Goal: Task Accomplishment & Management: Complete application form

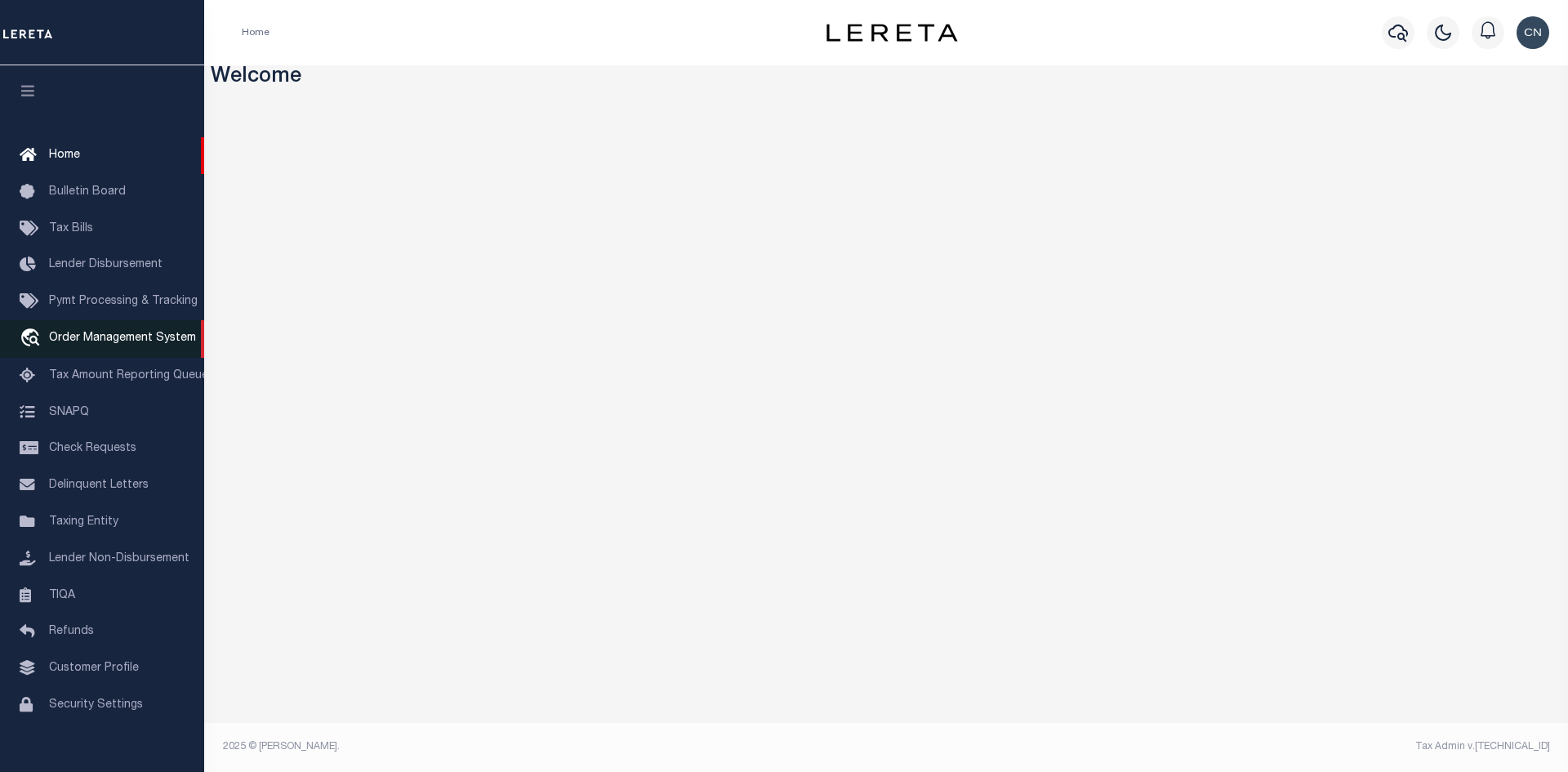
click at [104, 344] on span "Order Management System" at bounding box center [123, 338] width 147 height 12
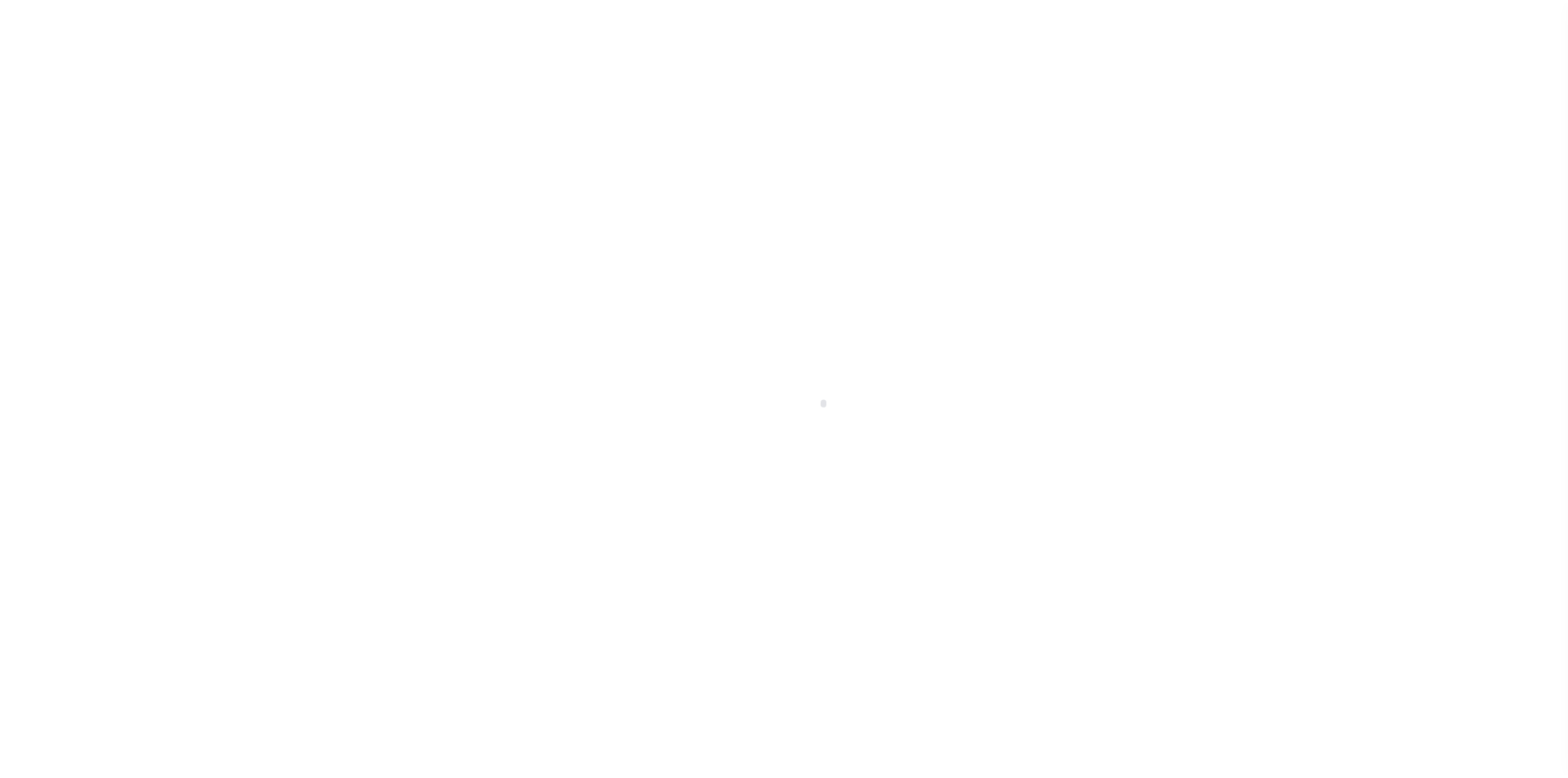
scroll to position [24, 0]
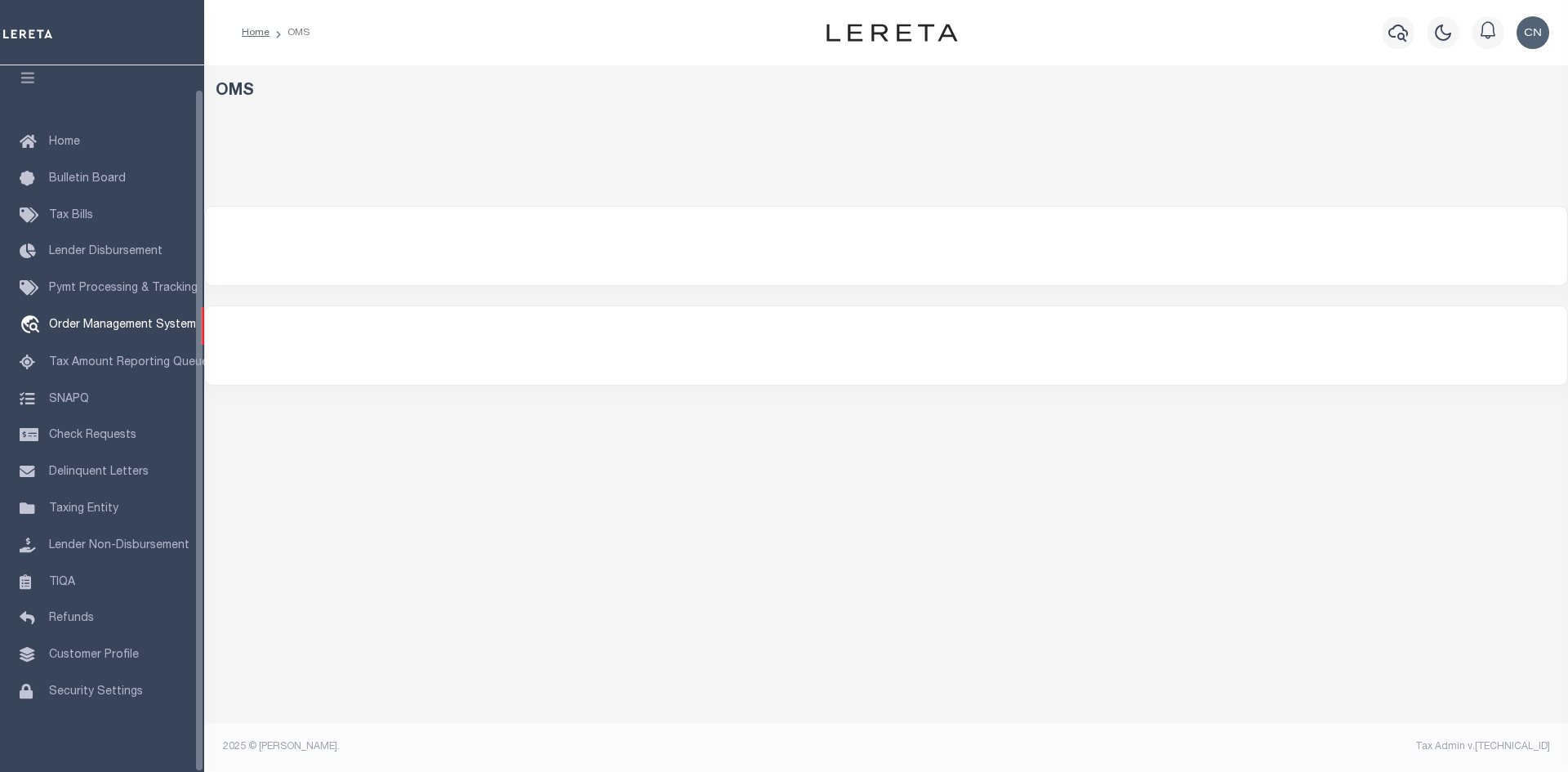
select select "200"
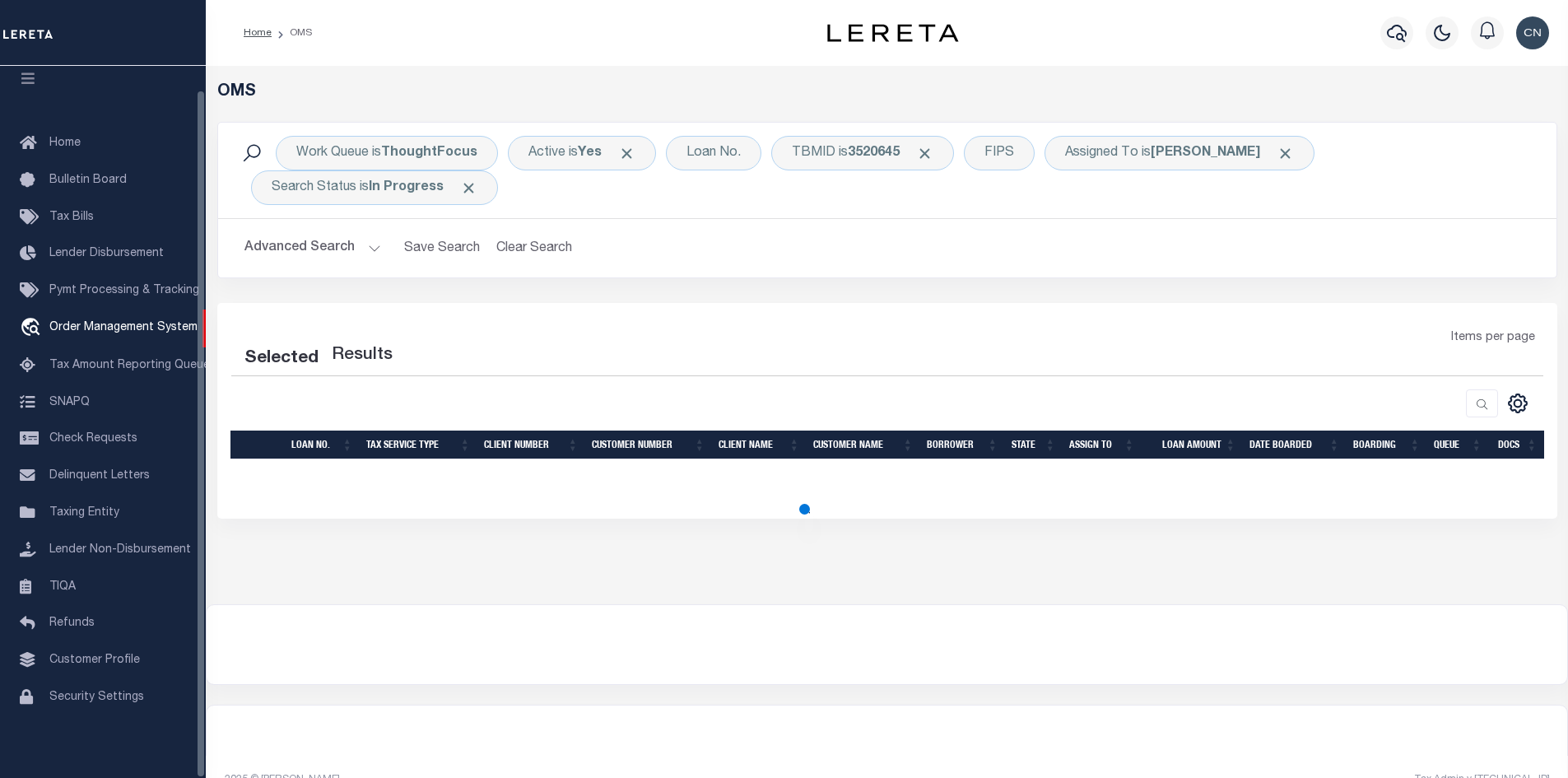
select select "200"
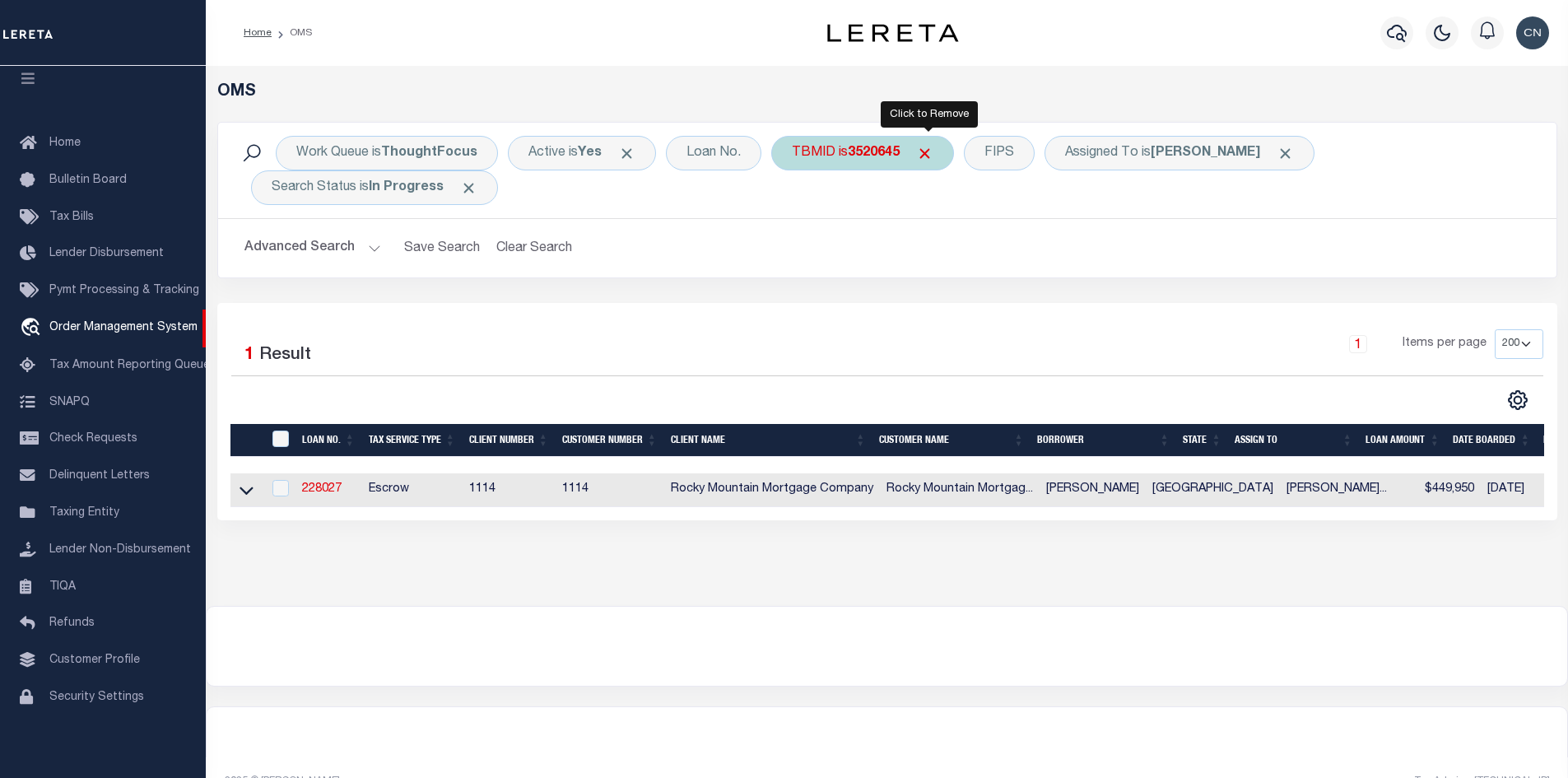
click at [931, 155] on span "Click to Remove" at bounding box center [924, 153] width 17 height 17
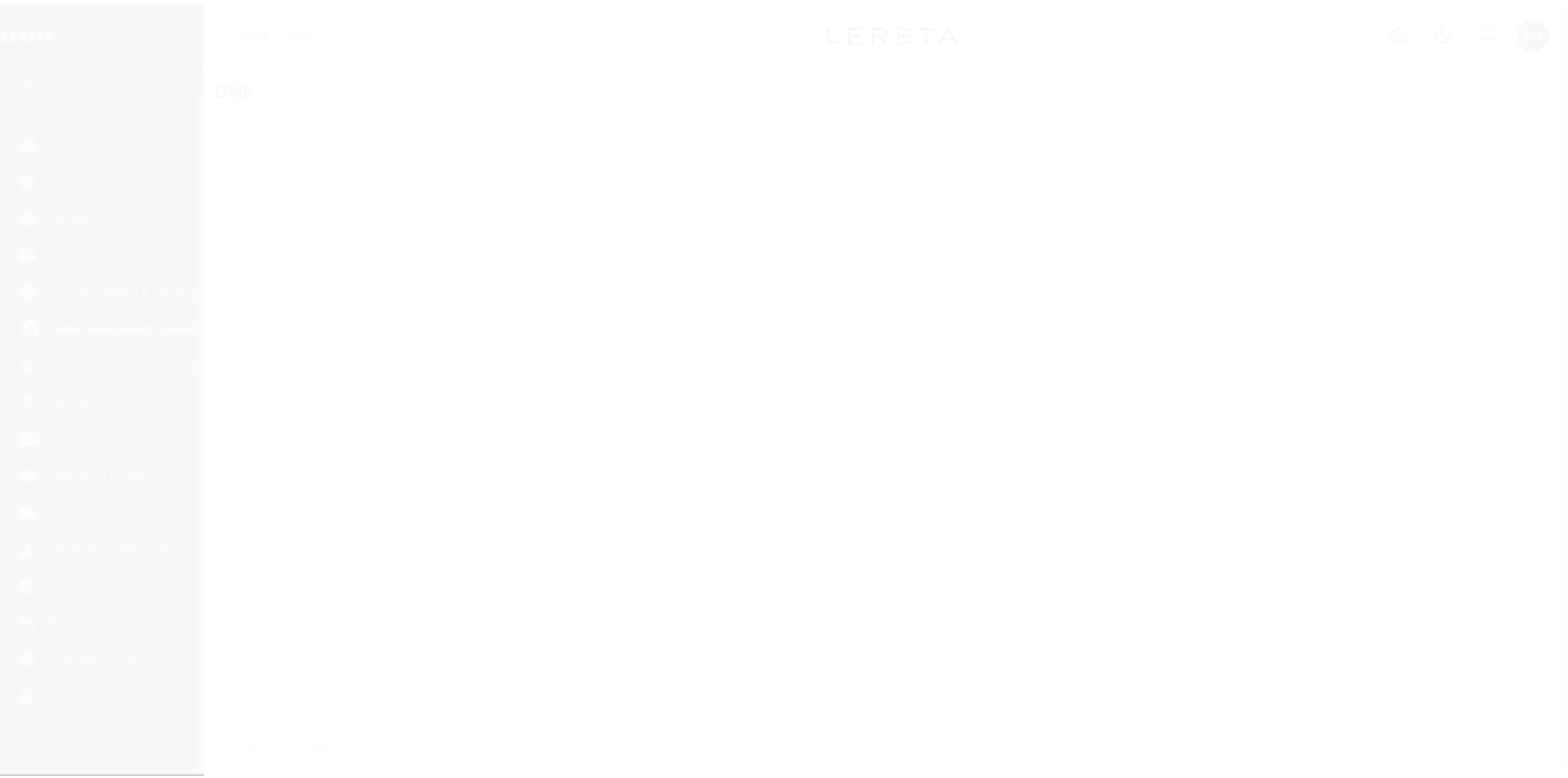
scroll to position [24, 0]
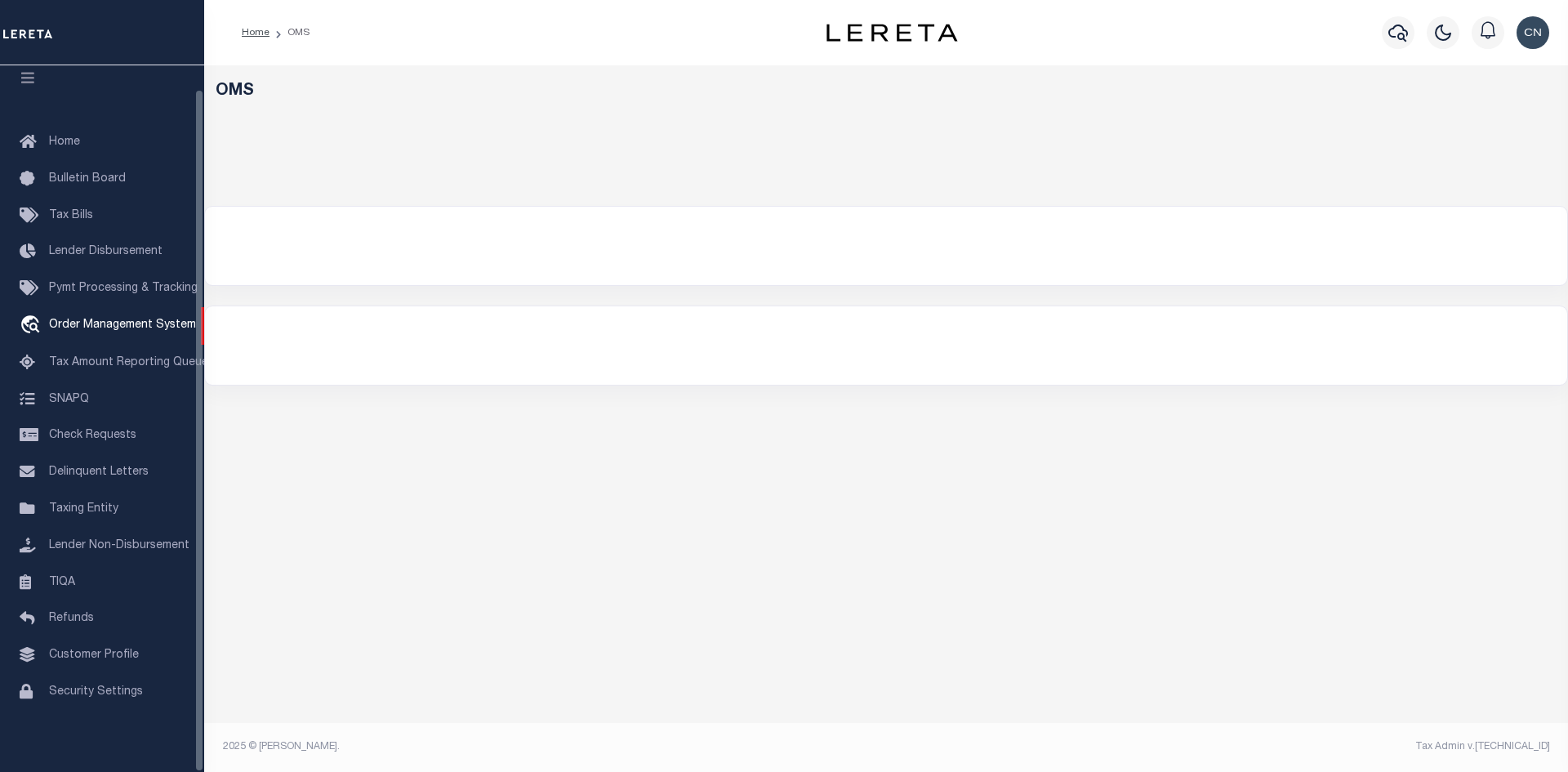
select select "200"
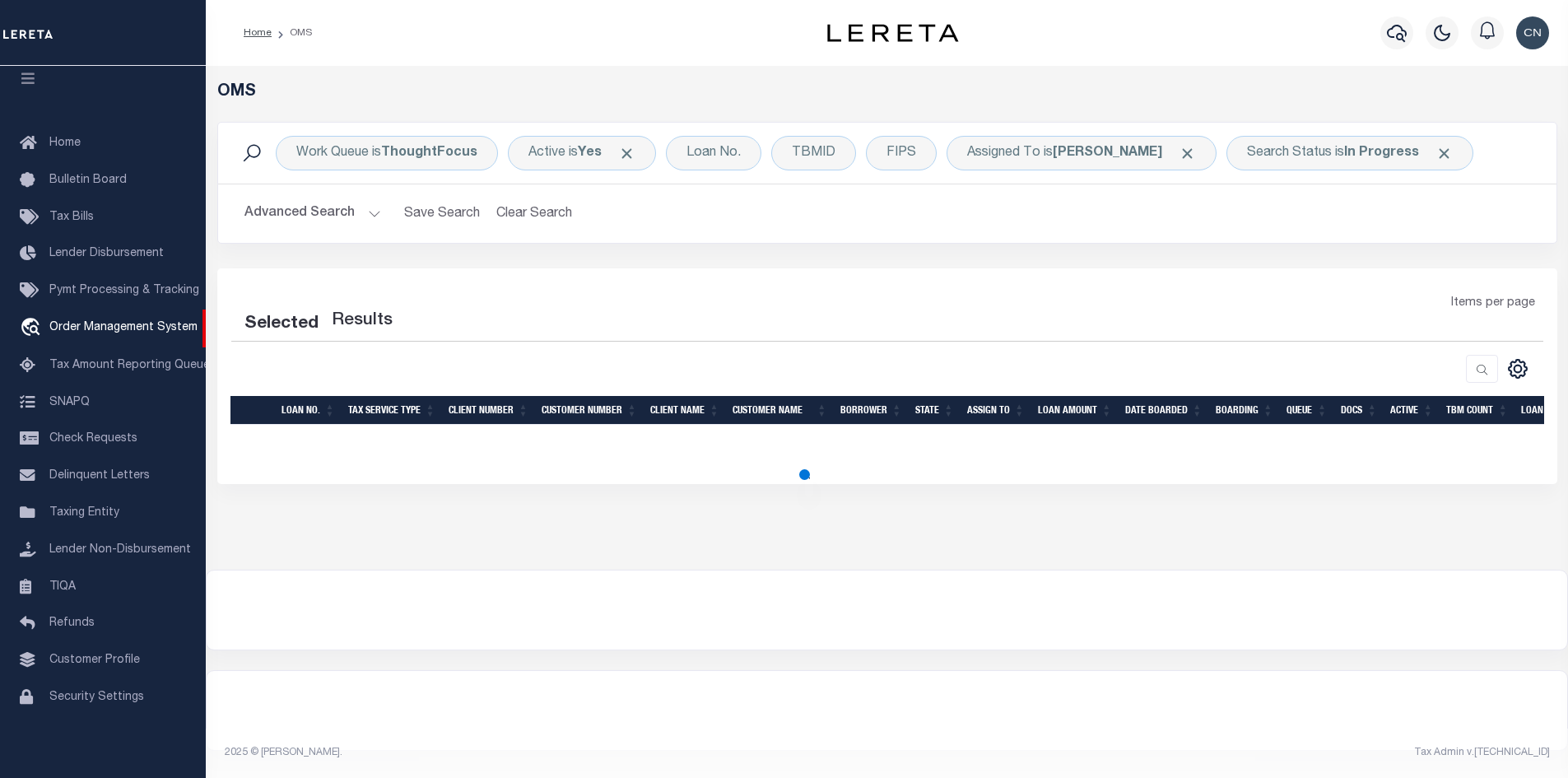
select select "200"
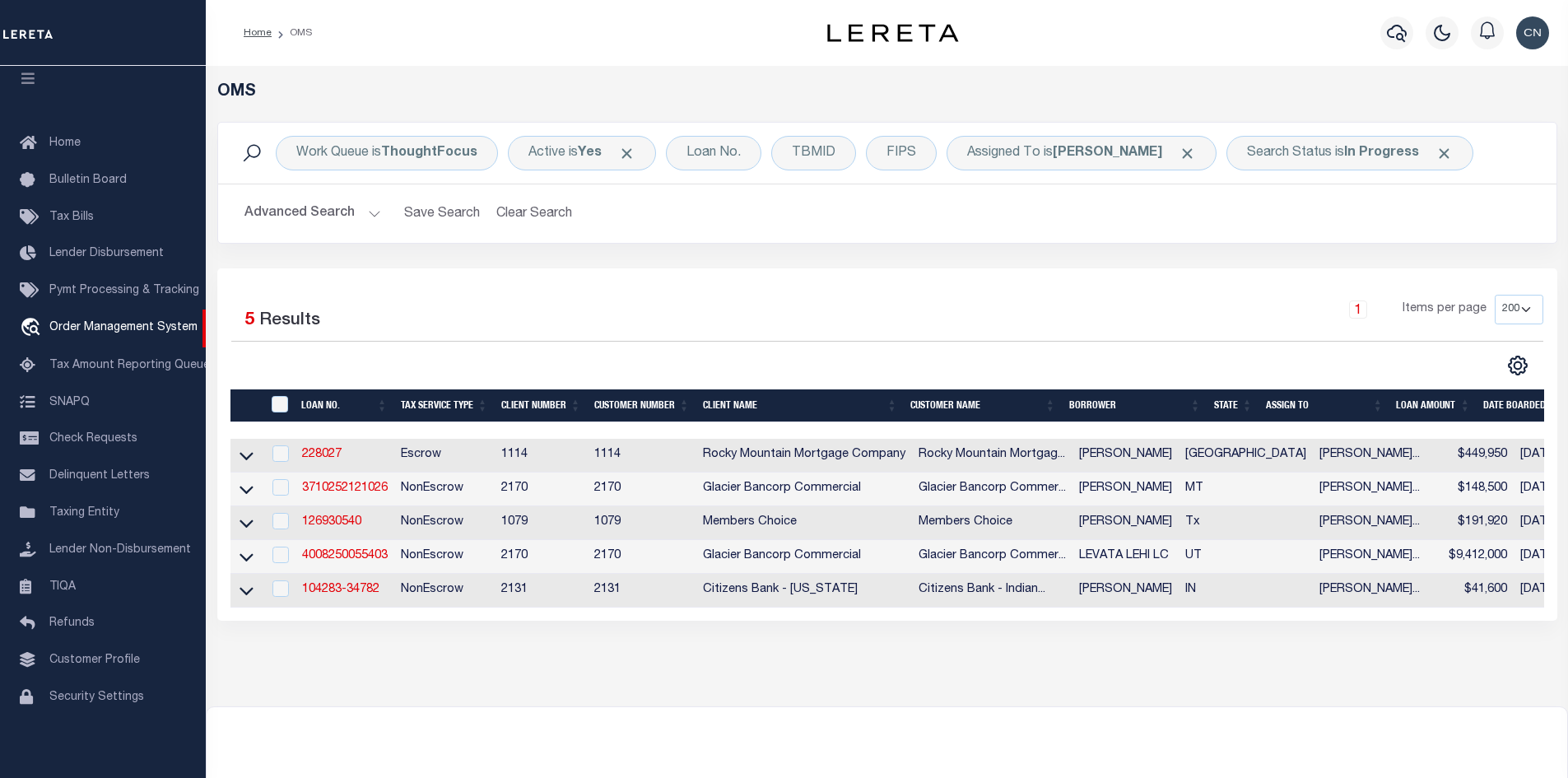
click at [868, 707] on div "OMS Work Queue is ThoughtFocus Active is Yes Loan No. TBMID FIPS Assigned To is…" at bounding box center [887, 386] width 1362 height 640
click at [808, 154] on div "TBMID" at bounding box center [813, 153] width 85 height 35
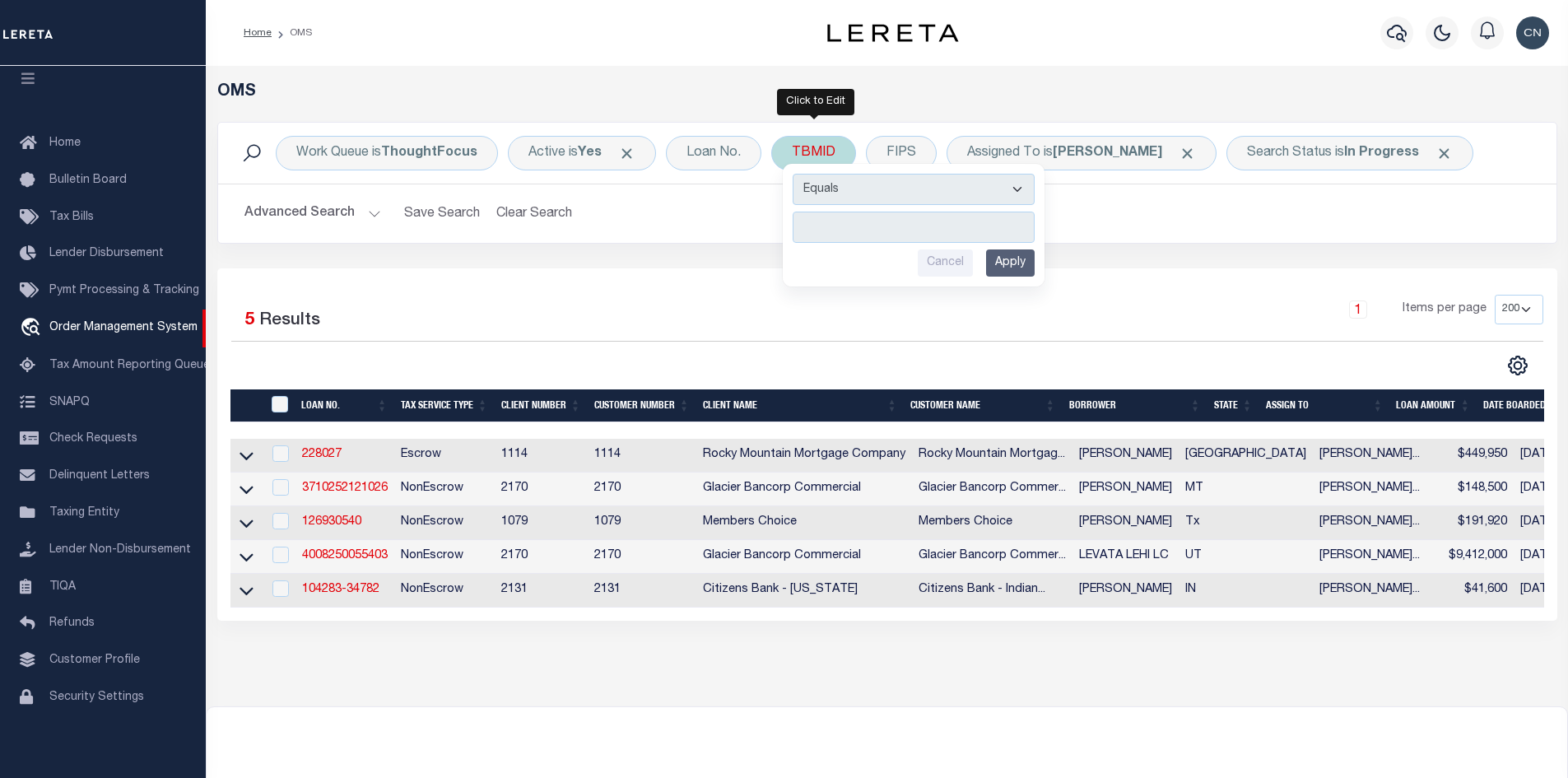
click at [844, 222] on input "number" at bounding box center [913, 228] width 242 height 32
type input "3520645"
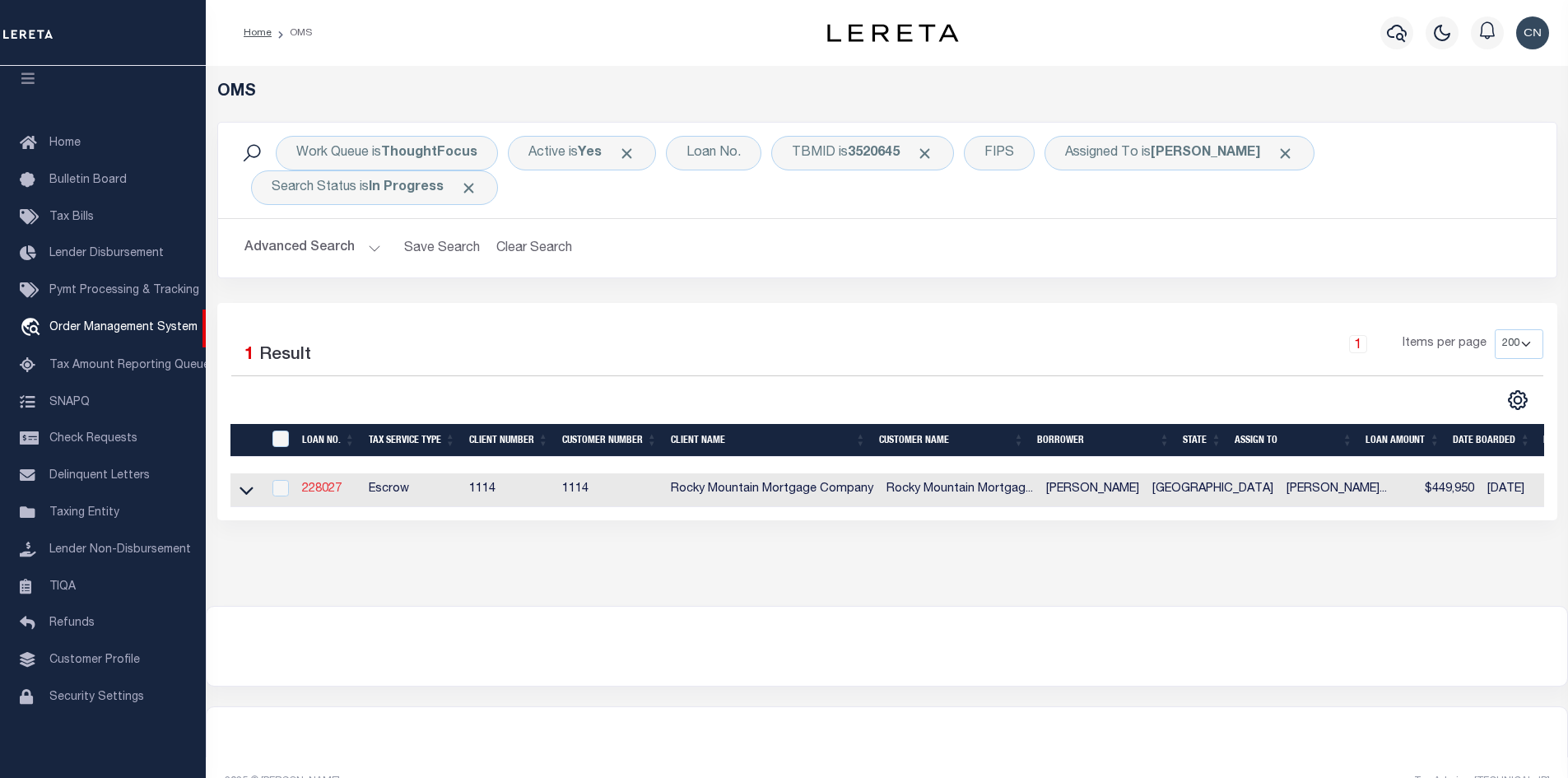
click at [328, 490] on link "228027" at bounding box center [322, 490] width 40 height 12
type input "228027"
type input "[PERSON_NAME]"
select select
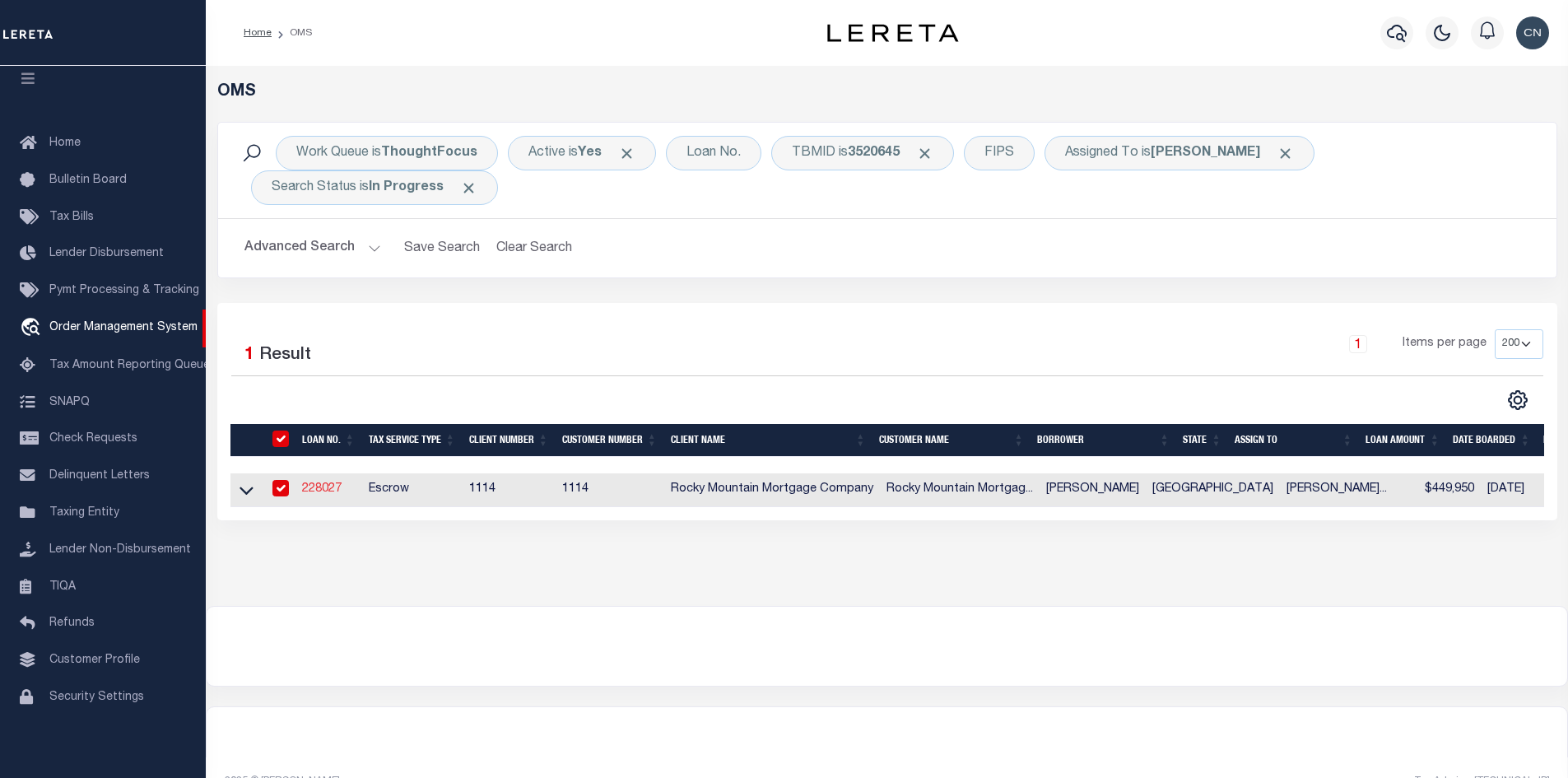
type input "[DATE]"
select select "10"
select select "Escrow"
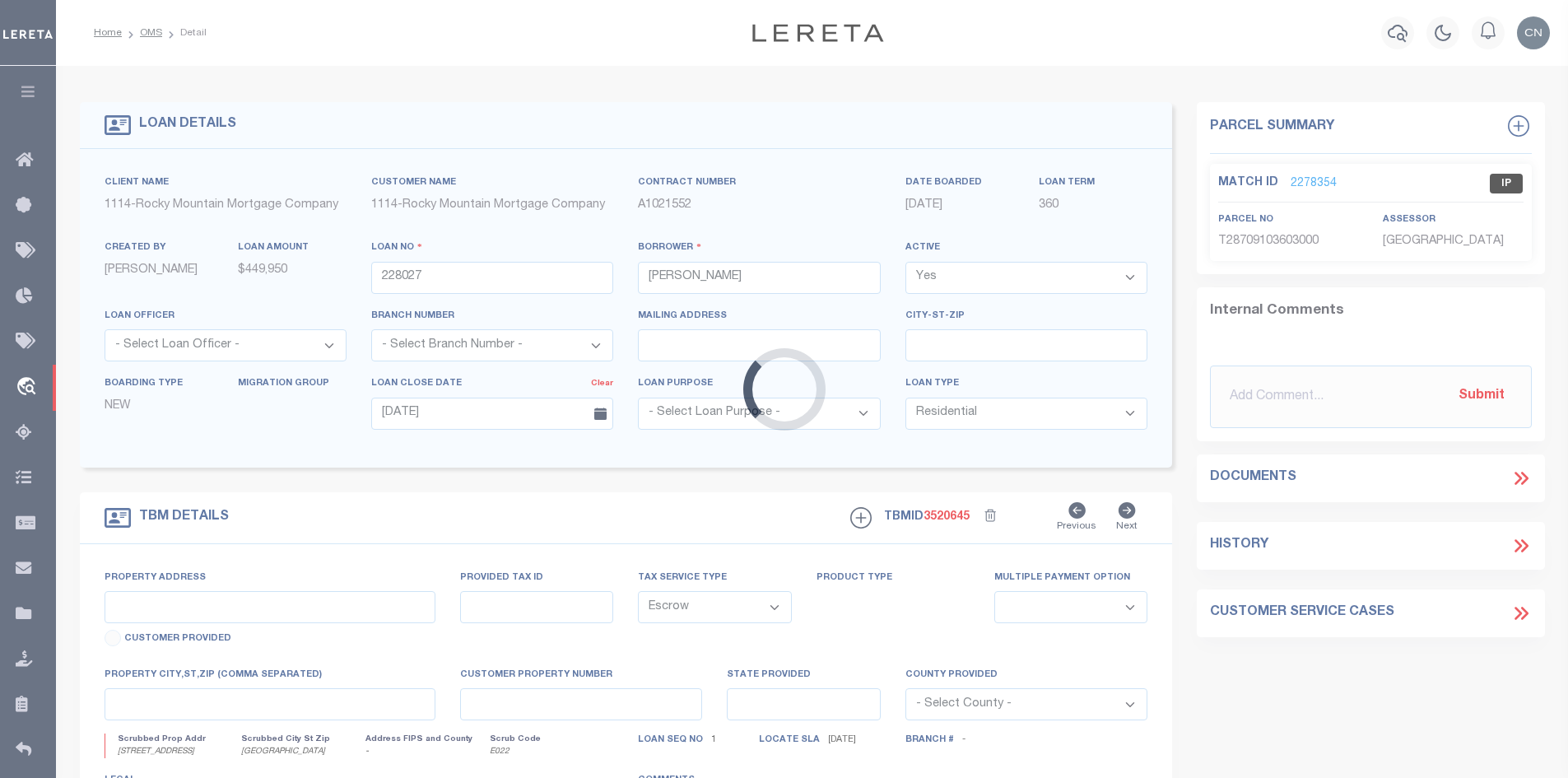
type input "[STREET_ADDRESS]"
type input "T28709103603000"
select select
type input "[GEOGRAPHIC_DATA]"
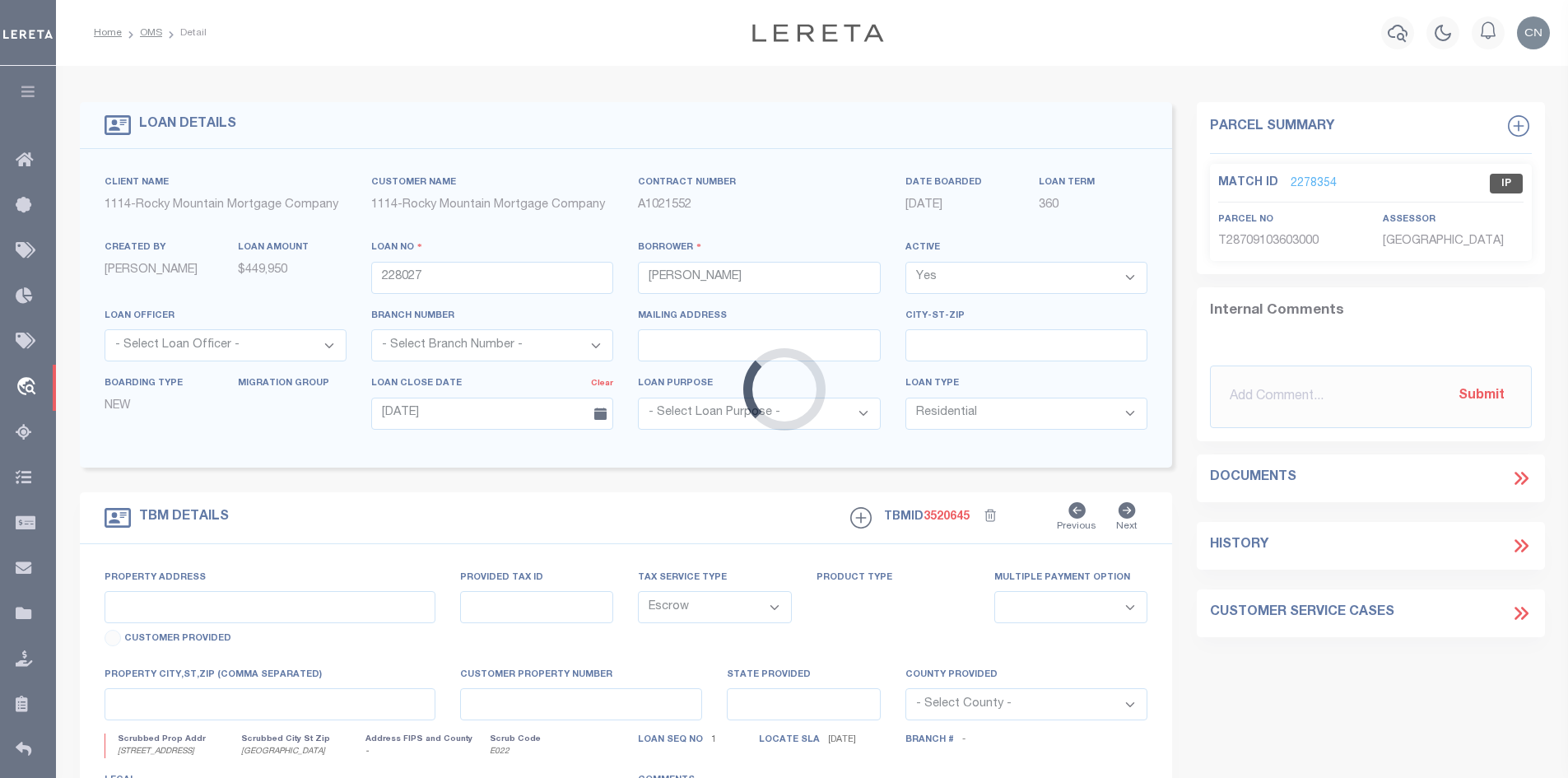
type textarea "Lot 30 in Block 36 of TIERRA DEL ESTE UNIT 91 an addition in [GEOGRAPHIC_DATA] …"
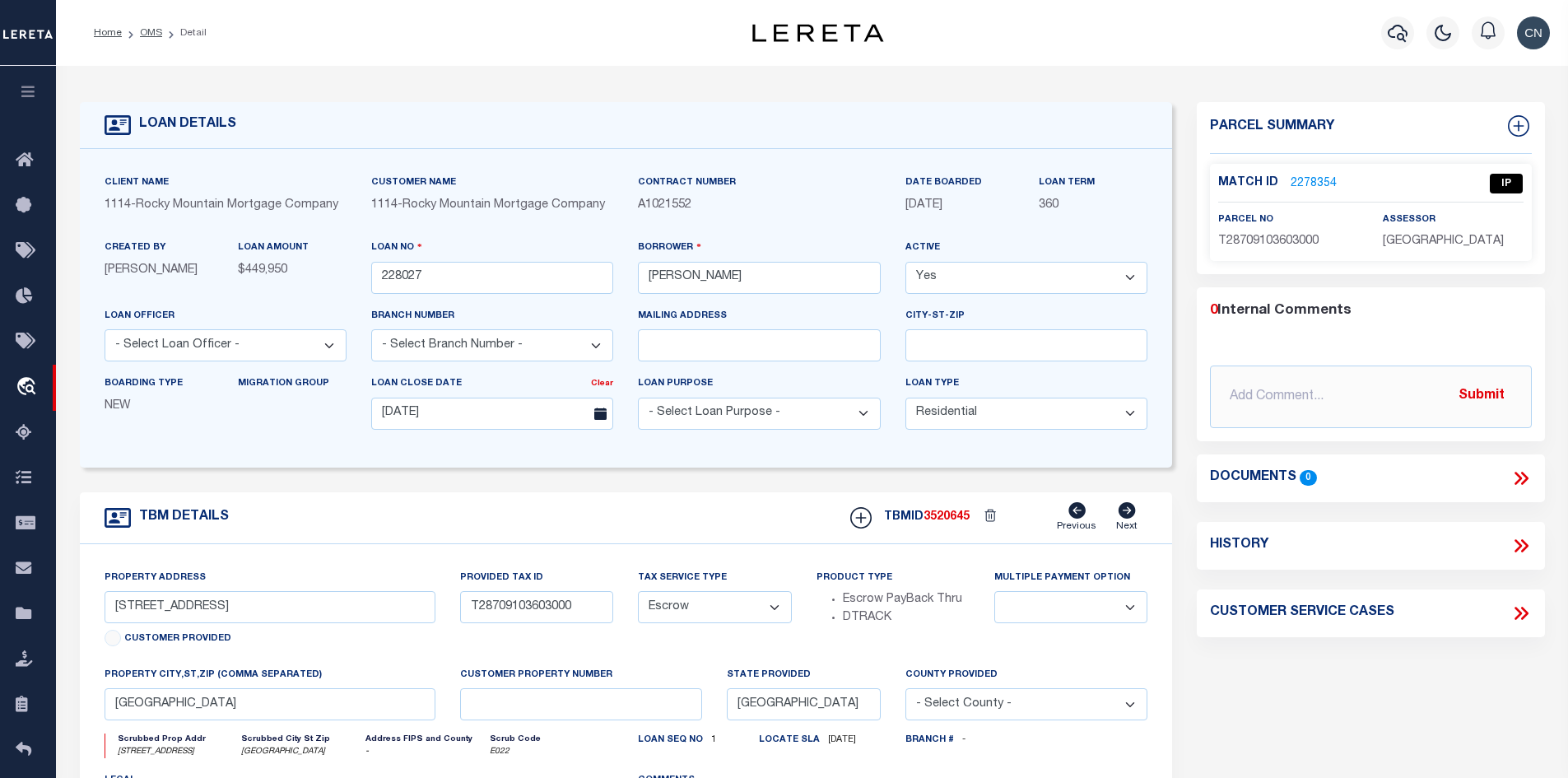
click at [1307, 183] on link "2278354" at bounding box center [1313, 183] width 47 height 17
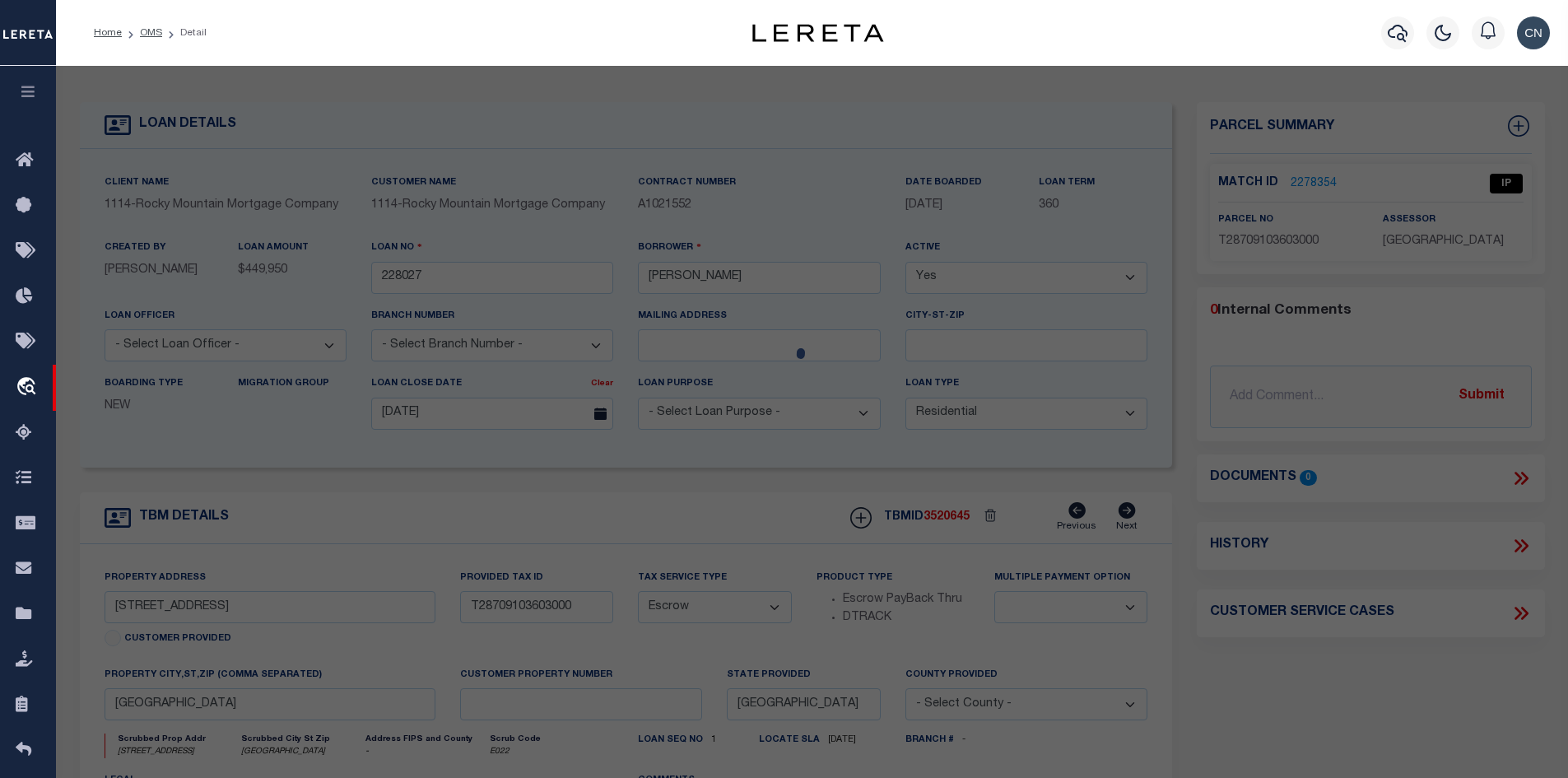
checkbox input "false"
select select "IP"
type input "ZIA HOMES OF EL PASO LLC"
select select "AGW"
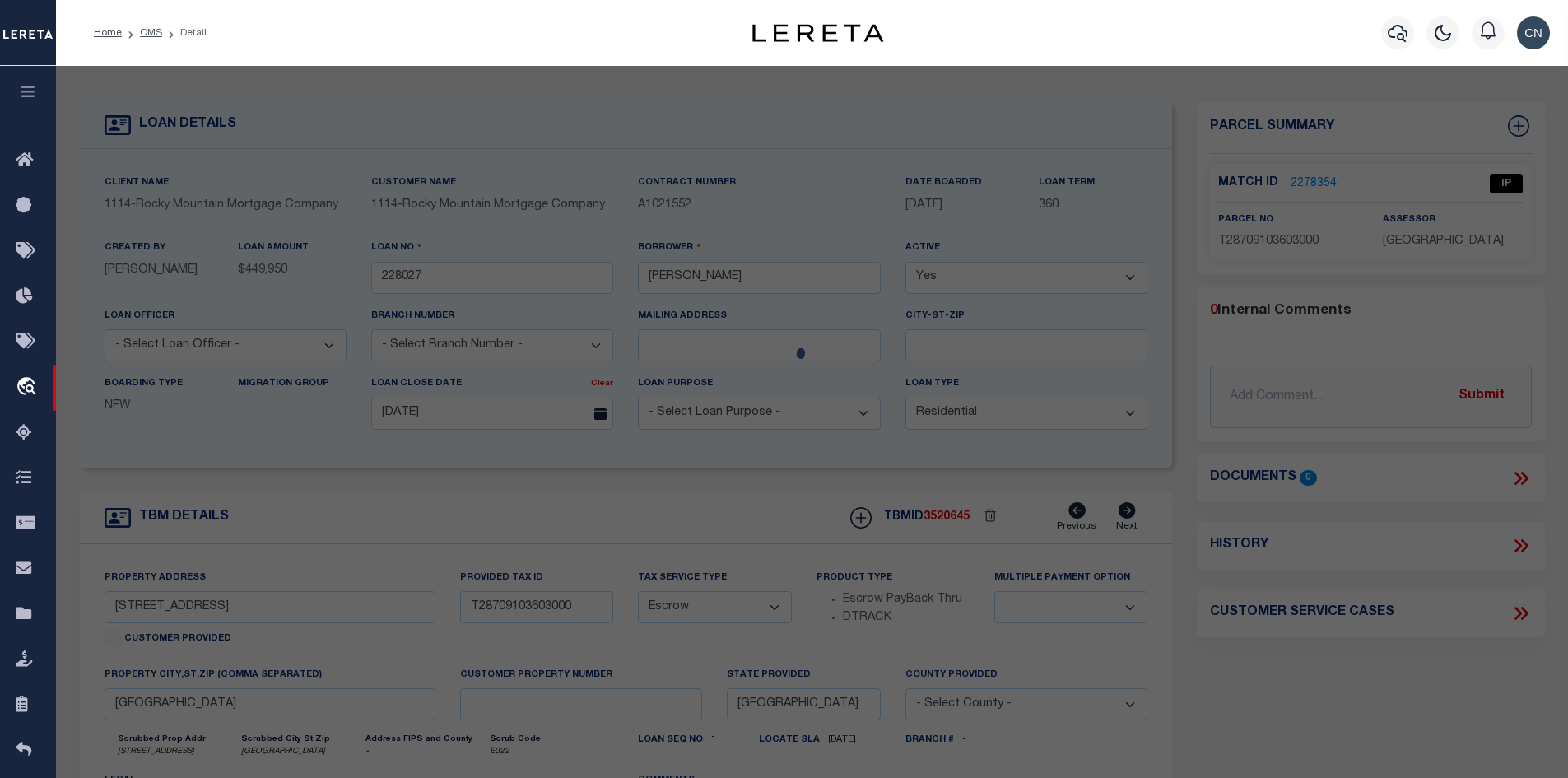
type input "3808 TRACE PL"
type input "[GEOGRAPHIC_DATA]"
type textarea "BLK 36 TIERRA DEL ESTE #91 LOT 30"
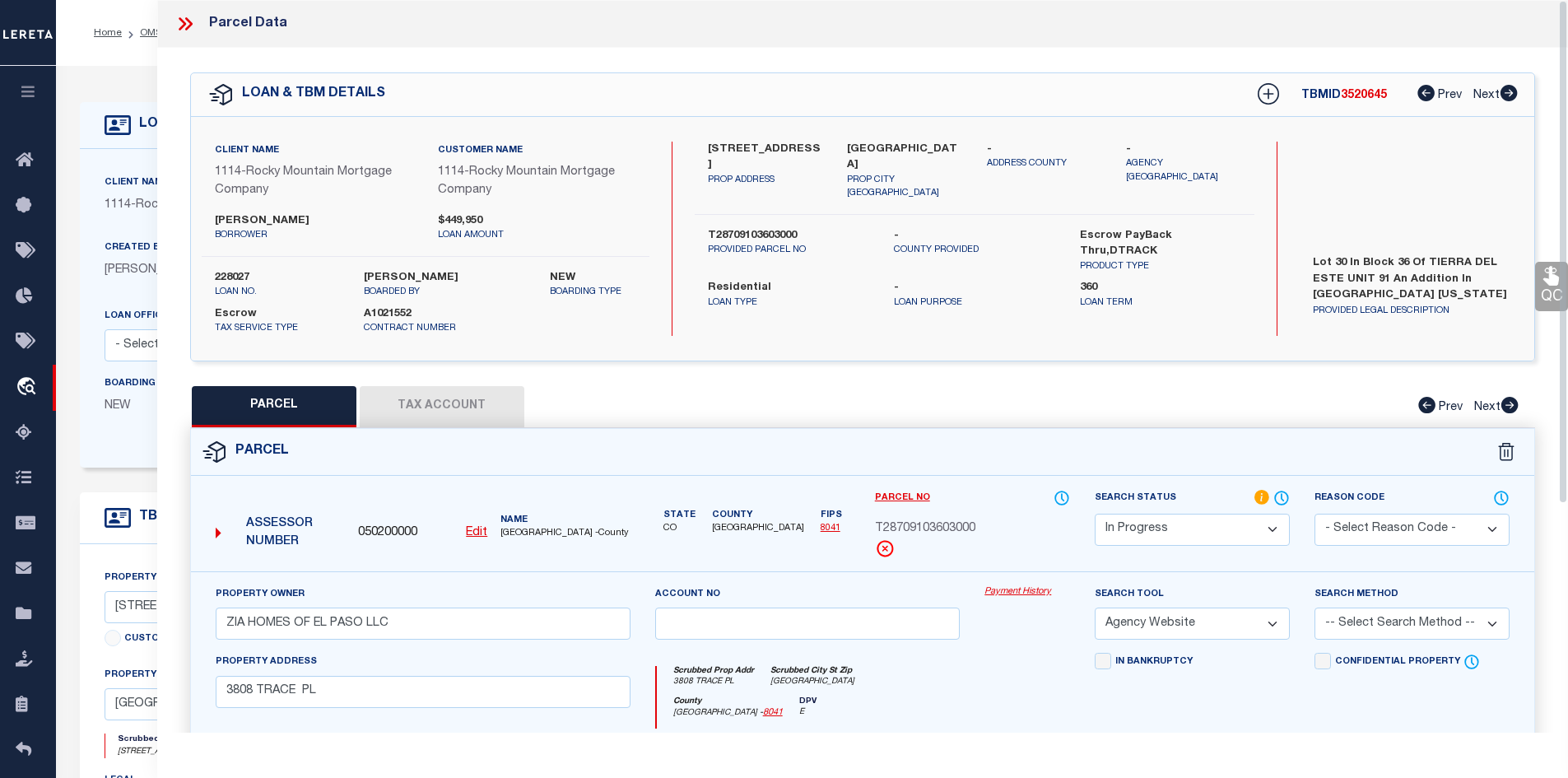
scroll to position [165, 0]
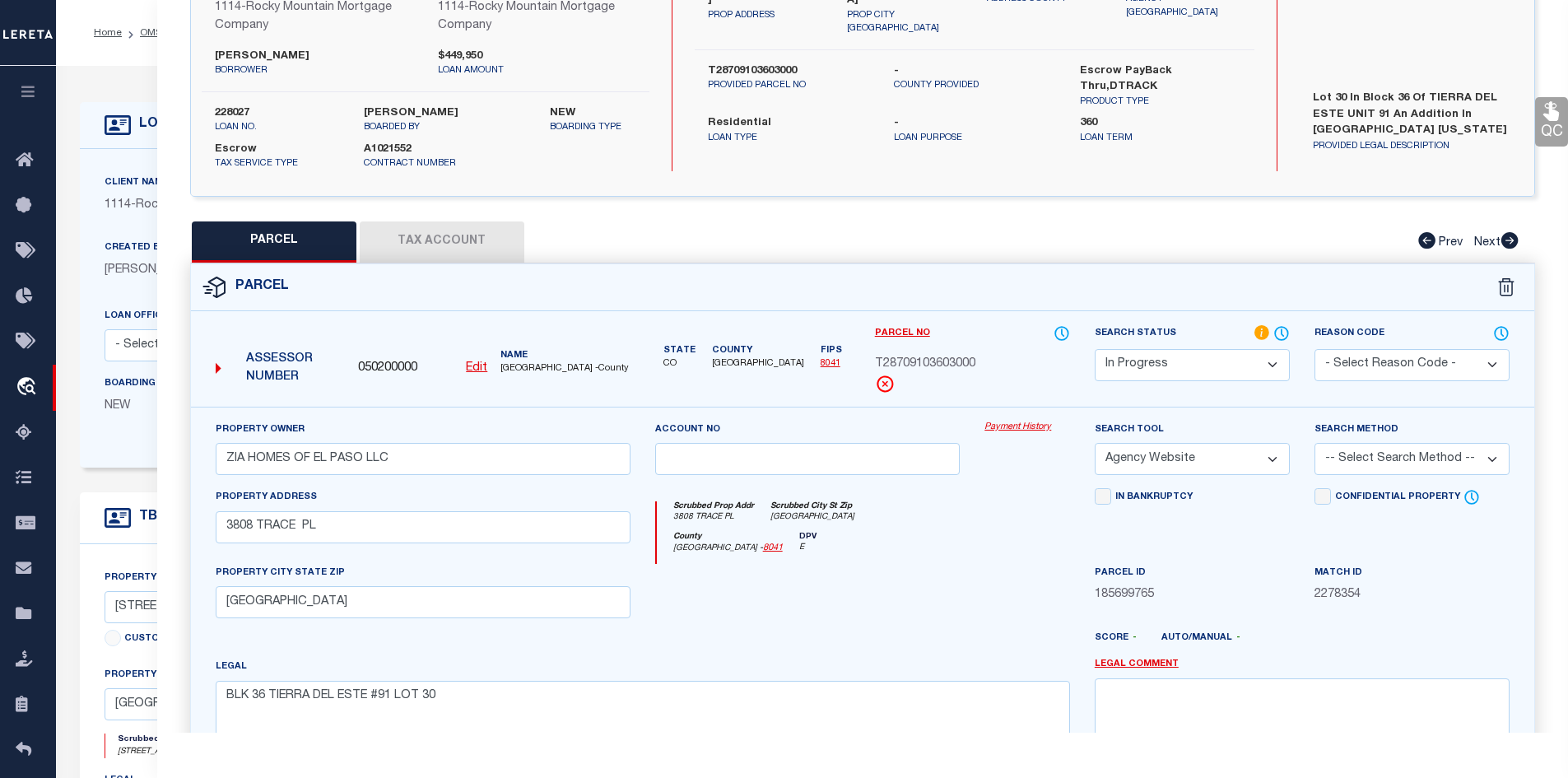
click at [446, 241] on button "Tax Account" at bounding box center [442, 242] width 164 height 42
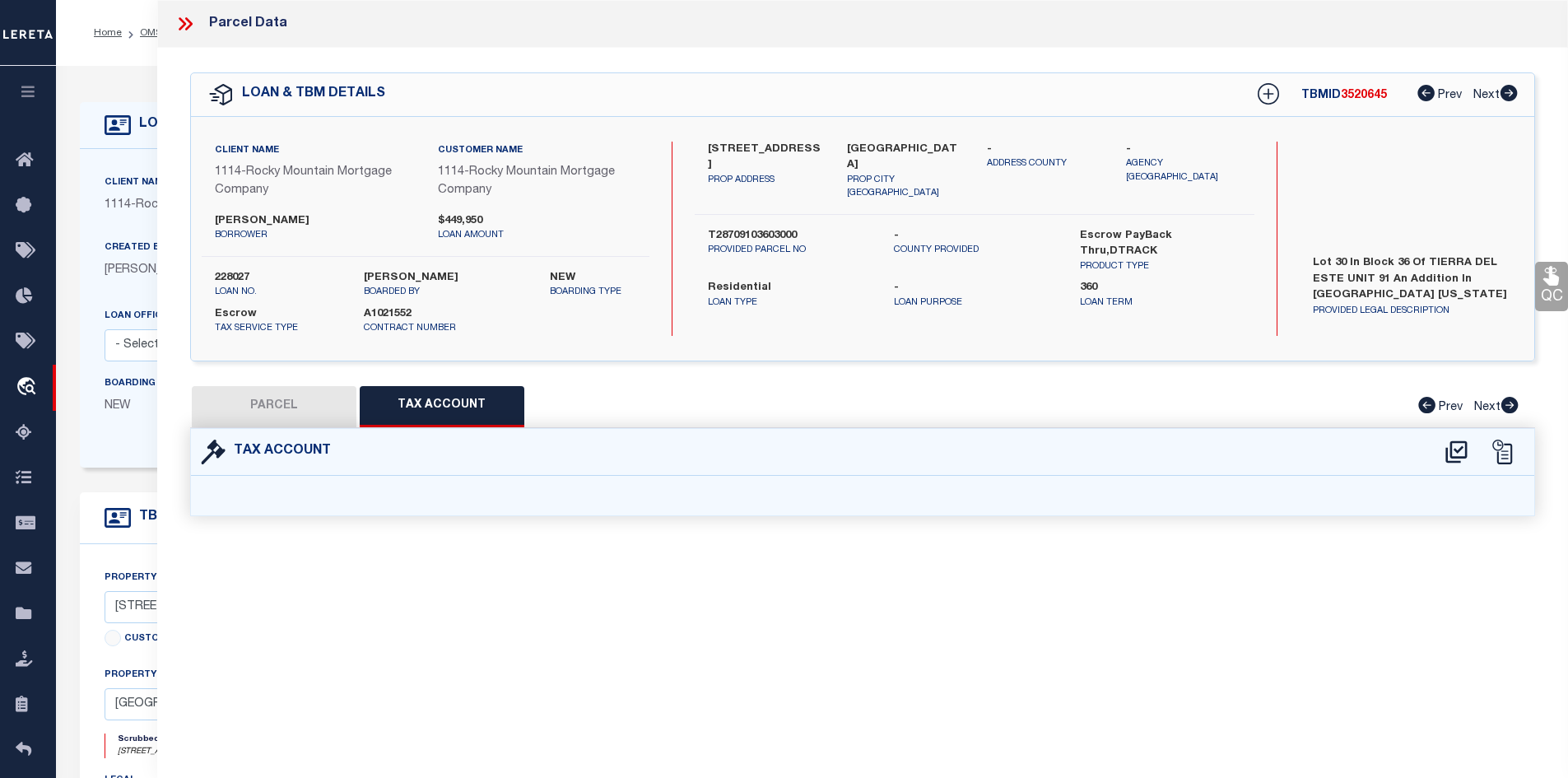
scroll to position [0, 0]
select select "100"
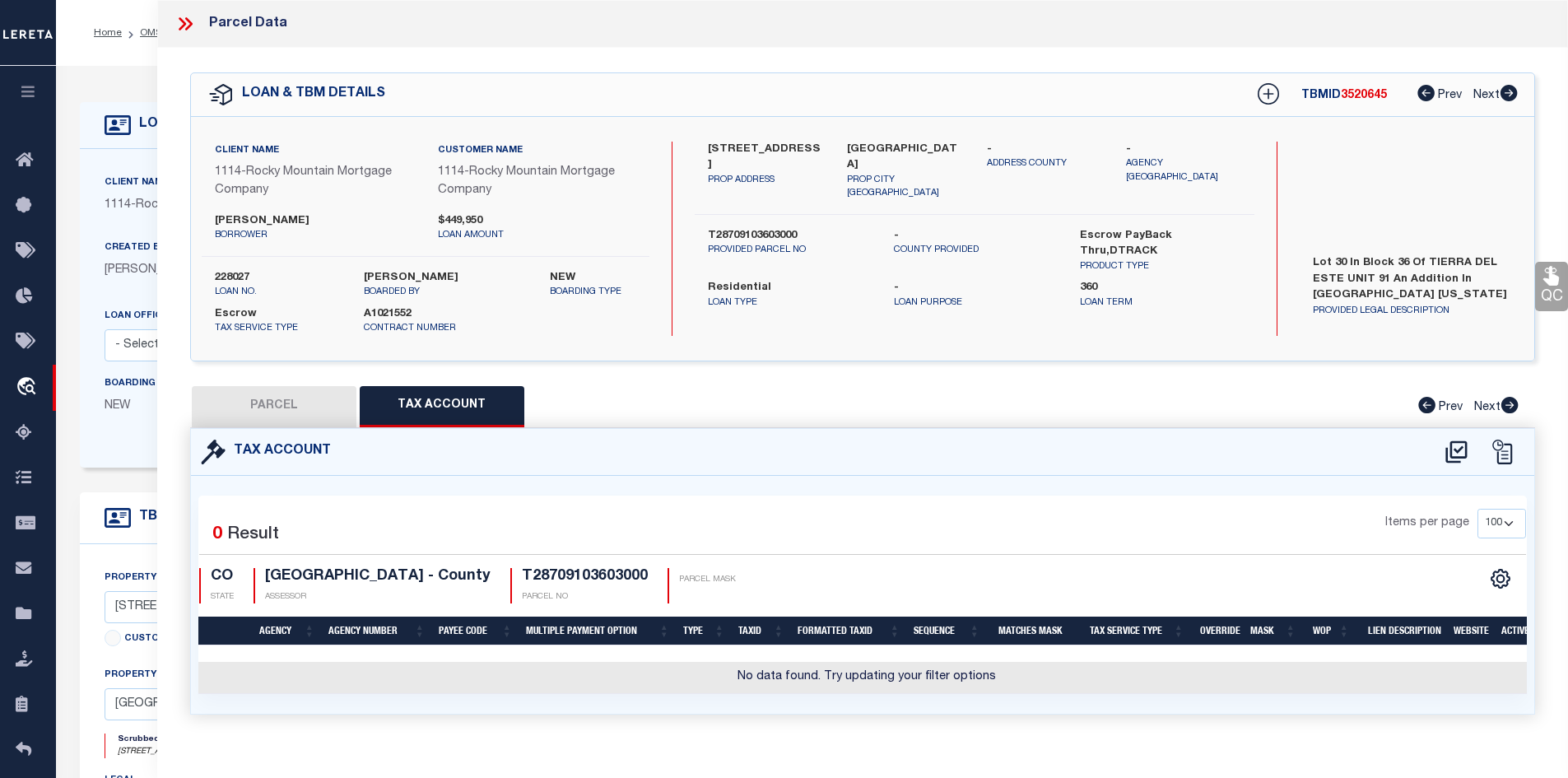
click at [259, 409] on button "PARCEL" at bounding box center [274, 407] width 164 height 42
select select "AS"
select select
checkbox input "false"
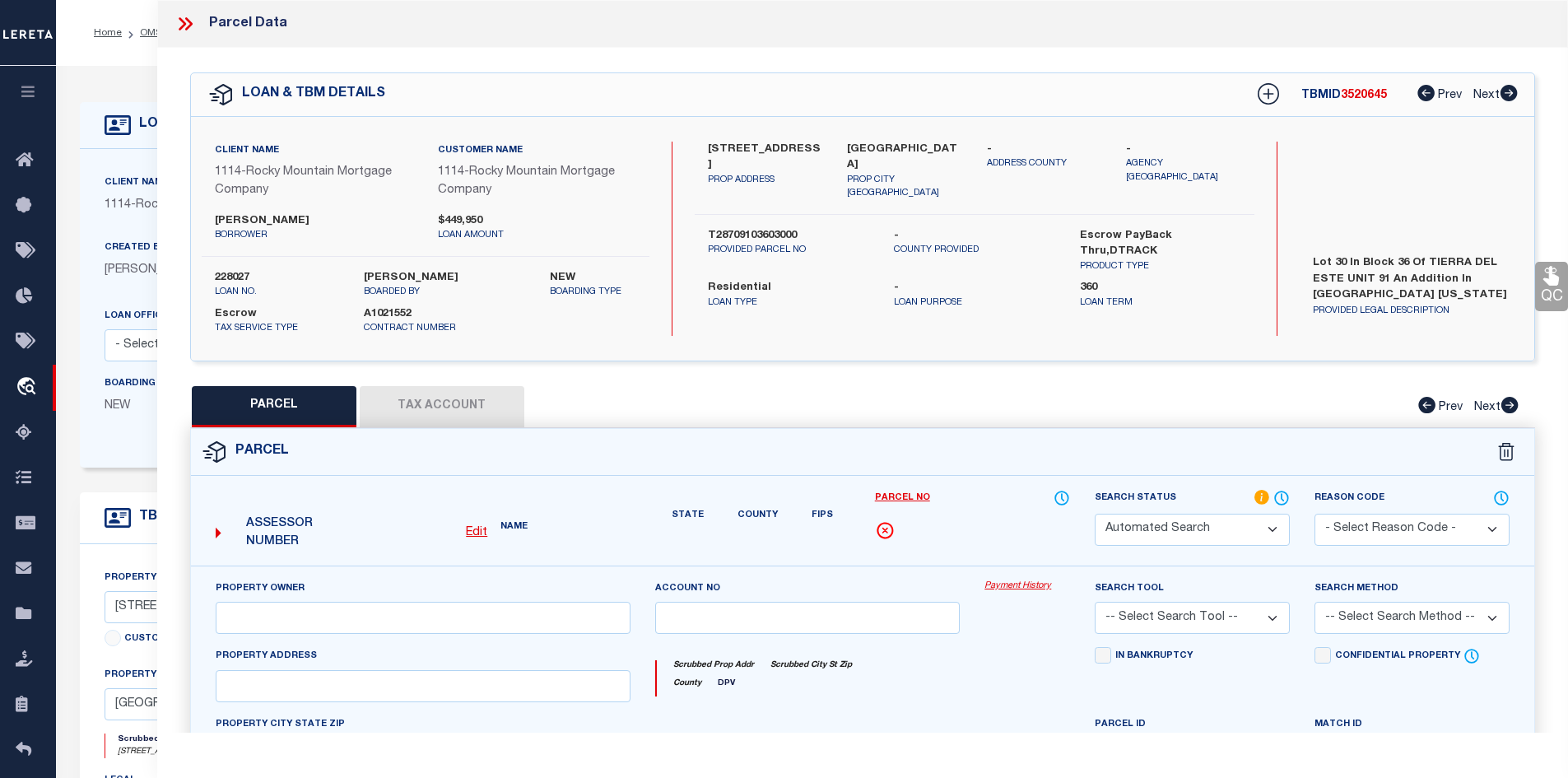
select select "IP"
type input "ZIA HOMES OF EL PASO LLC"
select select "AGW"
type input "3808 TRACE PL"
type input "[GEOGRAPHIC_DATA]"
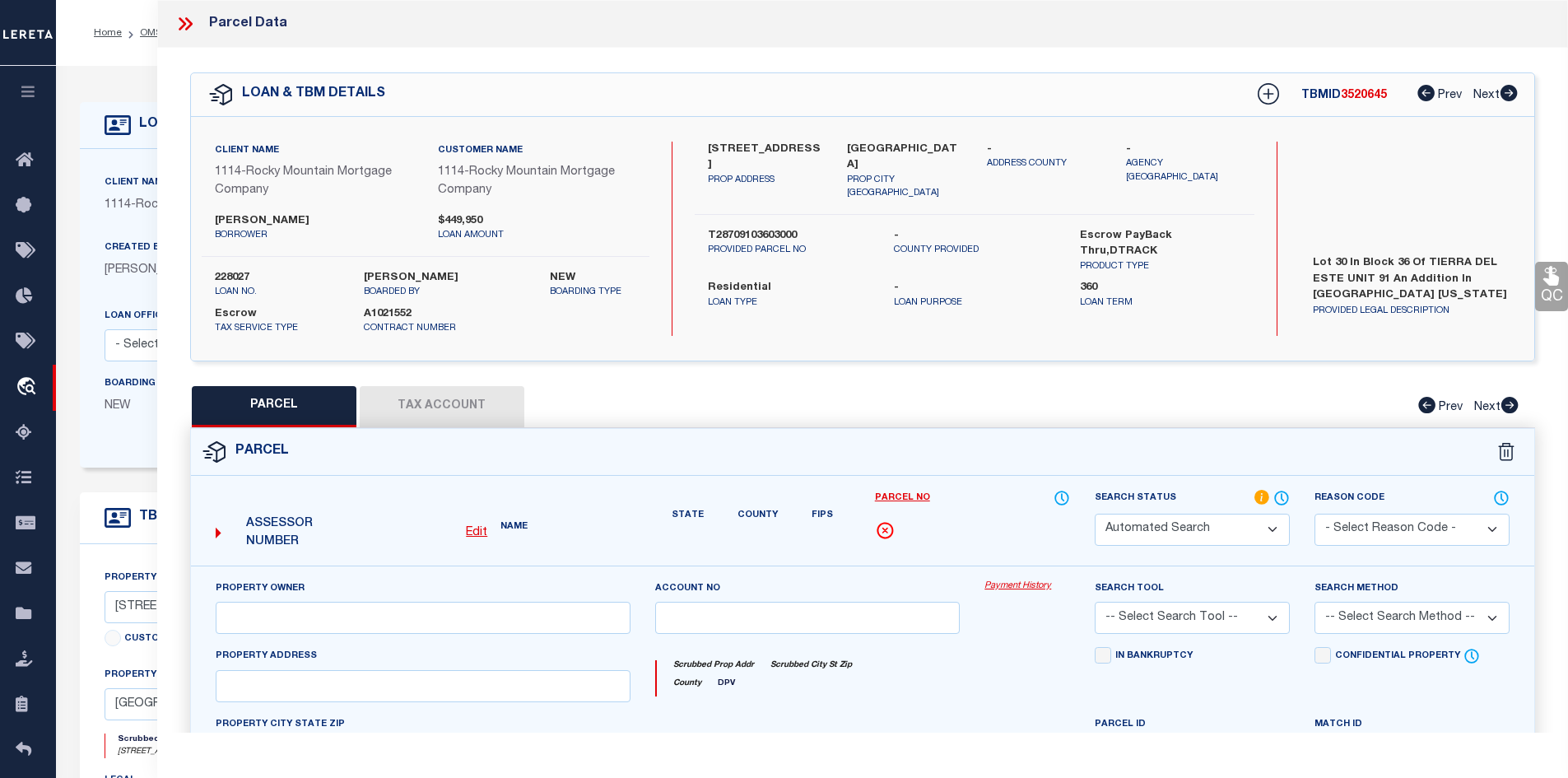
type textarea "BLK 36 TIERRA DEL ESTE #91 LOT 30"
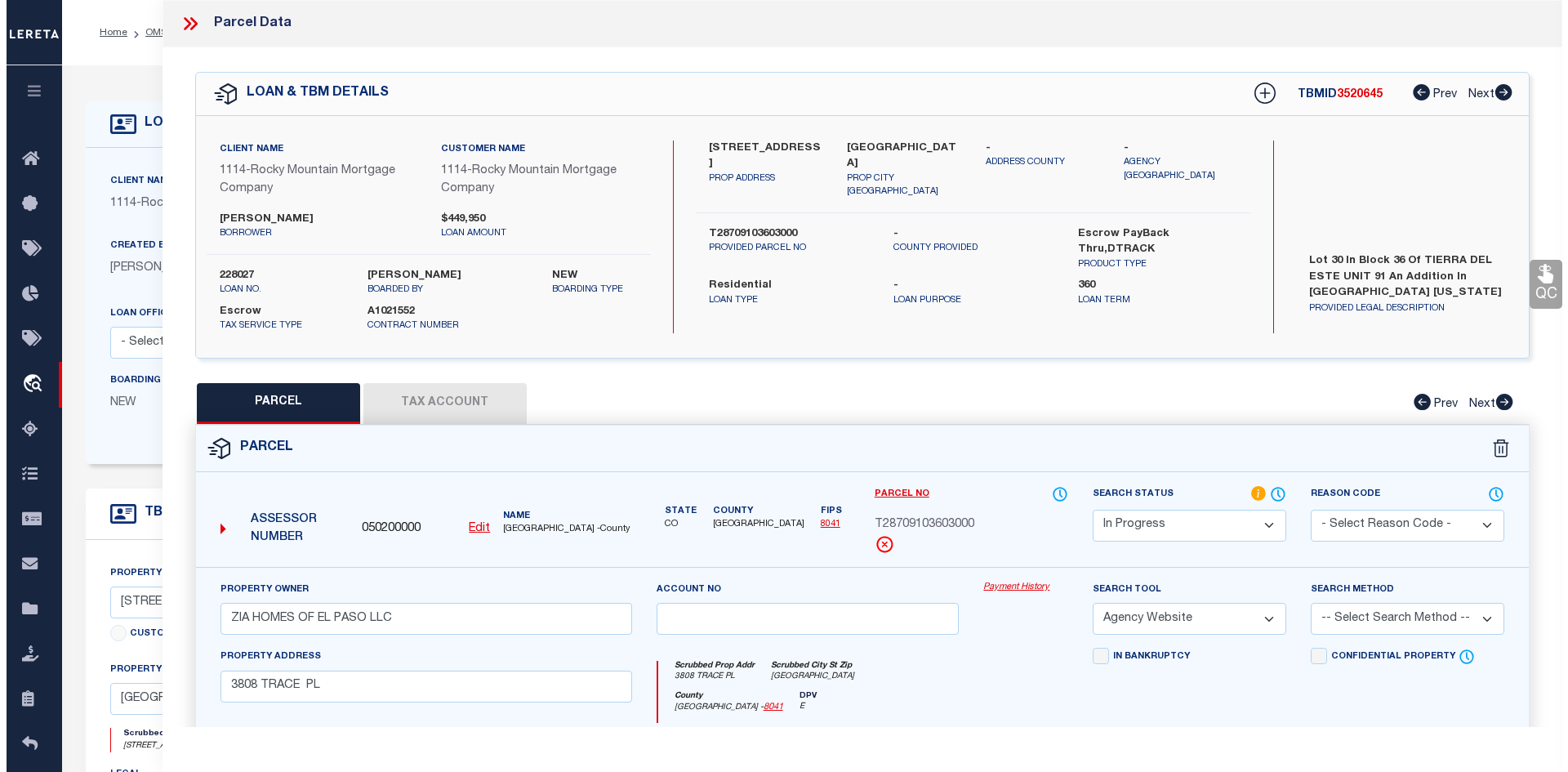
scroll to position [245, 0]
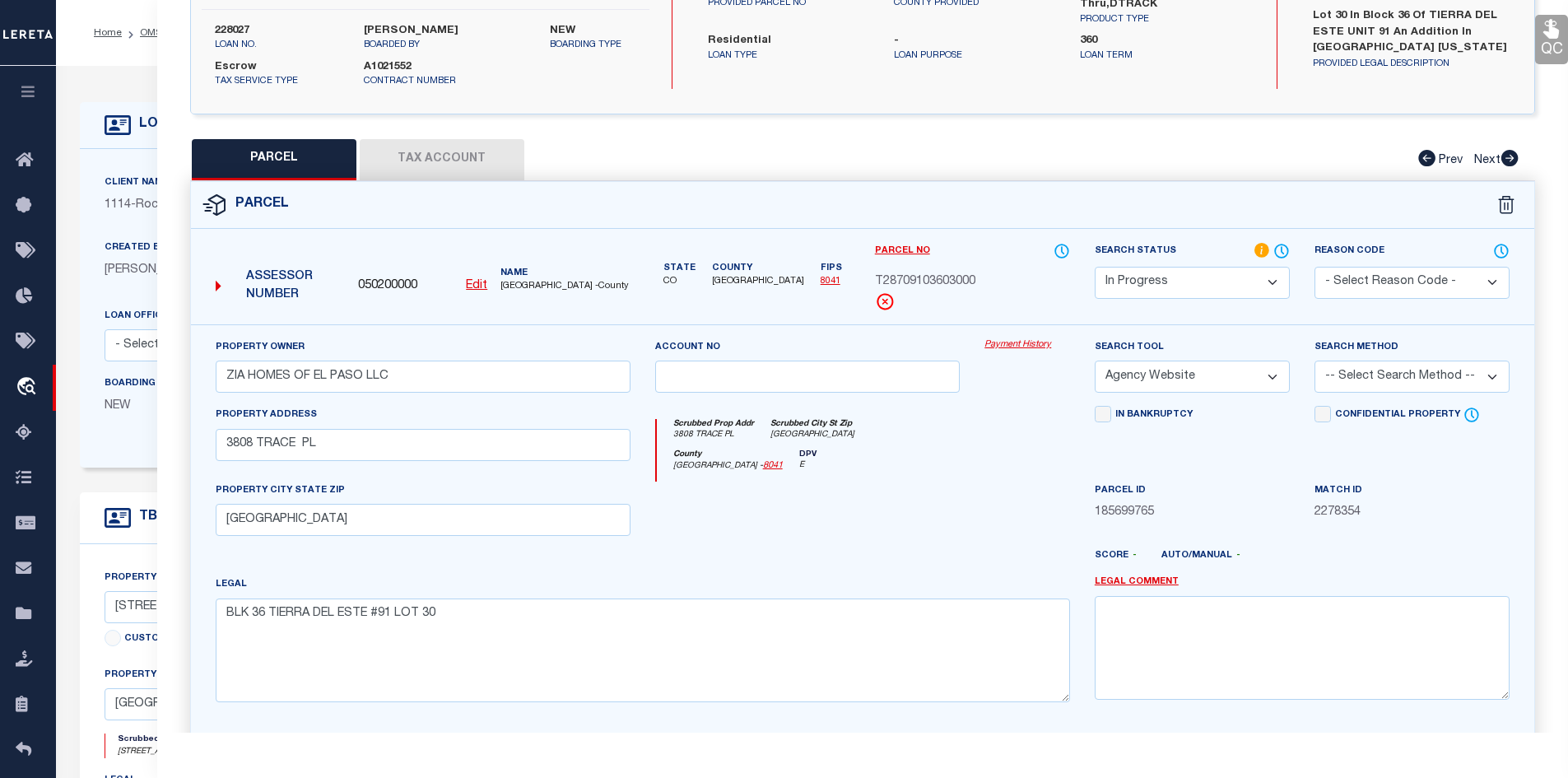
click at [479, 284] on u "Edit" at bounding box center [476, 285] width 22 height 12
type input "050200000"
type input "T28709103603000"
select select "IP"
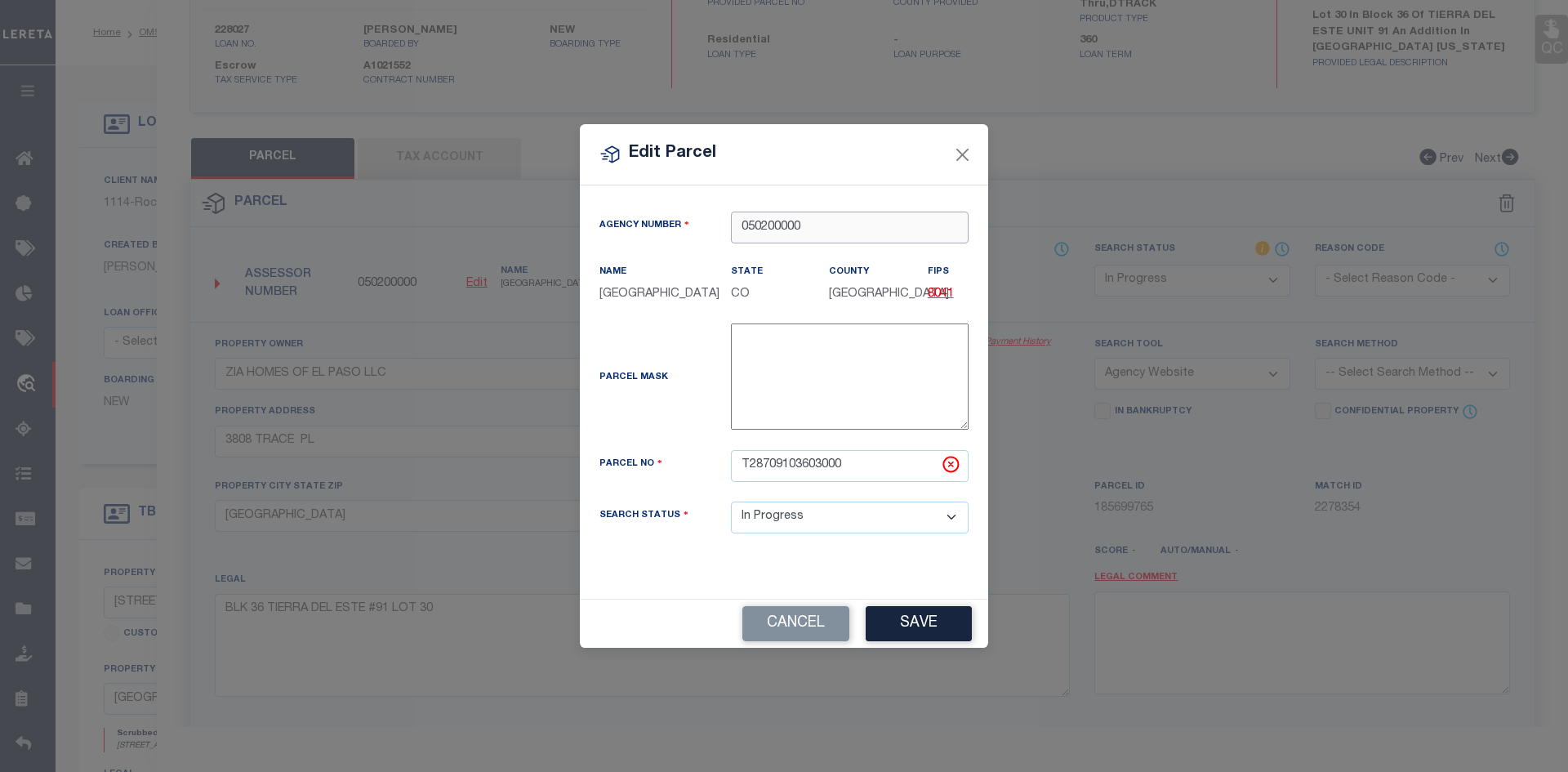
click at [803, 228] on input "050200000" at bounding box center [850, 227] width 238 height 31
type input "0"
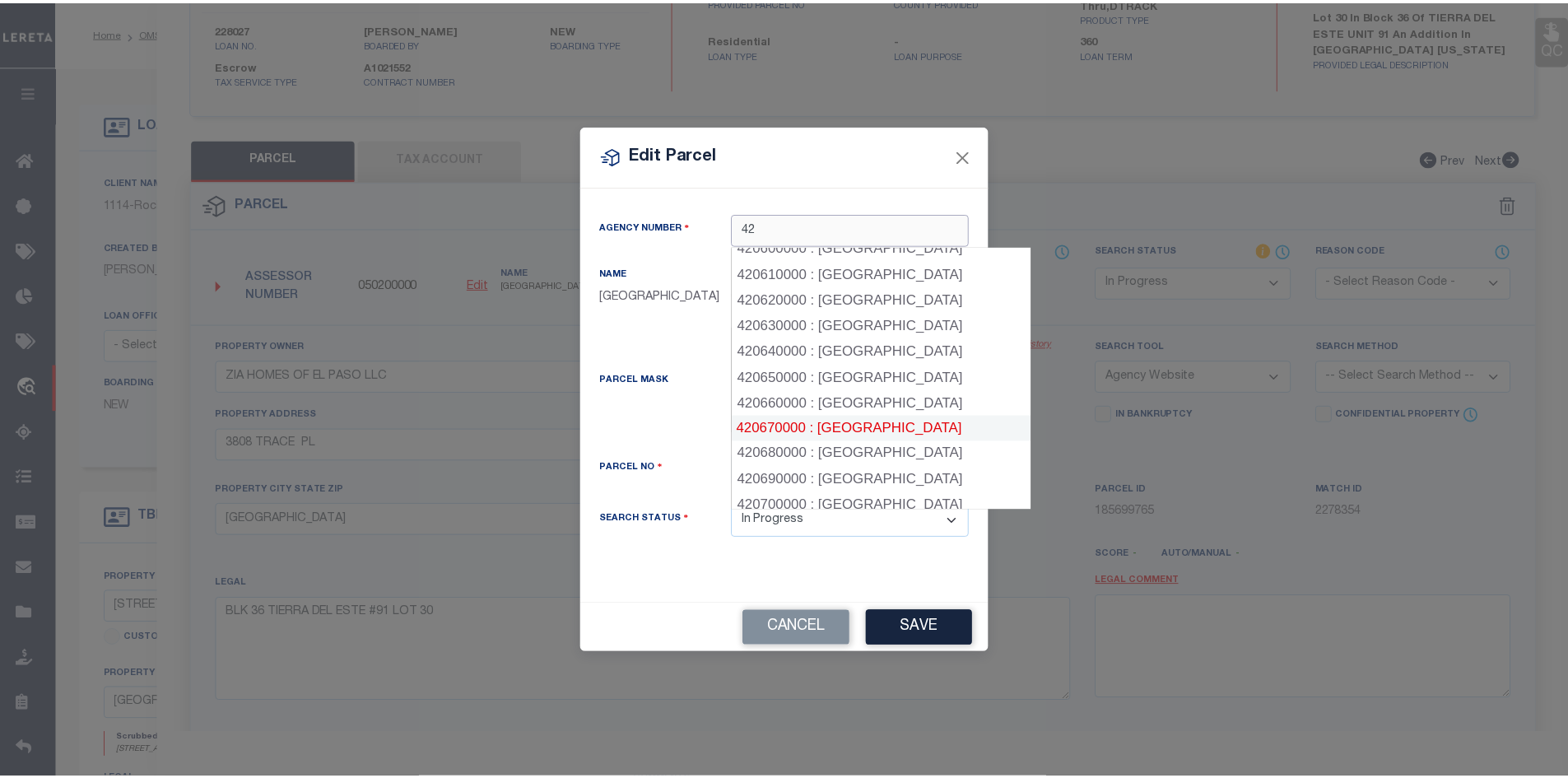
scroll to position [1729, 0]
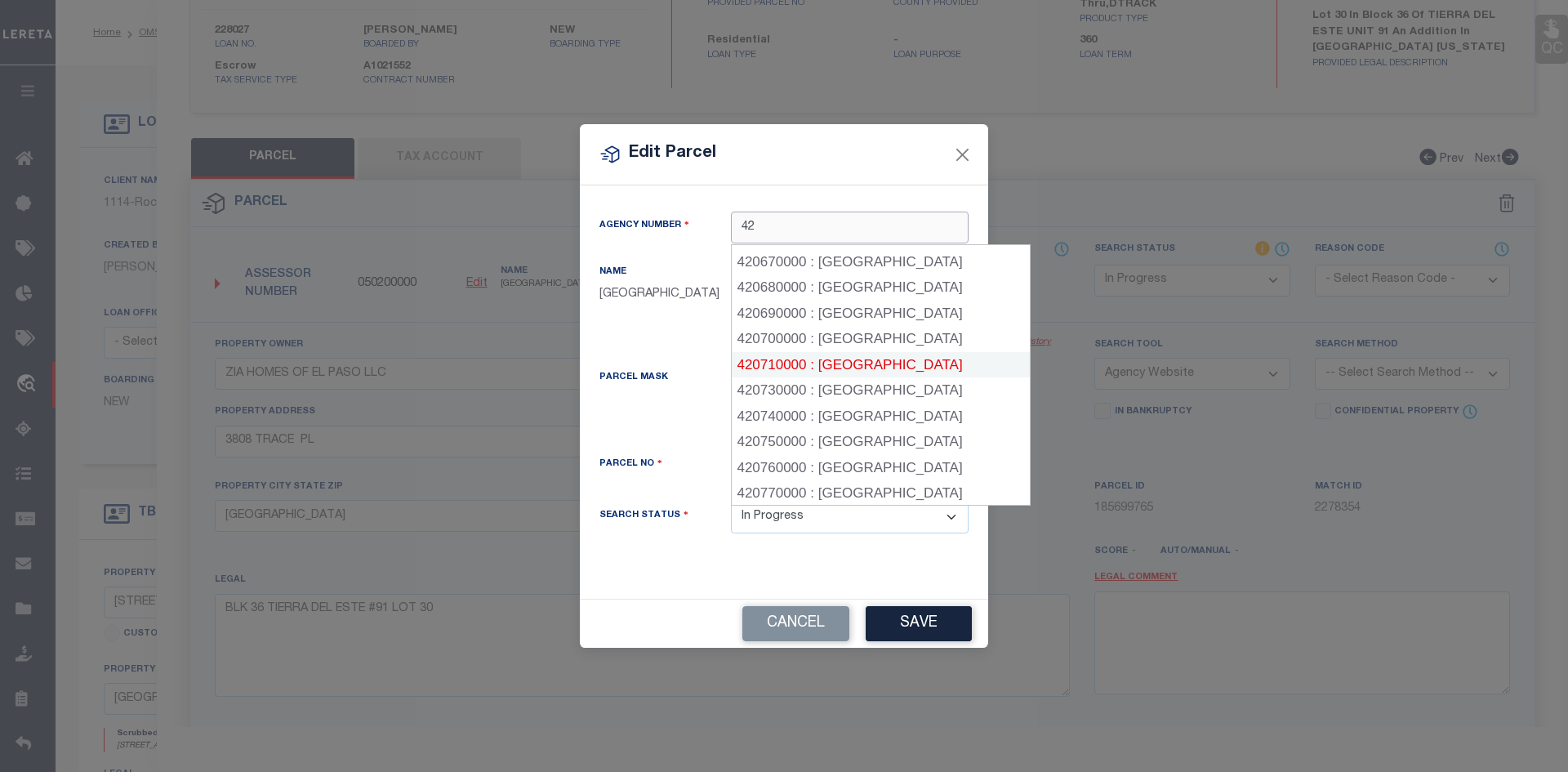
click at [871, 352] on div "420710000 : [GEOGRAPHIC_DATA]" at bounding box center [880, 365] width 298 height 27
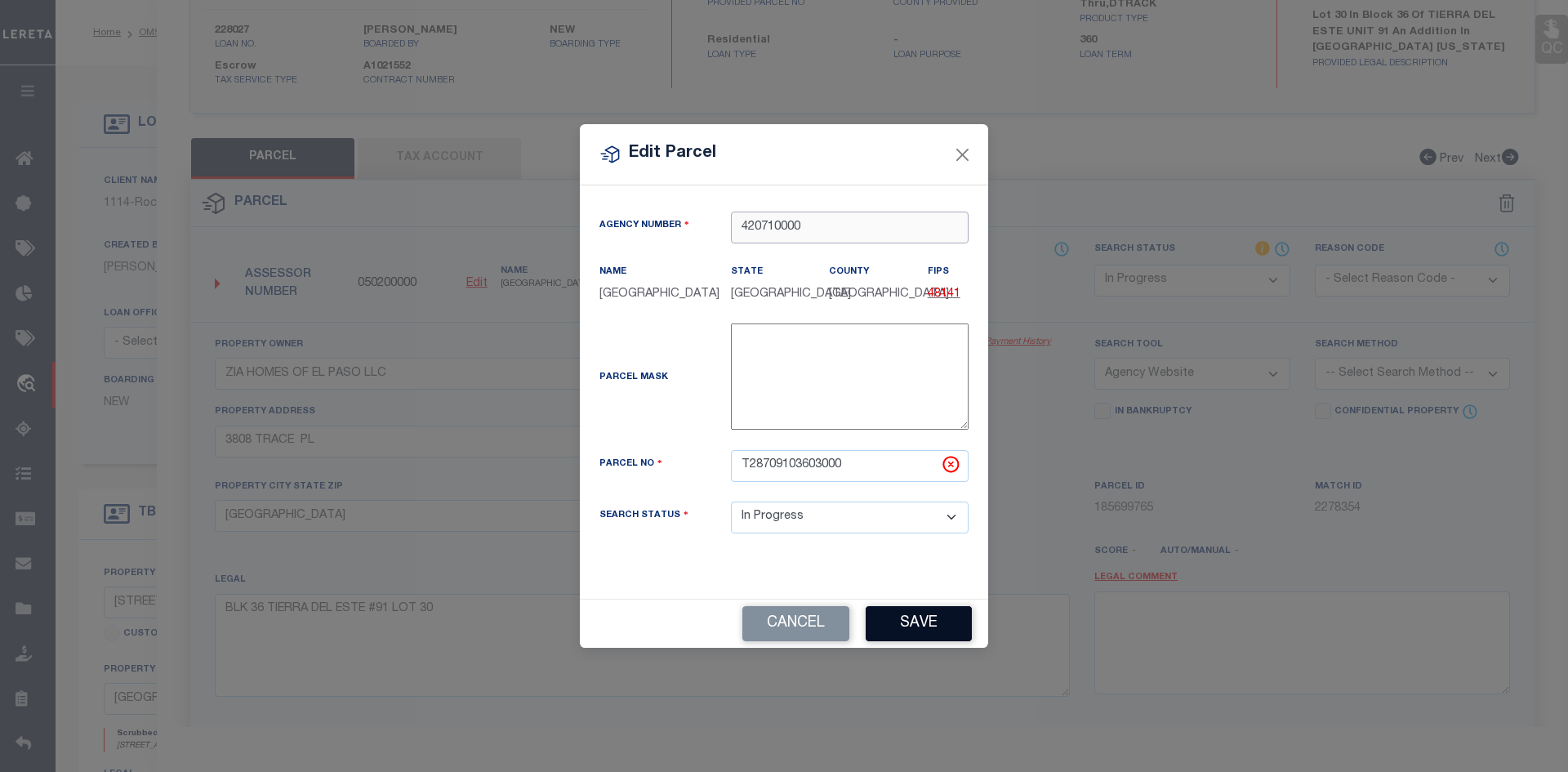
type input "420710000"
click at [924, 621] on button "Save" at bounding box center [919, 624] width 106 height 35
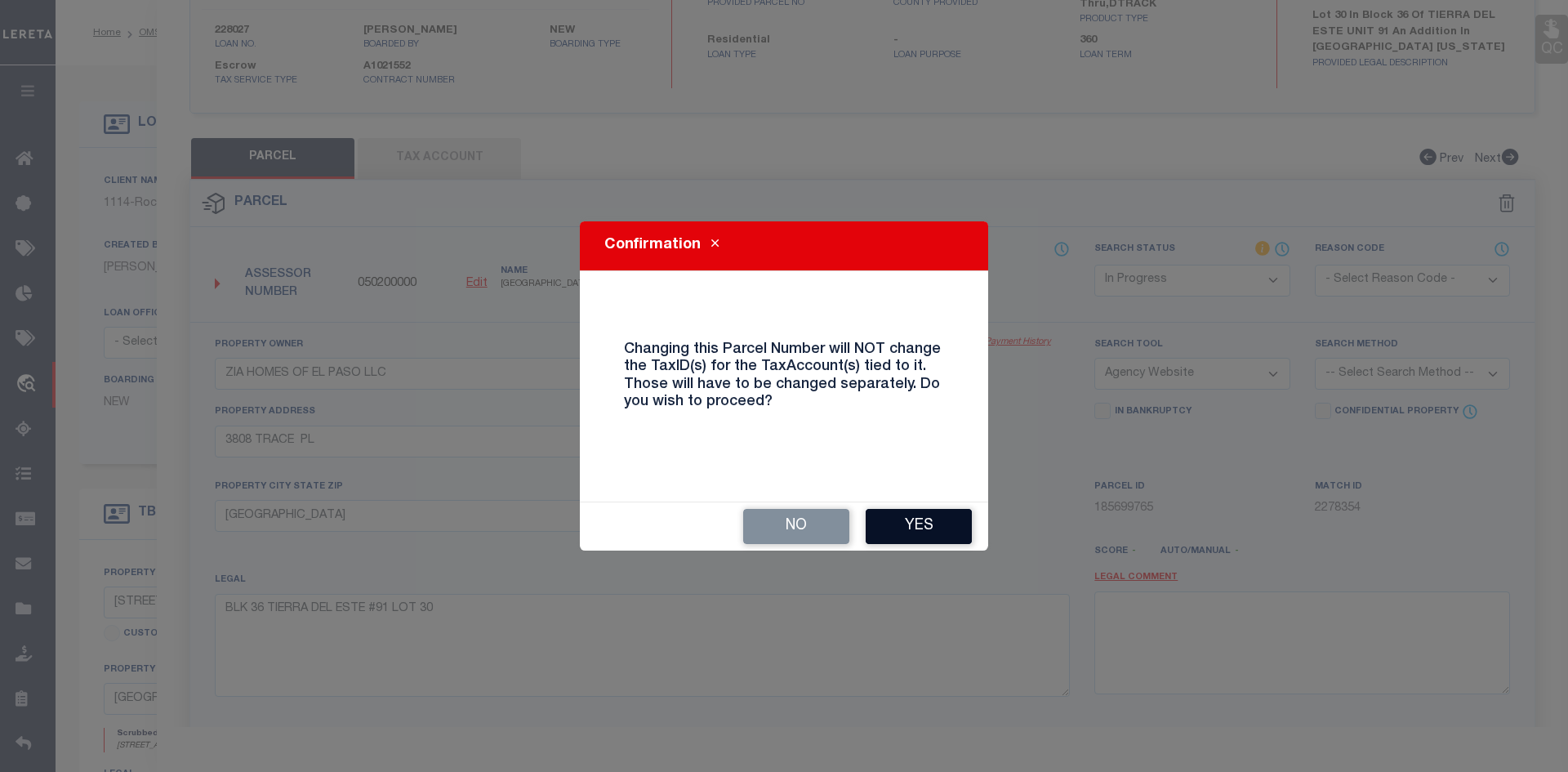
click at [911, 530] on button "Yes" at bounding box center [919, 527] width 106 height 35
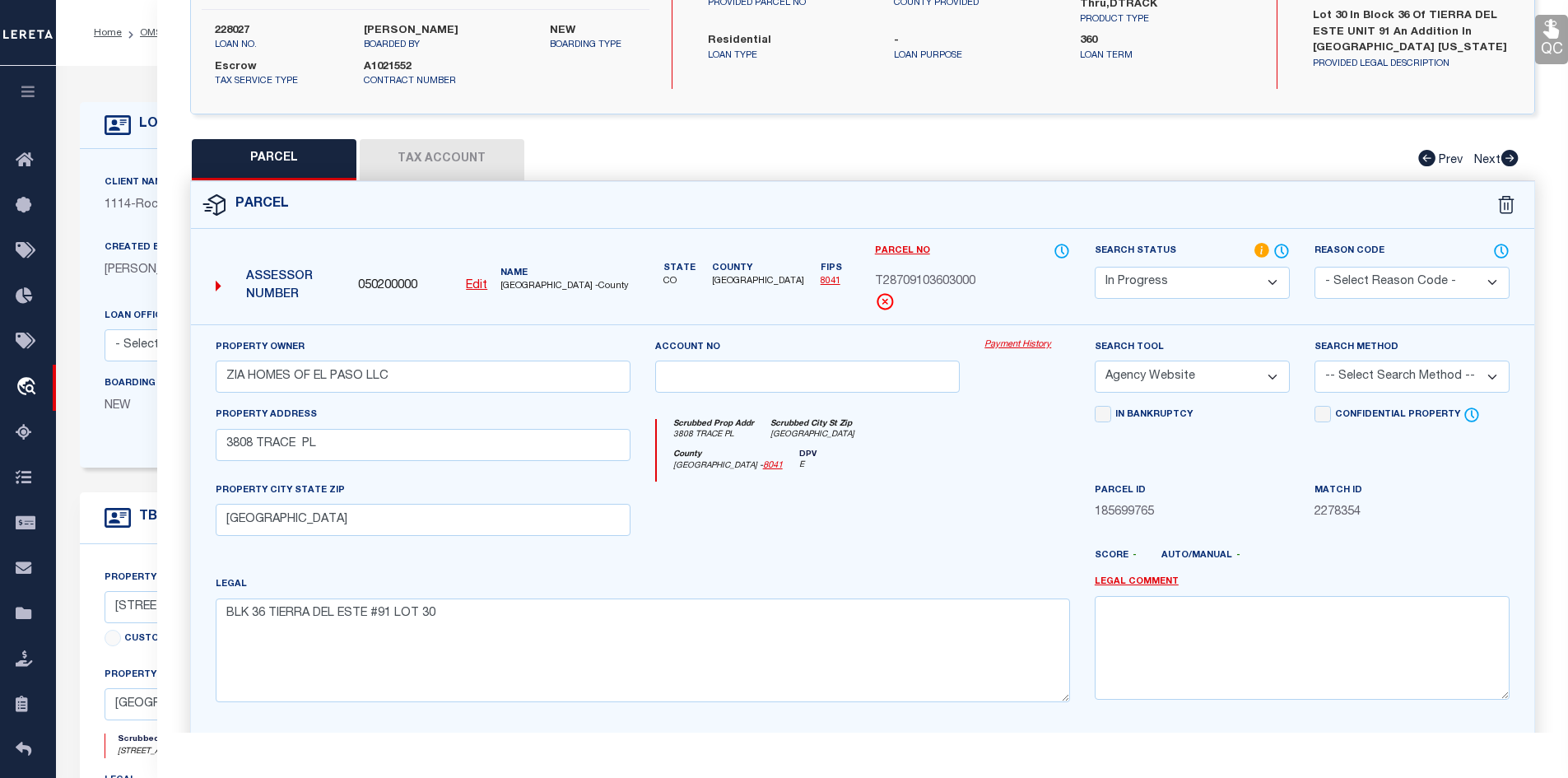
click at [408, 160] on button "Tax Account" at bounding box center [442, 160] width 164 height 42
select select "100"
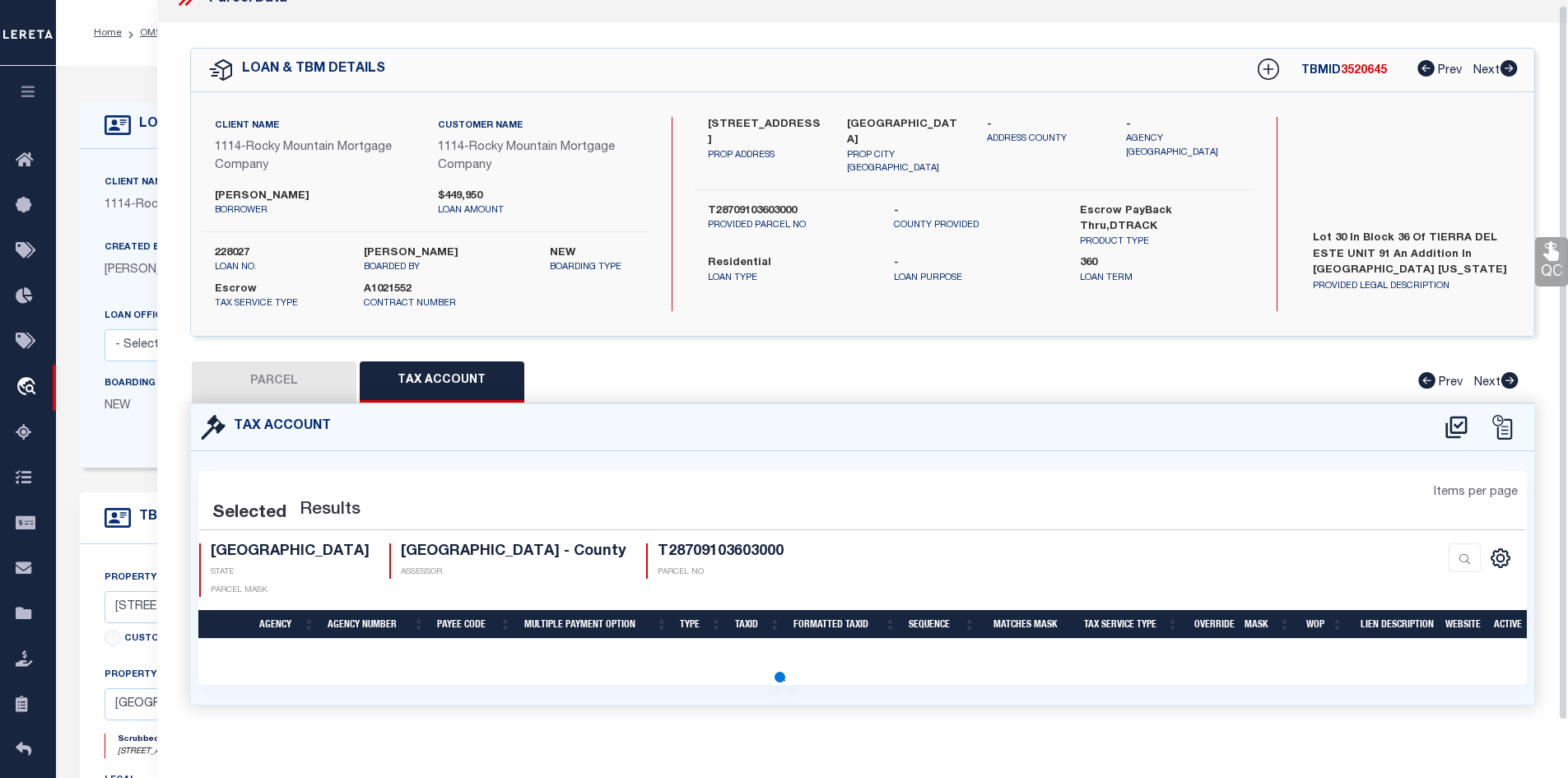
select select "100"
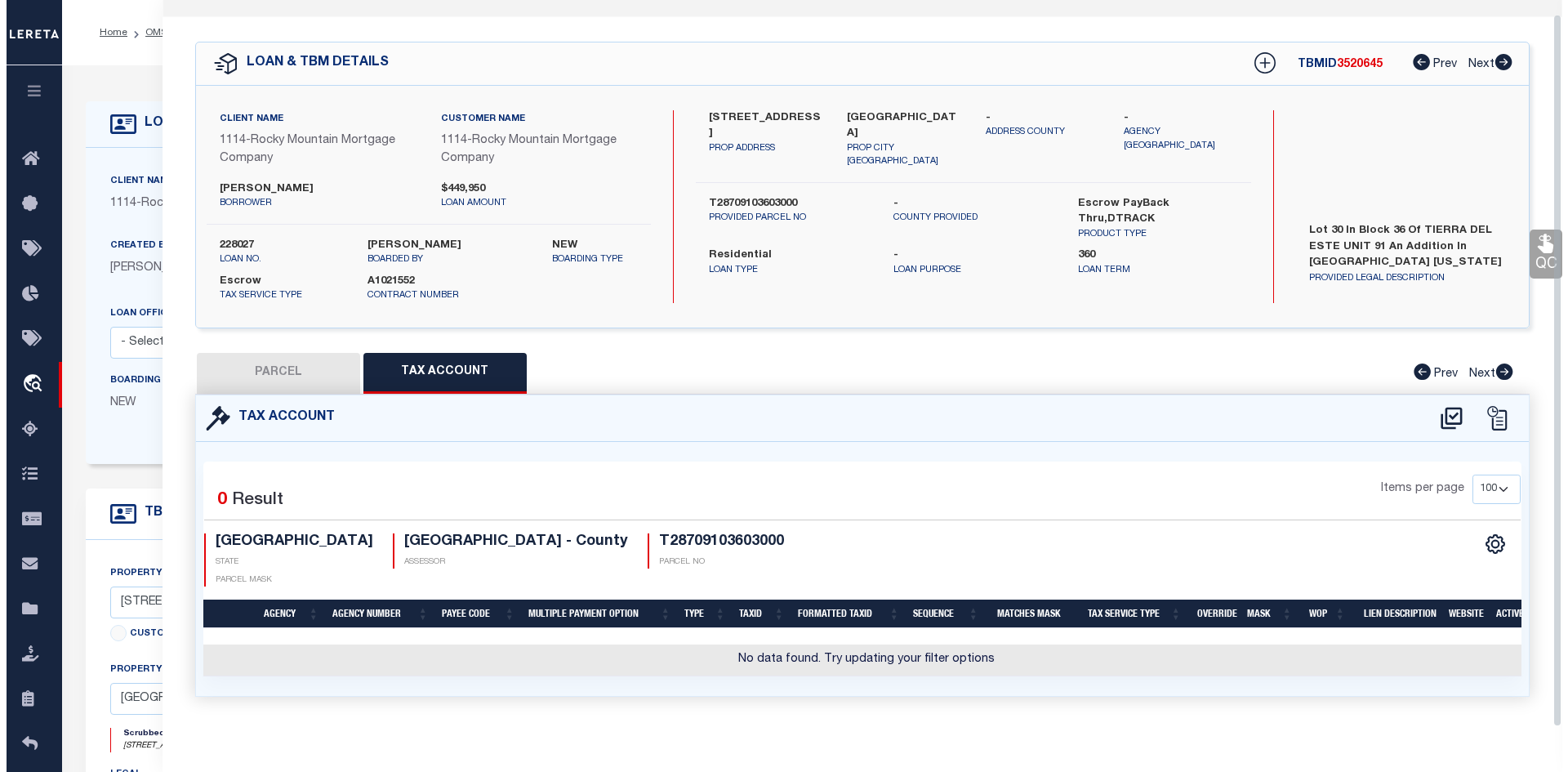
scroll to position [30, 0]
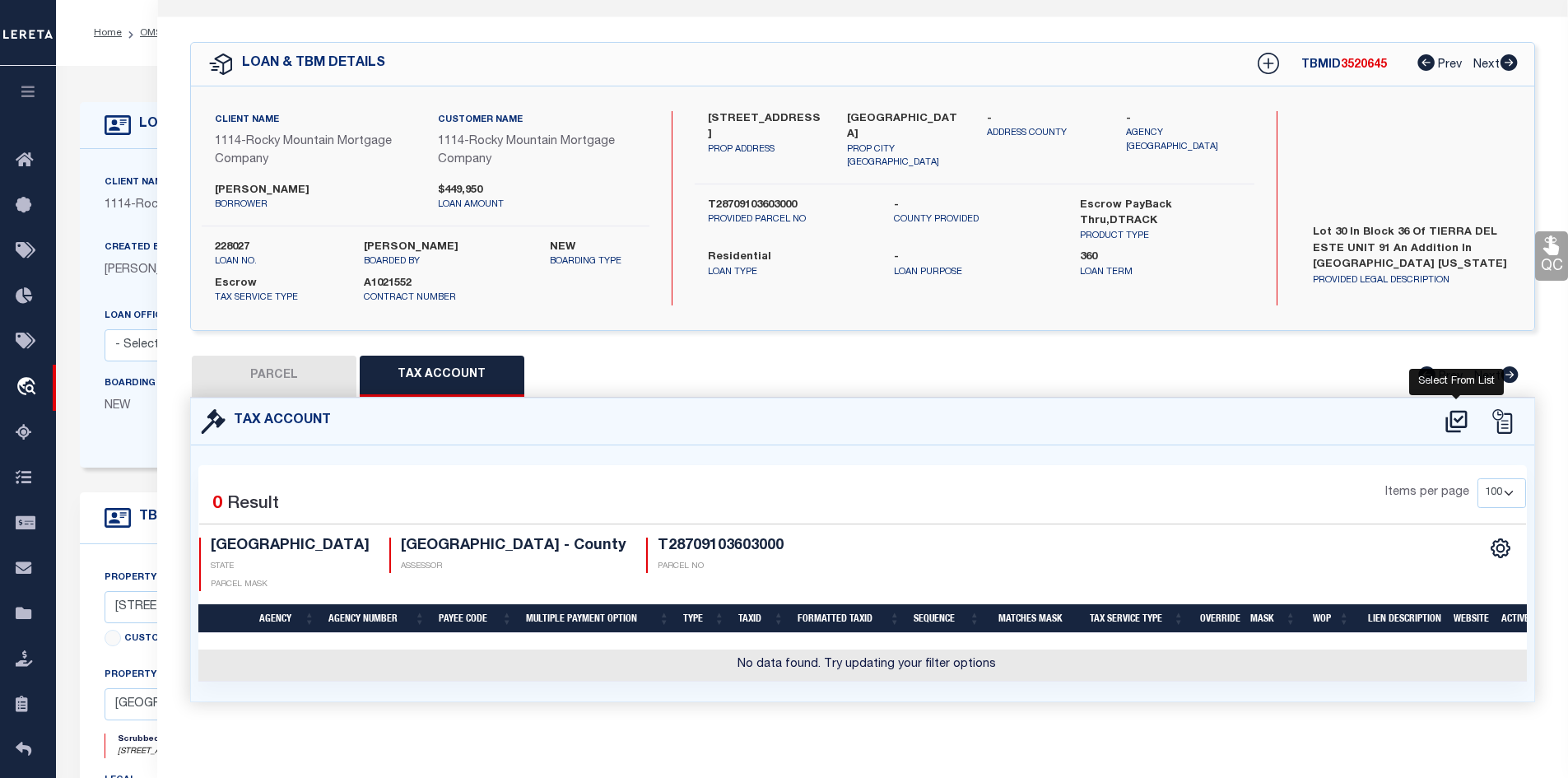
click at [1457, 419] on icon at bounding box center [1456, 422] width 22 height 22
select select "100"
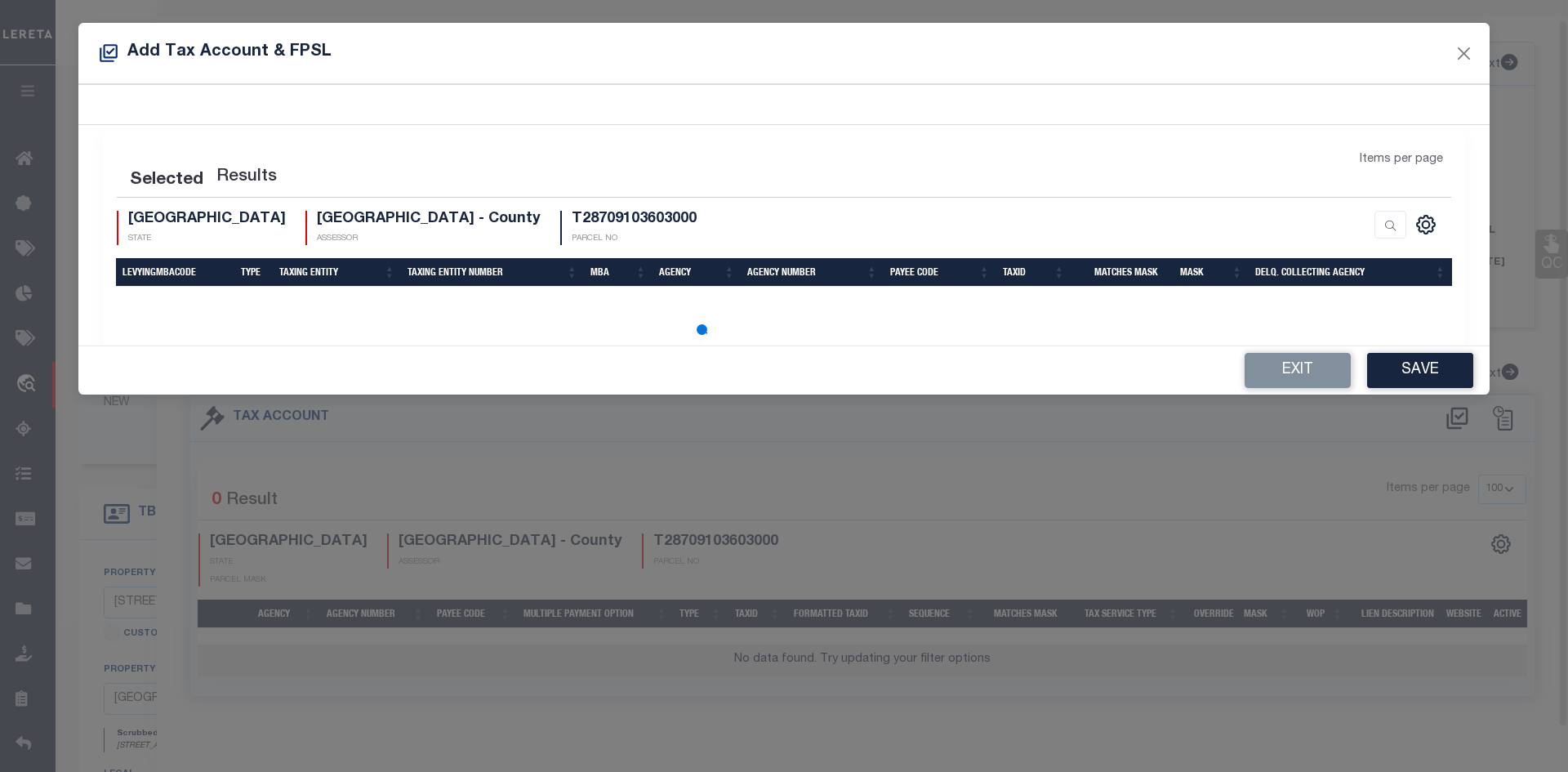
select select "100"
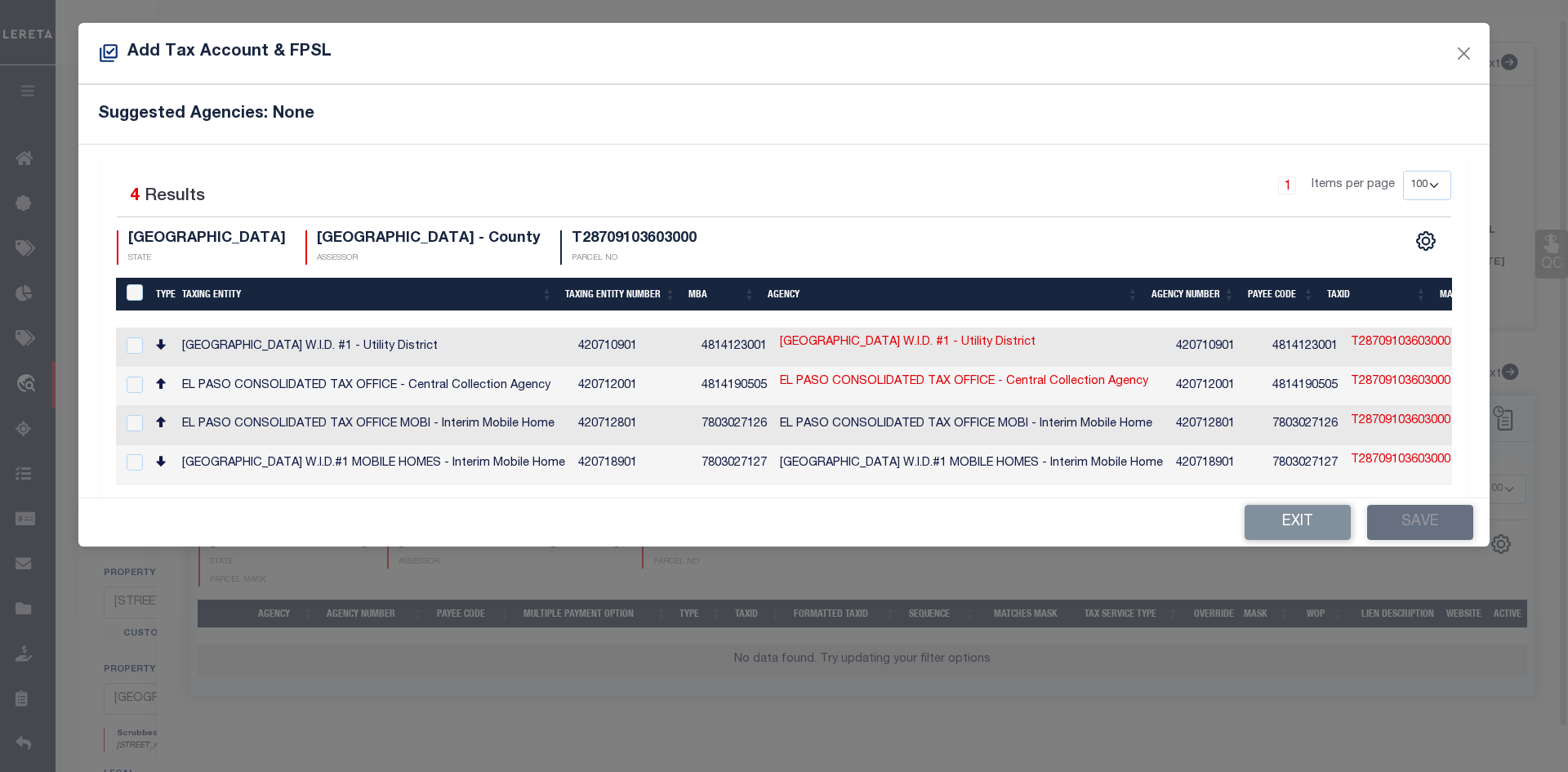
scroll to position [20, 0]
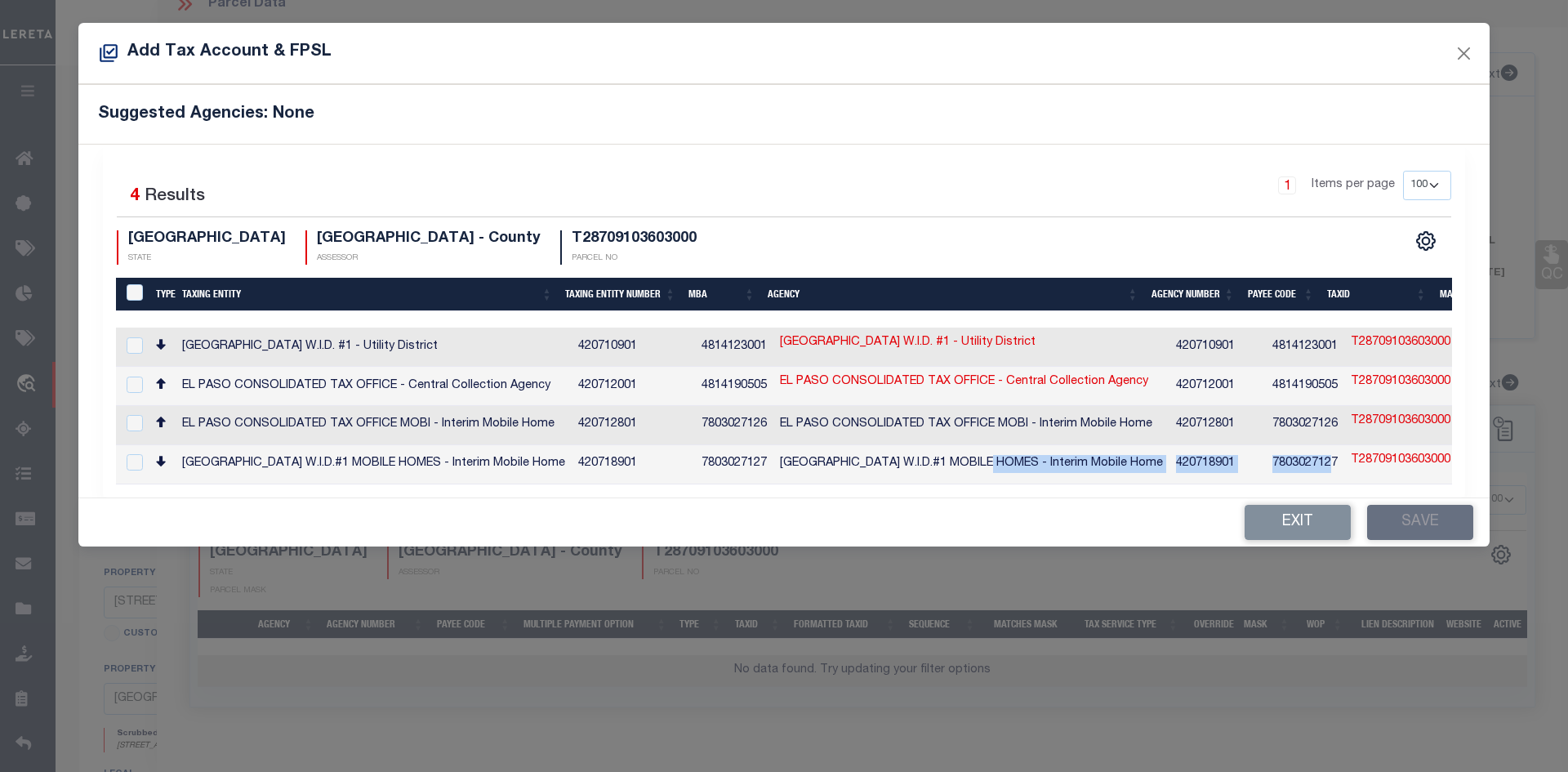
drag, startPoint x: 987, startPoint y: 470, endPoint x: 1307, endPoint y: 463, distance: 320.1
click at [1307, 463] on tr "[GEOGRAPHIC_DATA] W.I.D.#1 MOBILE HOMES - Interim Mobile Home 420718901 [PHONE_…" at bounding box center [1137, 465] width 2043 height 39
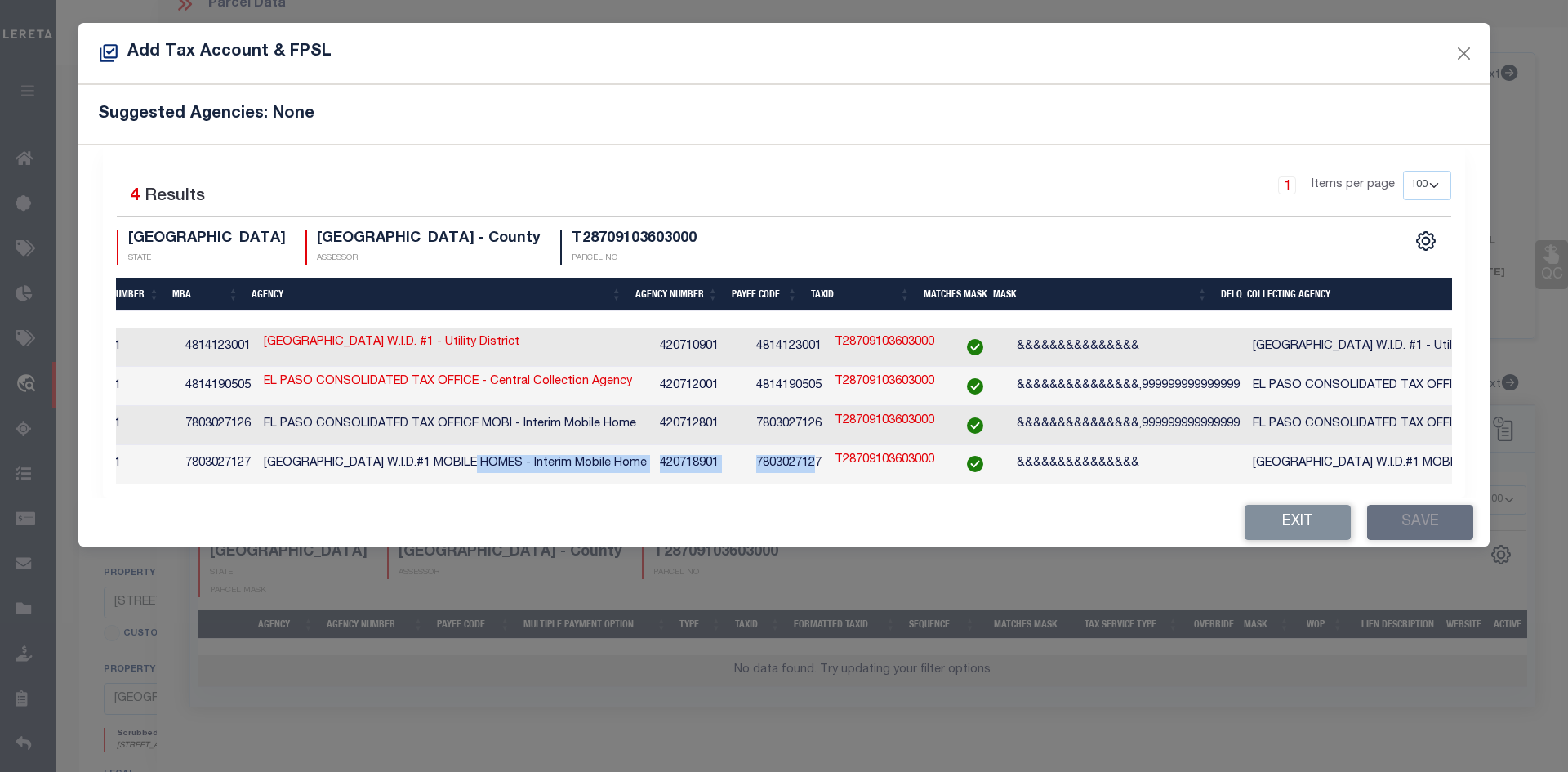
scroll to position [0, 0]
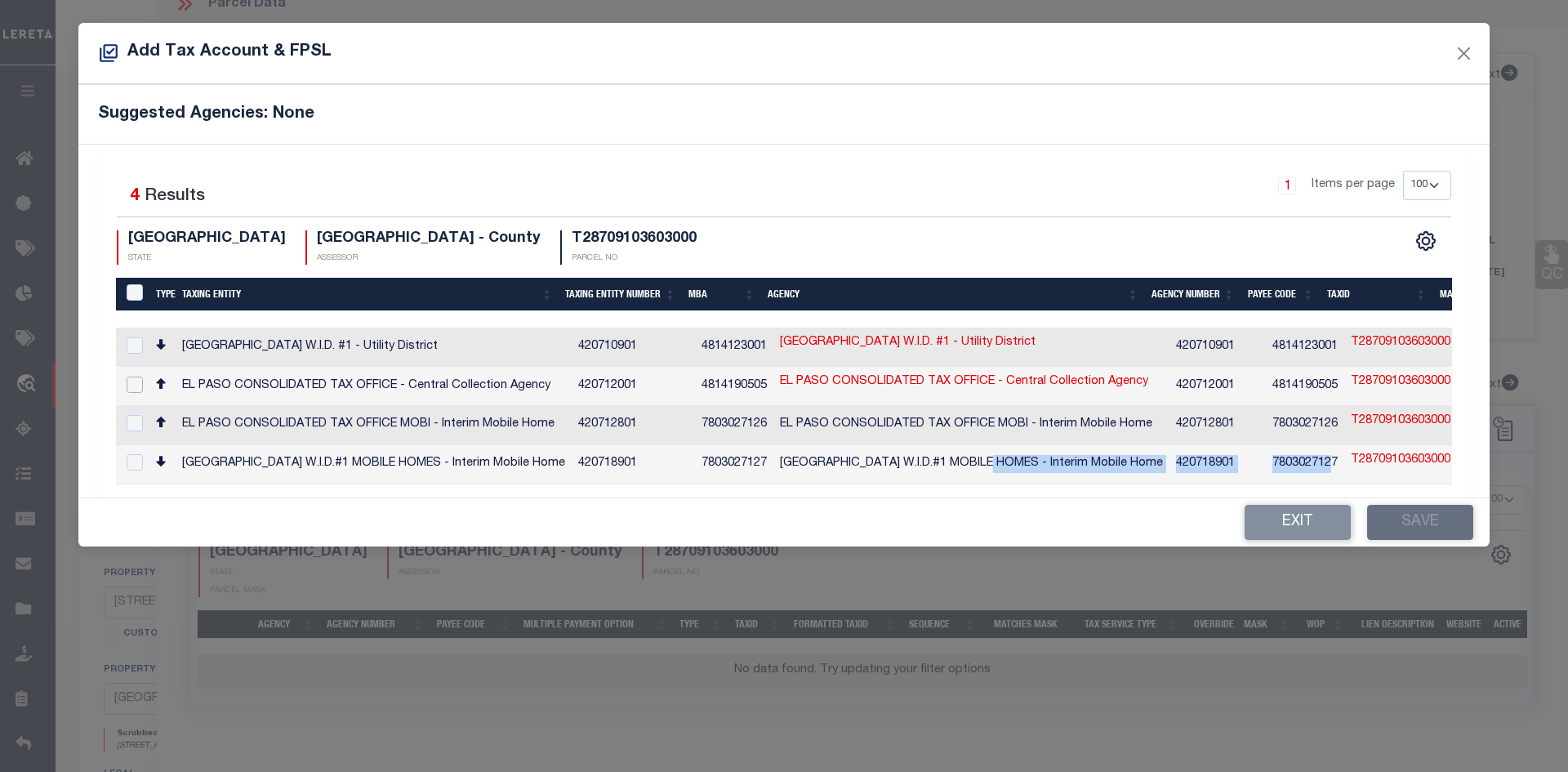
click at [139, 386] on input "checkbox" at bounding box center [135, 385] width 17 height 17
checkbox input "true"
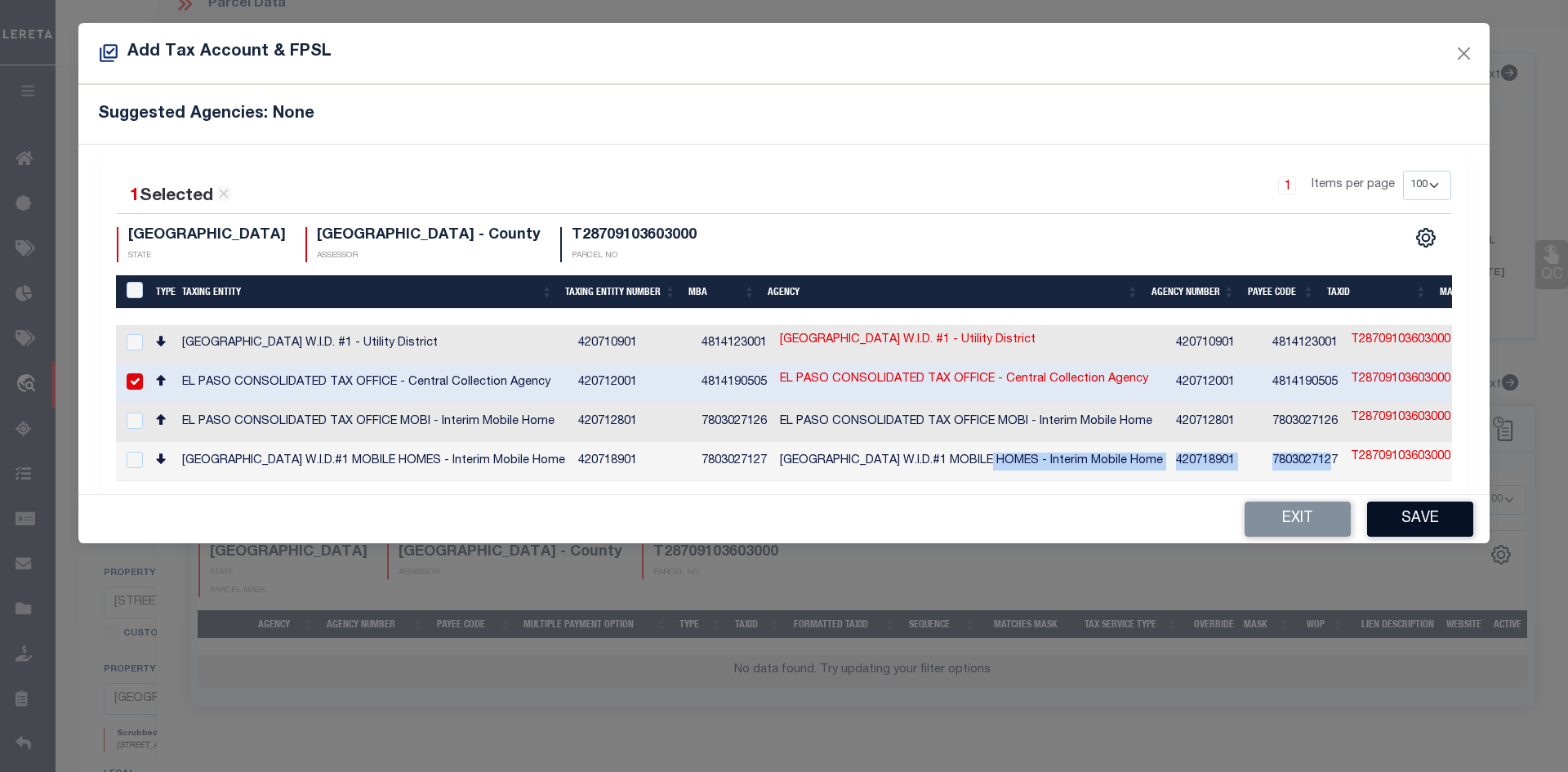
click at [1411, 521] on button "Save" at bounding box center [1421, 519] width 106 height 35
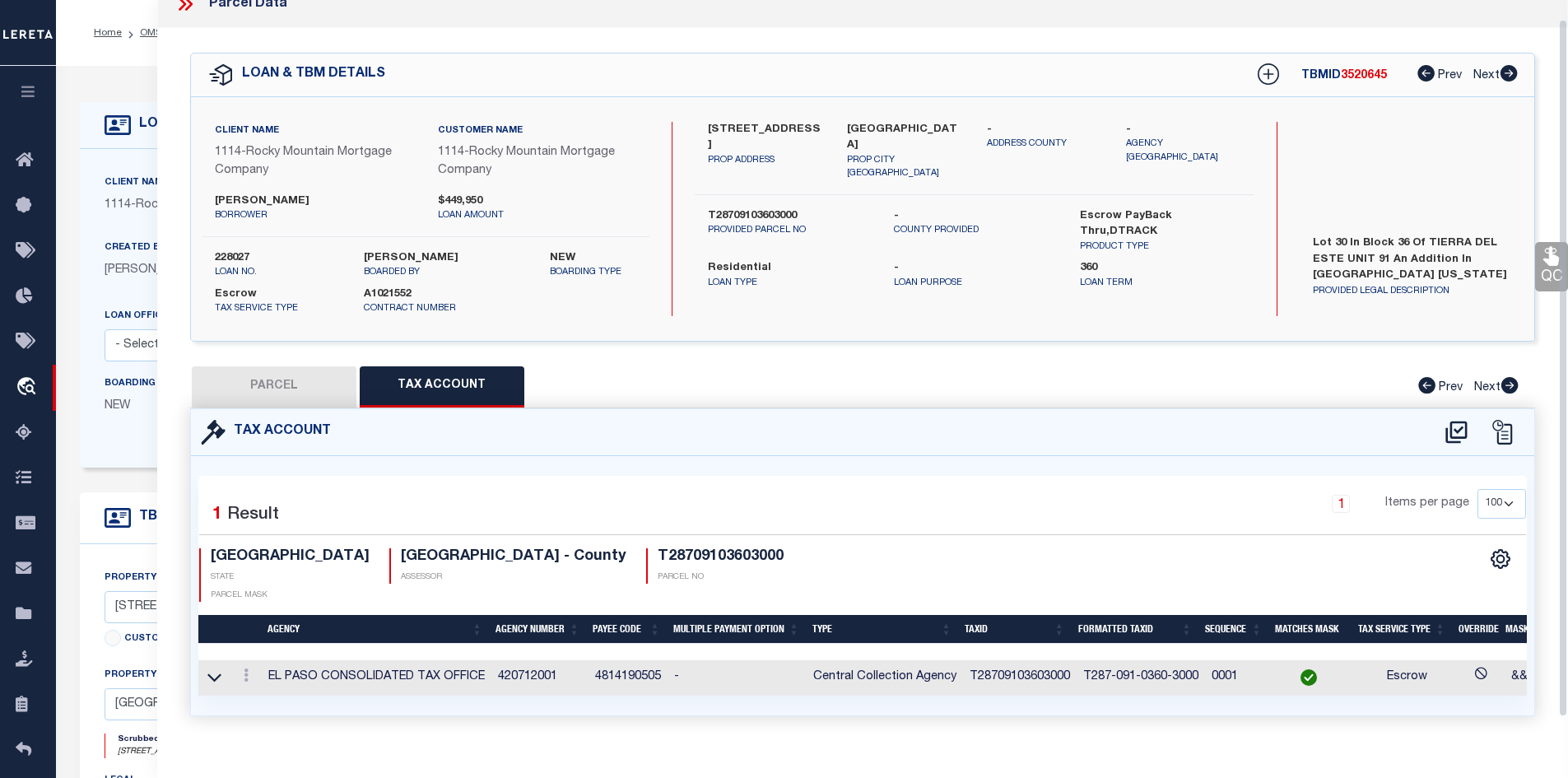
click at [299, 387] on button "PARCEL" at bounding box center [274, 388] width 164 height 42
select select "AS"
select select
checkbox input "false"
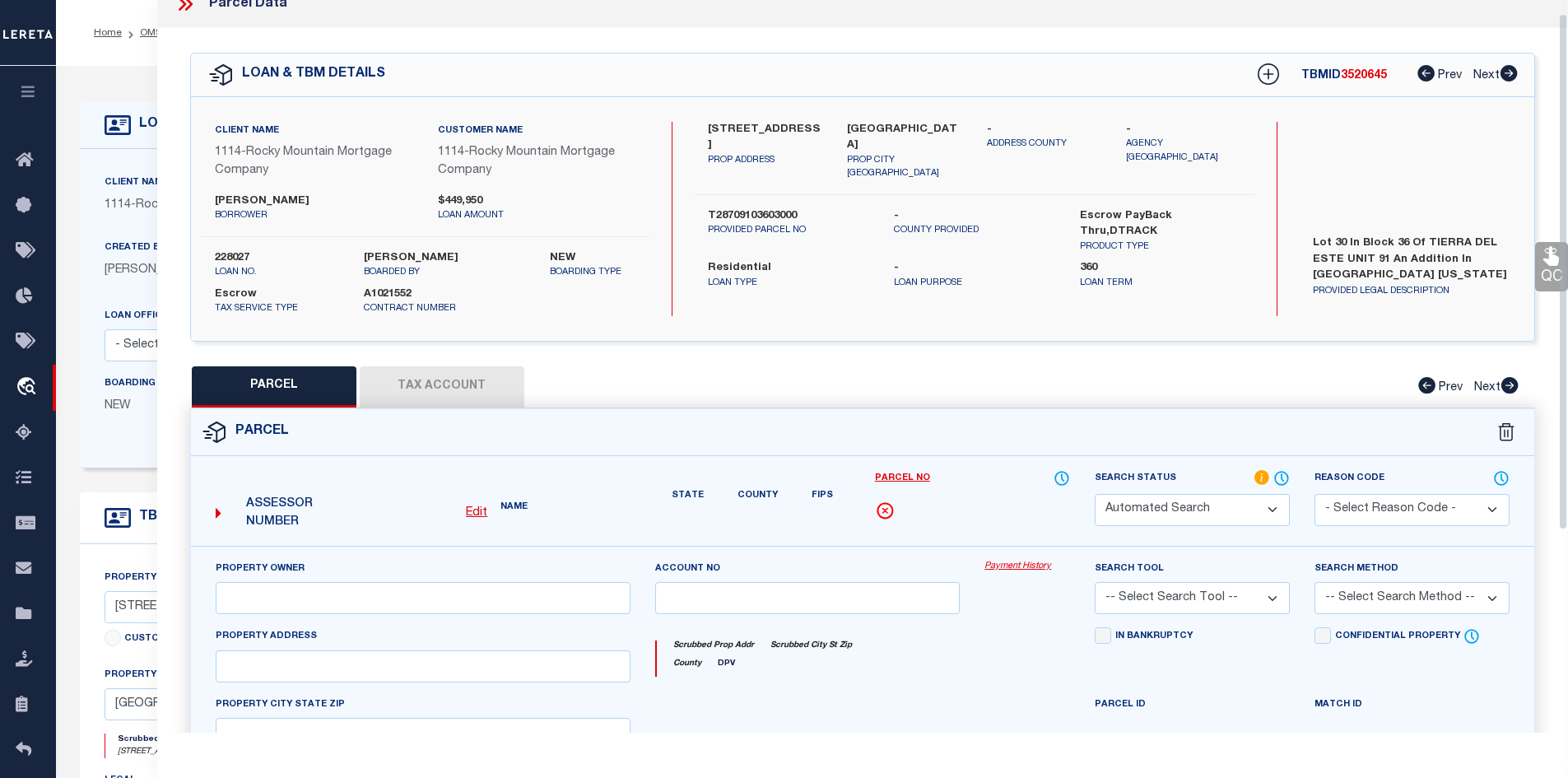
select select "IP"
type input "ZIA HOMES OF EL PASO LLC"
select select "AGW"
type input "3808 TRACE PL"
type input "[GEOGRAPHIC_DATA]"
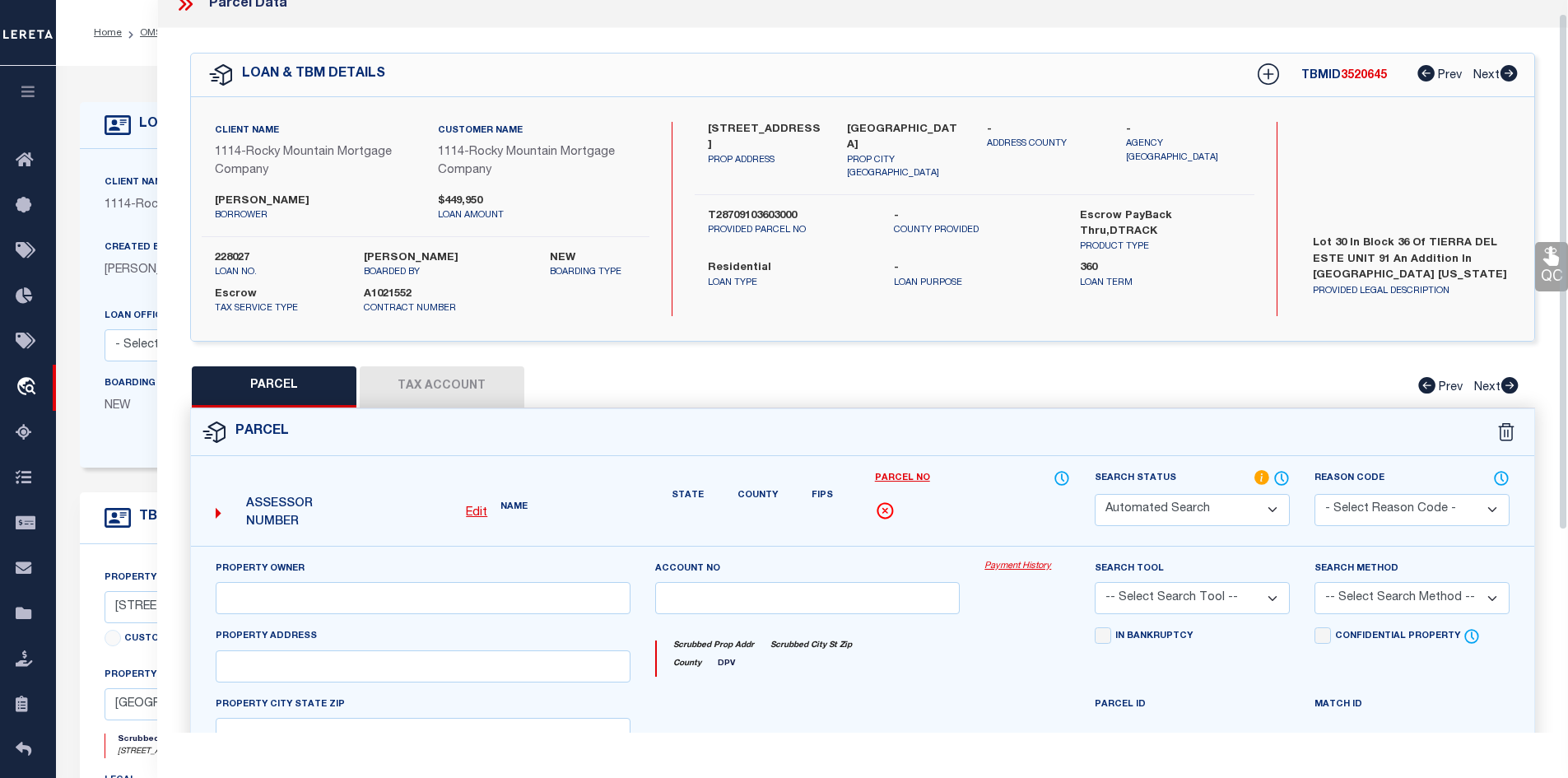
type textarea "BLK 36 TIERRA DEL ESTE #91 LOT 30"
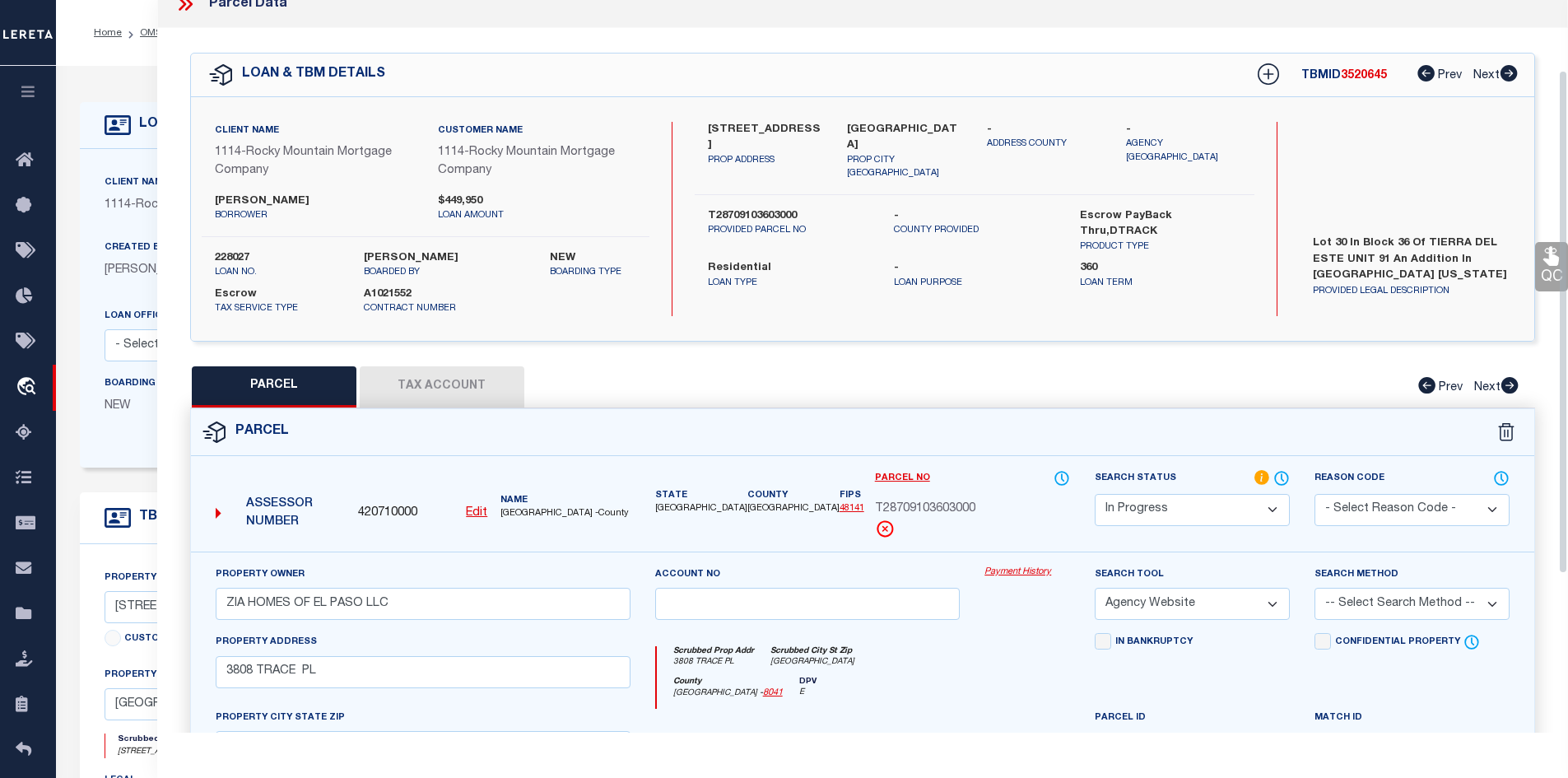
scroll to position [184, 0]
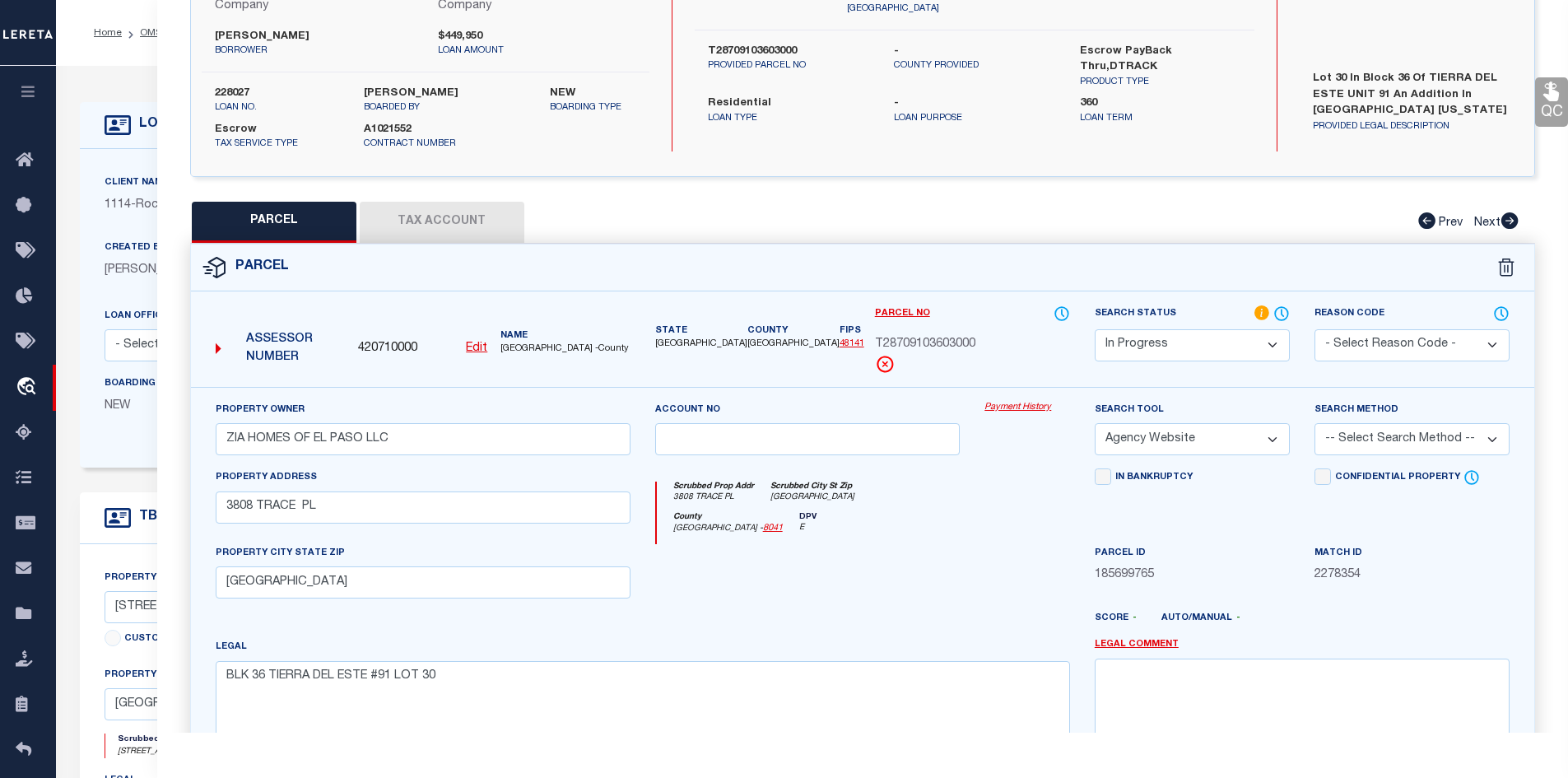
click at [422, 218] on button "Tax Account" at bounding box center [442, 223] width 164 height 42
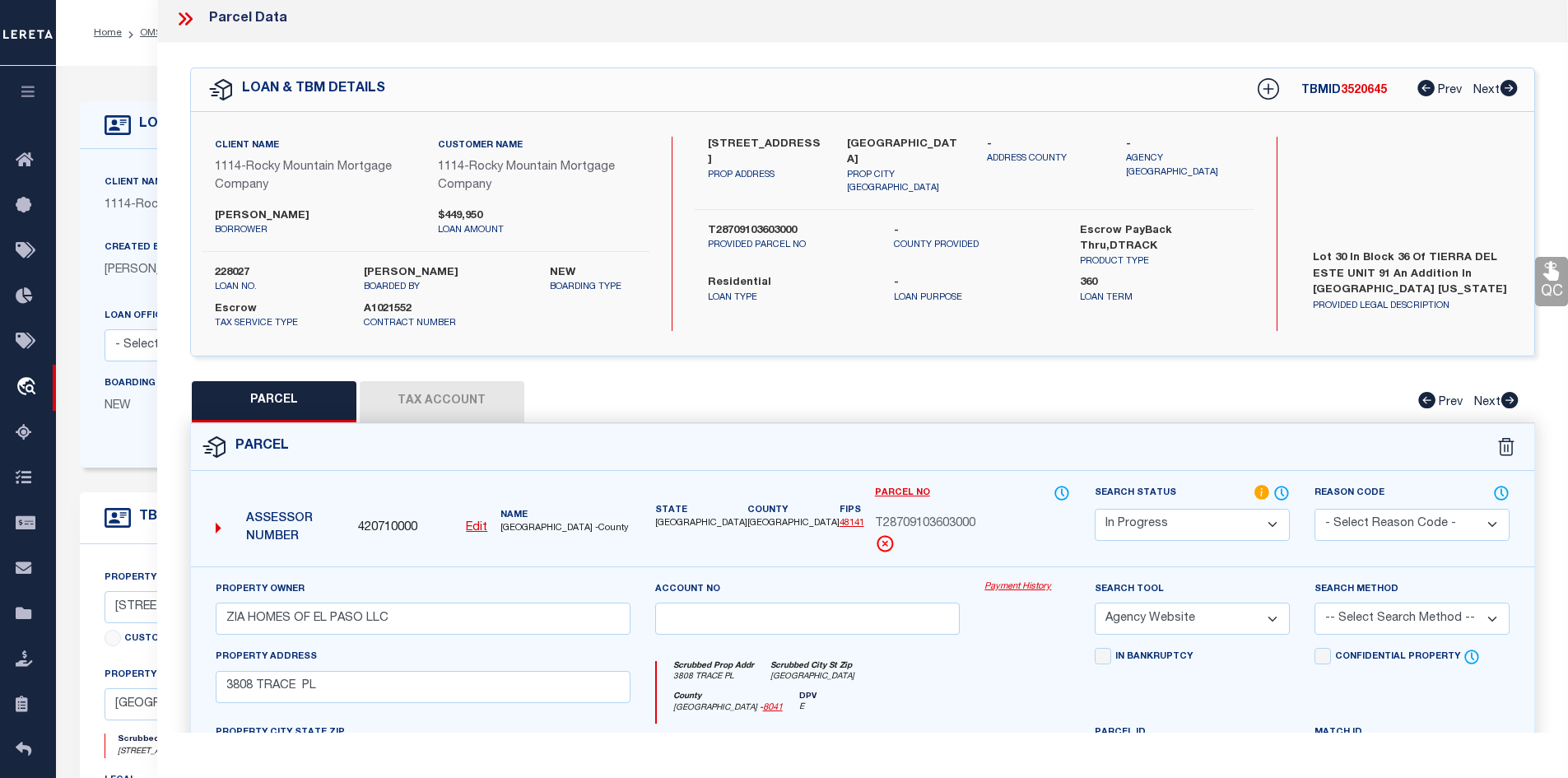
select select "100"
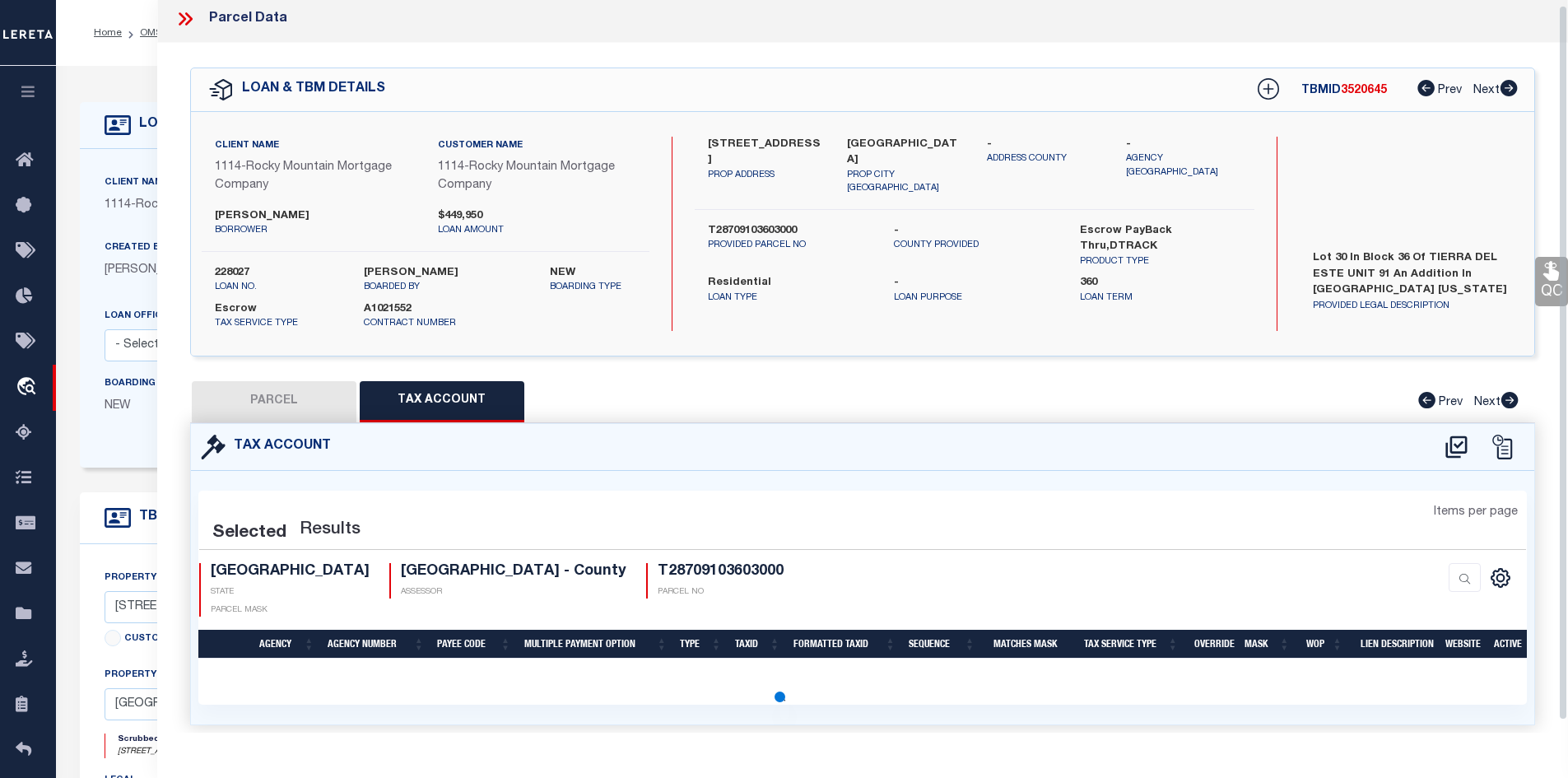
select select "100"
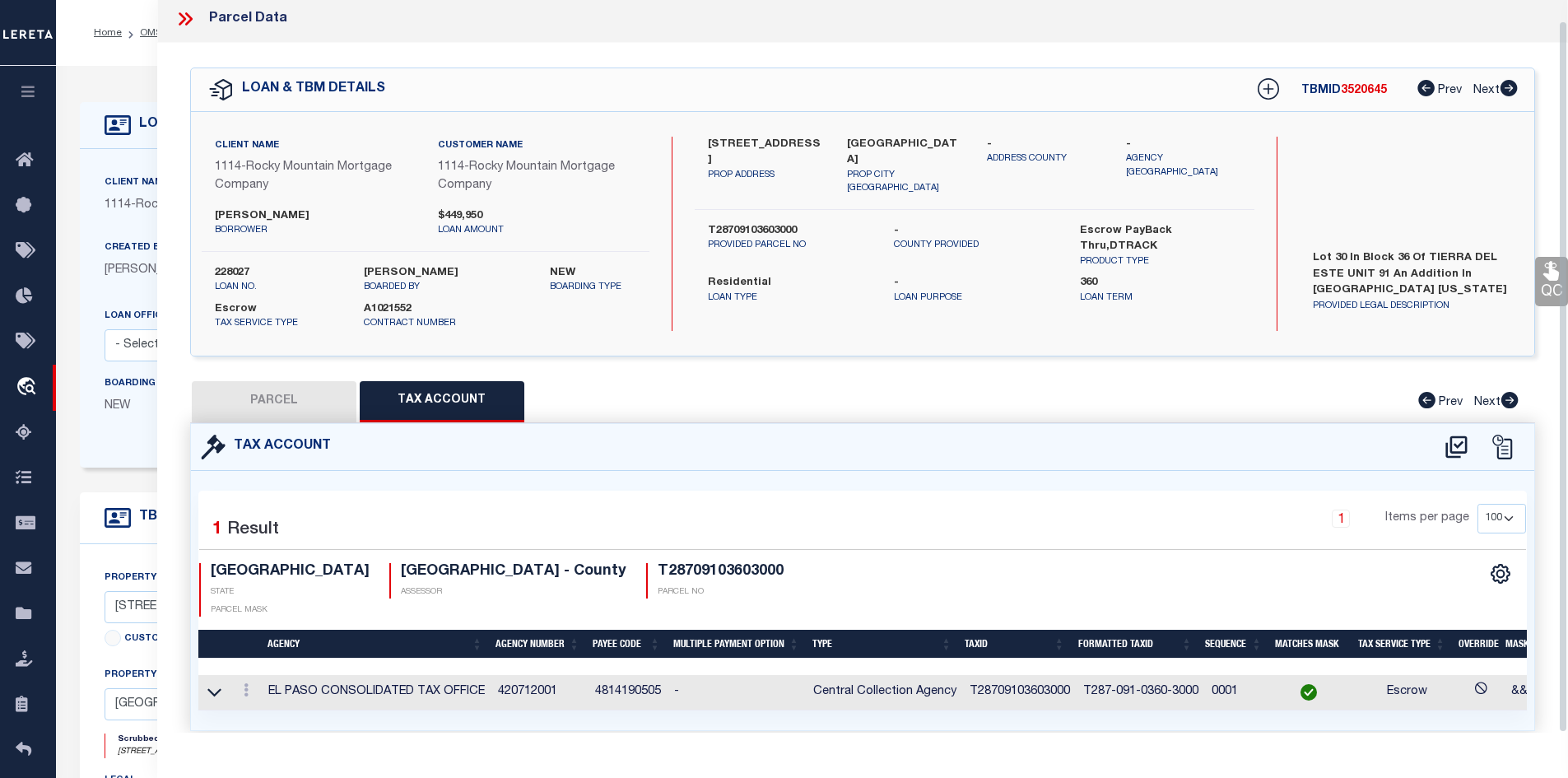
scroll to position [36, 0]
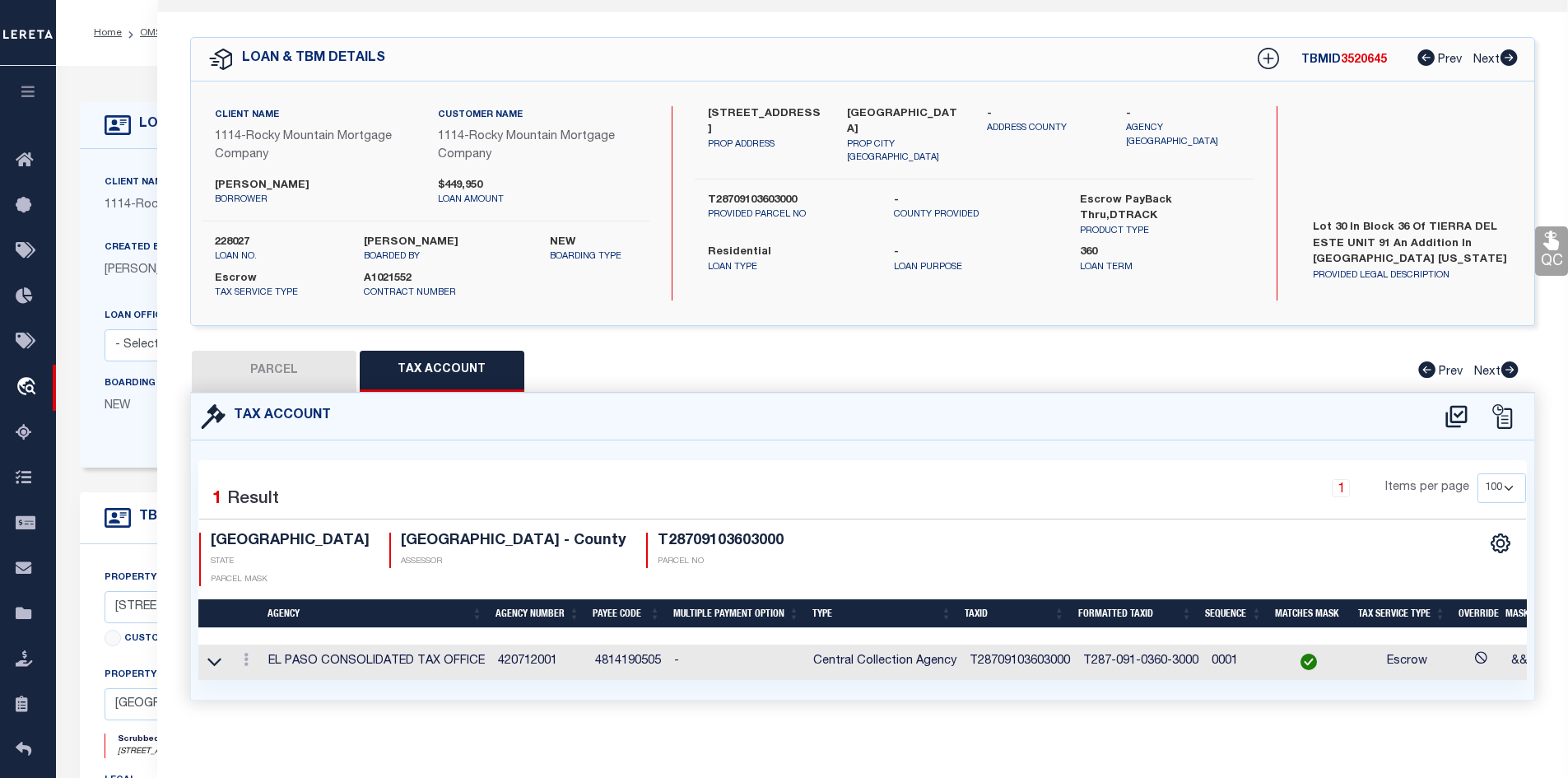
click at [266, 371] on button "PARCEL" at bounding box center [274, 372] width 164 height 42
select select "AS"
select select
checkbox input "false"
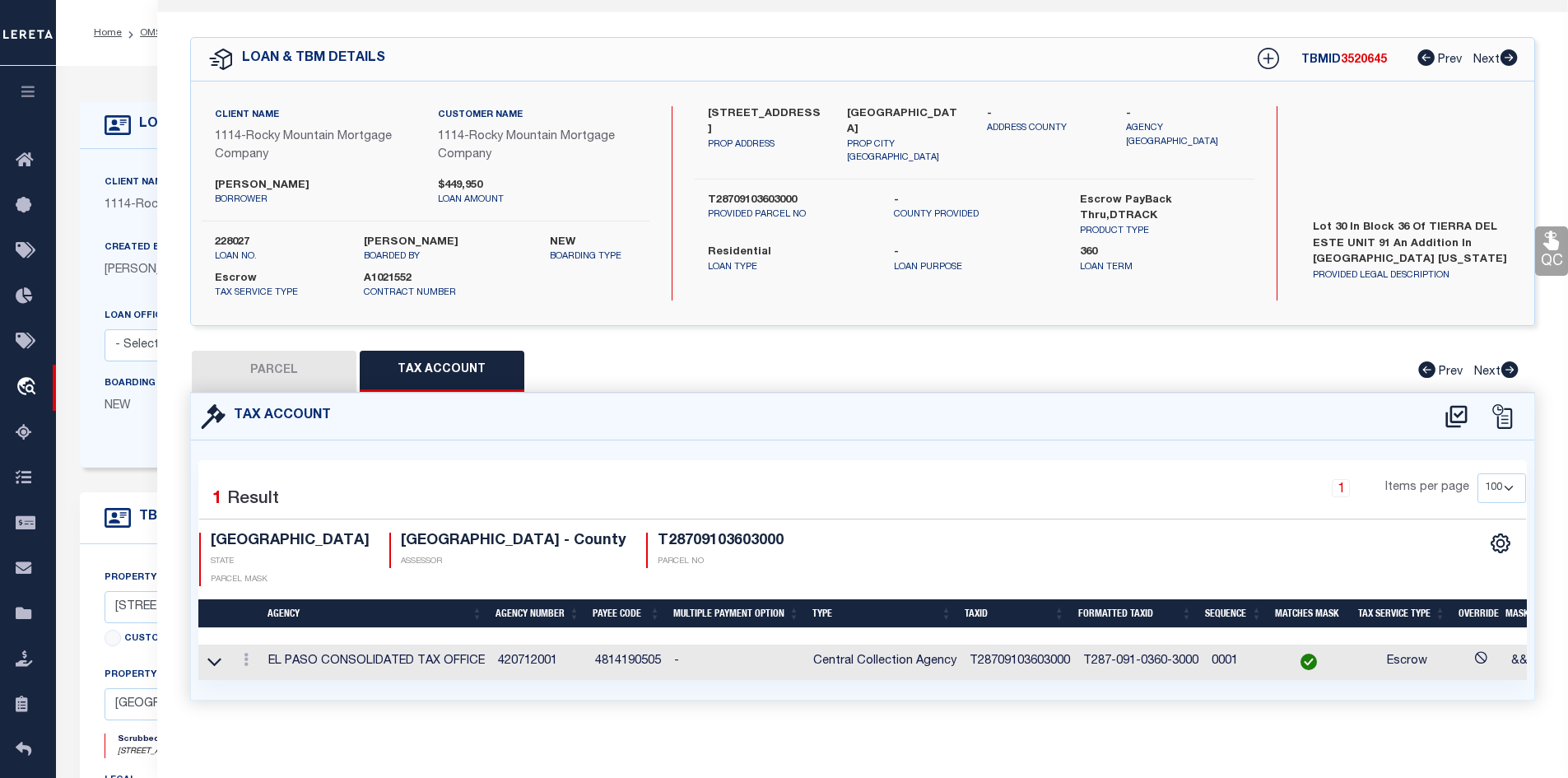
select select "IP"
type input "ZIA HOMES OF EL PASO LLC"
select select "AGW"
type input "3808 TRACE PL"
type input "[GEOGRAPHIC_DATA]"
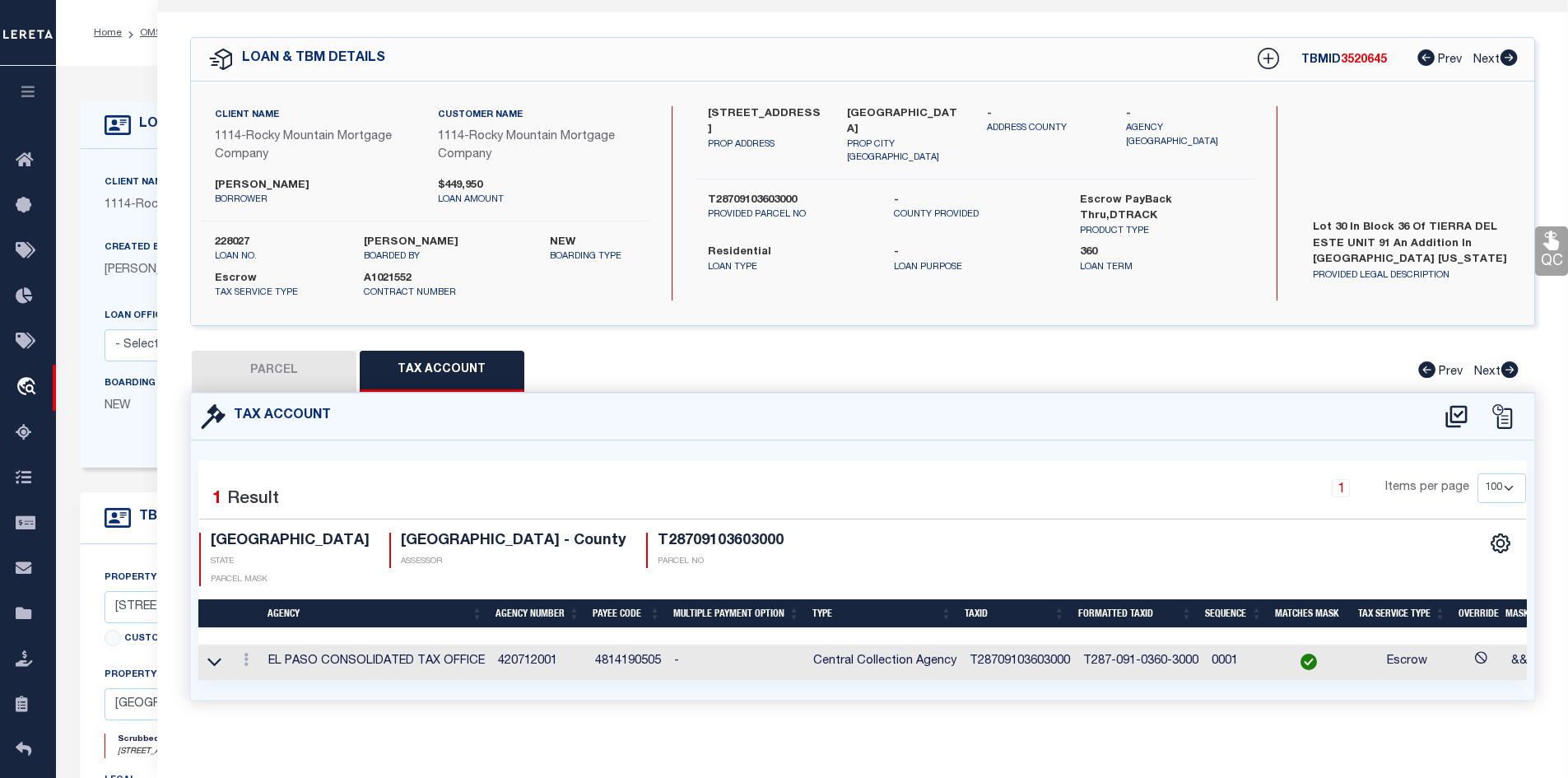
type textarea "BLK 36 TIERRA DEL ESTE #91 LOT 30"
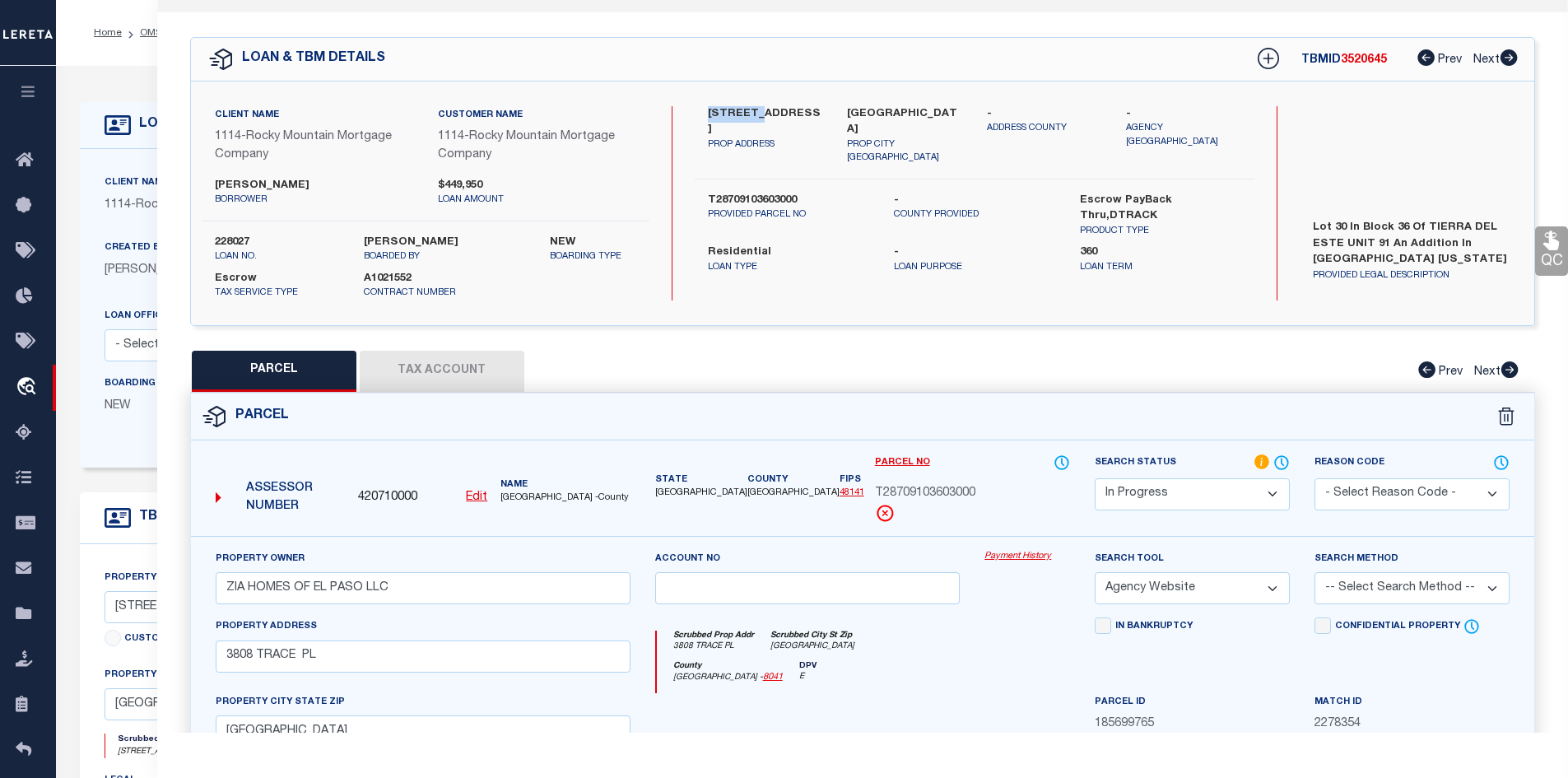
drag, startPoint x: 708, startPoint y: 109, endPoint x: 753, endPoint y: 108, distance: 45.0
click at [753, 108] on label "[STREET_ADDRESS]" at bounding box center [765, 122] width 115 height 32
copy label "3808 TRA"
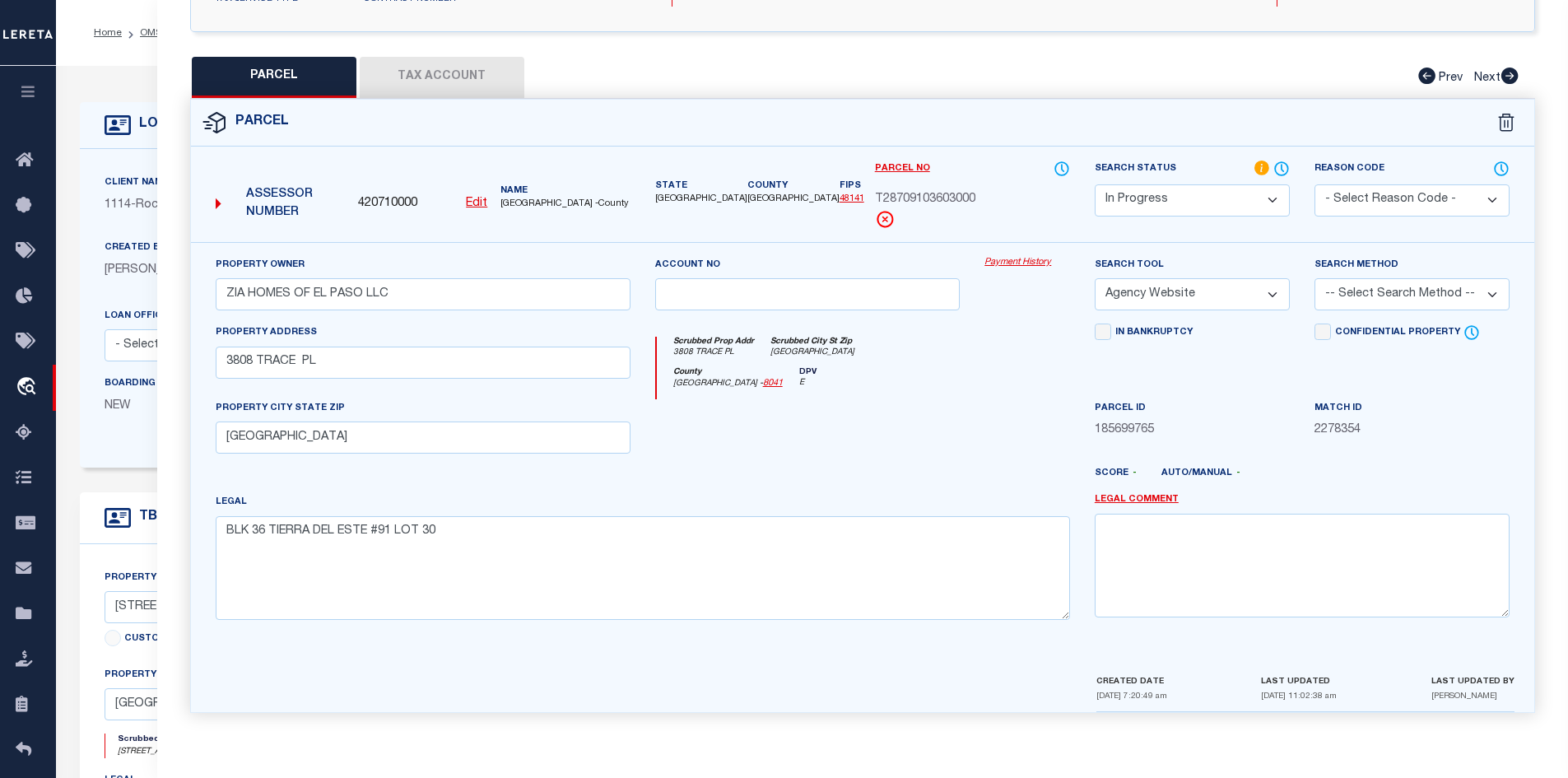
click at [433, 80] on button "Tax Account" at bounding box center [442, 77] width 164 height 42
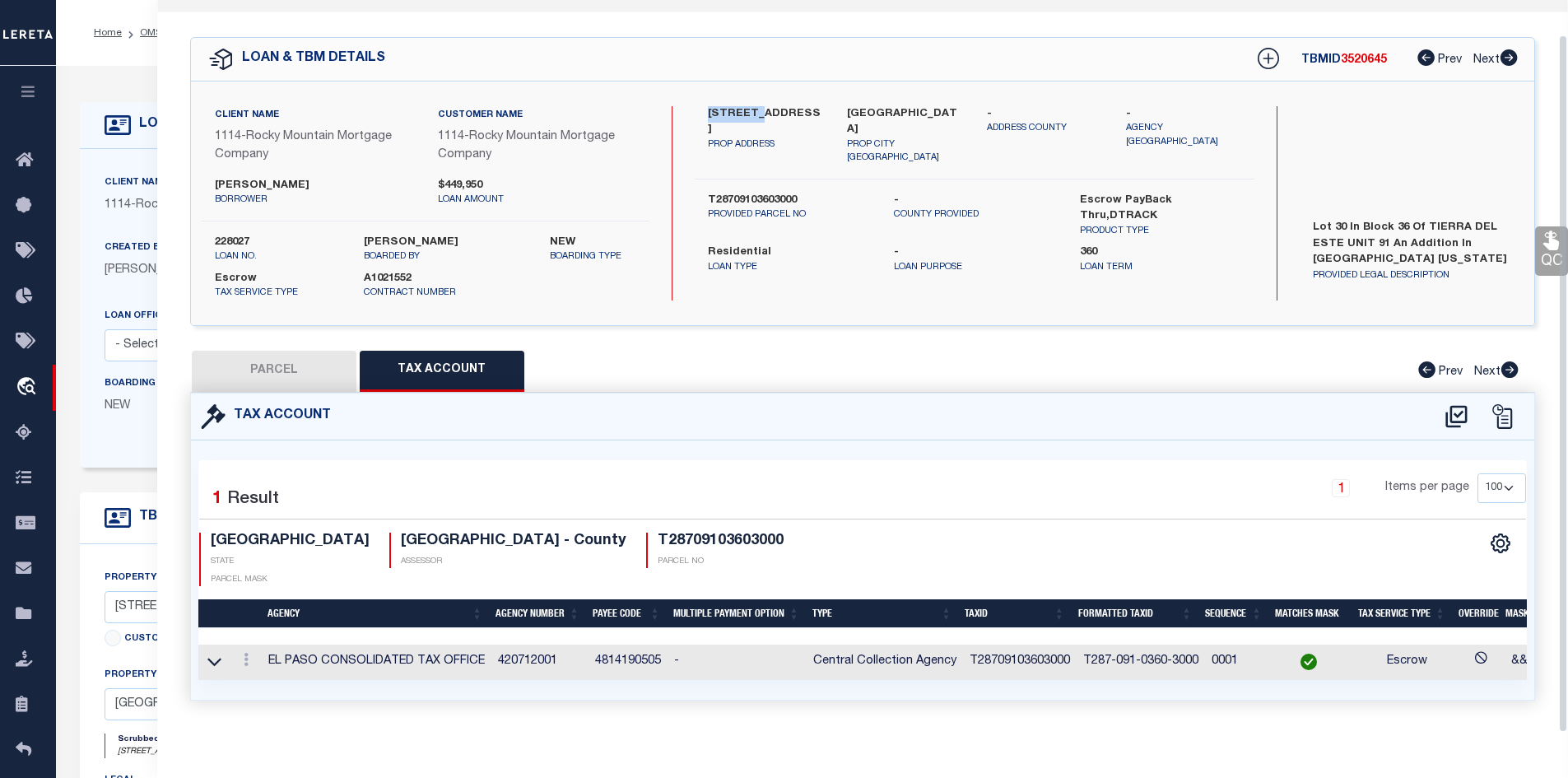
select select "100"
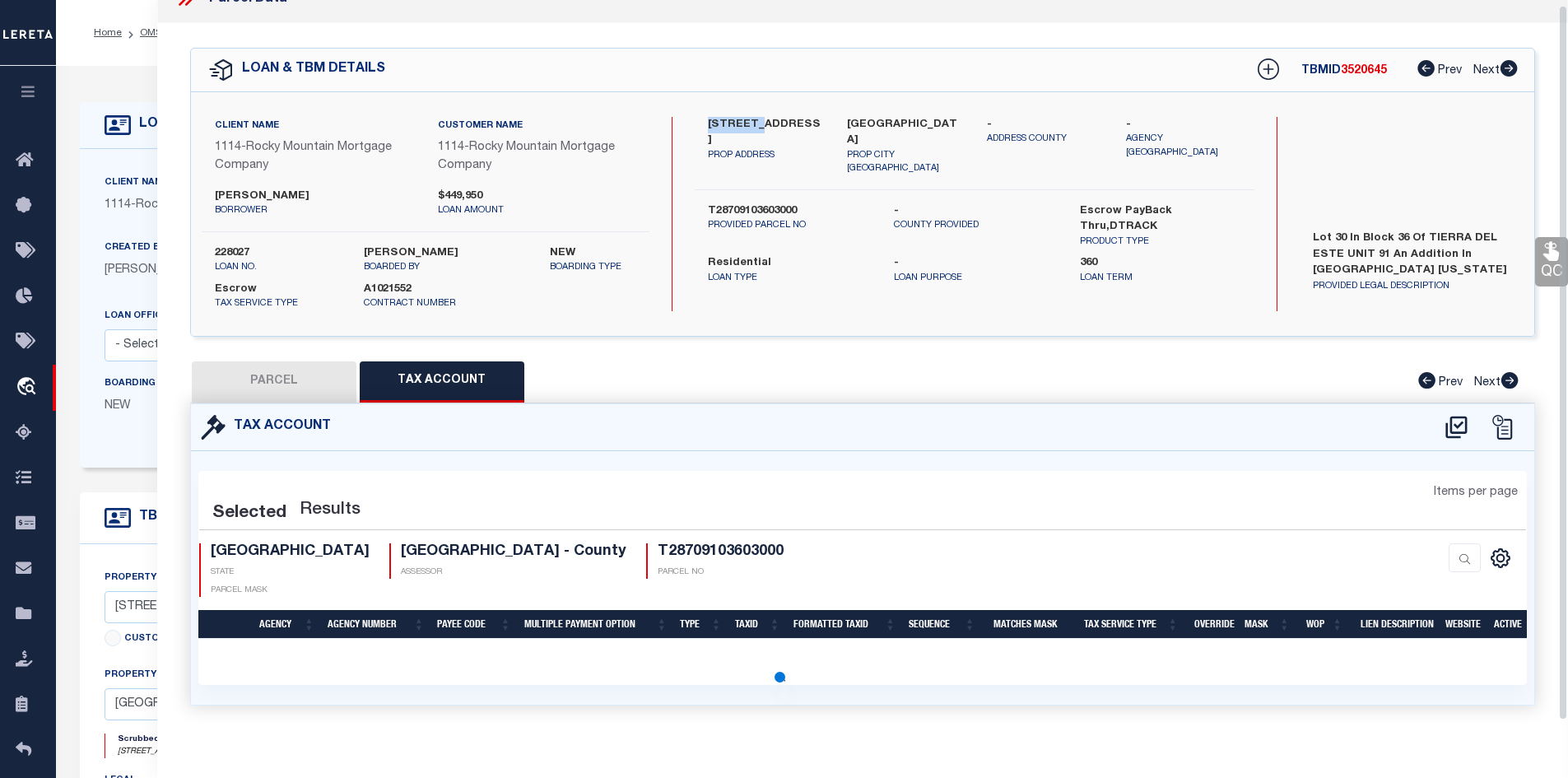
scroll to position [36, 0]
select select "100"
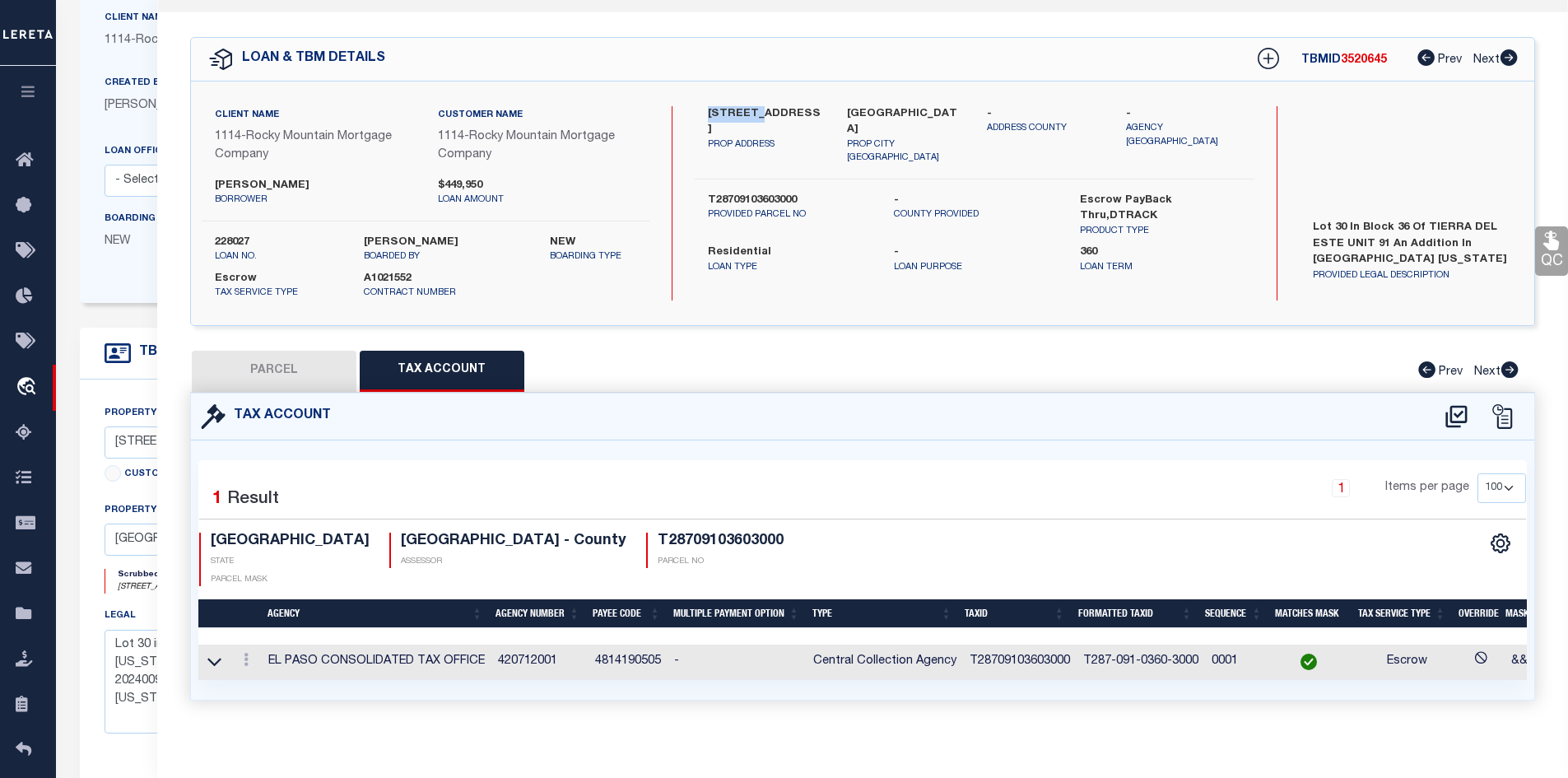
scroll to position [411, 0]
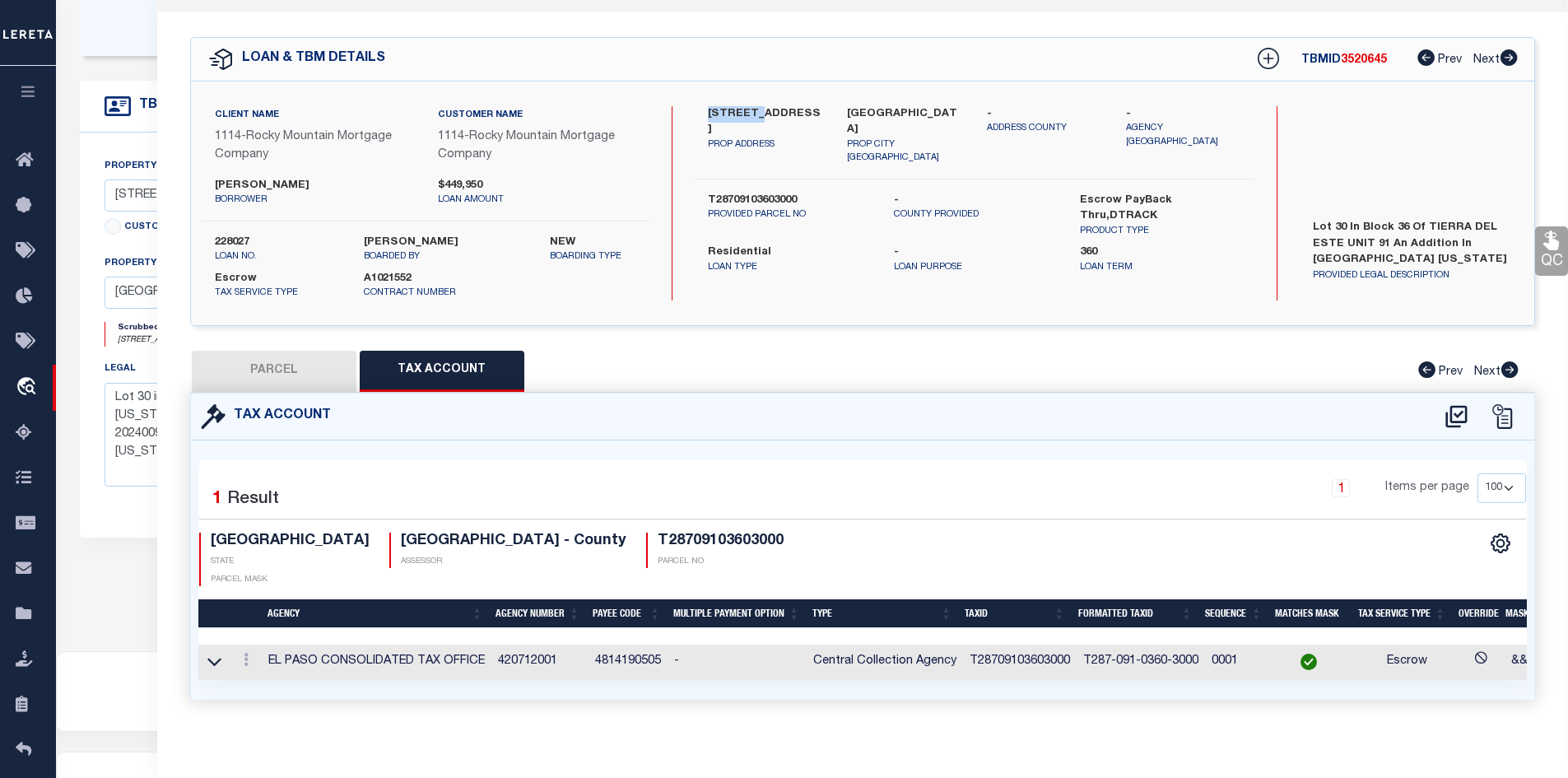
click at [261, 369] on button "PARCEL" at bounding box center [274, 372] width 164 height 42
select select "AS"
select select
checkbox input "false"
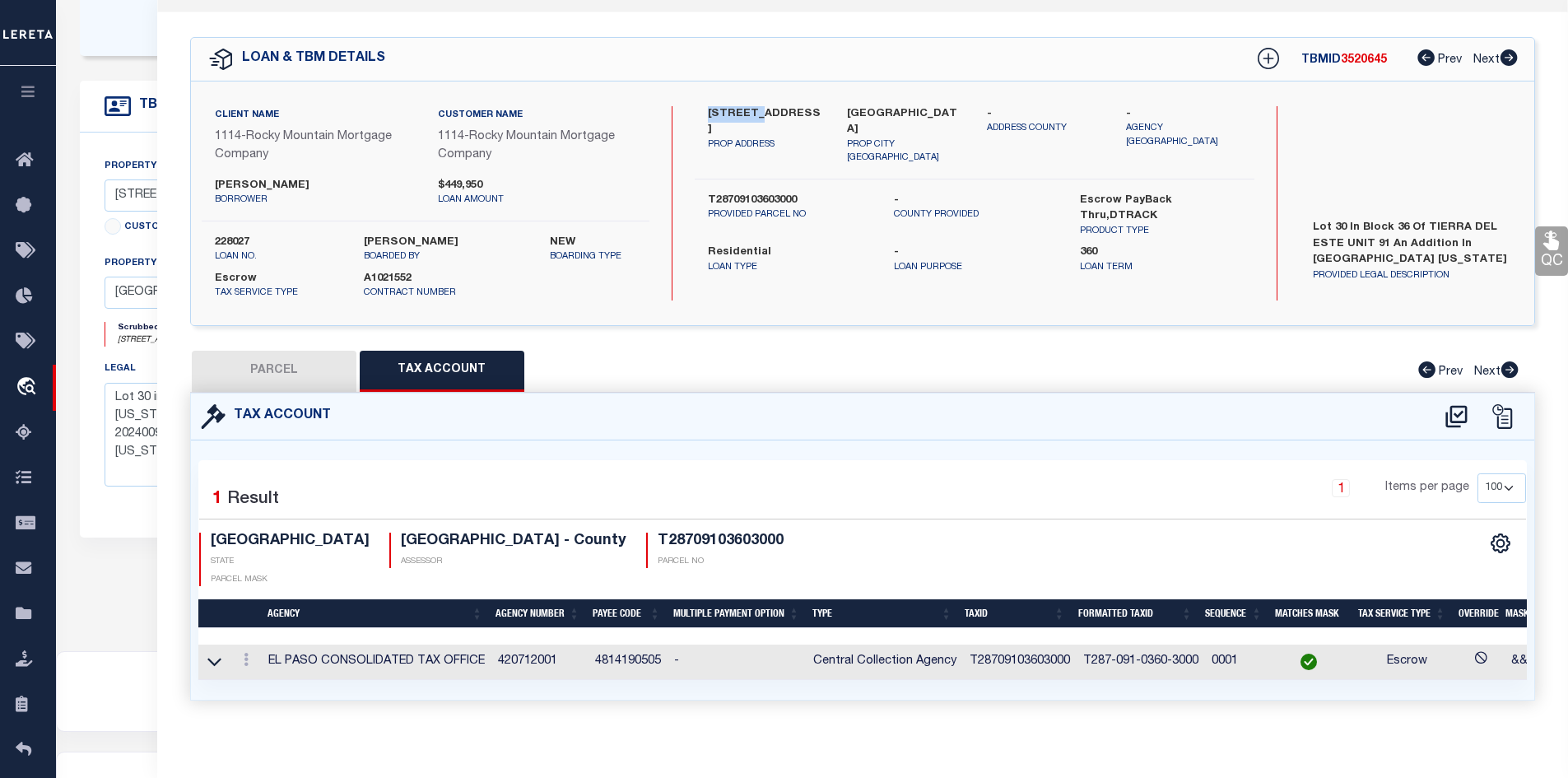
select select "IP"
type input "ZIA HOMES OF EL PASO LLC"
select select "AGW"
type input "3808 TRACE PL"
type input "[GEOGRAPHIC_DATA]"
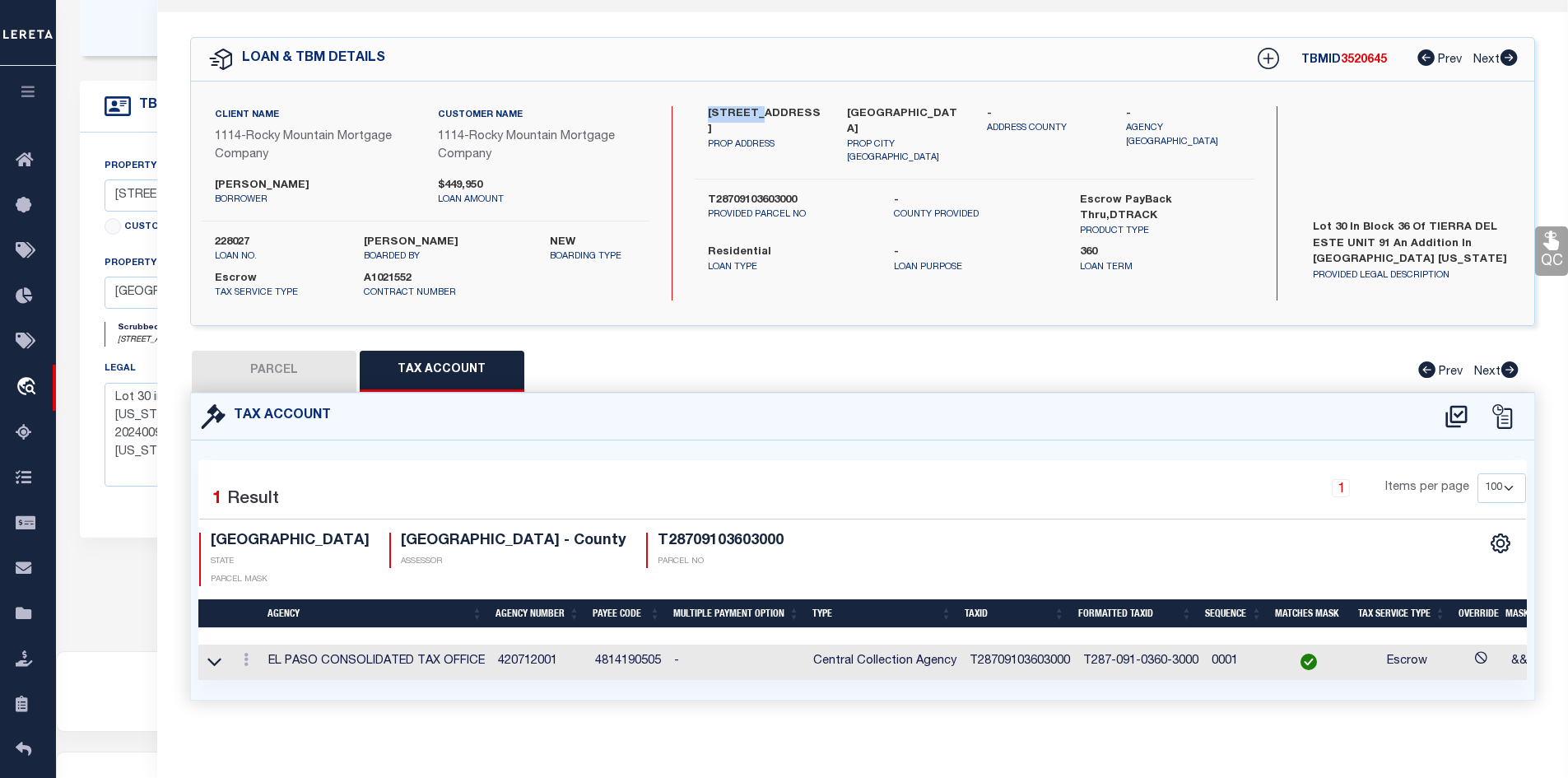
type textarea "BLK 36 TIERRA DEL ESTE #91 LOT 30"
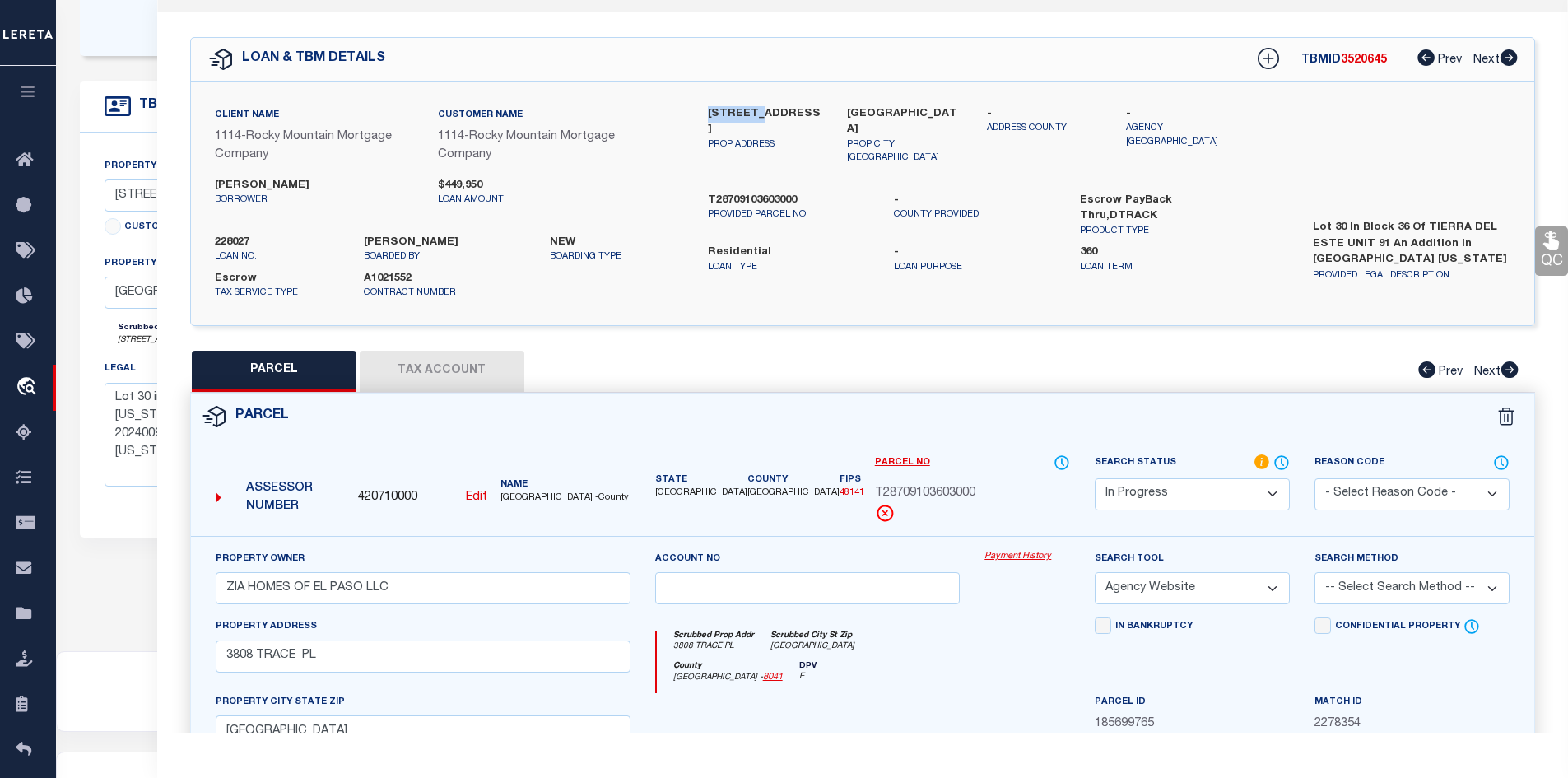
scroll to position [282, 0]
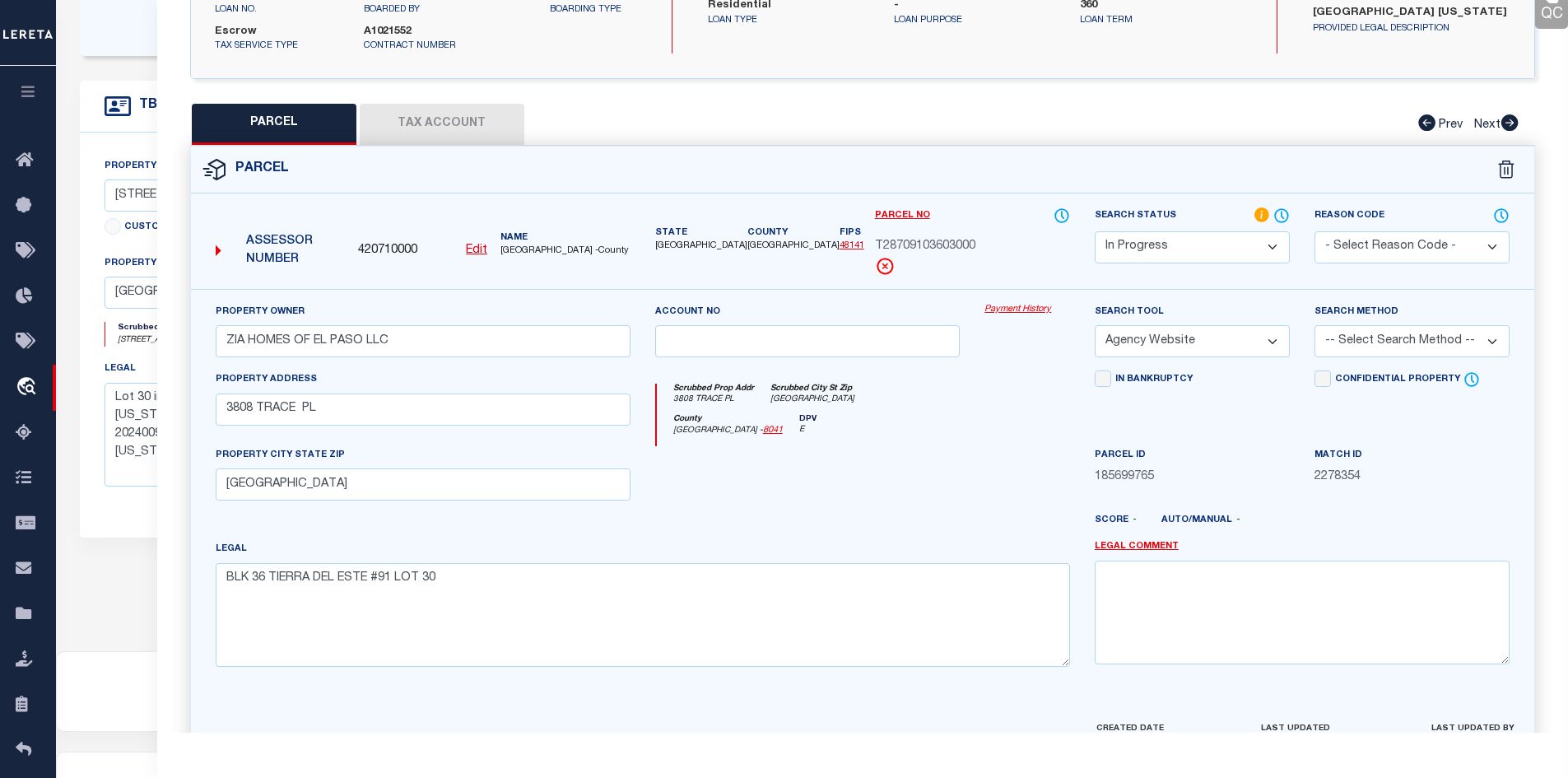
click at [409, 124] on button "Tax Account" at bounding box center [442, 125] width 164 height 42
select select "100"
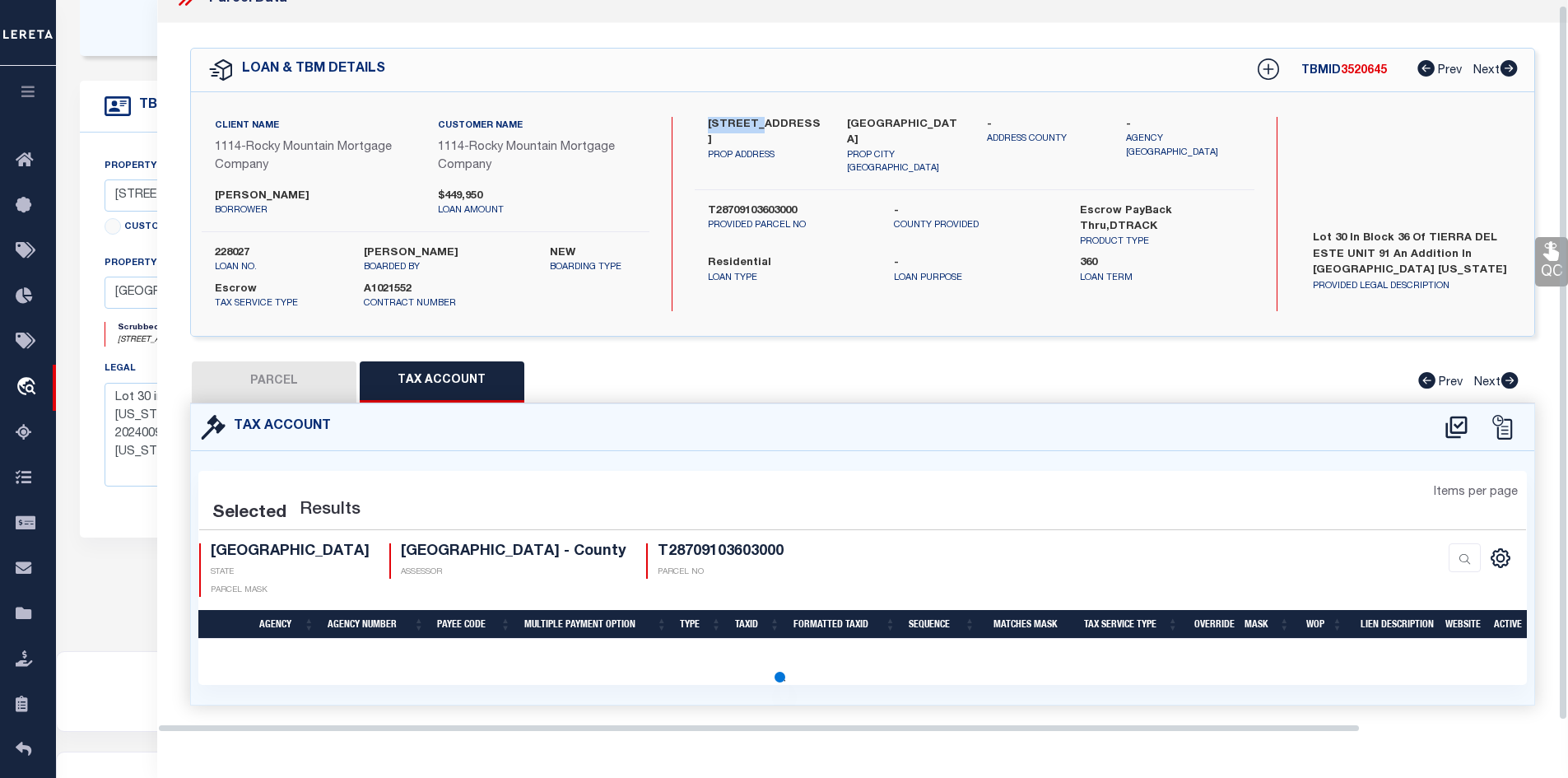
select select "100"
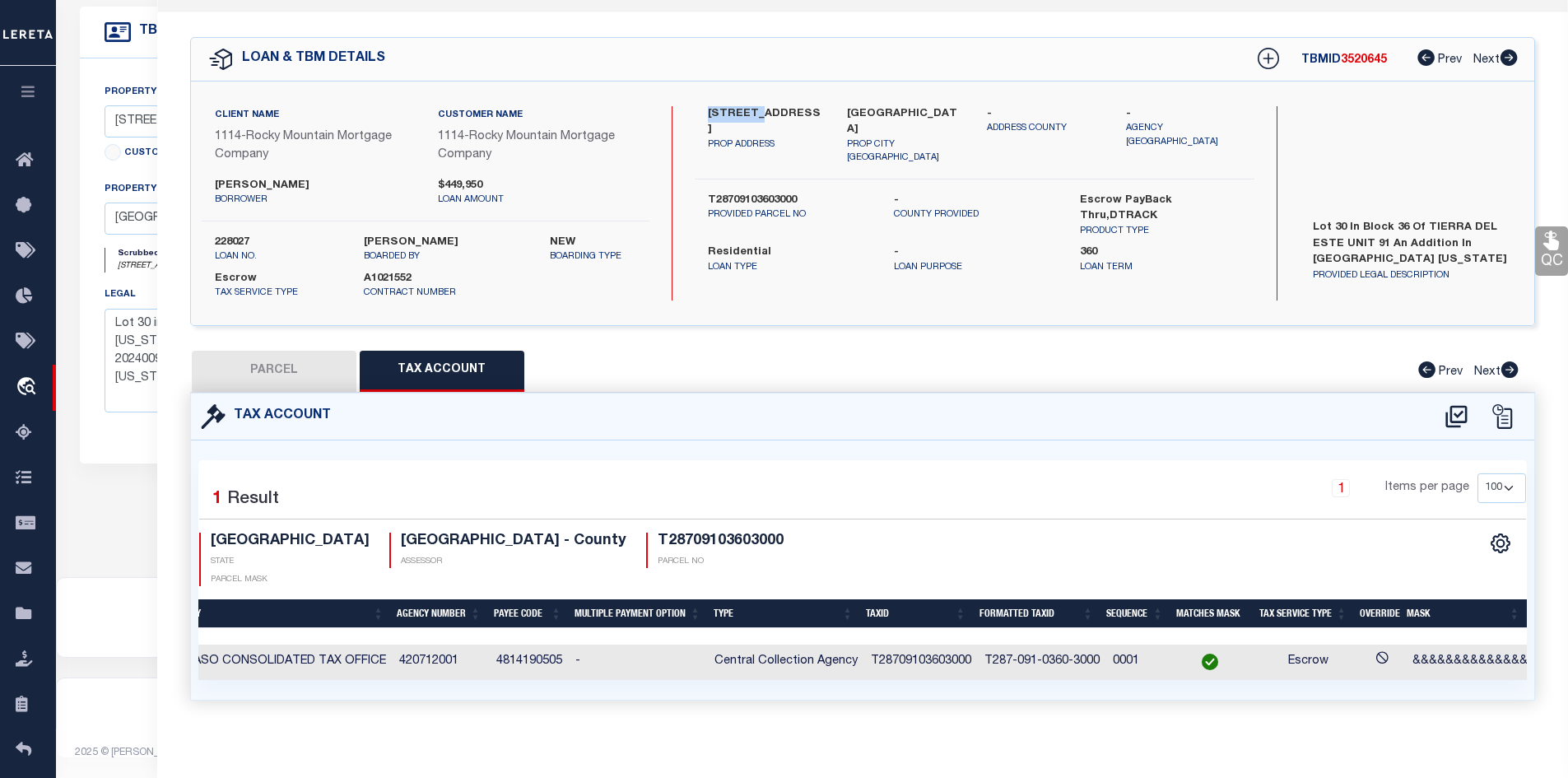
scroll to position [0, 142]
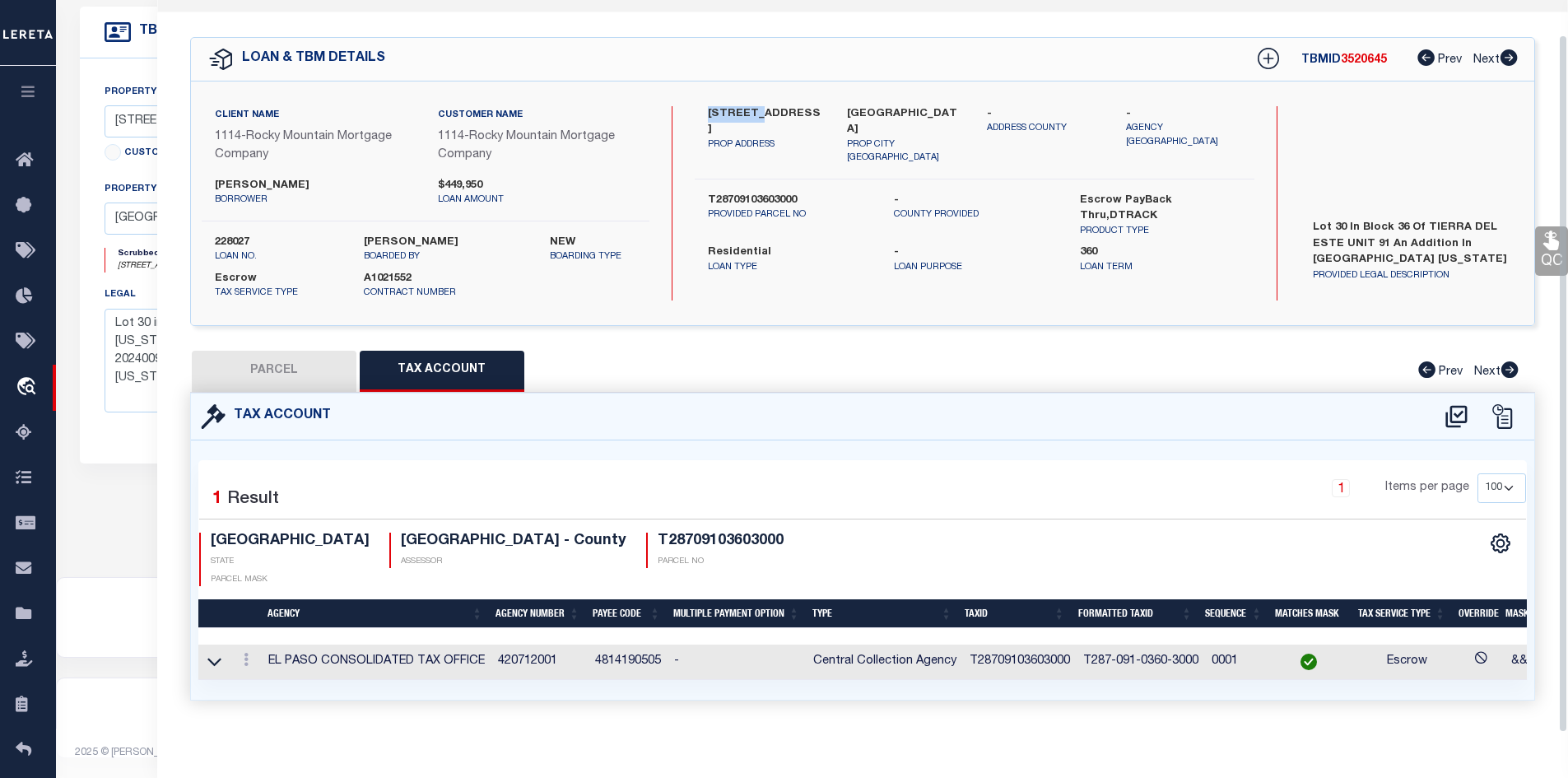
click at [287, 371] on button "PARCEL" at bounding box center [274, 372] width 164 height 42
select select "AS"
select select
checkbox input "false"
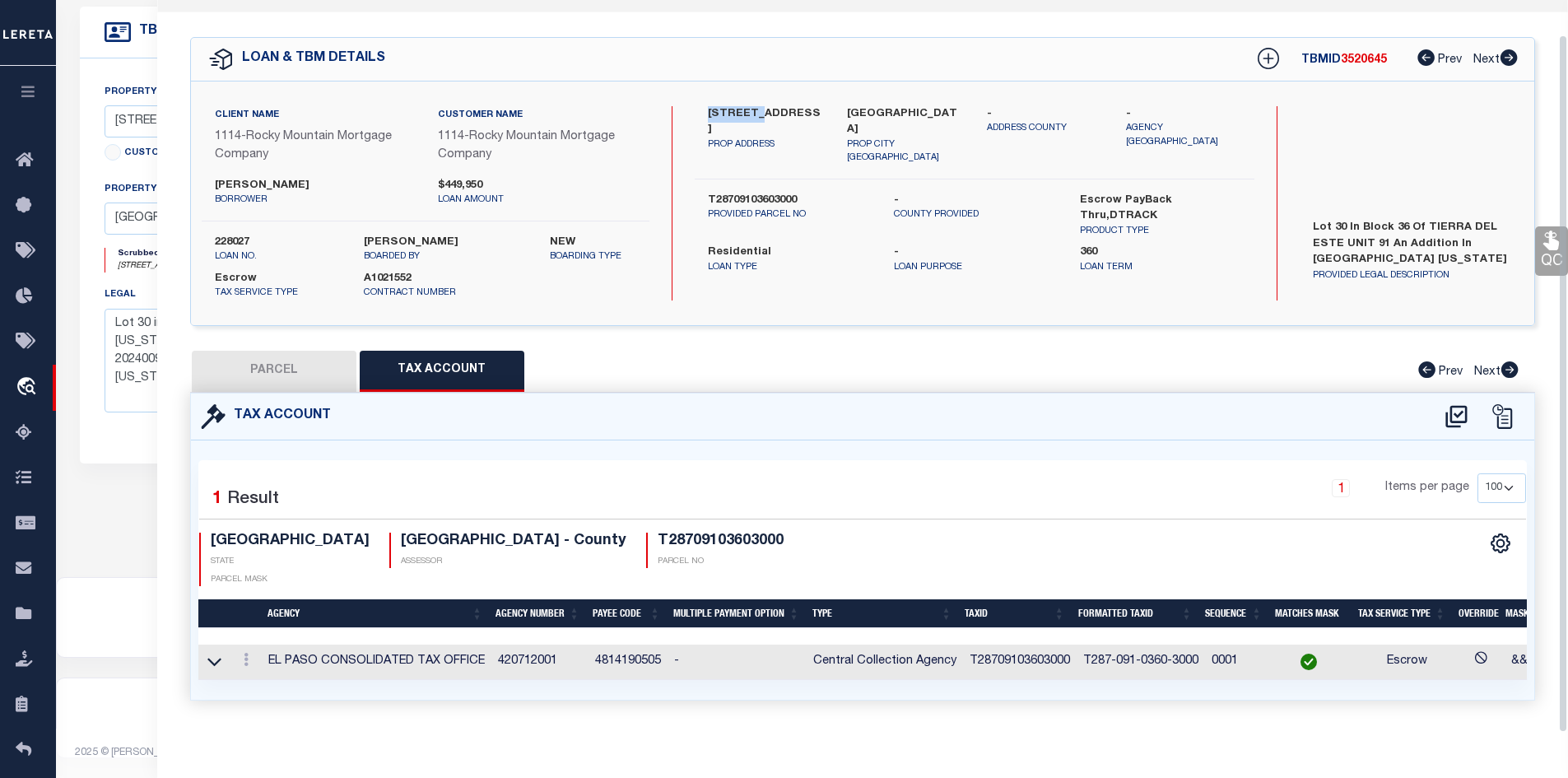
select select "IP"
type input "ZIA HOMES OF EL PASO LLC"
select select "AGW"
type input "3808 TRACE PL"
type input "[GEOGRAPHIC_DATA]"
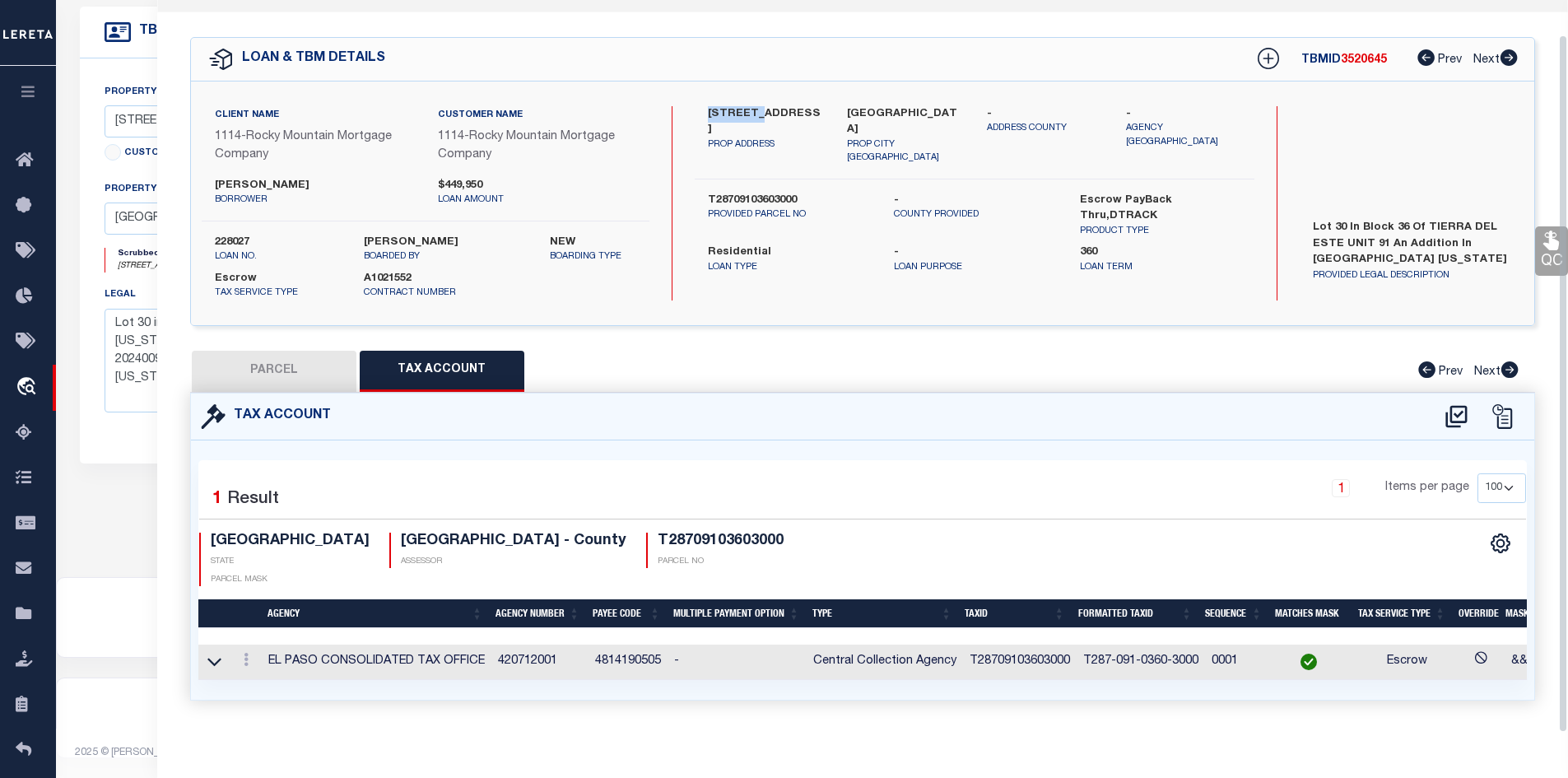
type textarea "BLK 36 TIERRA DEL ESTE #91 LOT 30"
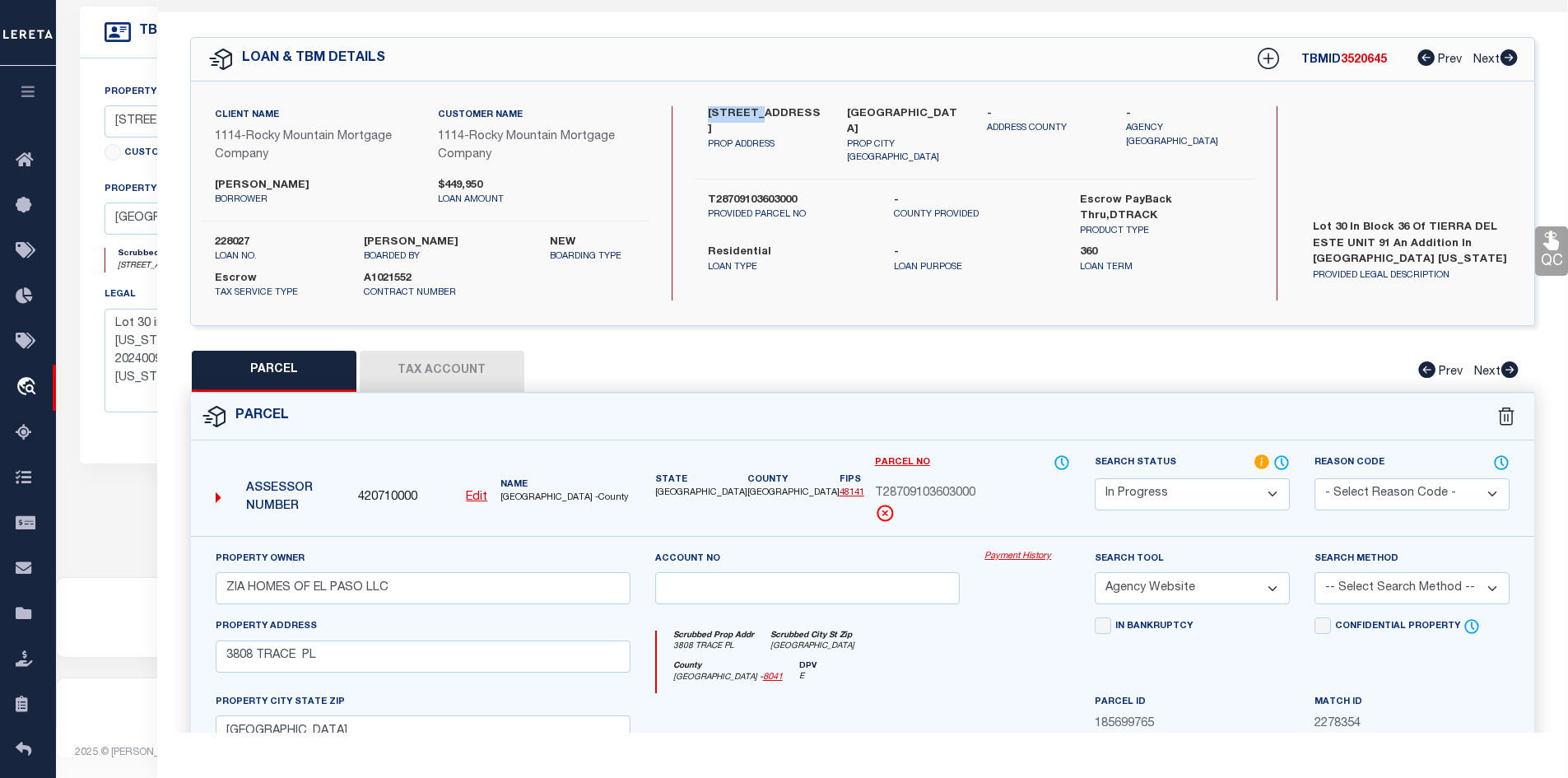
click at [411, 376] on button "Tax Account" at bounding box center [442, 372] width 164 height 42
select select "100"
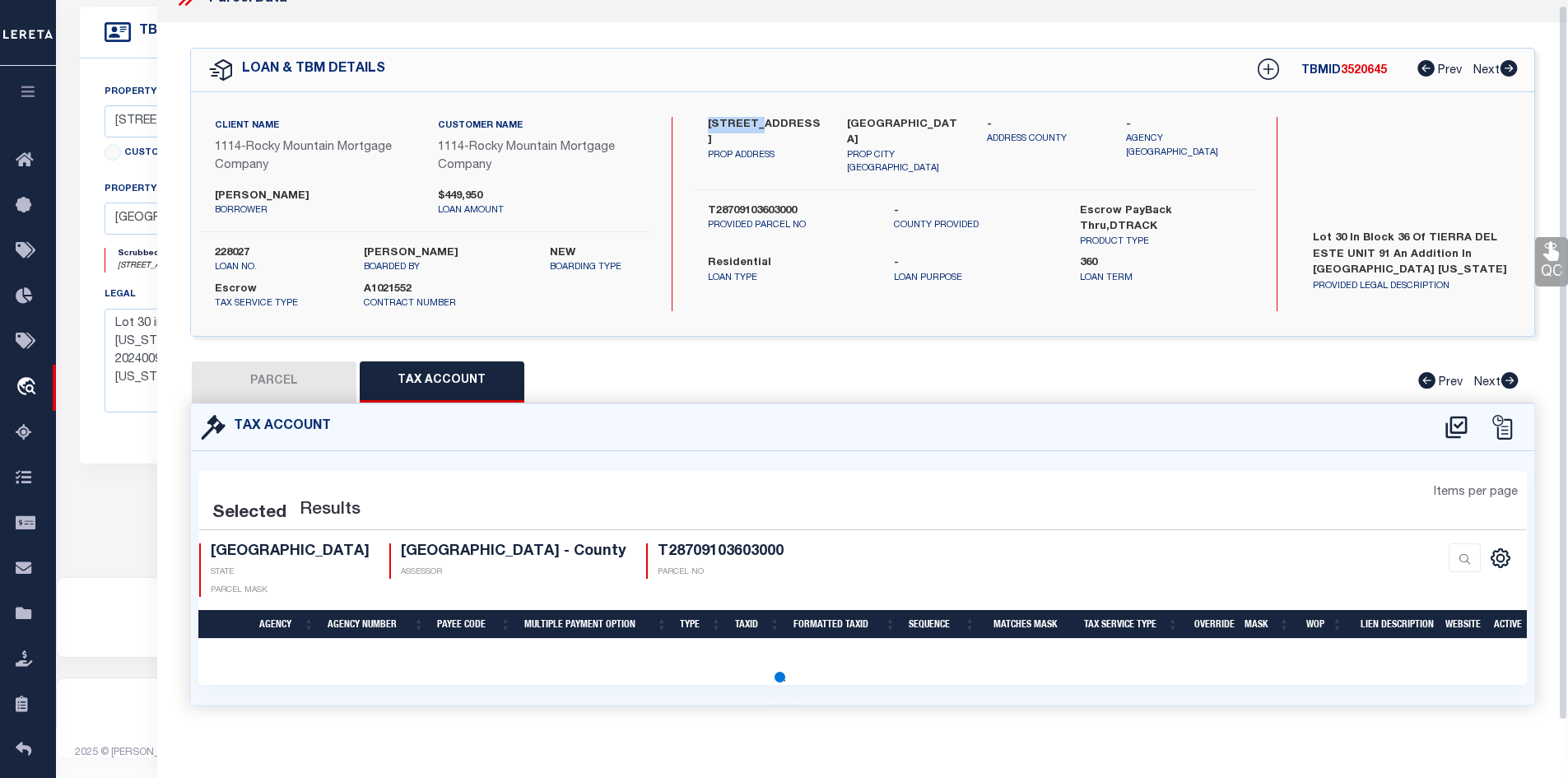
select select "100"
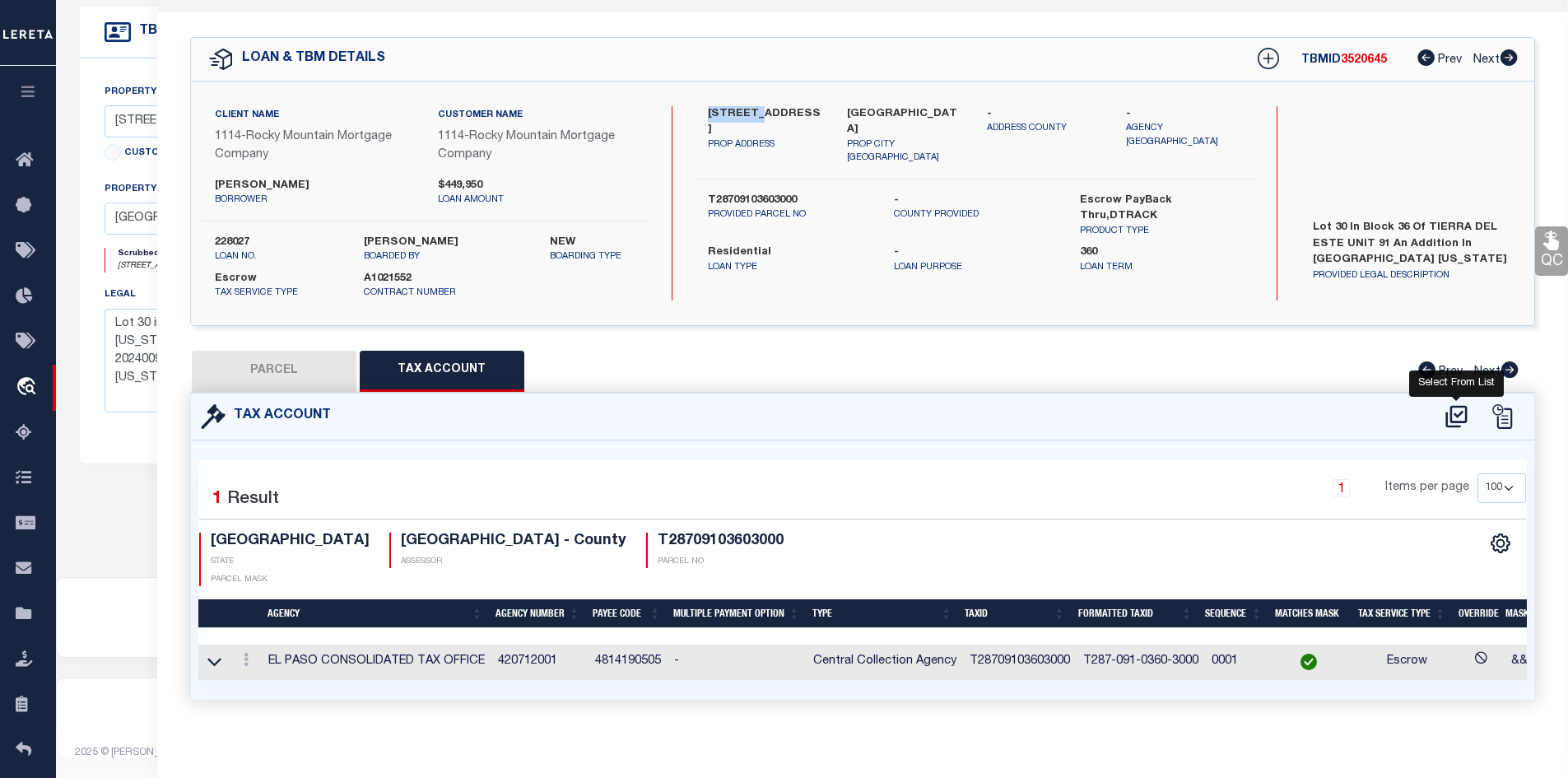
click at [1456, 415] on icon at bounding box center [1456, 417] width 22 height 22
select select "100"
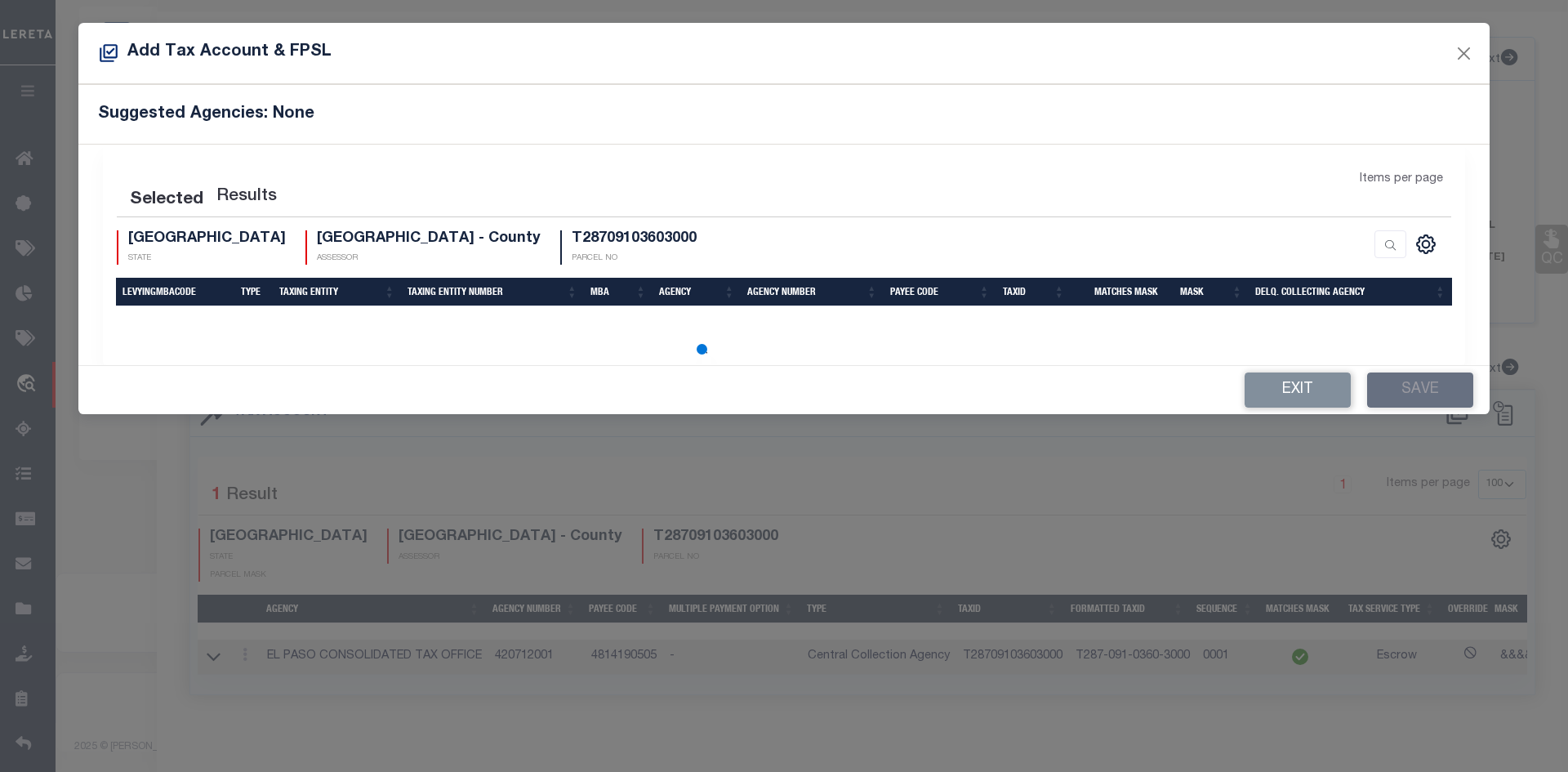
select select "100"
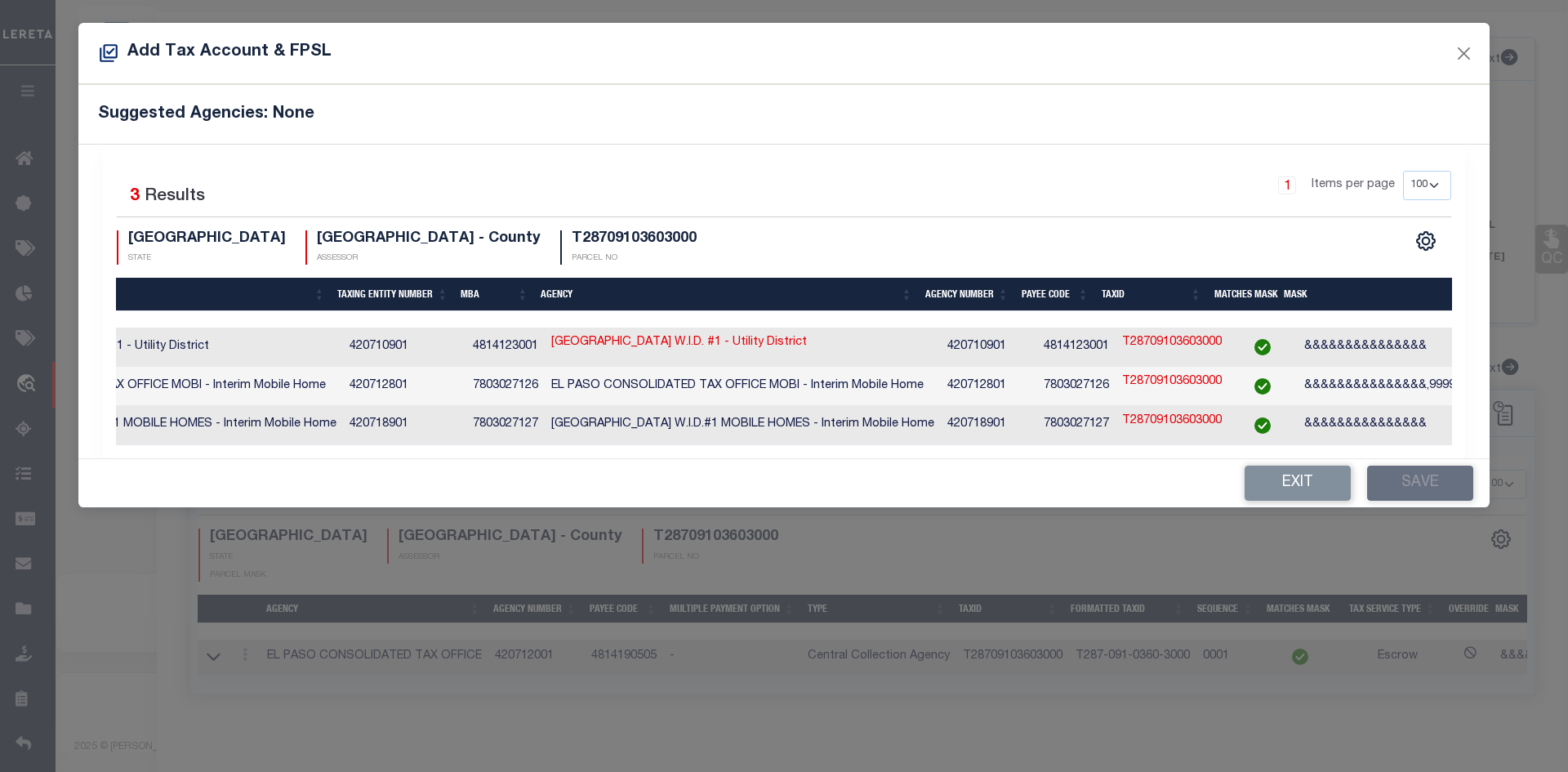
scroll to position [0, 127]
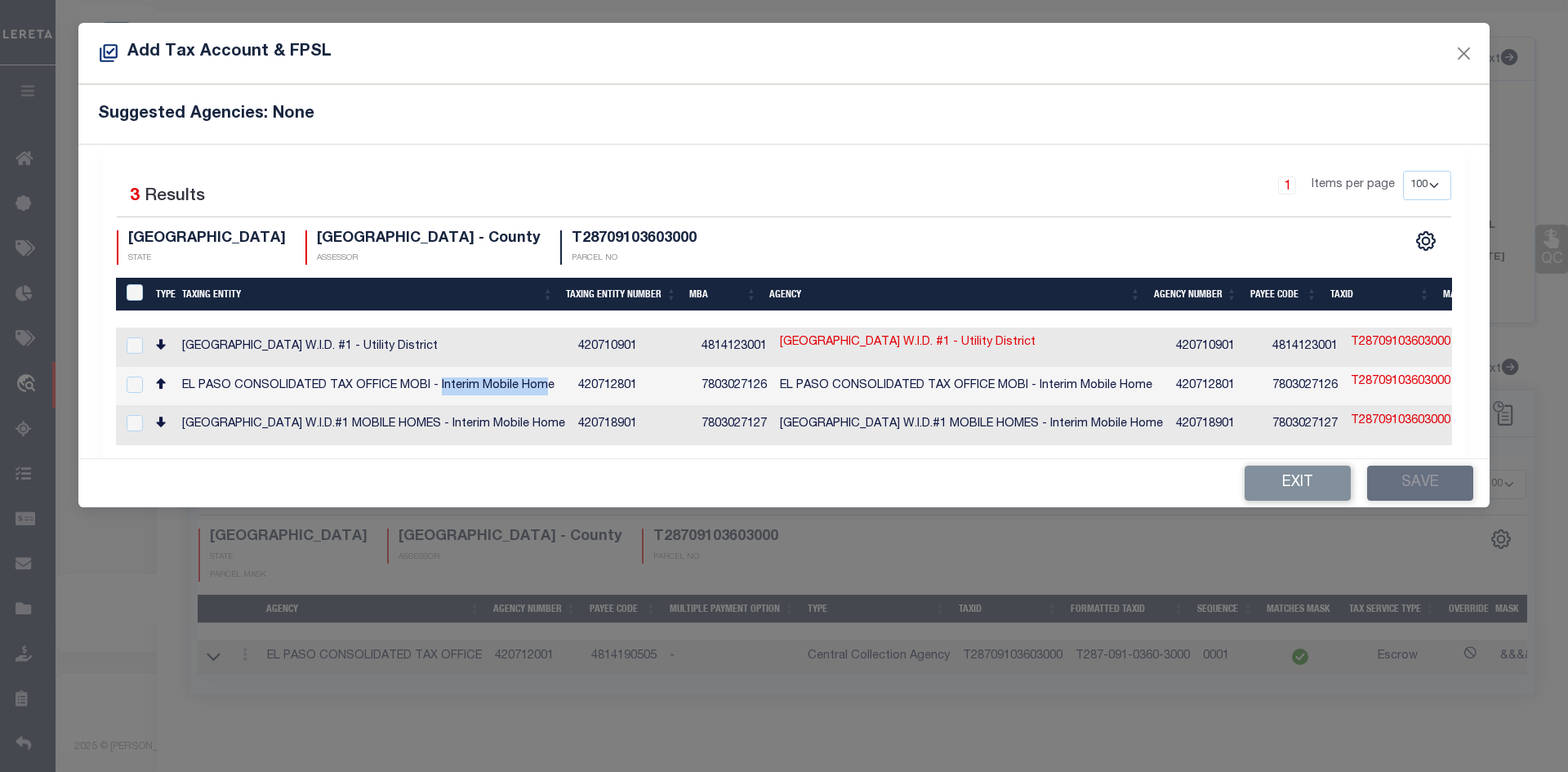
drag, startPoint x: 442, startPoint y: 382, endPoint x: 551, endPoint y: 376, distance: 109.2
click at [551, 376] on td "EL PASO CONSOLIDATED TAX OFFICE MOBI - Interim Mobile Home" at bounding box center [374, 386] width 396 height 39
checkbox input "true"
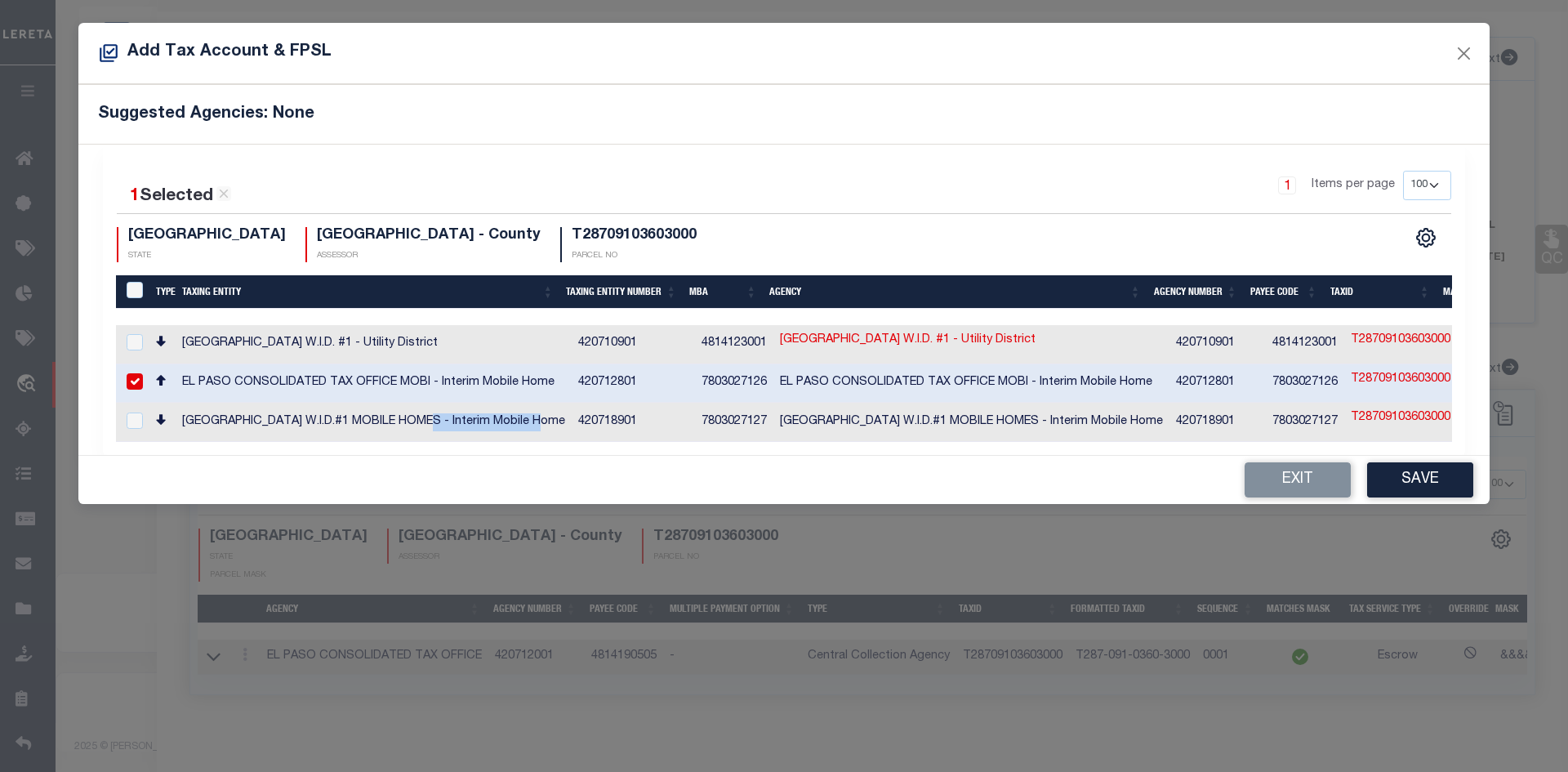
drag, startPoint x: 463, startPoint y: 413, endPoint x: 550, endPoint y: 408, distance: 87.1
click at [550, 408] on td "[GEOGRAPHIC_DATA] W.I.D.#1 MOBILE HOMES - Interim Mobile Home" at bounding box center [374, 423] width 396 height 39
checkbox input "true"
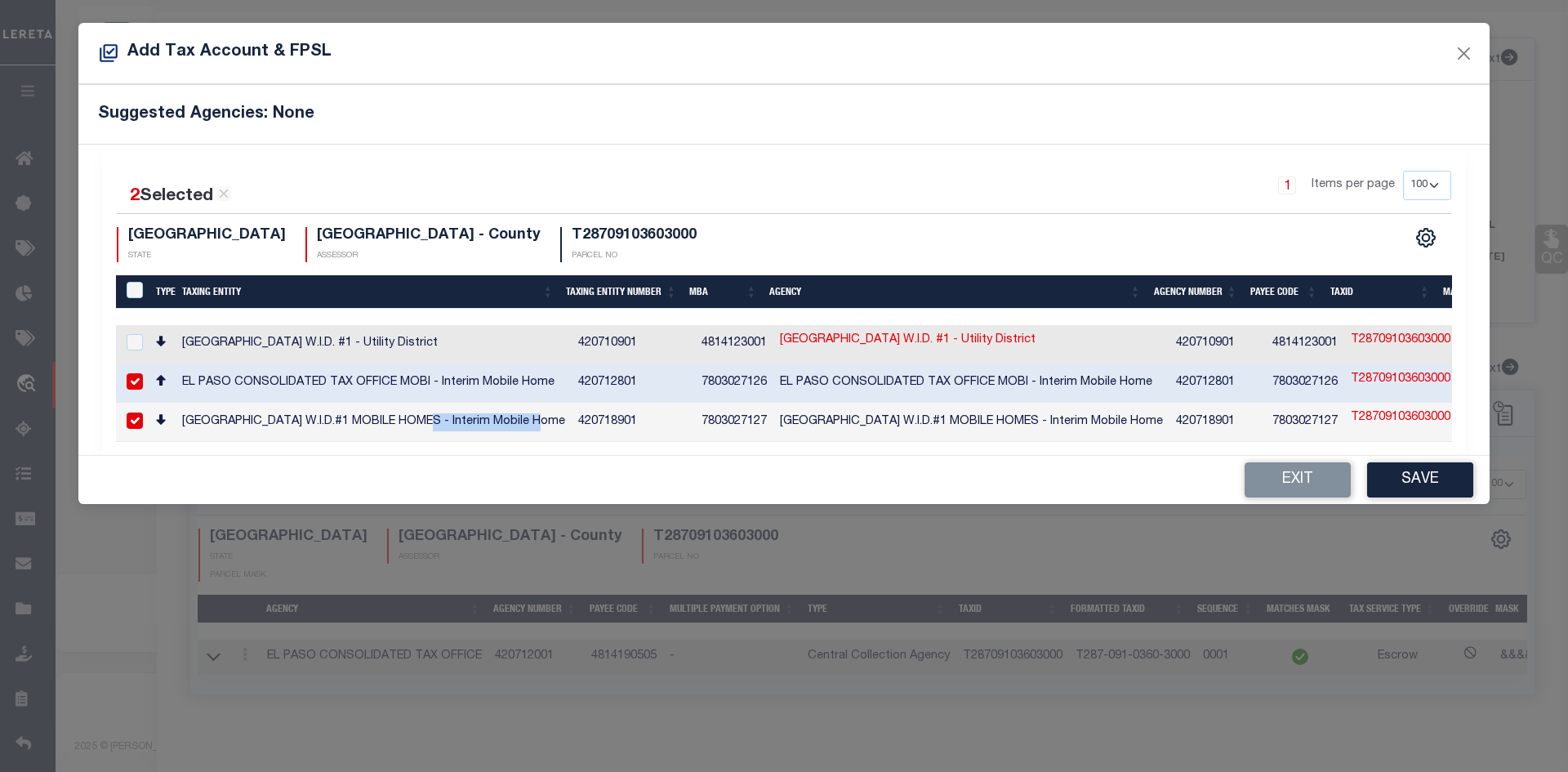
click at [134, 377] on input "checkbox" at bounding box center [135, 382] width 17 height 17
checkbox input "false"
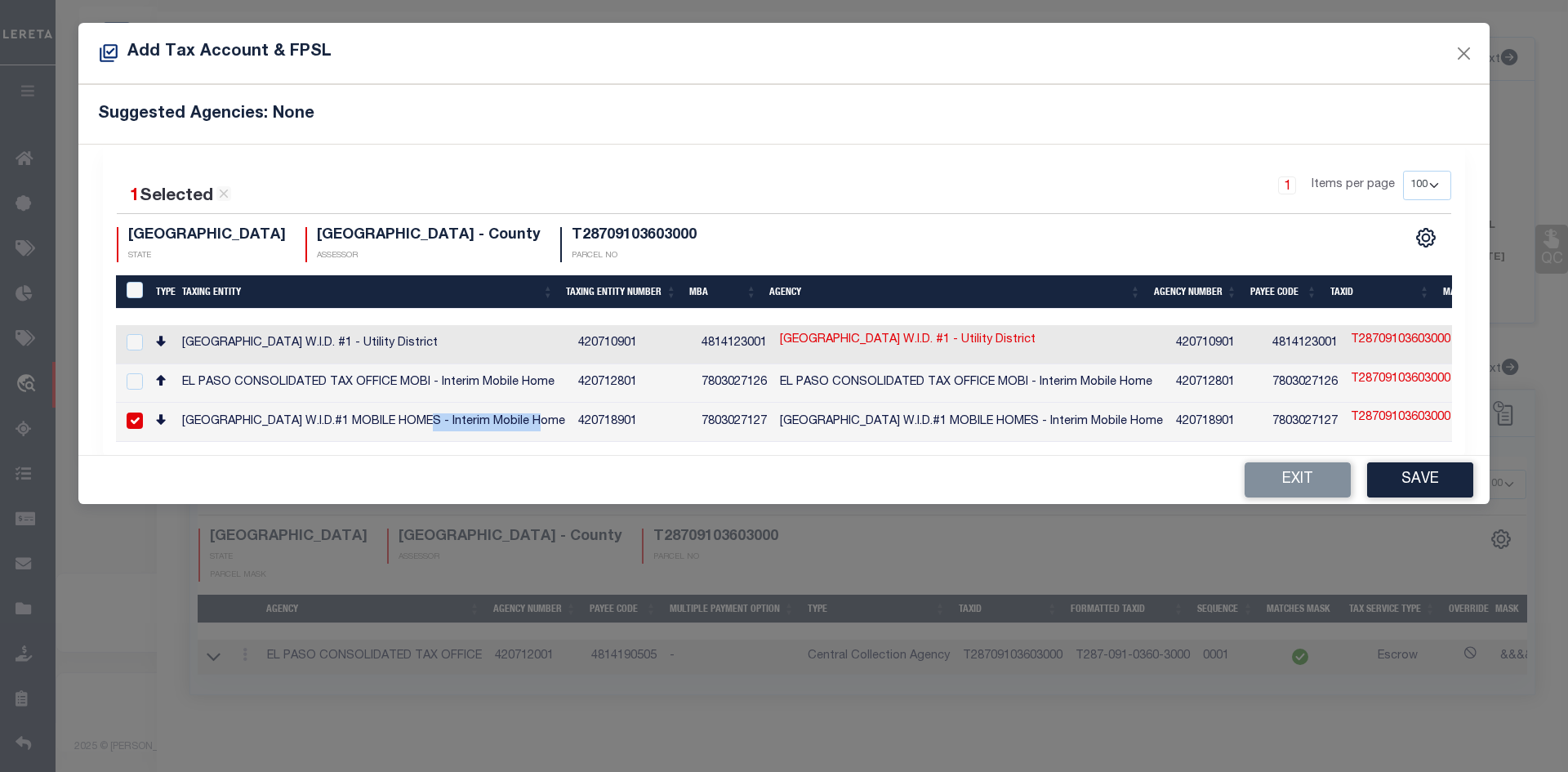
click at [137, 413] on input "checkbox" at bounding box center [135, 421] width 17 height 17
checkbox input "false"
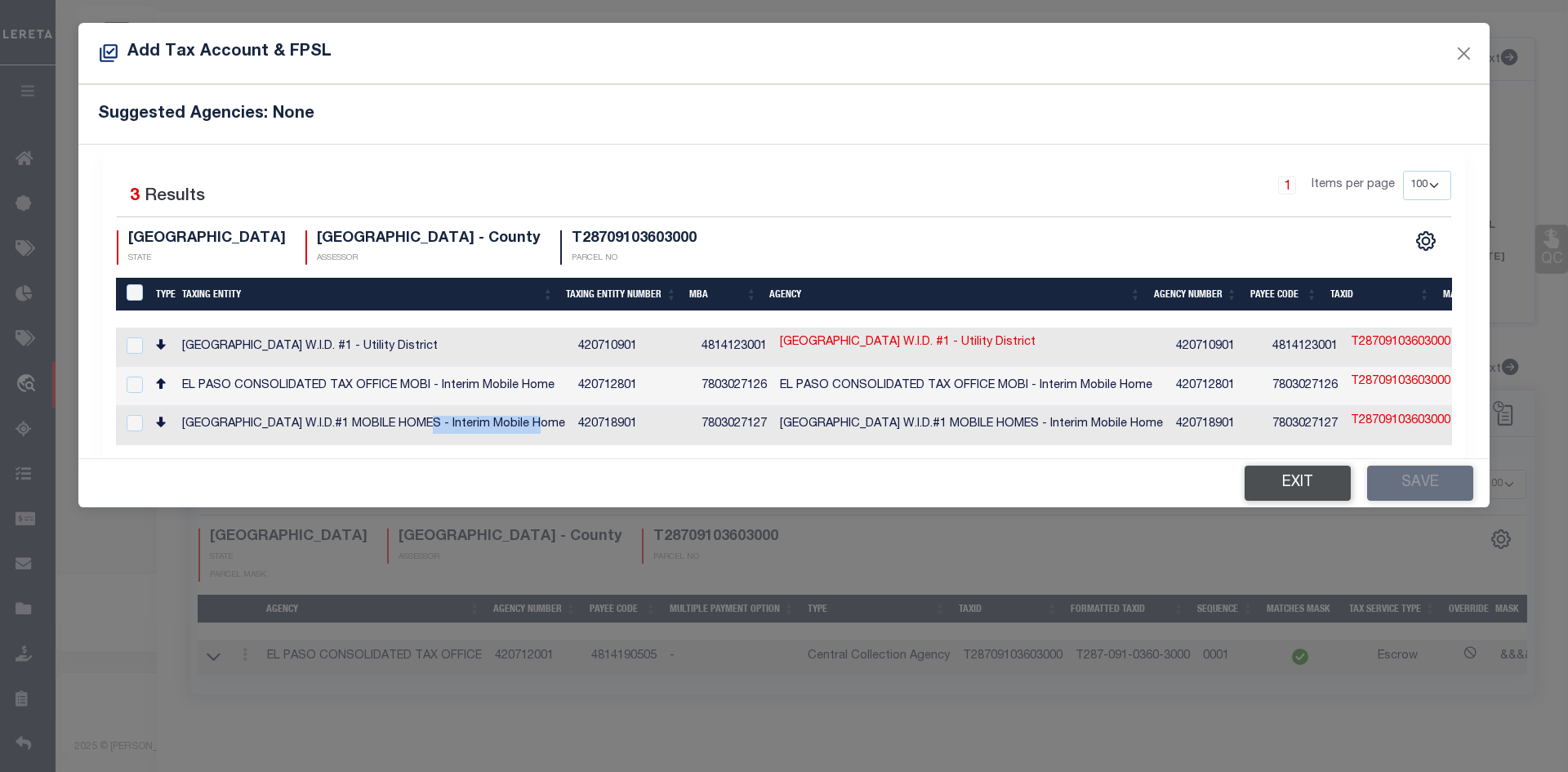
click at [1291, 483] on button "Exit" at bounding box center [1298, 484] width 106 height 35
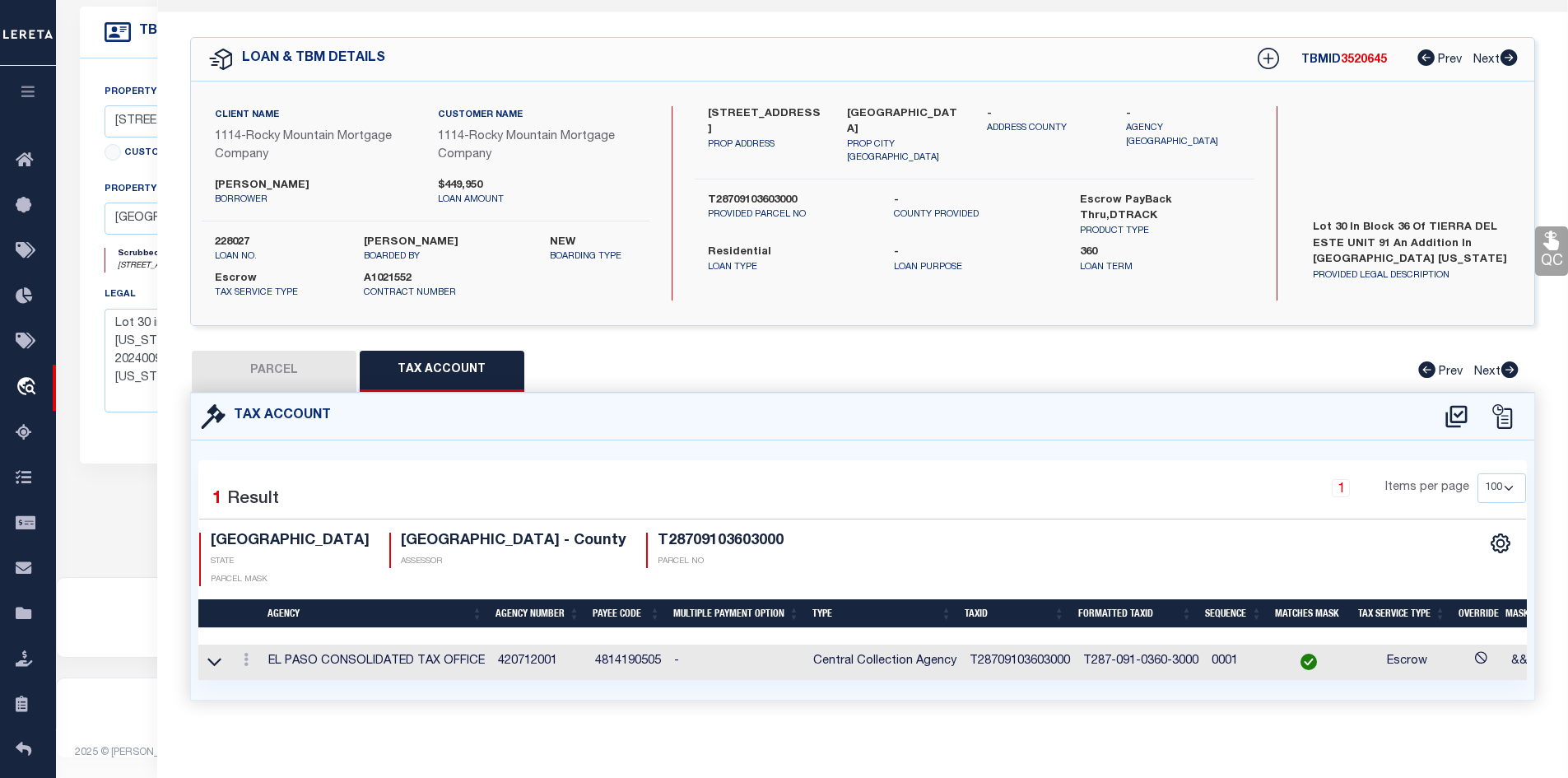
scroll to position [0, 0]
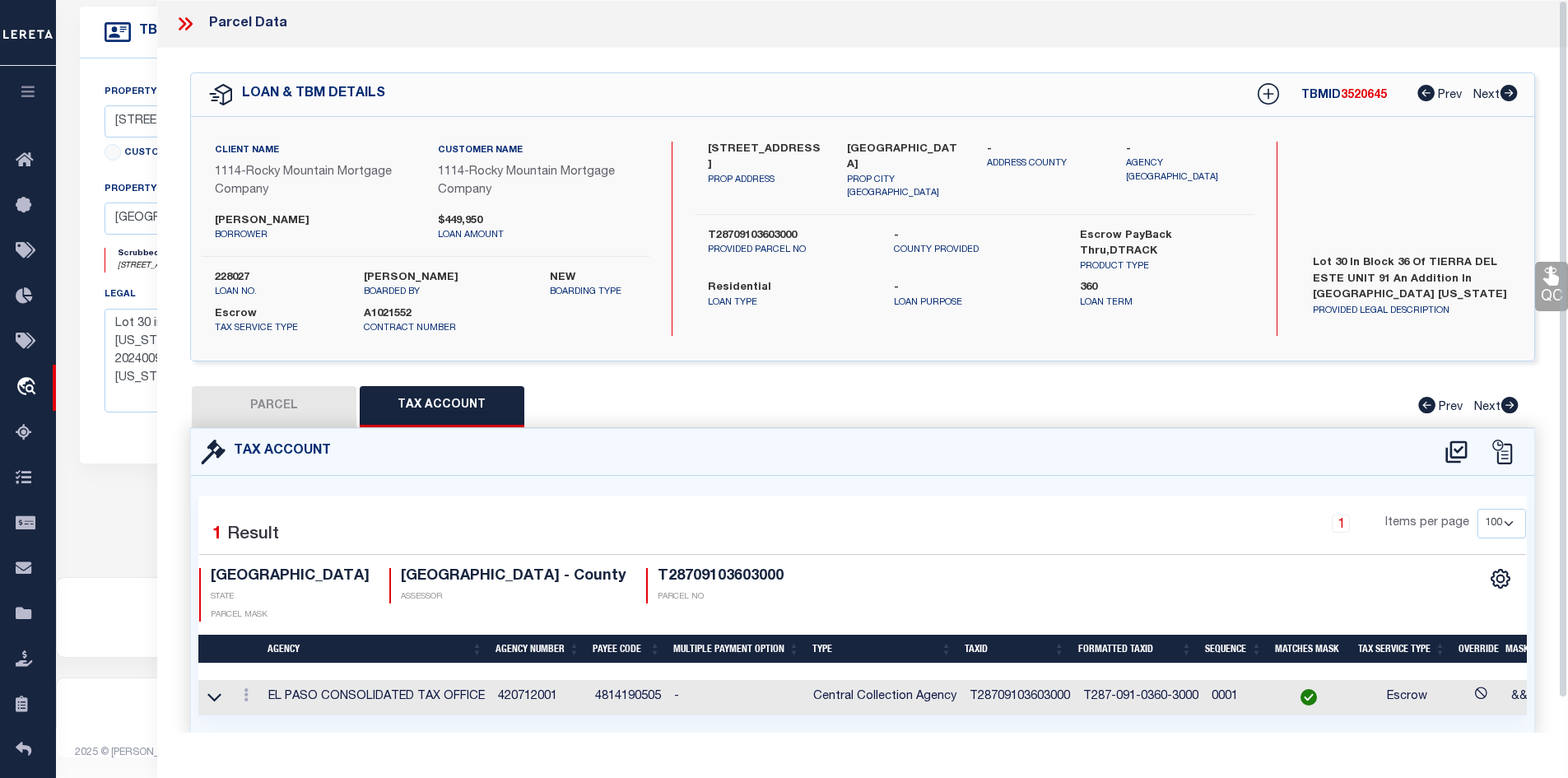
click at [312, 410] on button "PARCEL" at bounding box center [274, 407] width 164 height 42
select select "AS"
select select
checkbox input "false"
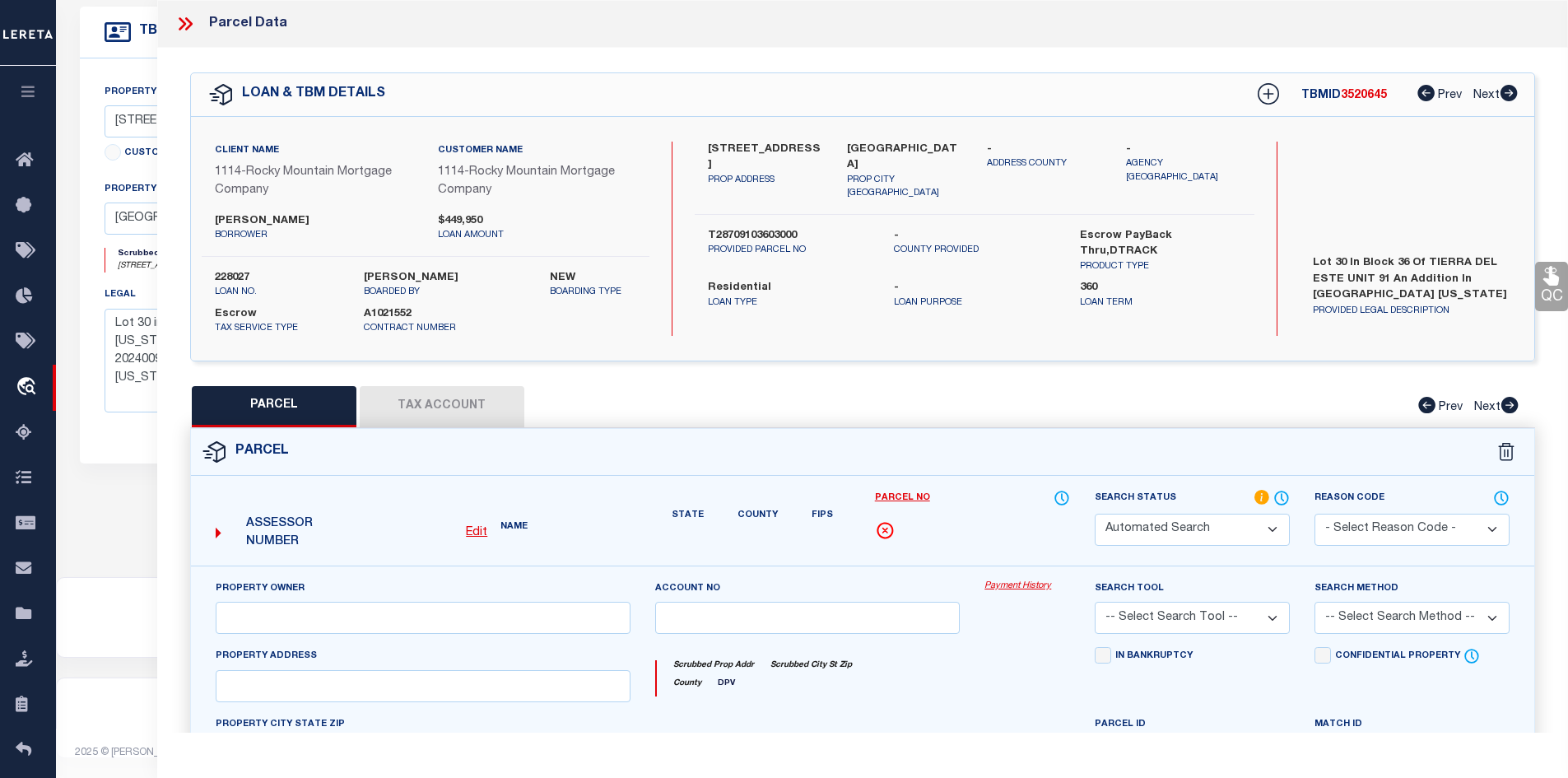
select select "IP"
type input "ZIA HOMES OF EL PASO LLC"
select select "AGW"
type input "3808 TRACE PL"
type input "[GEOGRAPHIC_DATA]"
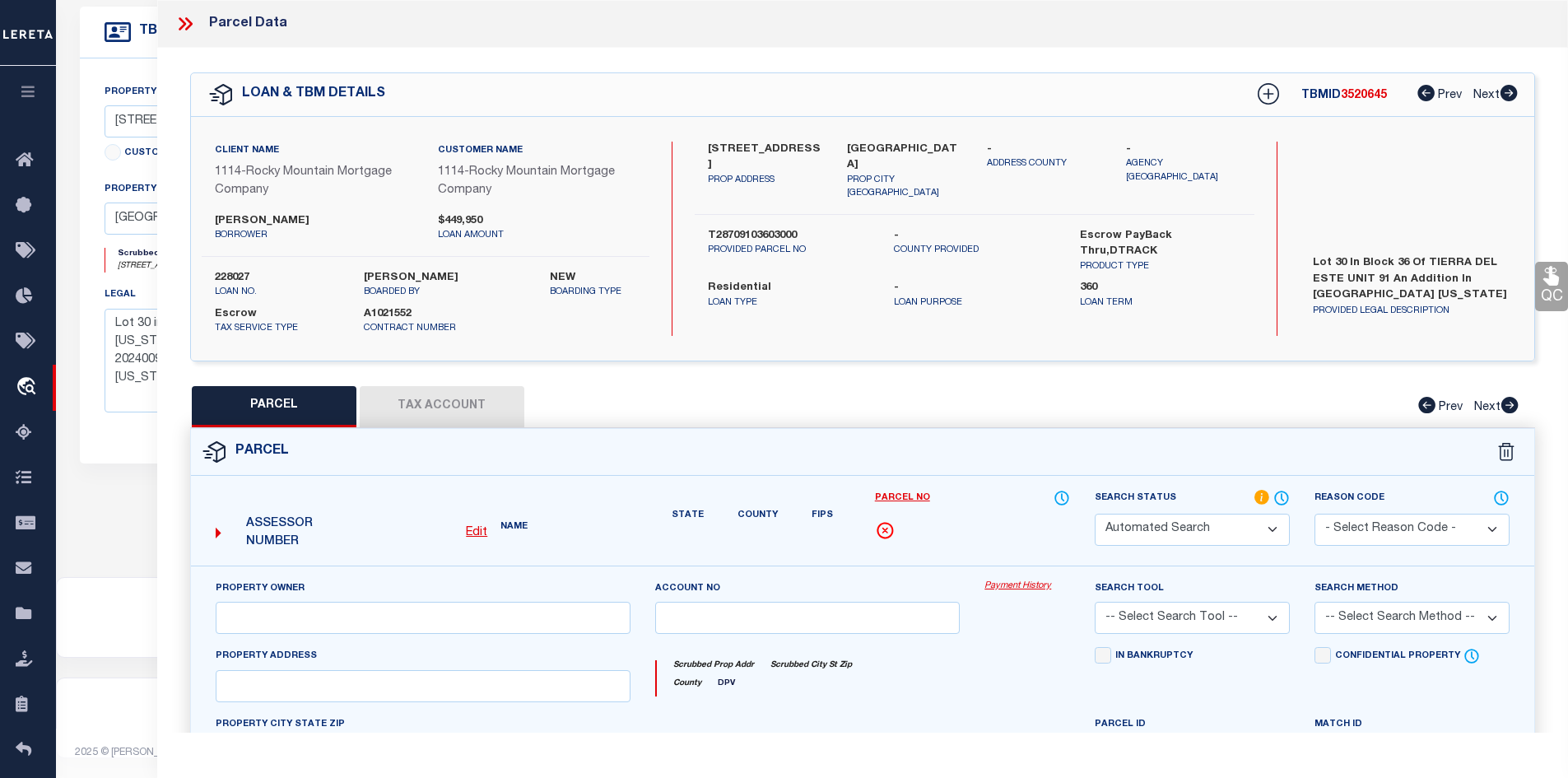
type textarea "BLK 36 TIERRA DEL ESTE #91 LOT 30"
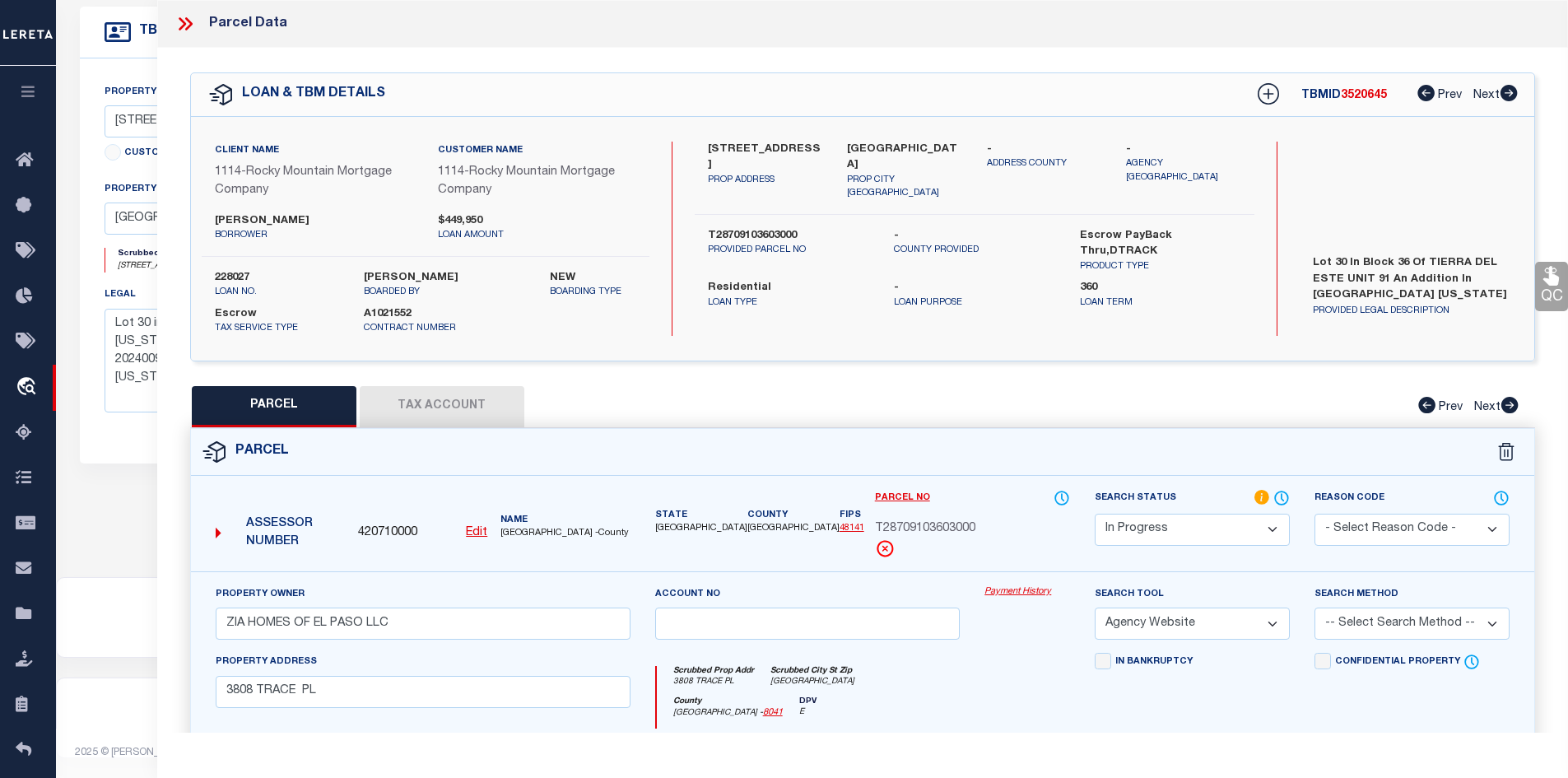
click at [427, 391] on button "Tax Account" at bounding box center [442, 407] width 164 height 42
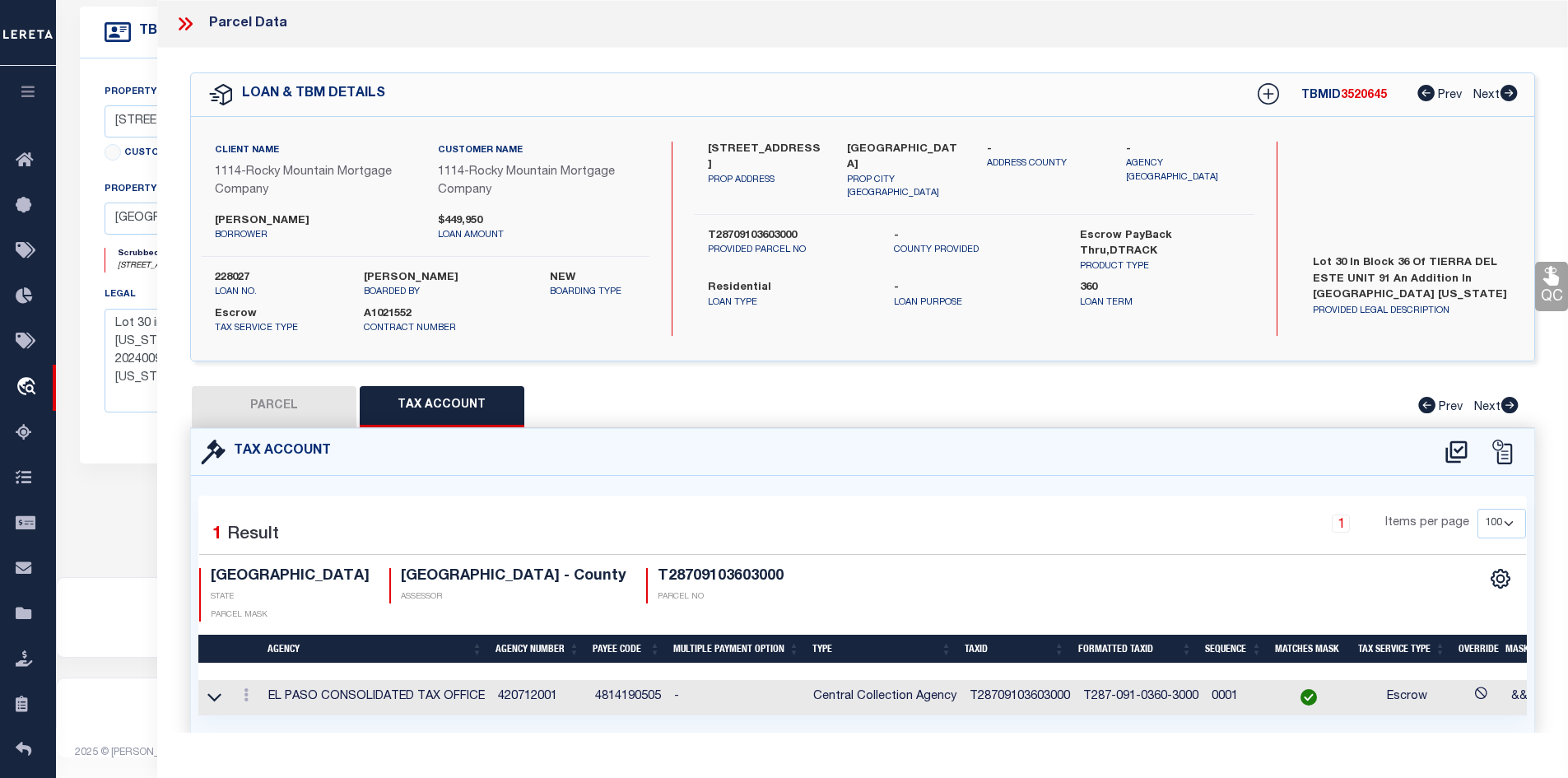
select select "100"
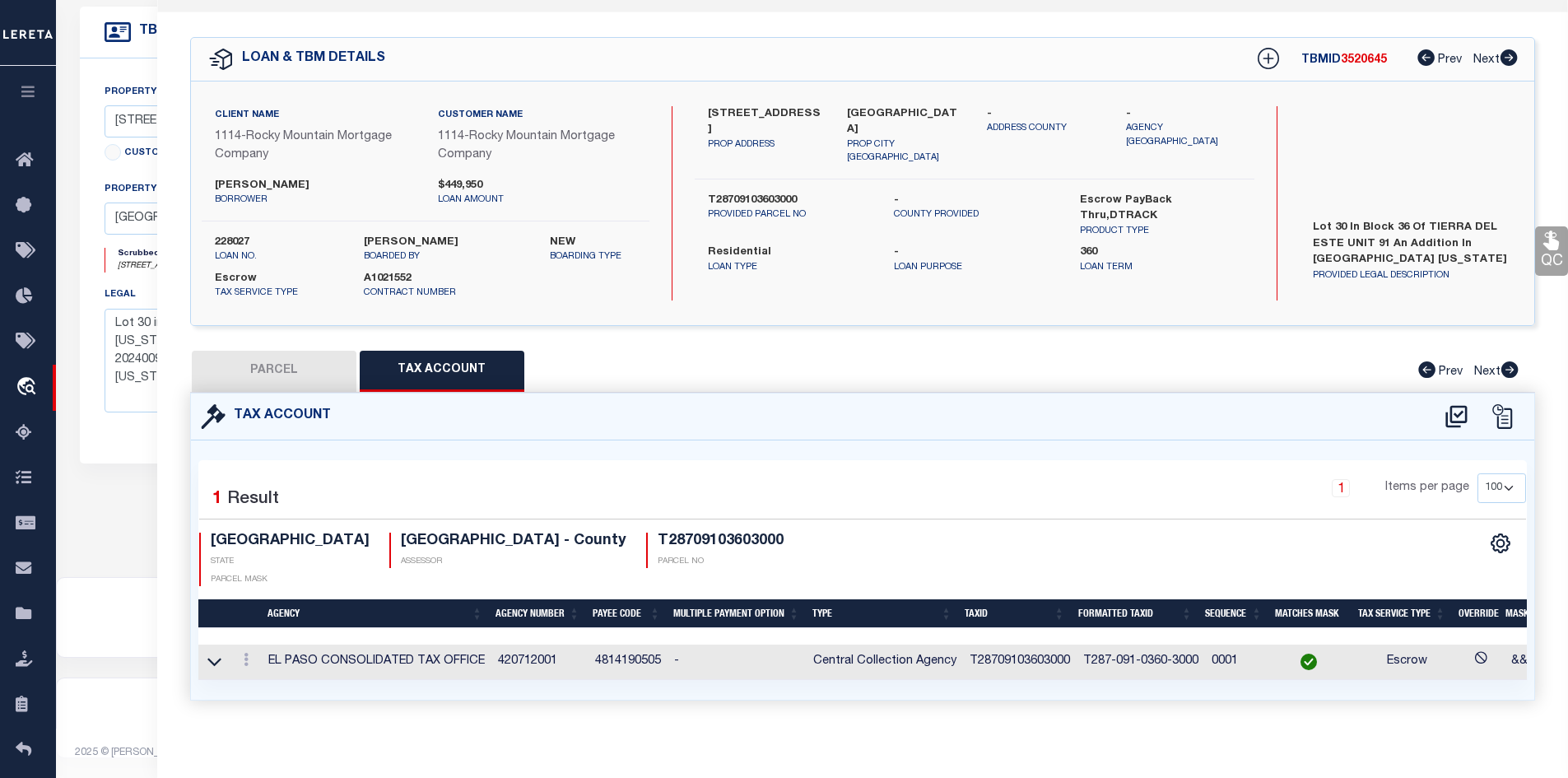
click at [1005, 644] on td "T28709103603000" at bounding box center [1019, 662] width 114 height 36
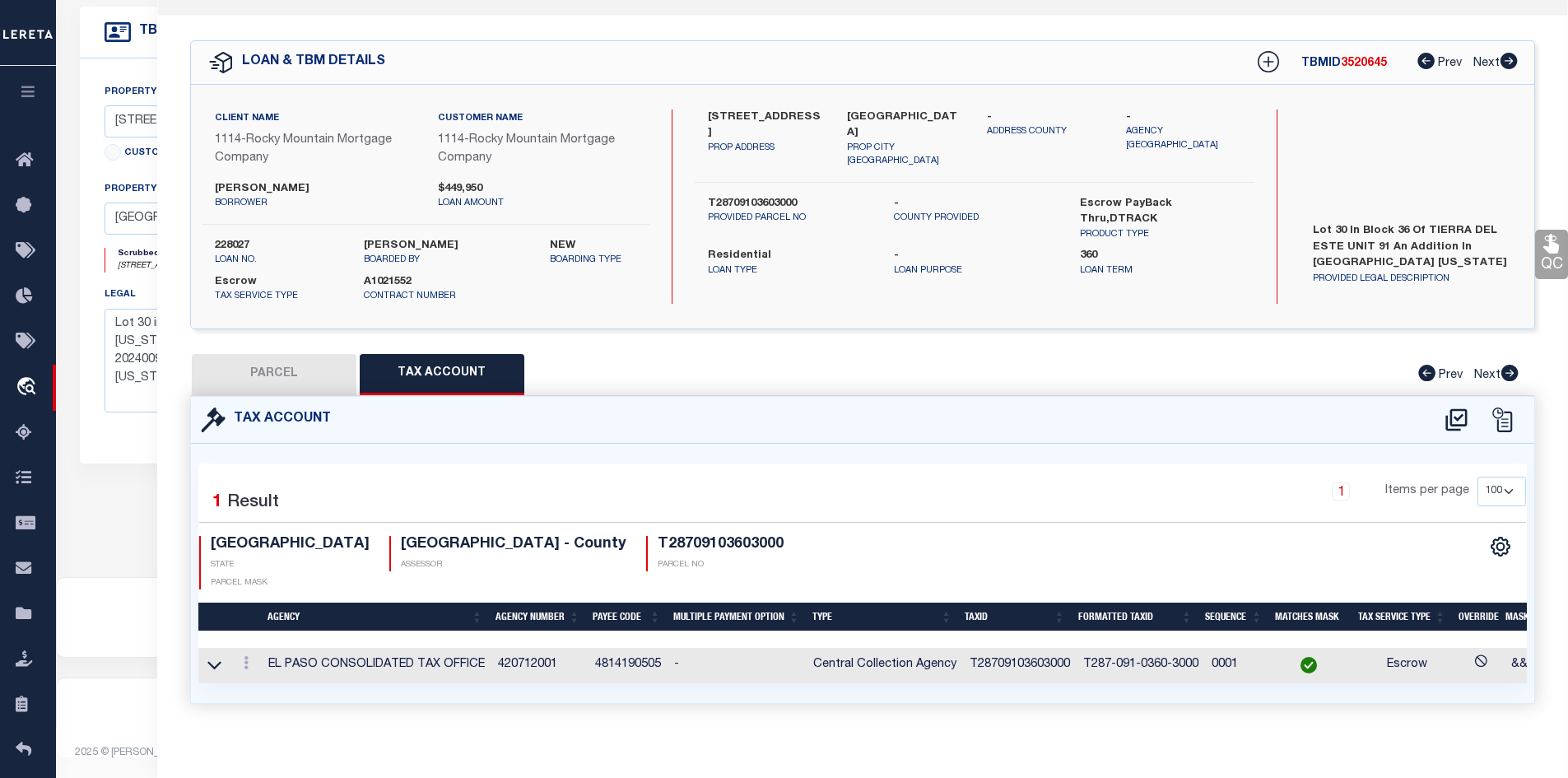
click at [1005, 648] on td "T28709103603000" at bounding box center [1019, 666] width 114 height 36
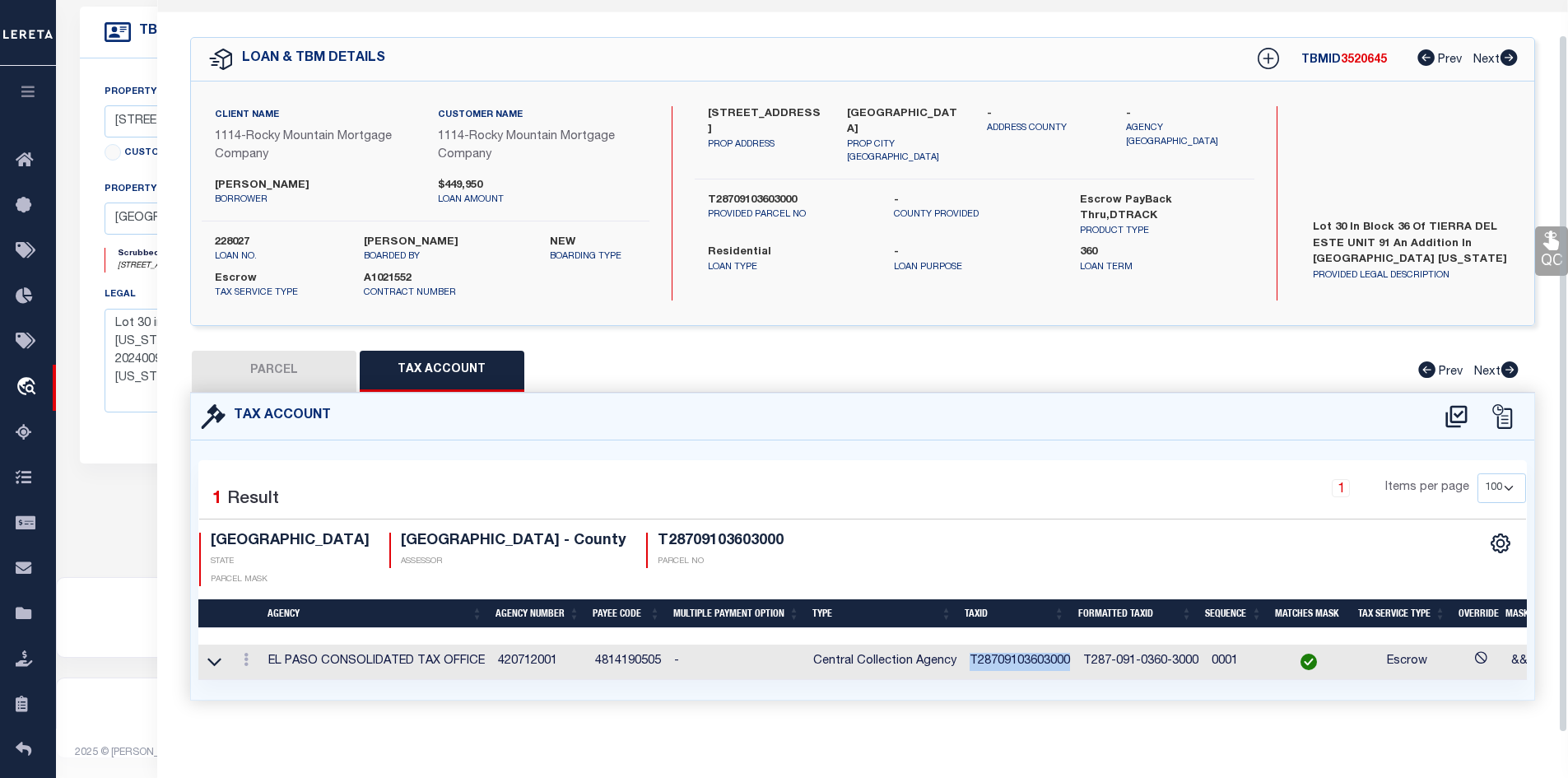
copy td "T28709103603000"
click at [284, 363] on button "PARCEL" at bounding box center [274, 372] width 164 height 42
select select "AS"
select select
checkbox input "false"
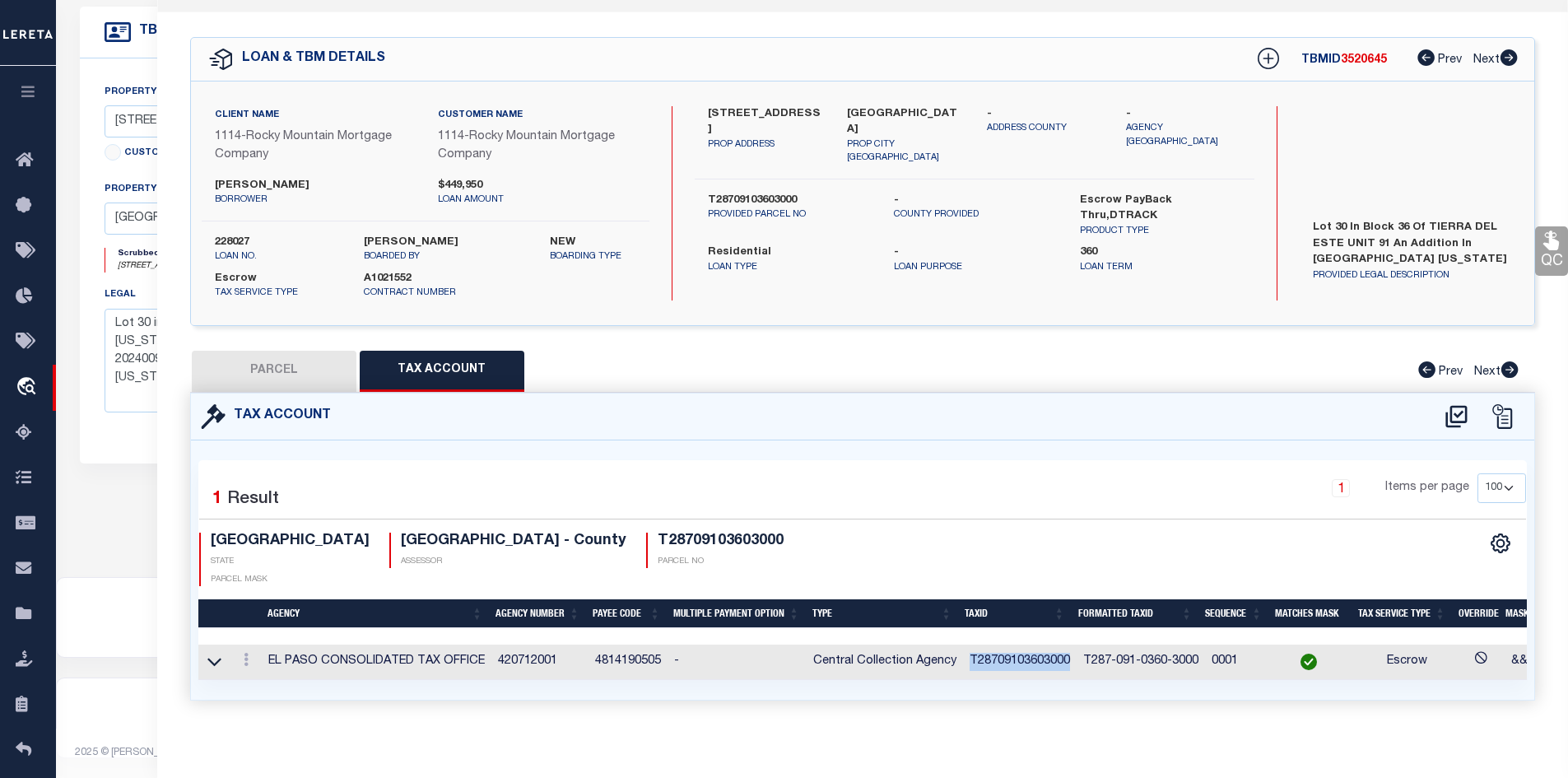
checkbox input "false"
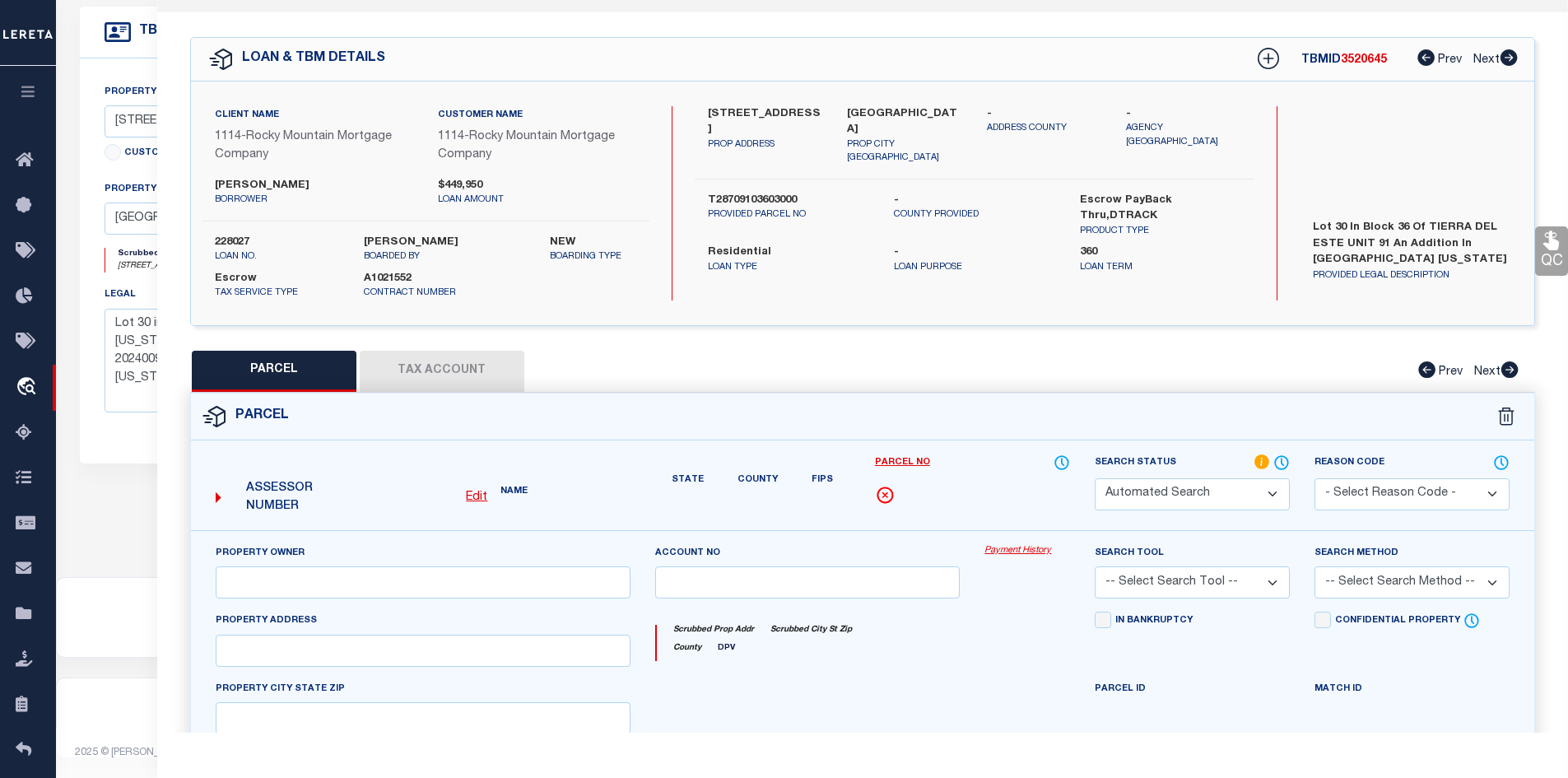
select select "IP"
type input "ZIA HOMES OF EL PASO LLC"
select select "AGW"
type input "3808 TRACE PL"
type input "[GEOGRAPHIC_DATA]"
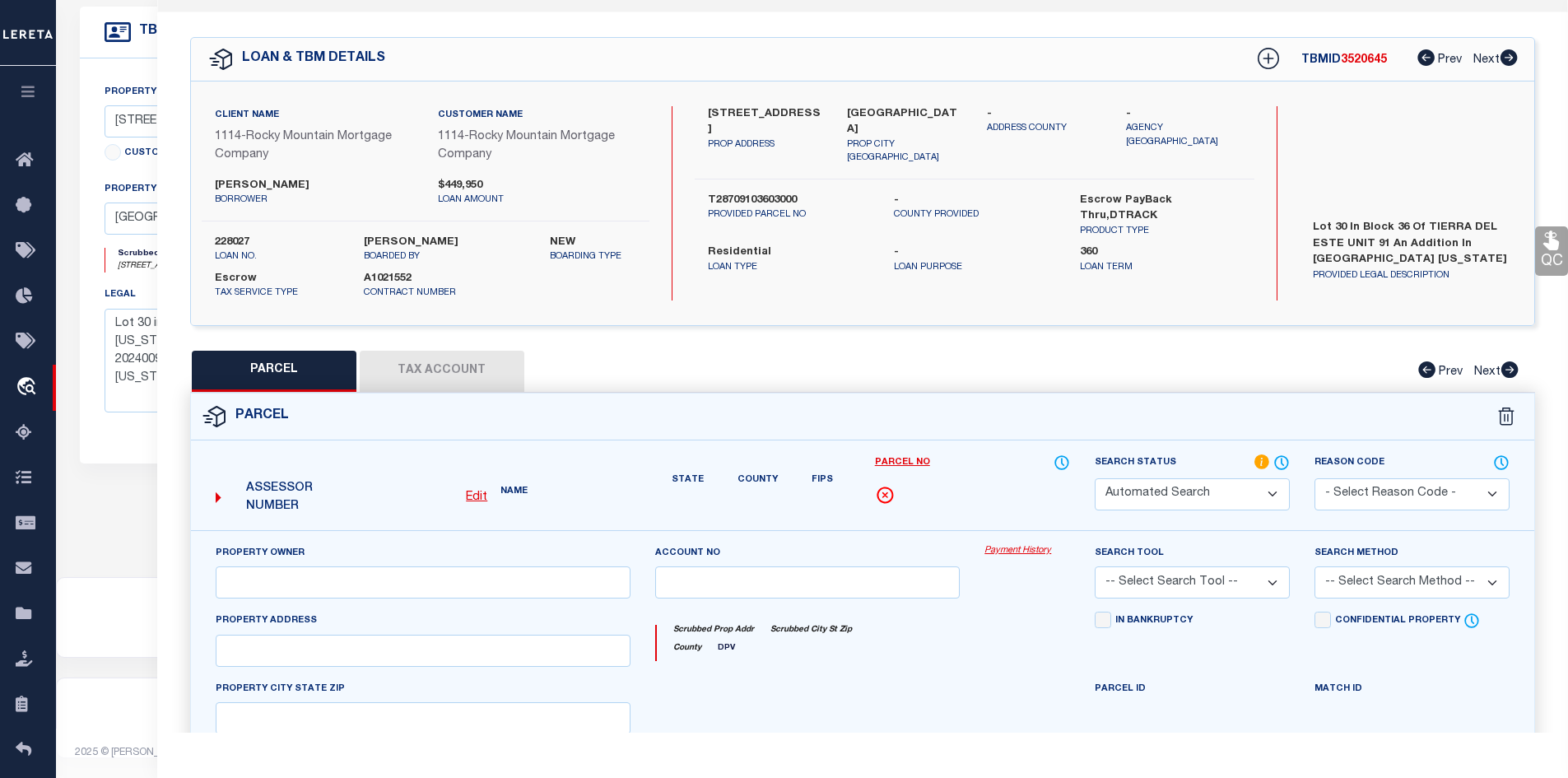
type textarea "BLK 36 TIERRA DEL ESTE #91 LOT 30"
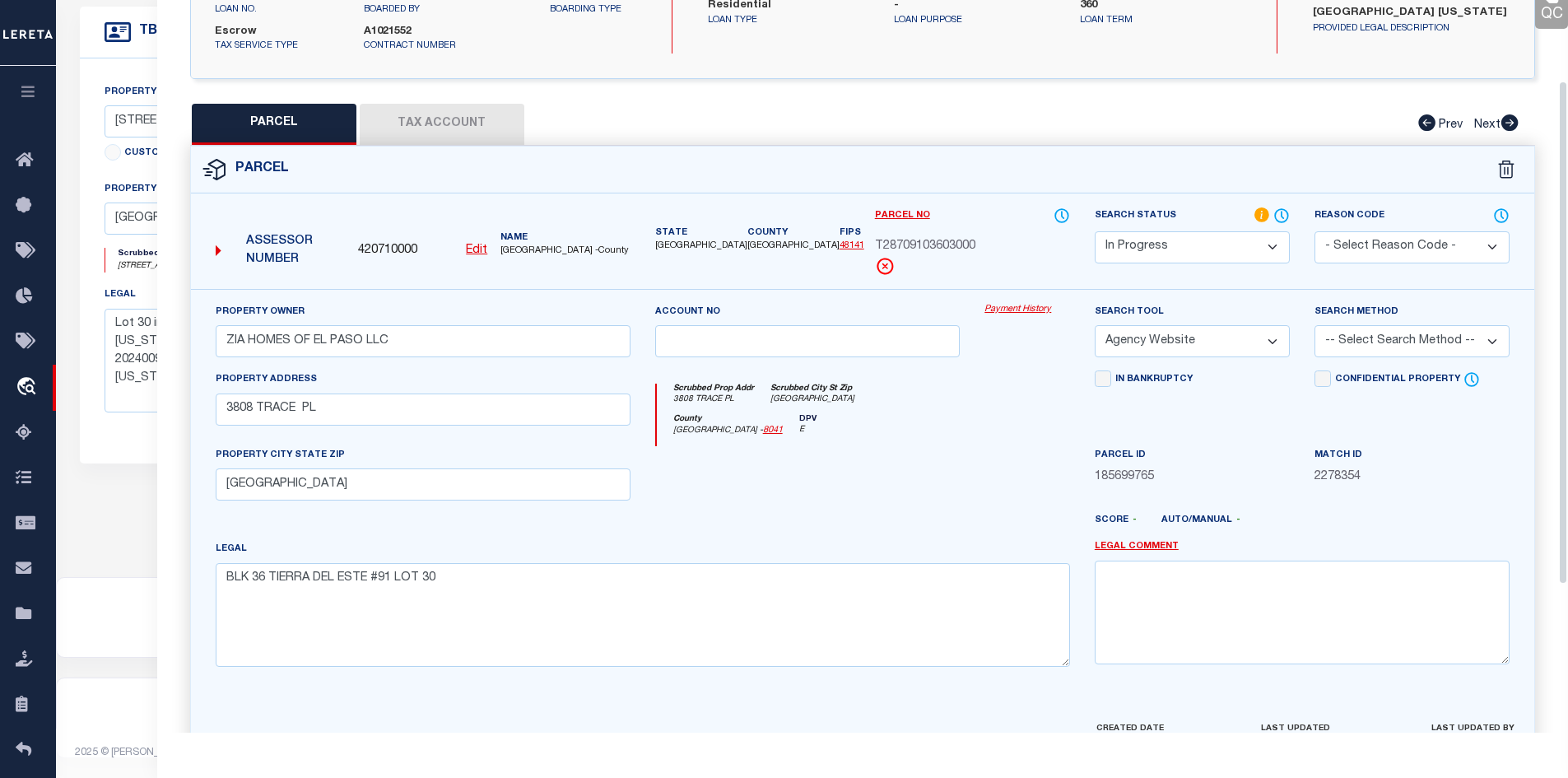
scroll to position [332, 0]
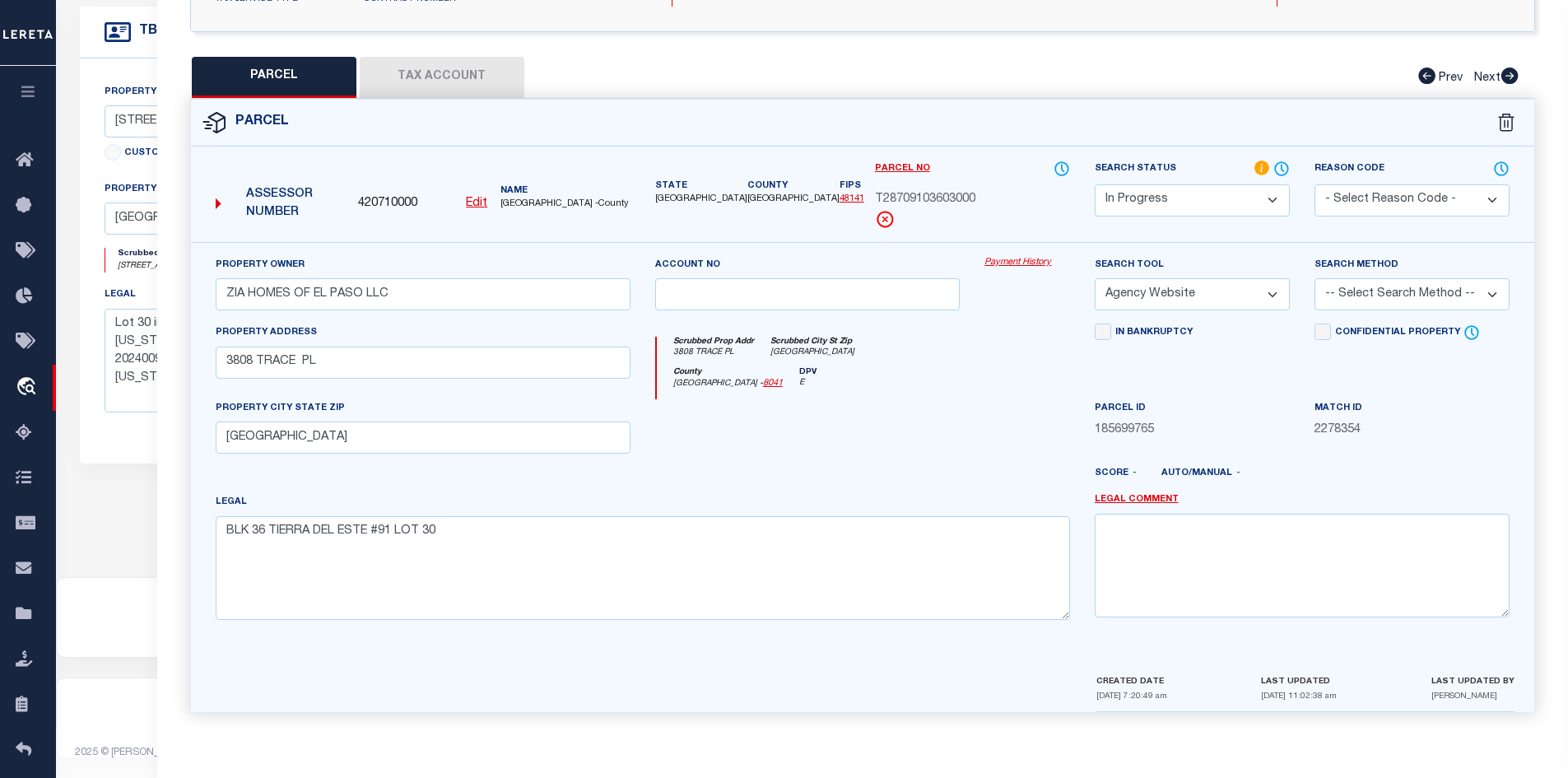
click at [436, 91] on button "Tax Account" at bounding box center [442, 77] width 164 height 42
select select "100"
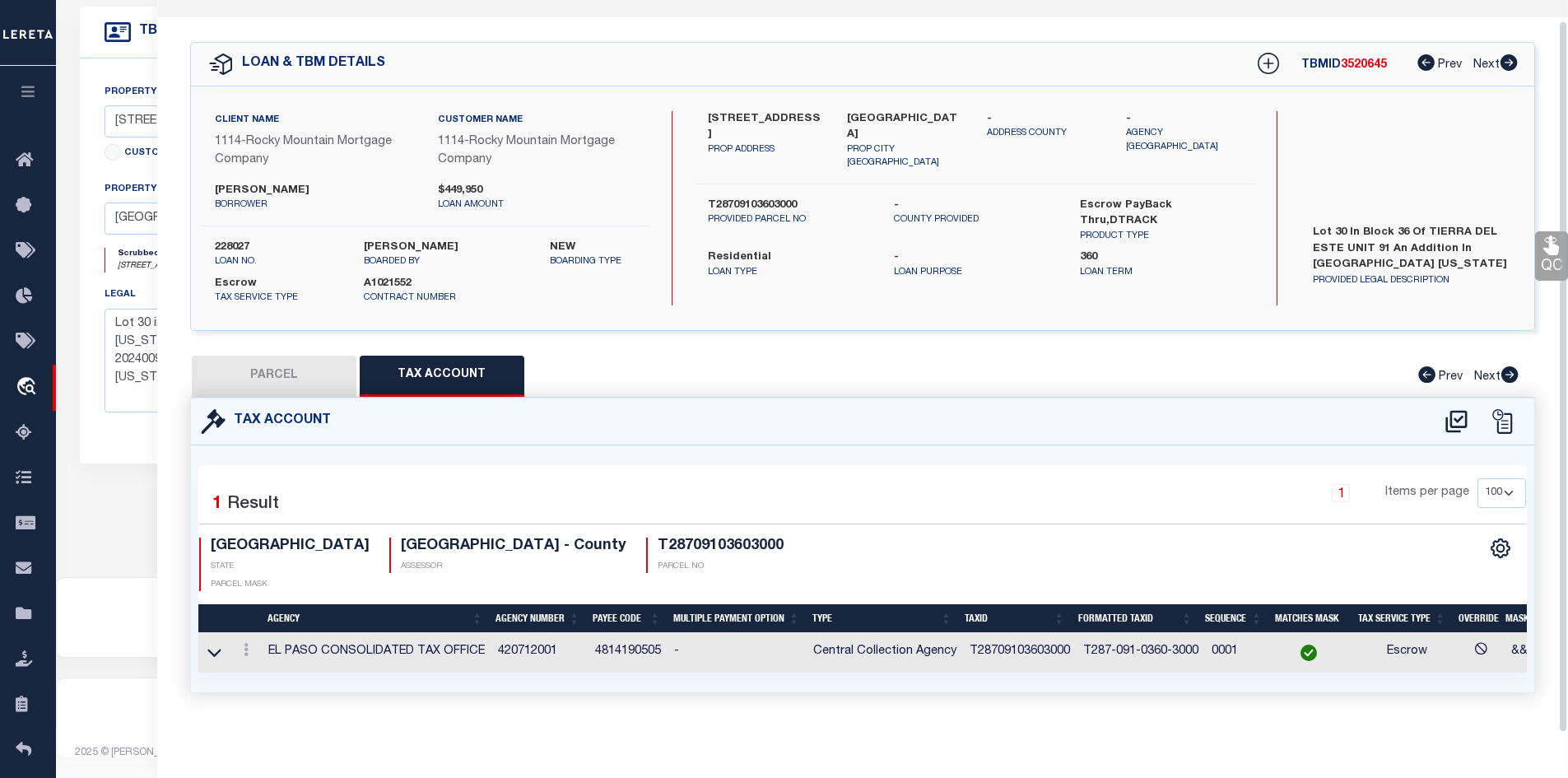
scroll to position [36, 0]
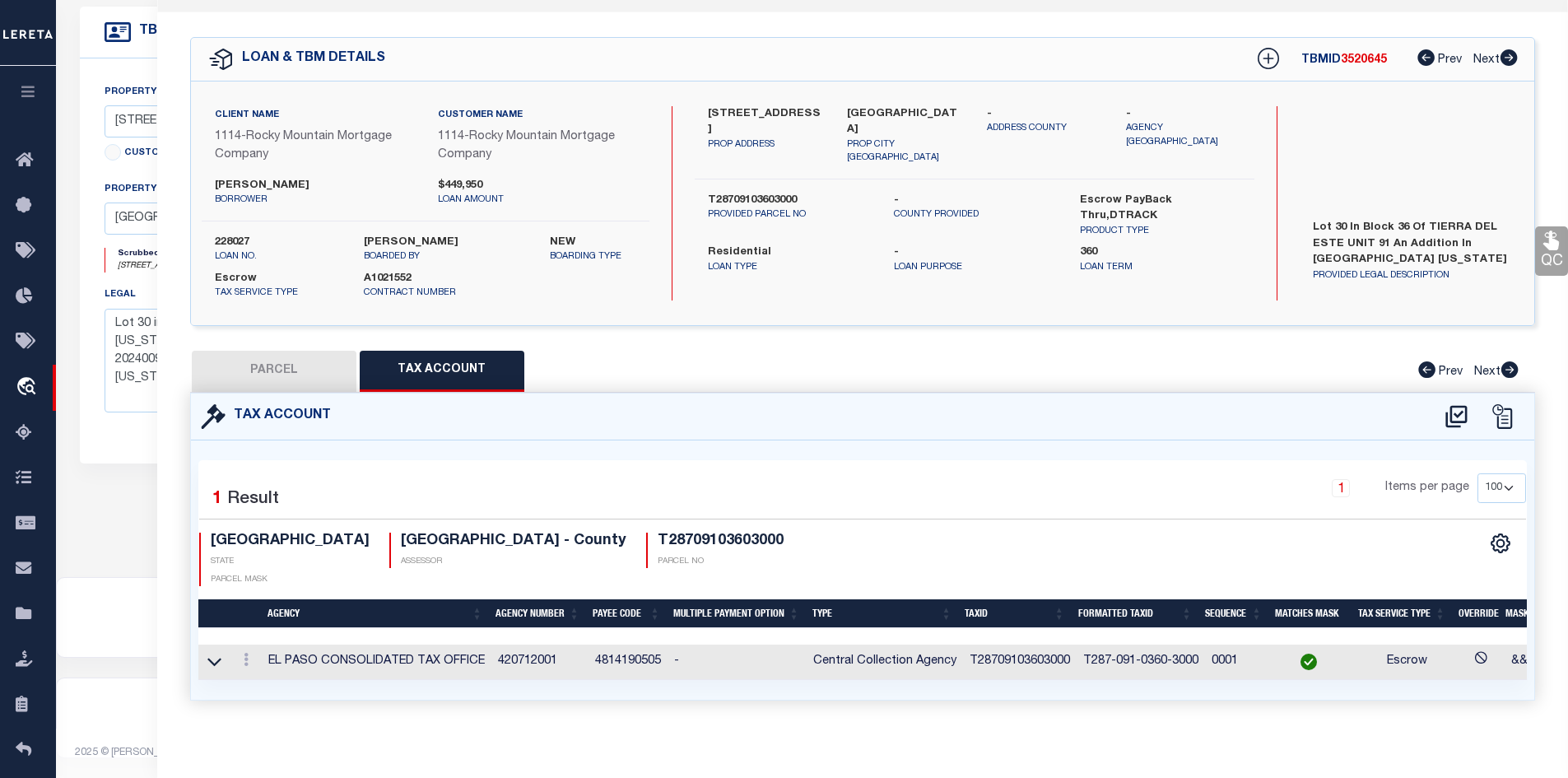
click at [265, 367] on button "PARCEL" at bounding box center [274, 372] width 164 height 42
select select "AS"
select select
checkbox input "false"
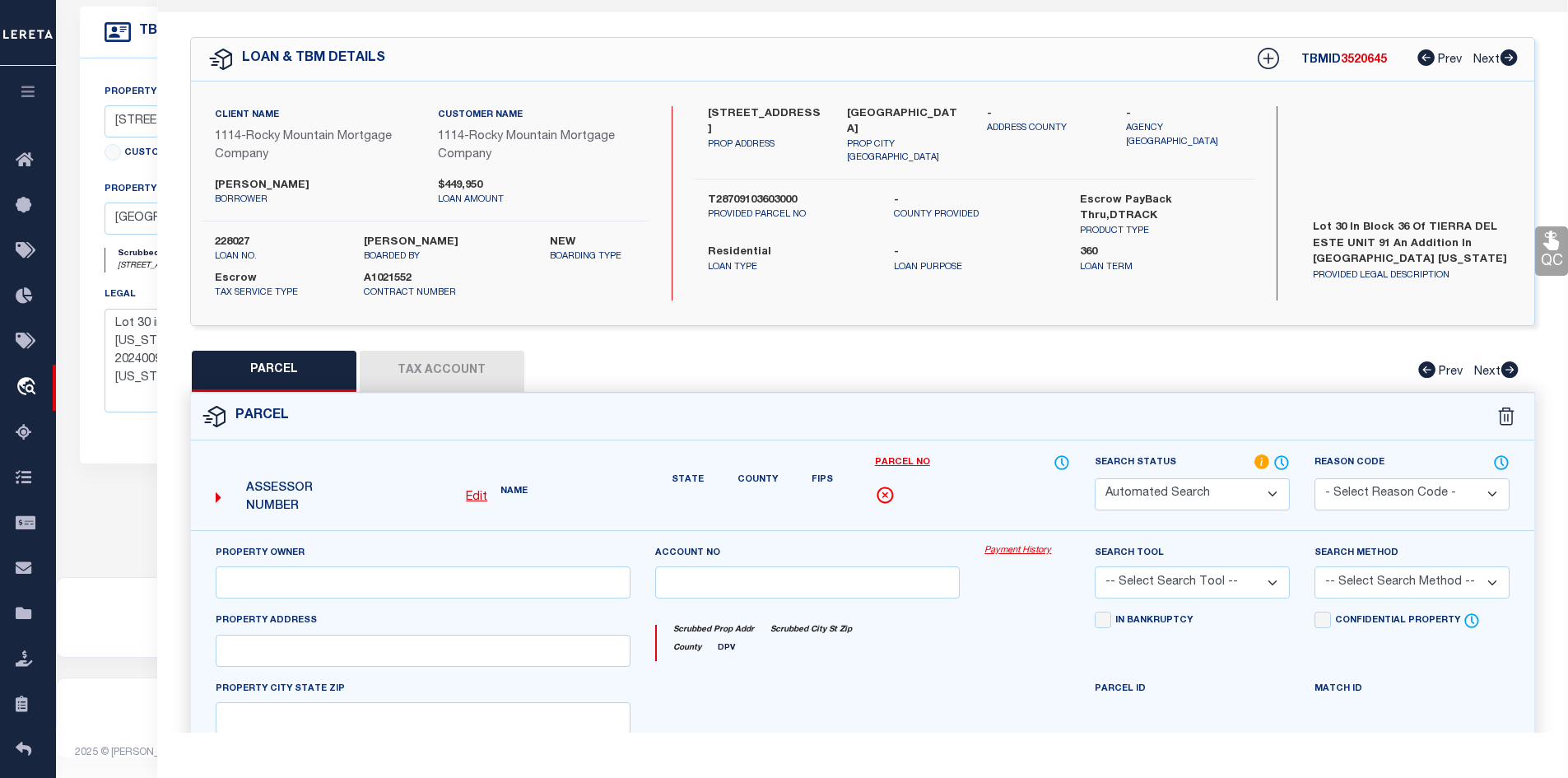
select select "IP"
type input "ZIA HOMES OF EL PASO LLC"
select select "AGW"
type input "3808 TRACE PL"
type input "[GEOGRAPHIC_DATA]"
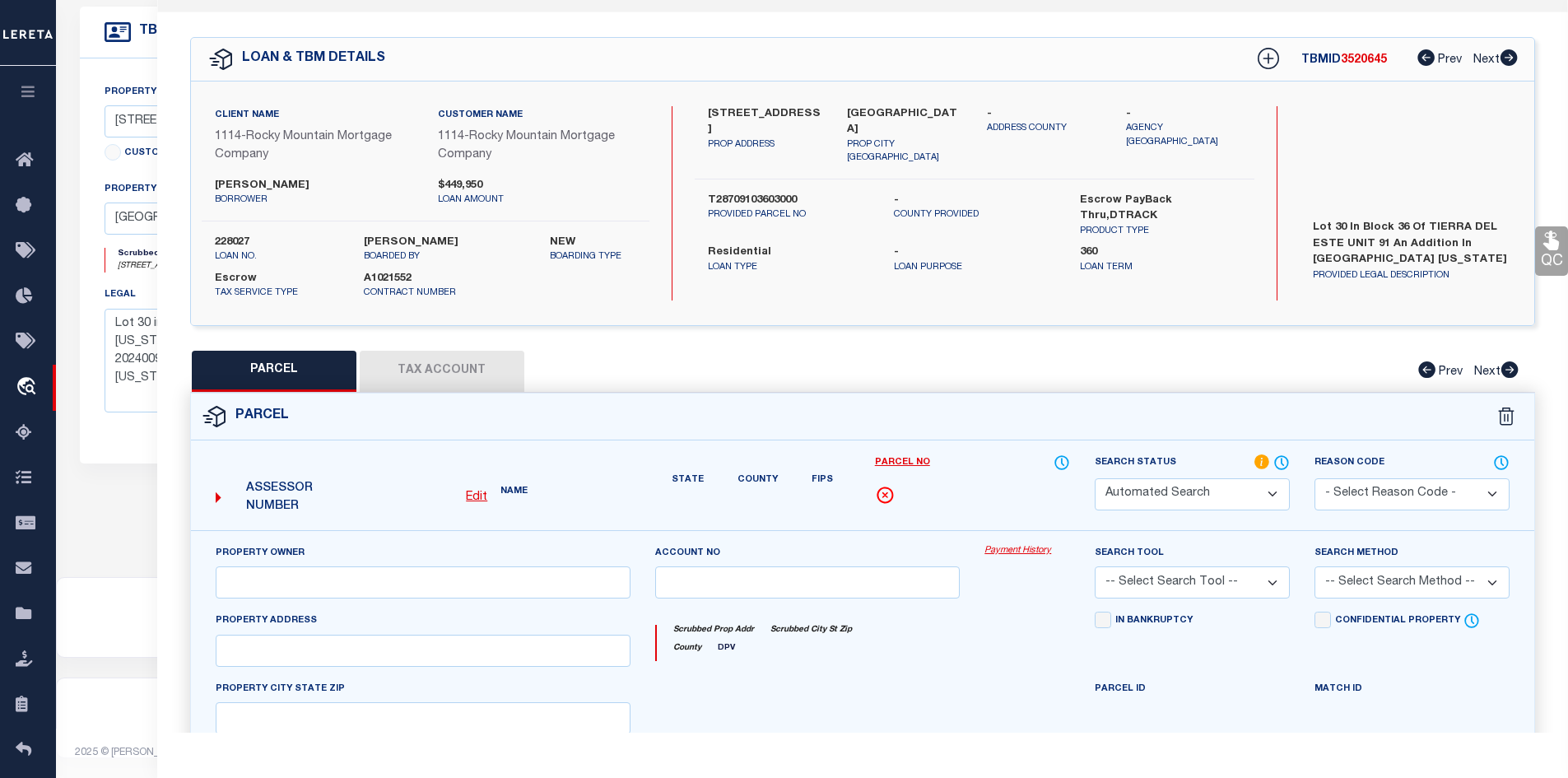
type textarea "BLK 36 TIERRA DEL ESTE #91 LOT 30"
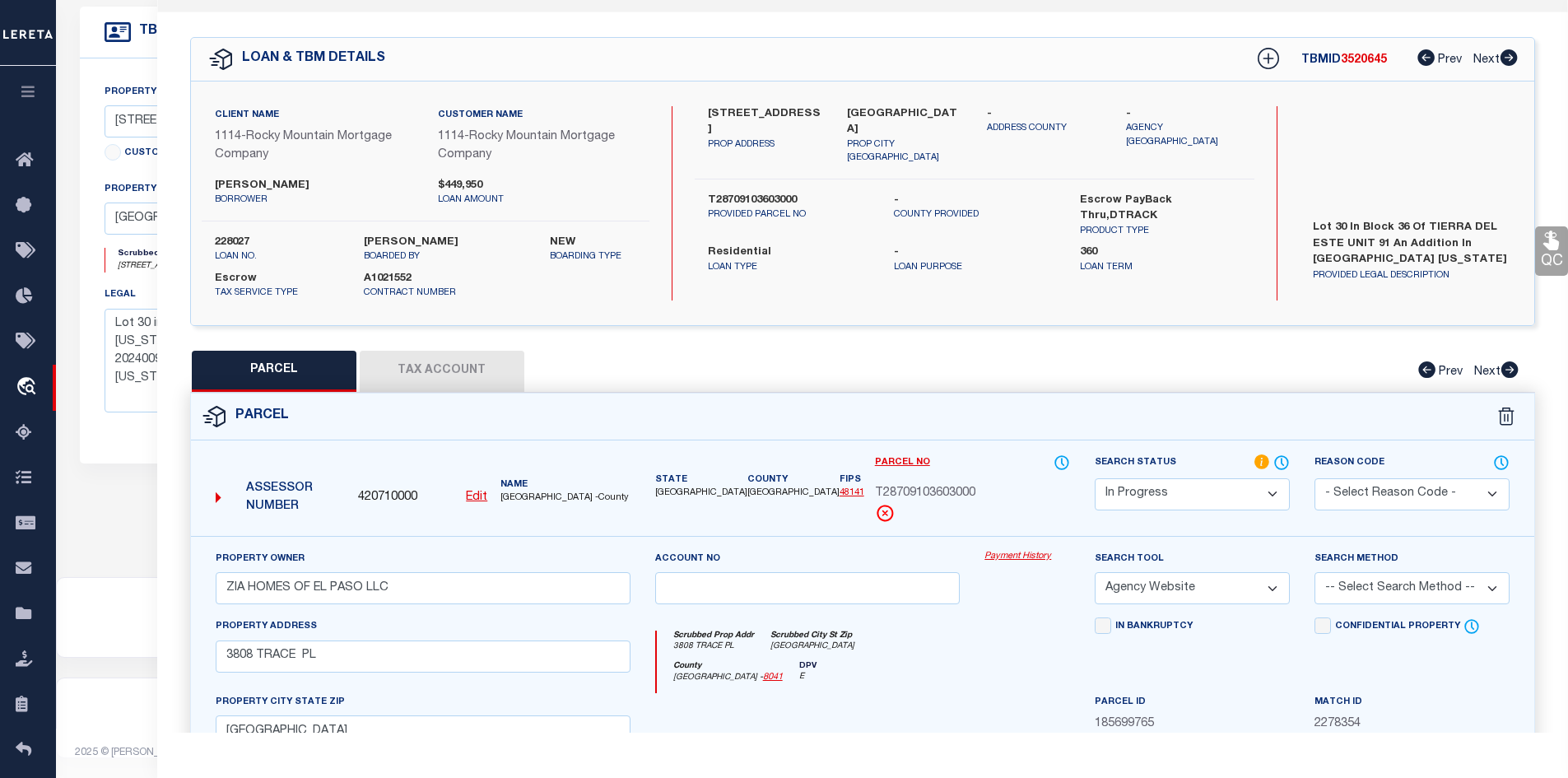
click at [1273, 586] on select "-- Select Search Tool -- 3rd Party Website Agency File Agency Website ATLS CNV-…" at bounding box center [1192, 588] width 195 height 32
click at [1095, 573] on select "-- Select Search Tool -- 3rd Party Website Agency File Agency Website ATLS CNV-…" at bounding box center [1192, 588] width 195 height 32
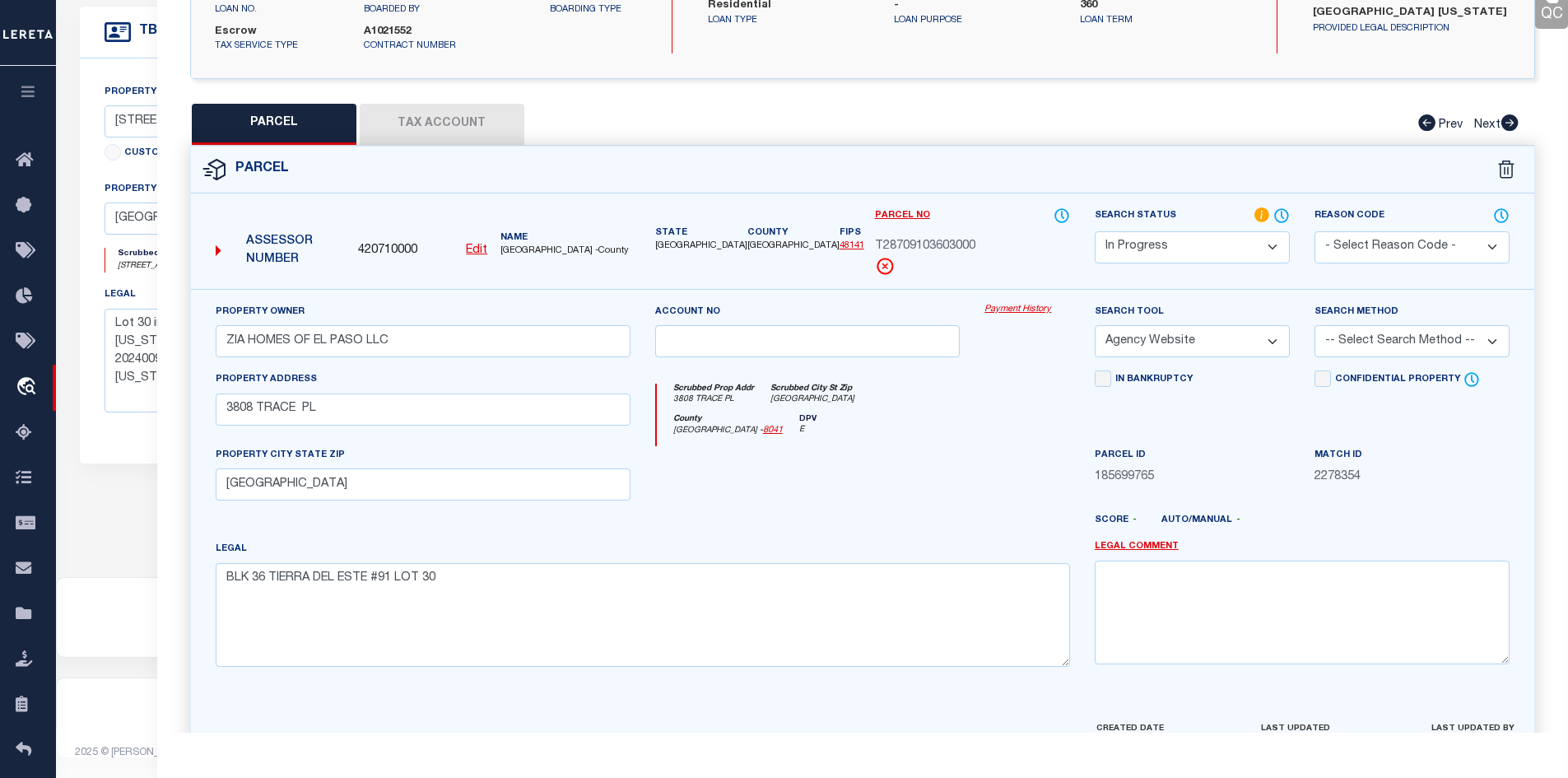
click at [1488, 344] on select "-- Select Search Method -- Property Address Legal Liability Info Provided" at bounding box center [1411, 341] width 195 height 32
select select "LEG"
click at [1314, 326] on select "-- Select Search Method -- Property Address Legal Liability Info Provided" at bounding box center [1411, 341] width 195 height 32
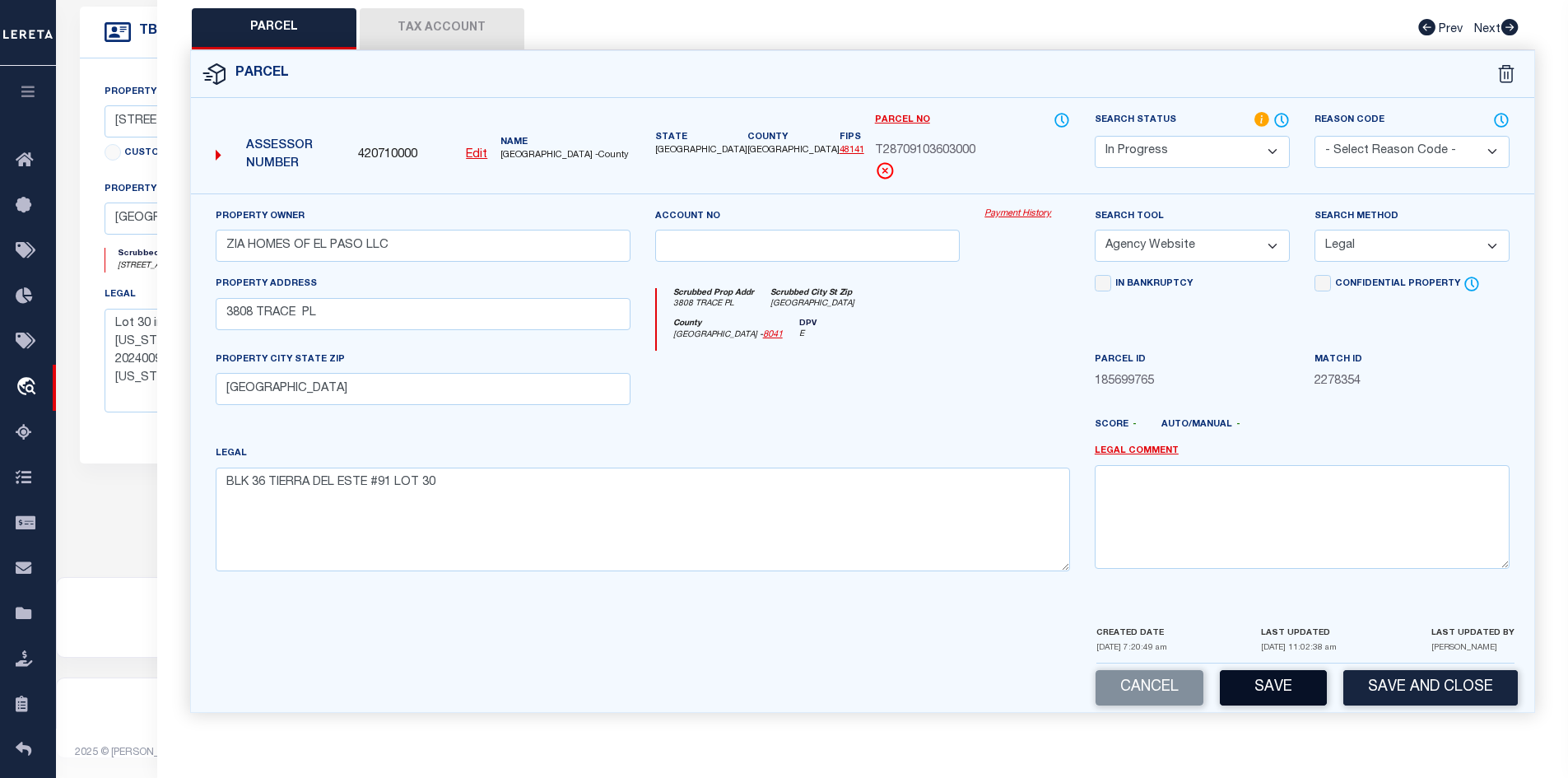
click at [1293, 695] on button "Save" at bounding box center [1273, 688] width 107 height 36
select select "AS"
select select
checkbox input "false"
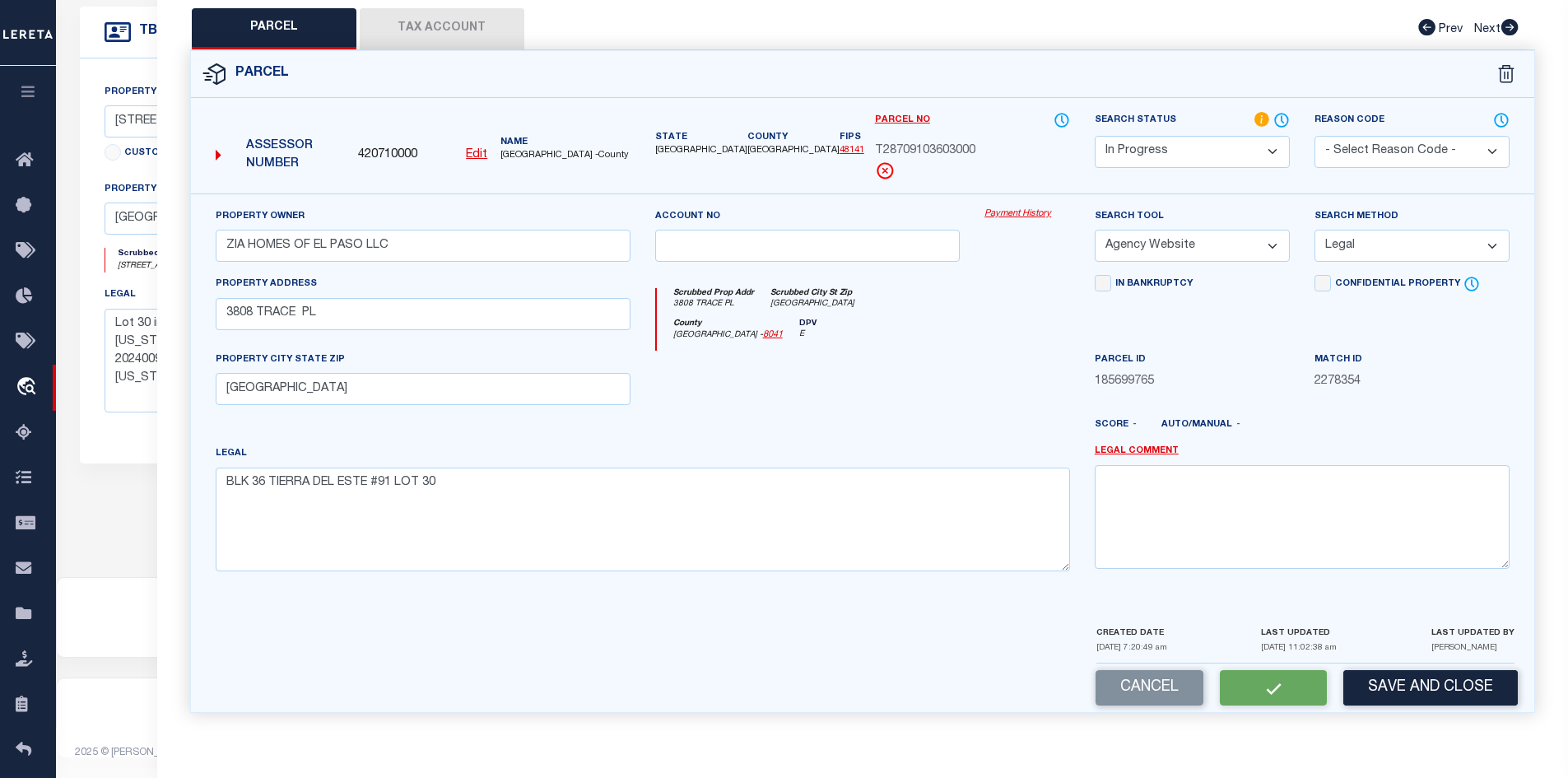
checkbox input "false"
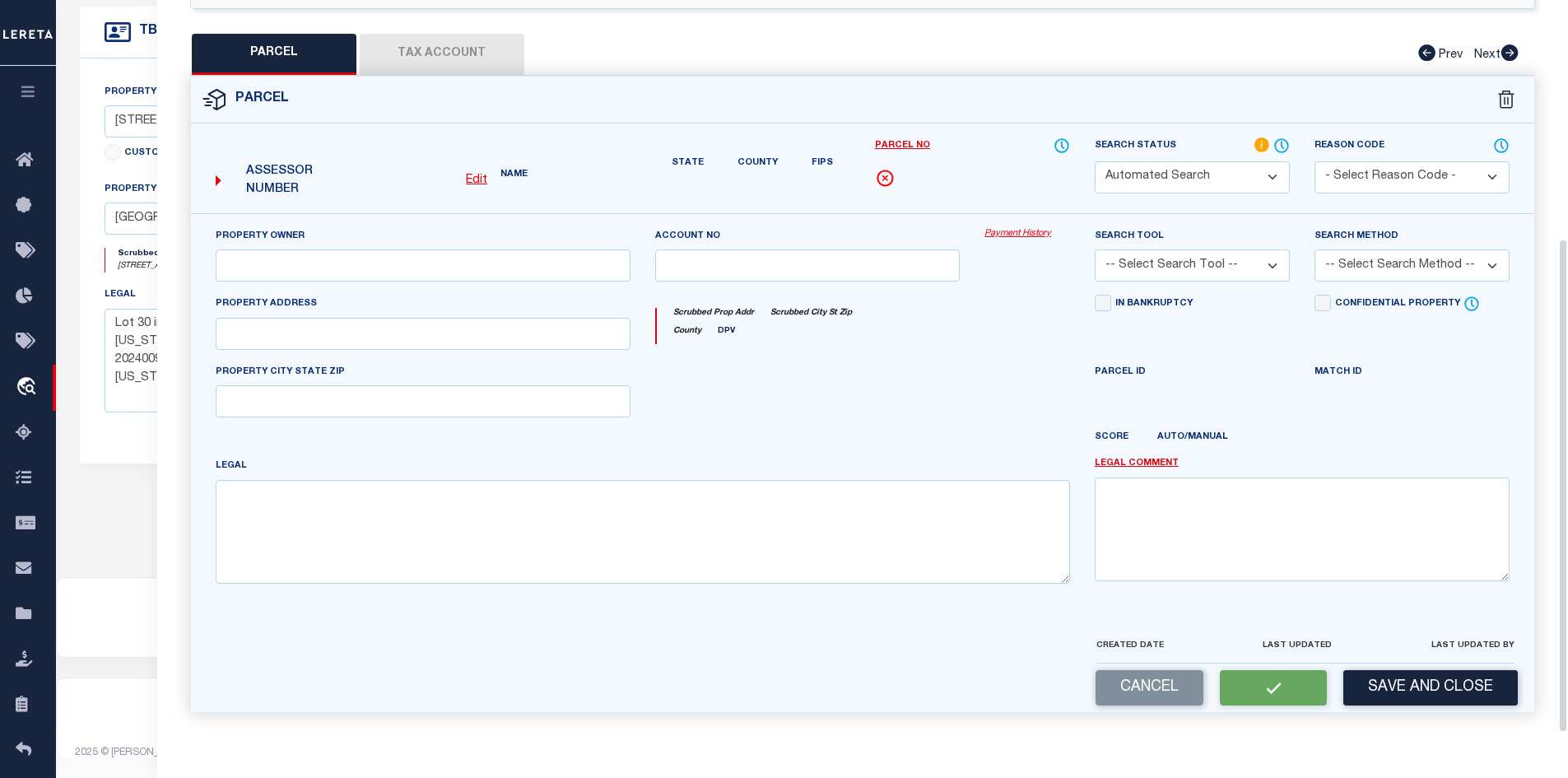
select select "IP"
type input "ZIA HOMES OF EL PASO LLC"
select select "AGW"
select select "LEG"
type input "3808 TRACE PL"
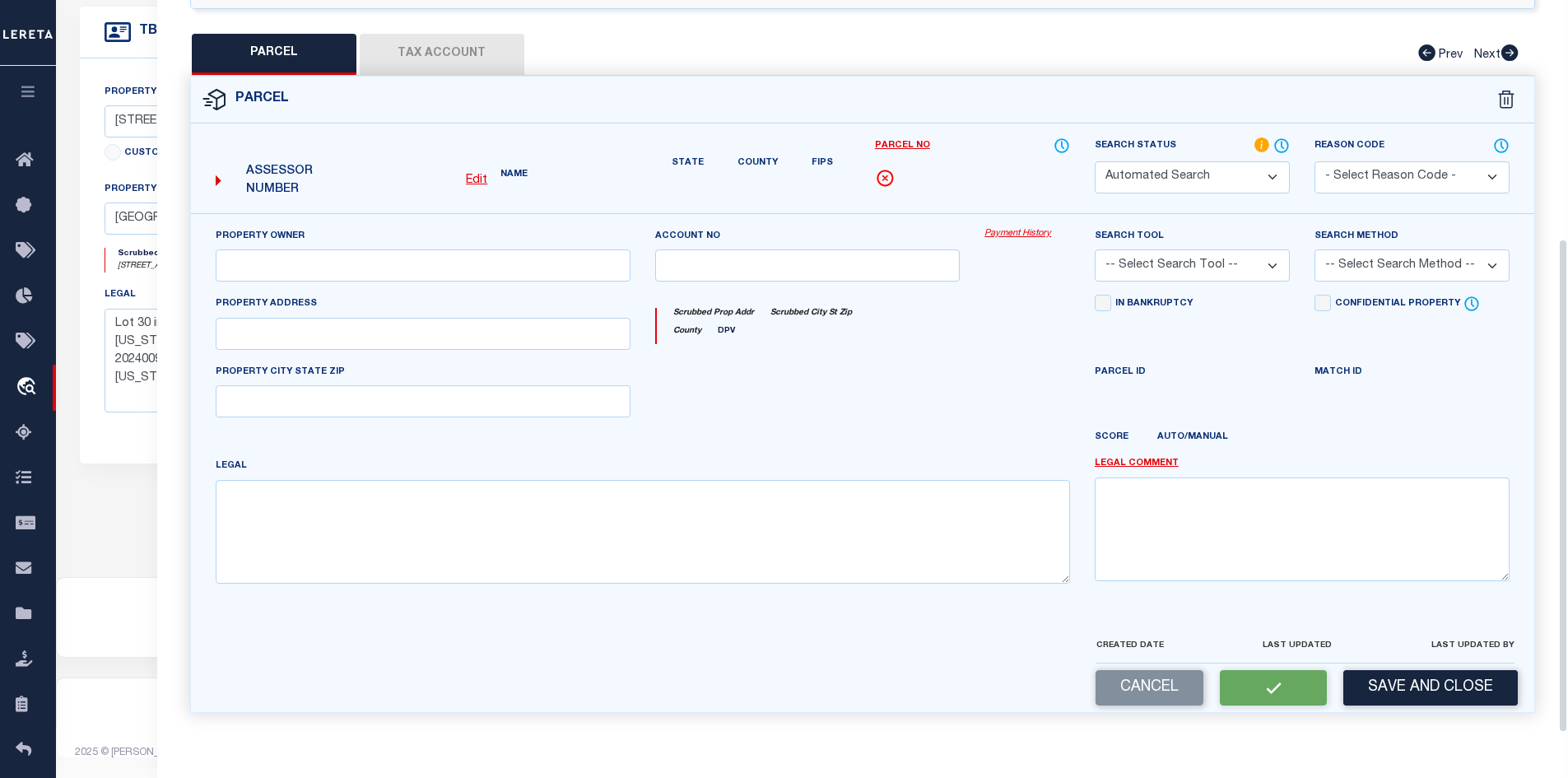
type input "[GEOGRAPHIC_DATA]"
type textarea "BLK 36 TIERRA DEL ESTE #91 LOT 30"
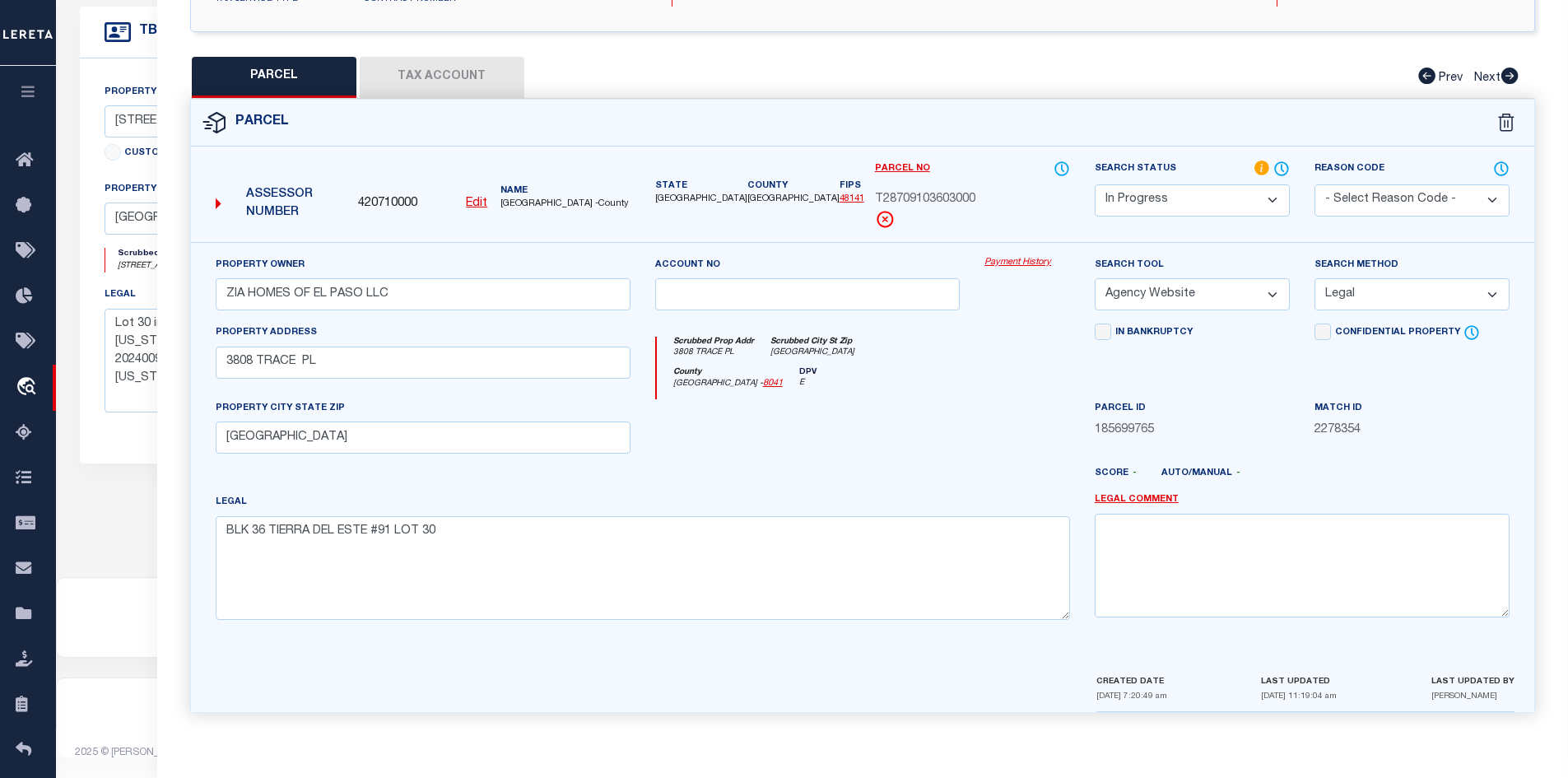
click at [433, 72] on button "Tax Account" at bounding box center [442, 77] width 164 height 42
select select "100"
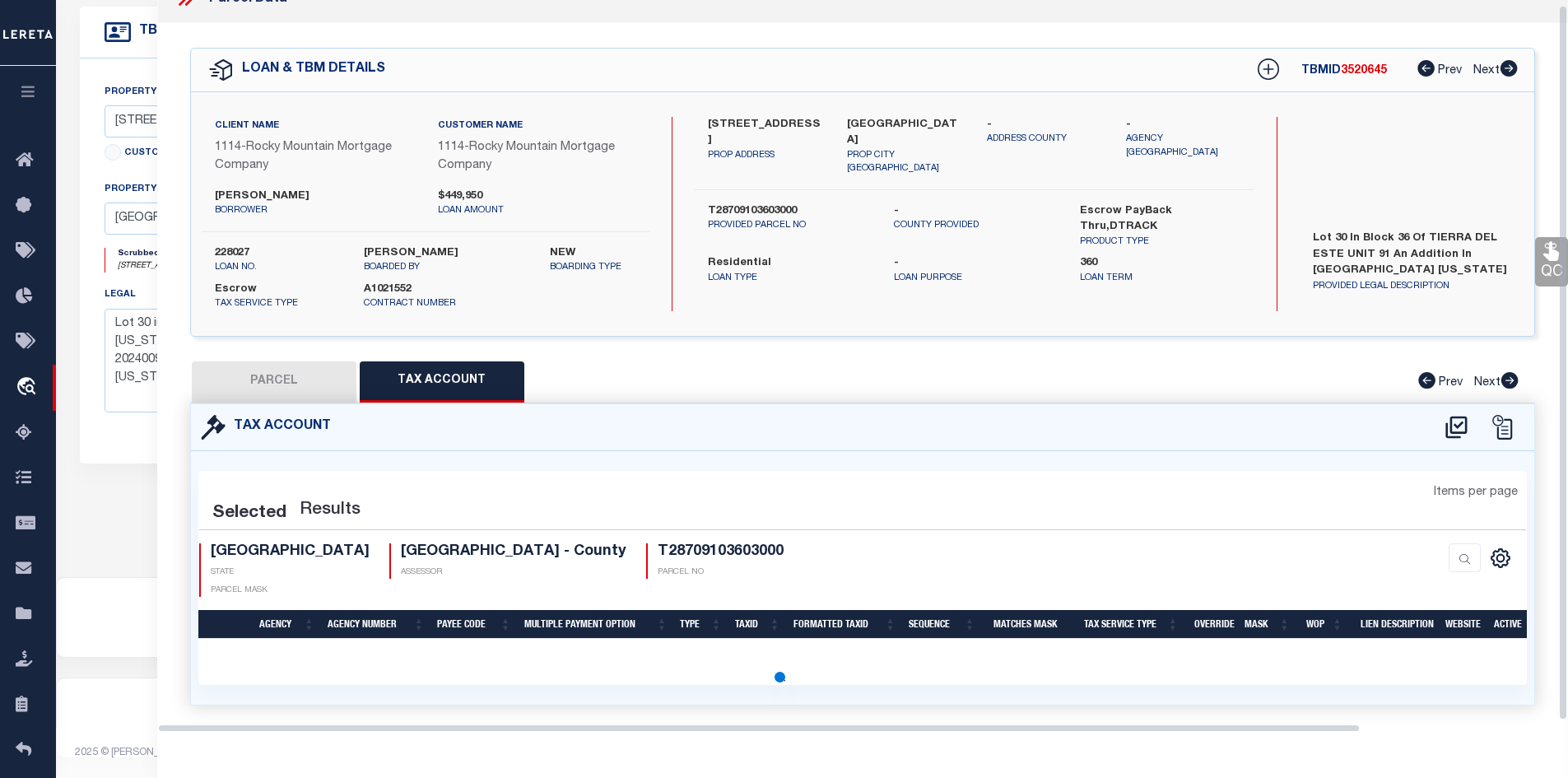
scroll to position [36, 0]
select select "100"
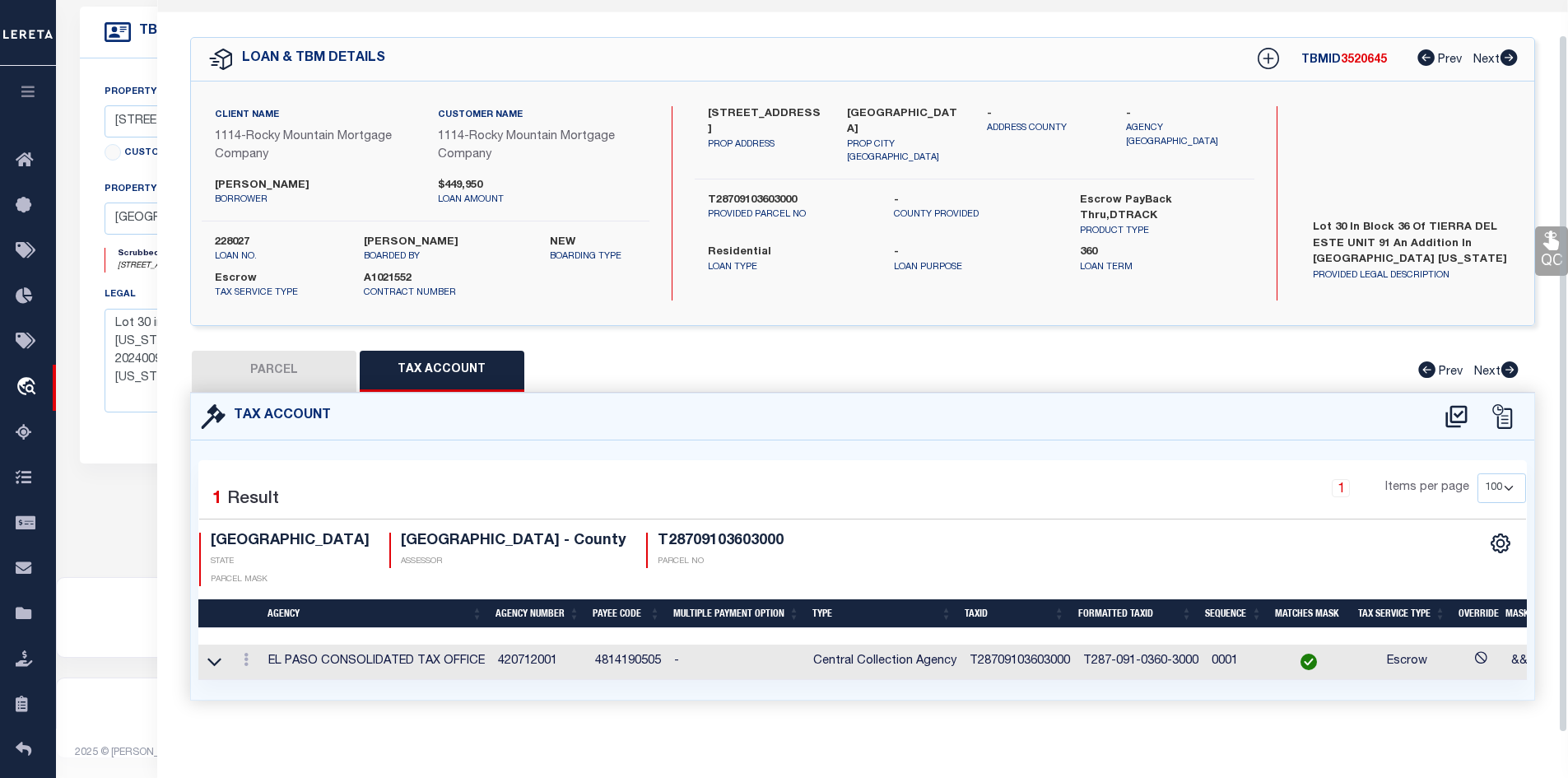
scroll to position [0, 0]
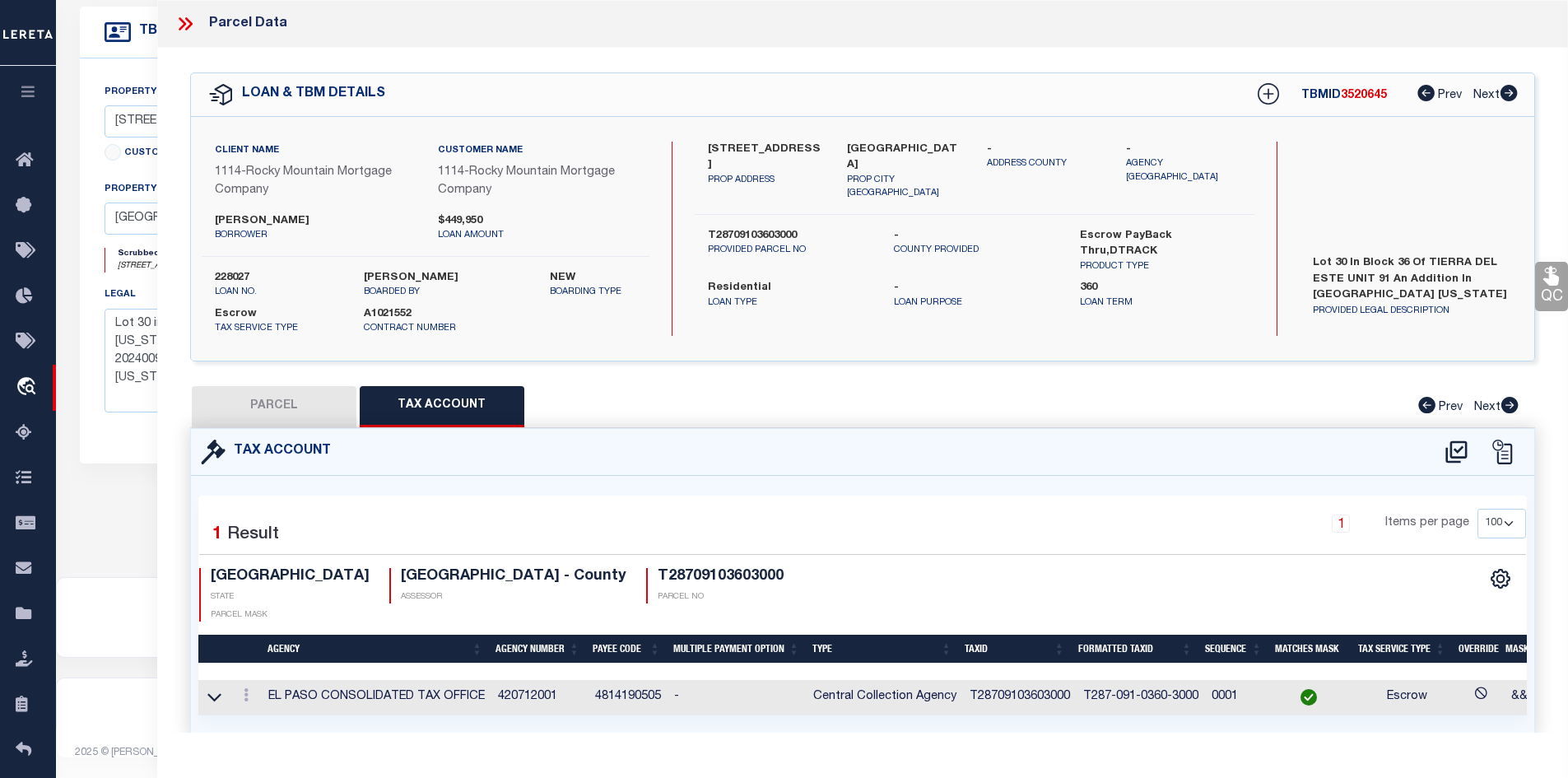
click at [186, 27] on icon at bounding box center [185, 24] width 22 height 22
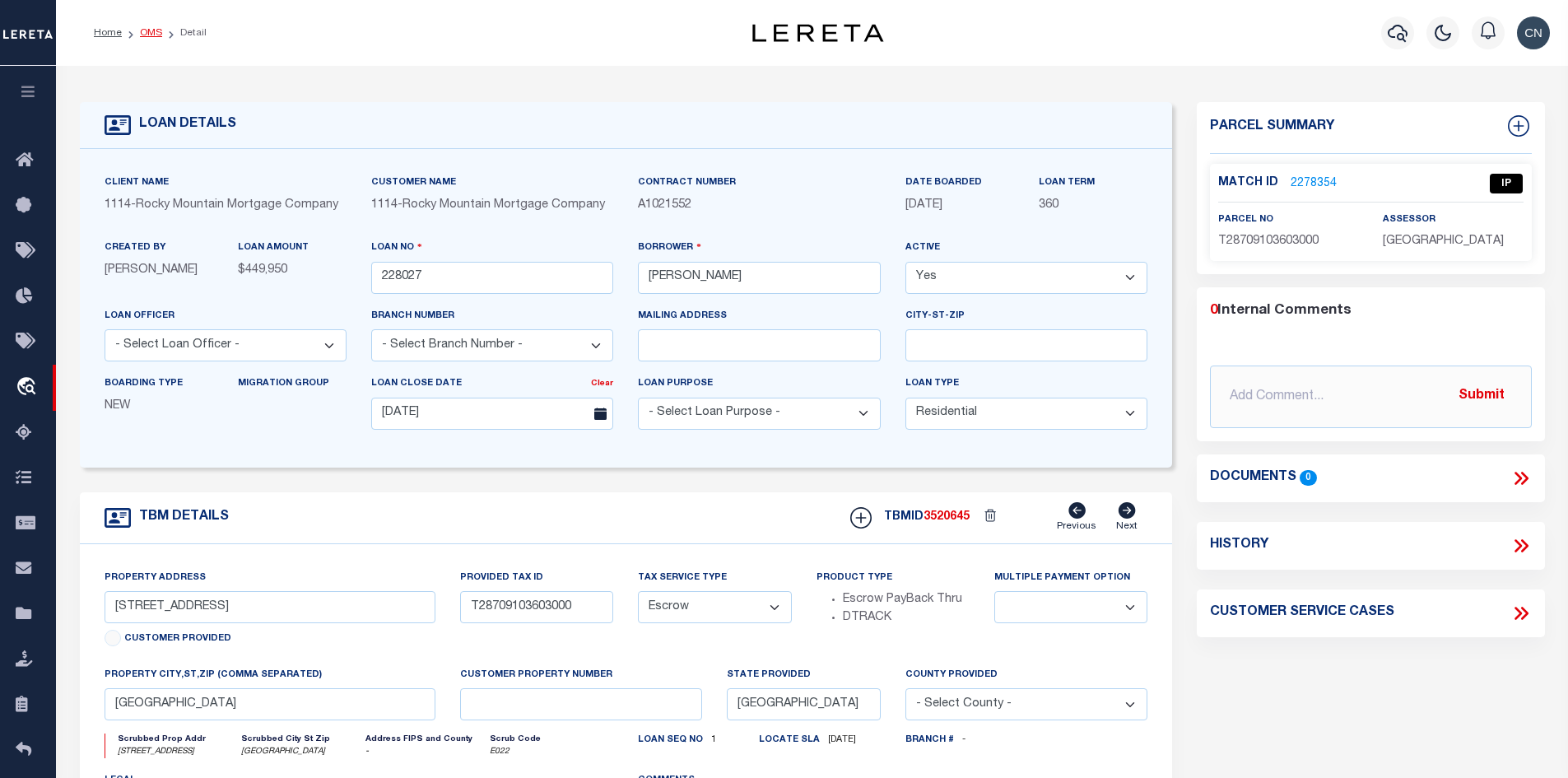
click at [144, 34] on link "OMS" at bounding box center [151, 33] width 22 height 10
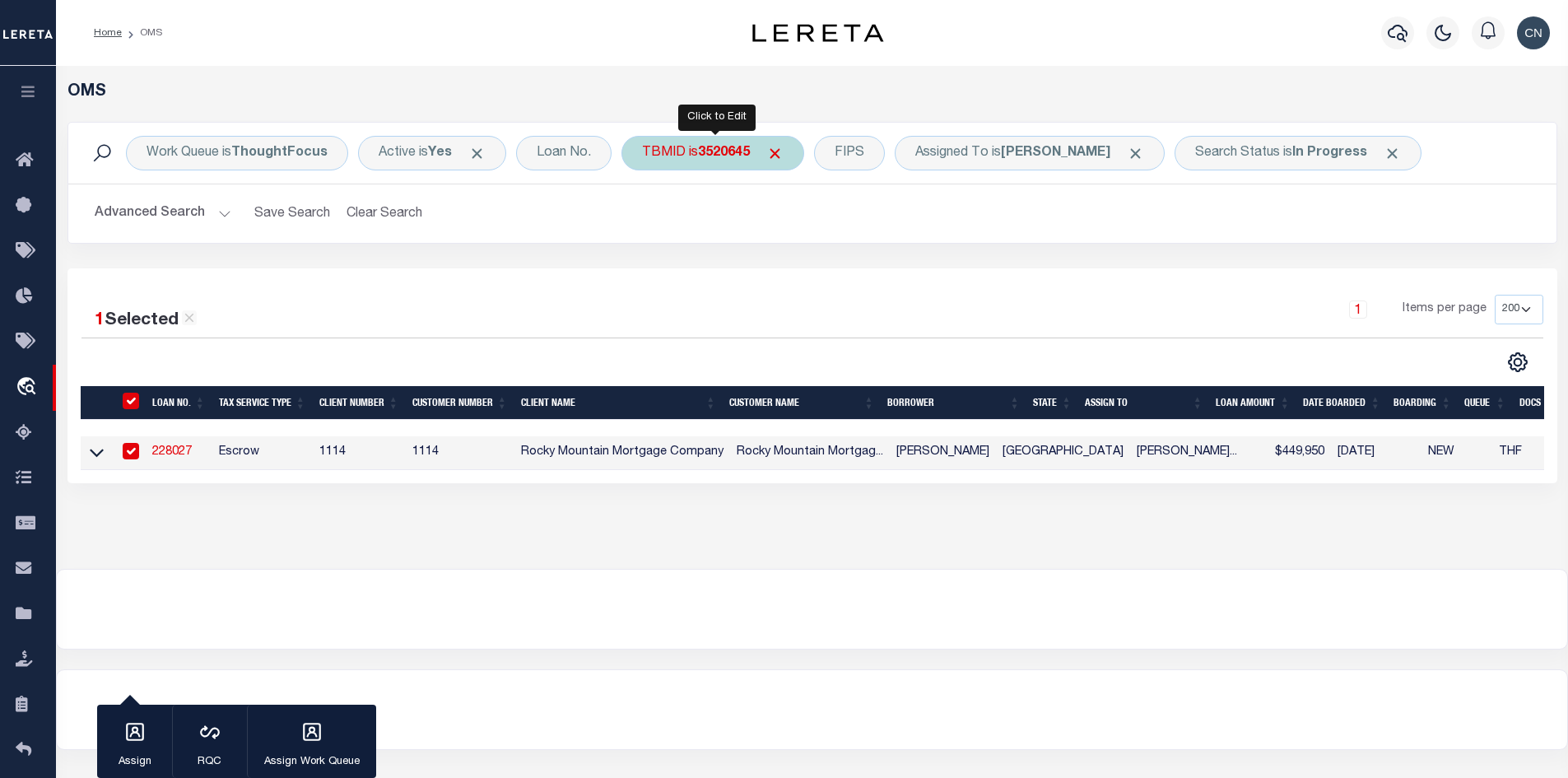
click at [702, 159] on b "3520645" at bounding box center [723, 153] width 52 height 13
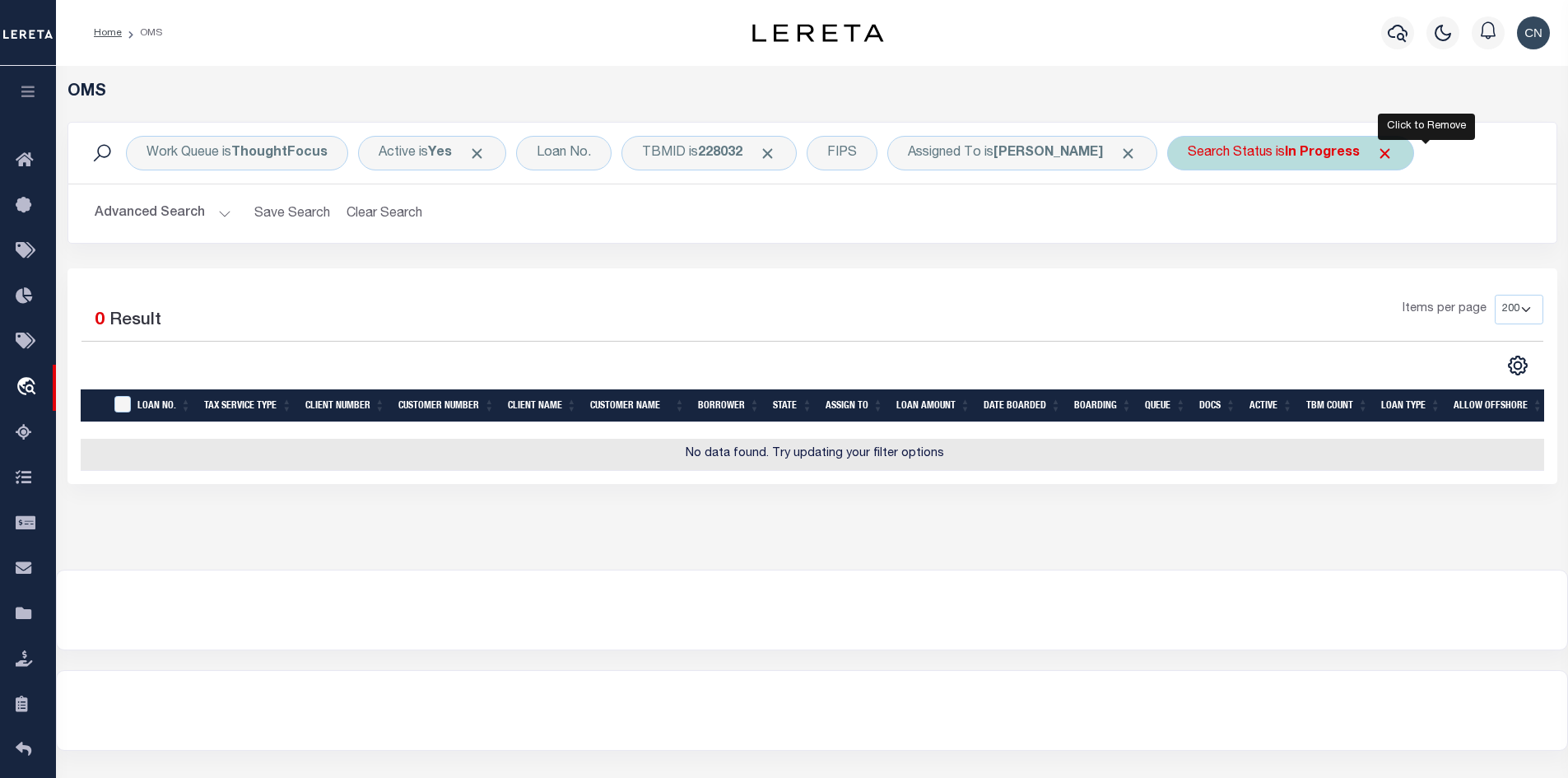
click at [1393, 154] on span "Click to Remove" at bounding box center [1384, 153] width 17 height 17
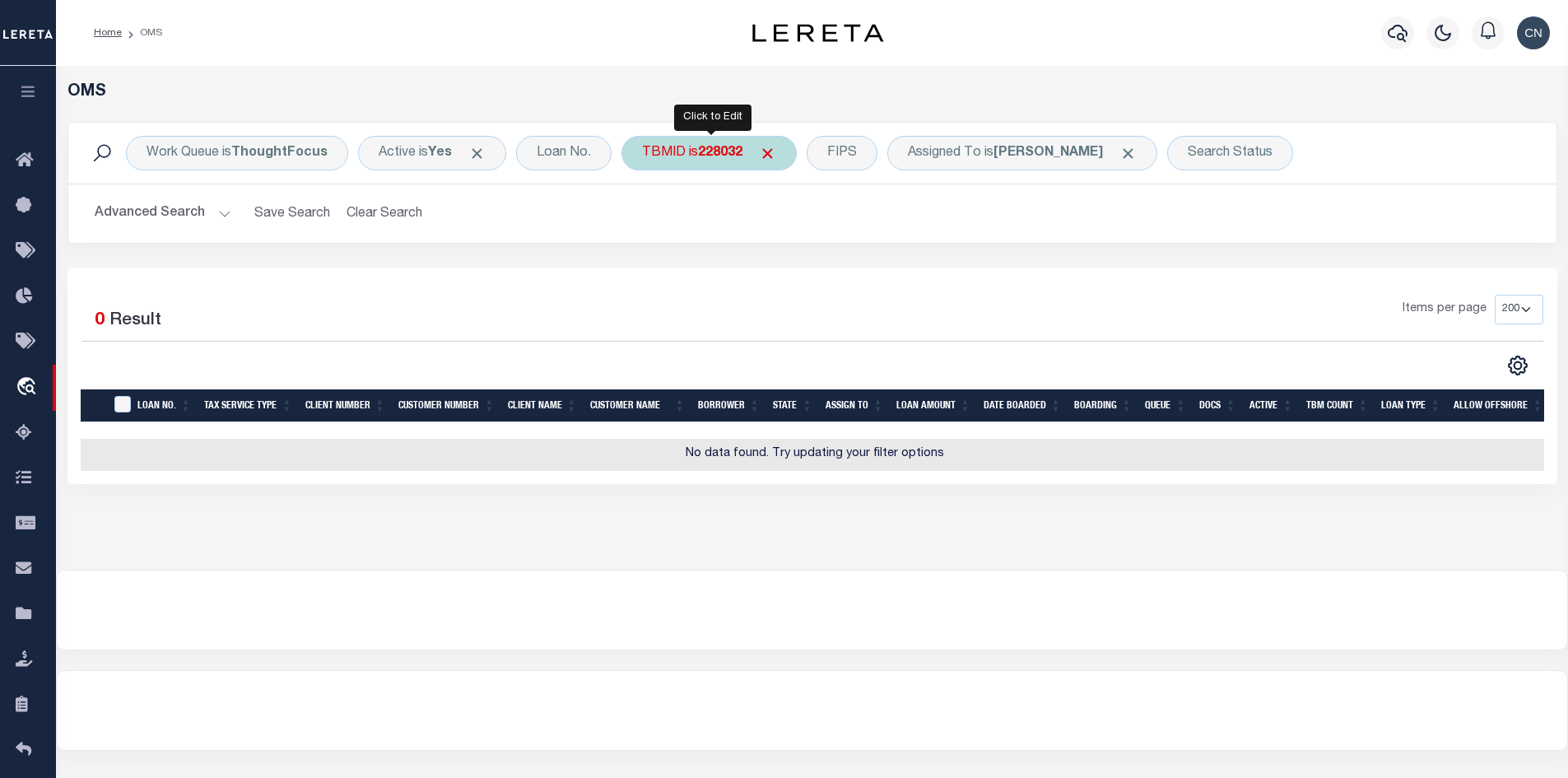
click at [702, 154] on b "228032" at bounding box center [719, 153] width 45 height 13
click at [701, 147] on b "228032" at bounding box center [719, 153] width 45 height 13
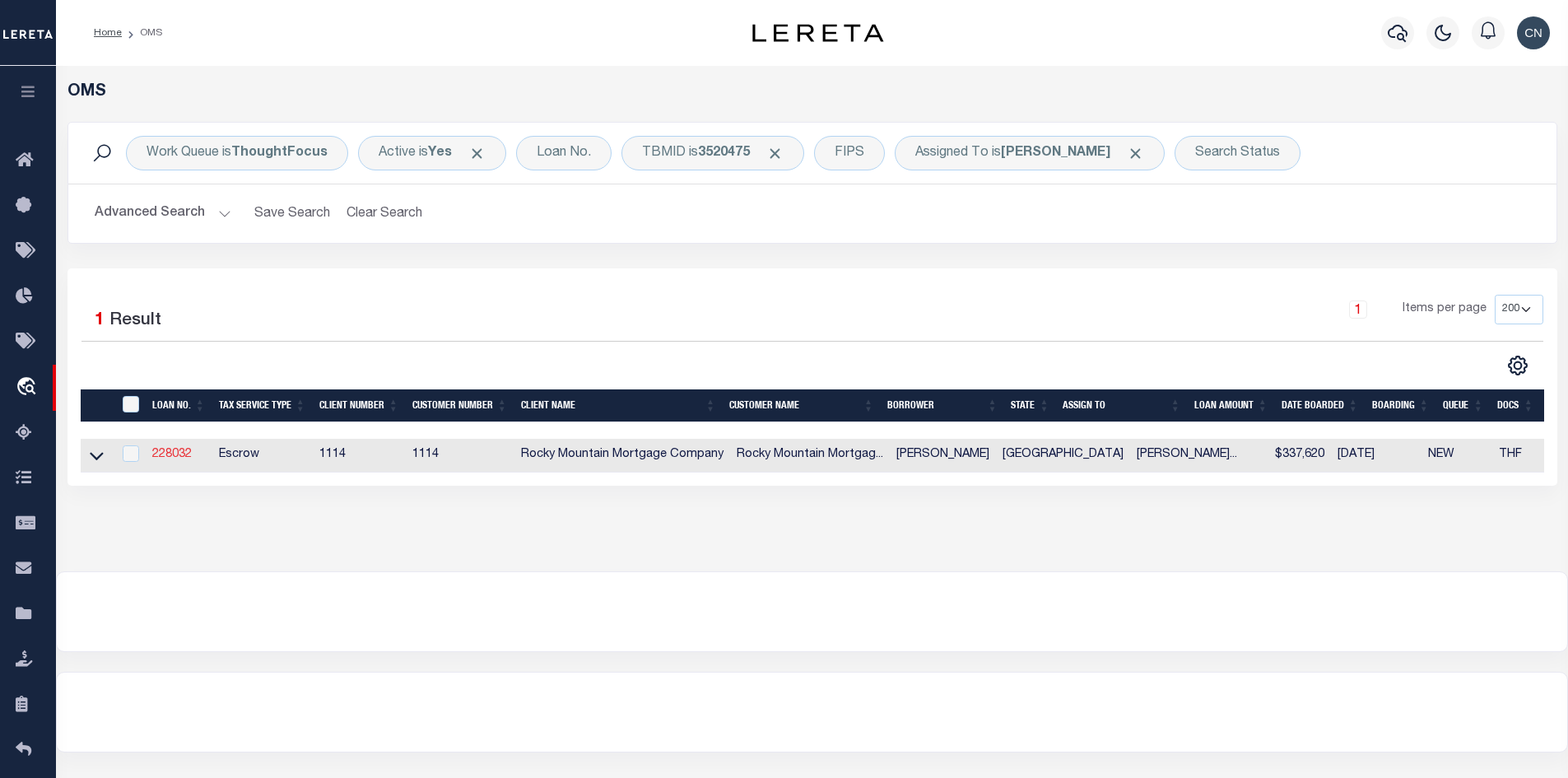
click at [167, 458] on link "228032" at bounding box center [172, 455] width 40 height 12
type input "228032"
type input "[PERSON_NAME]"
type input "[DATE]"
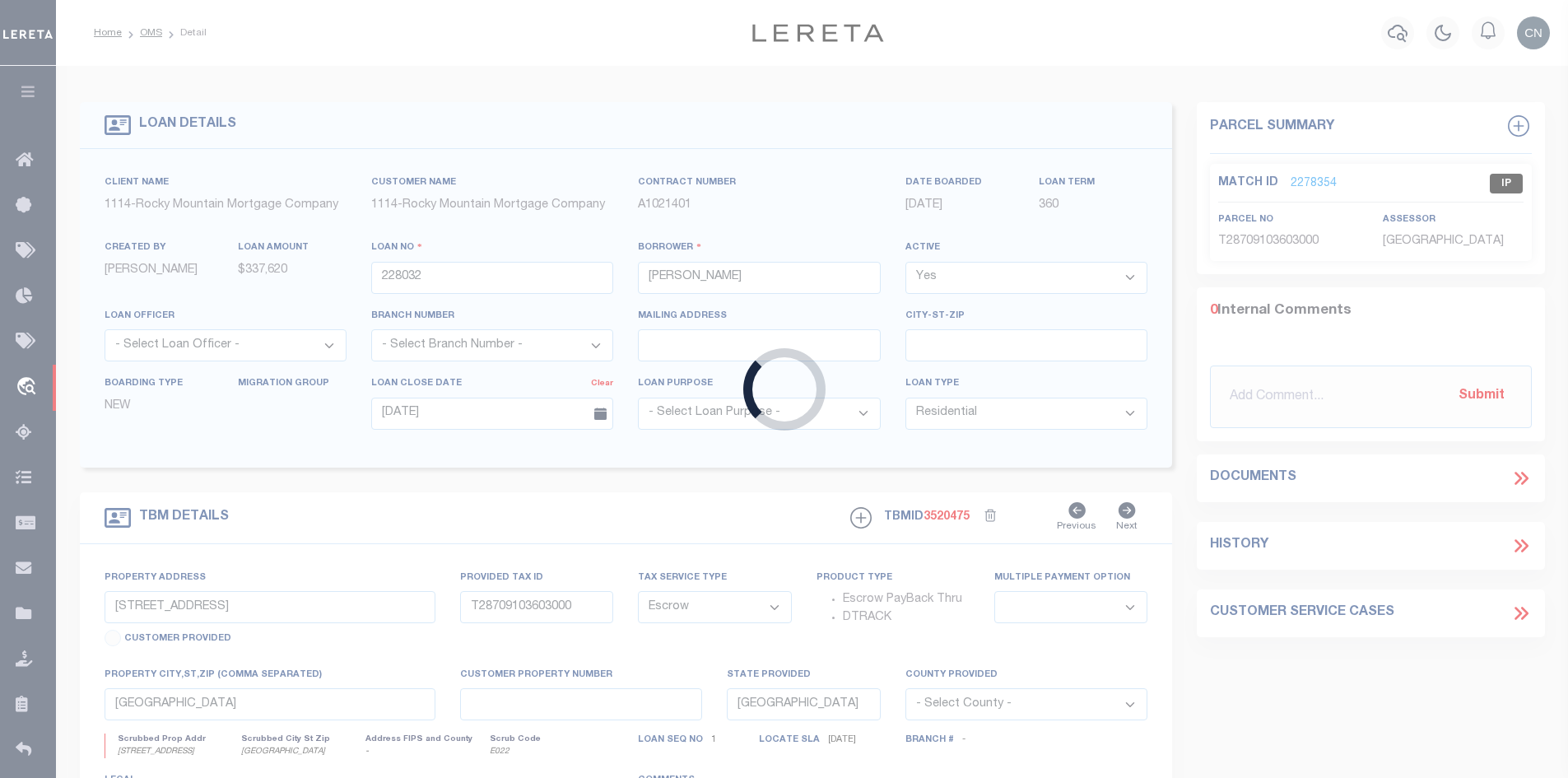
type input "[STREET_ADDRESS]"
type input "T28709104503000"
select select
type textarea "Lot 30 in Block 45 of TIERRA DEL ESTE UNIT 91 an addition in [GEOGRAPHIC_DATA] …"
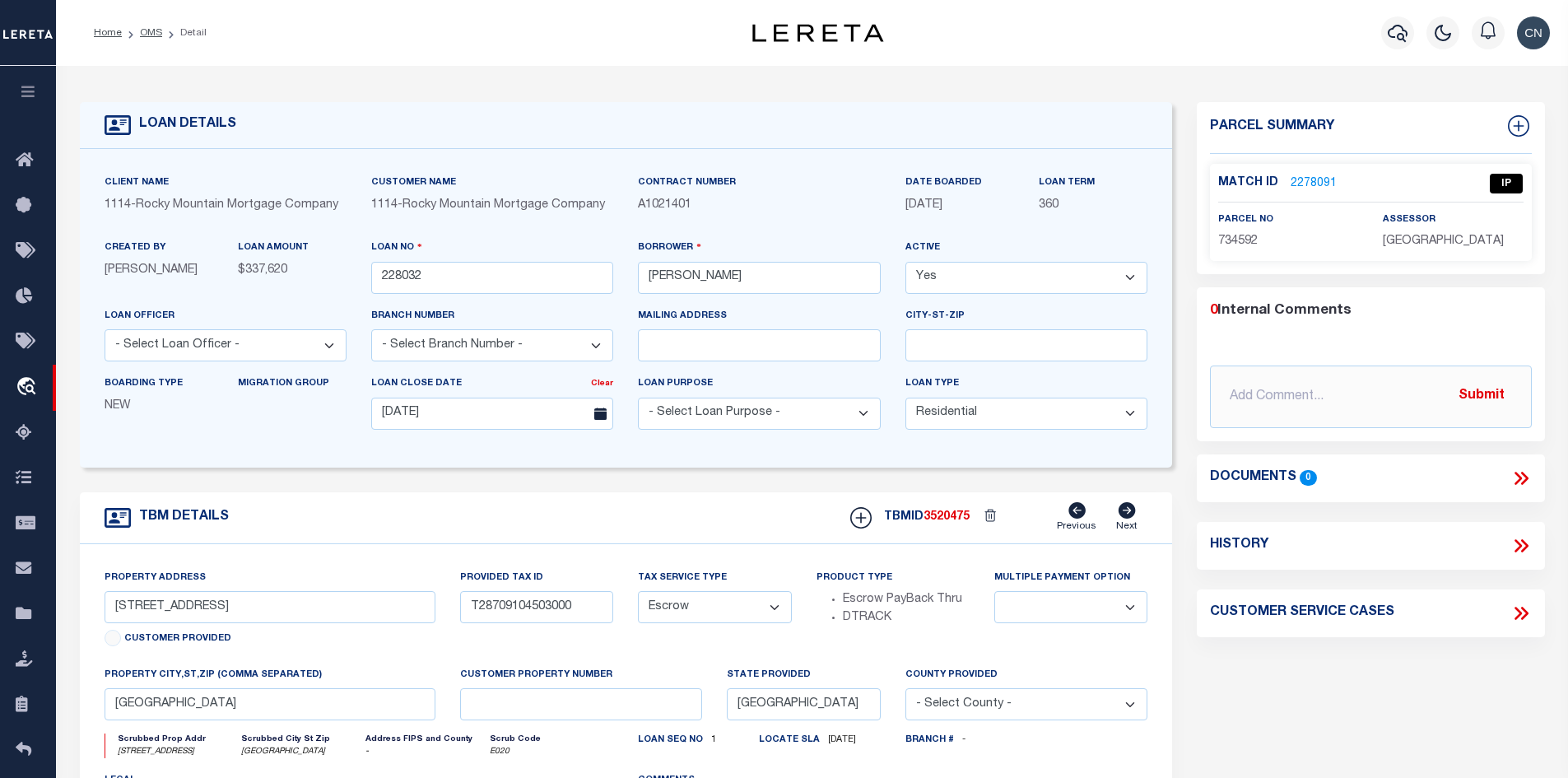
click at [1301, 180] on link "2278091" at bounding box center [1313, 183] width 47 height 17
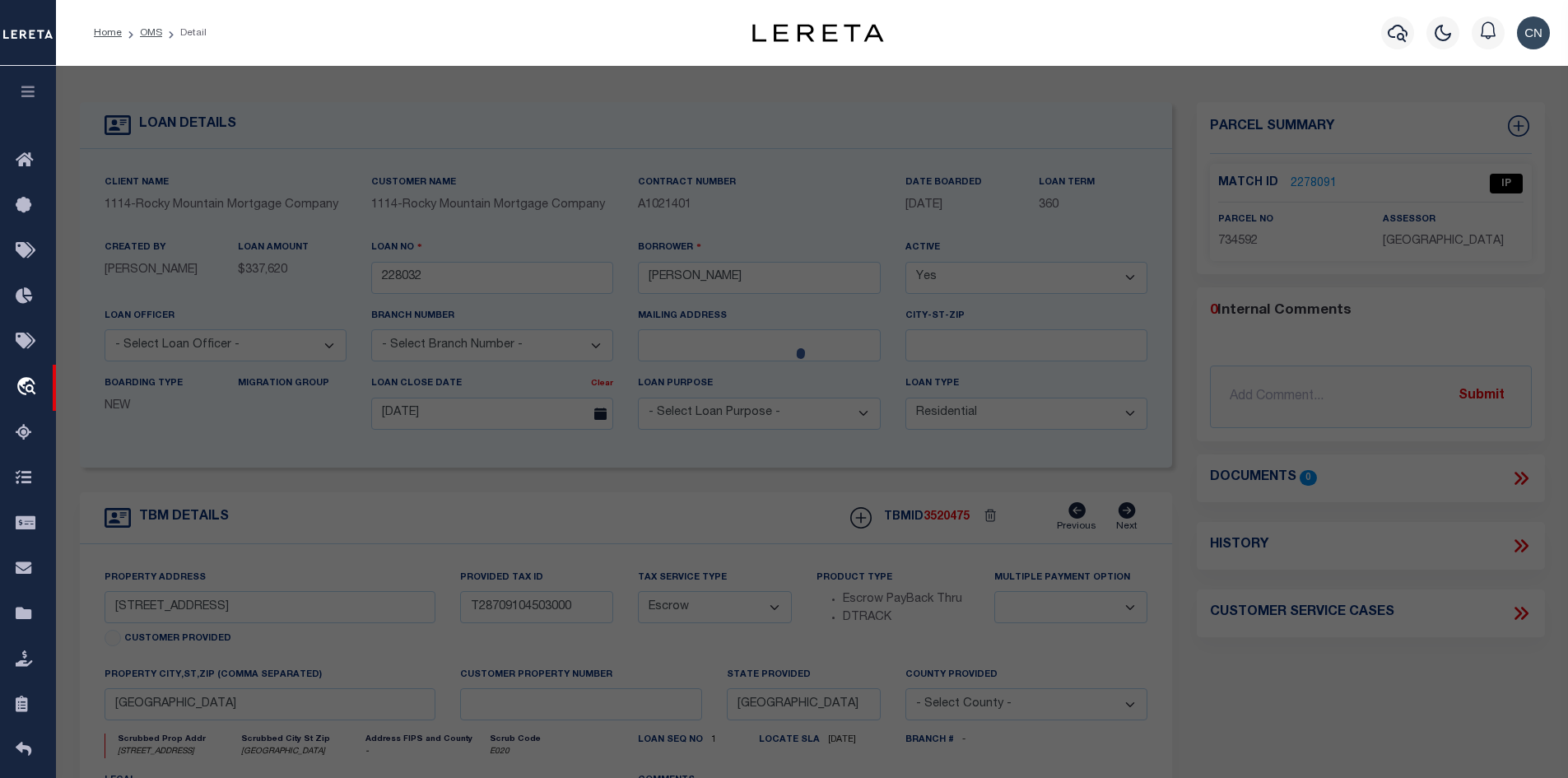
select select "AS"
select select
checkbox input "false"
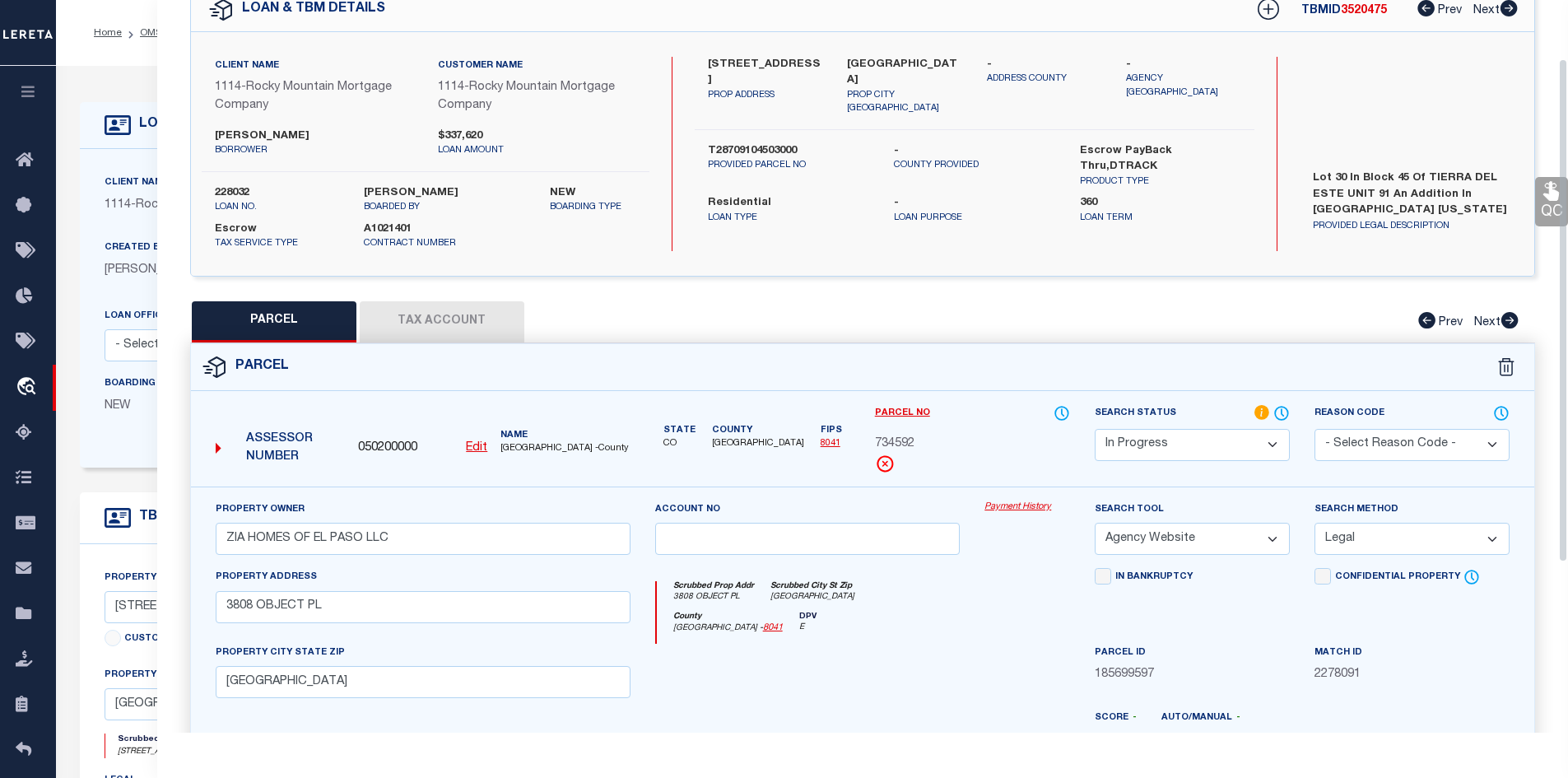
scroll to position [2, 0]
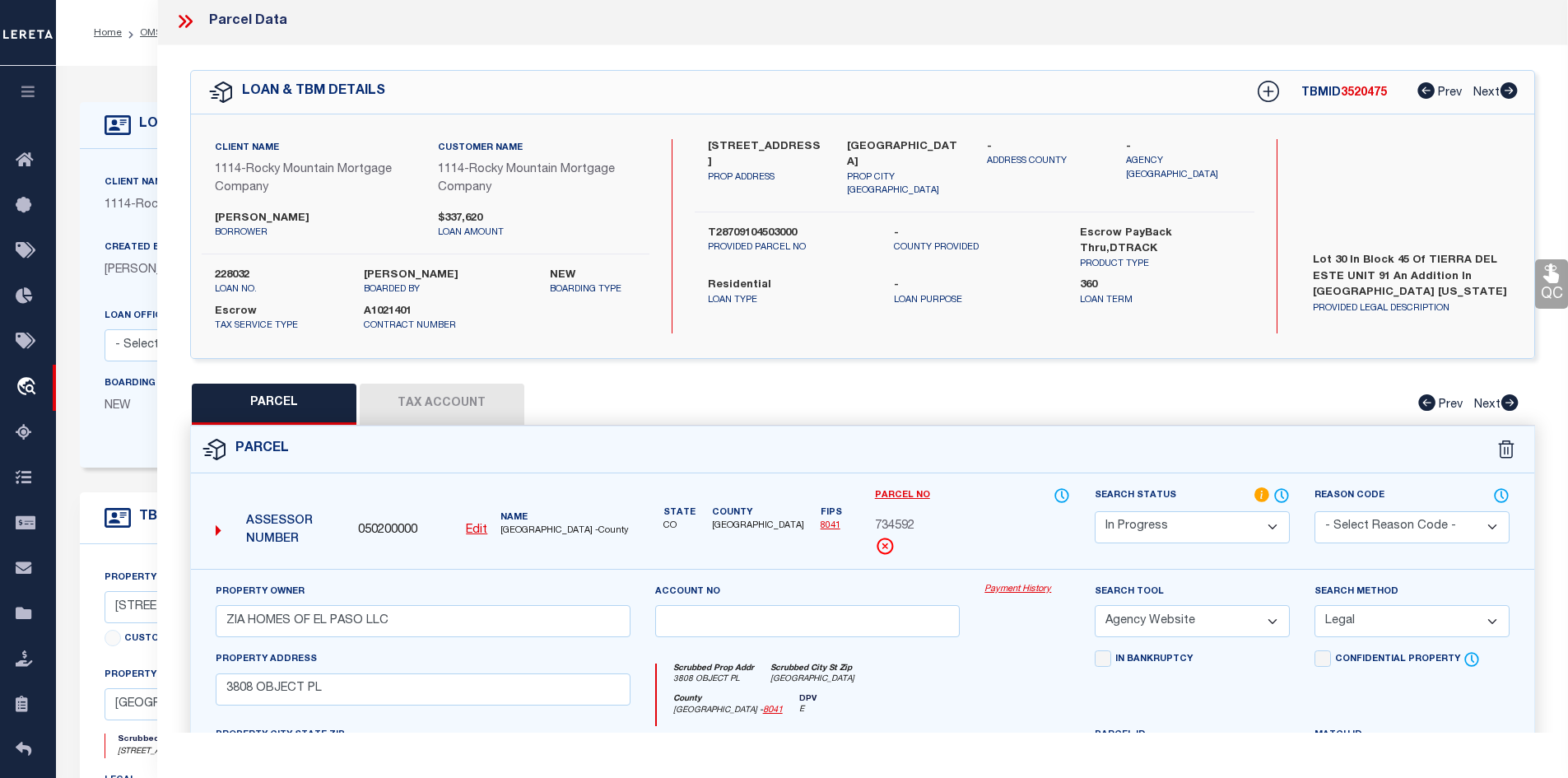
drag, startPoint x: 707, startPoint y: 142, endPoint x: 814, endPoint y: 148, distance: 107.2
click at [814, 148] on label "[STREET_ADDRESS]" at bounding box center [765, 155] width 115 height 32
copy label "[STREET_ADDRESS]"
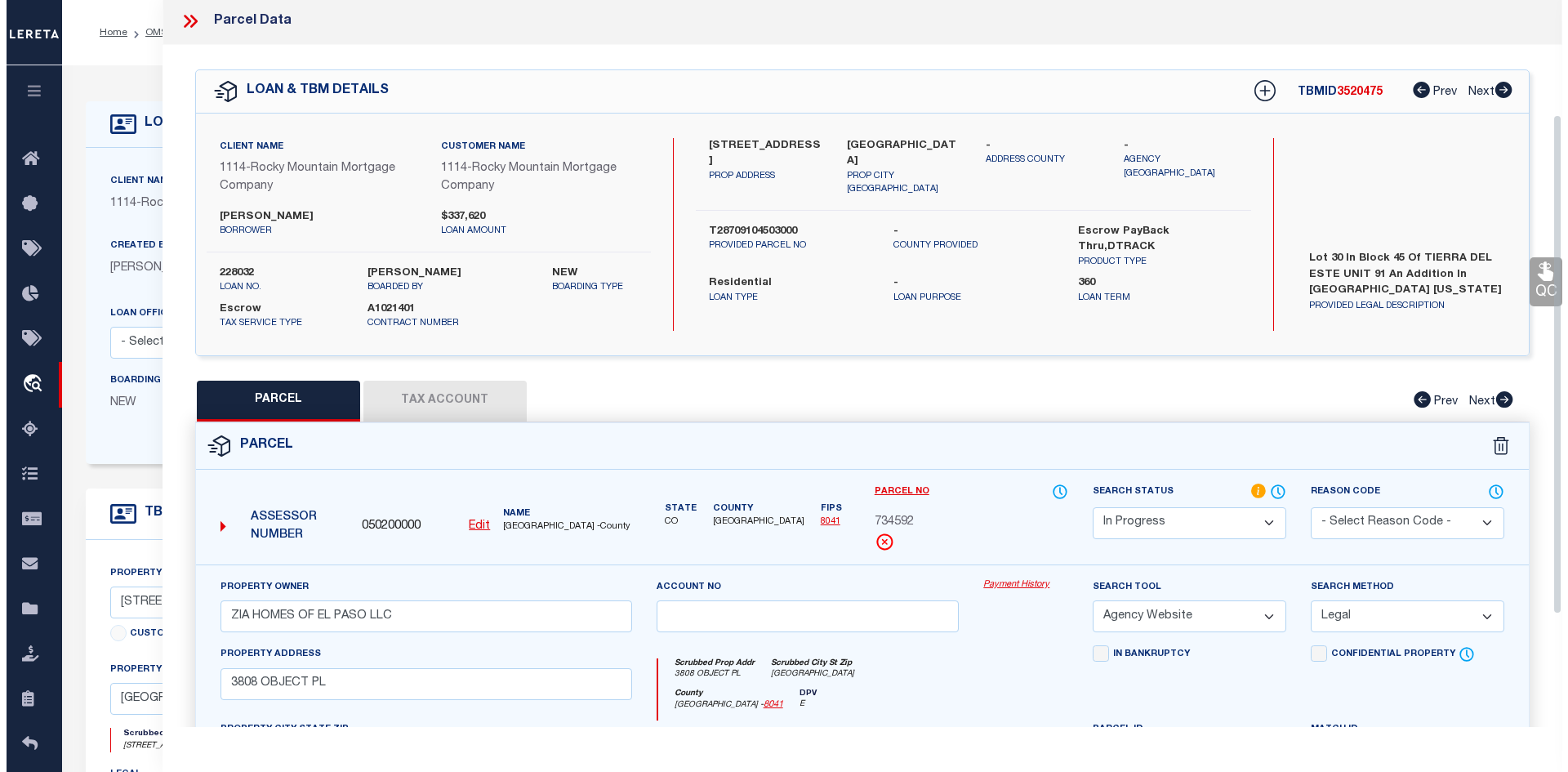
scroll to position [329, 0]
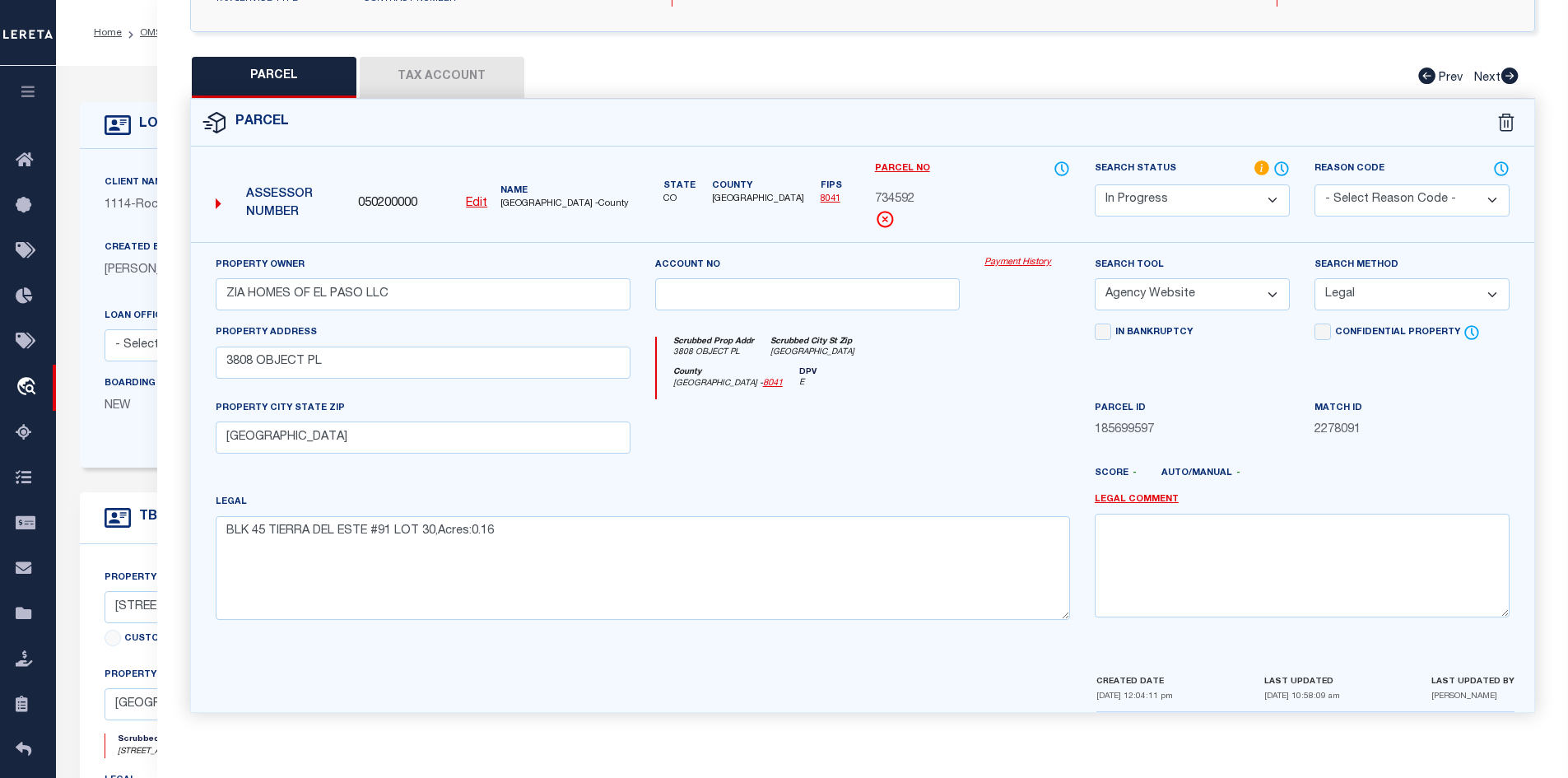
click at [479, 202] on u "Edit" at bounding box center [476, 203] width 22 height 12
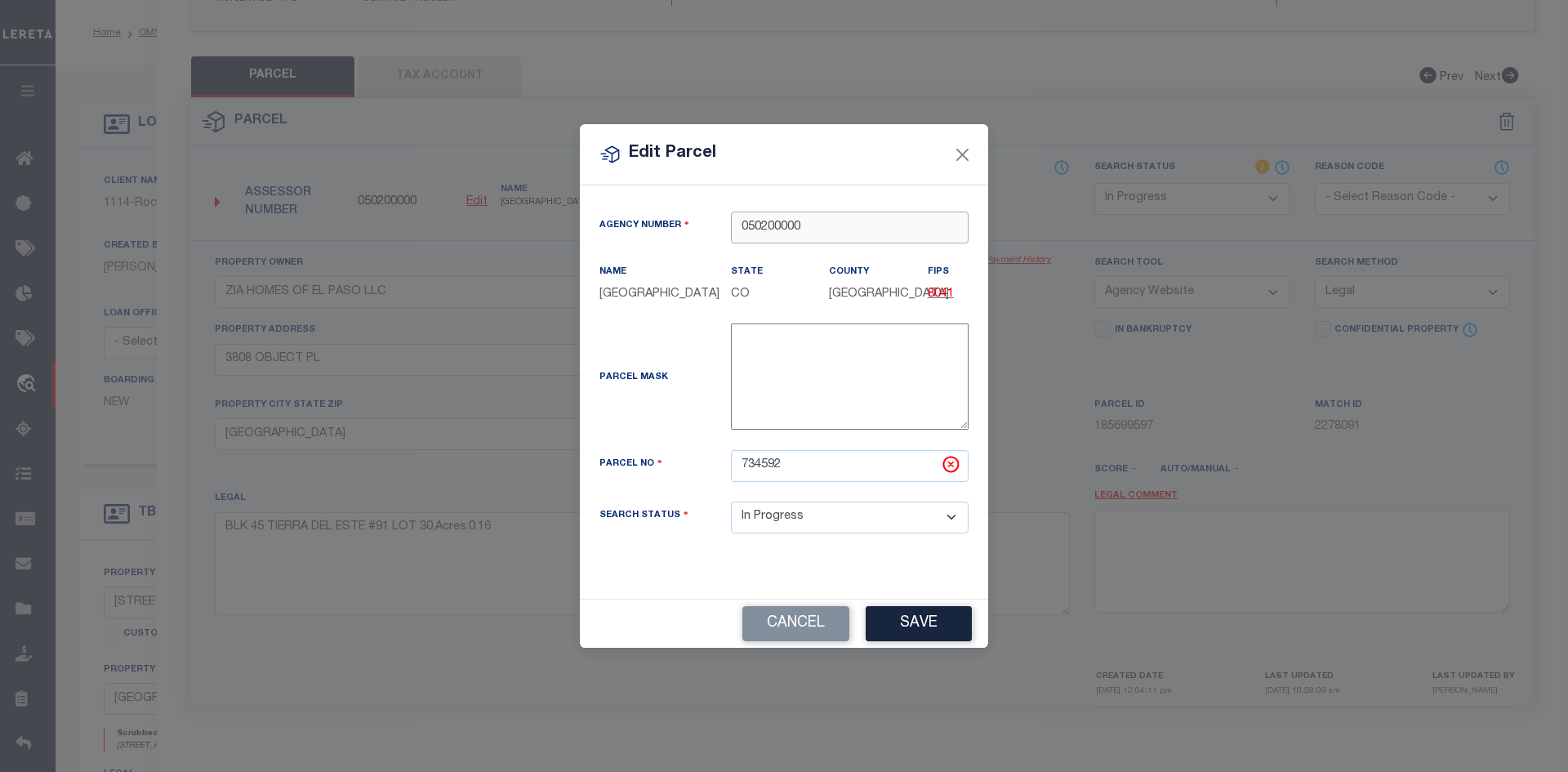
drag, startPoint x: 814, startPoint y: 225, endPoint x: 679, endPoint y: 226, distance: 135.0
click at [679, 226] on div "Agency Number 050200000" at bounding box center [784, 227] width 393 height 31
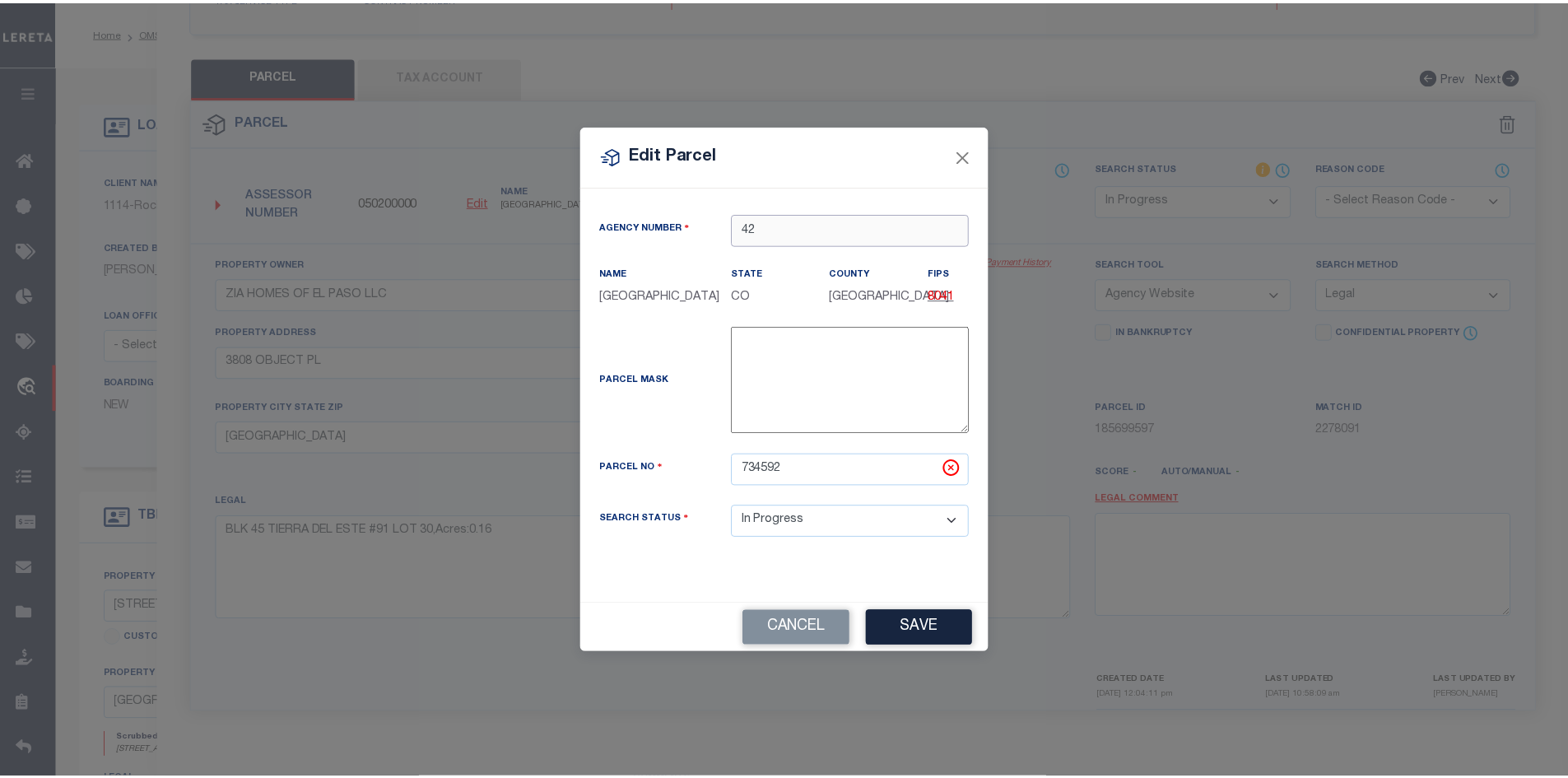
scroll to position [1709, 0]
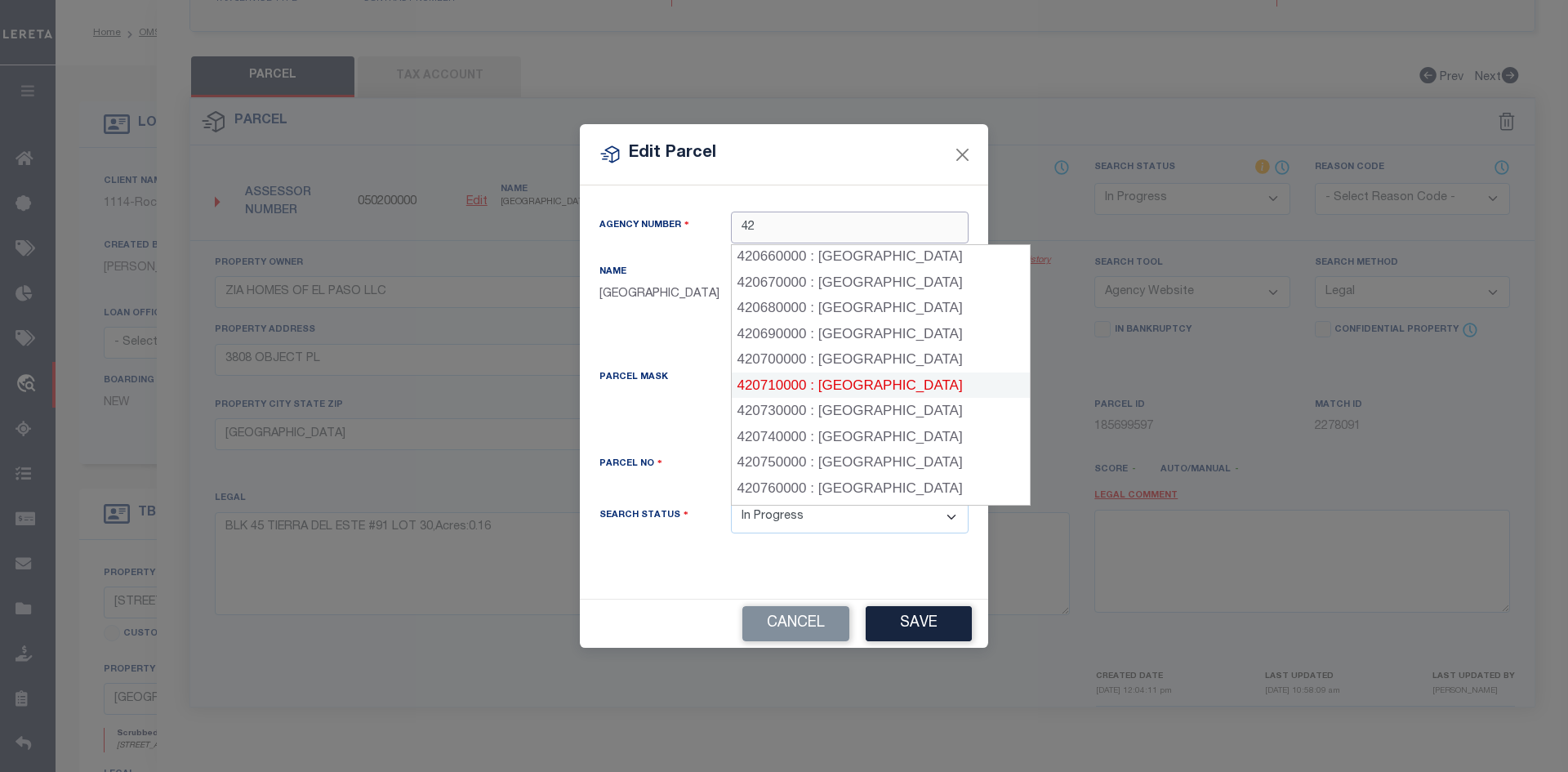
click at [859, 373] on div "420710000 : [GEOGRAPHIC_DATA]" at bounding box center [880, 386] width 298 height 27
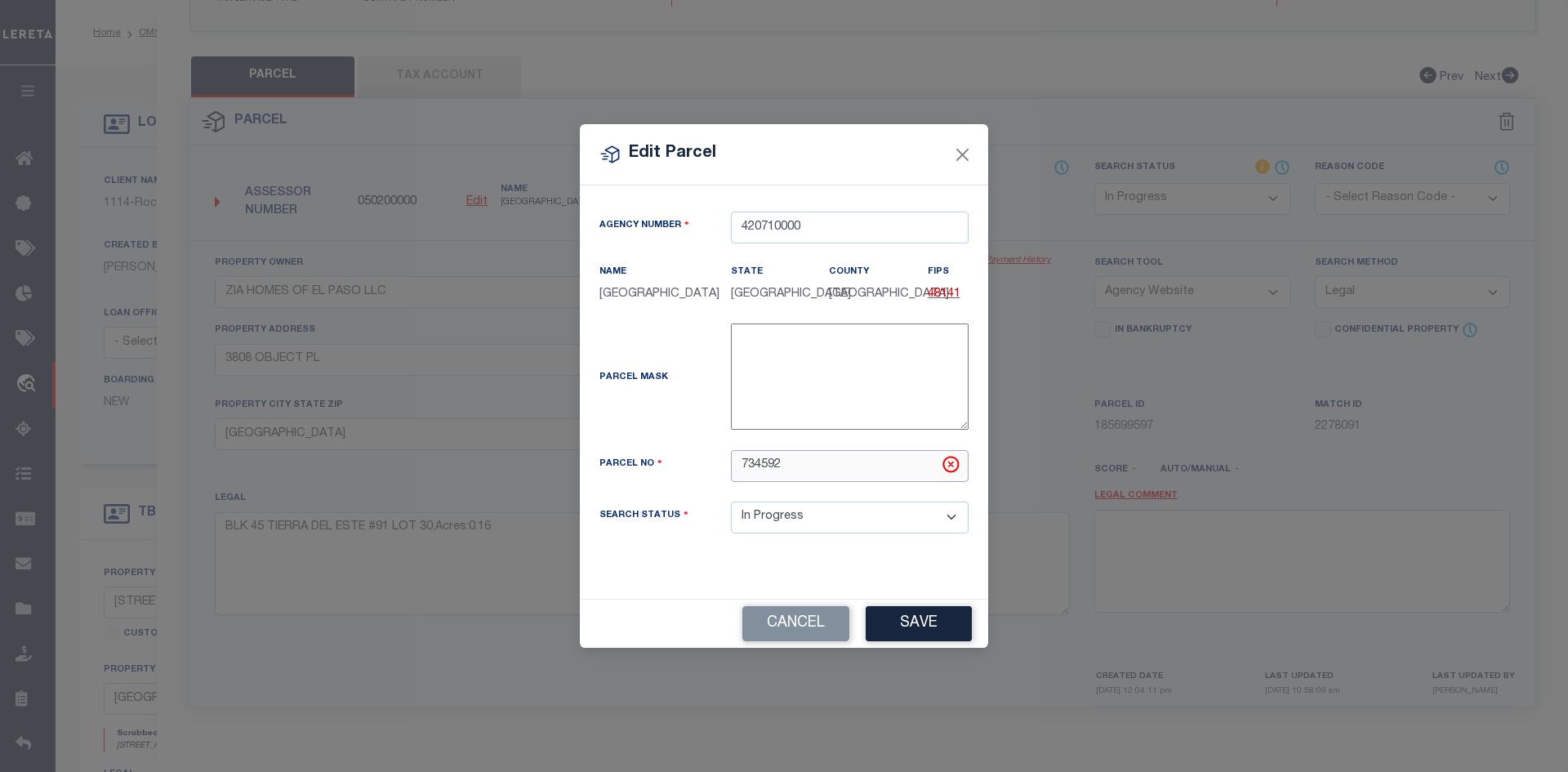
drag, startPoint x: 793, startPoint y: 460, endPoint x: 695, endPoint y: 460, distance: 98.0
click at [695, 460] on div "Parcel No 734592" at bounding box center [784, 466] width 393 height 31
paste input "T28709104503000"
click at [938, 627] on button "Save" at bounding box center [919, 624] width 106 height 35
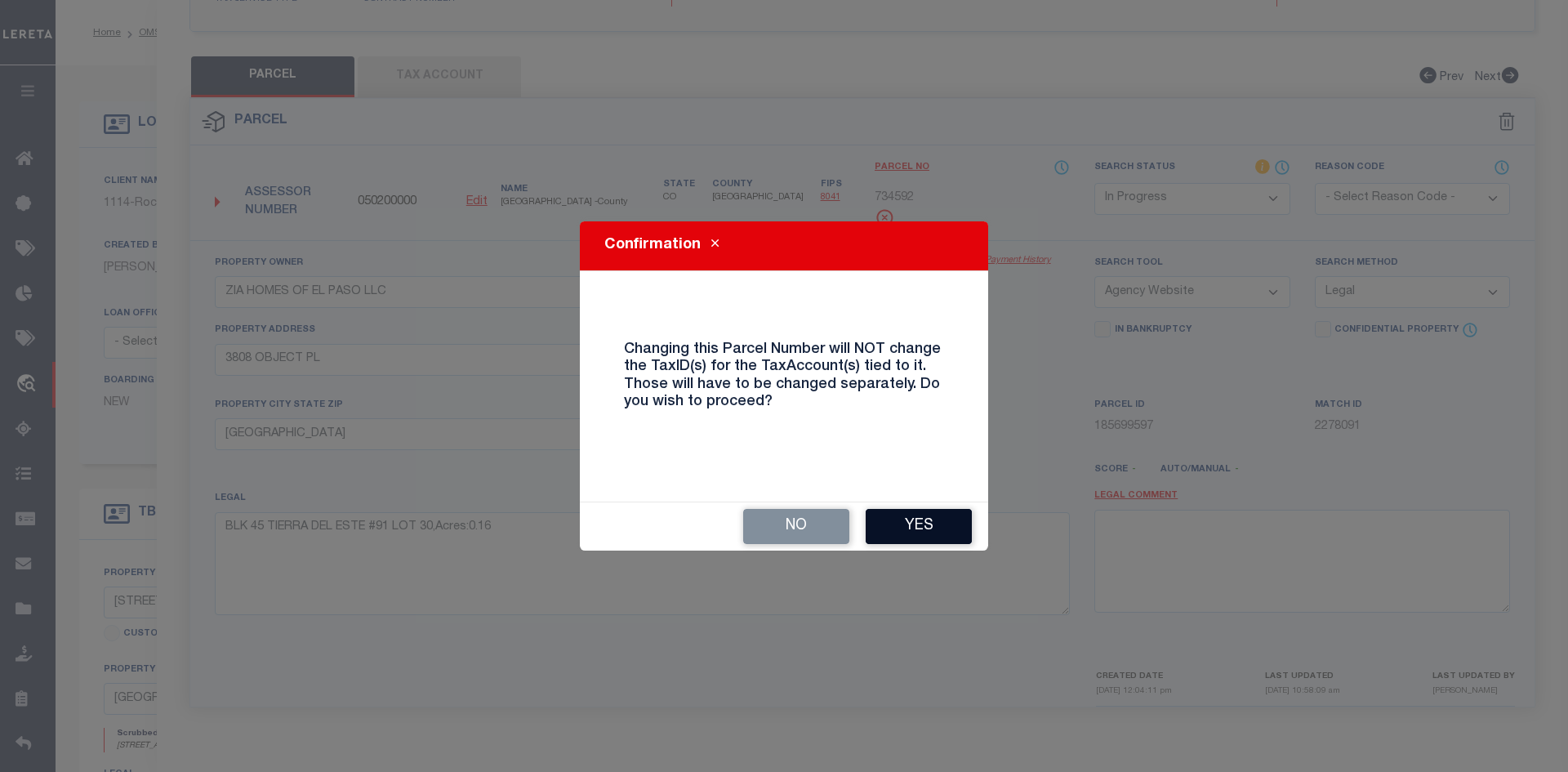
click at [934, 529] on button "Yes" at bounding box center [919, 527] width 106 height 35
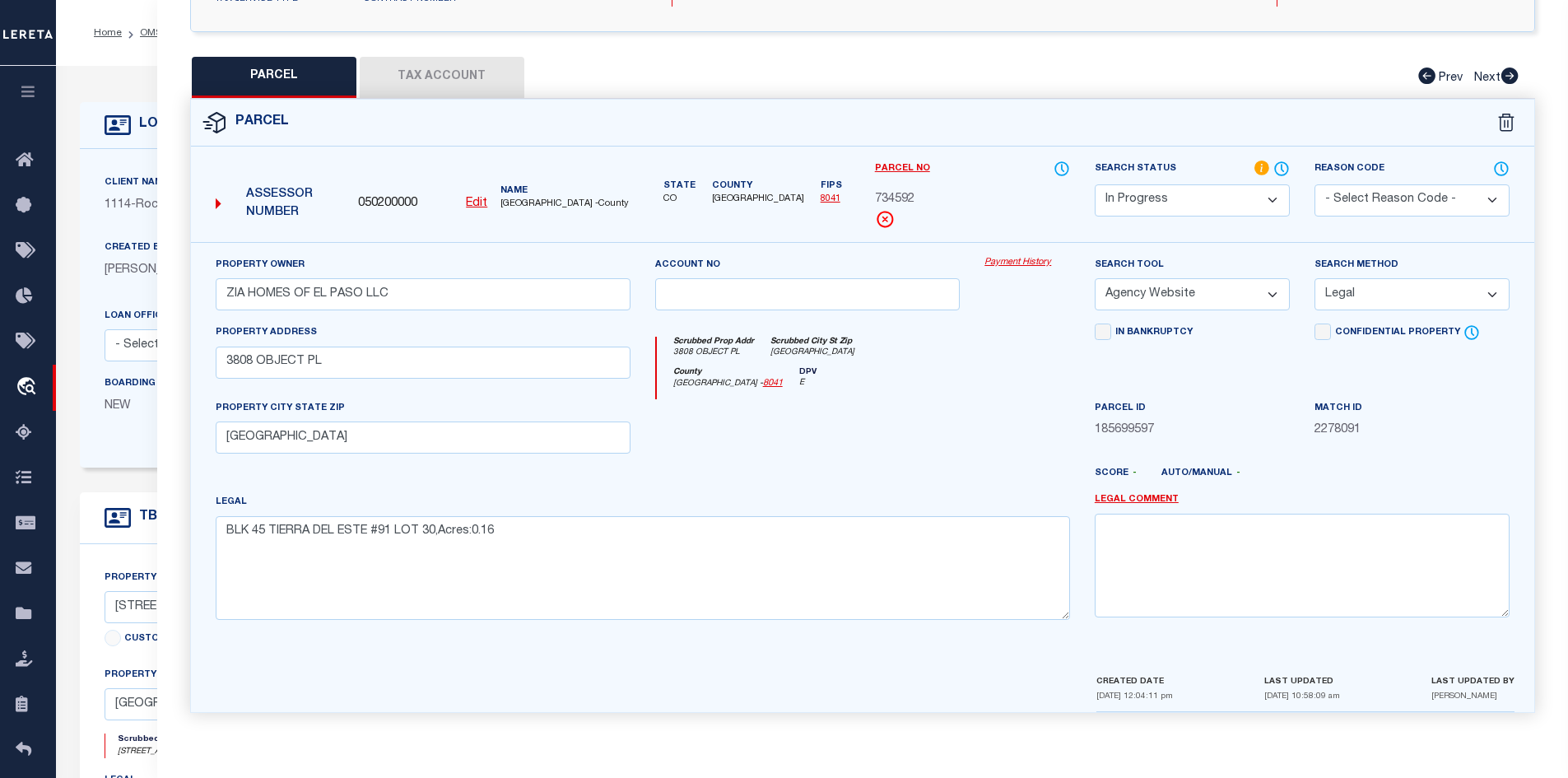
scroll to position [332, 0]
click at [425, 71] on button "Tax Account" at bounding box center [442, 77] width 164 height 42
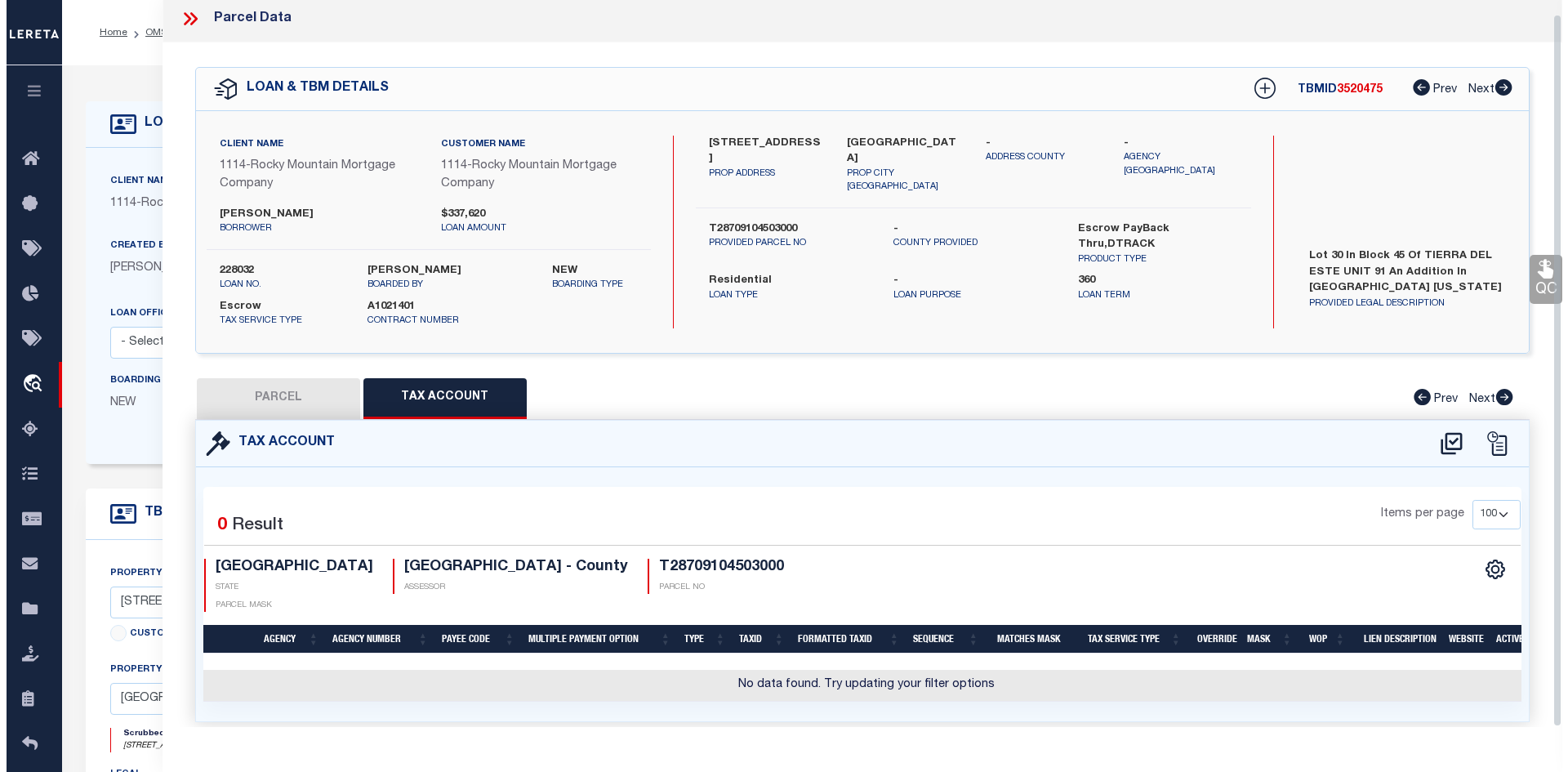
scroll to position [30, 0]
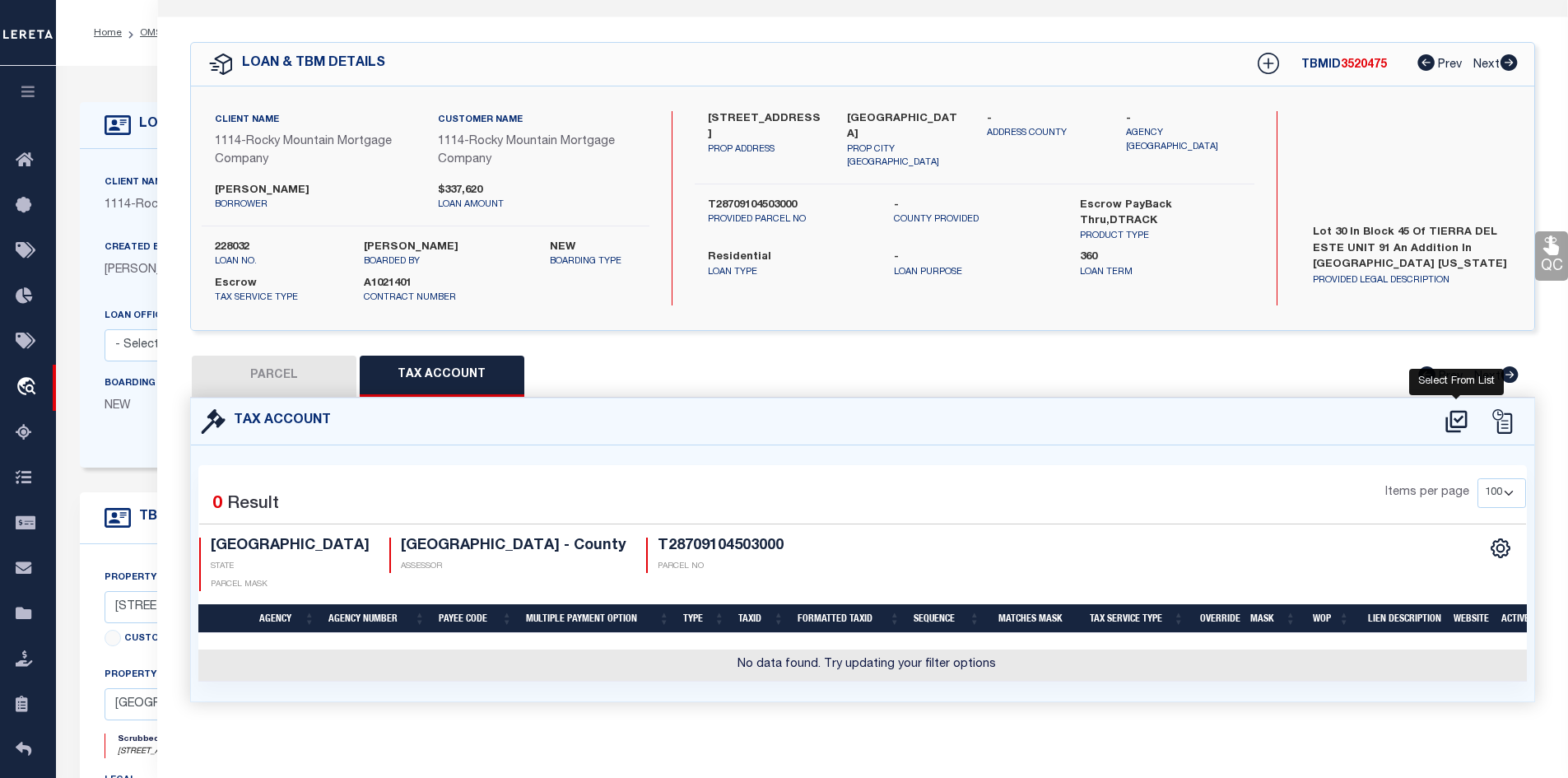
click at [1456, 419] on icon at bounding box center [1456, 422] width 22 height 22
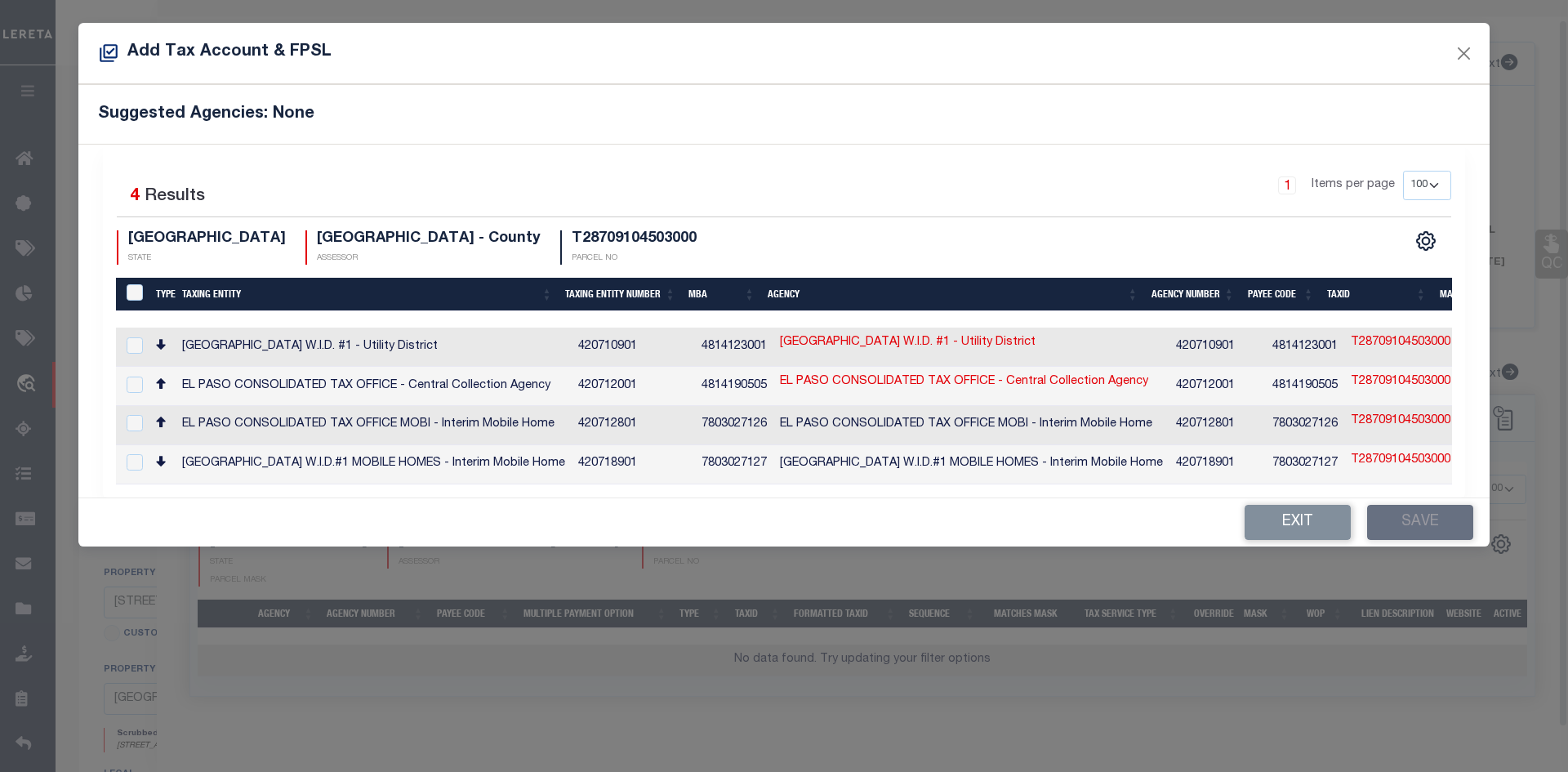
scroll to position [20, 0]
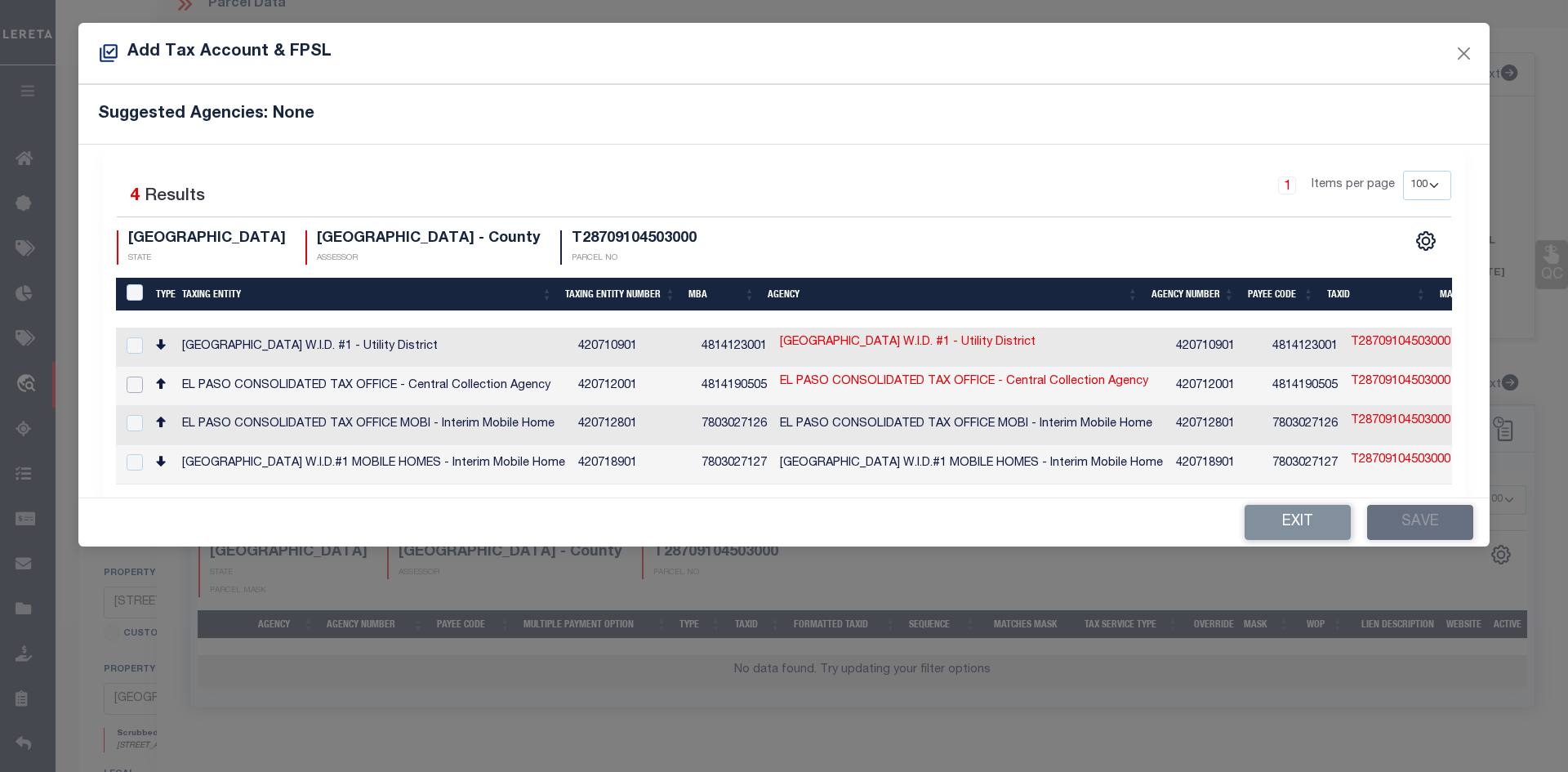
click at [138, 383] on input "checkbox" at bounding box center [135, 385] width 17 height 17
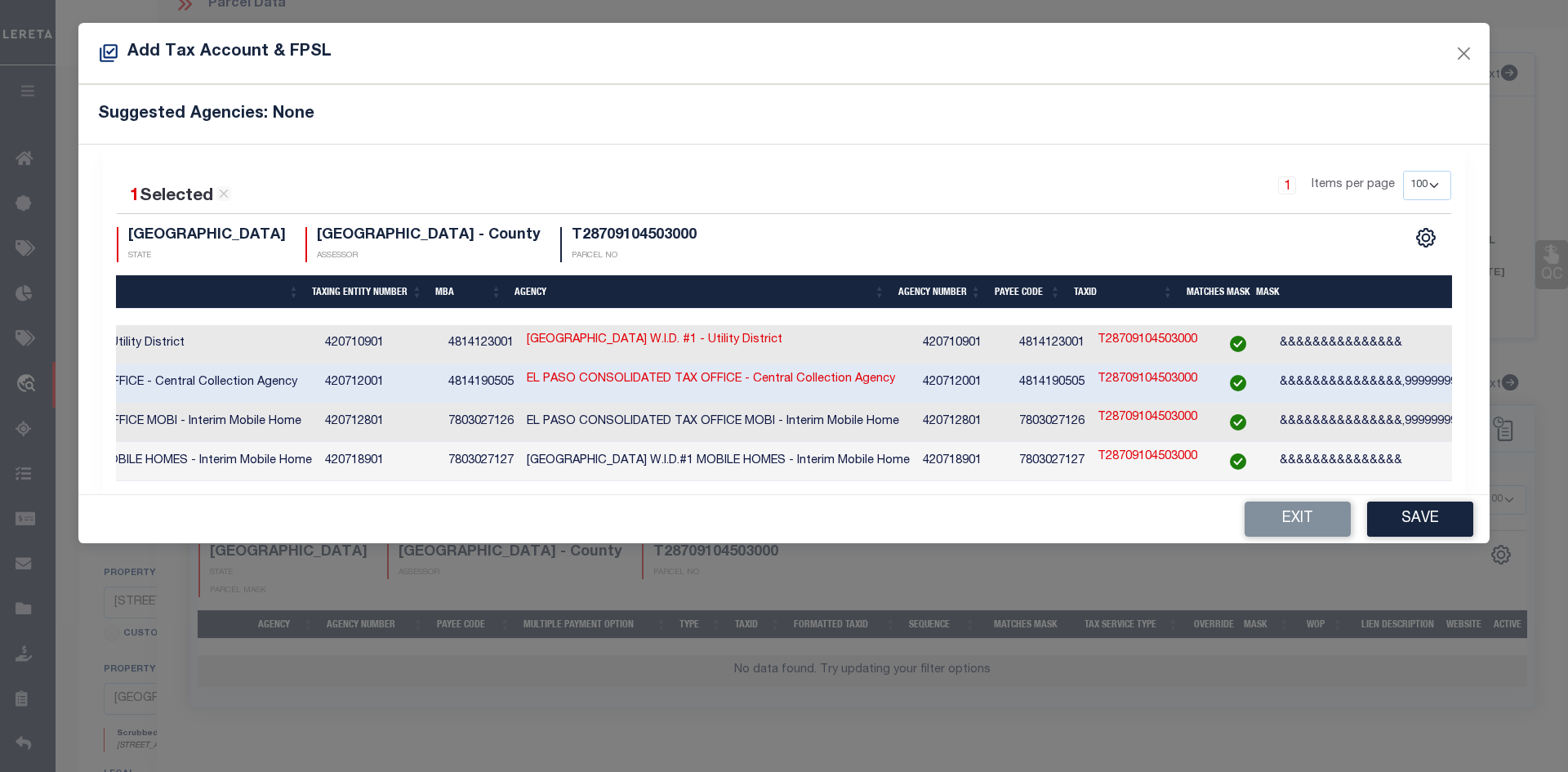
scroll to position [0, 257]
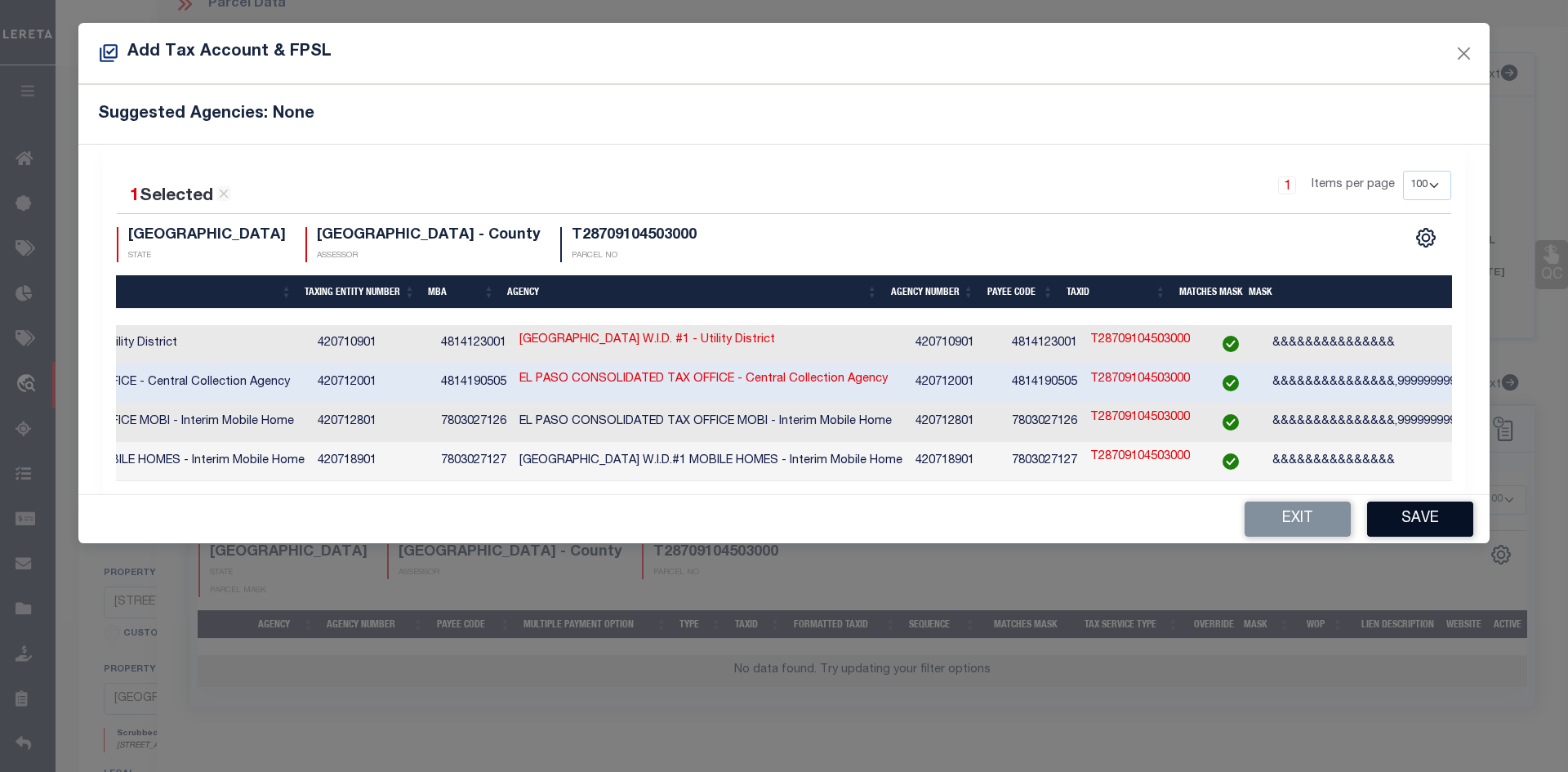
click at [1428, 521] on button "Save" at bounding box center [1421, 519] width 106 height 35
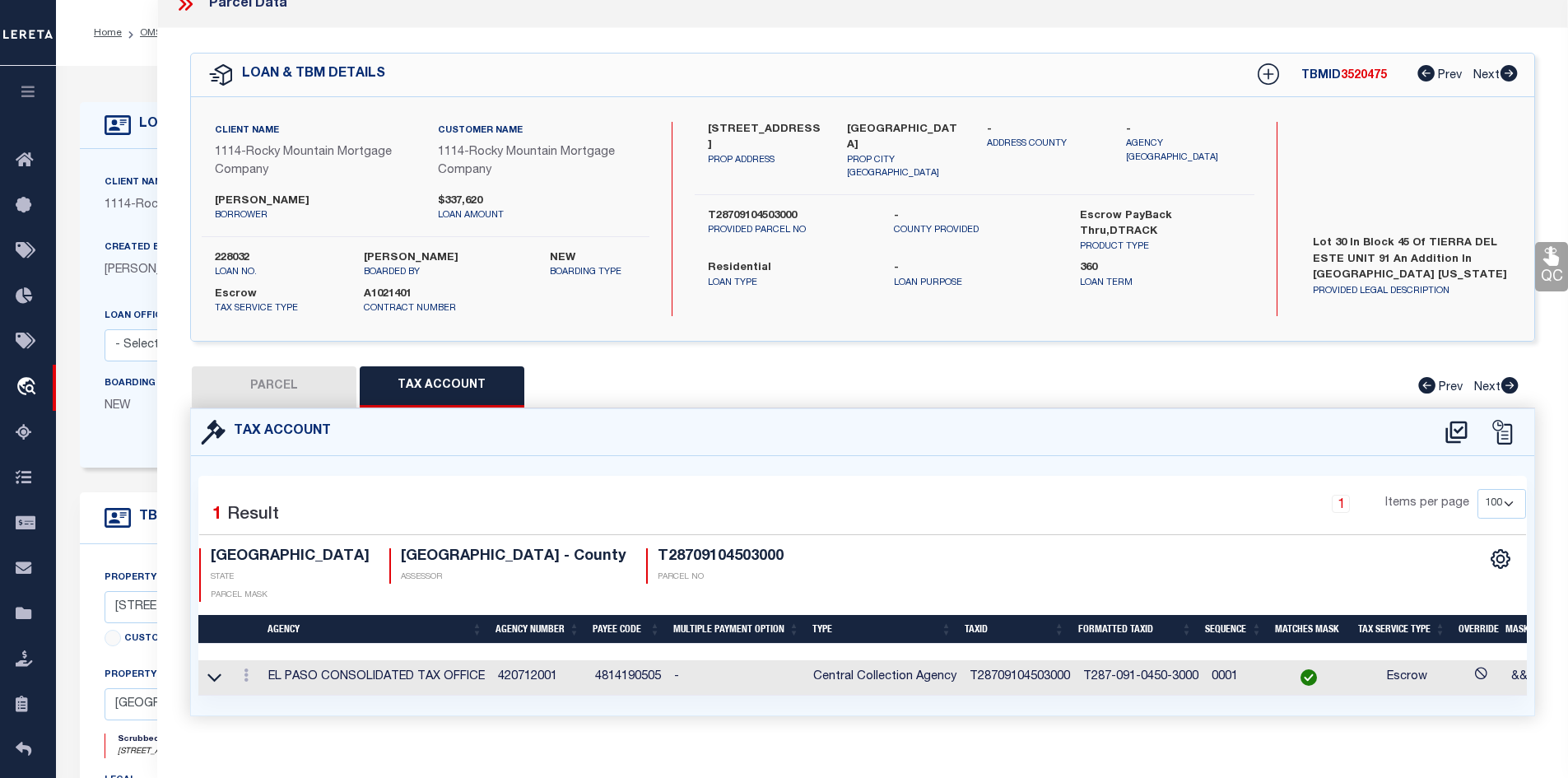
click at [302, 388] on button "PARCEL" at bounding box center [274, 388] width 164 height 42
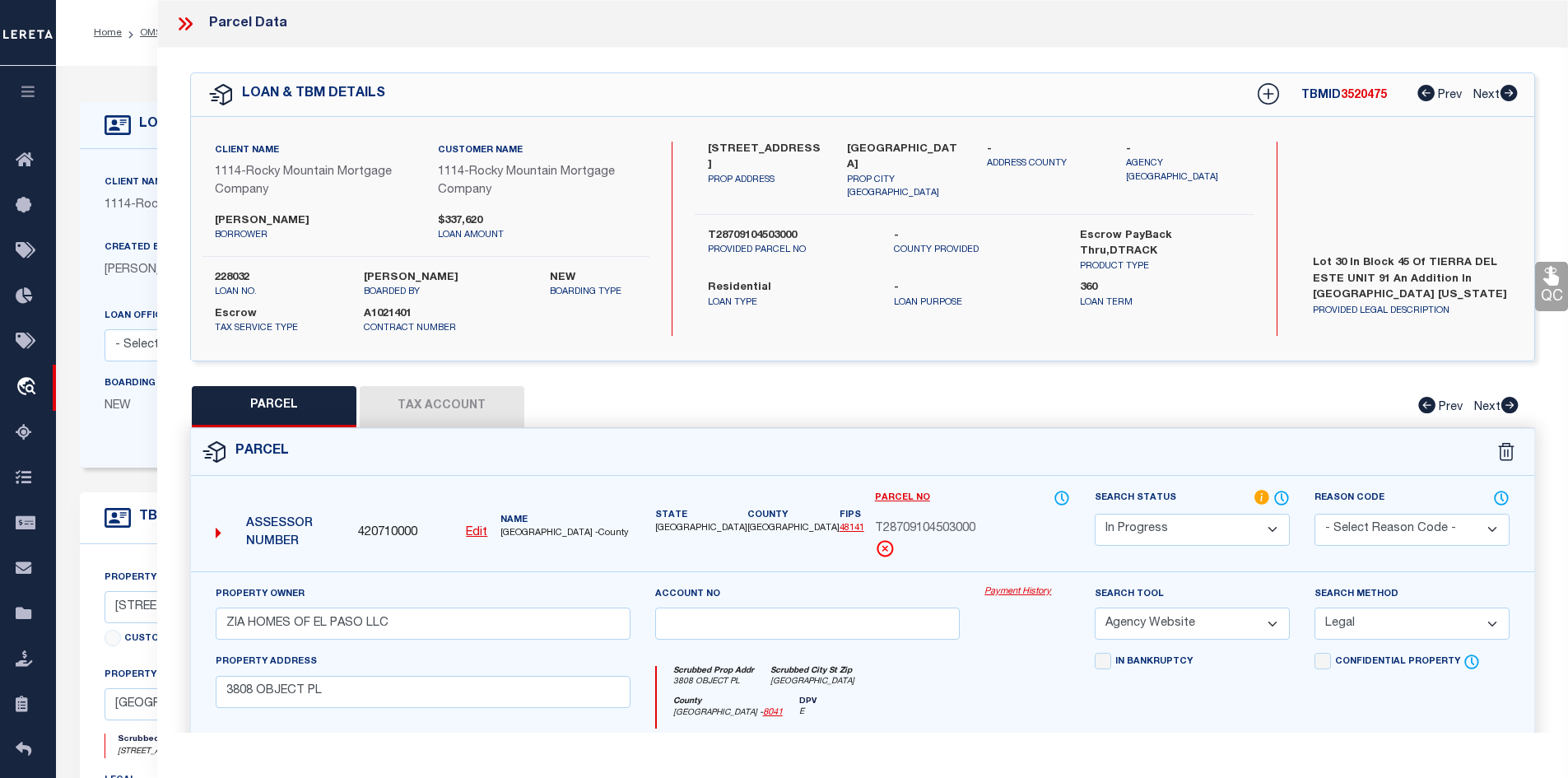
click at [1354, 97] on span "3520475" at bounding box center [1363, 96] width 47 height 12
copy span "3520475"
click at [225, 276] on label "228032" at bounding box center [276, 278] width 124 height 17
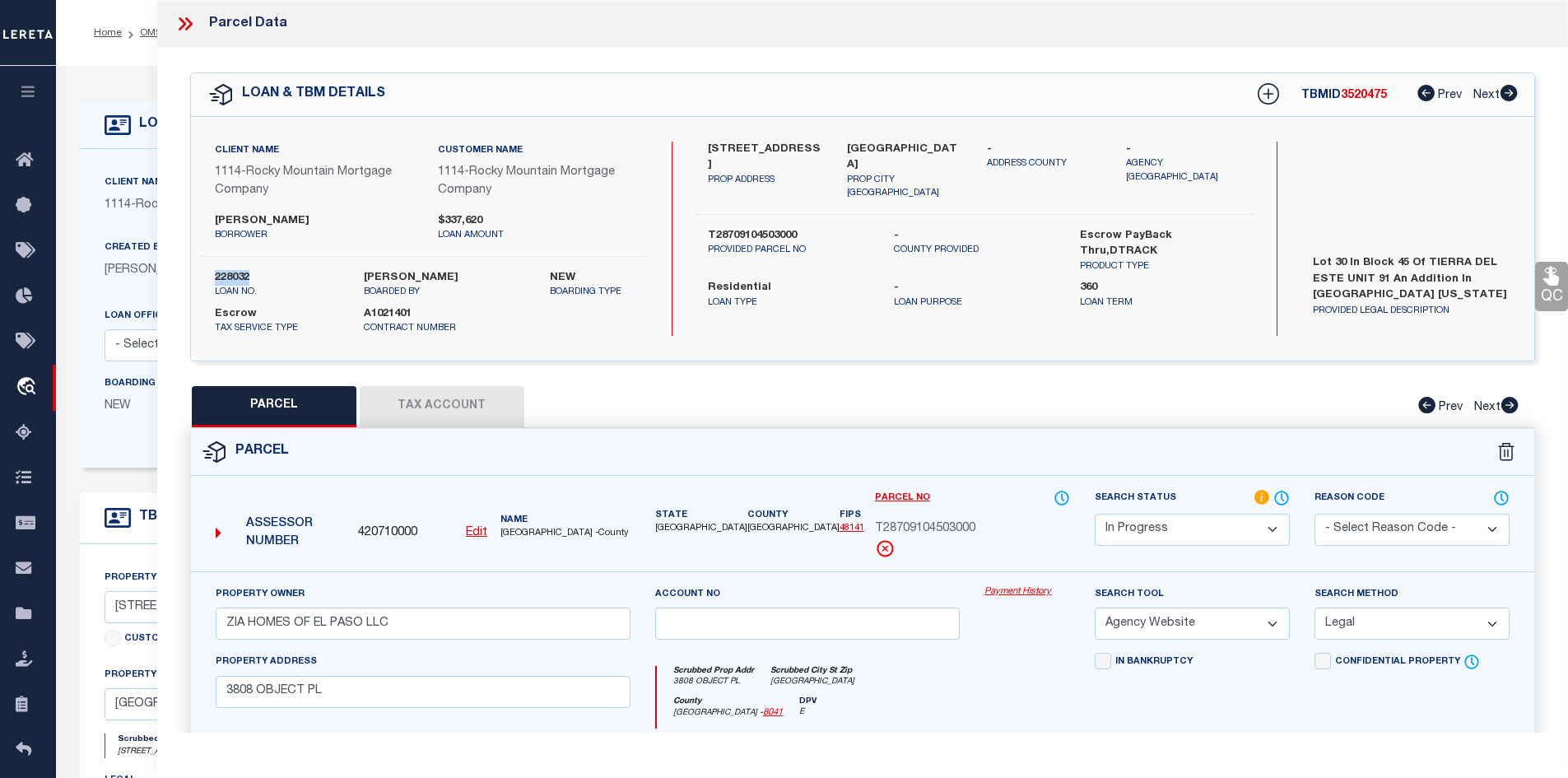
copy label "228032"
click at [434, 409] on button "Tax Account" at bounding box center [442, 407] width 164 height 42
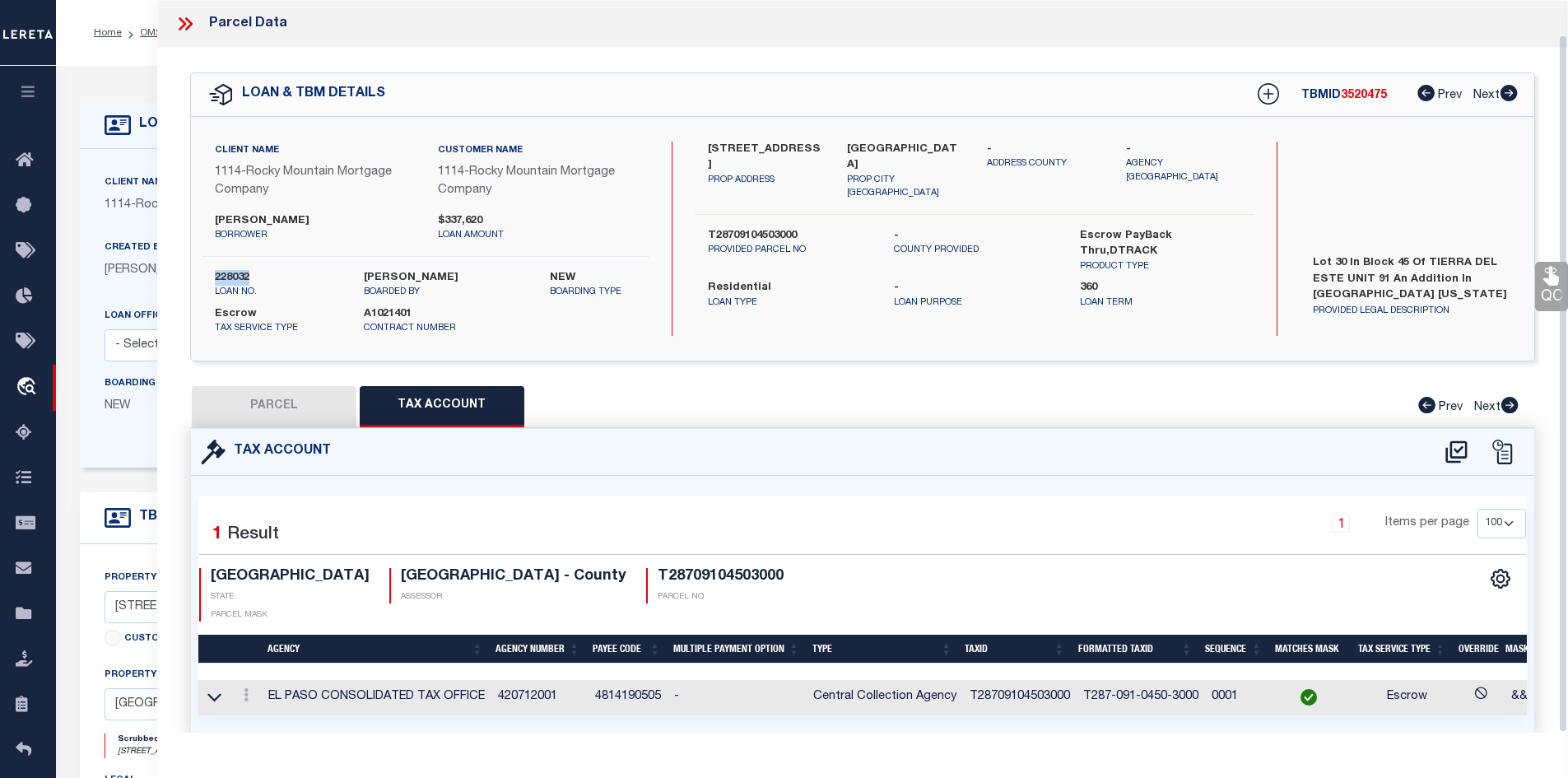
scroll to position [36, 0]
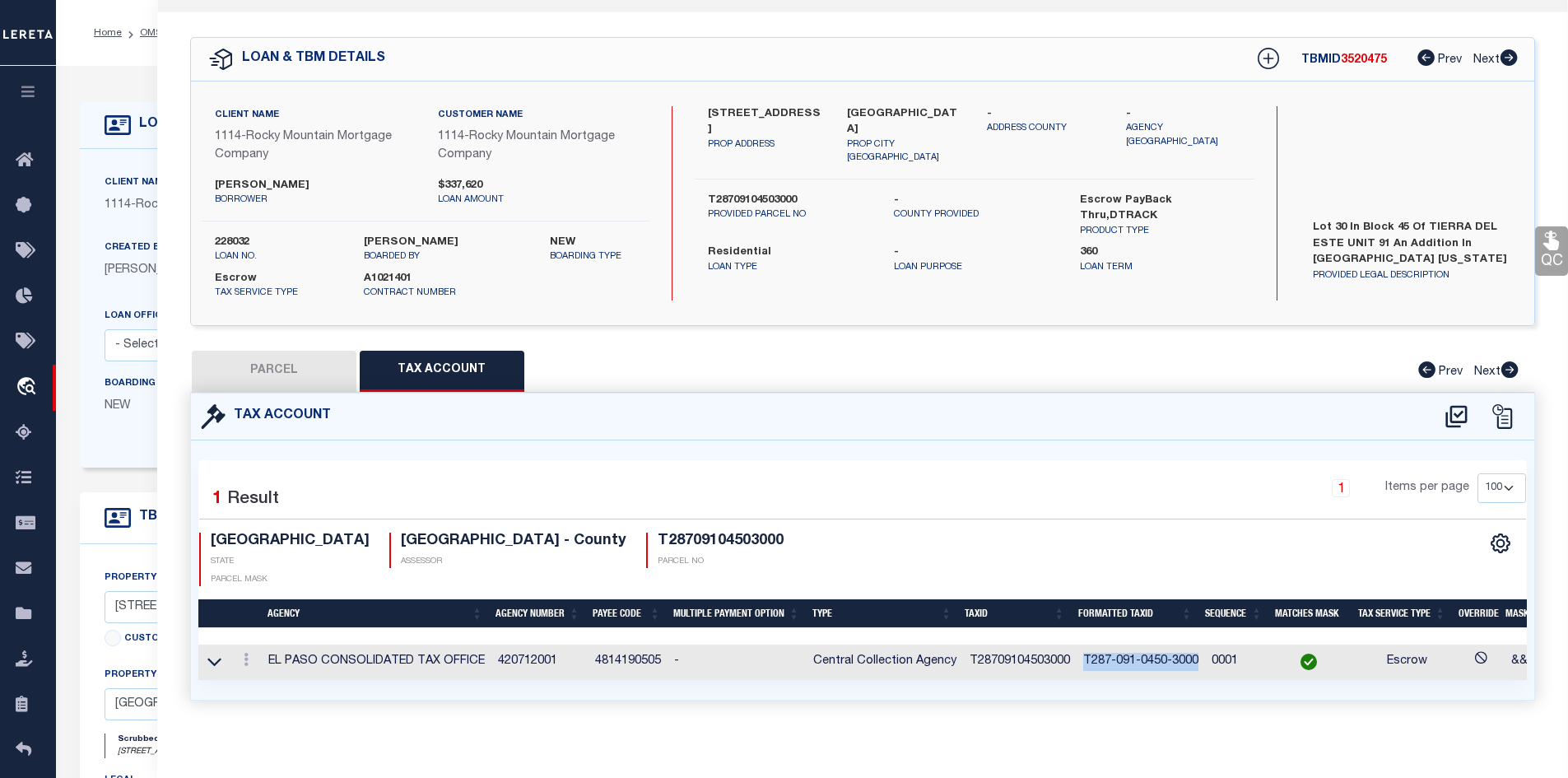
drag, startPoint x: 1078, startPoint y: 642, endPoint x: 1198, endPoint y: 641, distance: 120.0
click at [1198, 644] on td "T287-091-0450-3000" at bounding box center [1141, 662] width 129 height 36
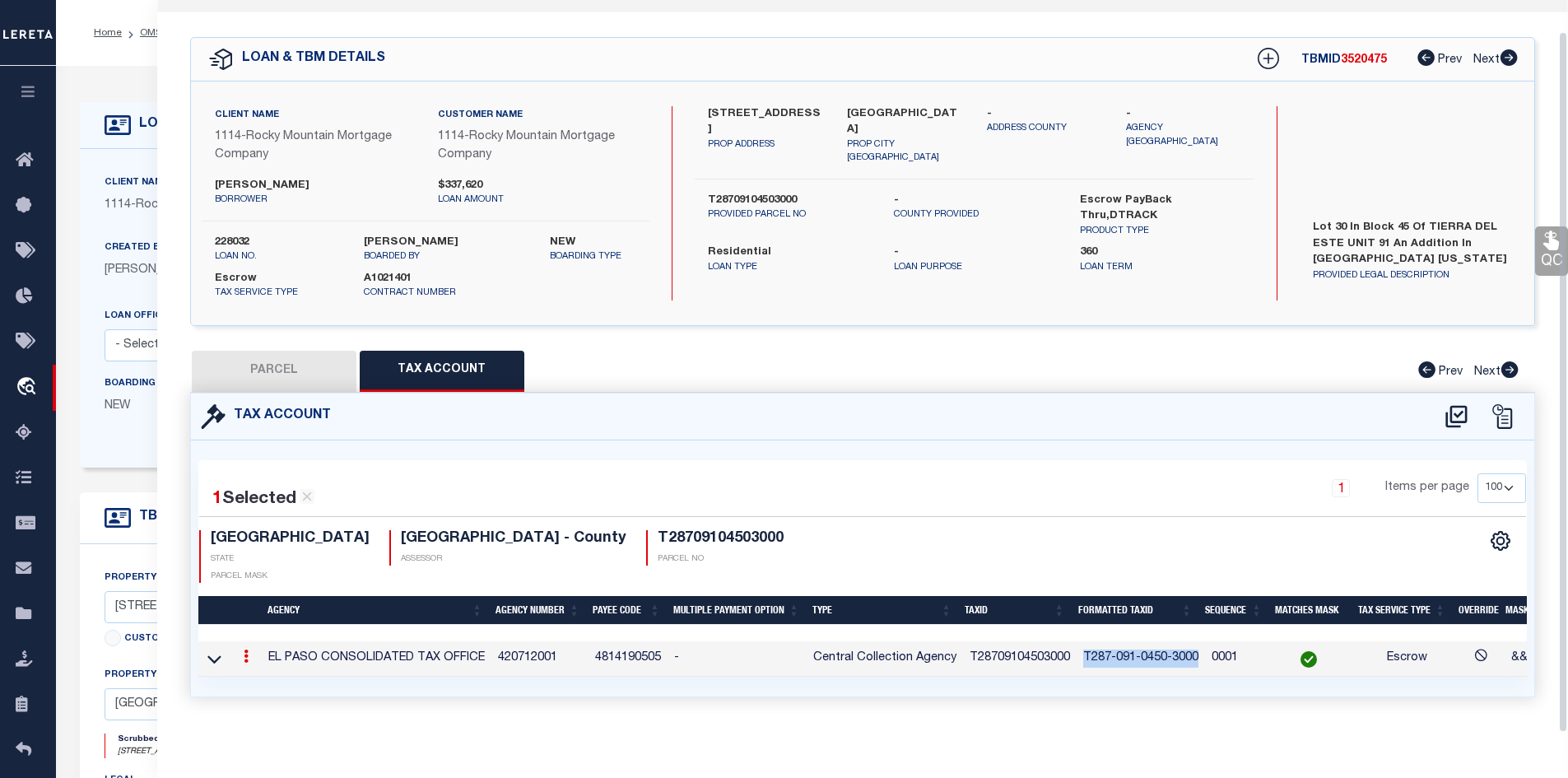
scroll to position [32, 0]
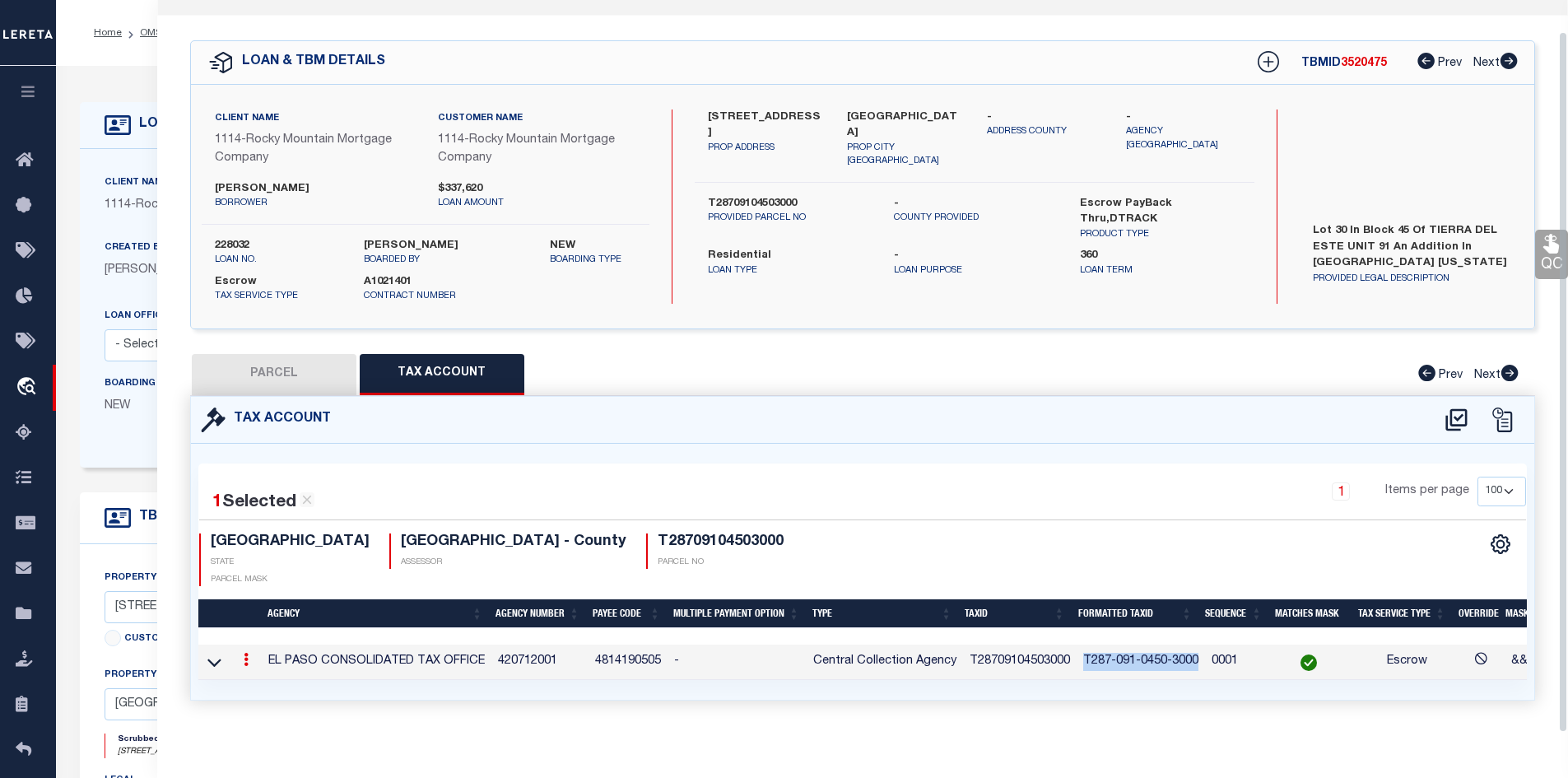
copy td "T287-091-0450-3000"
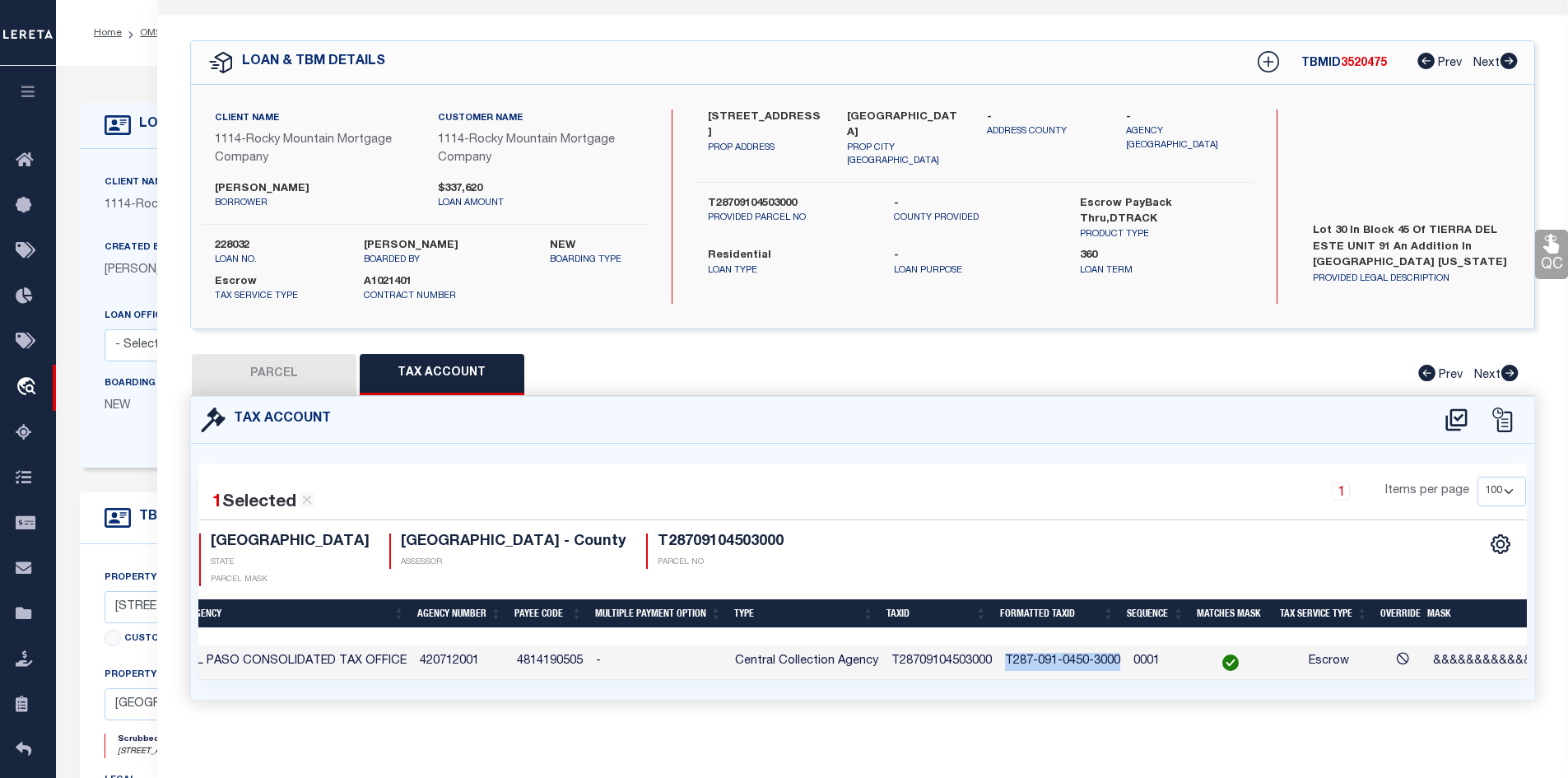
scroll to position [0, 0]
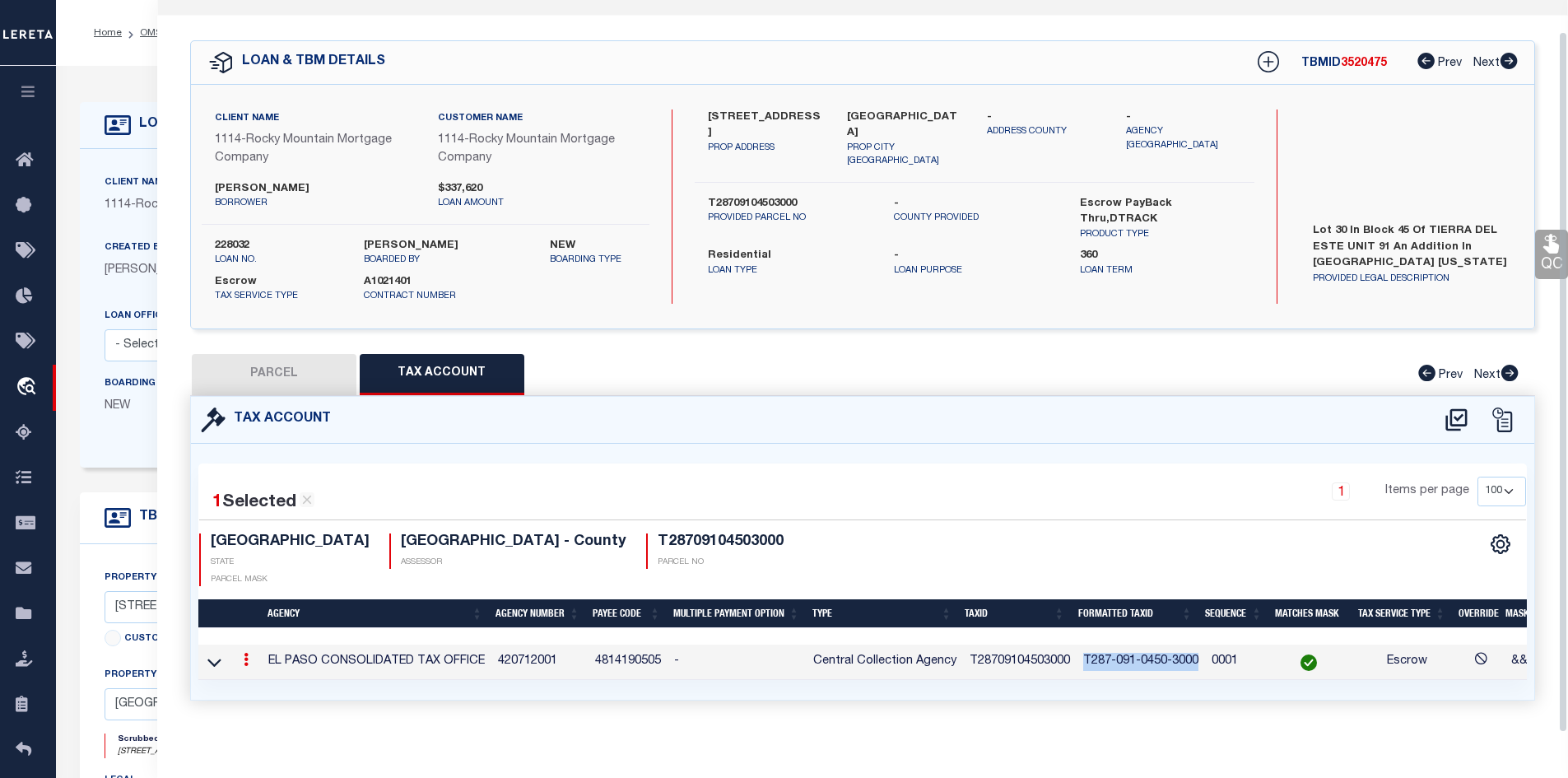
click at [267, 374] on button "PARCEL" at bounding box center [274, 375] width 164 height 42
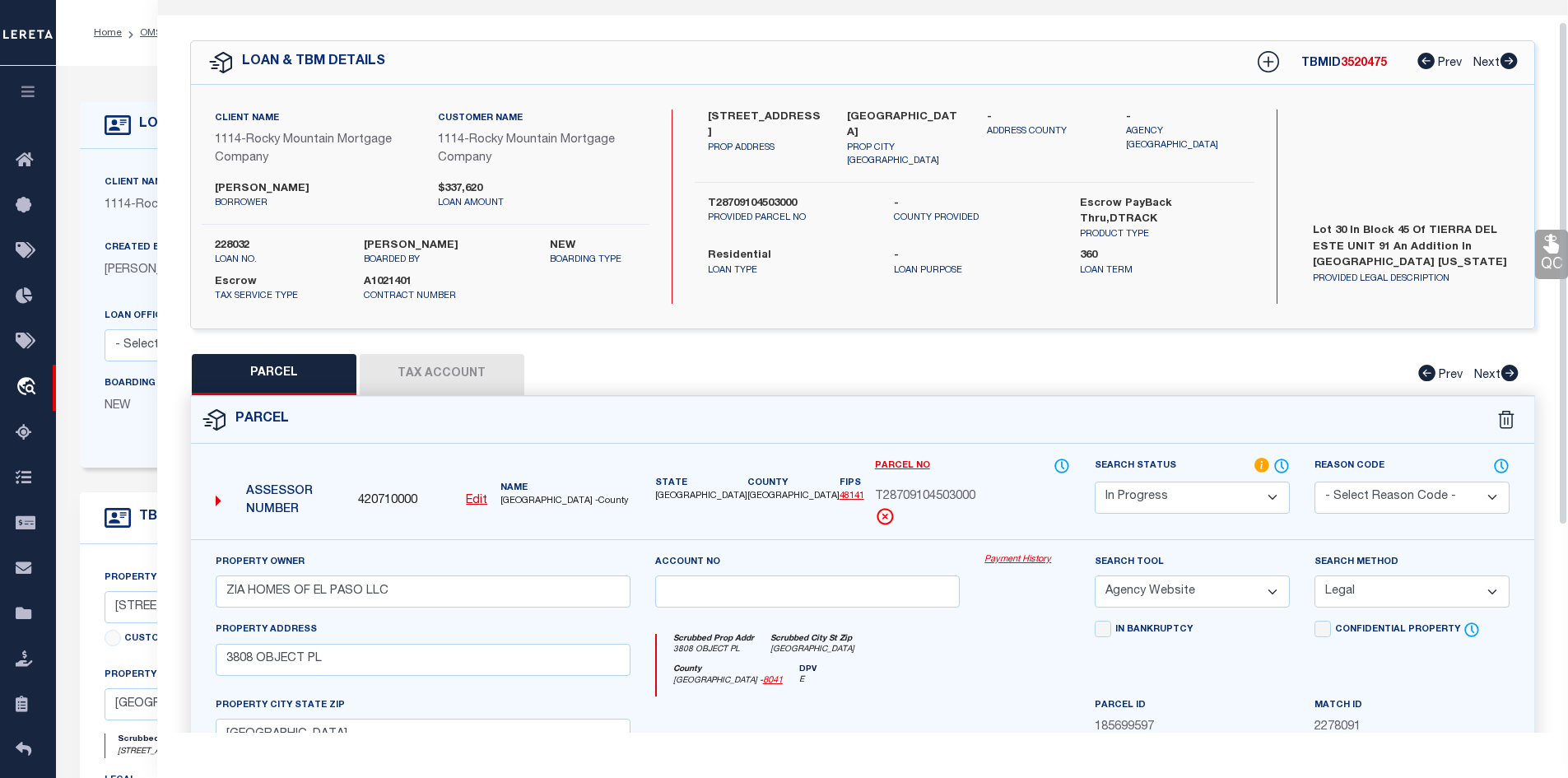
scroll to position [279, 0]
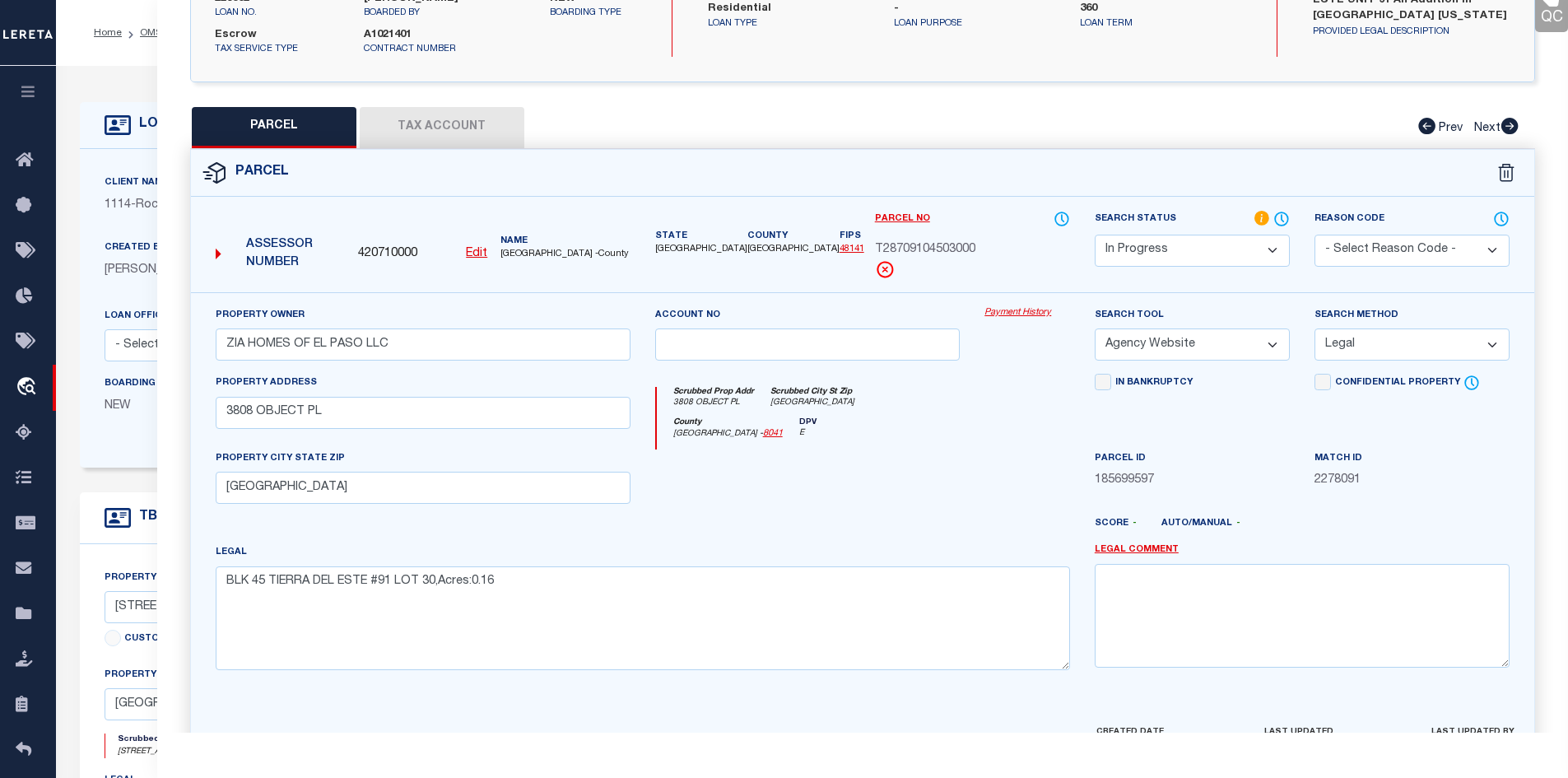
click at [1281, 347] on select "-- Select Search Tool -- 3rd Party Website Agency File Agency Website ATLS CNV-…" at bounding box center [1192, 344] width 195 height 32
click at [1095, 329] on select "-- Select Search Tool -- 3rd Party Website Agency File Agency Website ATLS CNV-…" at bounding box center [1192, 344] width 195 height 32
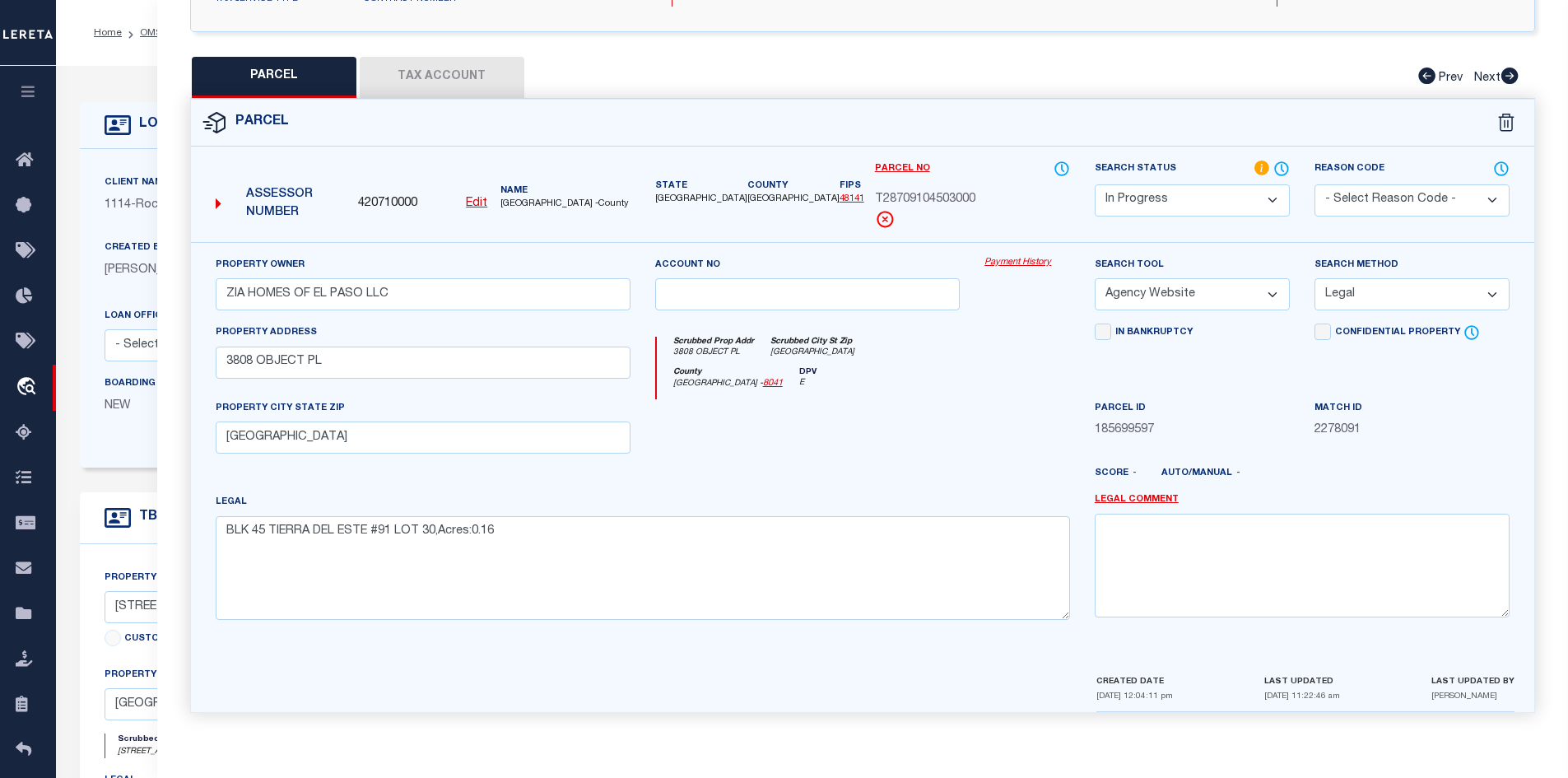
click at [1466, 289] on select "-- Select Search Method -- Property Address Legal Liability Info Provided" at bounding box center [1411, 294] width 195 height 32
click at [1314, 278] on select "-- Select Search Method -- Property Address Legal Liability Info Provided" at bounding box center [1411, 294] width 195 height 32
click at [1267, 285] on select "-- Select Search Tool -- 3rd Party Website Agency File Agency Website ATLS CNV-…" at bounding box center [1192, 294] width 195 height 32
click at [1095, 278] on select "-- Select Search Tool -- 3rd Party Website Agency File Agency Website ATLS CNV-…" at bounding box center [1192, 294] width 195 height 32
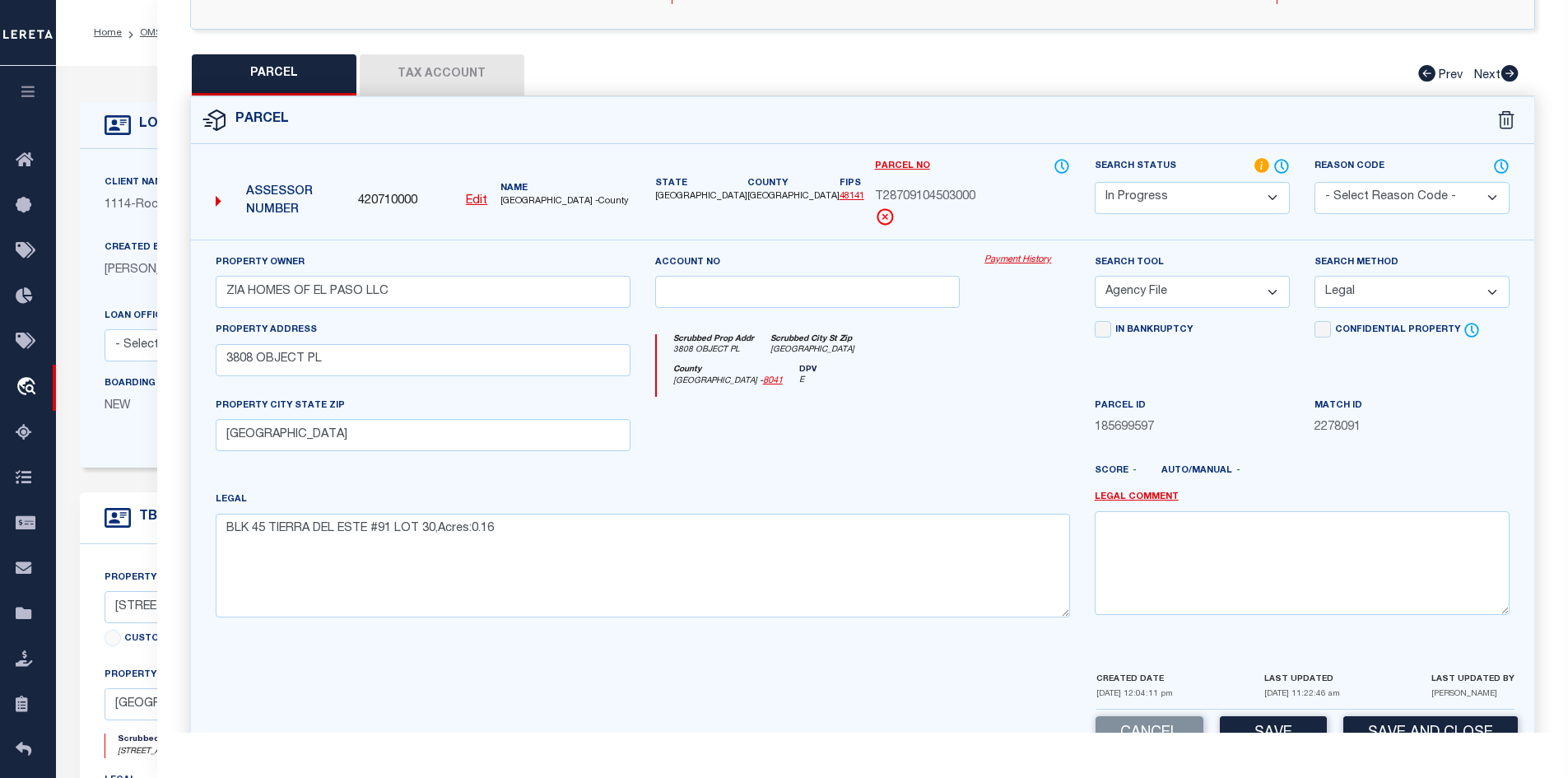
click at [1262, 287] on select "-- Select Search Tool -- 3rd Party Website Agency File Agency Website ATLS CNV-…" at bounding box center [1192, 291] width 195 height 32
click at [1095, 277] on select "-- Select Search Tool -- 3rd Party Website Agency File Agency Website ATLS CNV-…" at bounding box center [1192, 291] width 195 height 32
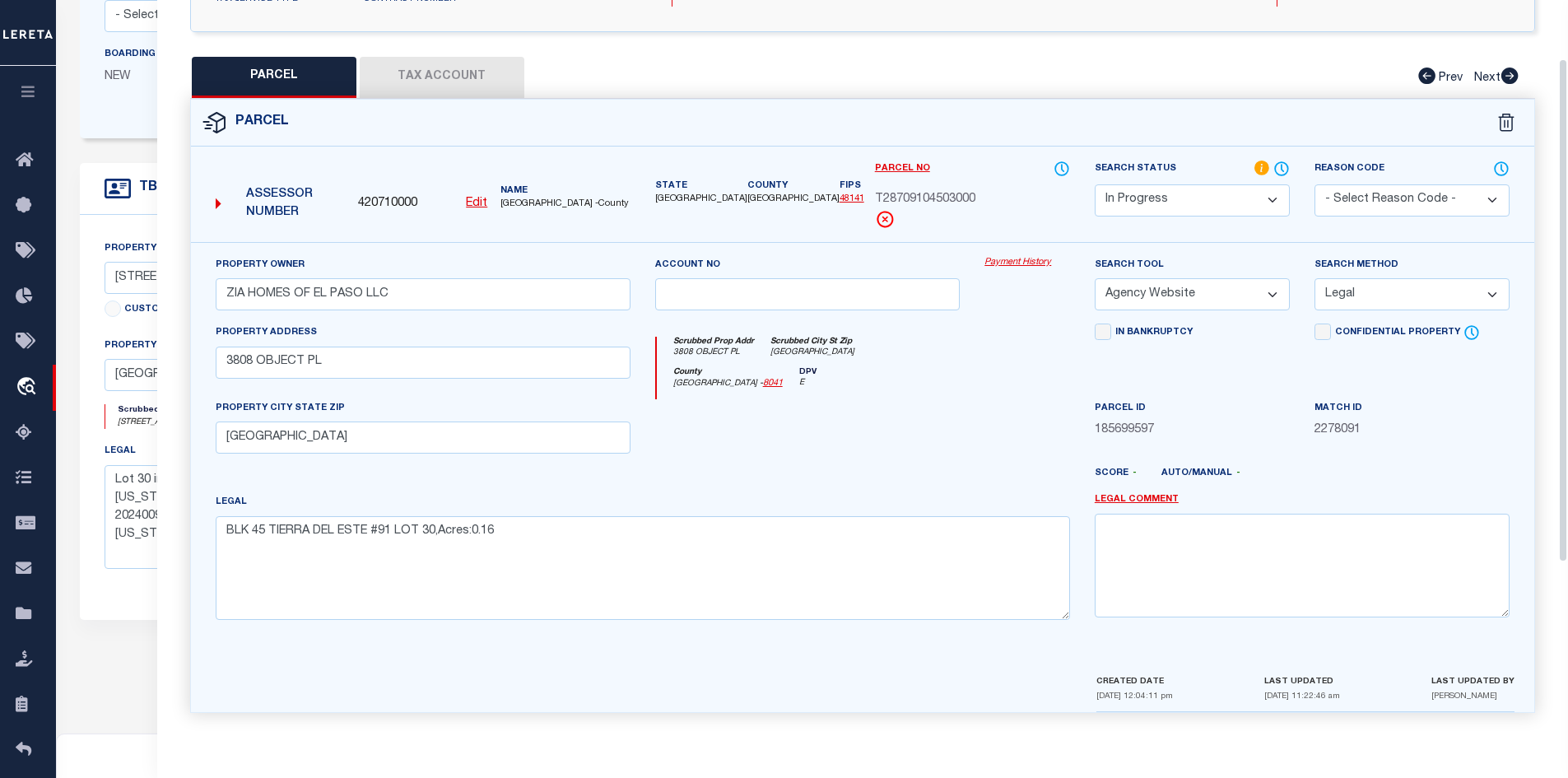
scroll to position [85, 0]
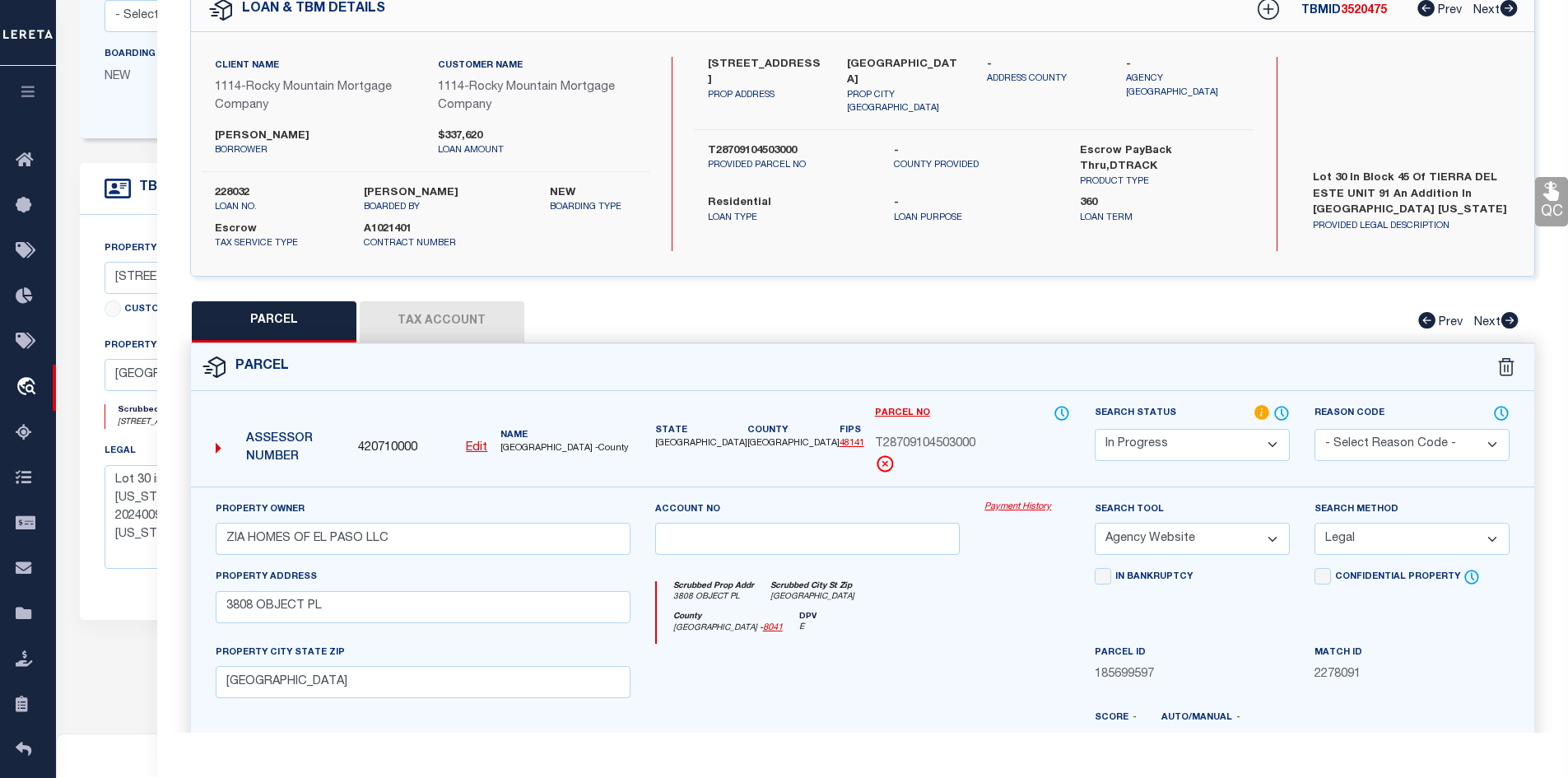
click at [451, 315] on button "Tax Account" at bounding box center [442, 322] width 164 height 42
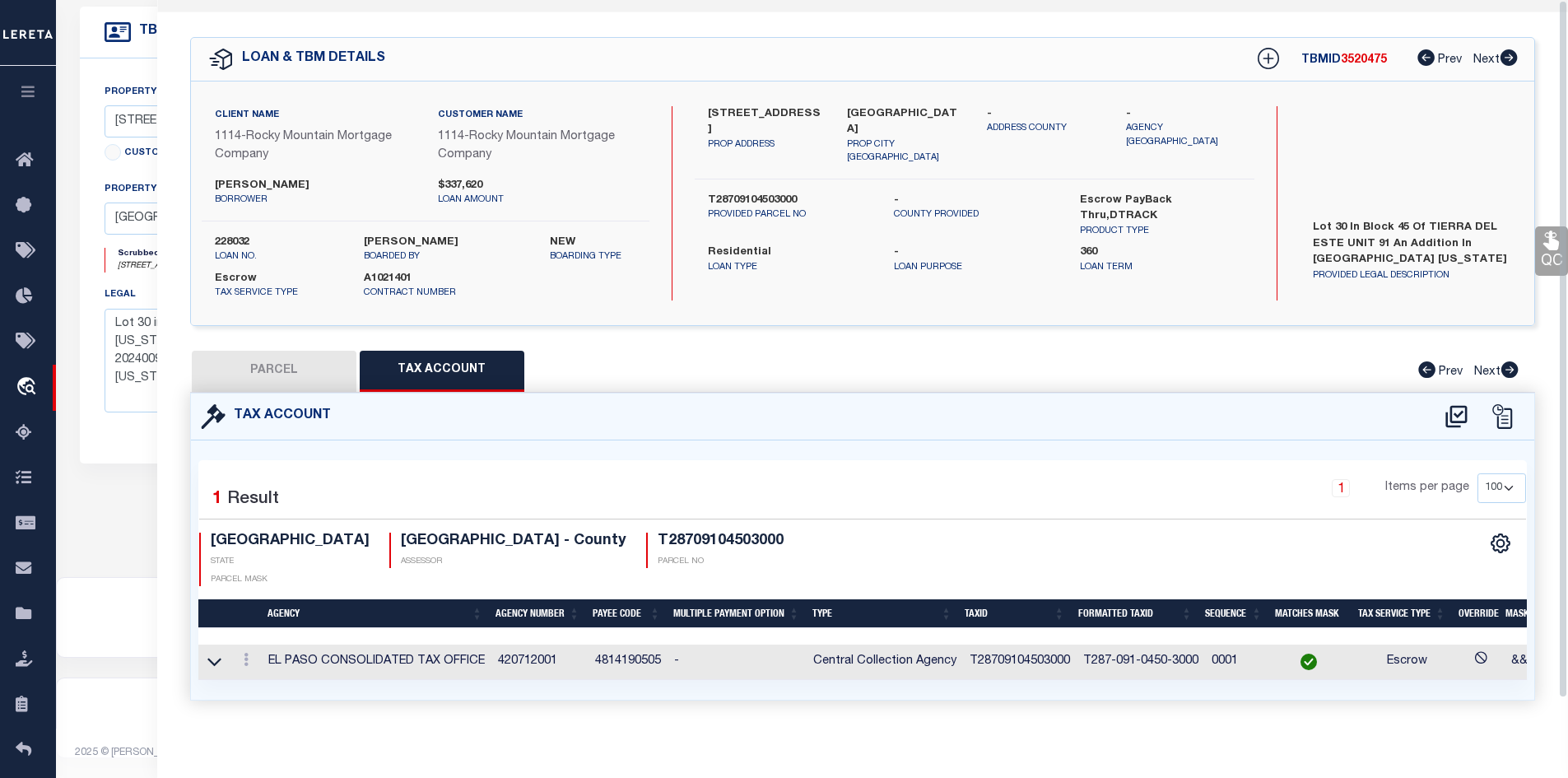
scroll to position [0, 0]
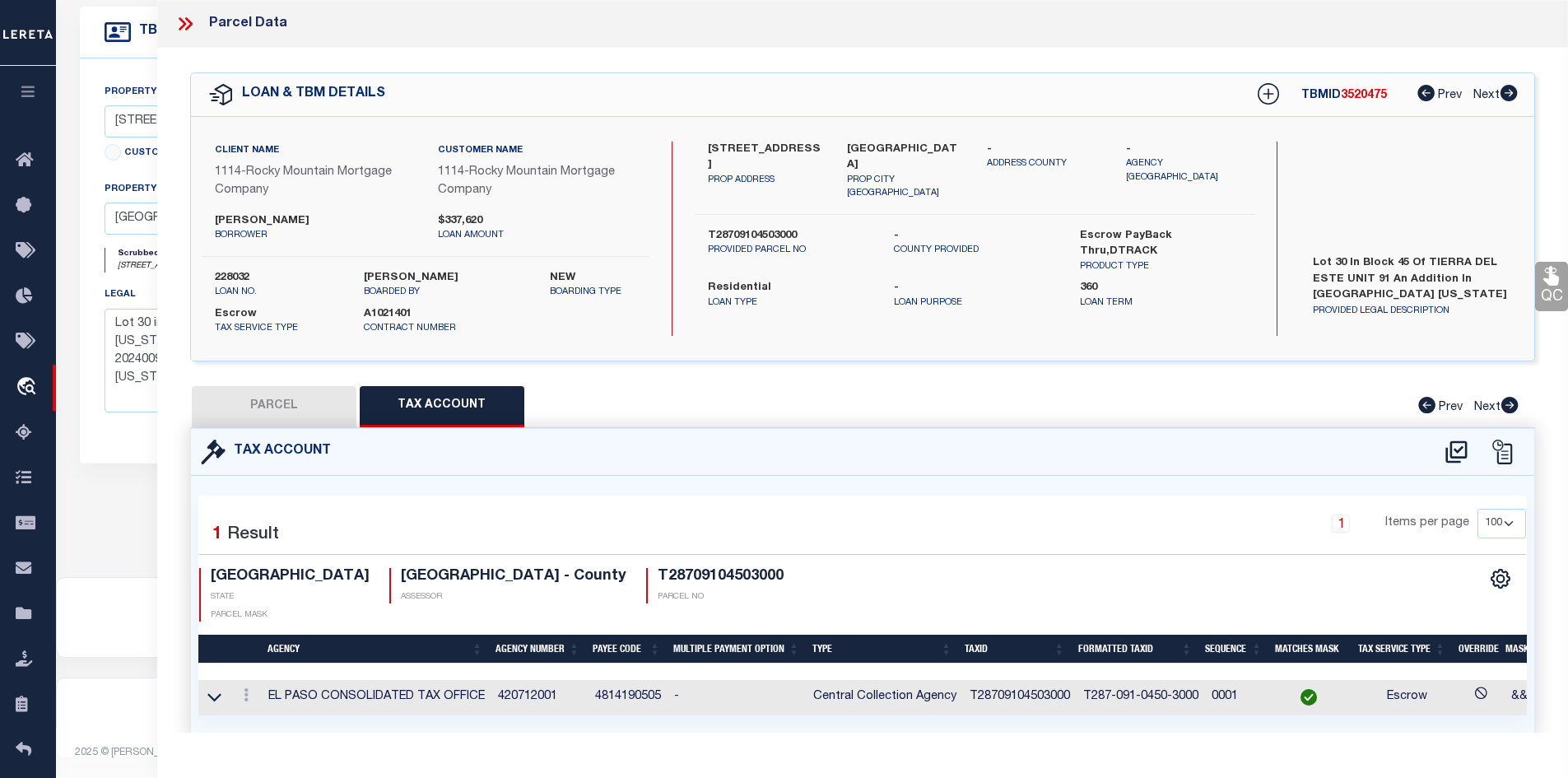
click at [184, 22] on icon at bounding box center [181, 23] width 7 height 13
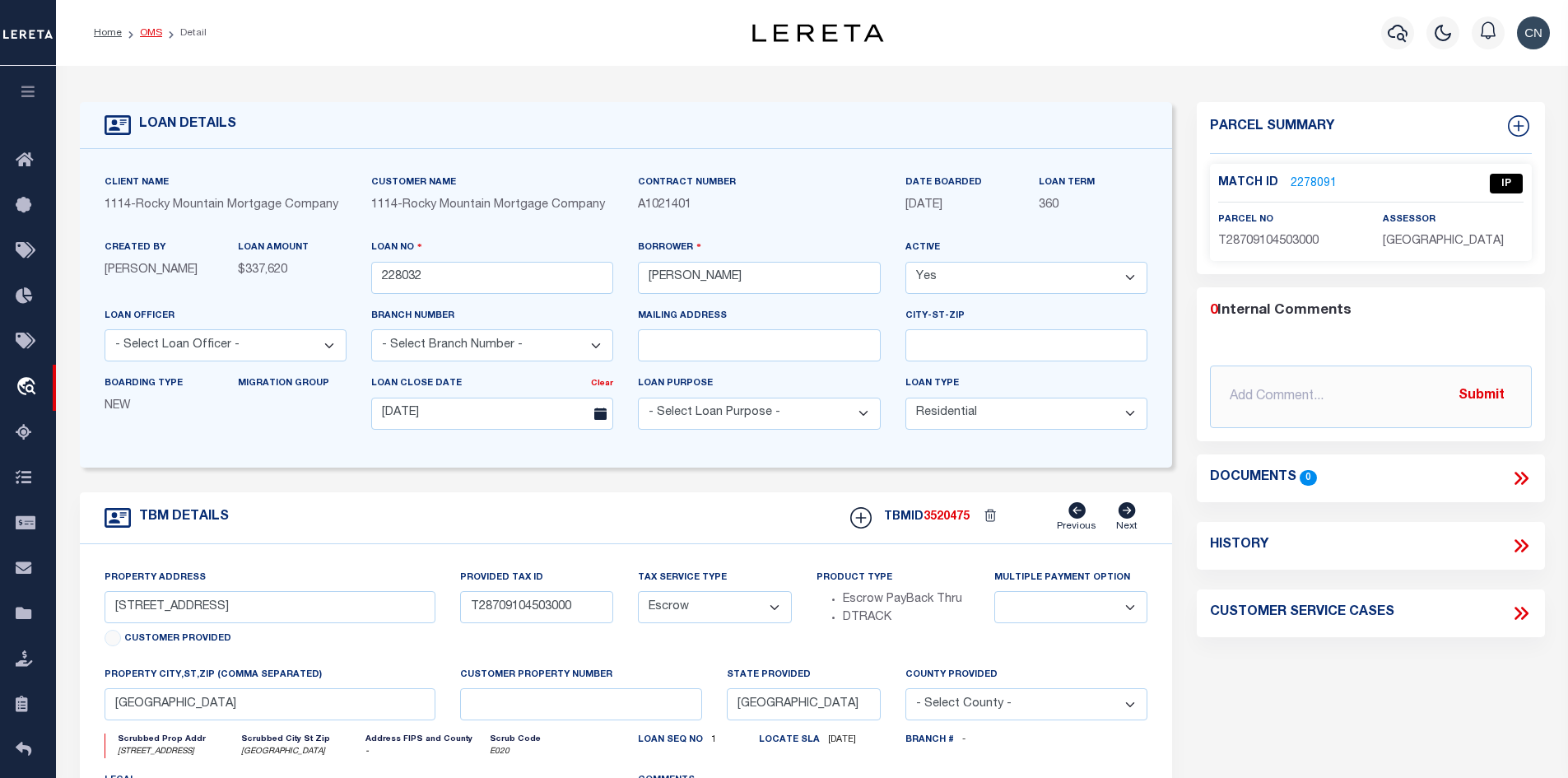
click at [152, 33] on link "OMS" at bounding box center [151, 33] width 22 height 10
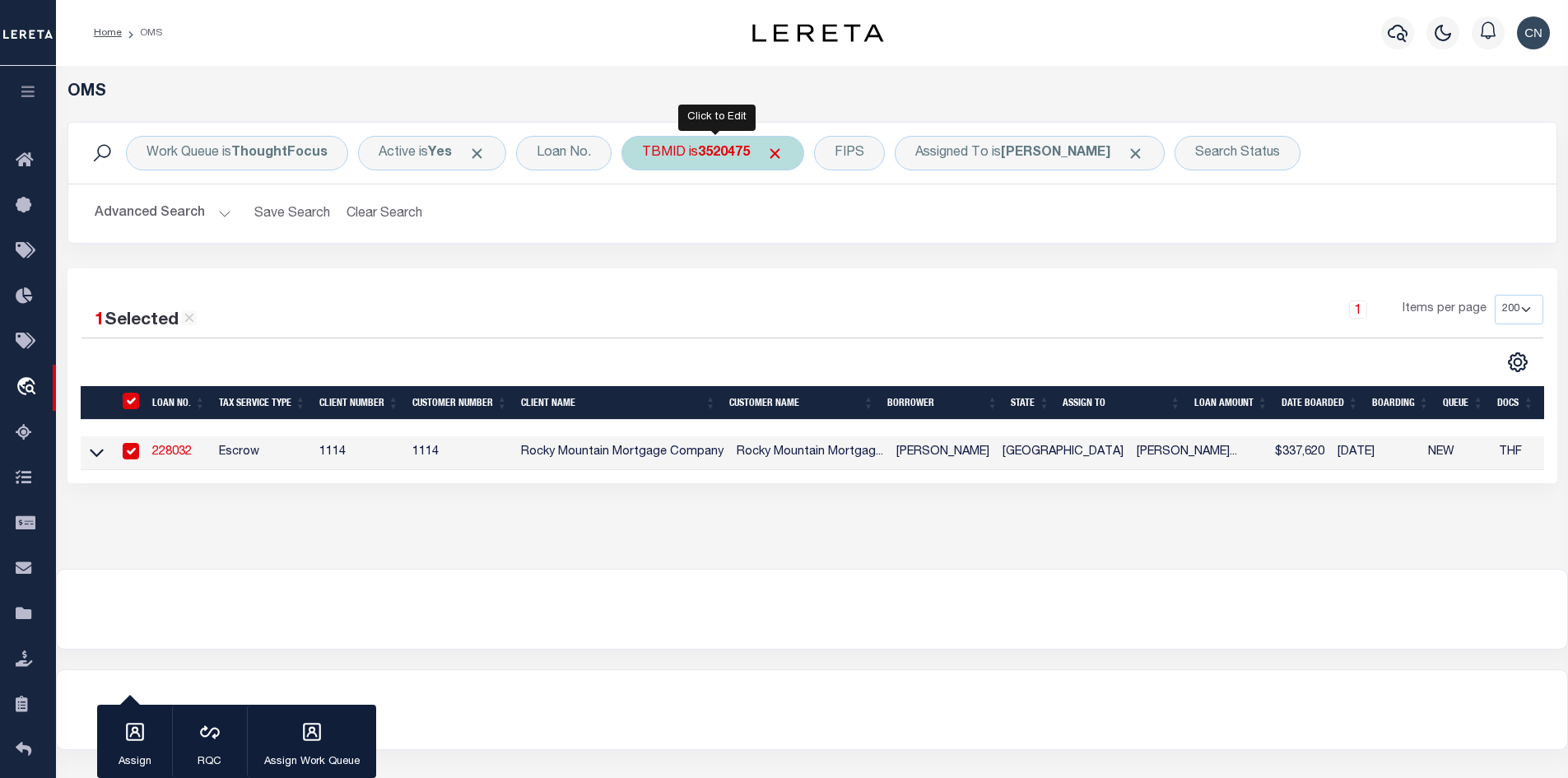
click at [701, 159] on b "3520475" at bounding box center [723, 153] width 52 height 13
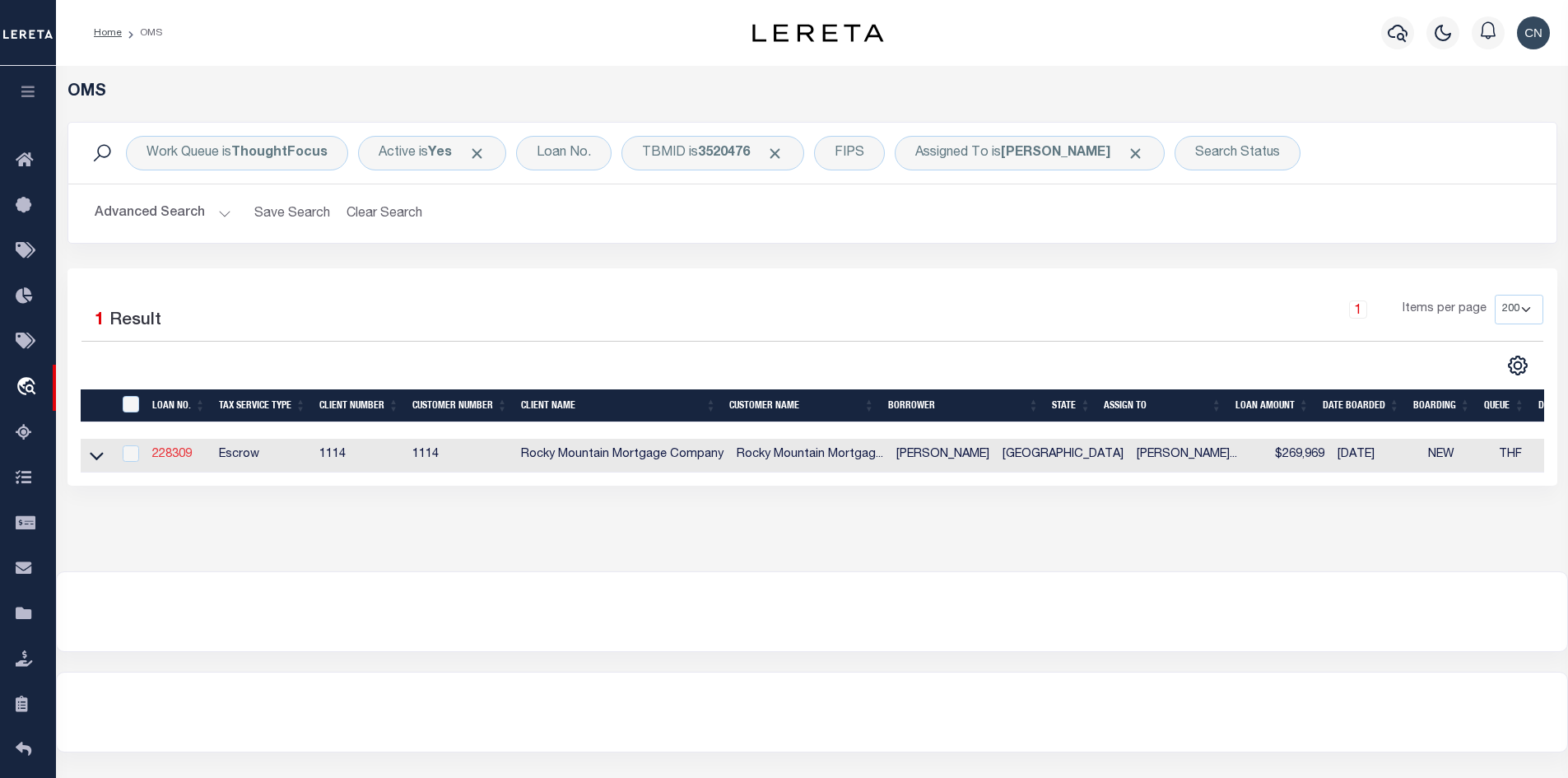
click at [183, 458] on link "228309" at bounding box center [172, 455] width 40 height 12
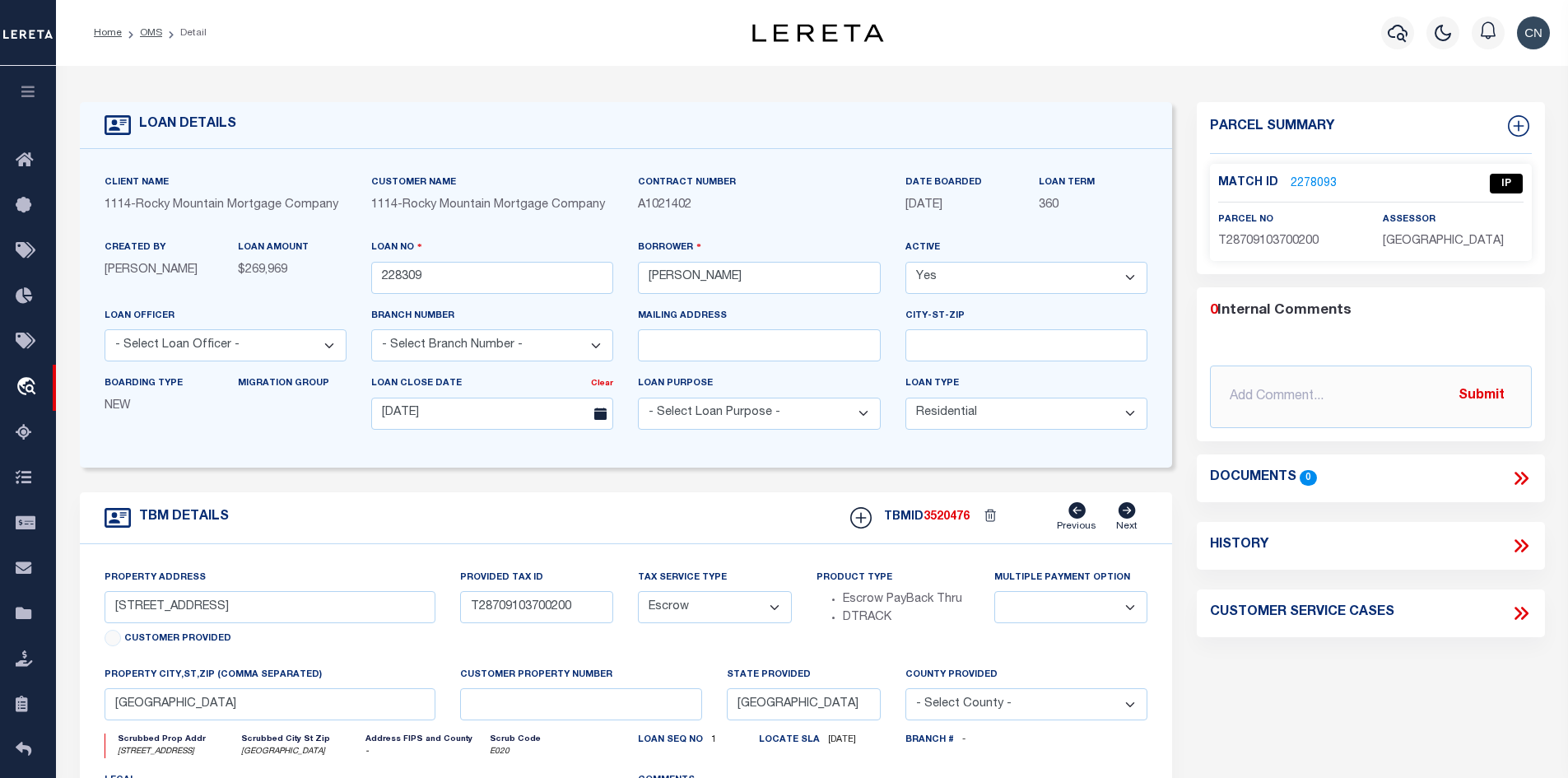
click at [1304, 180] on link "2278093" at bounding box center [1313, 183] width 47 height 17
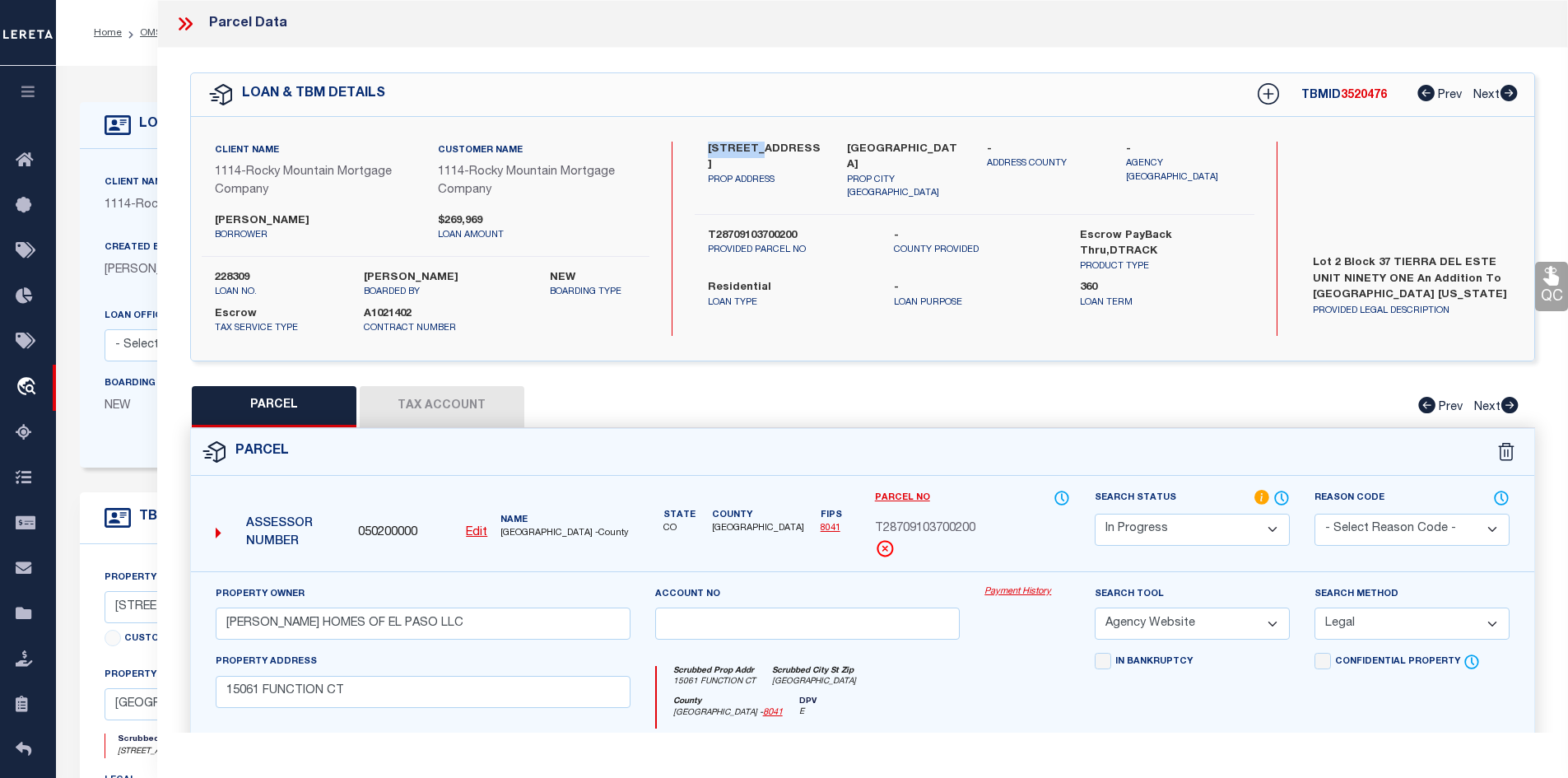
drag, startPoint x: 707, startPoint y: 143, endPoint x: 754, endPoint y: 143, distance: 47.0
click at [754, 143] on label "[STREET_ADDRESS]" at bounding box center [765, 158] width 115 height 32
copy label "15061 FU"
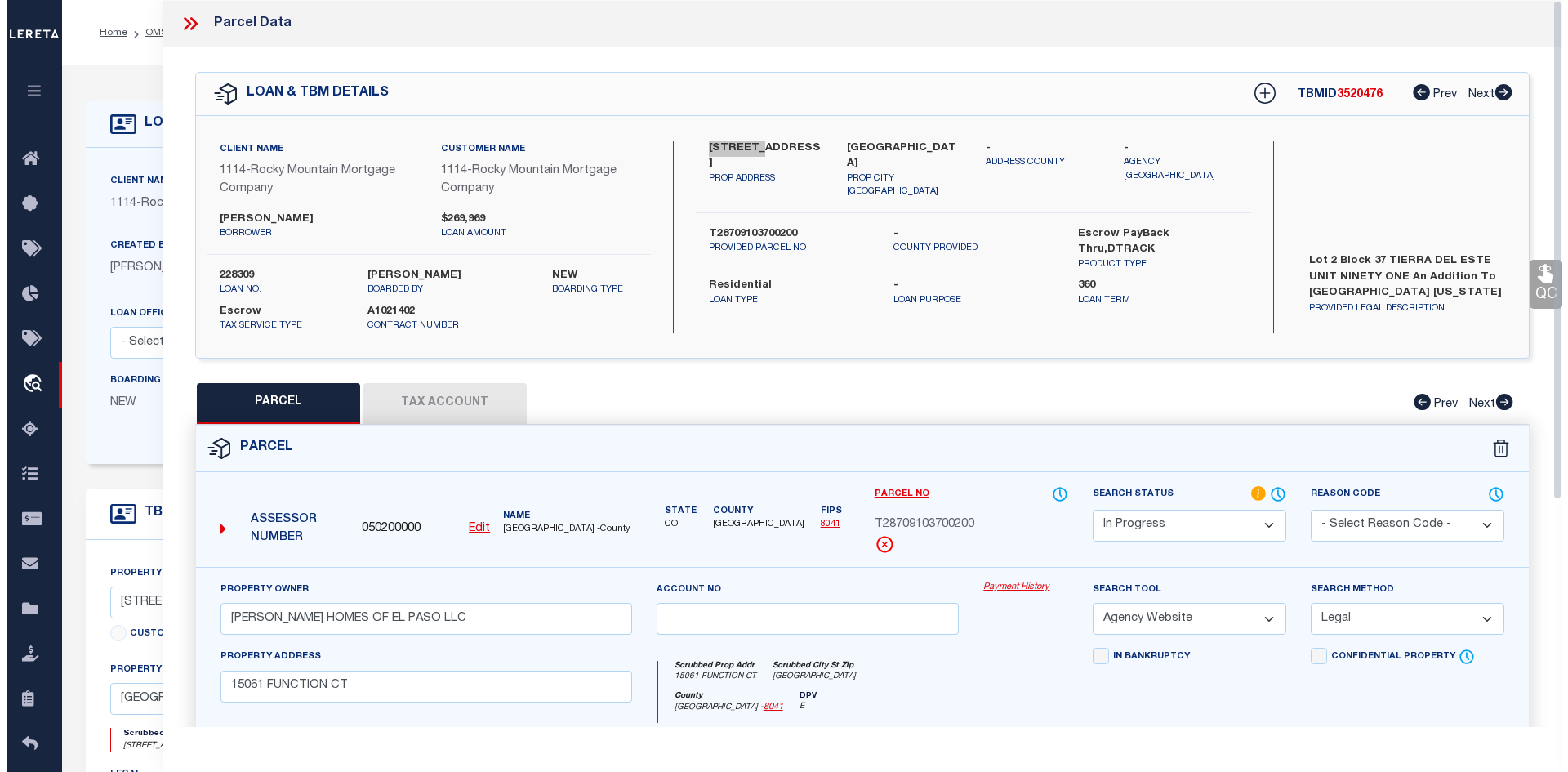
scroll to position [163, 0]
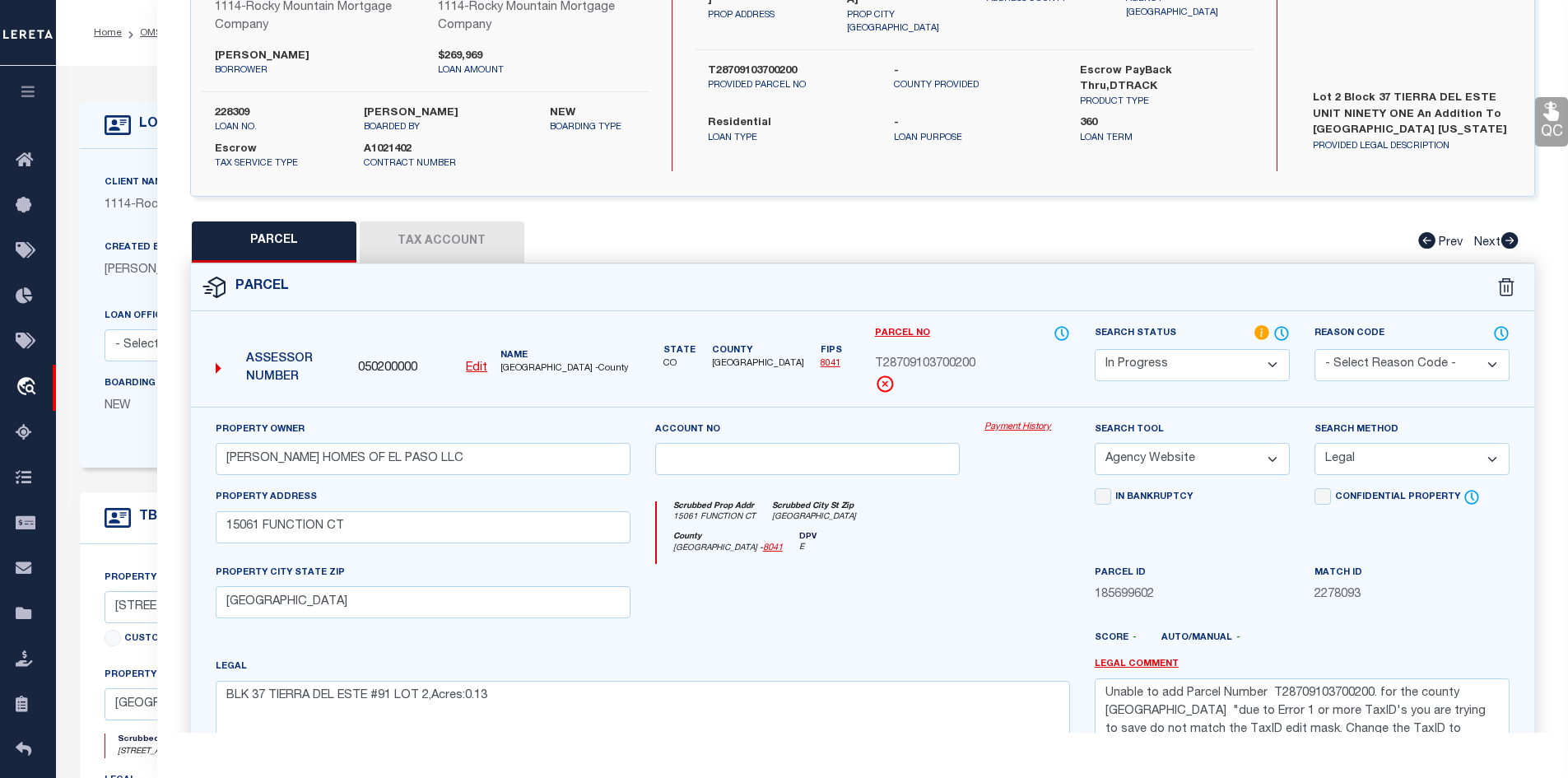
click at [474, 367] on u "Edit" at bounding box center [476, 369] width 22 height 12
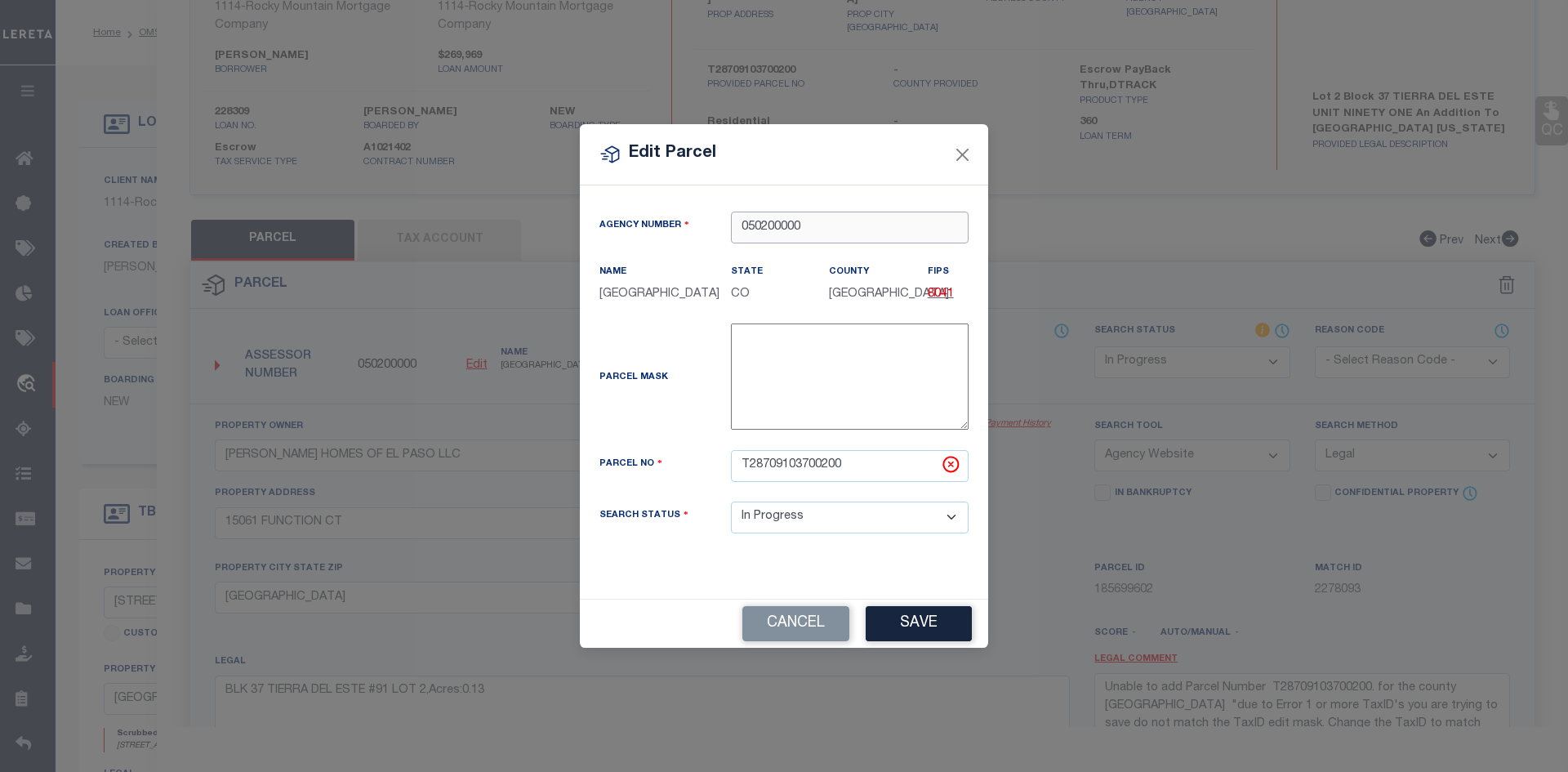
drag, startPoint x: 829, startPoint y: 228, endPoint x: 685, endPoint y: 219, distance: 144.3
click at [686, 219] on div "Agency Number 050200000" at bounding box center [784, 227] width 393 height 31
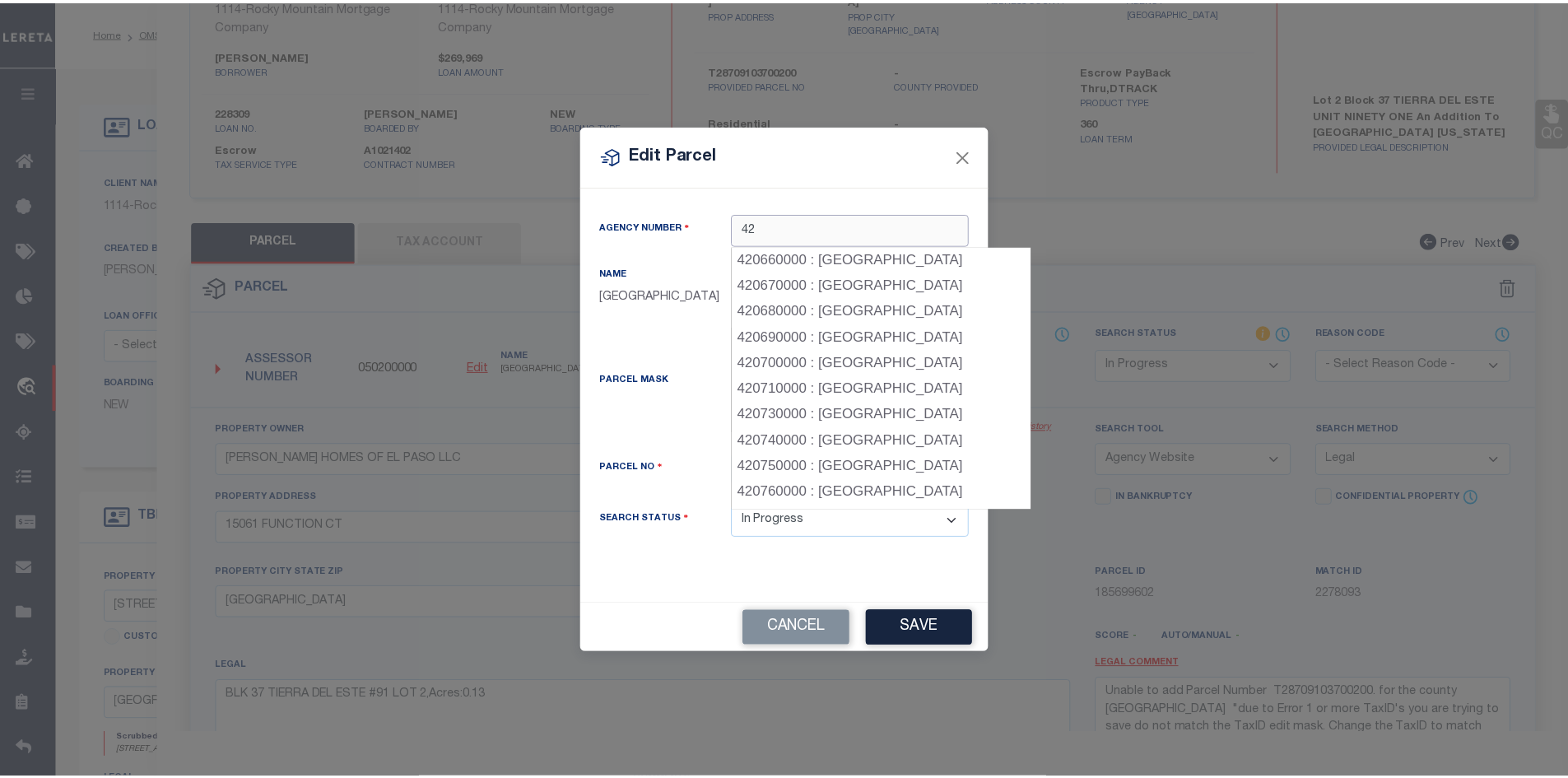
scroll to position [1688, 0]
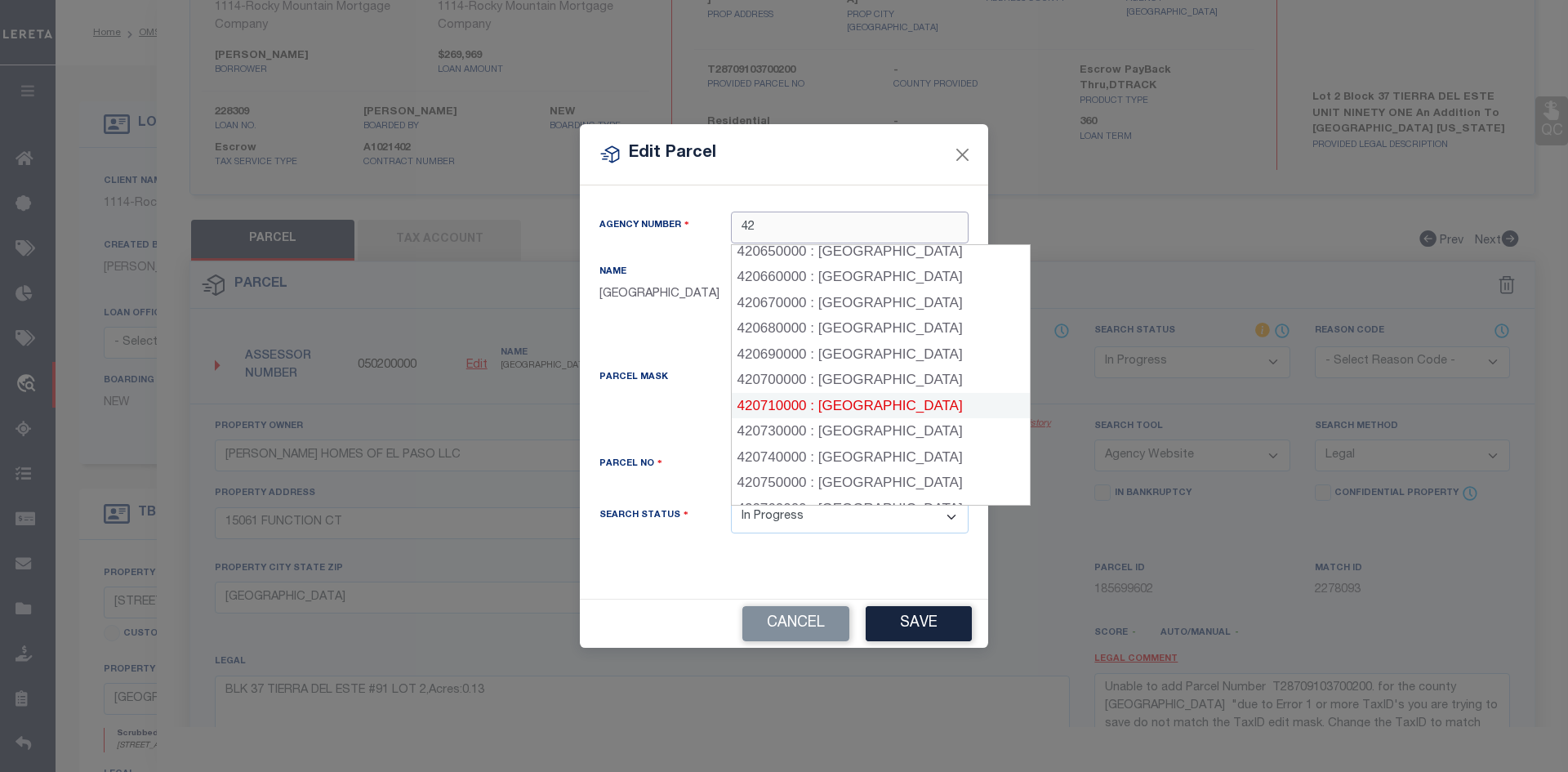
click at [873, 393] on div "420710000 : [GEOGRAPHIC_DATA]" at bounding box center [880, 406] width 298 height 27
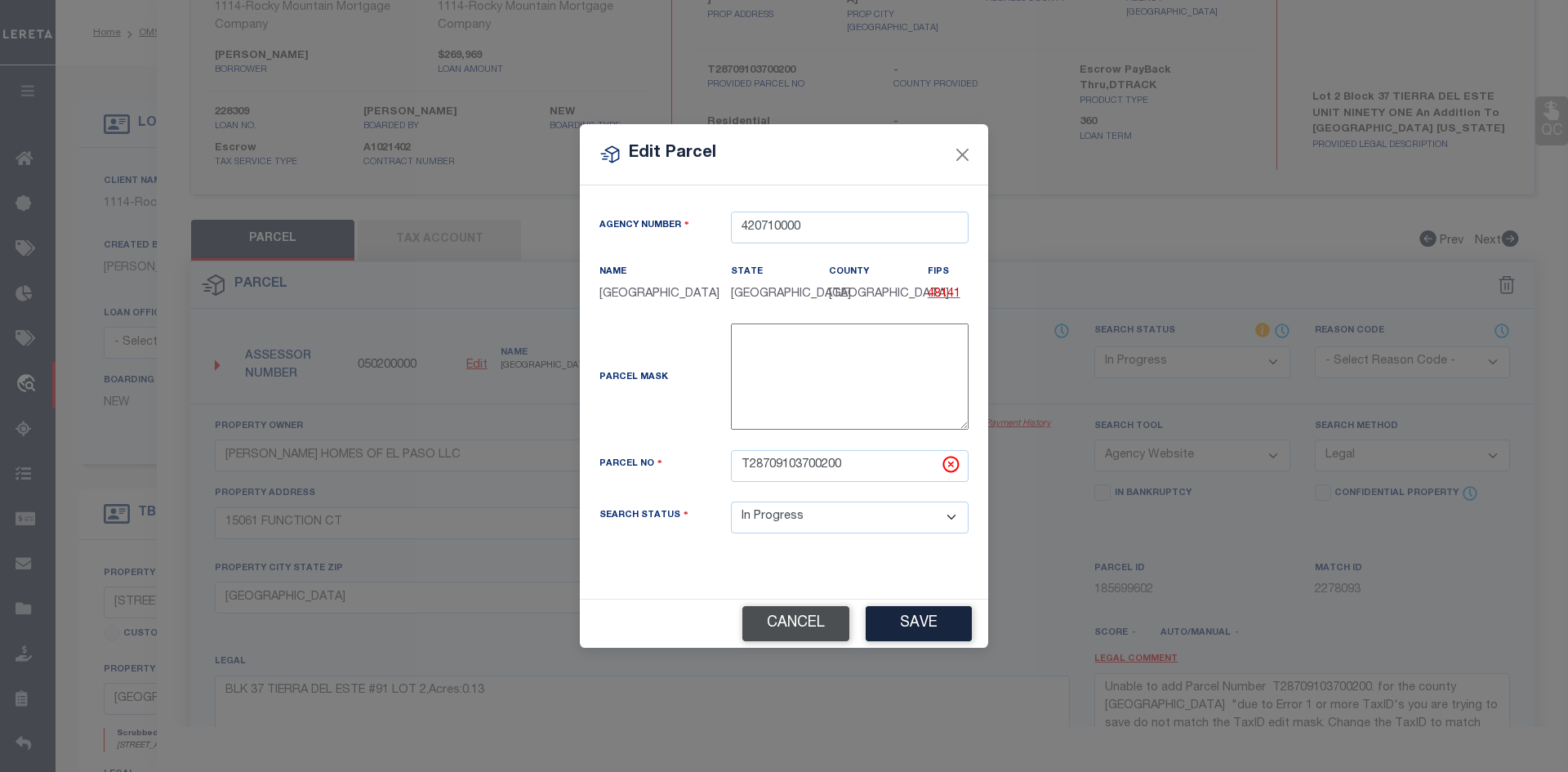
click at [799, 618] on button "Cancel" at bounding box center [795, 624] width 107 height 35
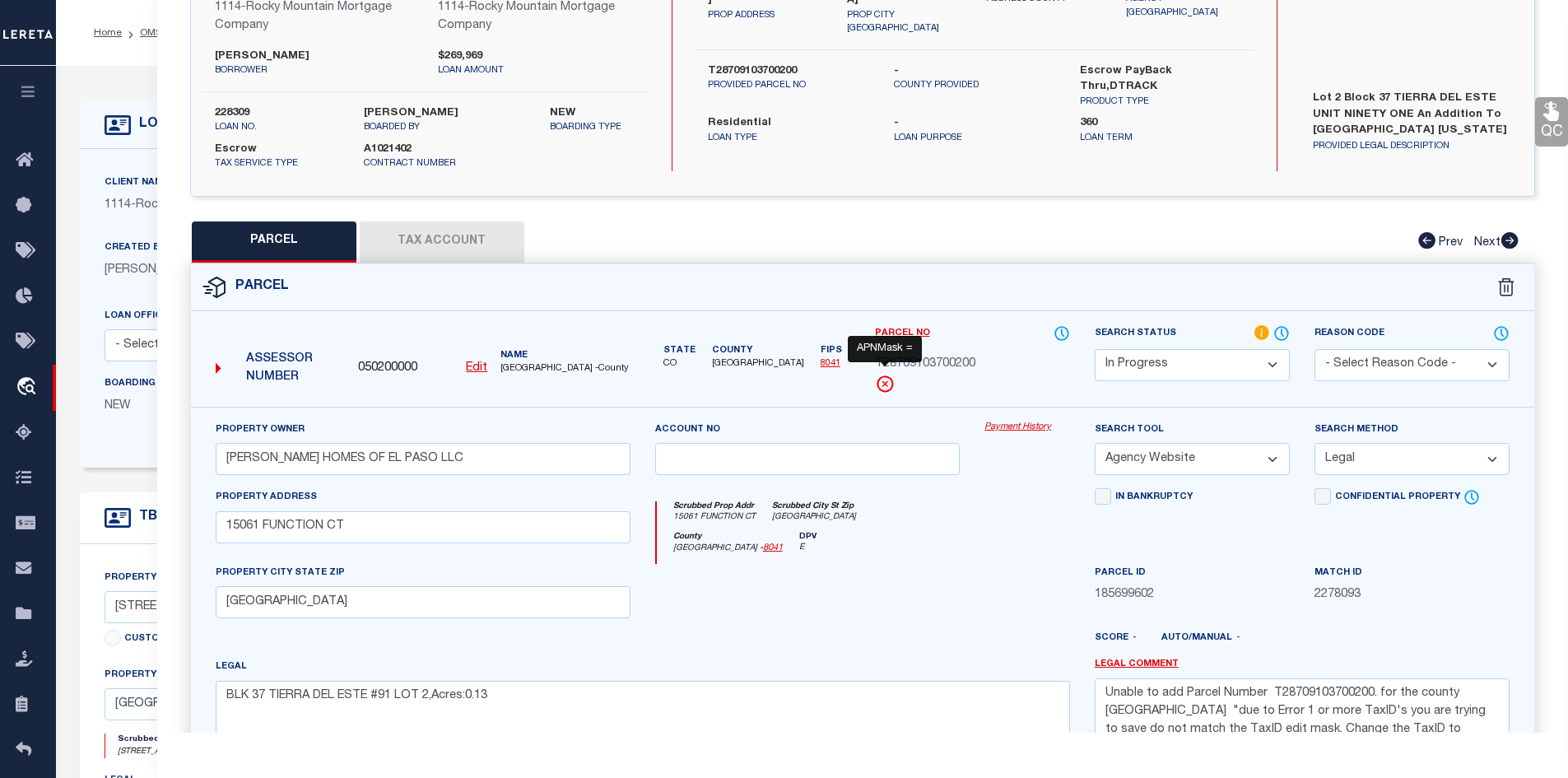
scroll to position [0, 0]
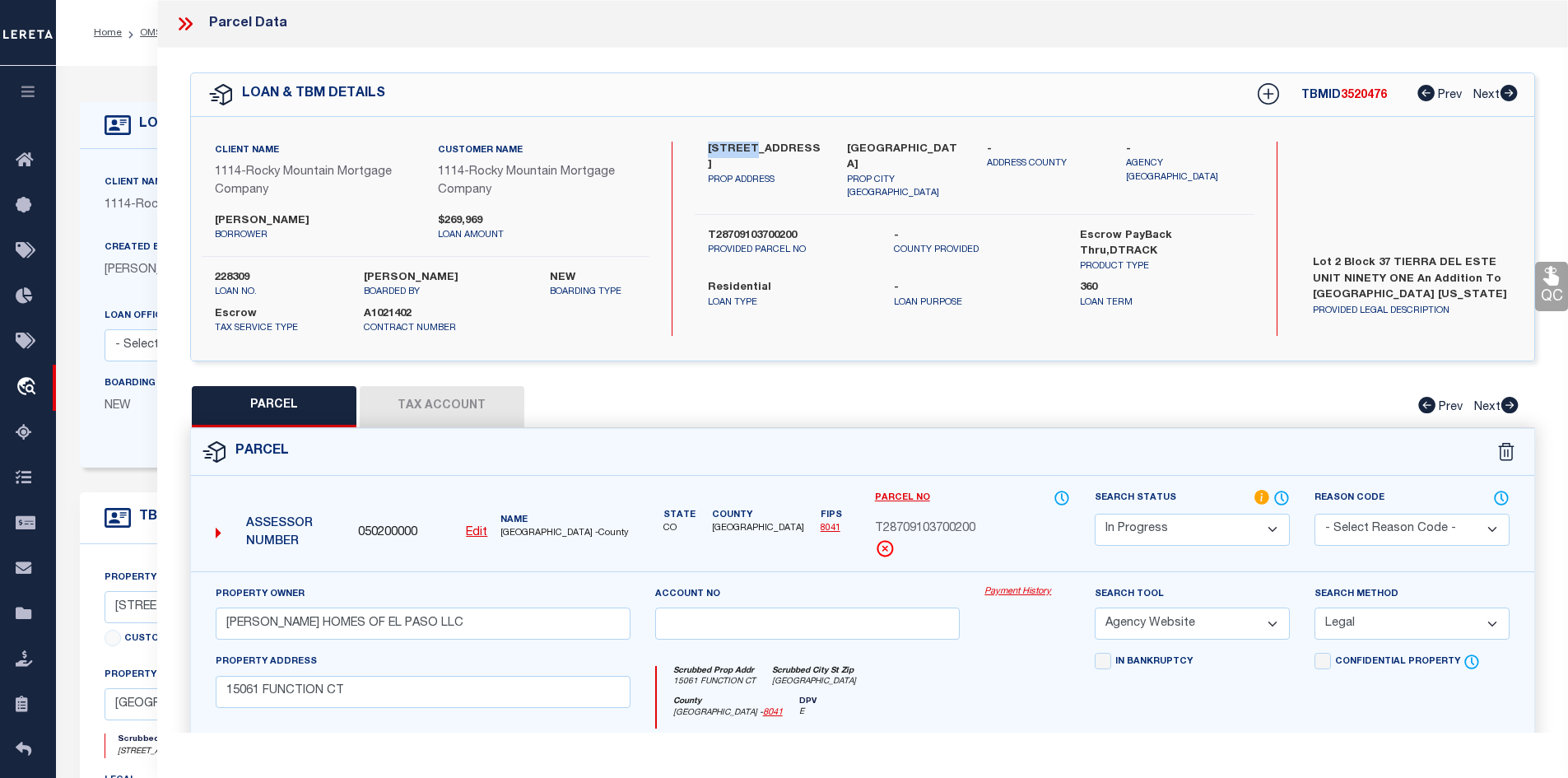
drag, startPoint x: 708, startPoint y: 143, endPoint x: 744, endPoint y: 144, distance: 36.0
click at [744, 144] on label "[STREET_ADDRESS]" at bounding box center [765, 158] width 115 height 32
copy label "15061 F"
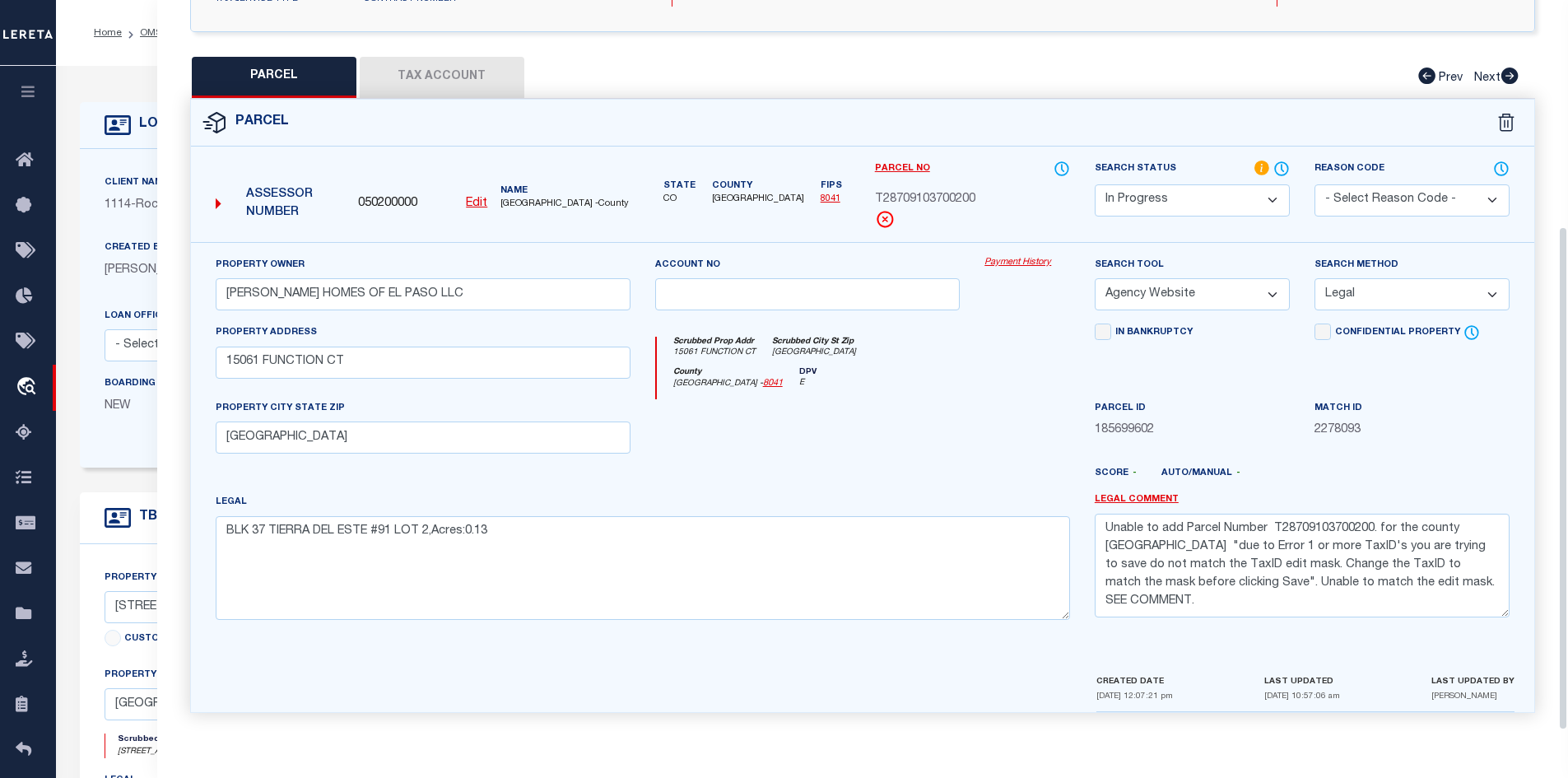
scroll to position [332, 0]
click at [471, 642] on div "Property Owner [PERSON_NAME] HOMES OF EL PASO LLC Account no Payment History Se…" at bounding box center [863, 457] width 1344 height 430
drag, startPoint x: 1108, startPoint y: 527, endPoint x: 1276, endPoint y: 609, distance: 186.9
click at [1276, 609] on textarea "Unable to add Parcel Number T28709103700200. for the county [GEOGRAPHIC_DATA] "…" at bounding box center [1302, 565] width 415 height 104
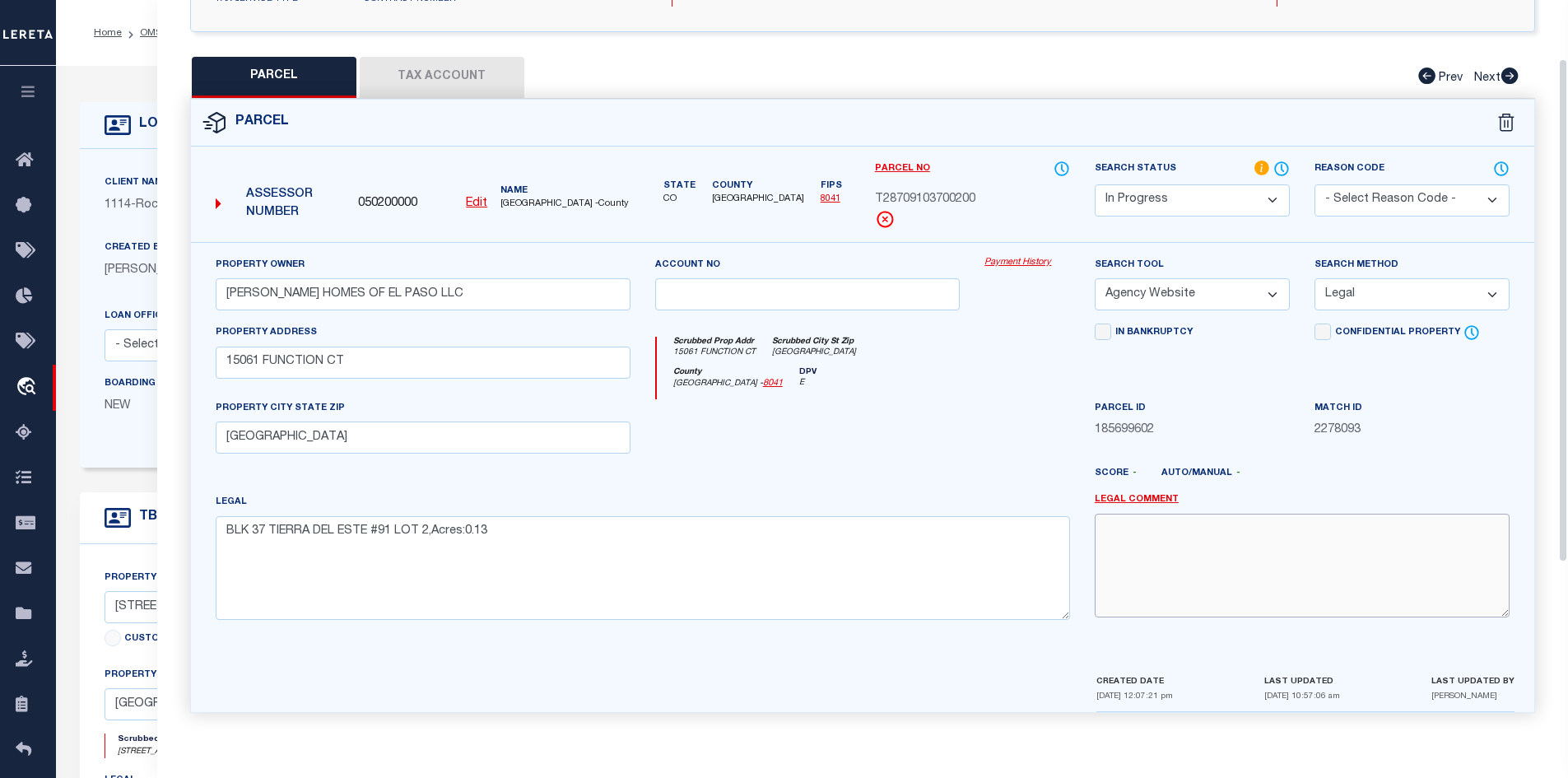
scroll to position [85, 0]
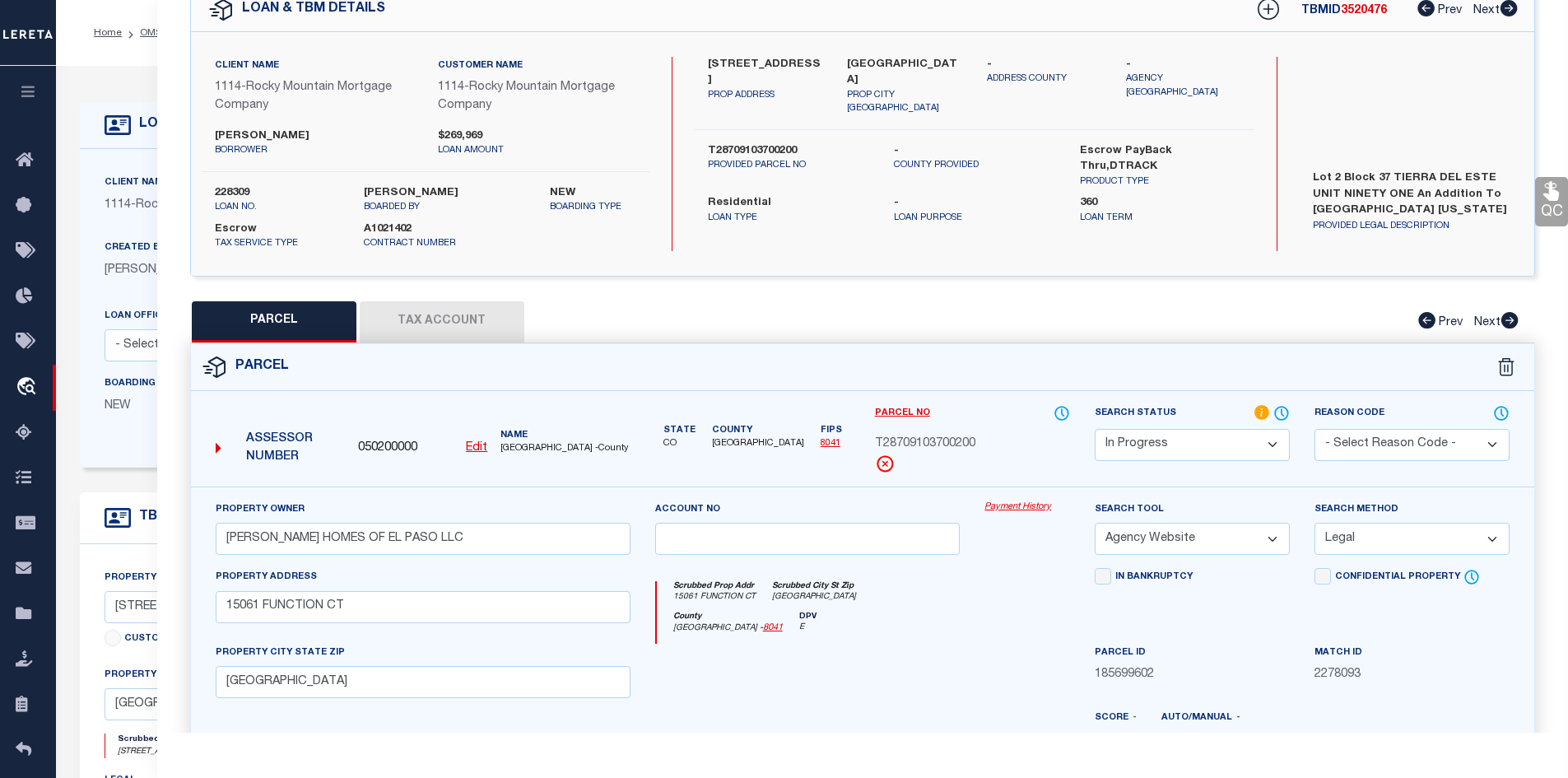
click at [1257, 541] on select "-- Select Search Tool -- 3rd Party Website Agency File Agency Website ATLS CNV-…" at bounding box center [1192, 539] width 195 height 32
click at [1095, 523] on select "-- Select Search Tool -- 3rd Party Website Agency File Agency Website ATLS CNV-…" at bounding box center [1192, 539] width 195 height 32
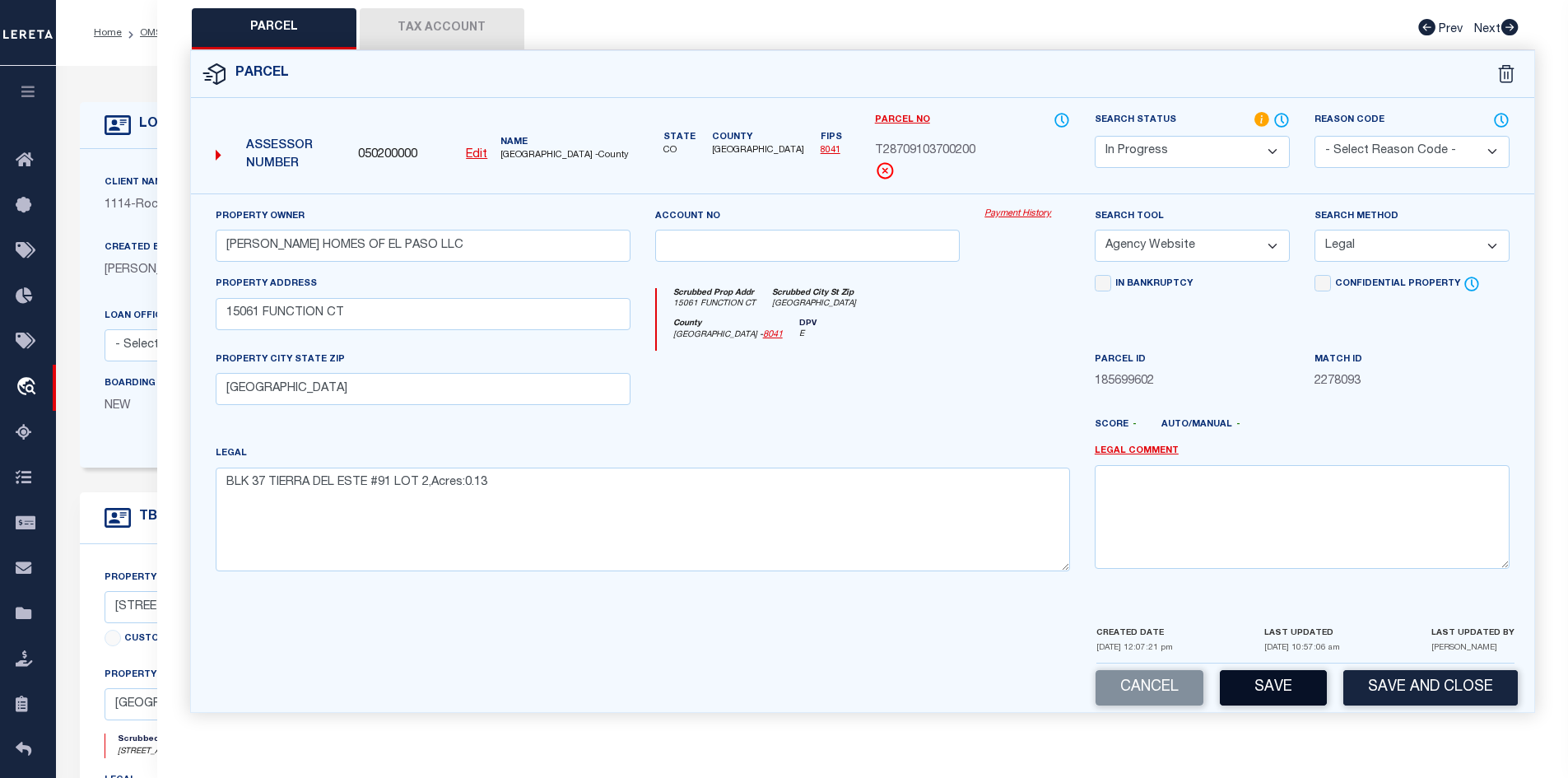
click at [1261, 689] on button "Save" at bounding box center [1273, 688] width 107 height 36
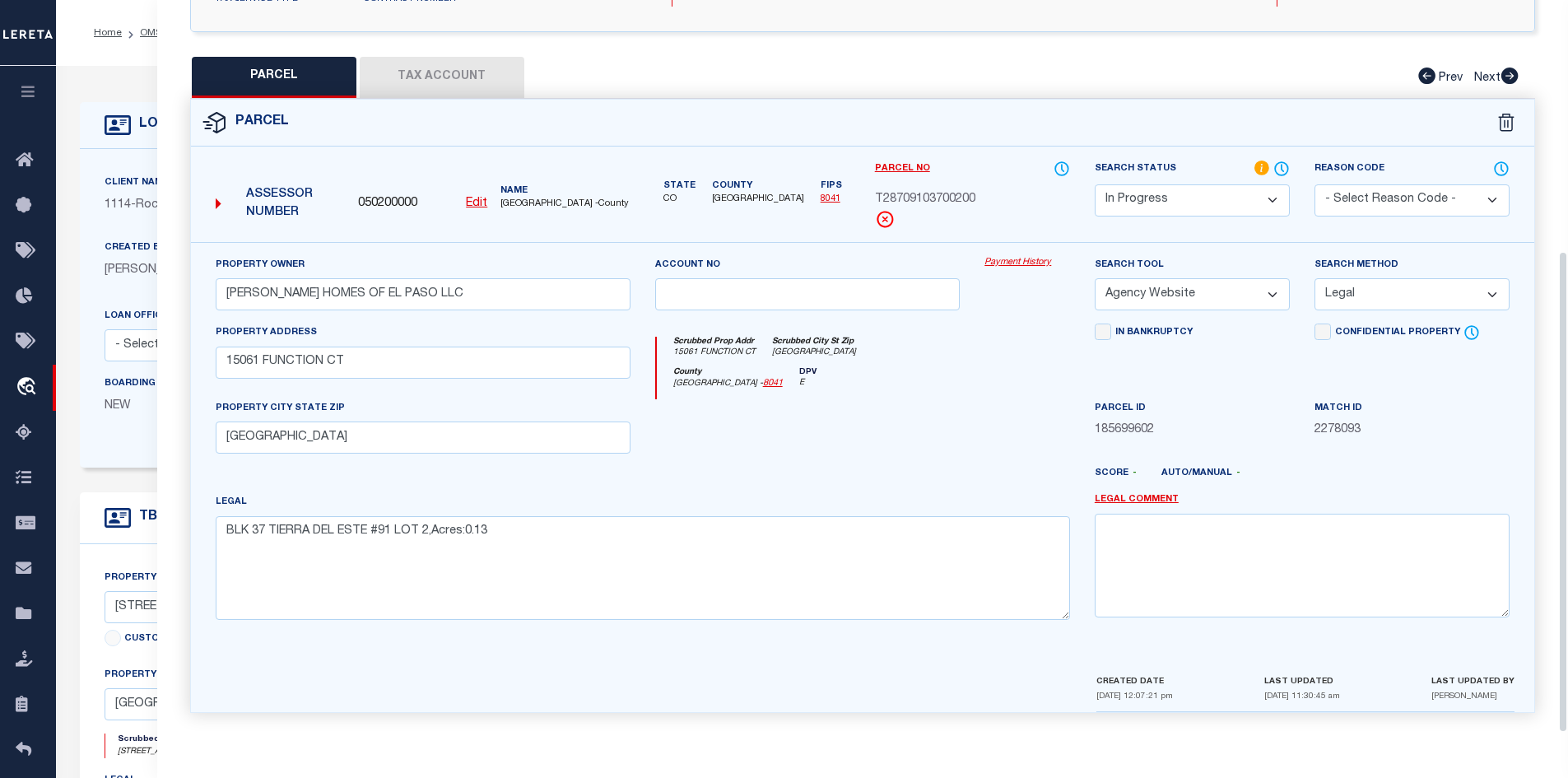
scroll to position [332, 0]
click at [429, 79] on button "Tax Account" at bounding box center [442, 77] width 164 height 42
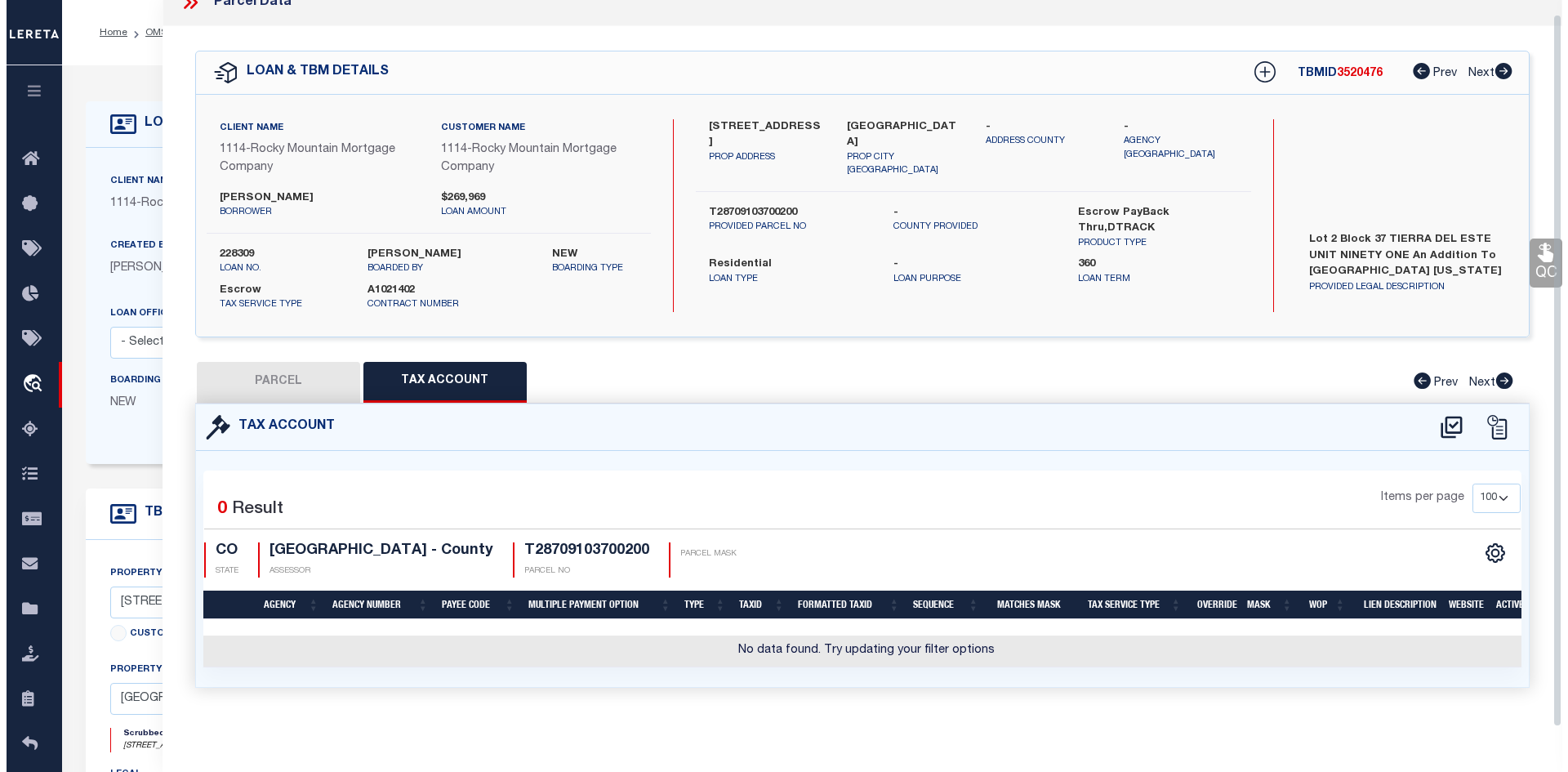
scroll to position [30, 0]
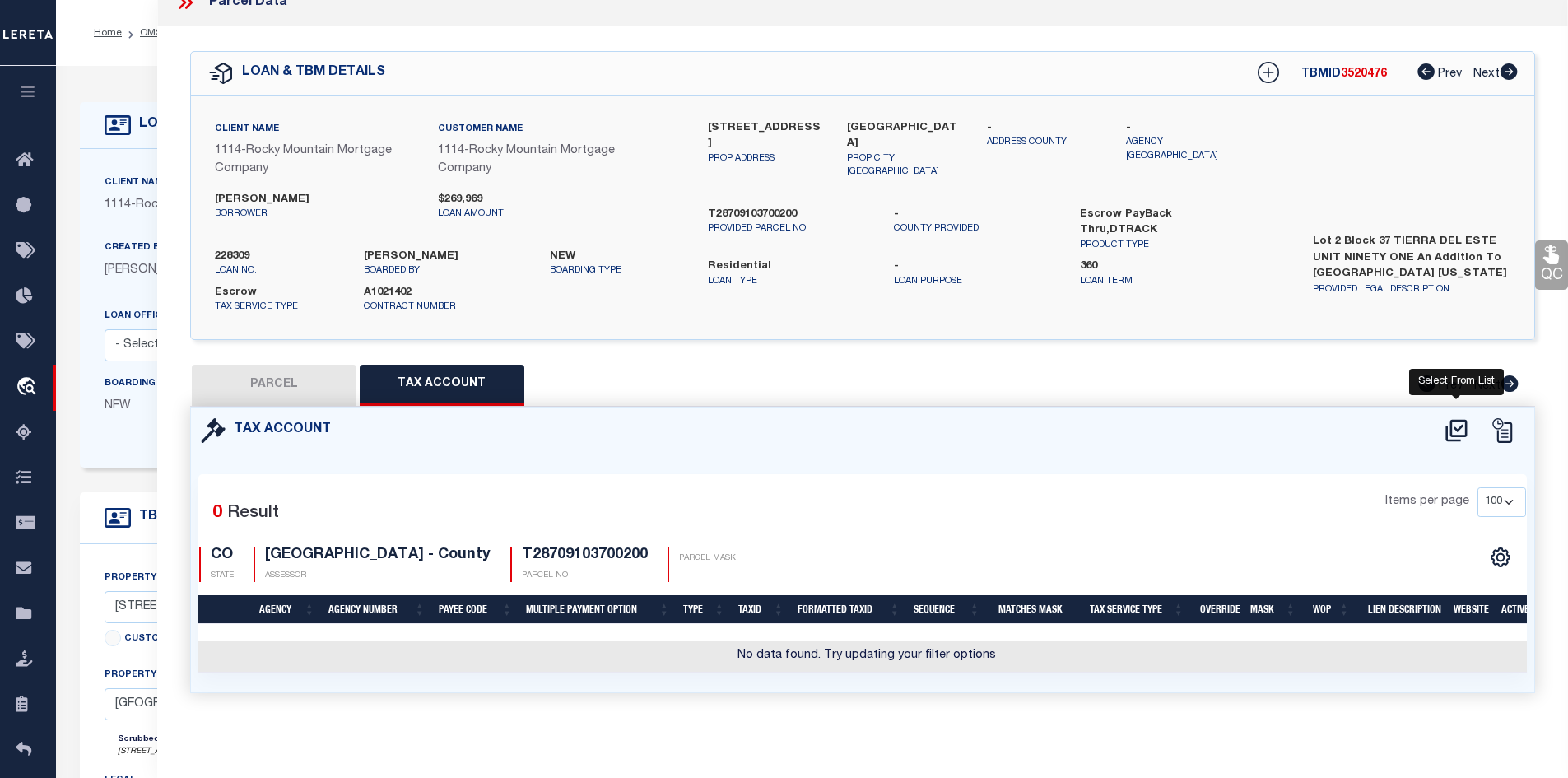
click at [1455, 420] on icon at bounding box center [1455, 430] width 27 height 27
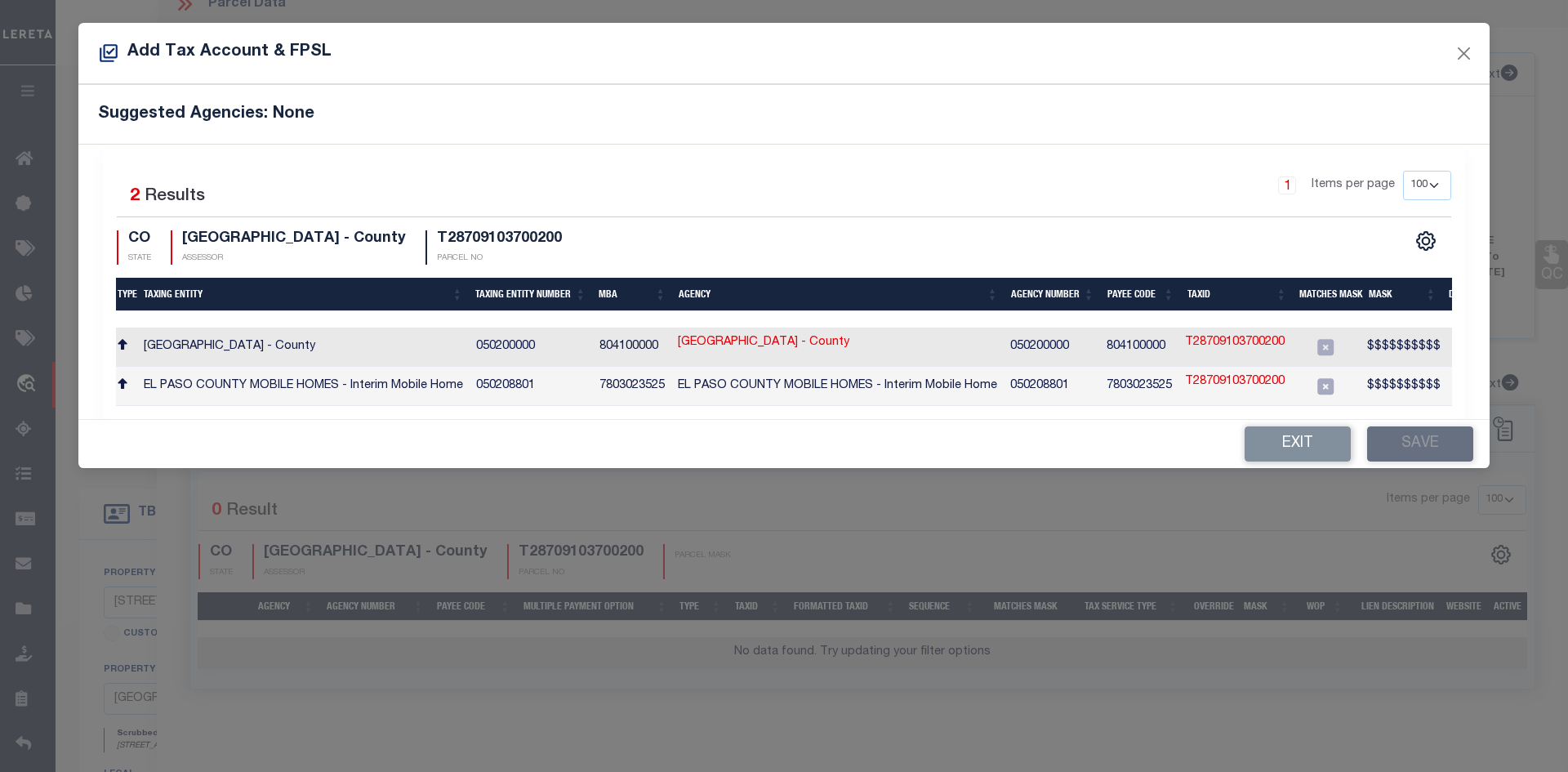
scroll to position [0, 0]
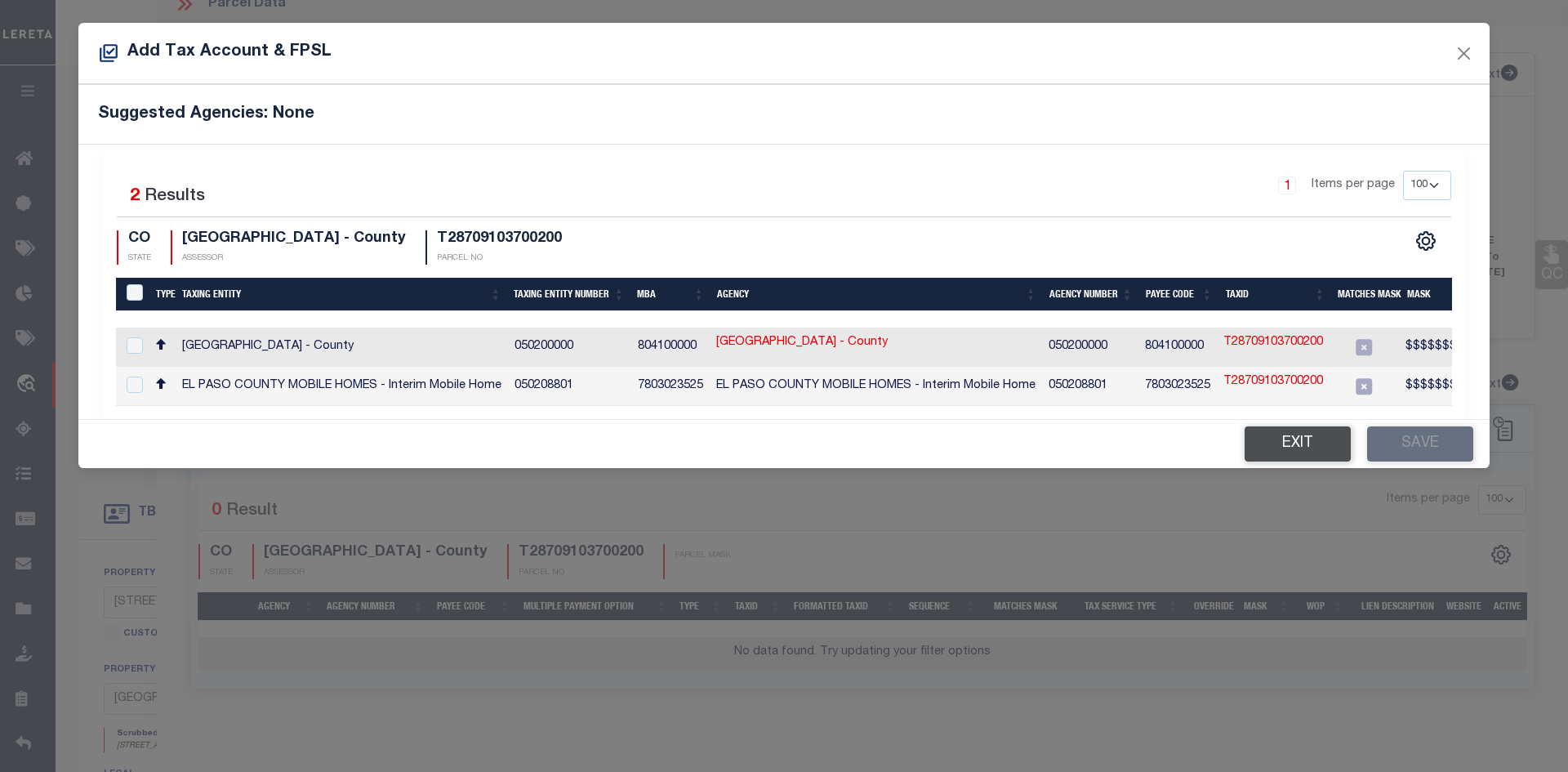
click at [1300, 454] on button "Exit" at bounding box center [1298, 445] width 106 height 35
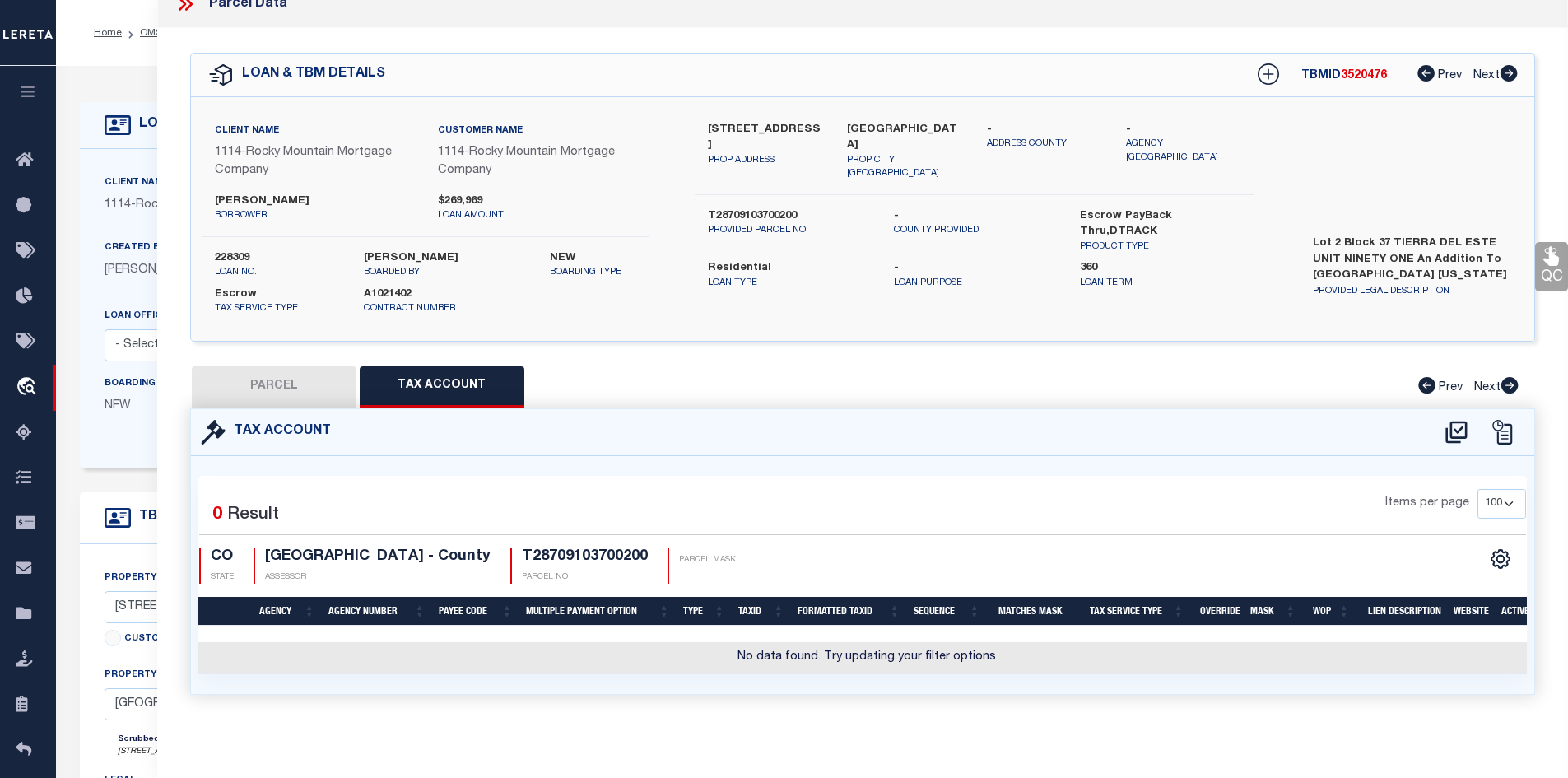
click at [285, 391] on button "PARCEL" at bounding box center [274, 388] width 164 height 42
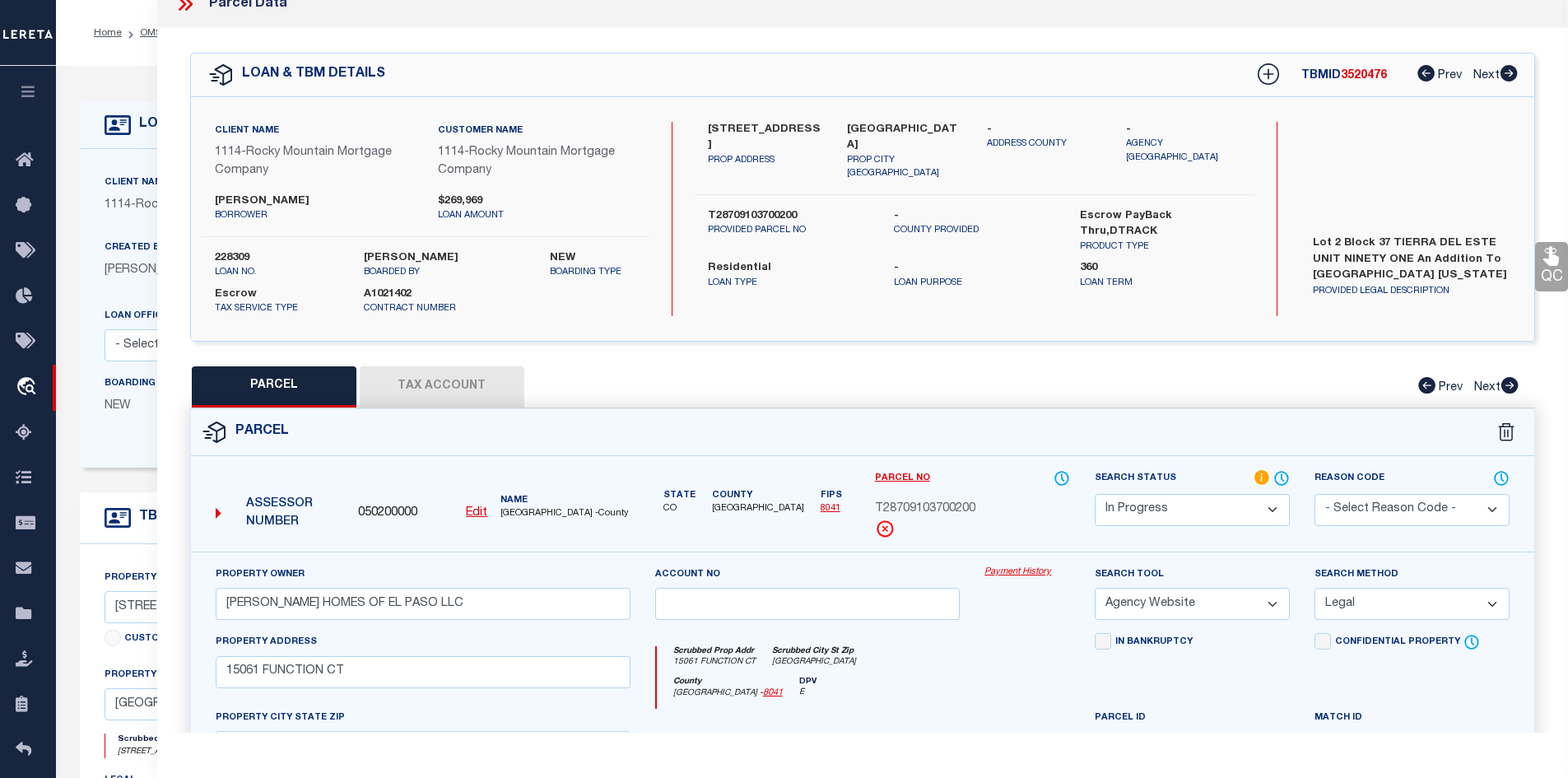
click at [478, 514] on u "Edit" at bounding box center [476, 513] width 22 height 12
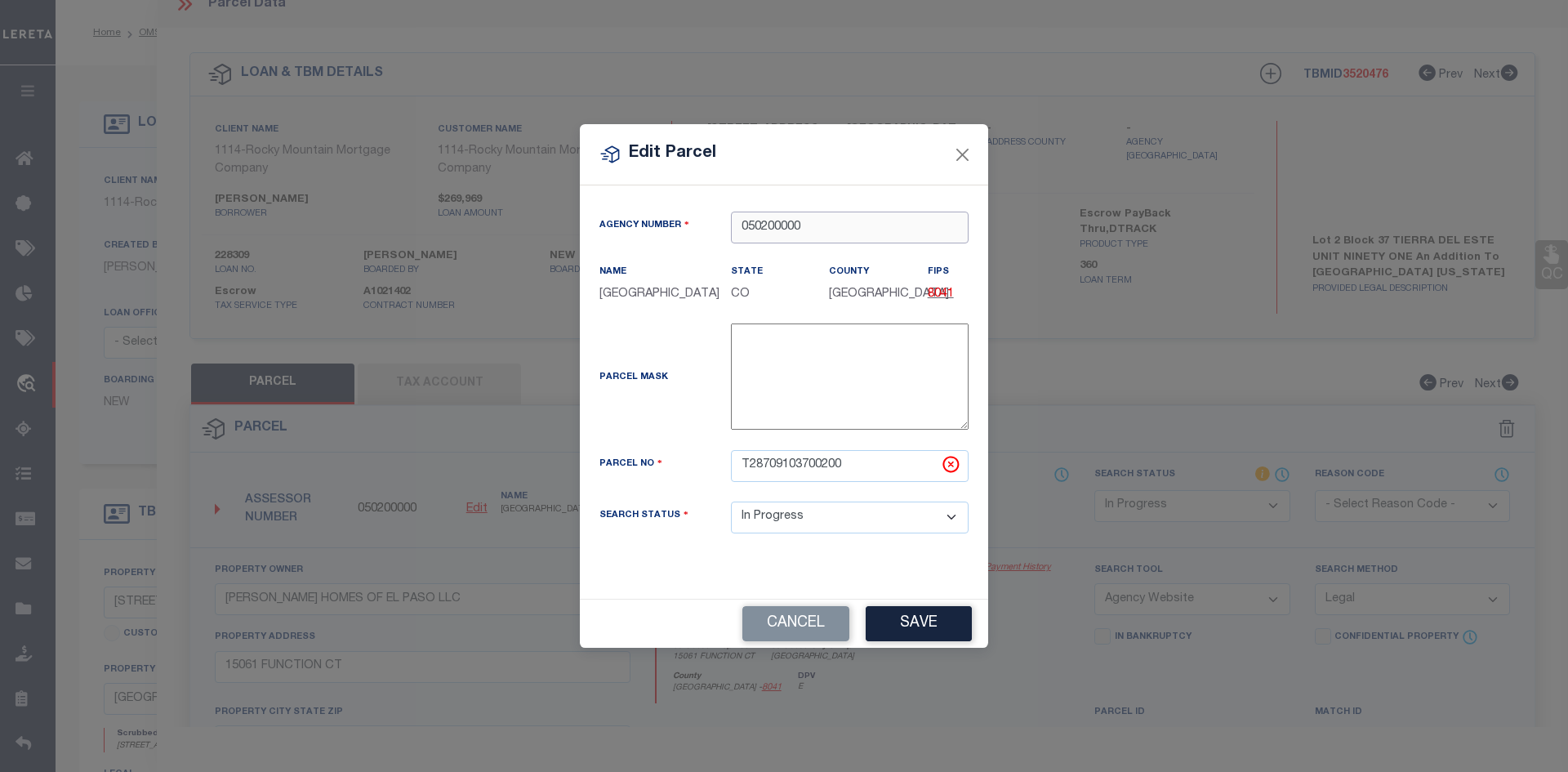
drag, startPoint x: 814, startPoint y: 227, endPoint x: 640, endPoint y: 227, distance: 174.0
click at [640, 227] on div "Agency Number 050200000" at bounding box center [784, 227] width 393 height 31
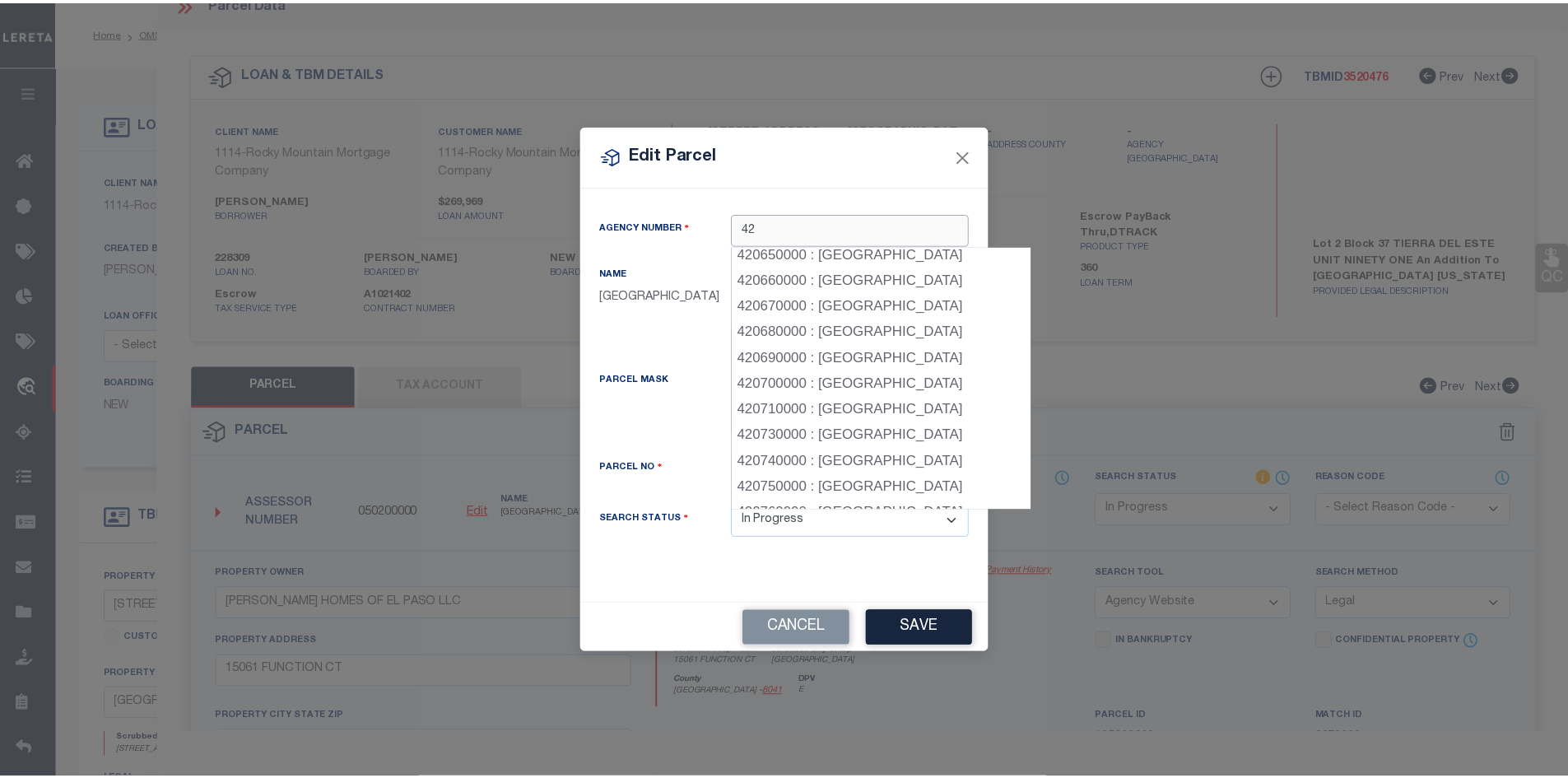
scroll to position [1666, 0]
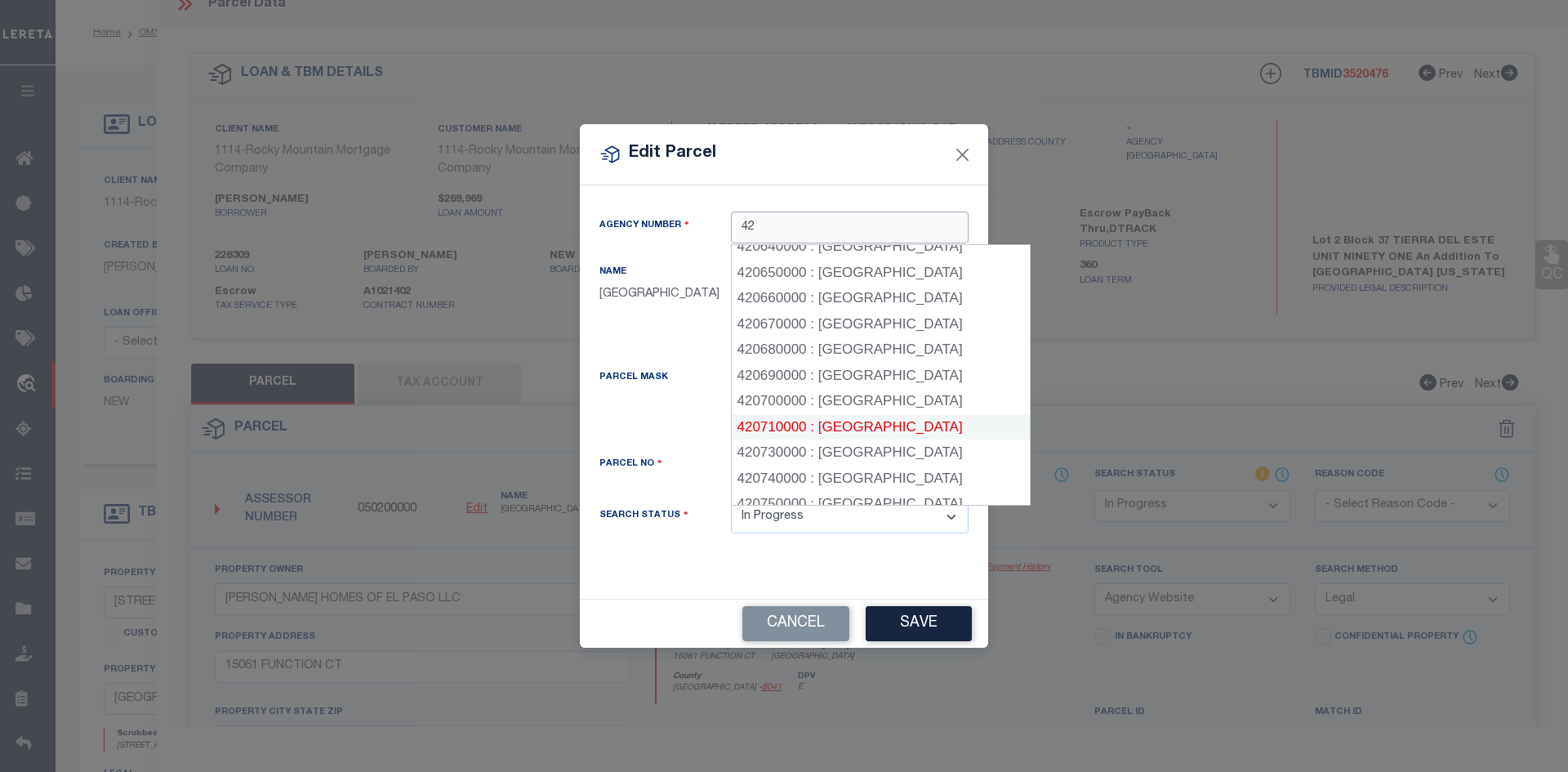
click at [865, 414] on div "420710000 : [GEOGRAPHIC_DATA]" at bounding box center [880, 427] width 298 height 27
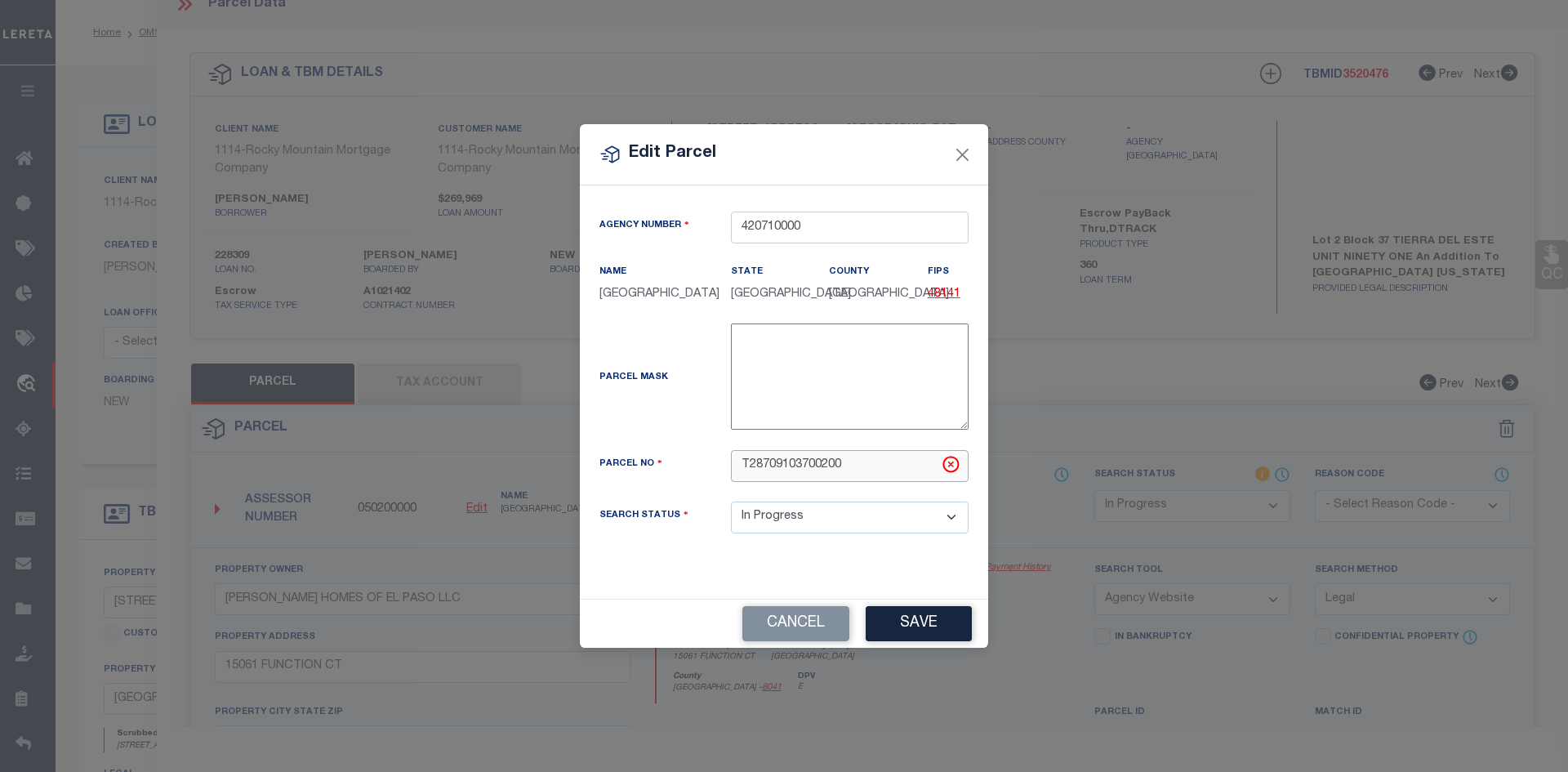
drag, startPoint x: 852, startPoint y: 461, endPoint x: 690, endPoint y: 465, distance: 162.0
click at [690, 465] on div "Parcel No T28709103700200" at bounding box center [784, 466] width 393 height 31
click at [914, 629] on button "Save" at bounding box center [919, 624] width 106 height 35
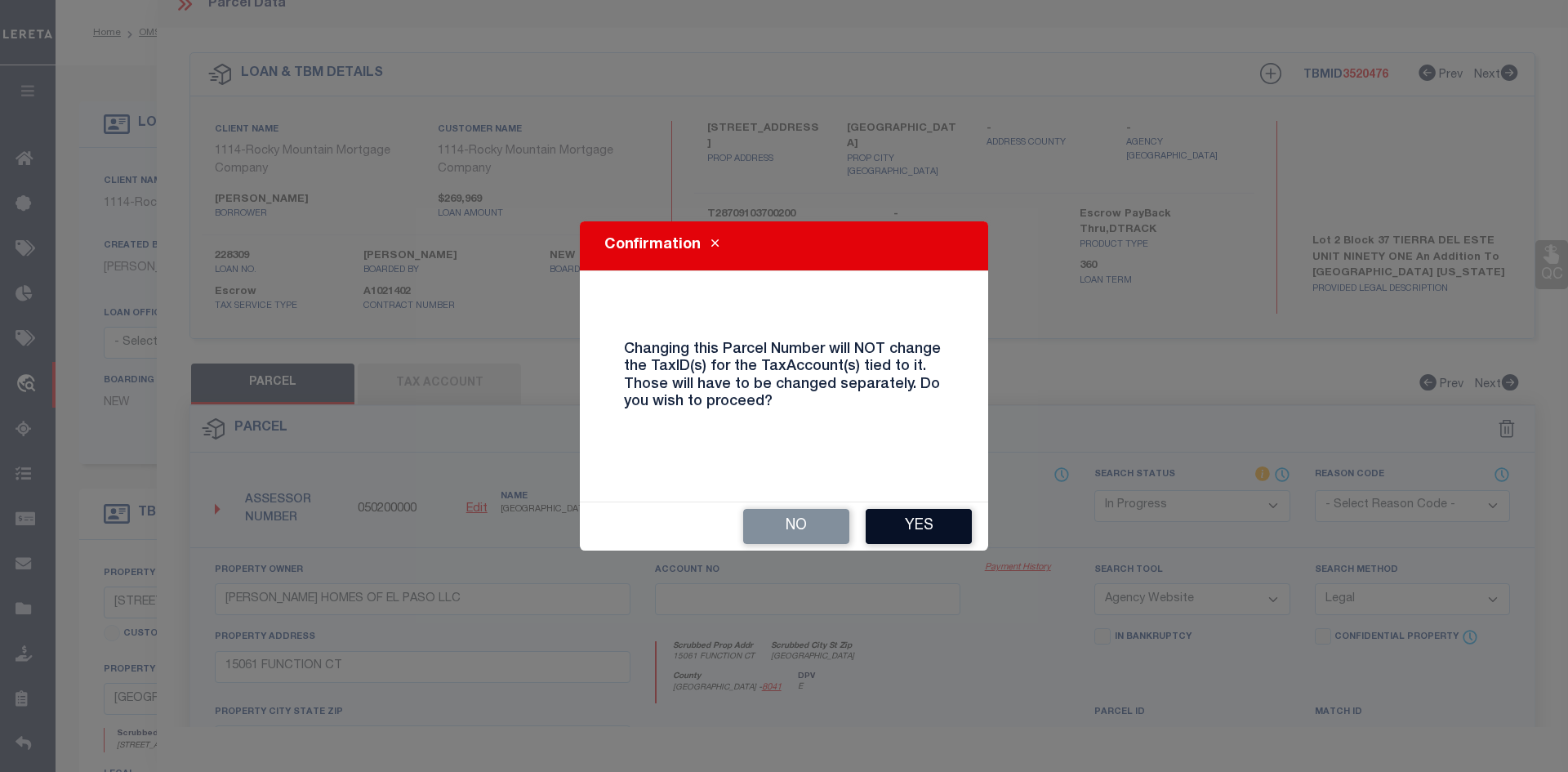
click at [915, 513] on button "Yes" at bounding box center [919, 527] width 106 height 35
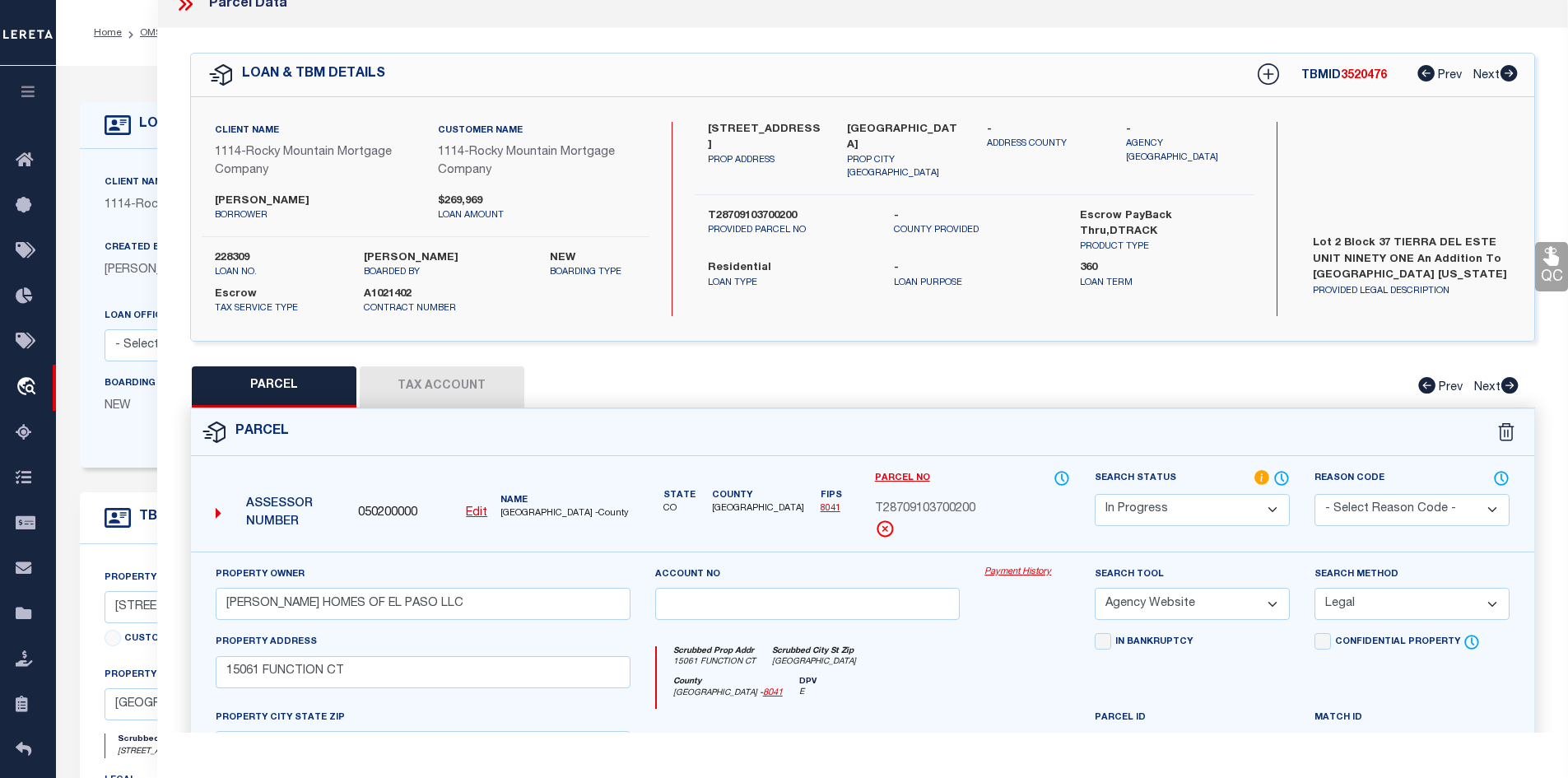
click at [412, 387] on button "Tax Account" at bounding box center [442, 388] width 164 height 42
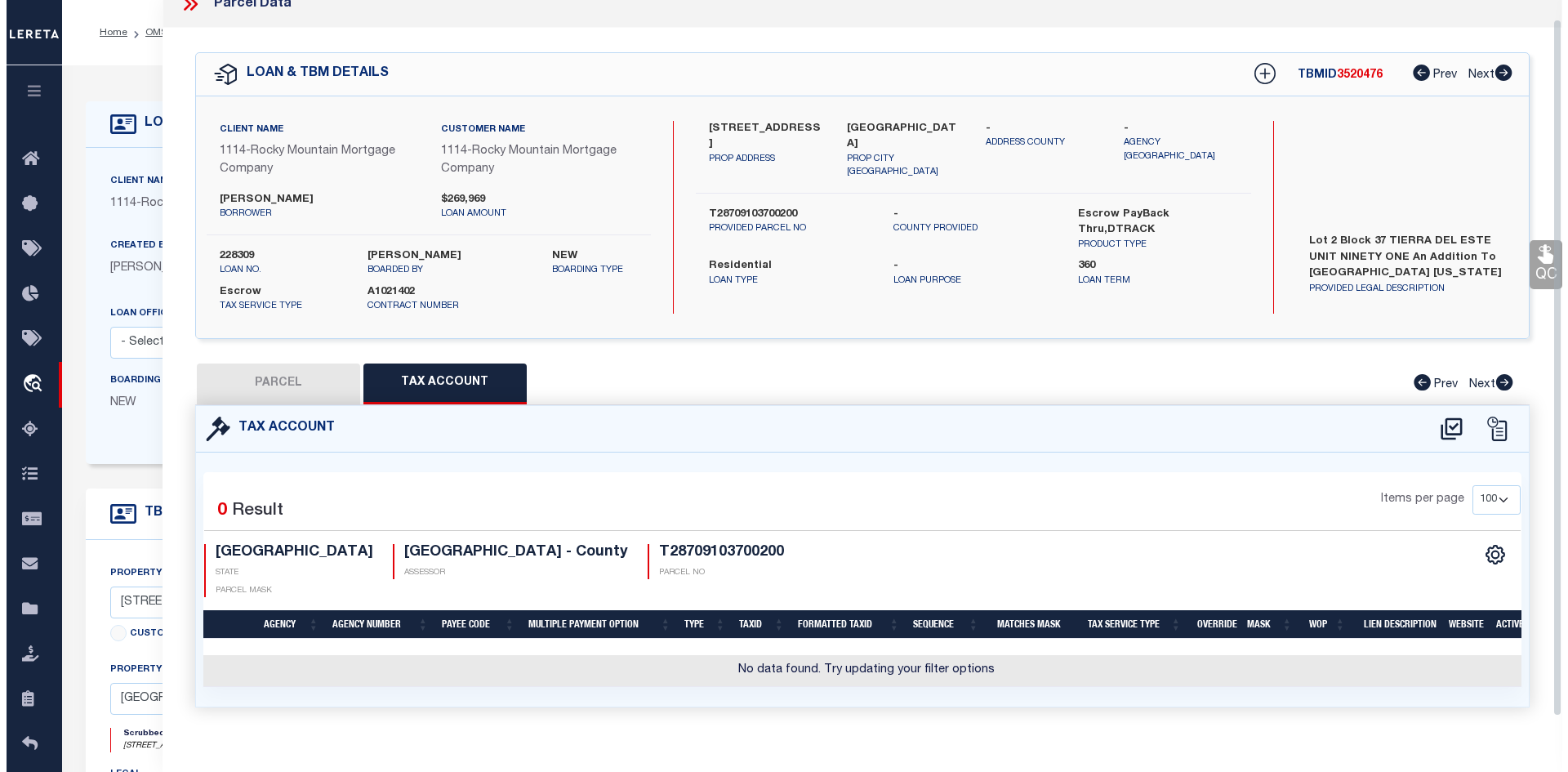
scroll to position [20, 0]
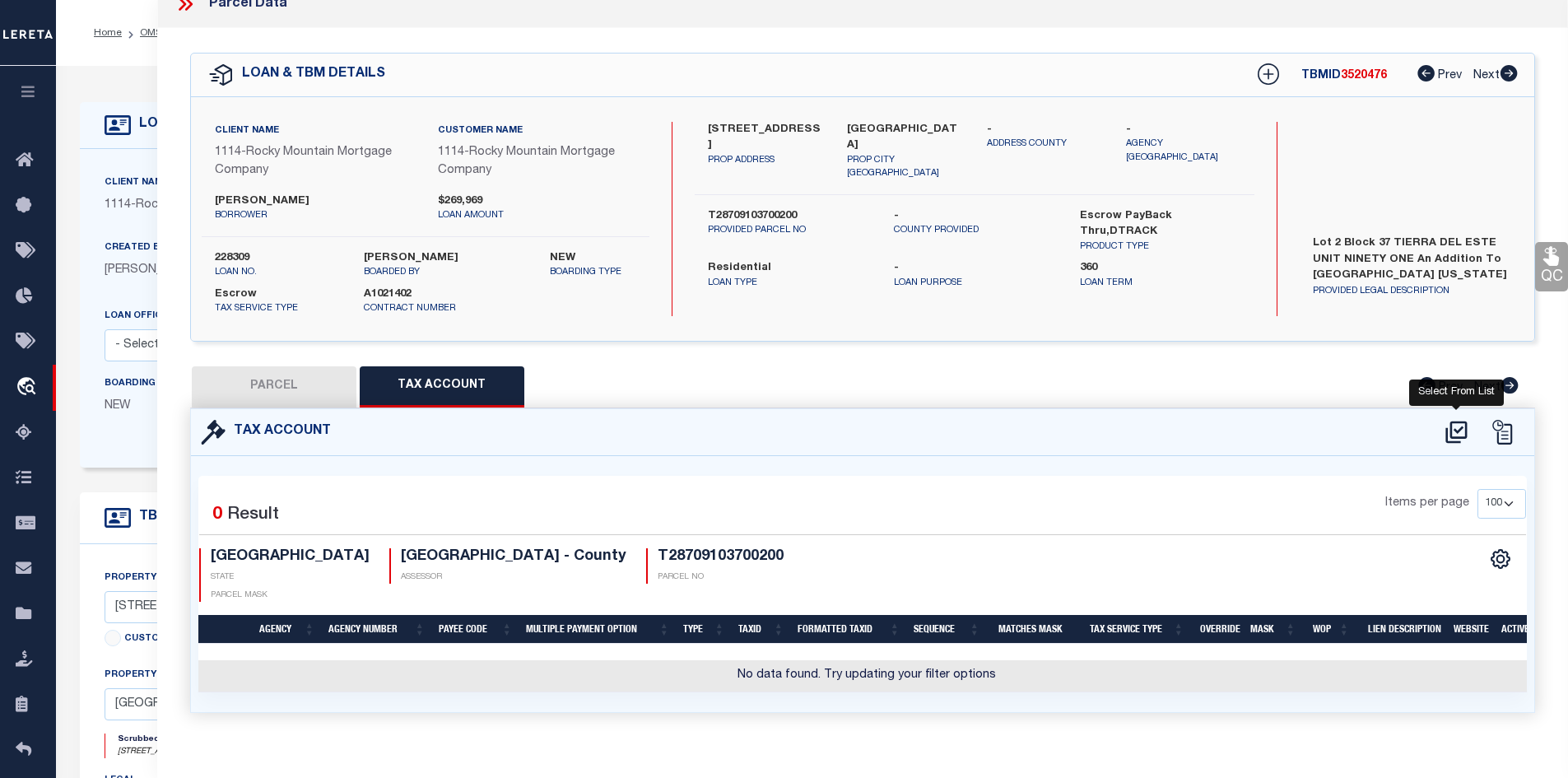
click at [1453, 427] on icon at bounding box center [1455, 432] width 27 height 27
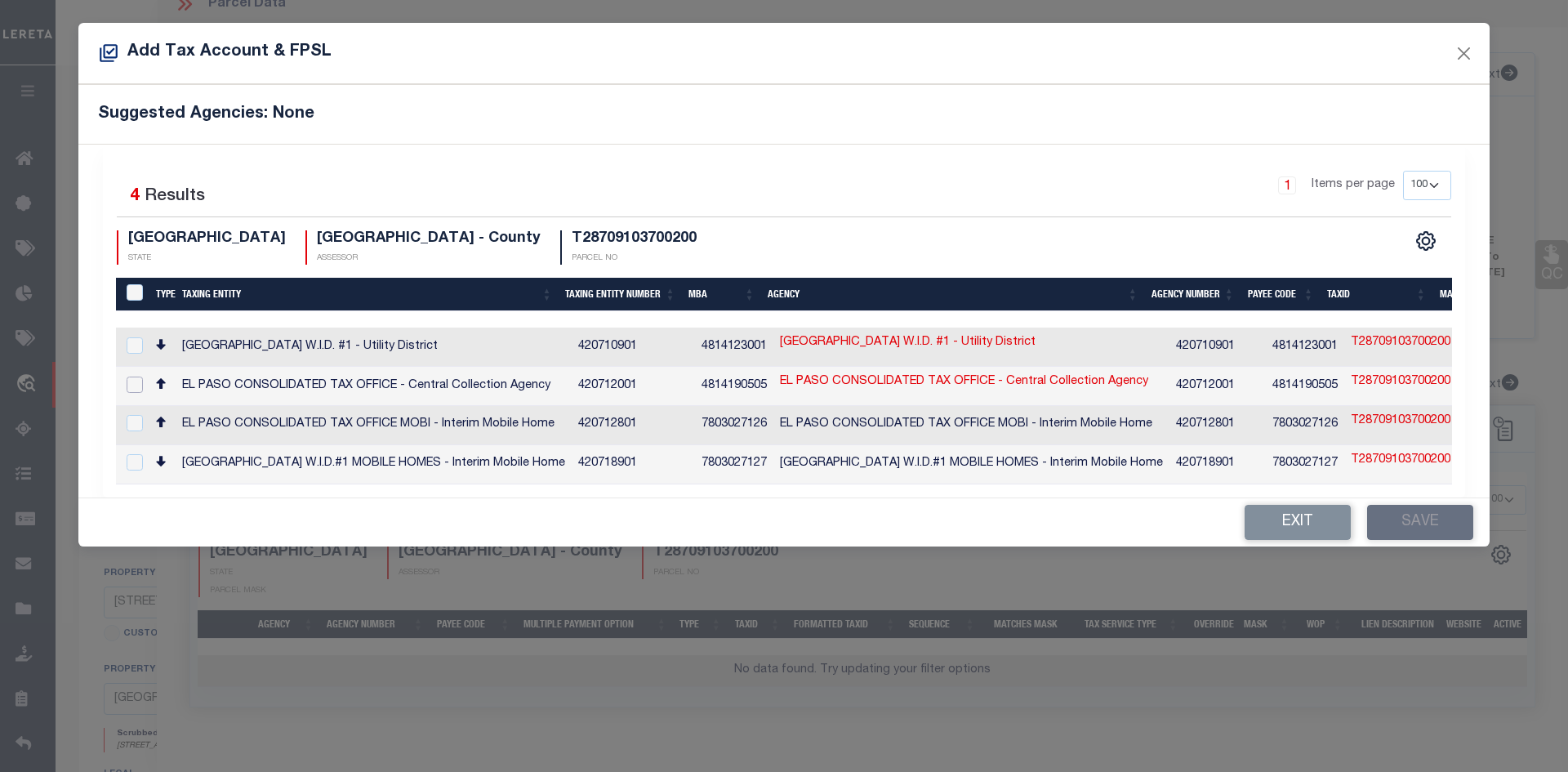
click at [133, 384] on input "checkbox" at bounding box center [135, 385] width 17 height 17
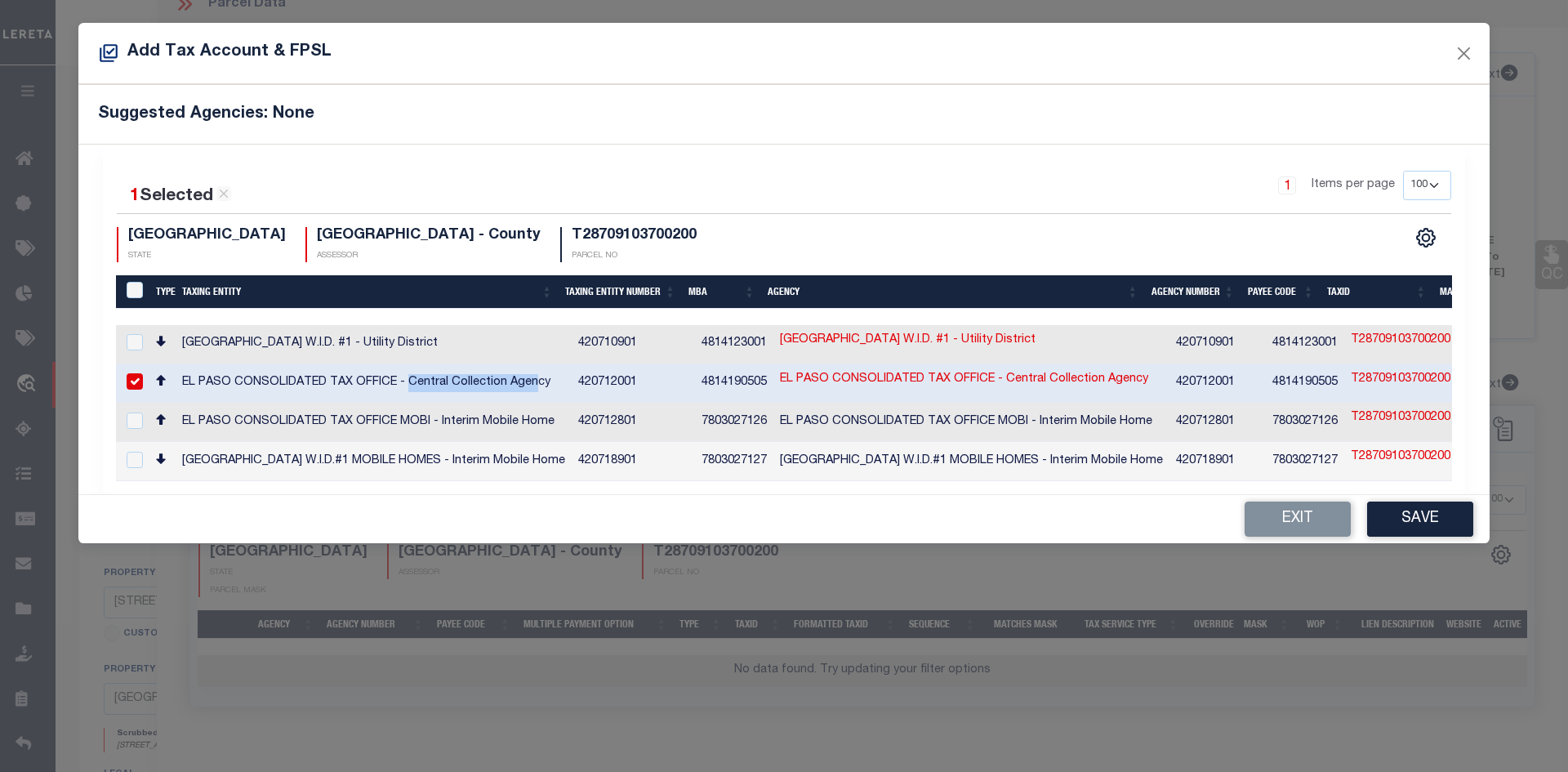
drag, startPoint x: 408, startPoint y: 377, endPoint x: 537, endPoint y: 378, distance: 129.0
click at [537, 378] on td "EL PASO CONSOLIDATED TAX OFFICE - Central Collection Agency" at bounding box center [374, 385] width 396 height 39
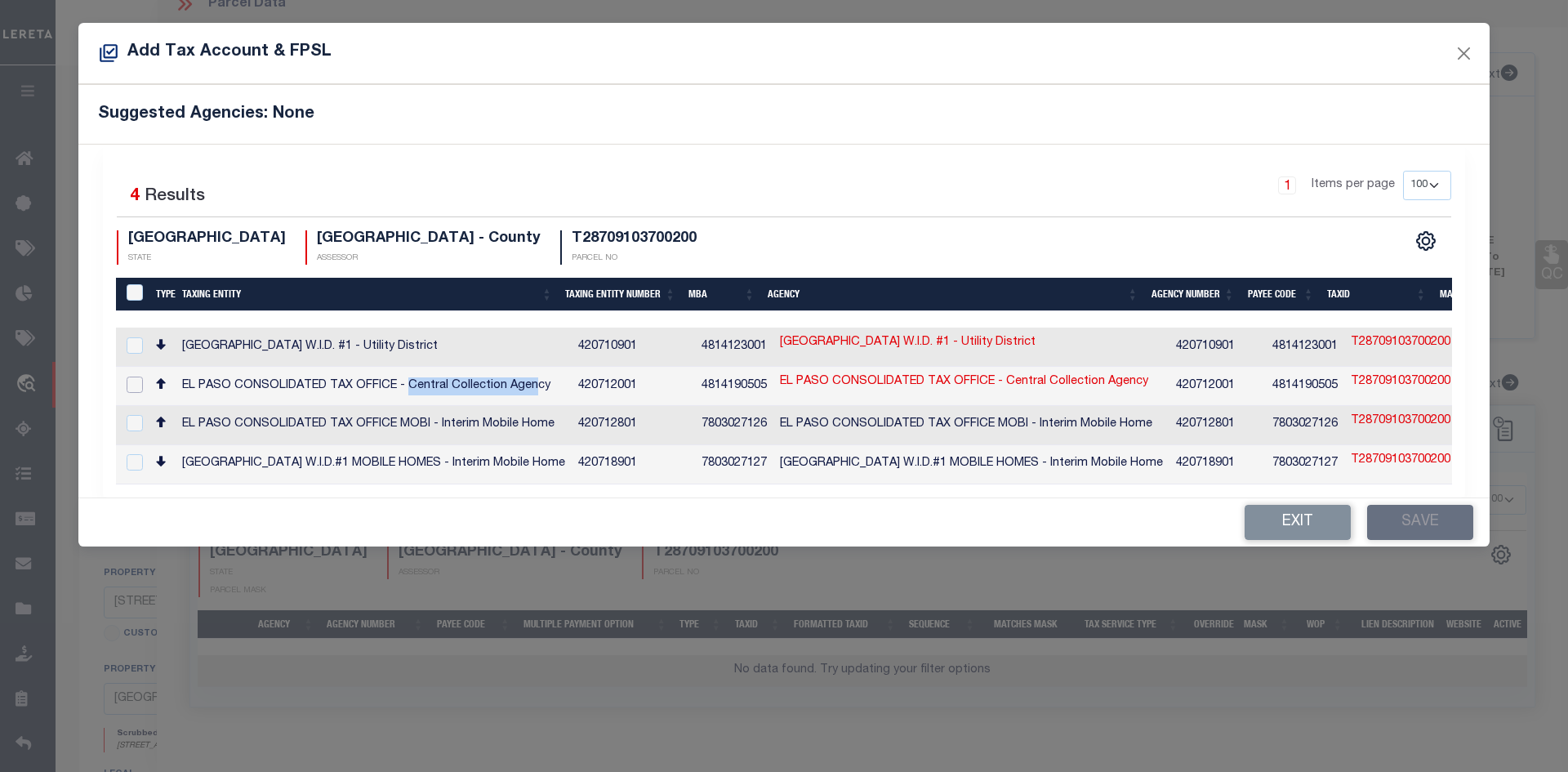
click at [141, 384] on input "checkbox" at bounding box center [135, 385] width 17 height 17
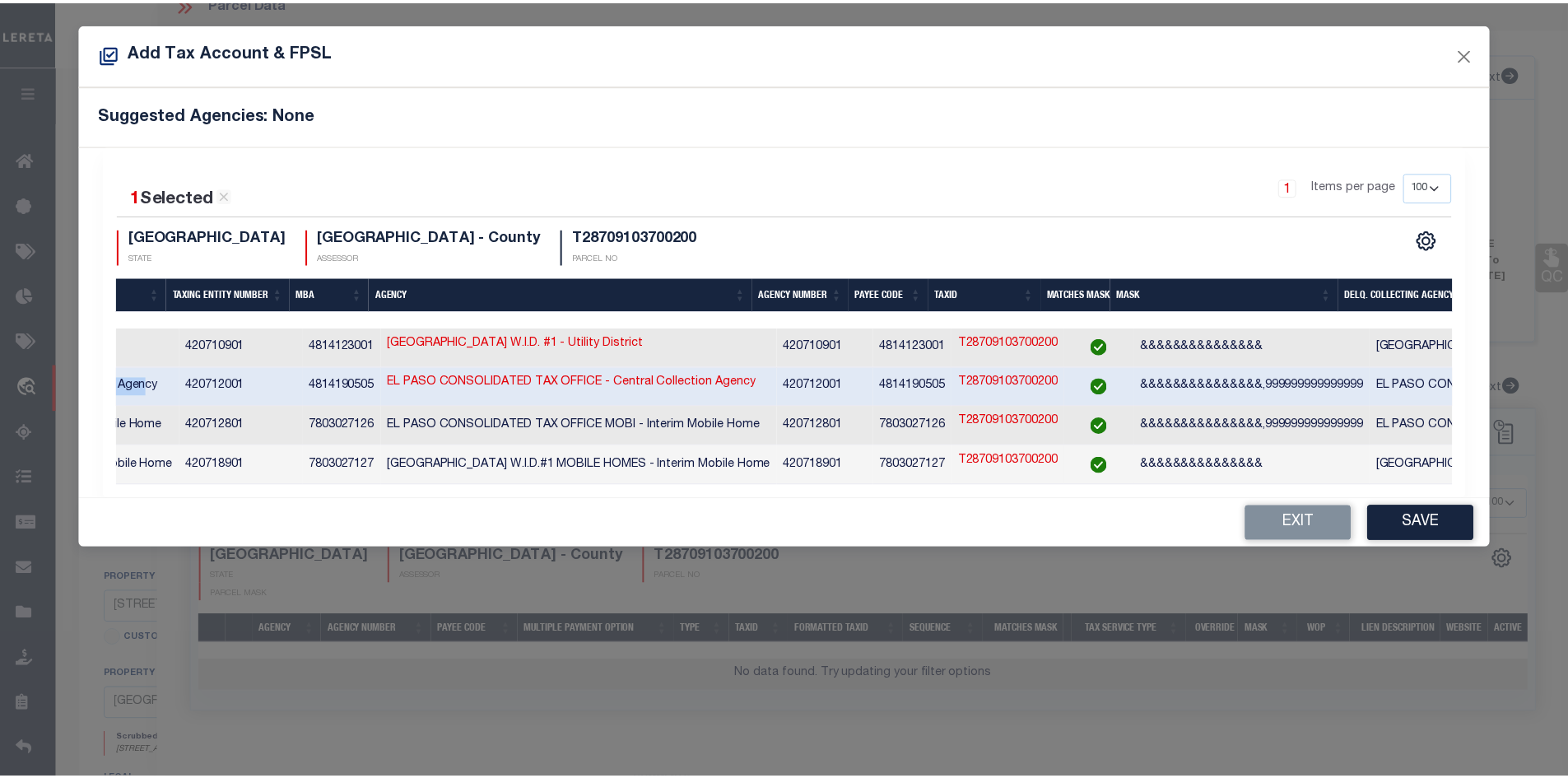
scroll to position [0, 367]
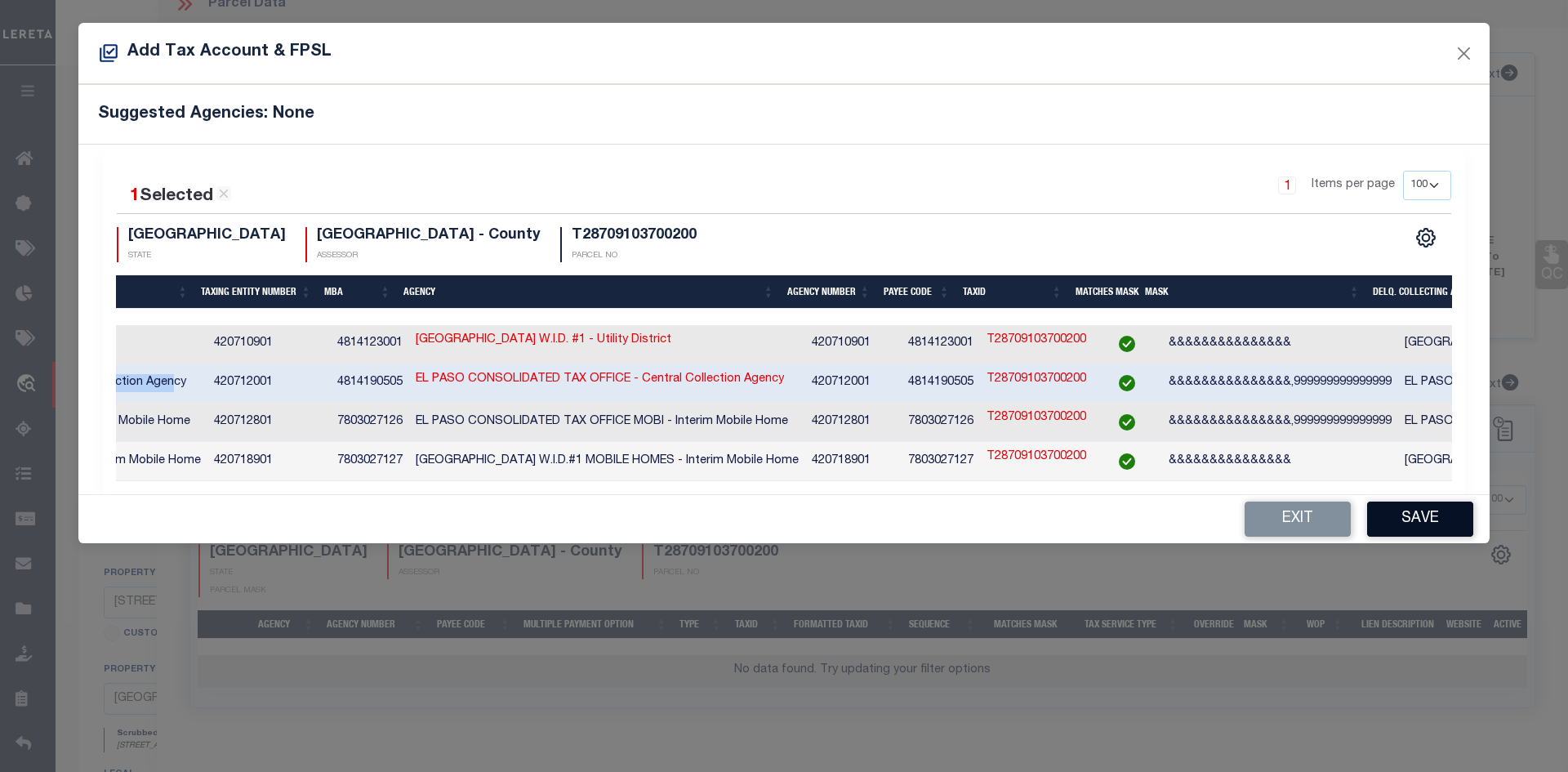
click at [1404, 521] on button "Save" at bounding box center [1421, 519] width 106 height 35
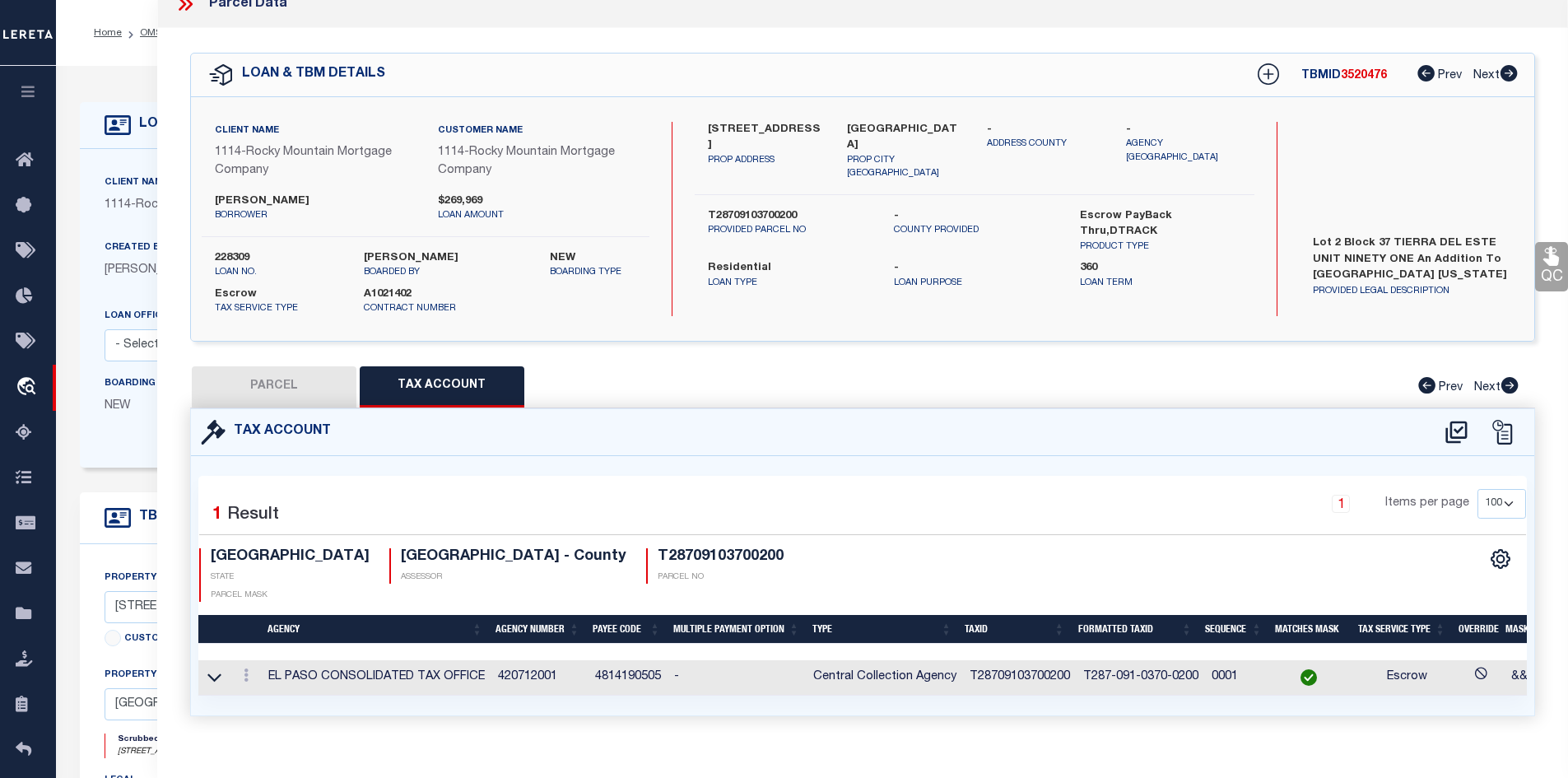
drag, startPoint x: 250, startPoint y: 384, endPoint x: 307, endPoint y: 435, distance: 76.5
click at [250, 384] on button "PARCEL" at bounding box center [274, 388] width 164 height 42
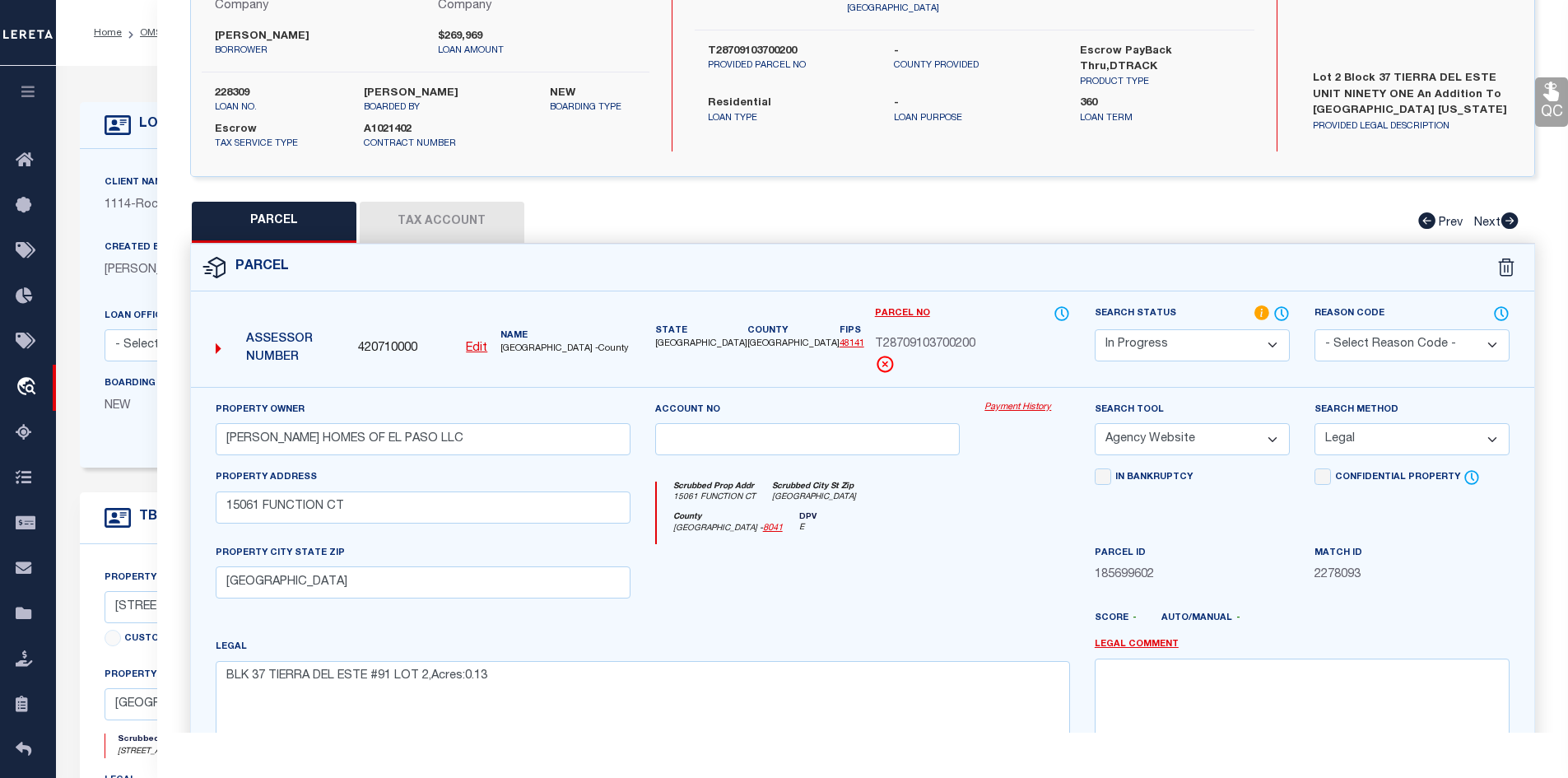
scroll to position [267, 0]
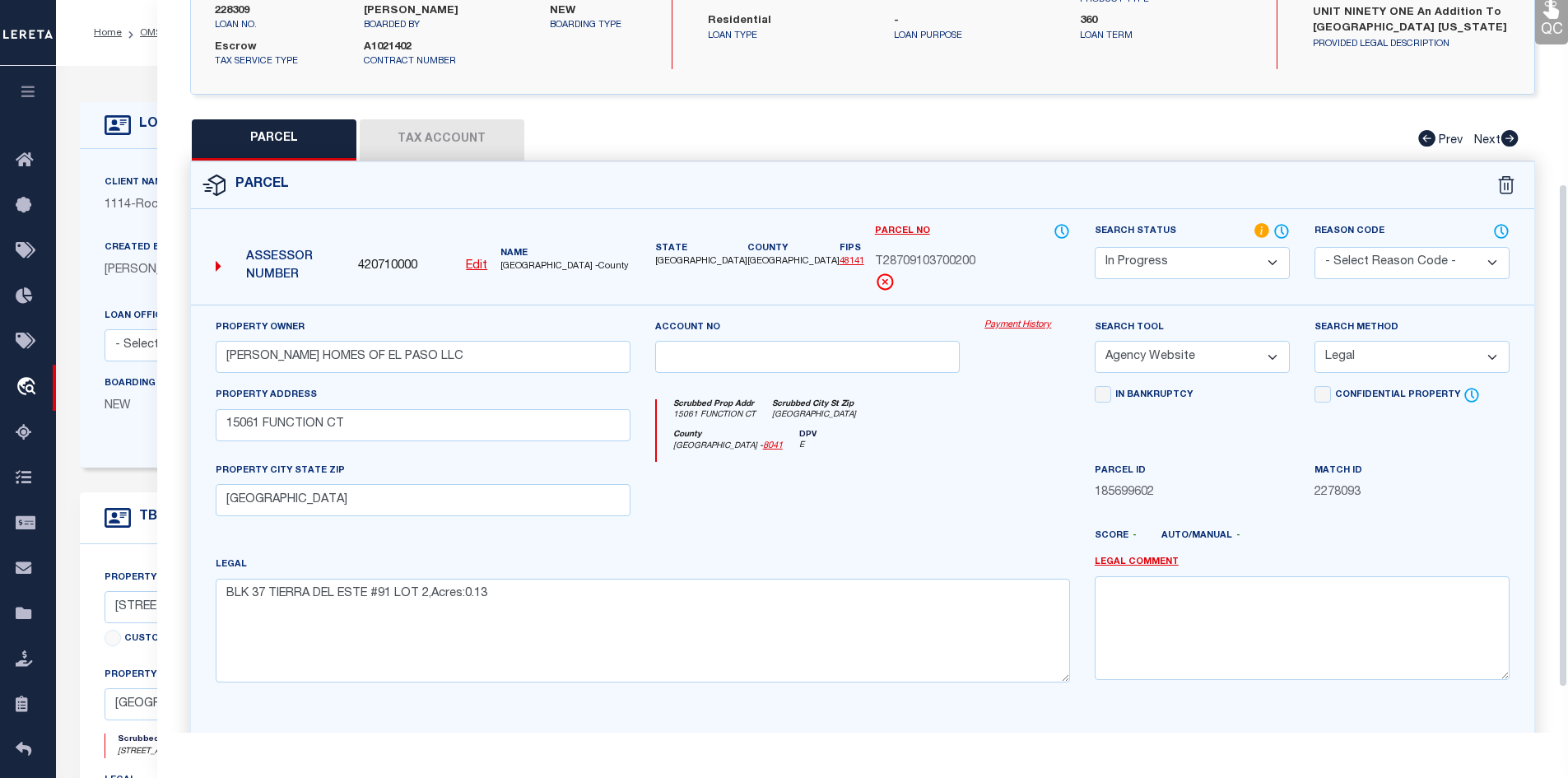
click at [462, 147] on button "Tax Account" at bounding box center [442, 140] width 164 height 42
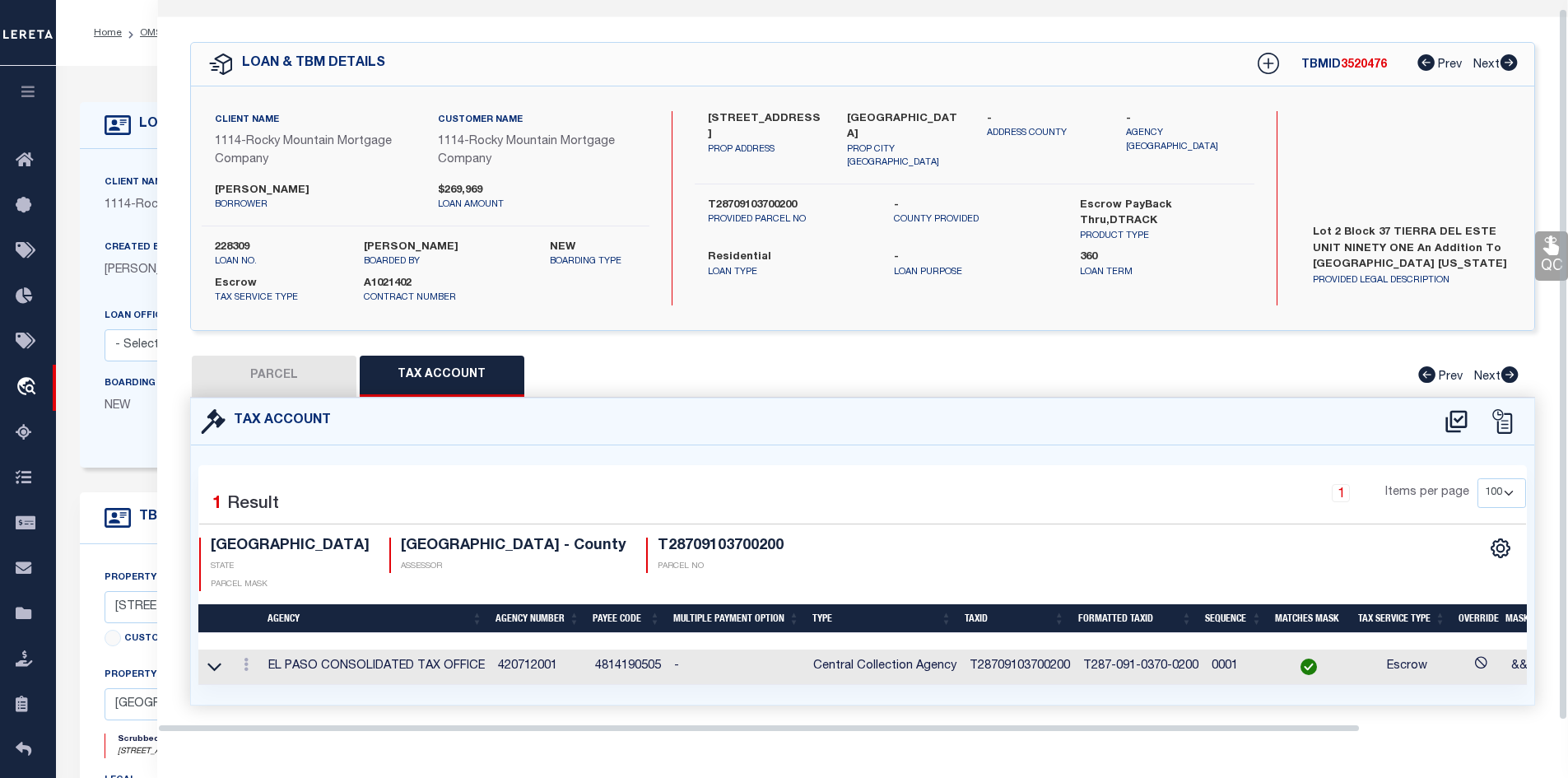
scroll to position [36, 0]
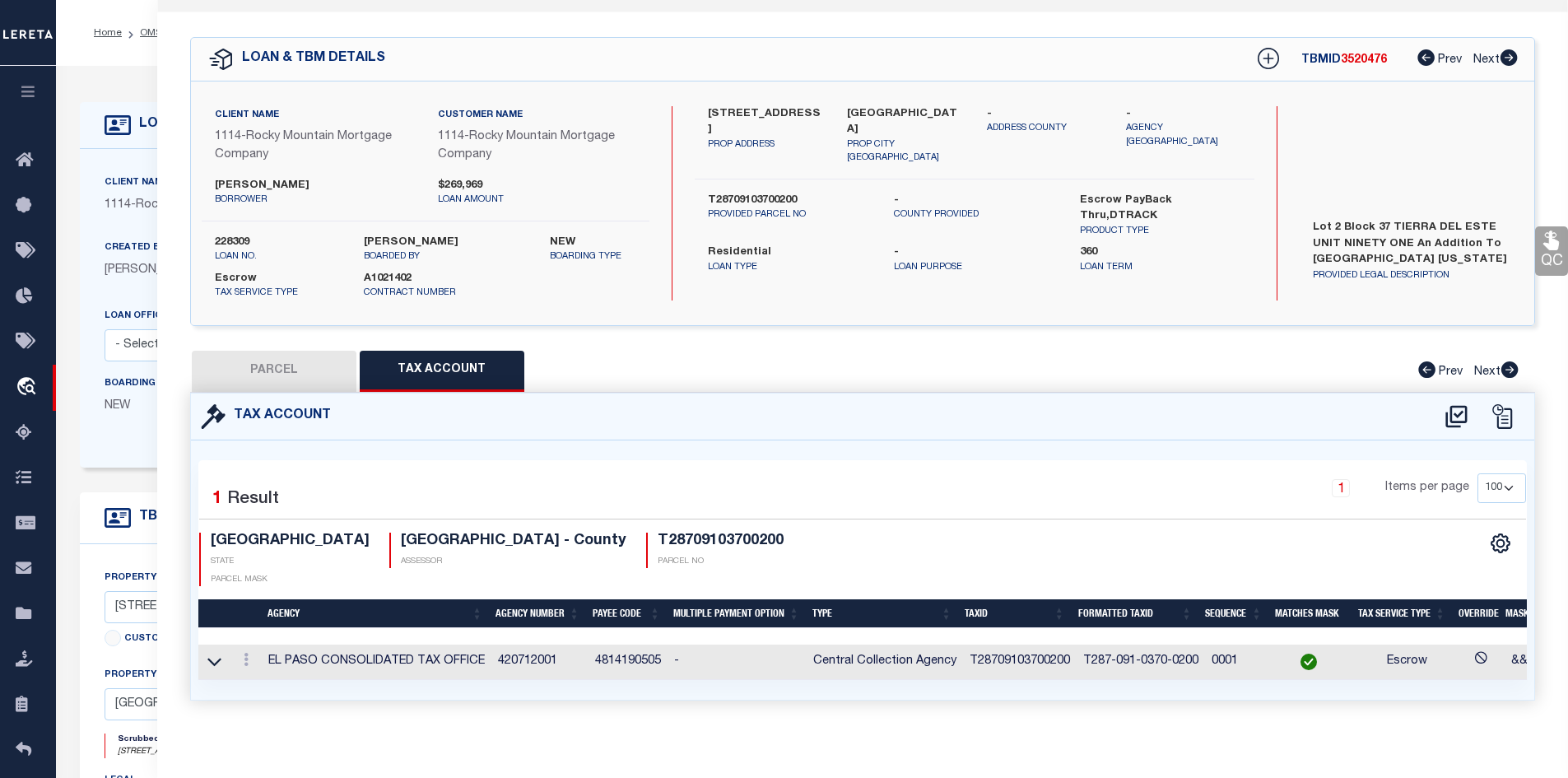
click at [272, 379] on button "PARCEL" at bounding box center [274, 372] width 164 height 42
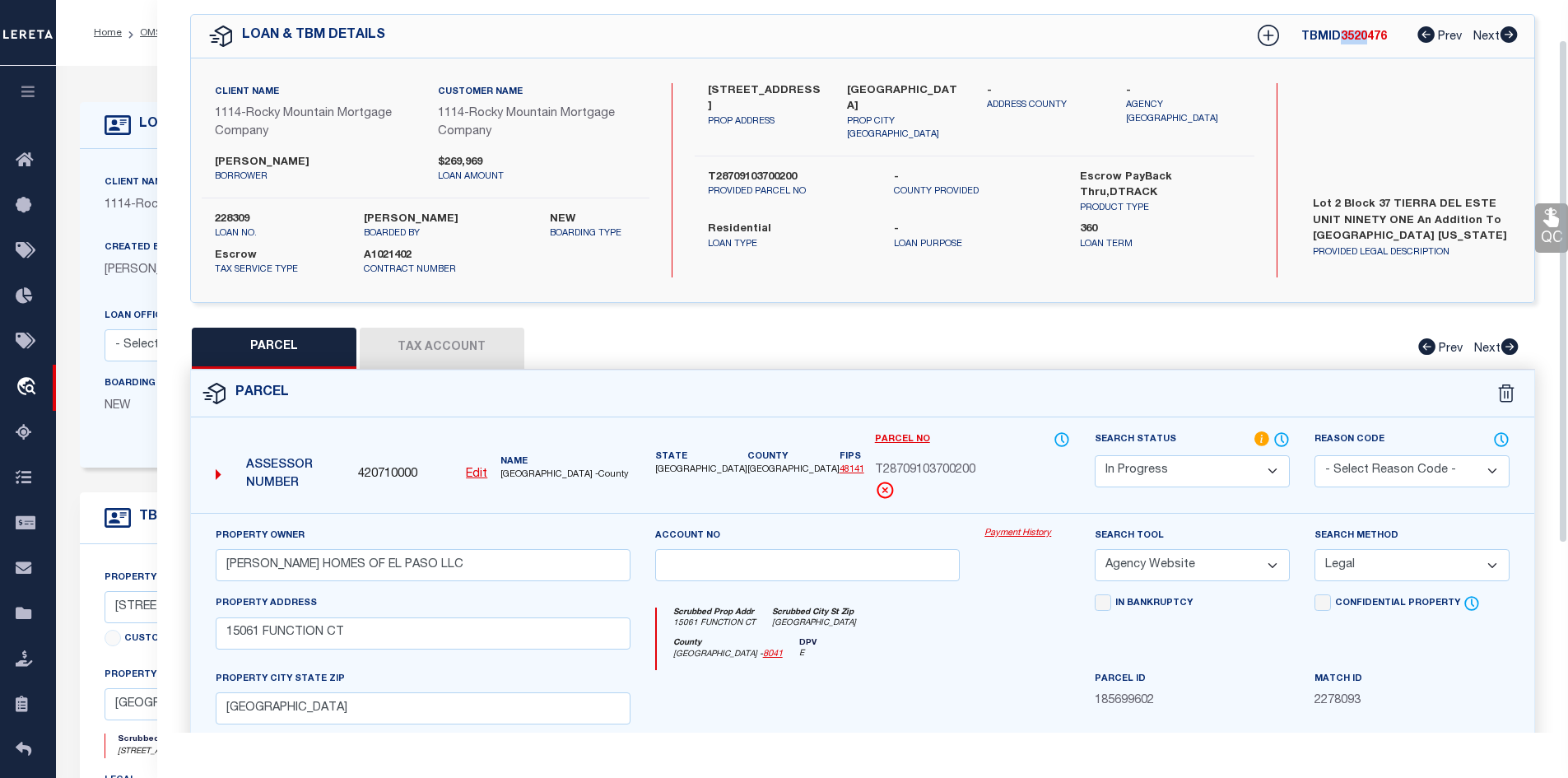
scroll to position [0, 0]
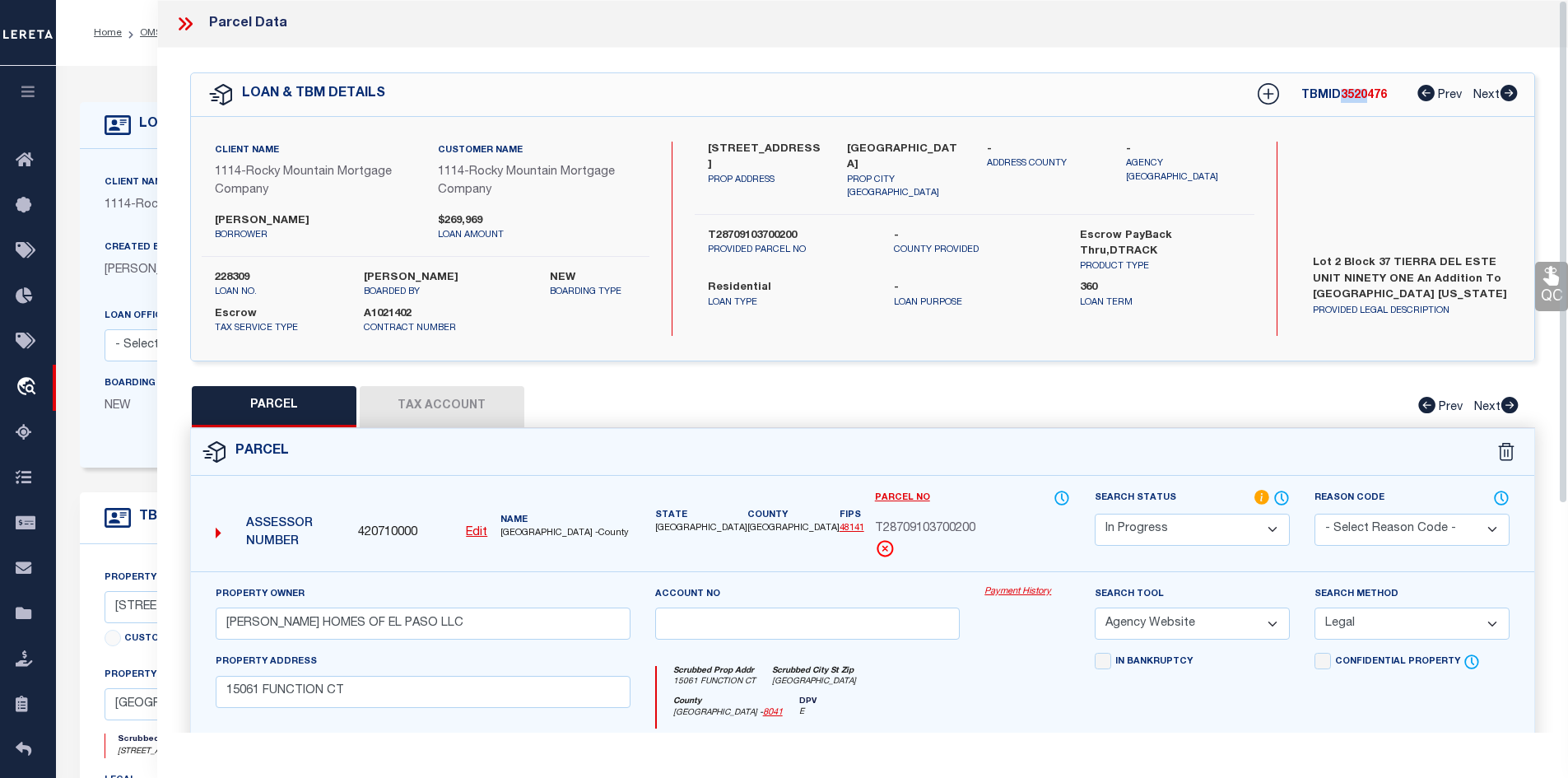
drag, startPoint x: 1340, startPoint y: 9, endPoint x: 1384, endPoint y: 10, distance: 44.0
click at [1384, 10] on div "Parcel Data QC QC QC - Select Status - Ready to QC" at bounding box center [863, 531] width 1411 height 1062
click at [1346, 94] on span "3520476" at bounding box center [1363, 96] width 47 height 12
click at [1347, 94] on span "3520476" at bounding box center [1363, 96] width 47 height 12
copy span "3520476"
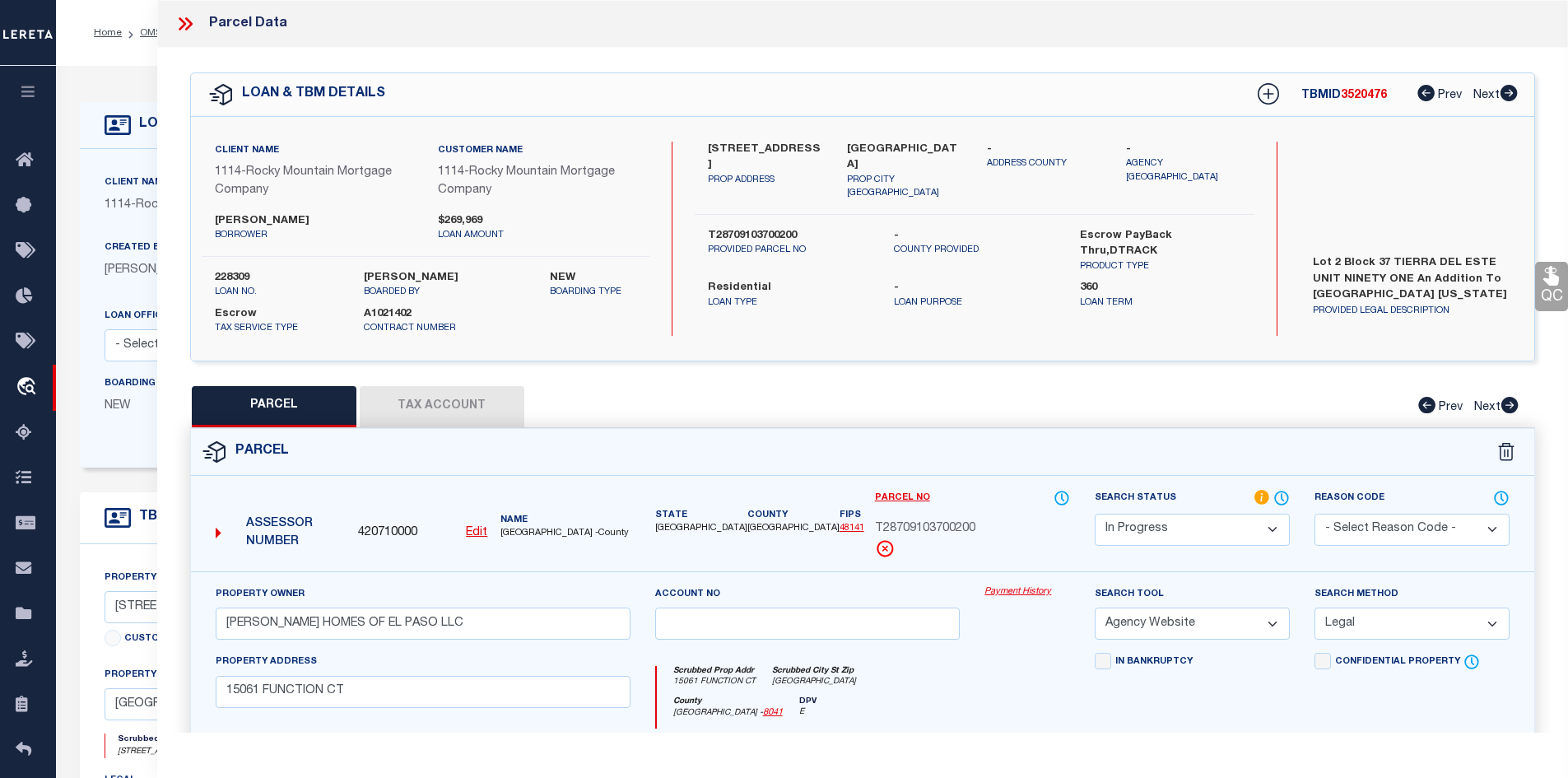
click at [227, 279] on label "228309" at bounding box center [276, 278] width 124 height 17
copy label "228309"
click at [474, 396] on button "Tax Account" at bounding box center [442, 407] width 164 height 42
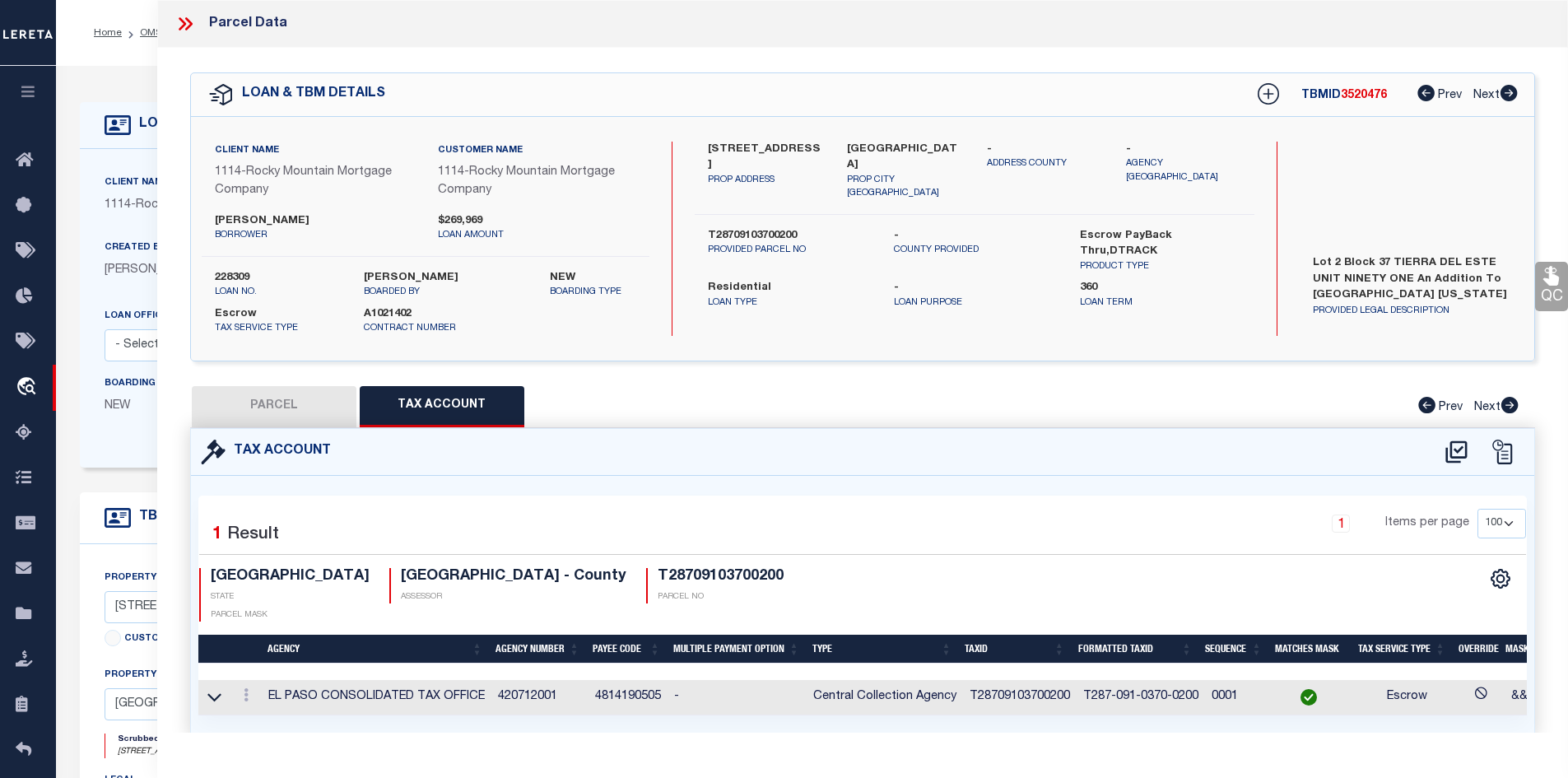
click at [1009, 680] on td "T28709103700200" at bounding box center [1019, 698] width 114 height 36
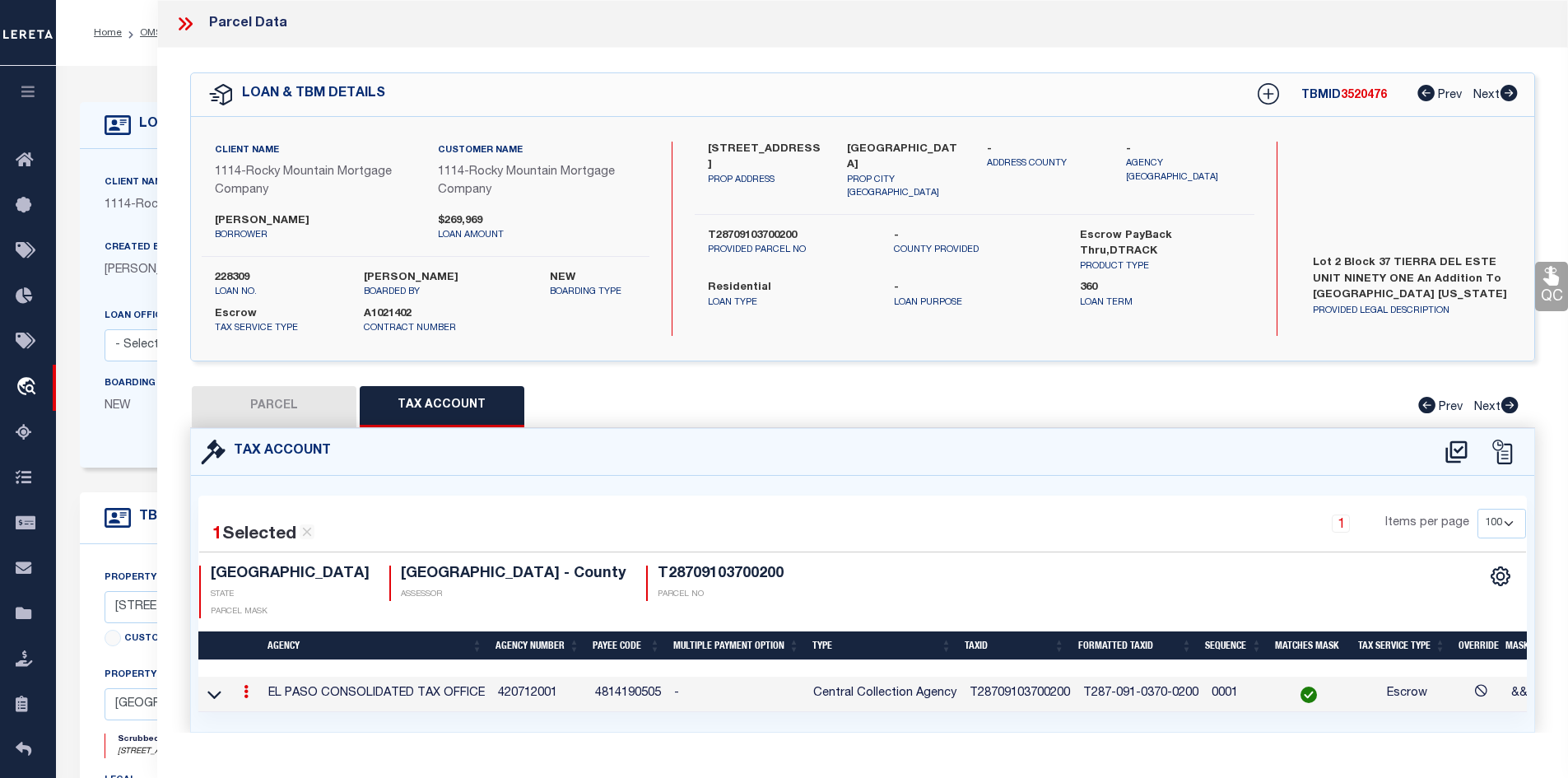
click at [1009, 677] on td "T28709103700200" at bounding box center [1019, 695] width 114 height 36
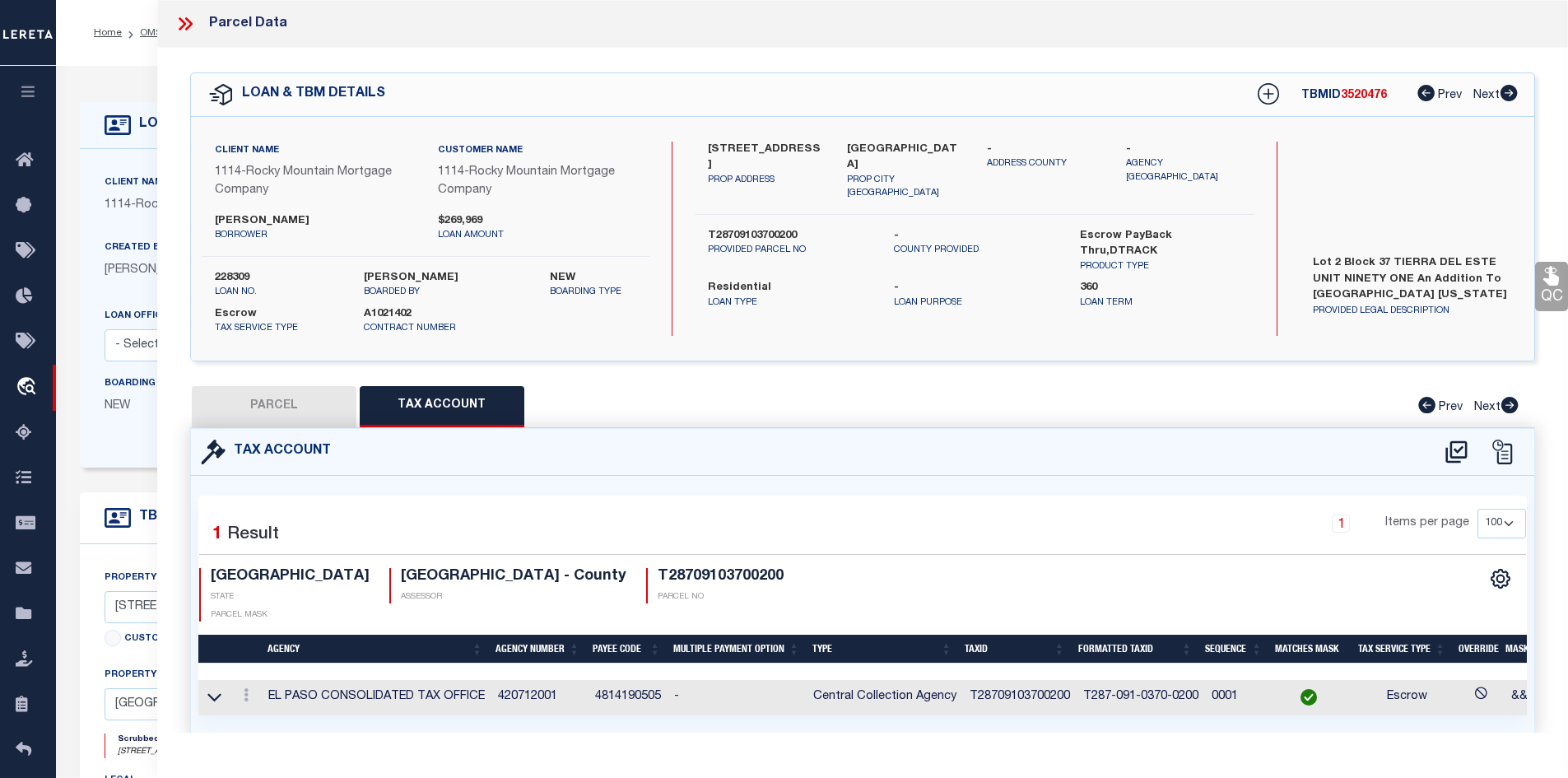
click at [187, 25] on icon at bounding box center [185, 24] width 22 height 22
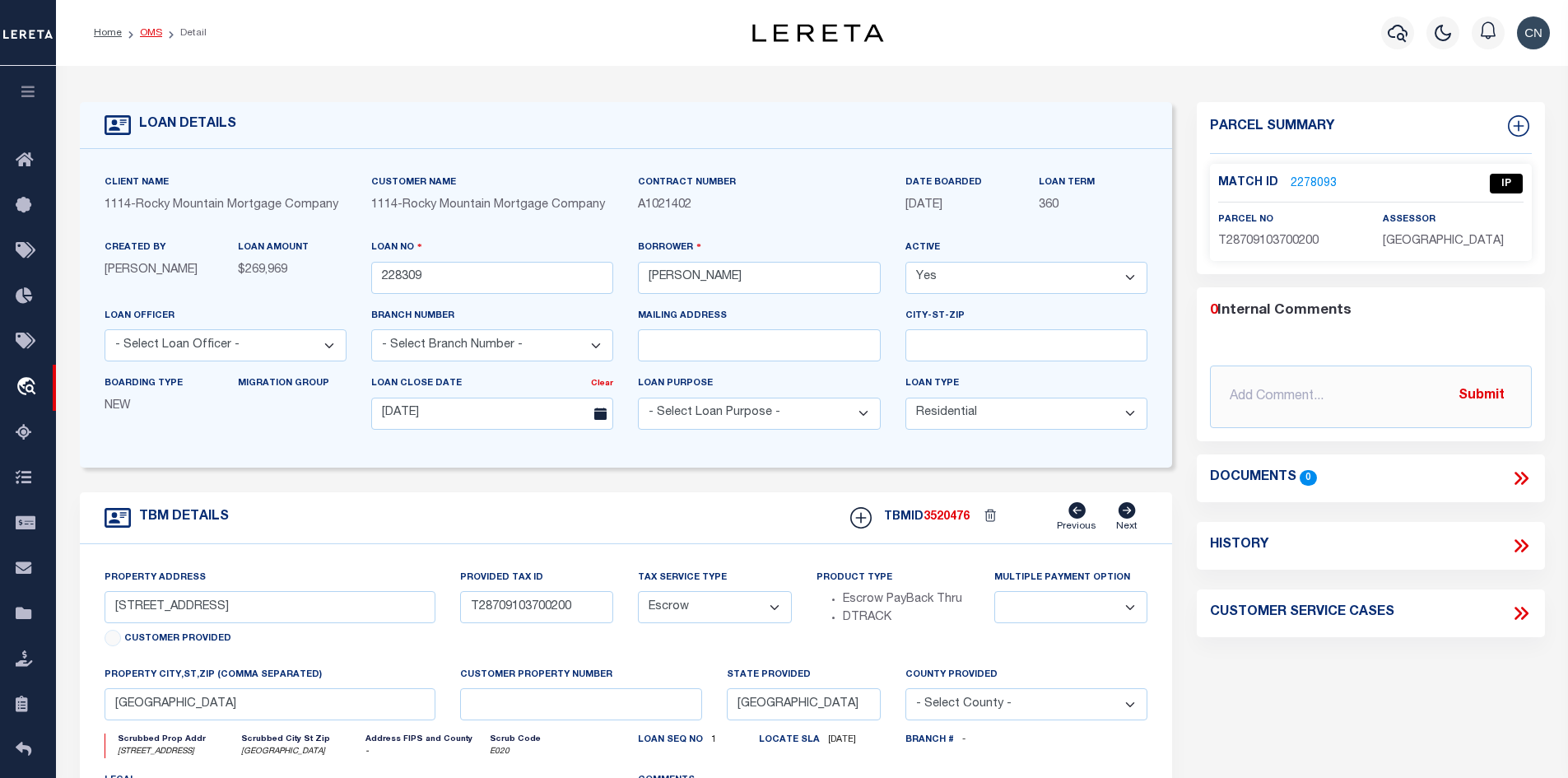
click at [150, 34] on link "OMS" at bounding box center [151, 33] width 22 height 10
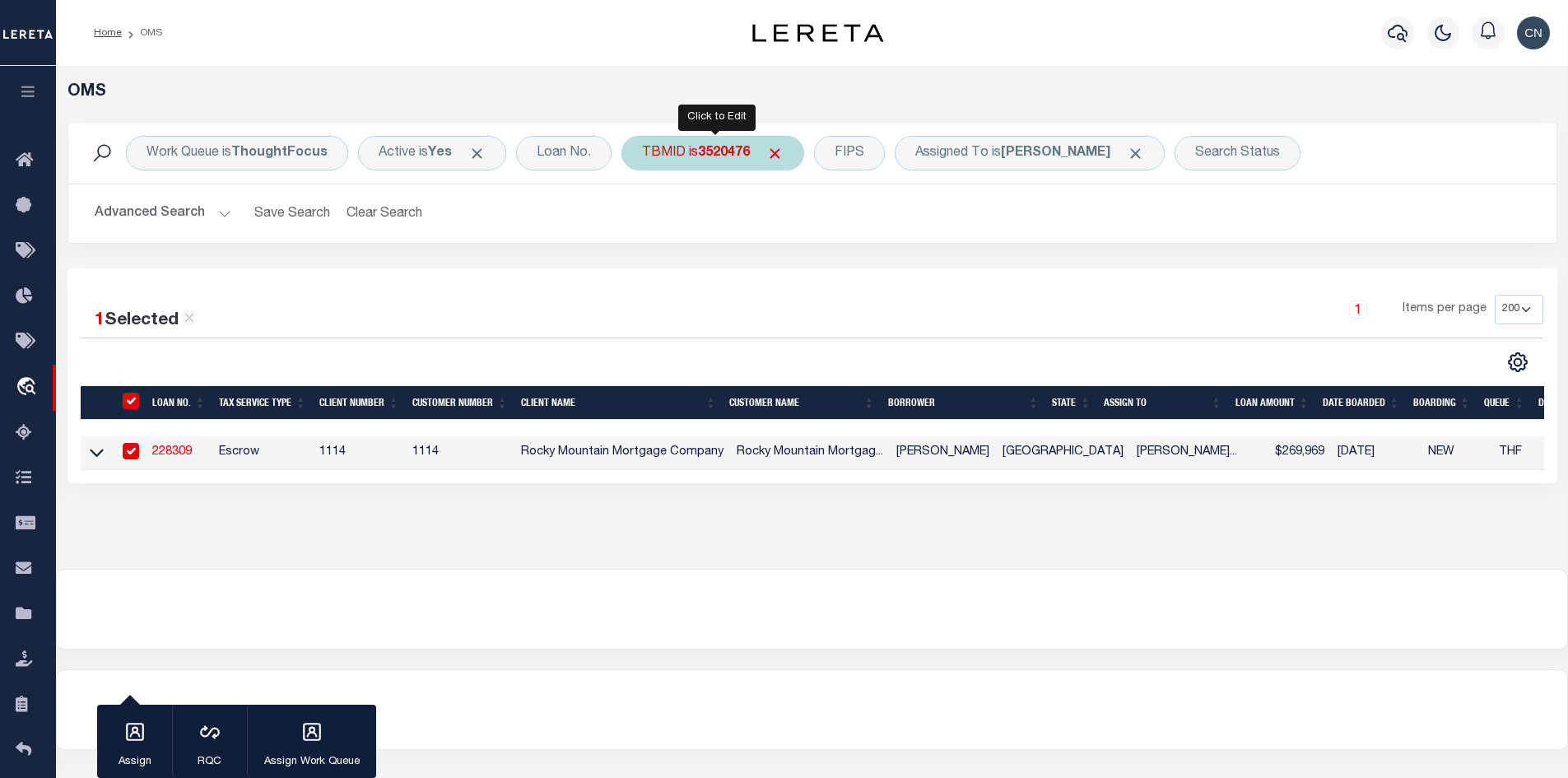
click at [706, 148] on b "3520476" at bounding box center [723, 153] width 52 height 13
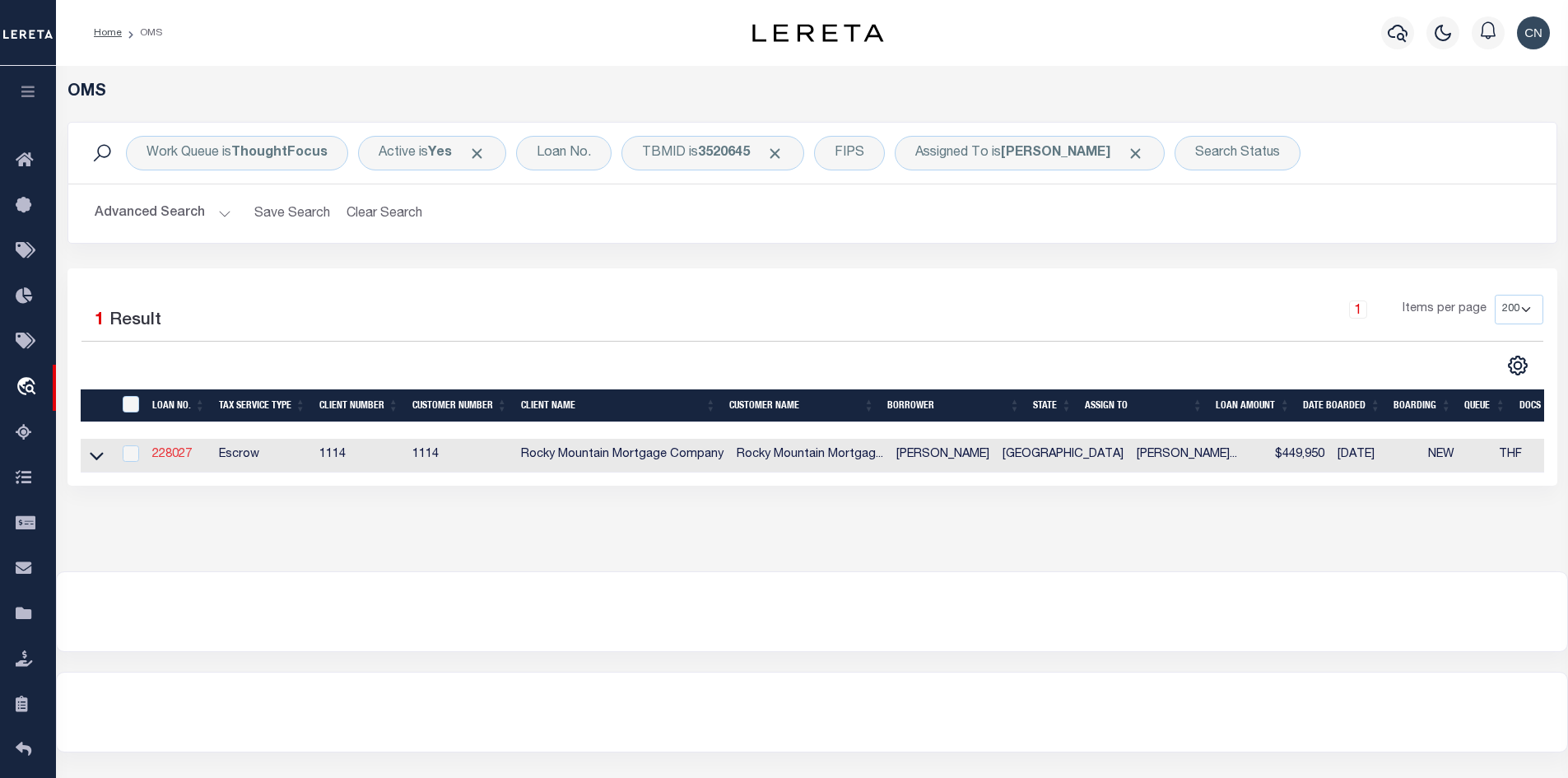
click at [167, 455] on link "228027" at bounding box center [172, 455] width 40 height 12
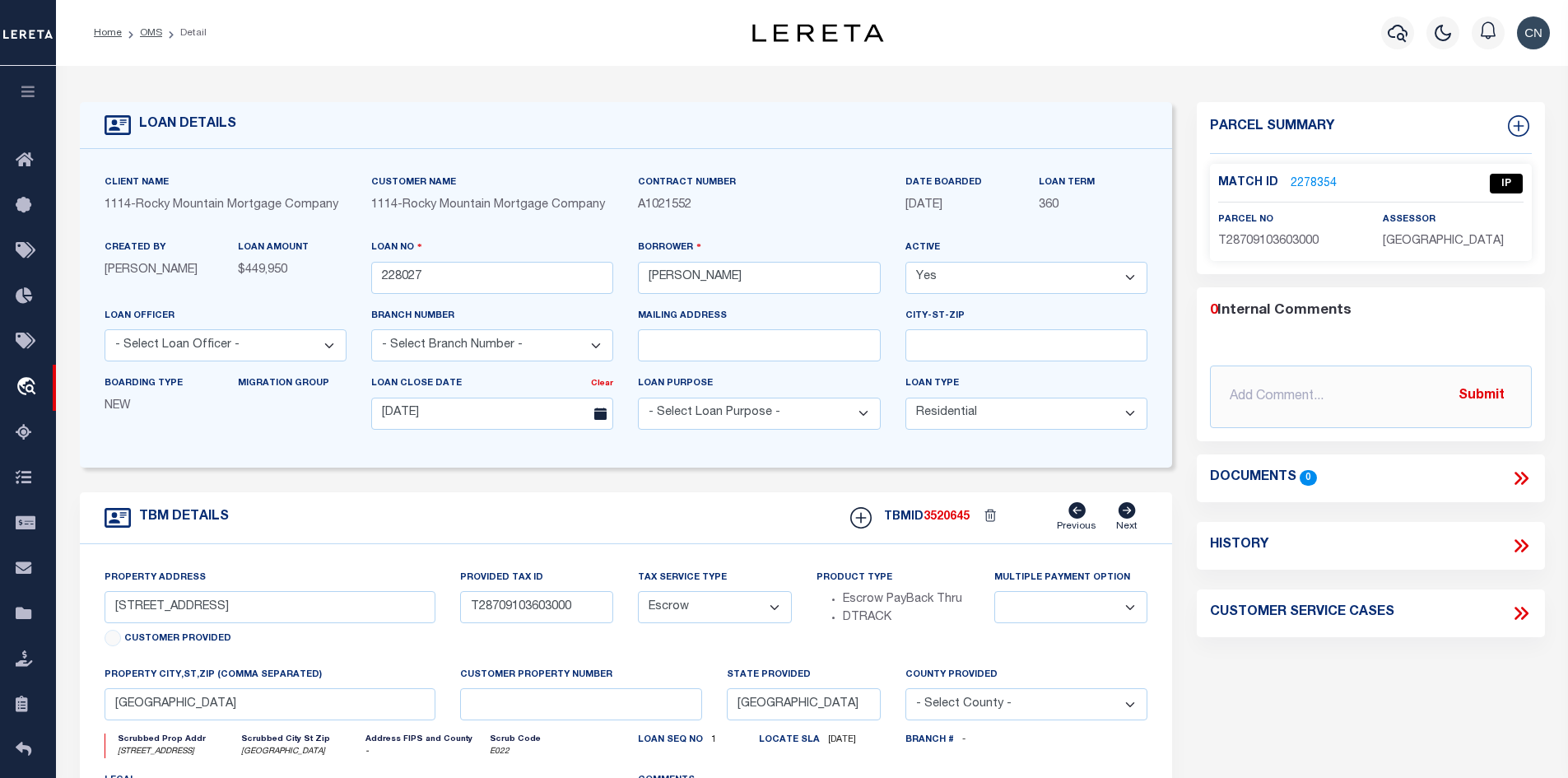
click at [1314, 177] on link "2278354" at bounding box center [1313, 183] width 47 height 17
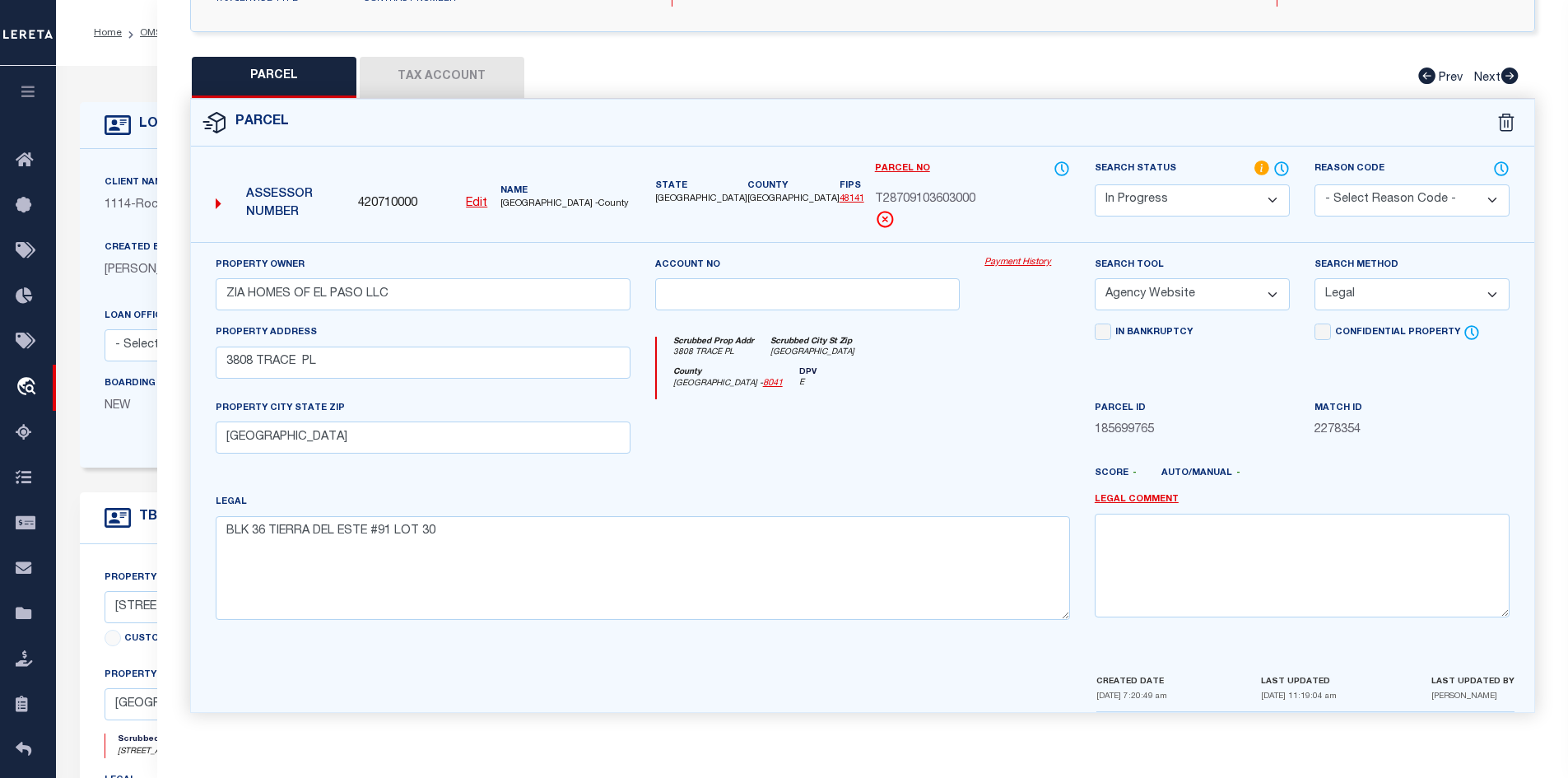
scroll to position [167, 0]
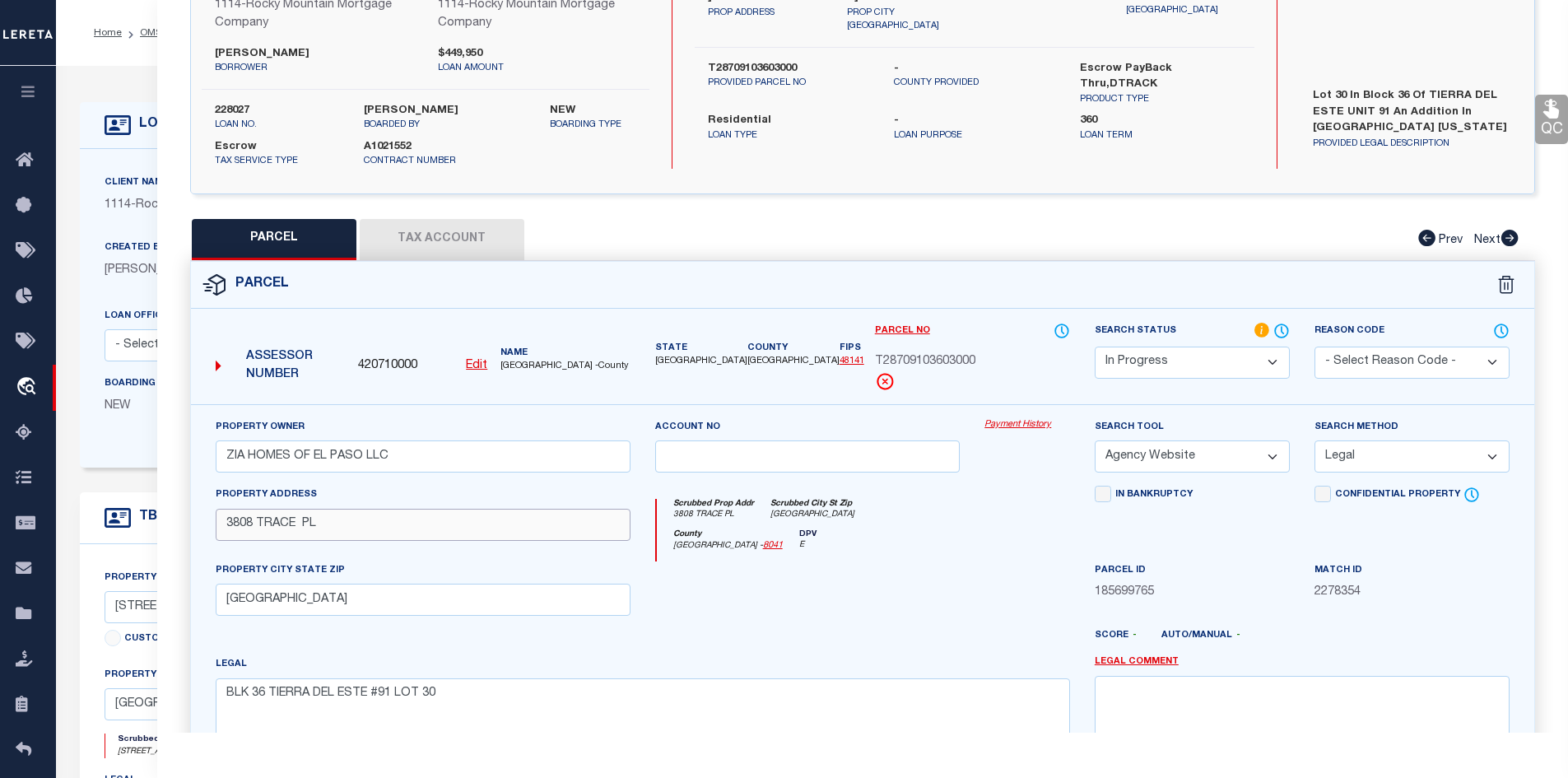
drag, startPoint x: 227, startPoint y: 525, endPoint x: 274, endPoint y: 526, distance: 47.0
click at [274, 526] on input "3808 TRACE PL" at bounding box center [423, 524] width 415 height 32
drag, startPoint x: 333, startPoint y: 528, endPoint x: 179, endPoint y: 519, distance: 154.3
click at [179, 519] on div "Property Owner ZIA HOMES OF EL PASO LLC Account no Payment History Search Tool …" at bounding box center [863, 639] width 1369 height 470
drag, startPoint x: 872, startPoint y: 358, endPoint x: 995, endPoint y: 364, distance: 123.1
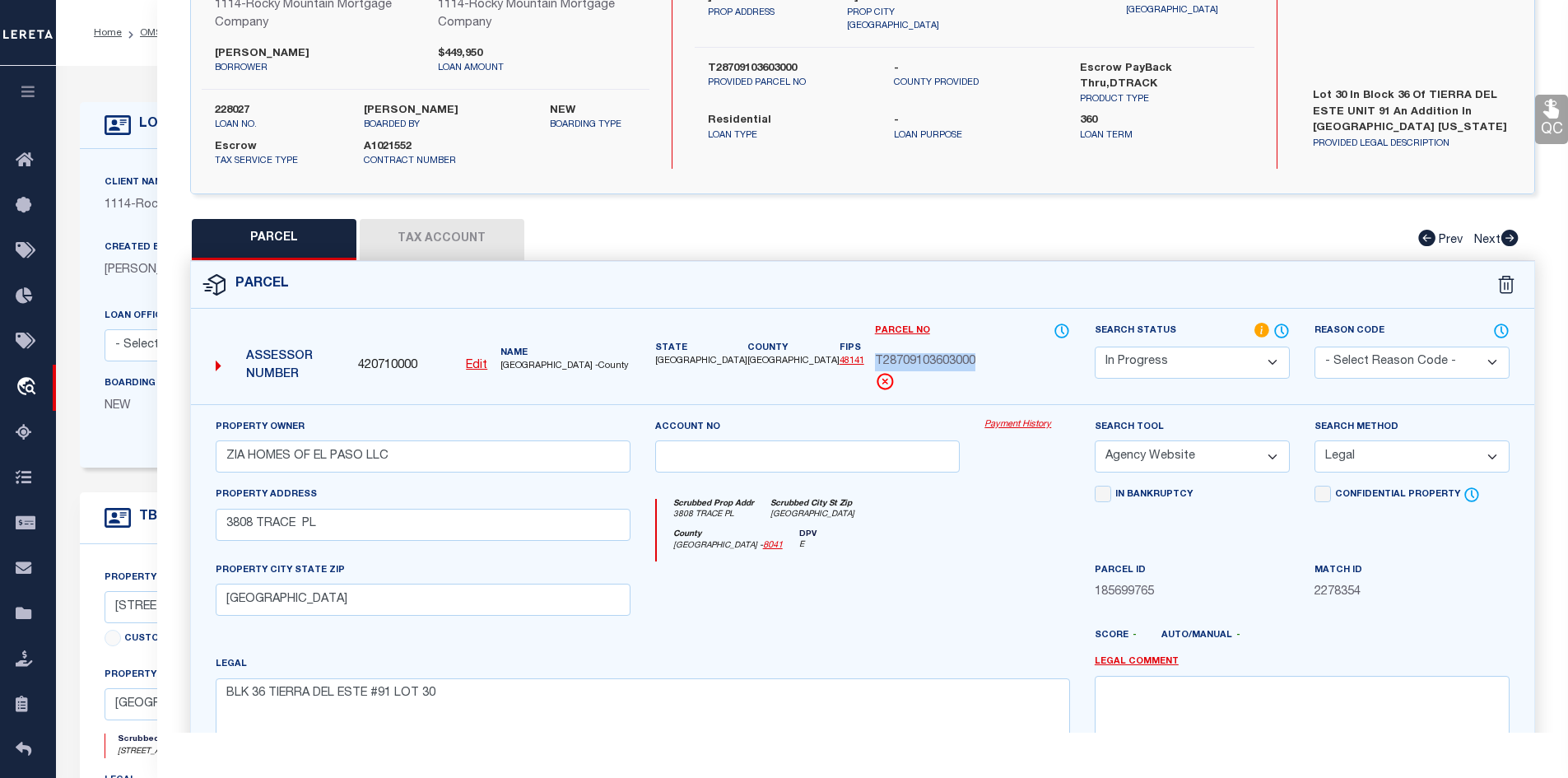
click at [995, 364] on div "Parcel No T28709103603000" at bounding box center [973, 363] width 220 height 82
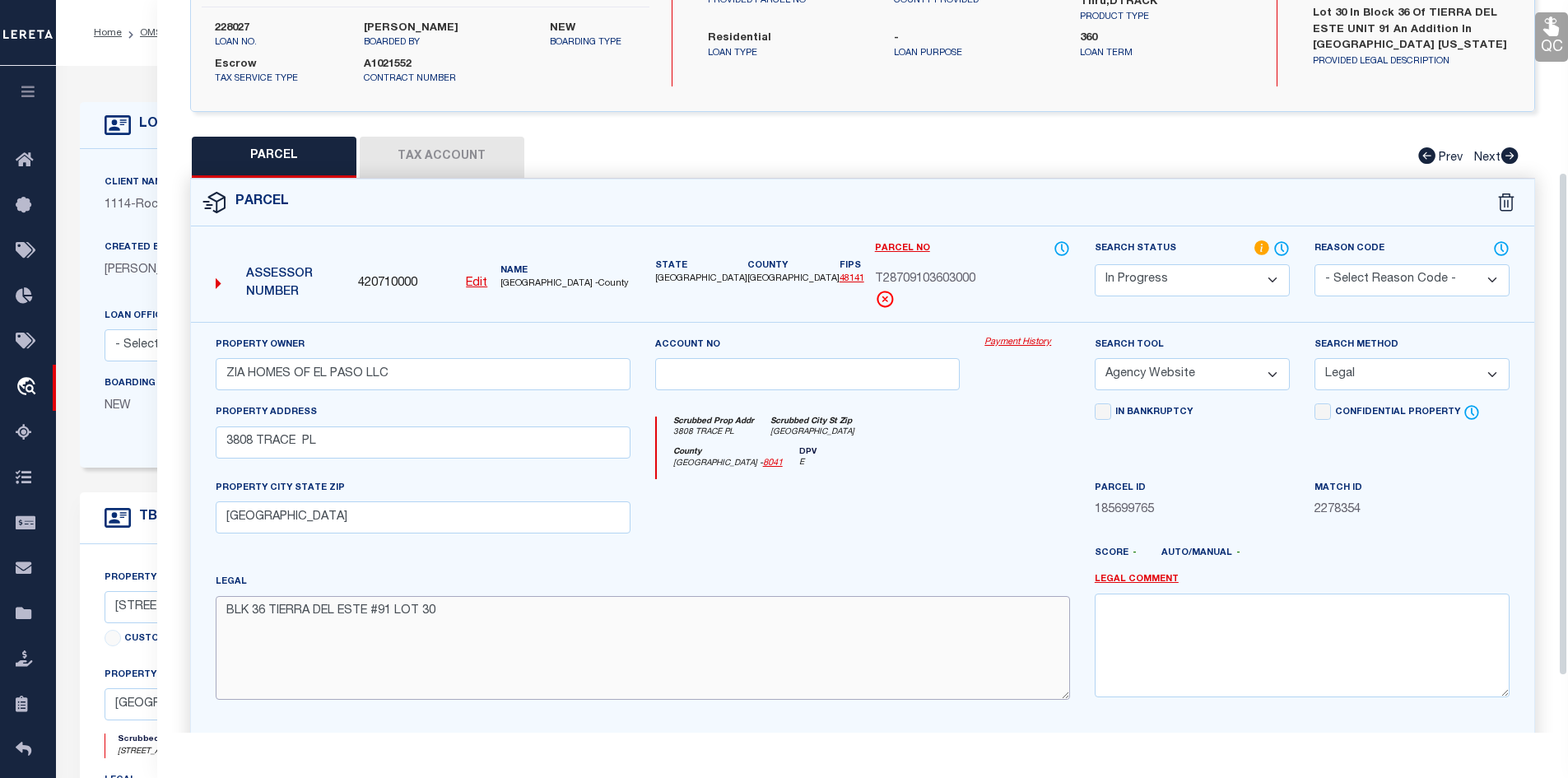
click at [447, 615] on textarea "BLK 36 TIERRA DEL ESTE #91 LOT 30" at bounding box center [643, 647] width 854 height 104
paste textarea "Acres:"
click at [490, 611] on textarea "BLK 36 TIERRA DEL ESTE #91 LOT 30,Acres:" at bounding box center [643, 647] width 854 height 104
paste textarea "0.15"
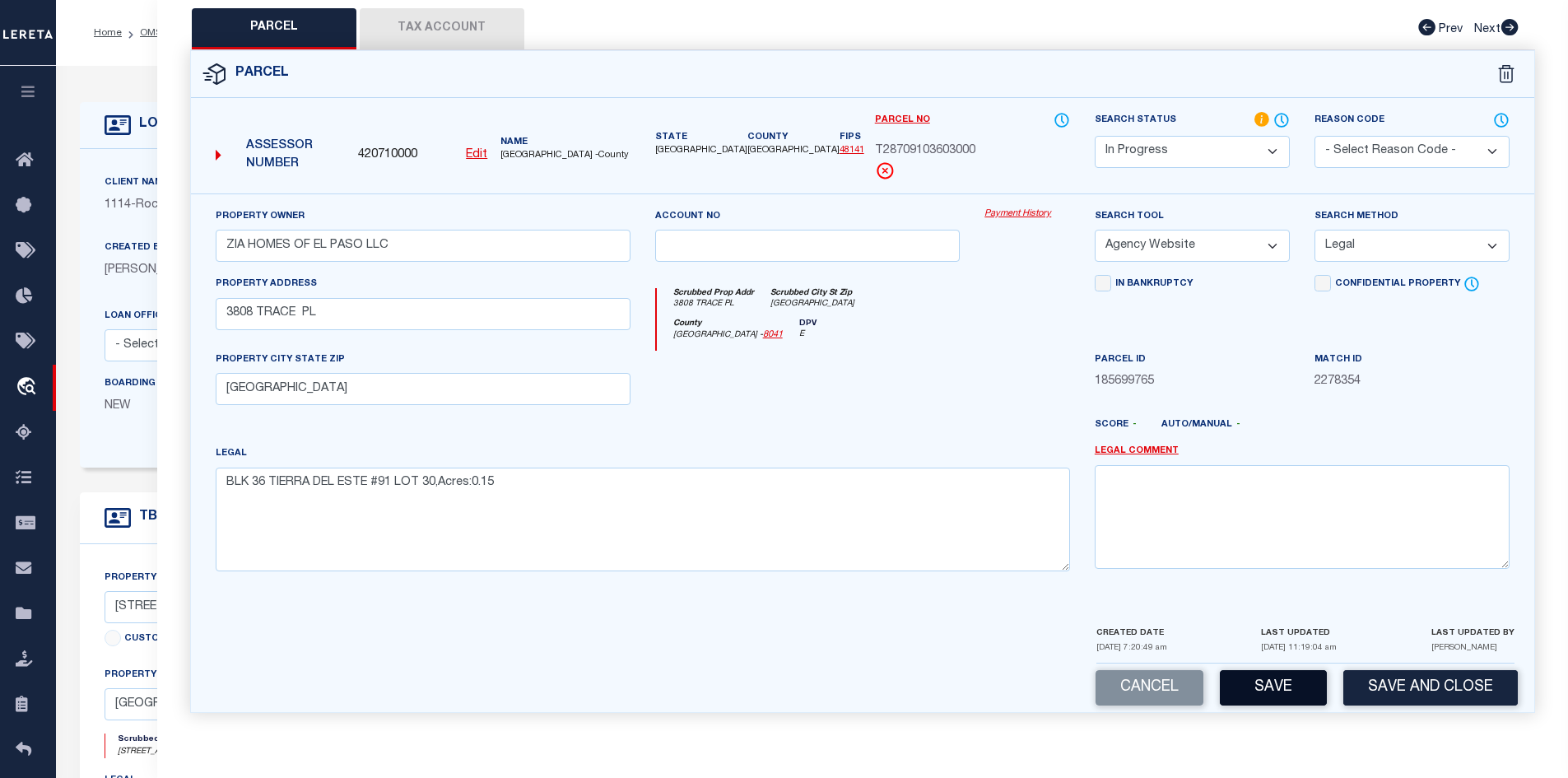
click at [1268, 689] on button "Save" at bounding box center [1273, 688] width 107 height 36
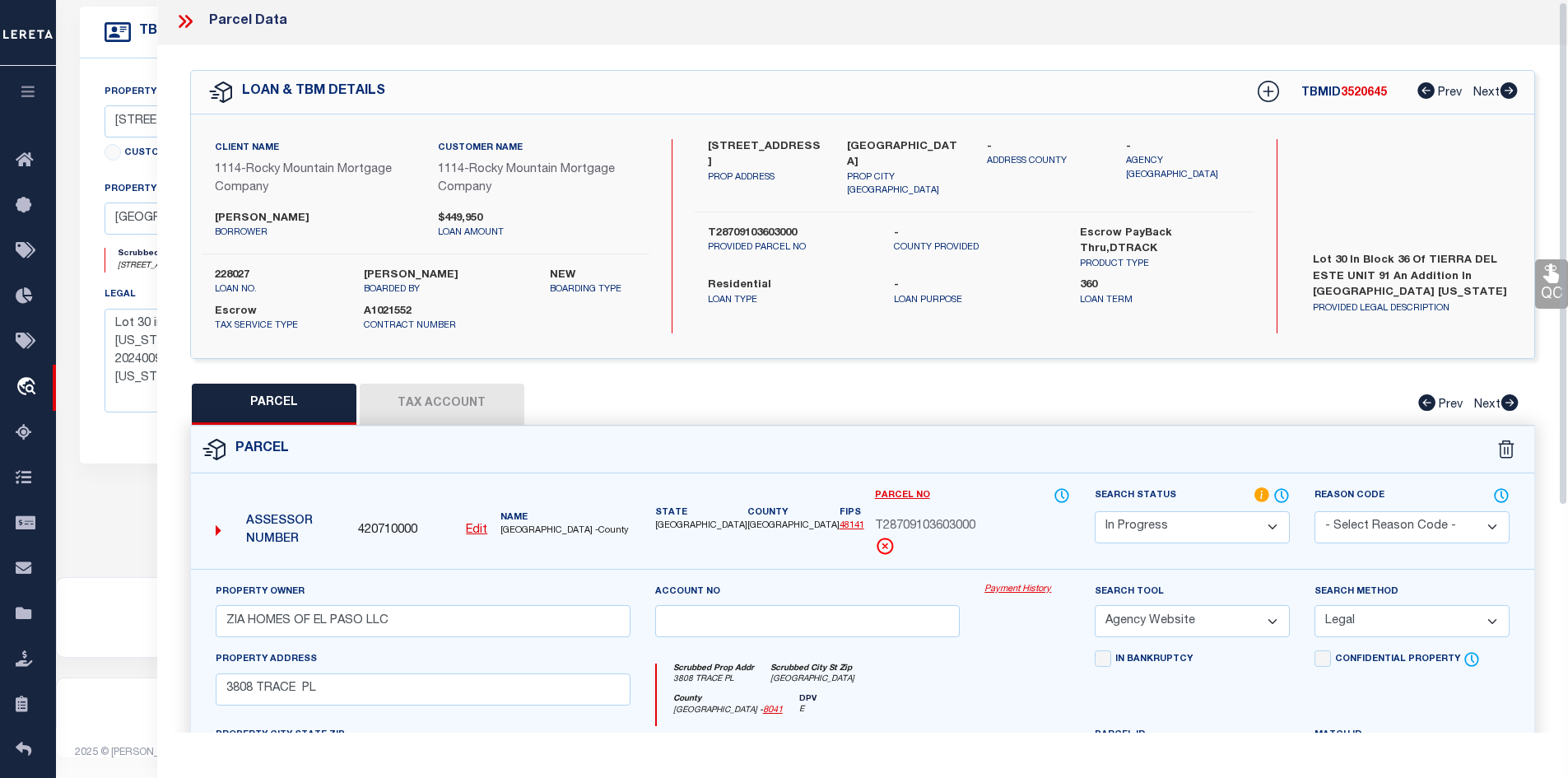
scroll to position [250, 0]
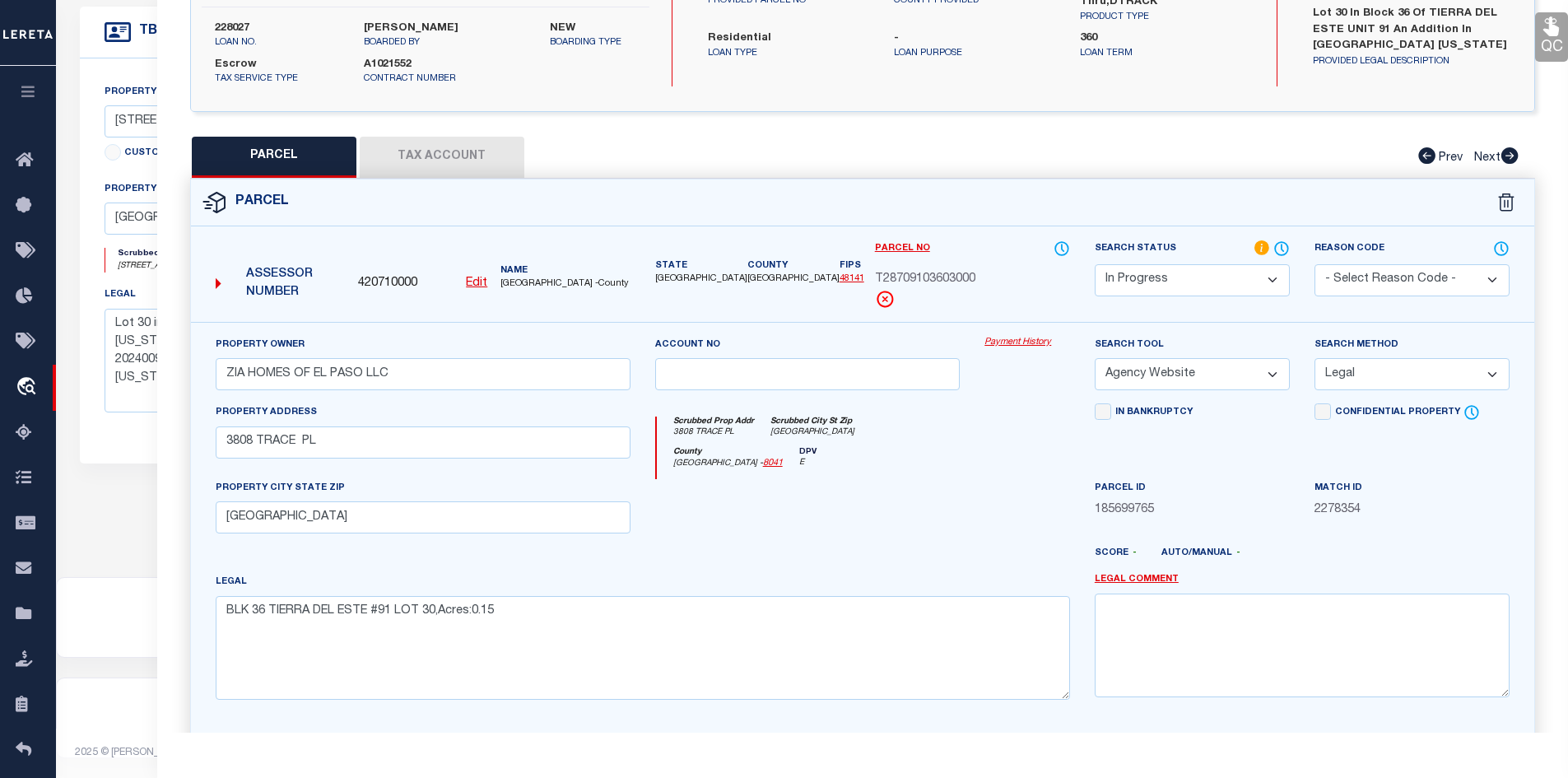
click at [459, 158] on button "Tax Account" at bounding box center [442, 158] width 164 height 42
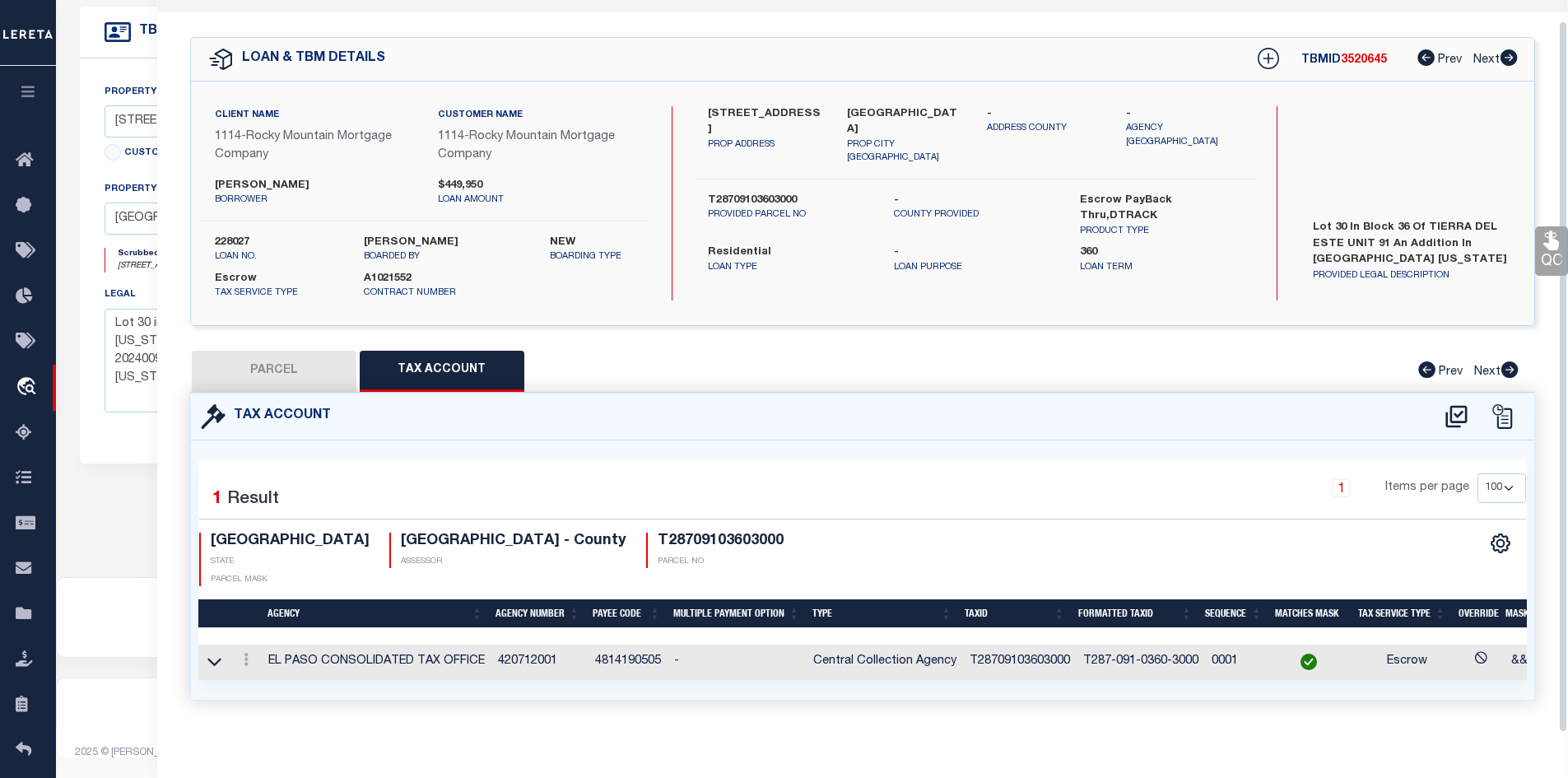
scroll to position [36, 0]
click at [274, 375] on button "PARCEL" at bounding box center [274, 372] width 164 height 42
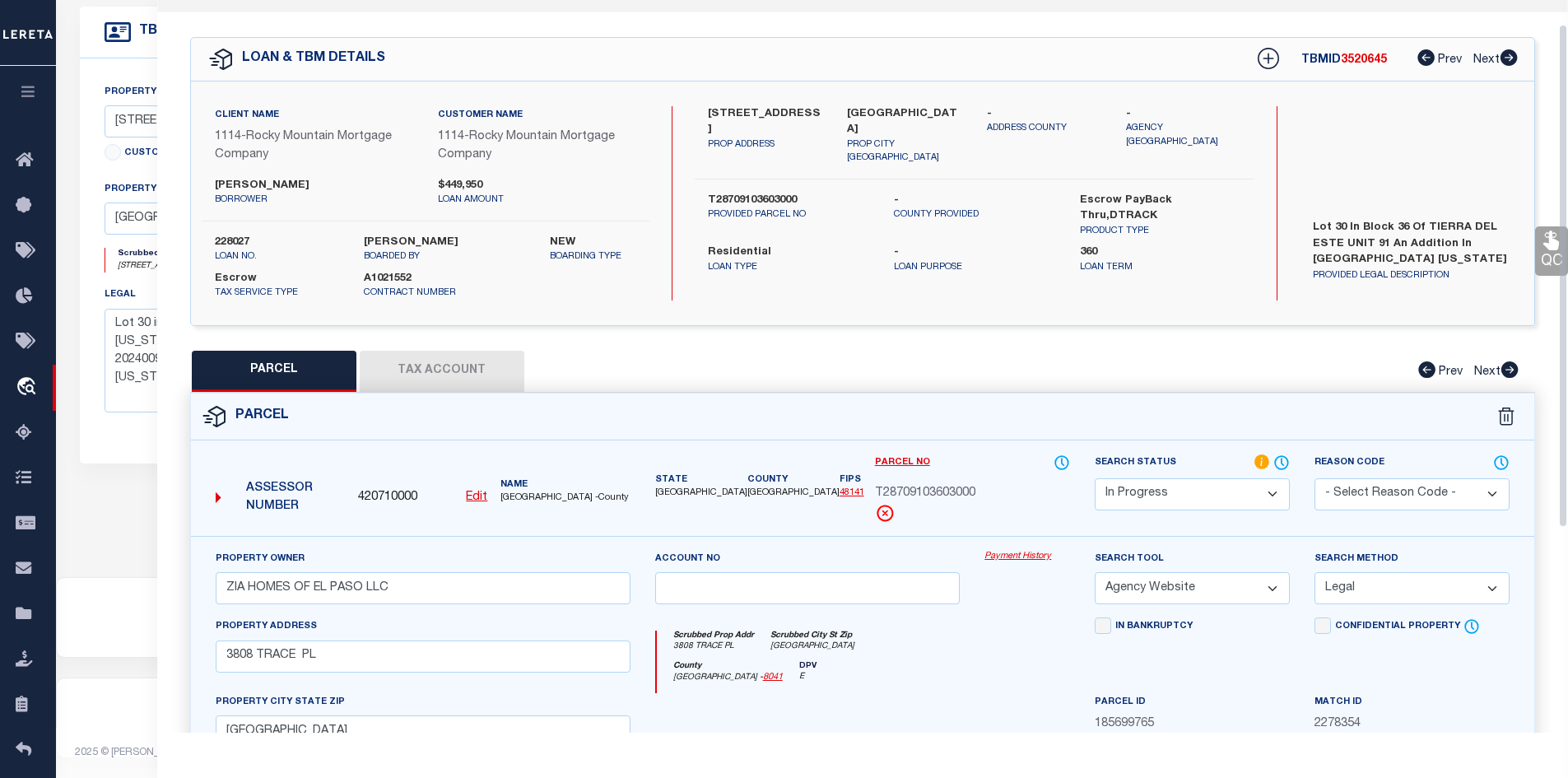
scroll to position [0, 0]
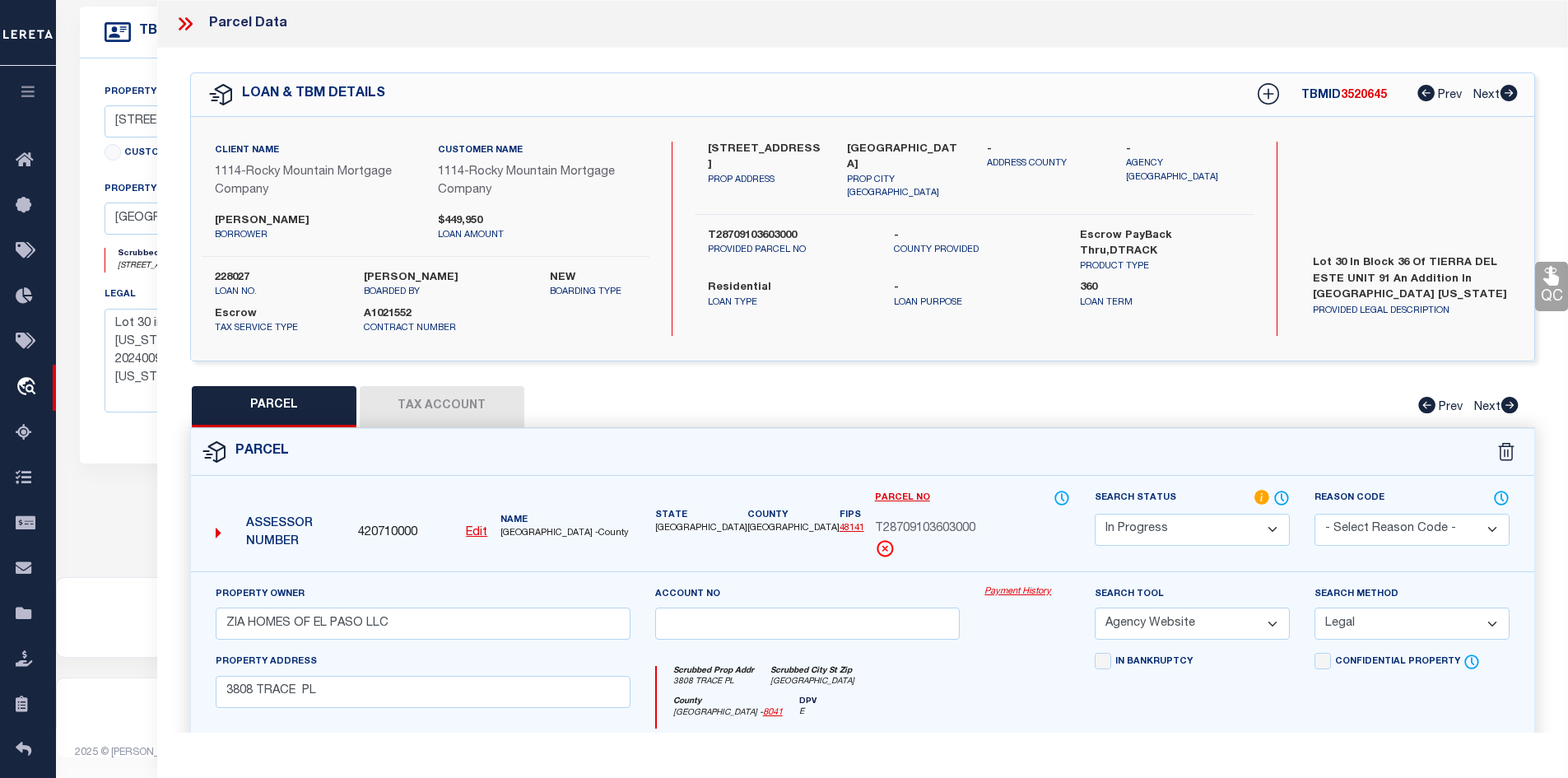
click at [181, 25] on icon at bounding box center [185, 24] width 22 height 22
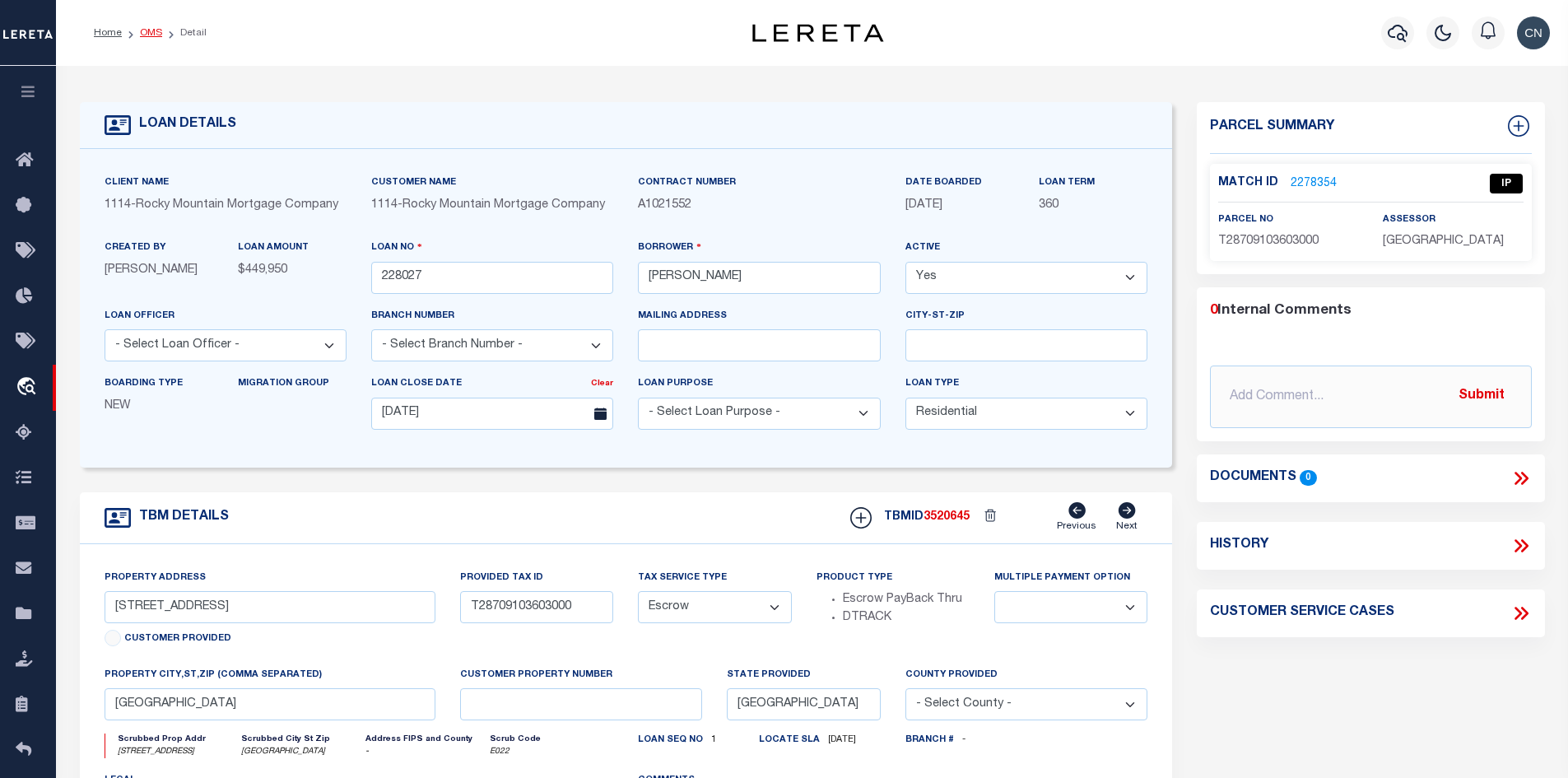
click at [149, 36] on link "OMS" at bounding box center [151, 33] width 22 height 10
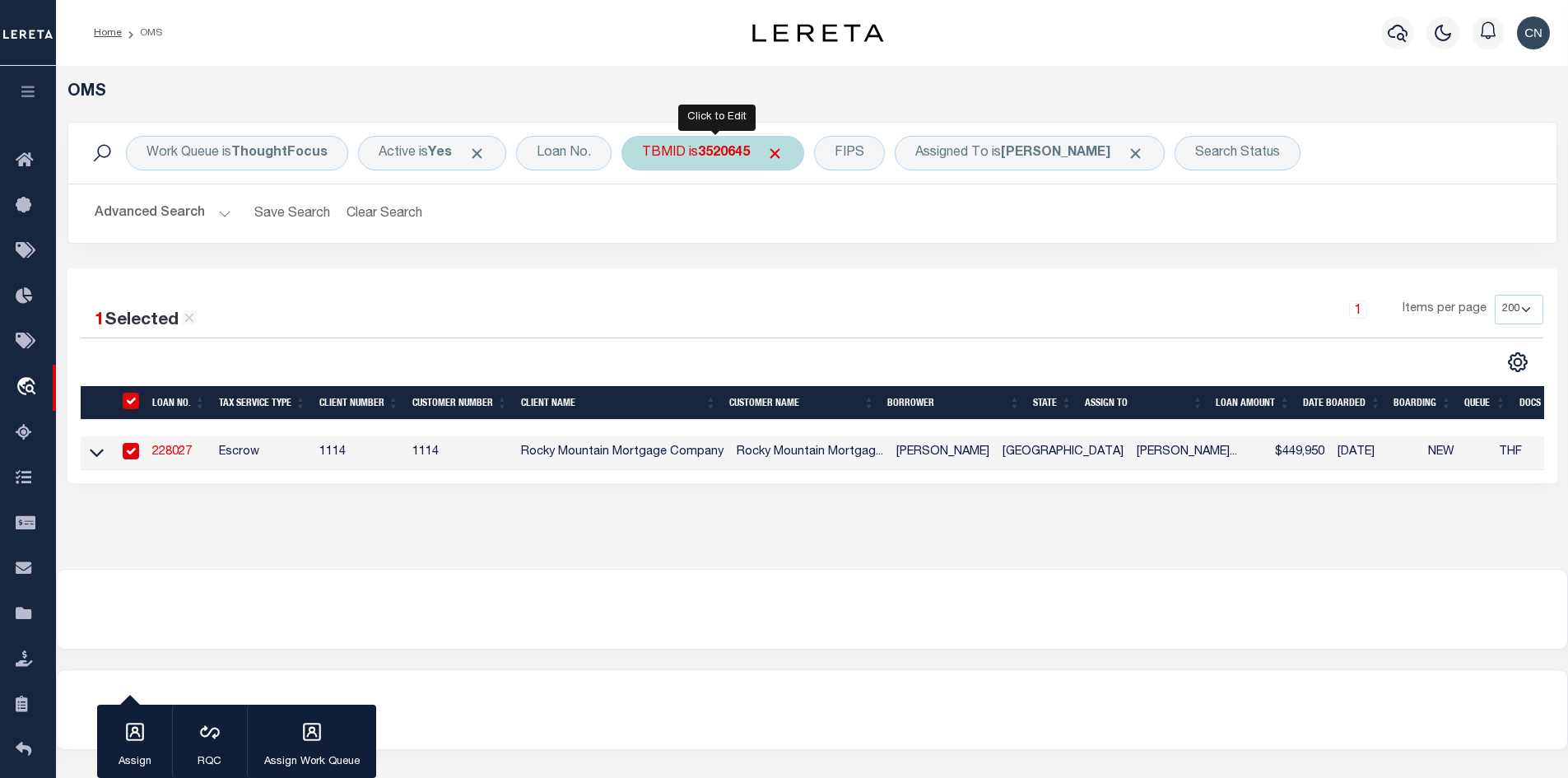
click at [699, 156] on div "TBMID is 3520645" at bounding box center [712, 153] width 182 height 35
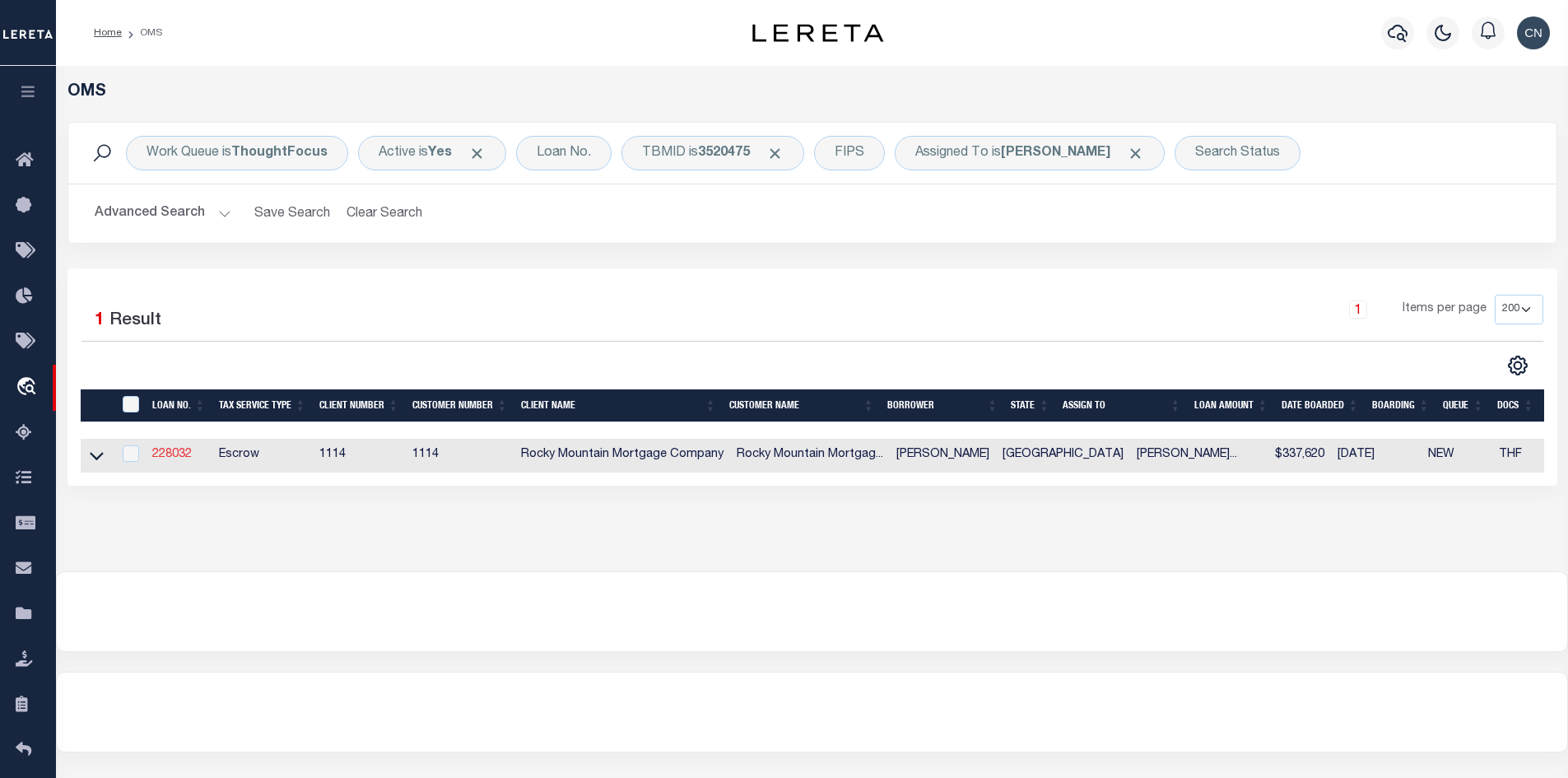
click at [173, 458] on link "228032" at bounding box center [172, 455] width 40 height 12
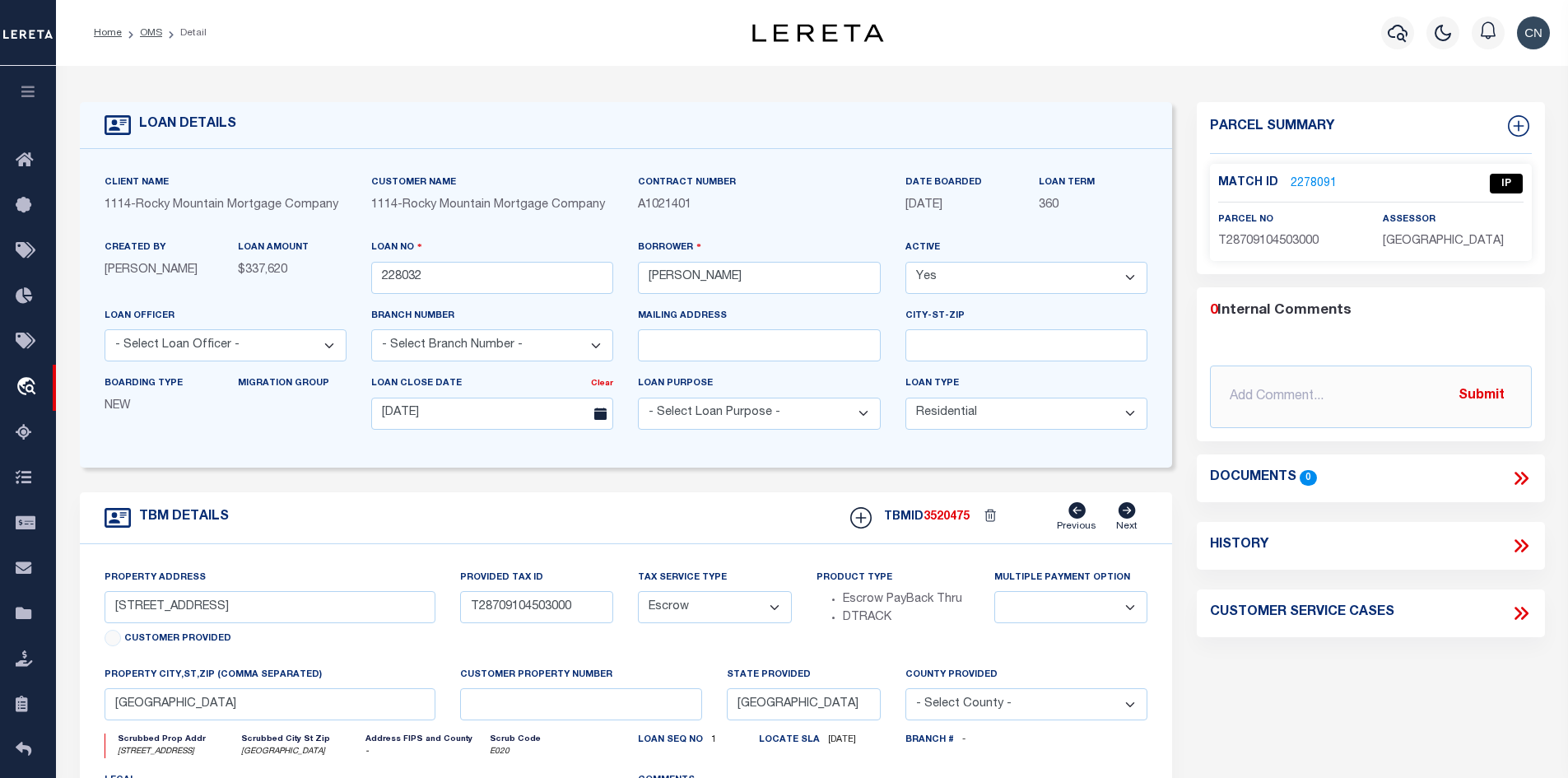
click at [1304, 180] on link "2278091" at bounding box center [1313, 183] width 47 height 17
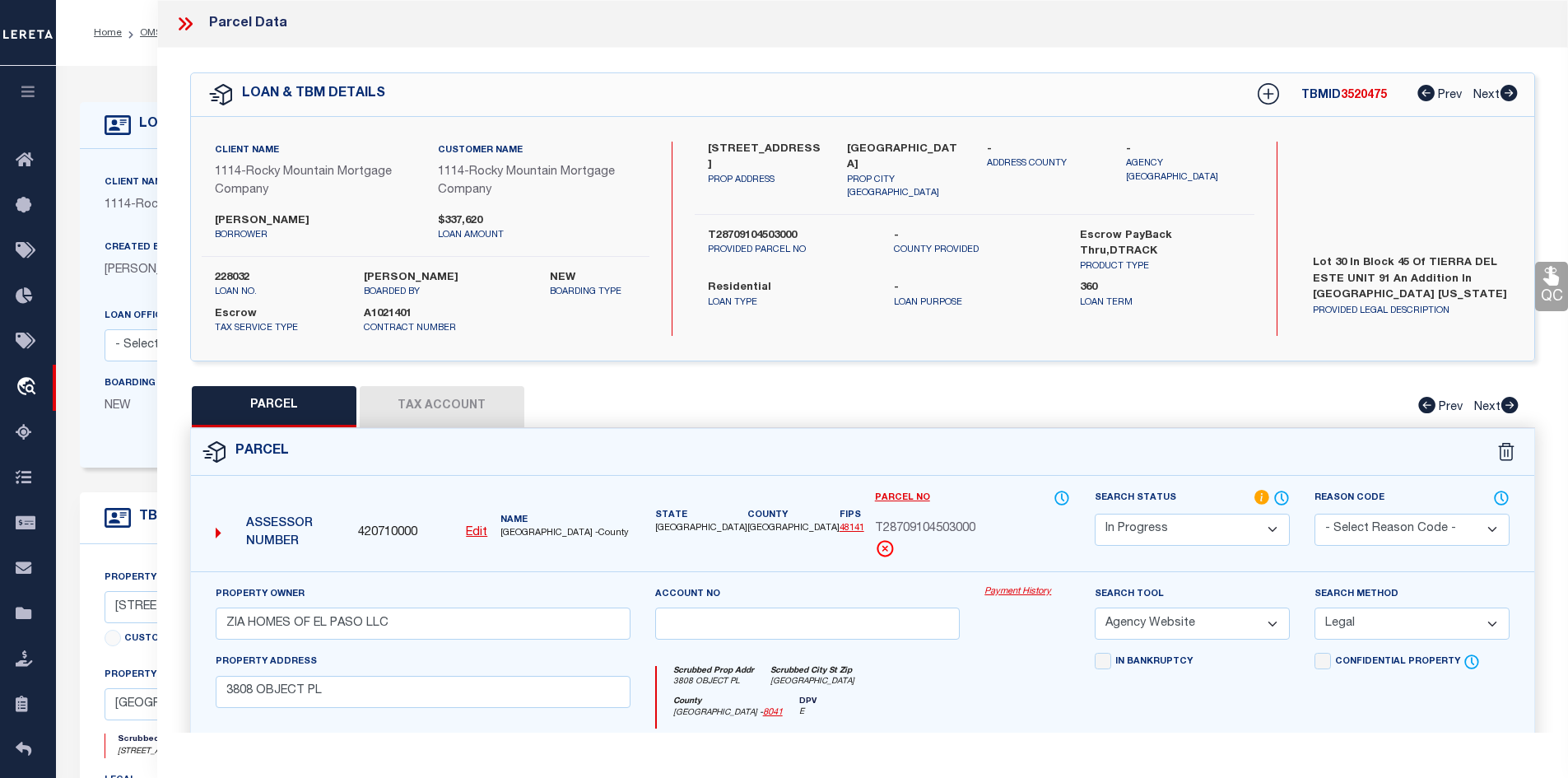
click at [182, 18] on icon at bounding box center [185, 24] width 22 height 22
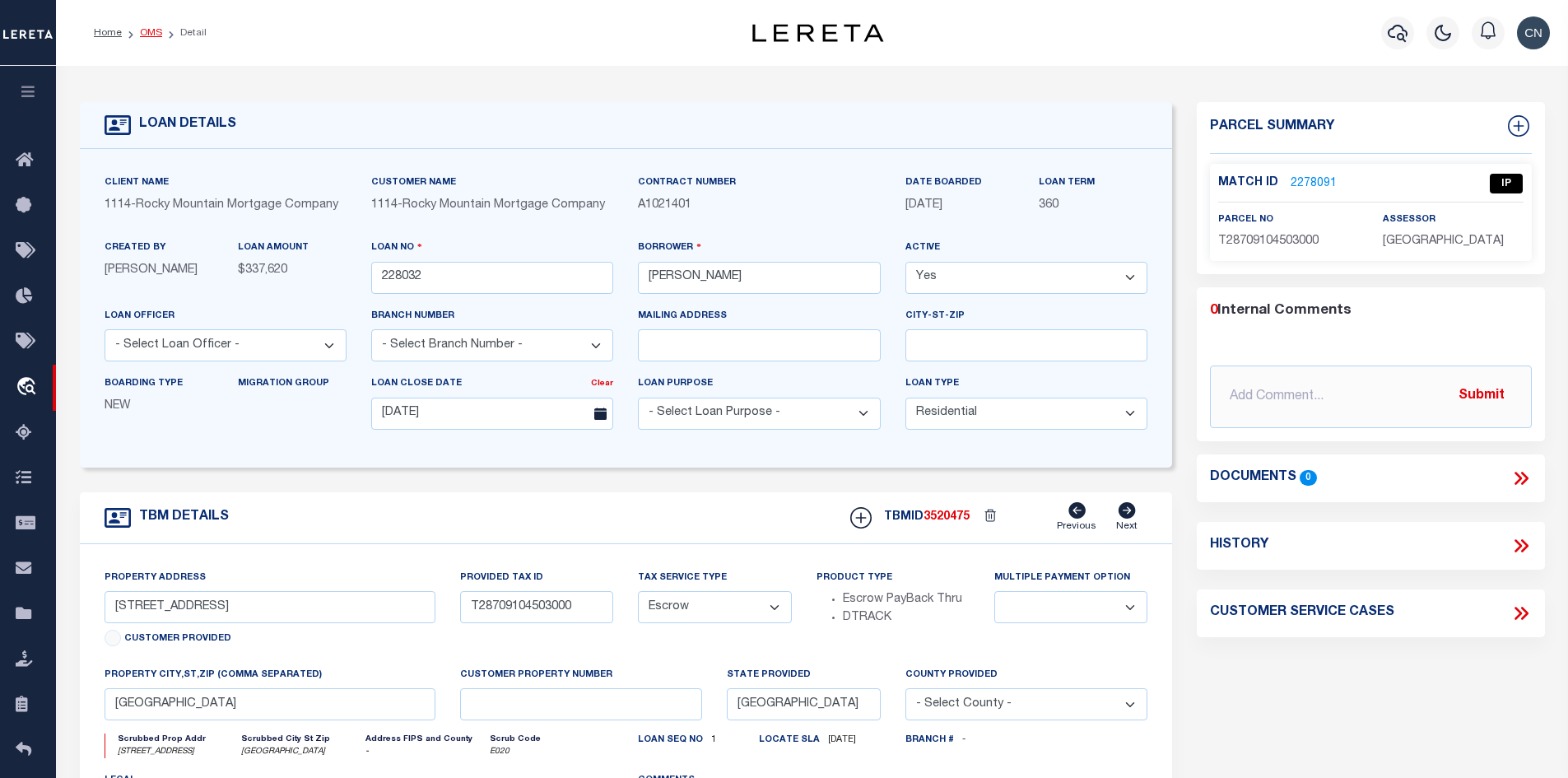
click at [144, 29] on link "OMS" at bounding box center [151, 33] width 22 height 10
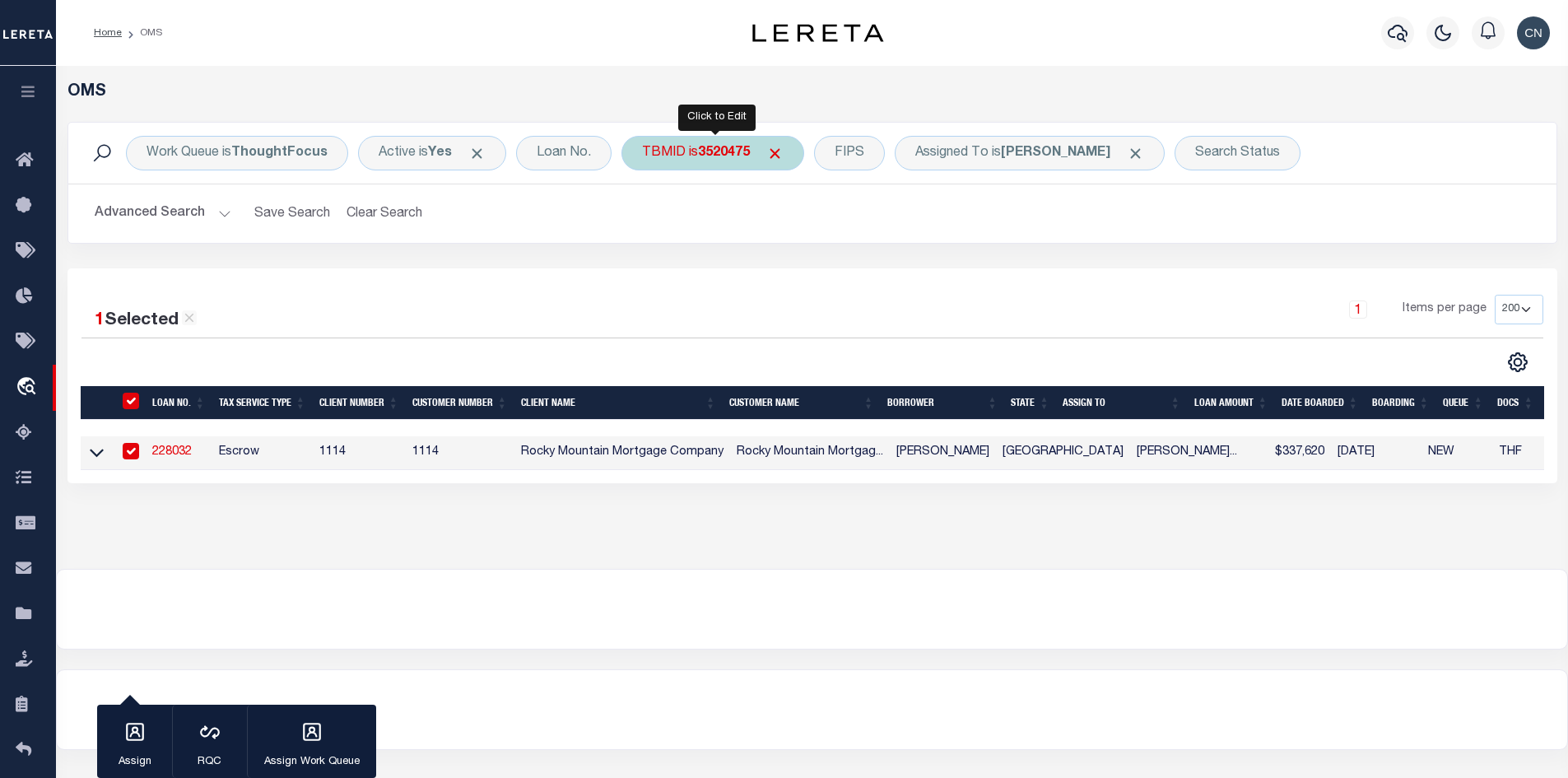
click at [681, 161] on div "TBMID is 3520475" at bounding box center [712, 153] width 182 height 35
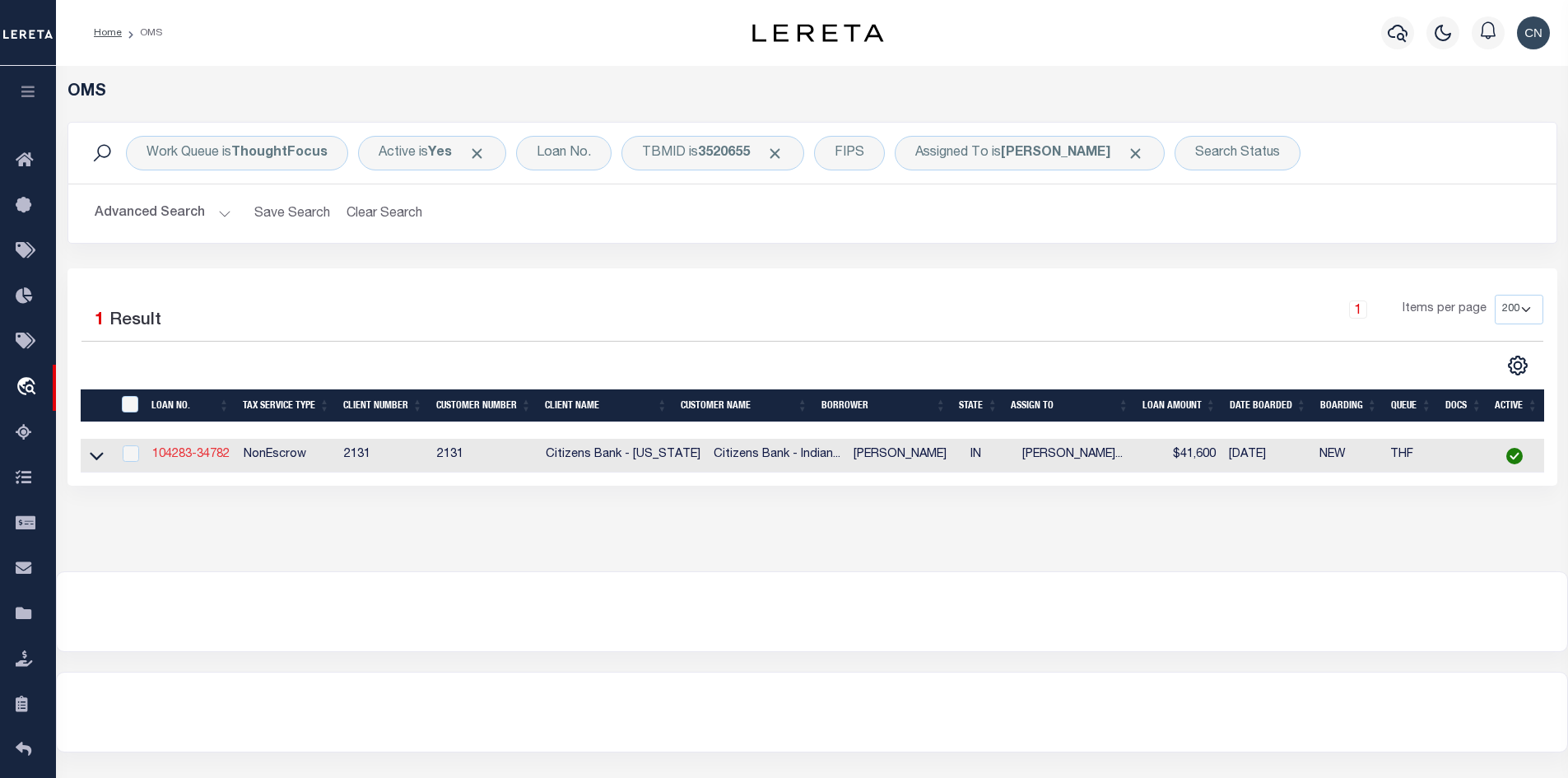
click at [205, 455] on link "104283-34782" at bounding box center [191, 455] width 77 height 12
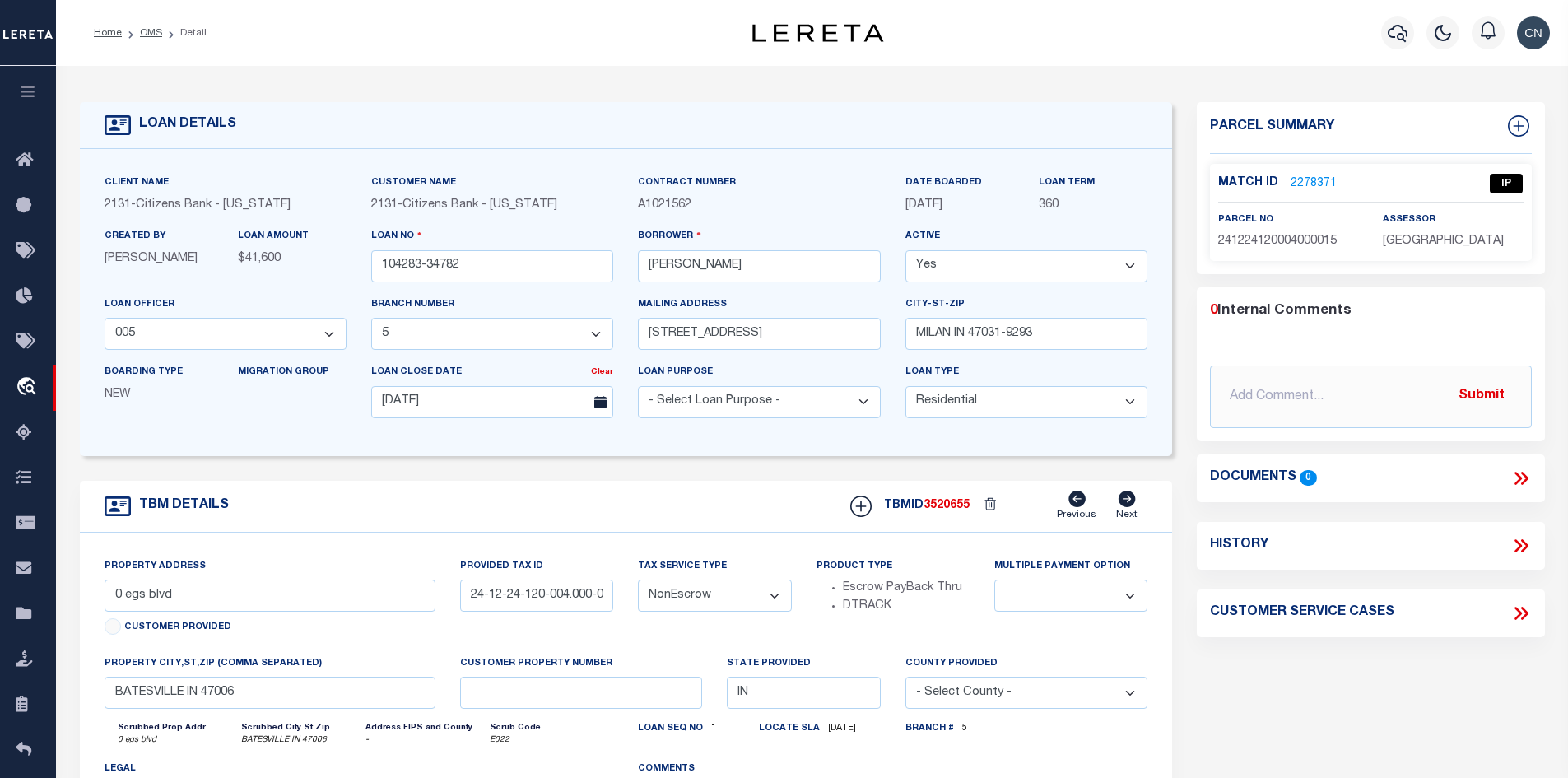
click at [1308, 175] on link "2278371" at bounding box center [1313, 183] width 47 height 17
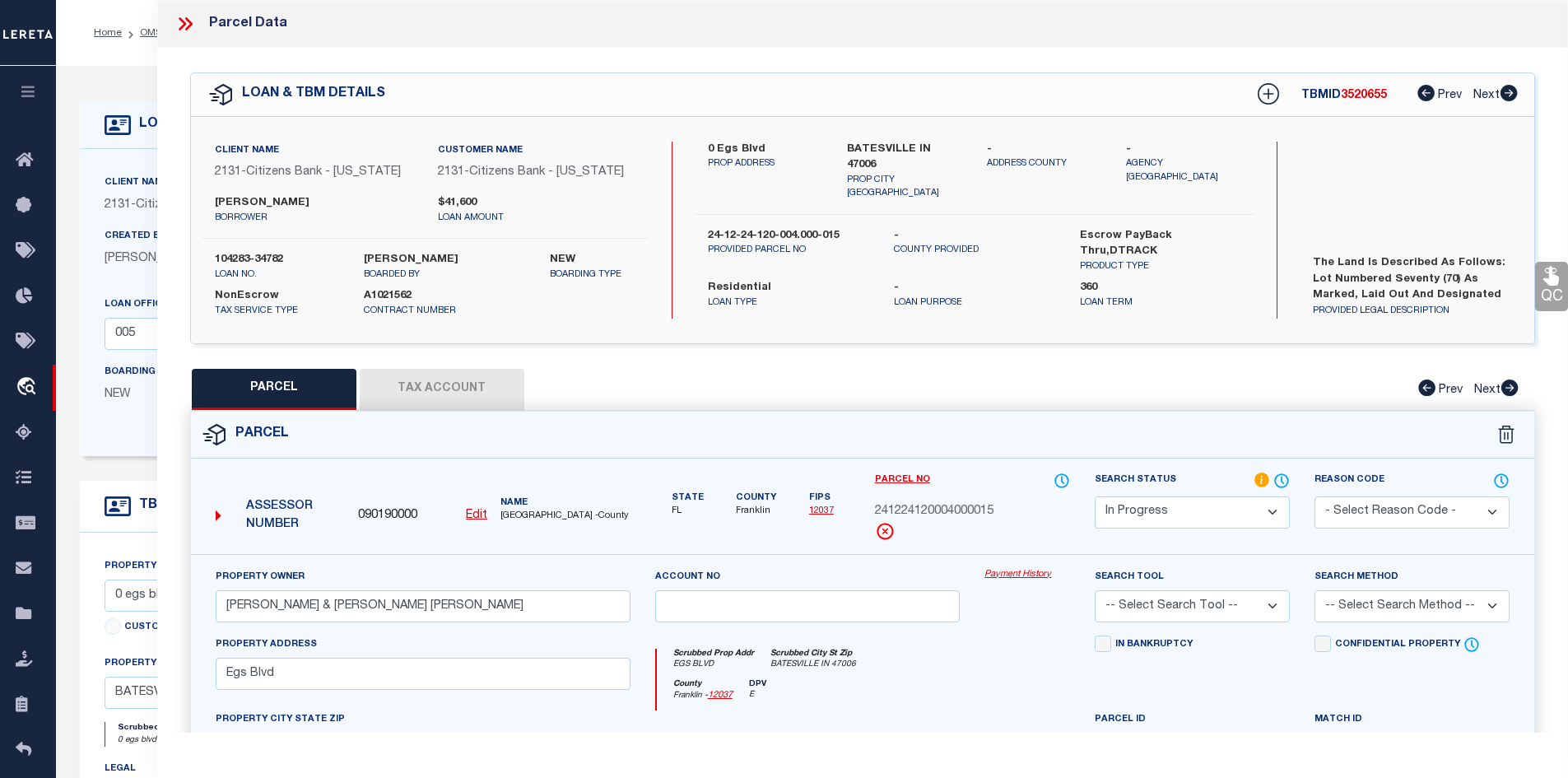
scroll to position [82, 0]
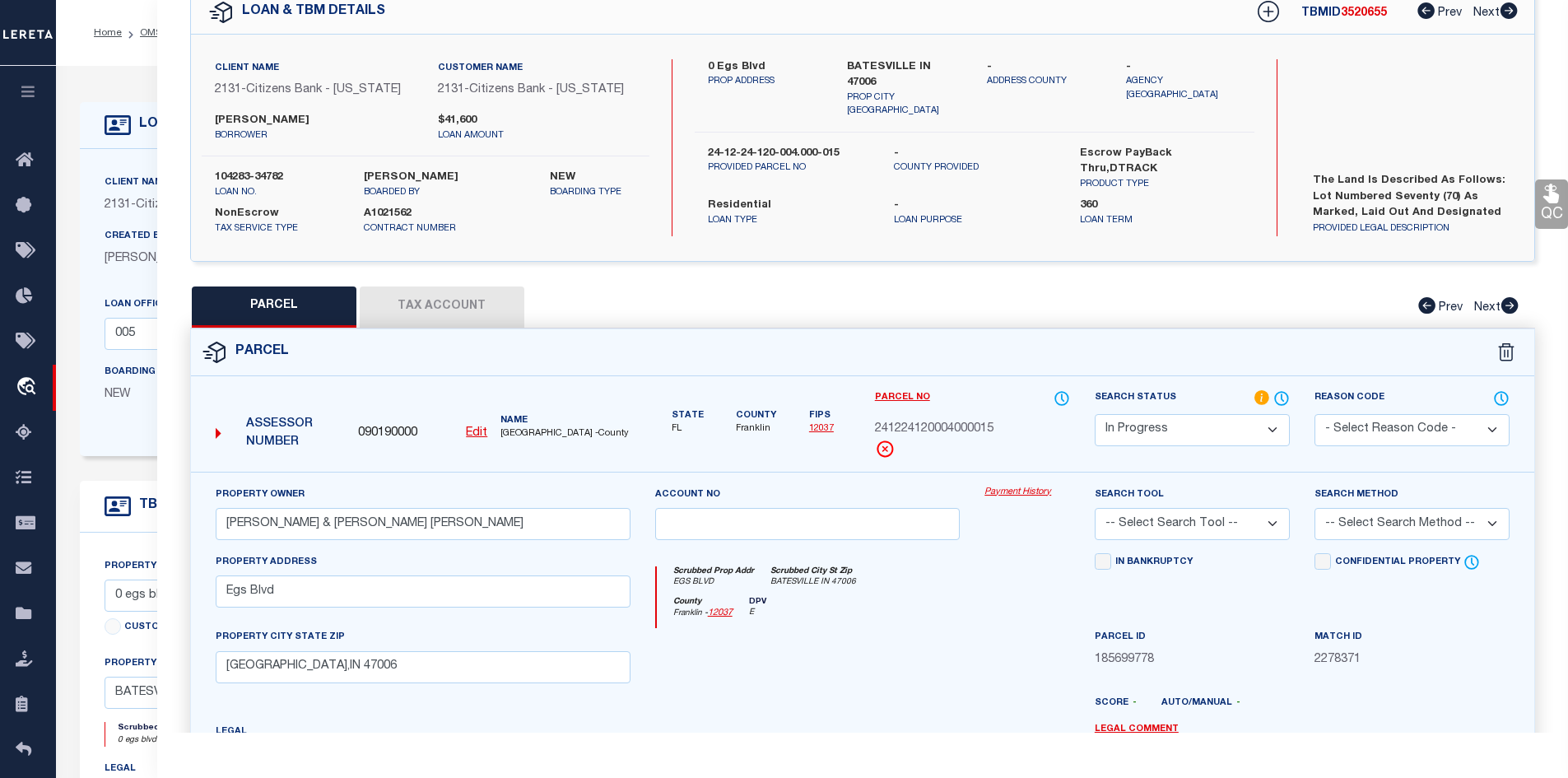
click at [473, 432] on u "Edit" at bounding box center [476, 433] width 22 height 12
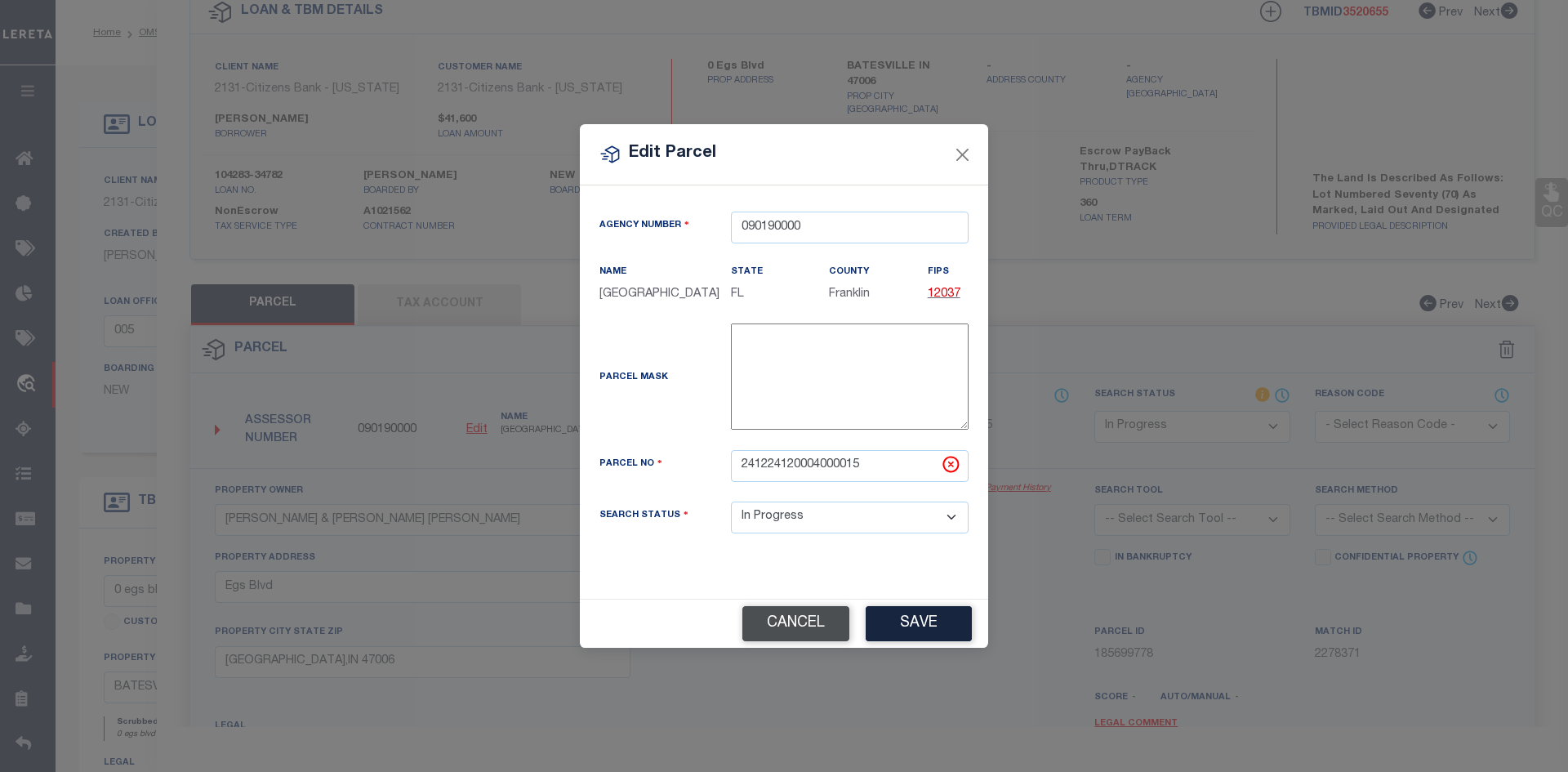
click at [783, 637] on button "Cancel" at bounding box center [795, 624] width 107 height 35
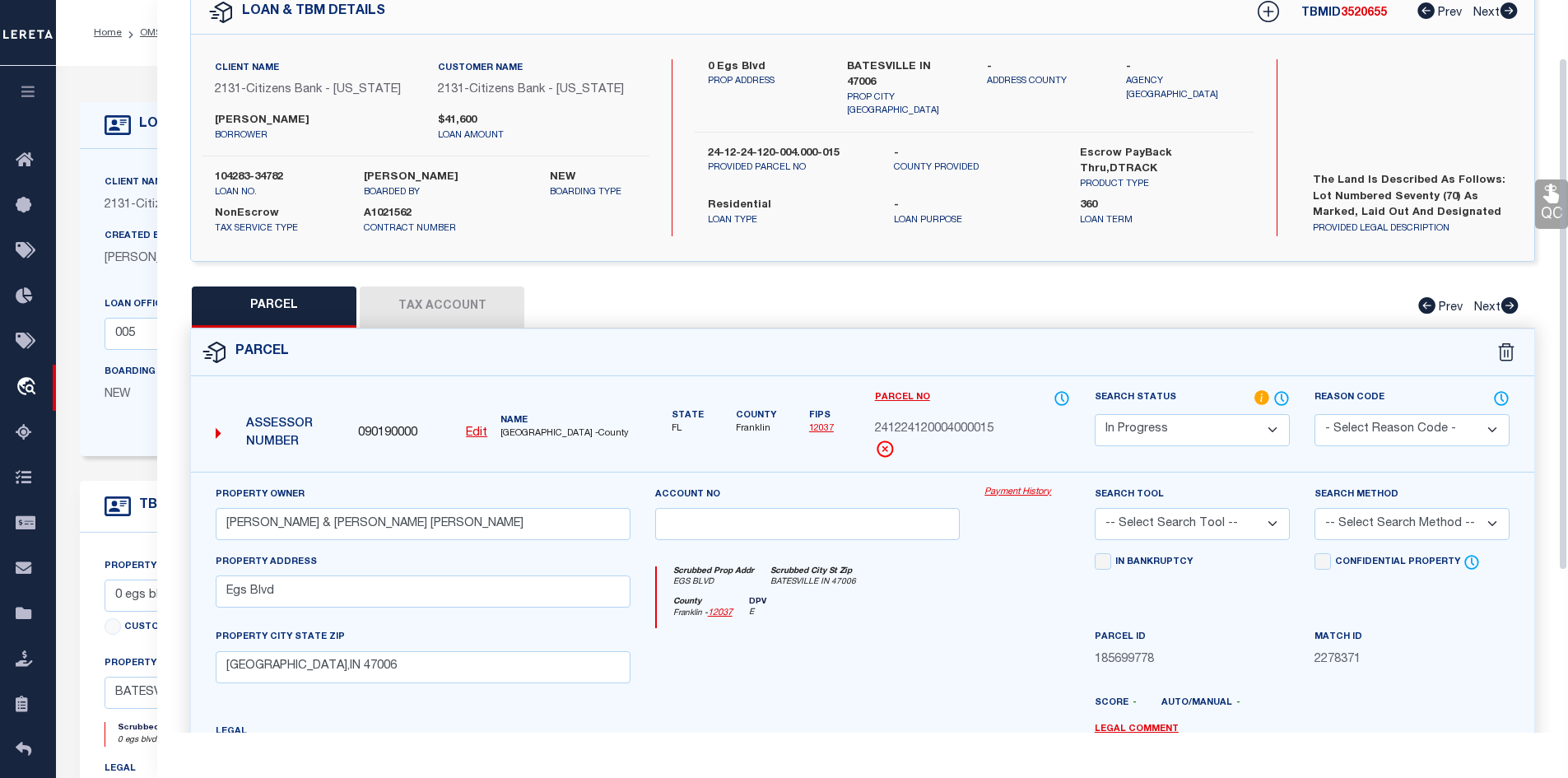
scroll to position [0, 0]
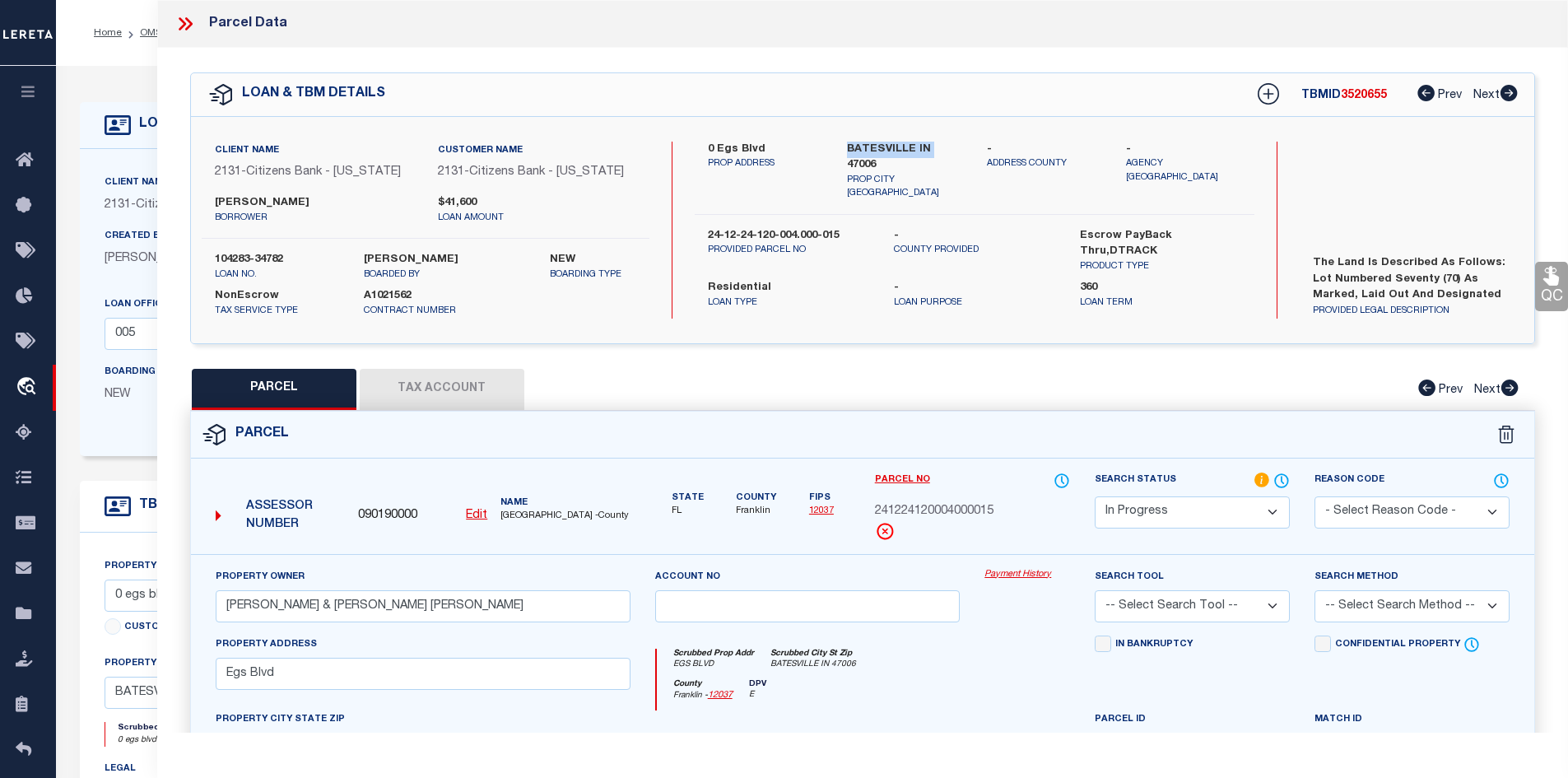
drag, startPoint x: 846, startPoint y: 145, endPoint x: 928, endPoint y: 144, distance: 82.0
click at [928, 144] on div "[GEOGRAPHIC_DATA] IN [STREET_ADDRESS]" at bounding box center [903, 171] width 140 height 59
click at [972, 187] on div "0 egs blvd PROP ADDRESS [GEOGRAPHIC_DATA] IN 47006 PROP CITY [GEOGRAPHIC_DATA] …" at bounding box center [974, 230] width 560 height 177
drag, startPoint x: 851, startPoint y: 143, endPoint x: 960, endPoint y: 142, distance: 109.0
click at [960, 142] on div "[GEOGRAPHIC_DATA] IN [STREET_ADDRESS]" at bounding box center [903, 171] width 140 height 59
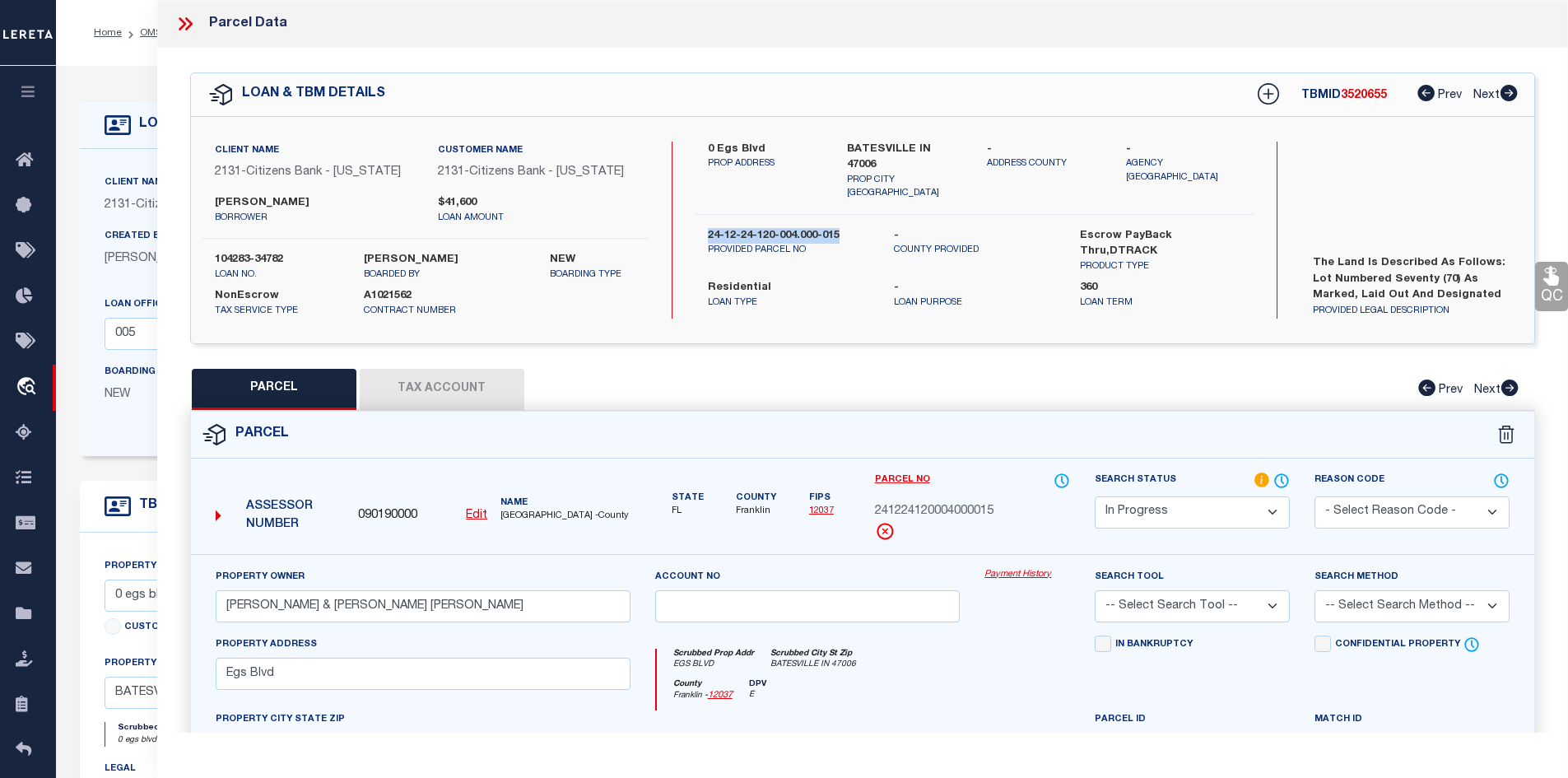
drag, startPoint x: 707, startPoint y: 202, endPoint x: 839, endPoint y: 206, distance: 132.1
click at [839, 228] on label "24-12-24-120-004.000-015" at bounding box center [787, 236] width 161 height 17
drag, startPoint x: 716, startPoint y: 144, endPoint x: 766, endPoint y: 145, distance: 50.0
click at [766, 145] on label "0 egs blvd" at bounding box center [765, 150] width 115 height 17
drag, startPoint x: 705, startPoint y: 200, endPoint x: 891, endPoint y: 200, distance: 186.0
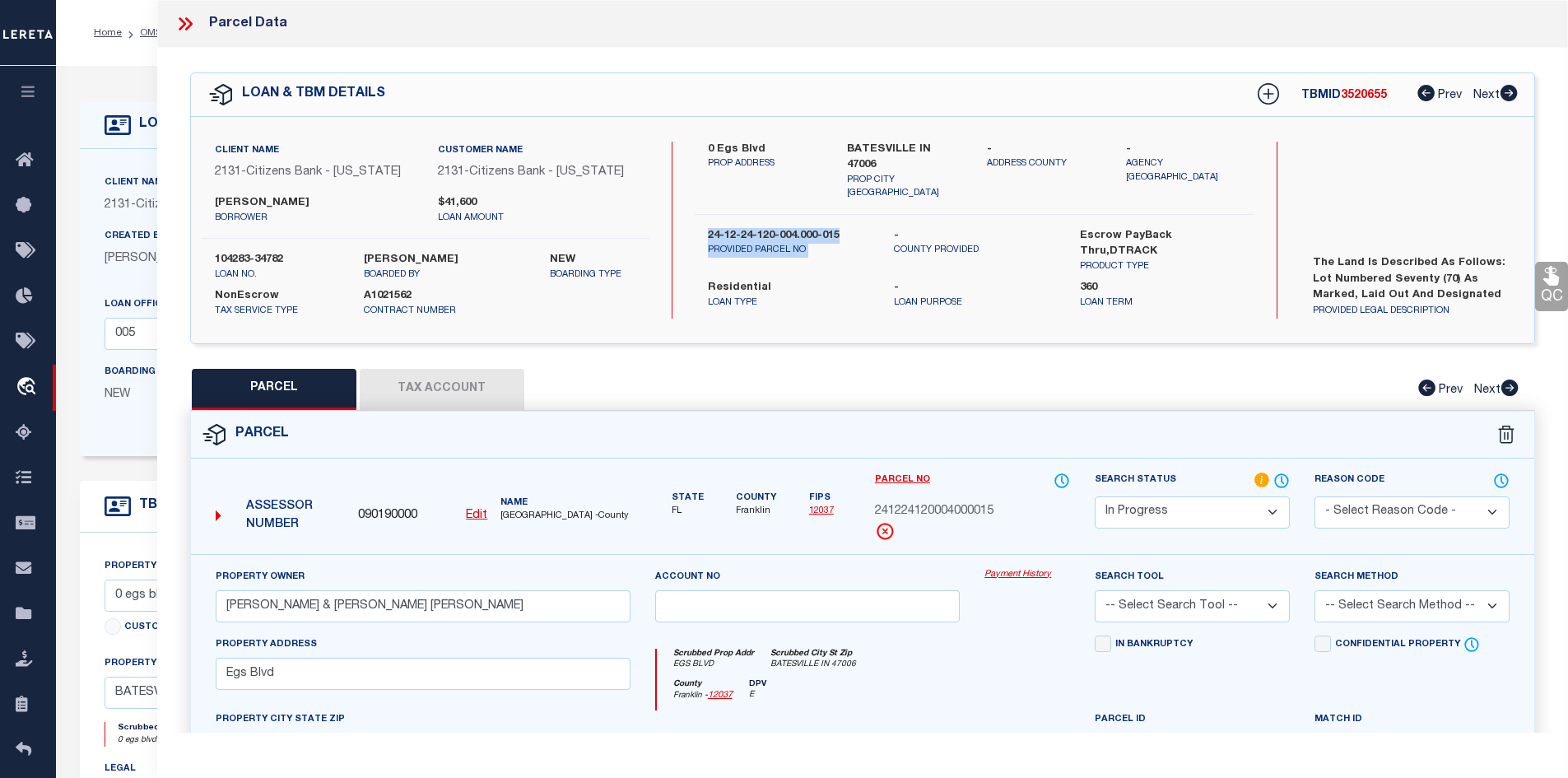
click at [891, 228] on div "24-12-24-120-004.000-015 PROVIDED PARCEL NO - COUNTY PROVIDED Escrow PayBack Th…" at bounding box center [975, 251] width 584 height 47
click at [826, 279] on label "Residential" at bounding box center [787, 287] width 161 height 17
drag, startPoint x: 707, startPoint y: 202, endPoint x: 840, endPoint y: 205, distance: 133.0
click at [840, 228] on label "24-12-24-120-004.000-015" at bounding box center [787, 236] width 161 height 17
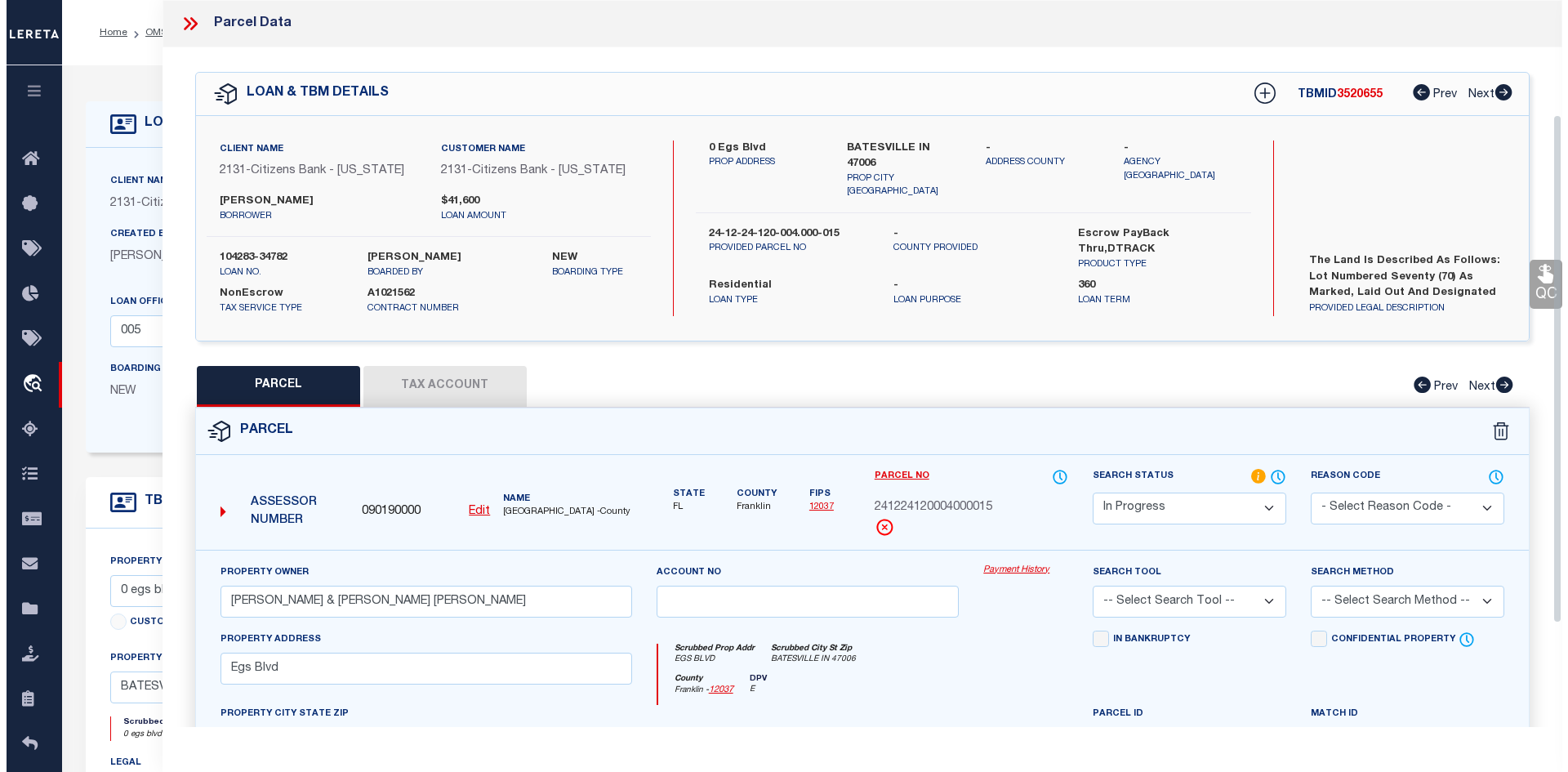
scroll to position [163, 0]
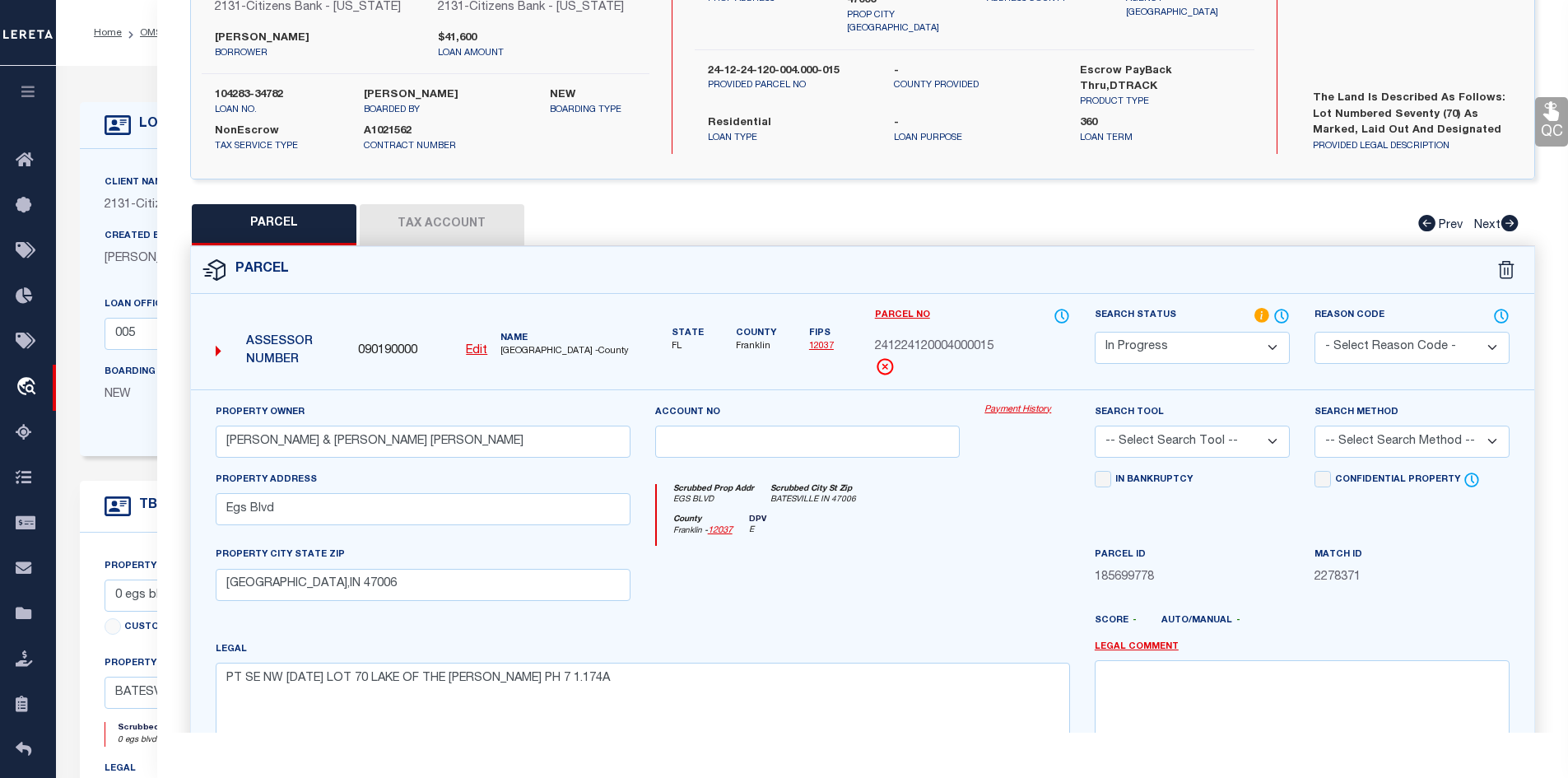
click at [478, 352] on u "Edit" at bounding box center [476, 351] width 22 height 12
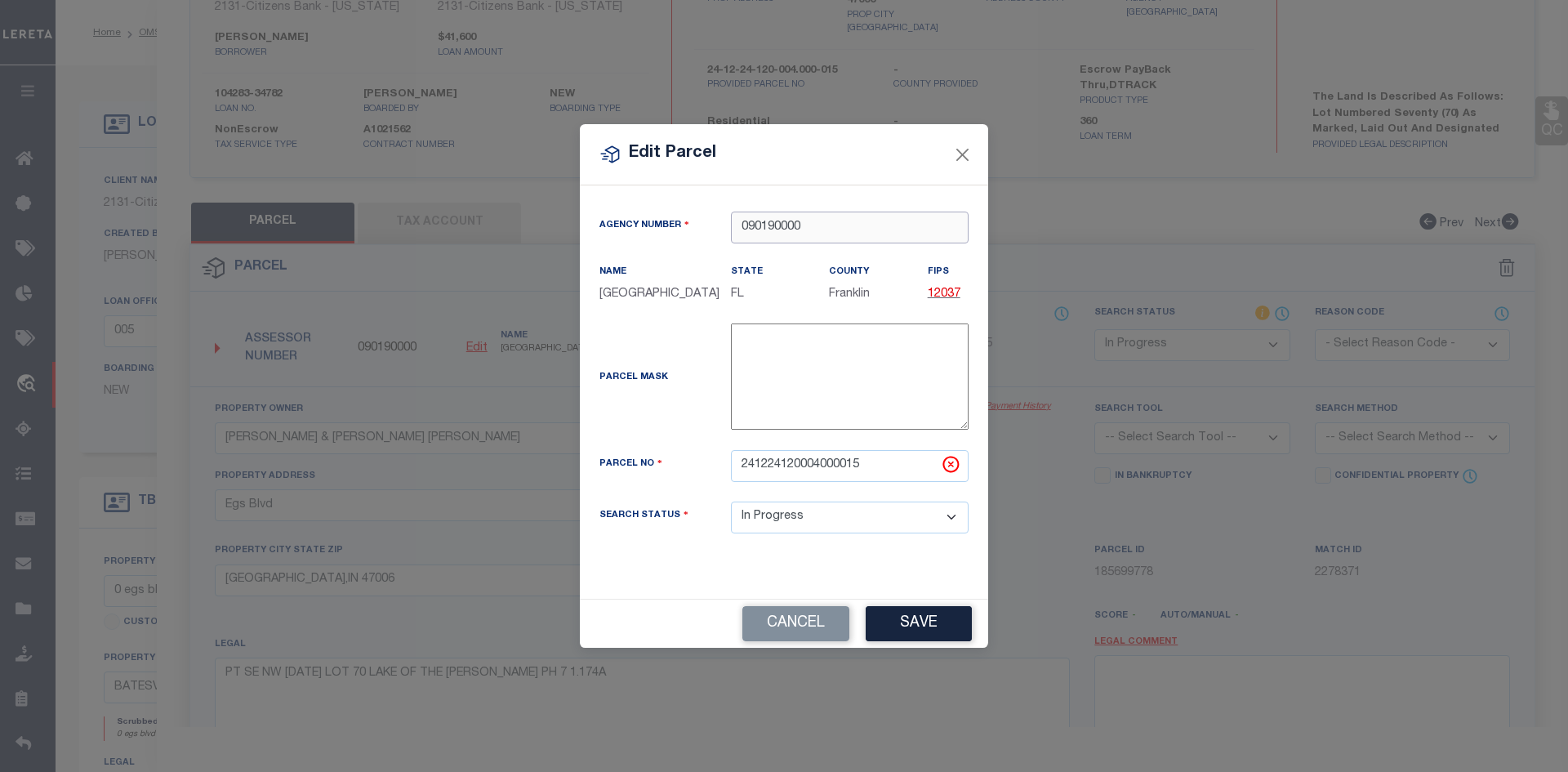
drag, startPoint x: 823, startPoint y: 214, endPoint x: 678, endPoint y: 214, distance: 145.0
click at [678, 214] on div "Agency Number 090190000" at bounding box center [784, 227] width 393 height 31
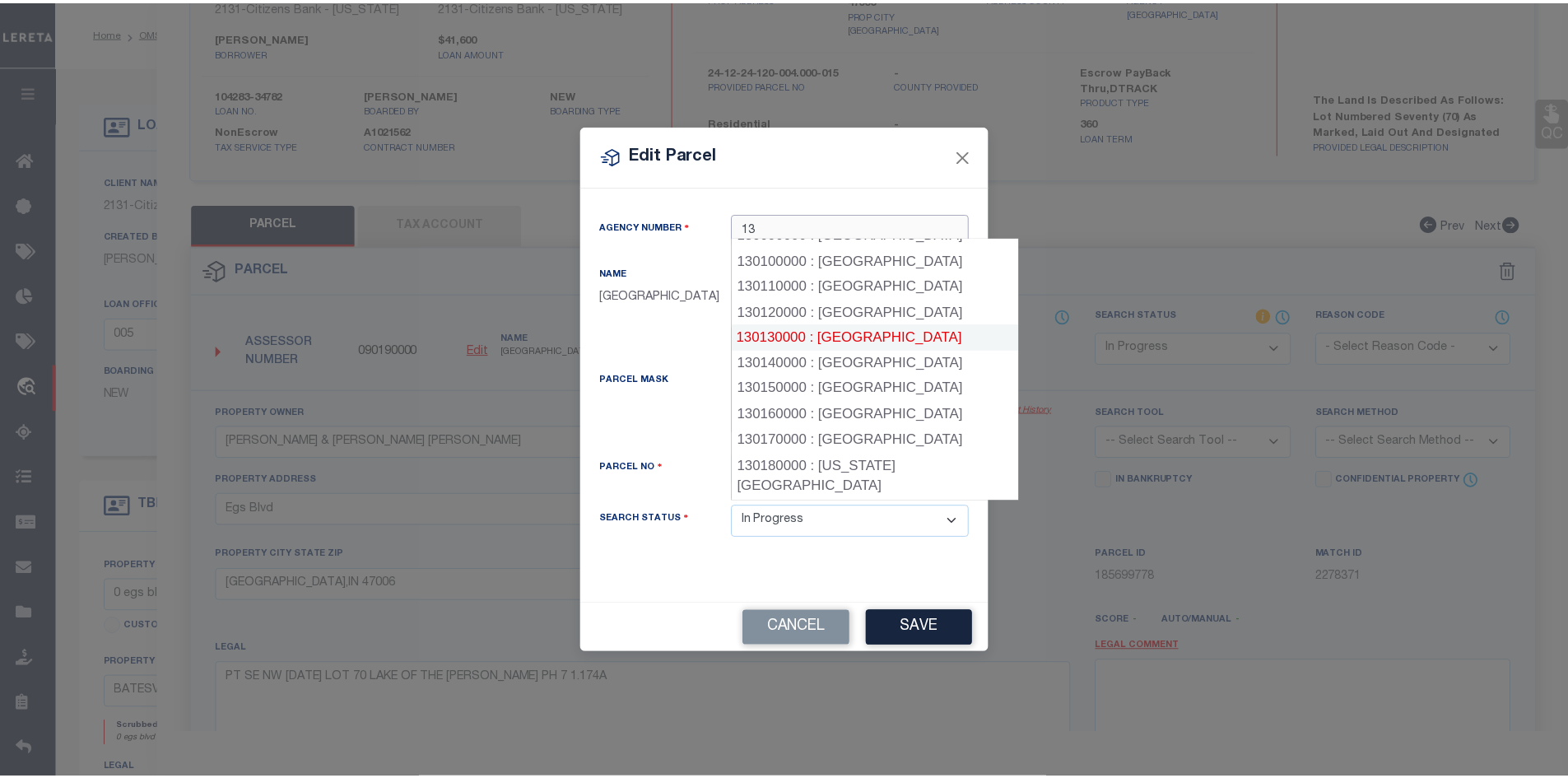
scroll to position [389, 0]
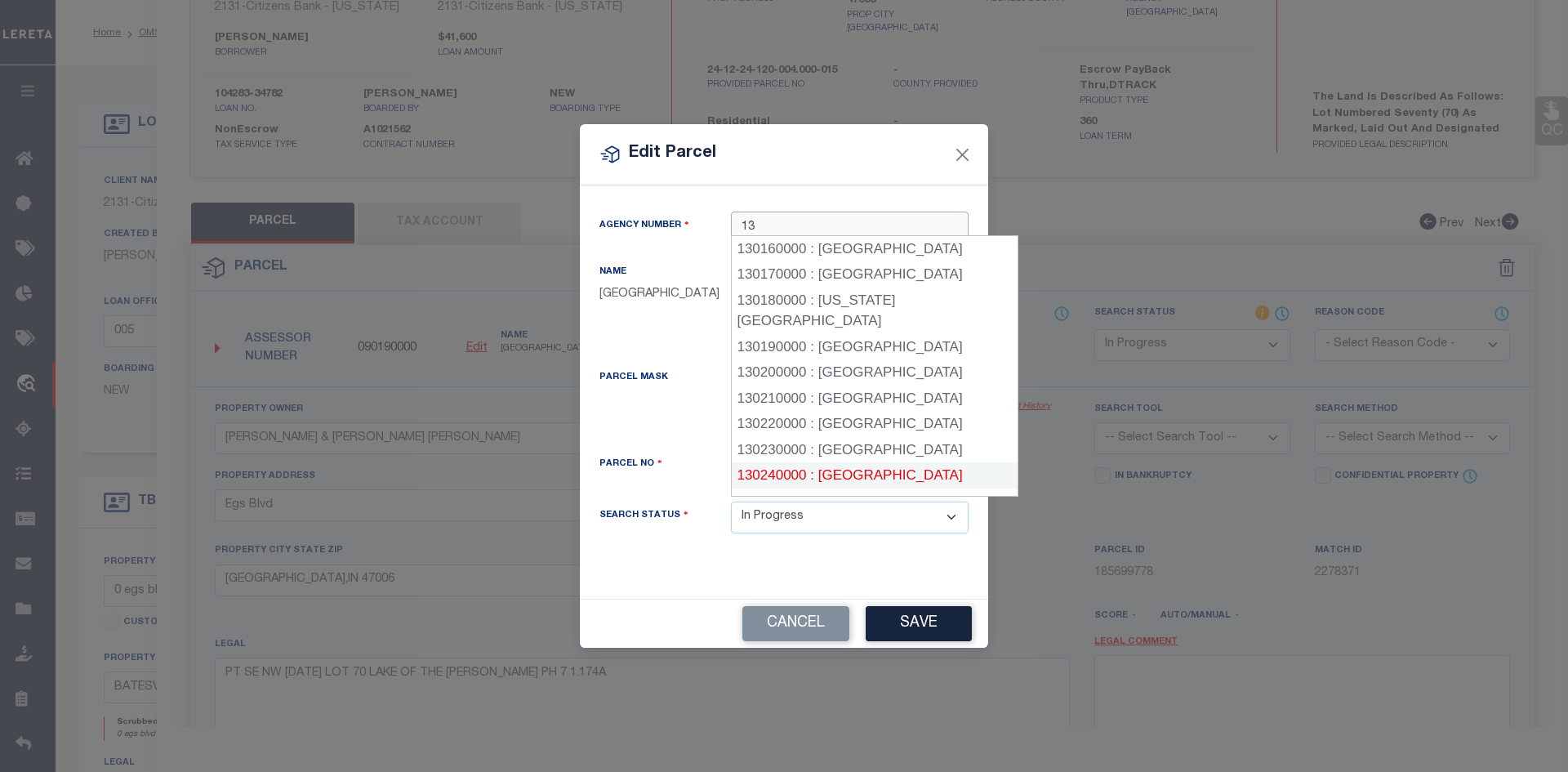
click at [869, 462] on div "130240000 : [GEOGRAPHIC_DATA]" at bounding box center [874, 475] width 286 height 27
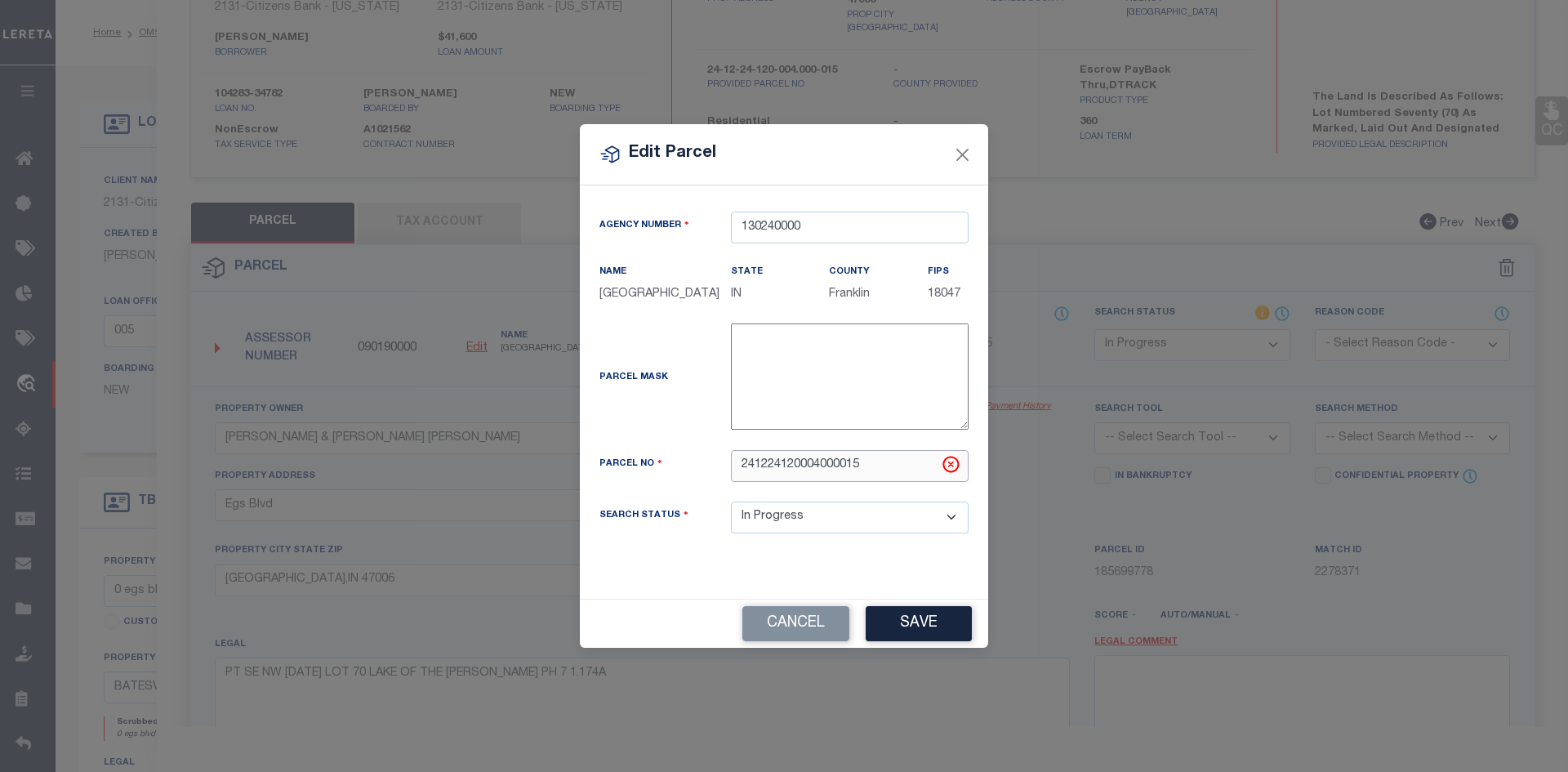
drag, startPoint x: 880, startPoint y: 478, endPoint x: 712, endPoint y: 467, distance: 168.4
click at [712, 467] on div "Parcel No 241224120004000015" at bounding box center [784, 466] width 393 height 31
paste input "-12-24-120-004.000-"
click at [936, 637] on button "Save" at bounding box center [919, 624] width 106 height 35
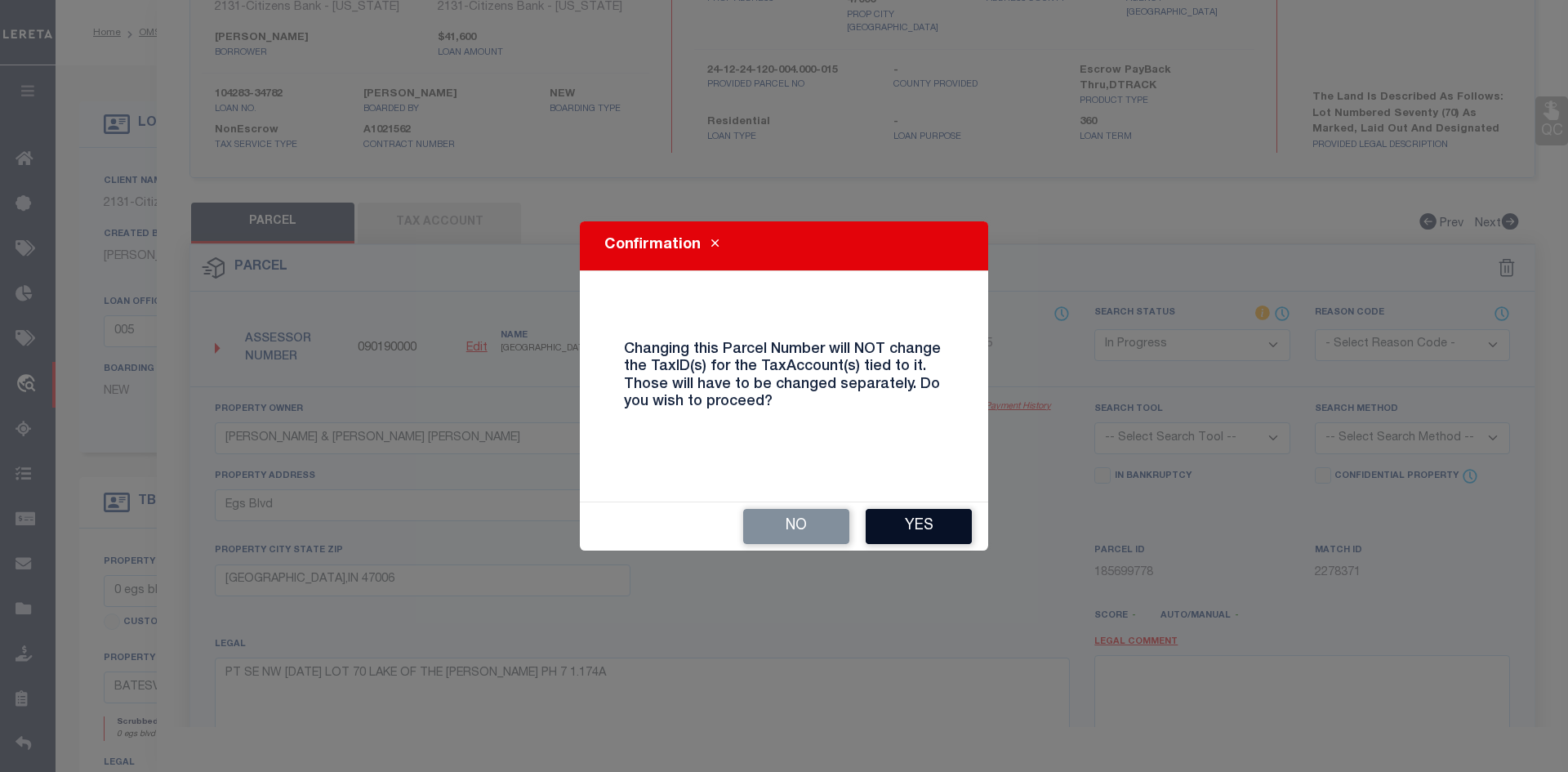
click at [957, 522] on button "Yes" at bounding box center [919, 527] width 106 height 35
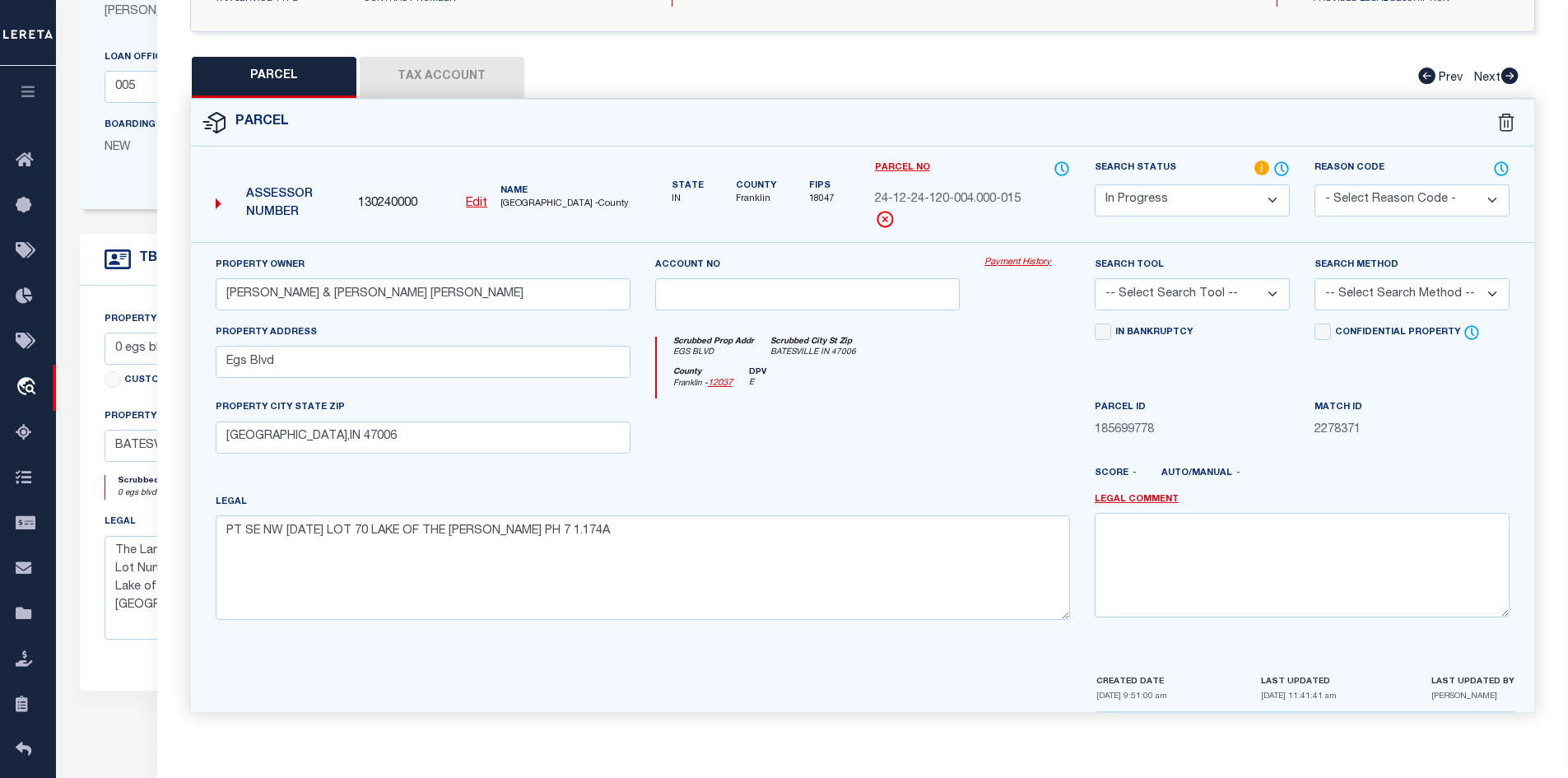
scroll to position [481, 0]
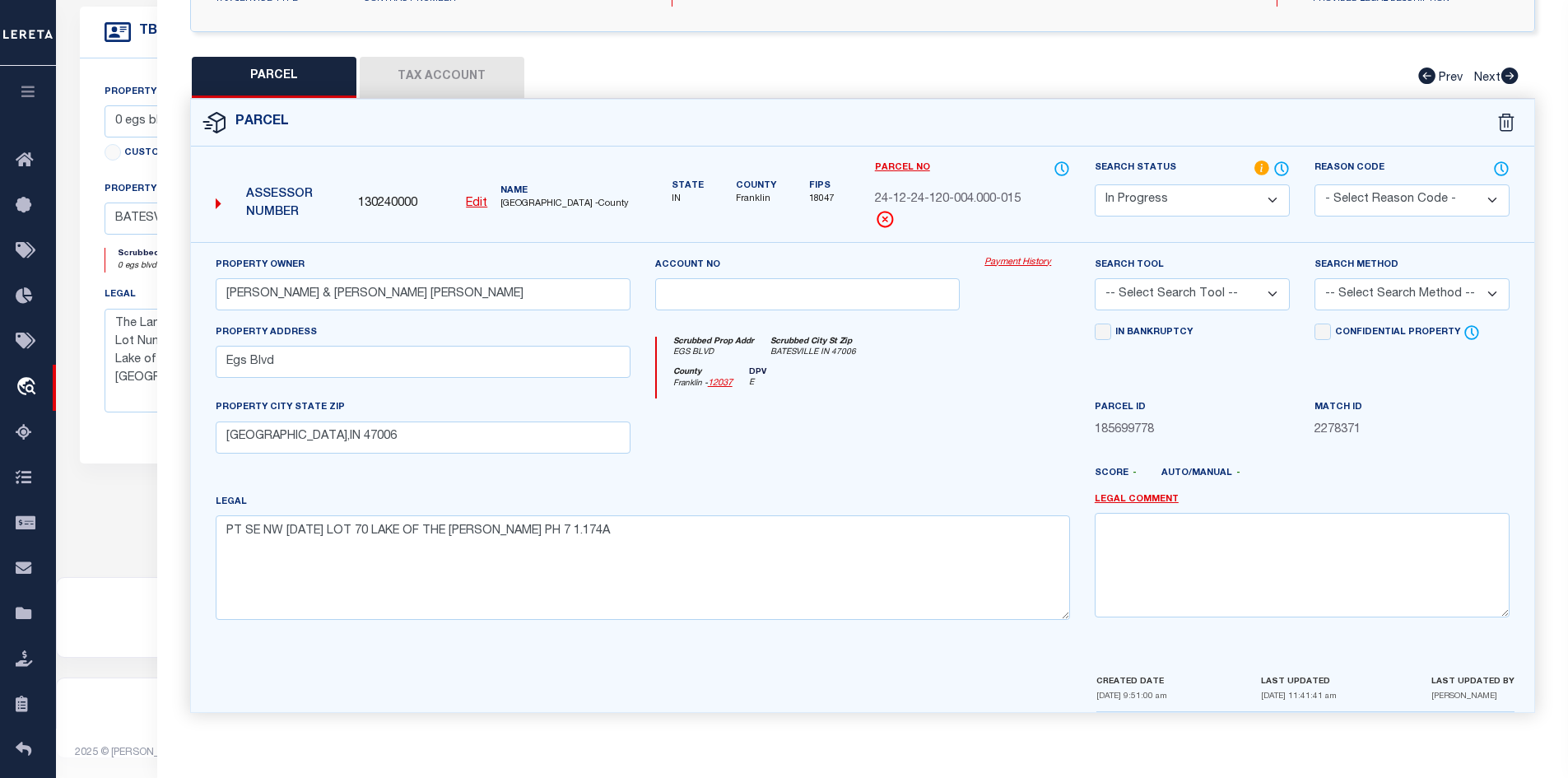
click at [1267, 293] on select "-- Select Search Tool -- 3rd Party Website Agency File Agency Website ATLS CNV-…" at bounding box center [1192, 294] width 195 height 32
click at [1095, 278] on select "-- Select Search Tool -- 3rd Party Website Agency File Agency Website ATLS CNV-…" at bounding box center [1192, 294] width 195 height 32
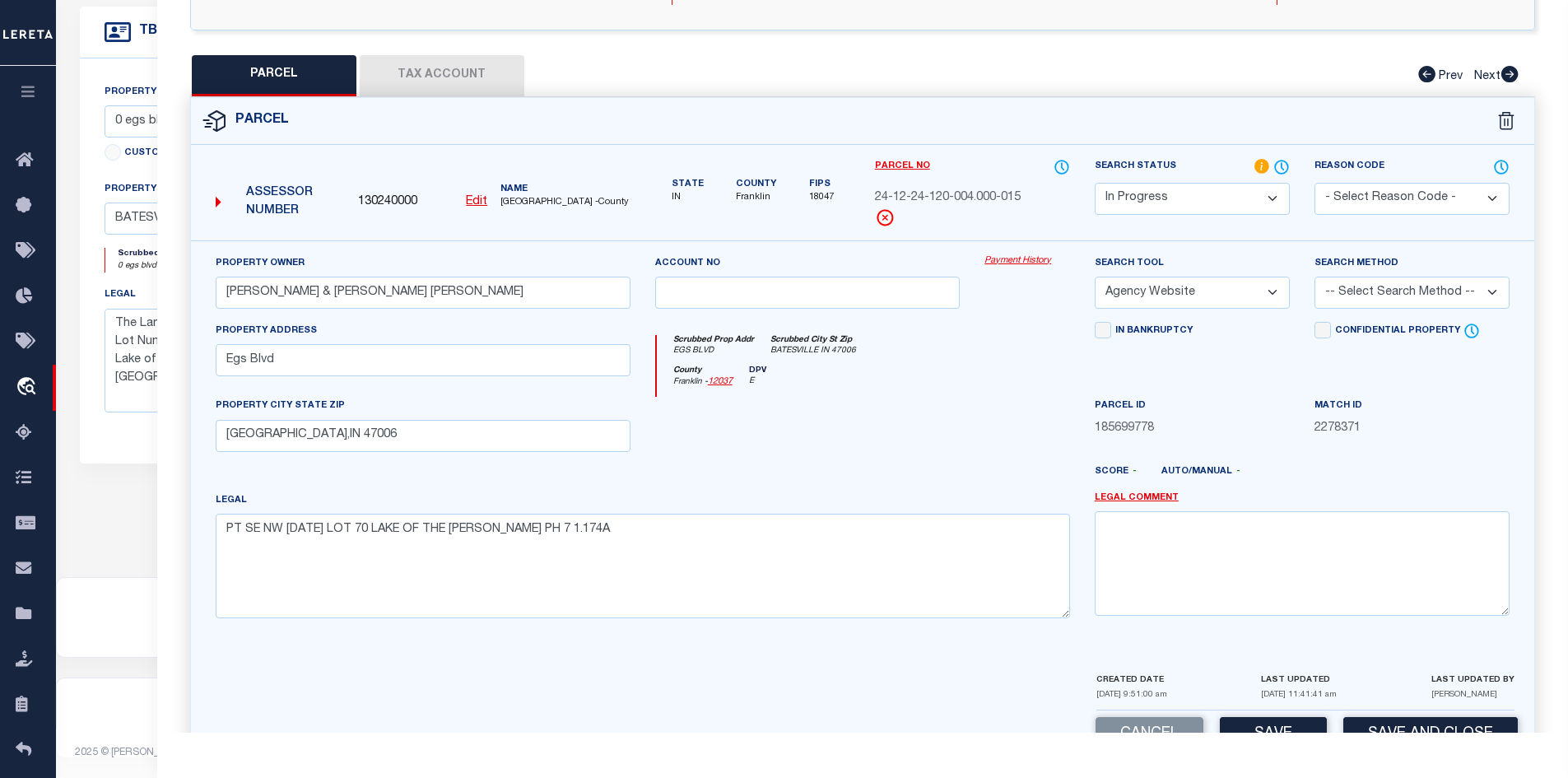
click at [1463, 291] on select "-- Select Search Method -- Property Address Legal Liability Info Provided" at bounding box center [1411, 292] width 195 height 32
click at [1314, 277] on select "-- Select Search Method -- Property Address Legal Liability Info Provided" at bounding box center [1411, 292] width 195 height 32
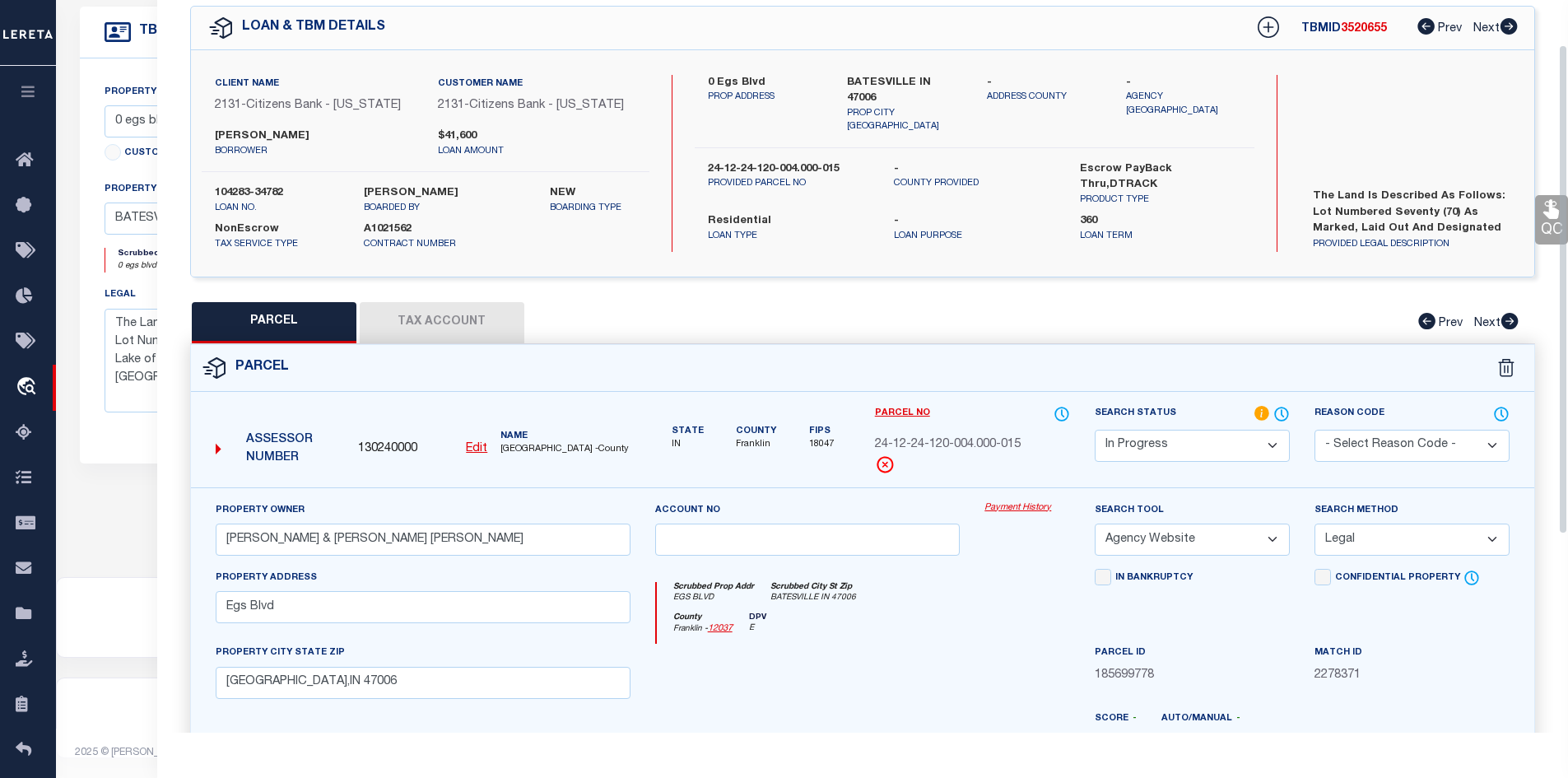
scroll to position [363, 0]
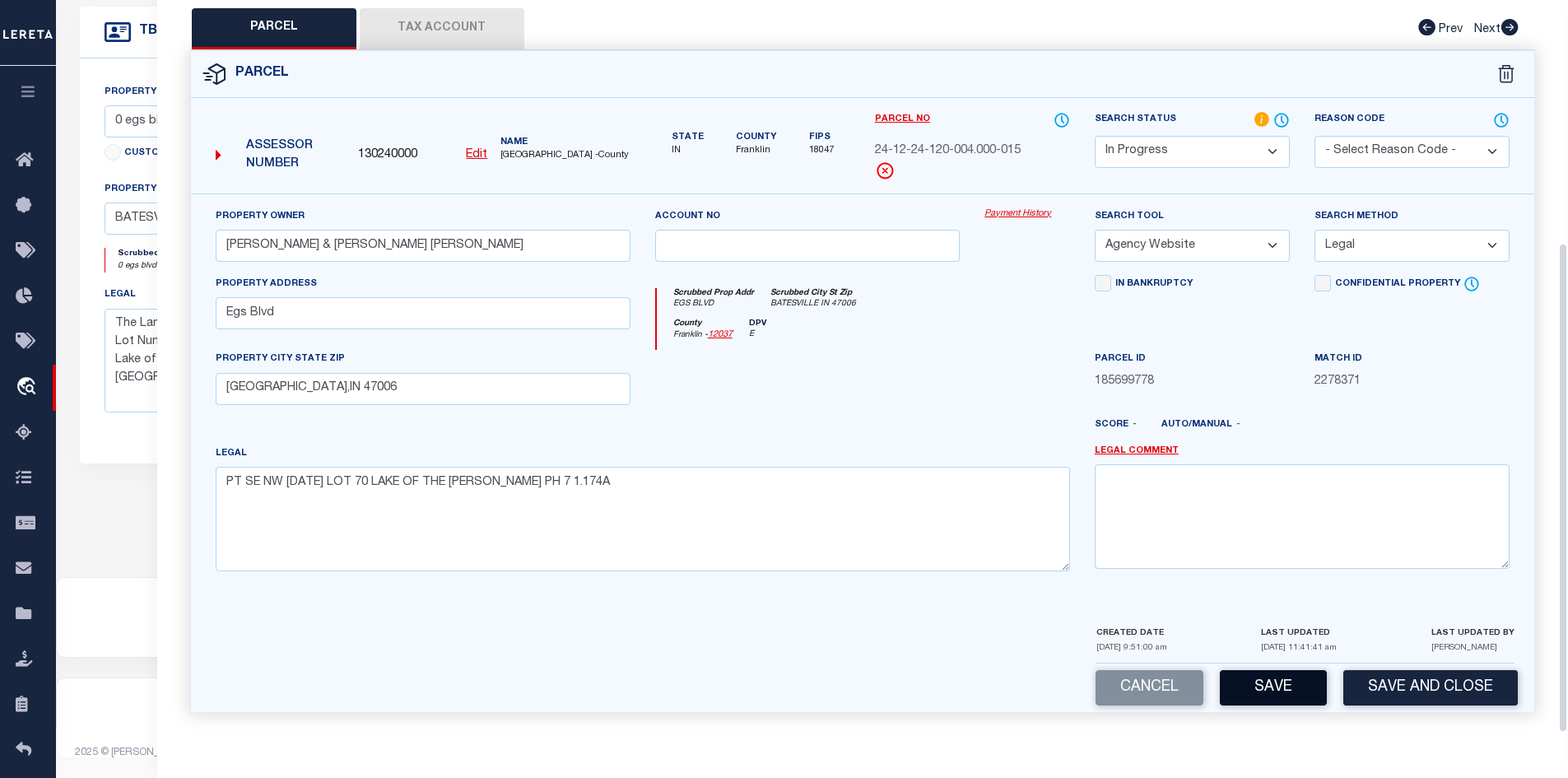
click at [1278, 699] on button "Save" at bounding box center [1273, 688] width 107 height 36
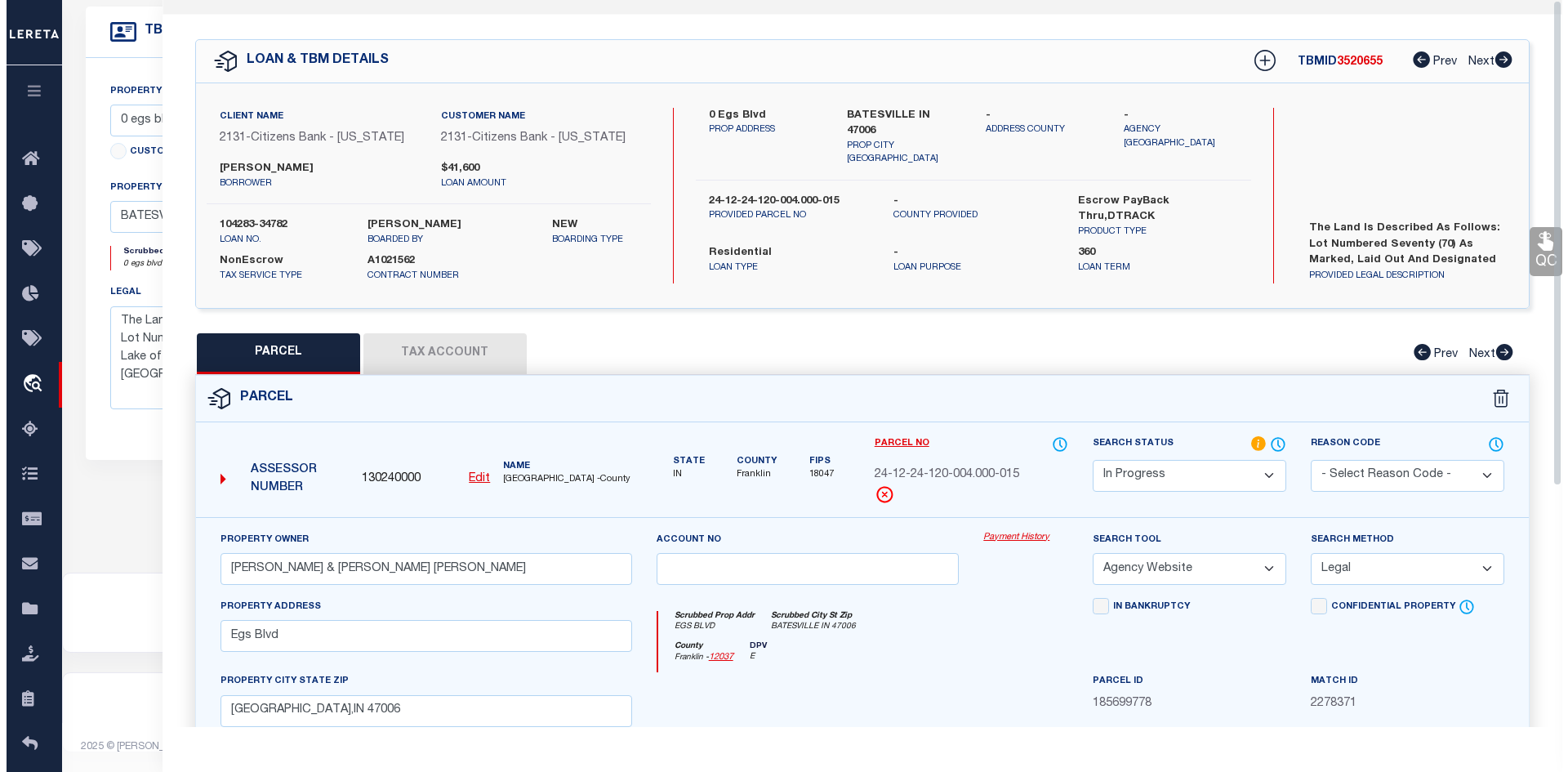
scroll to position [0, 0]
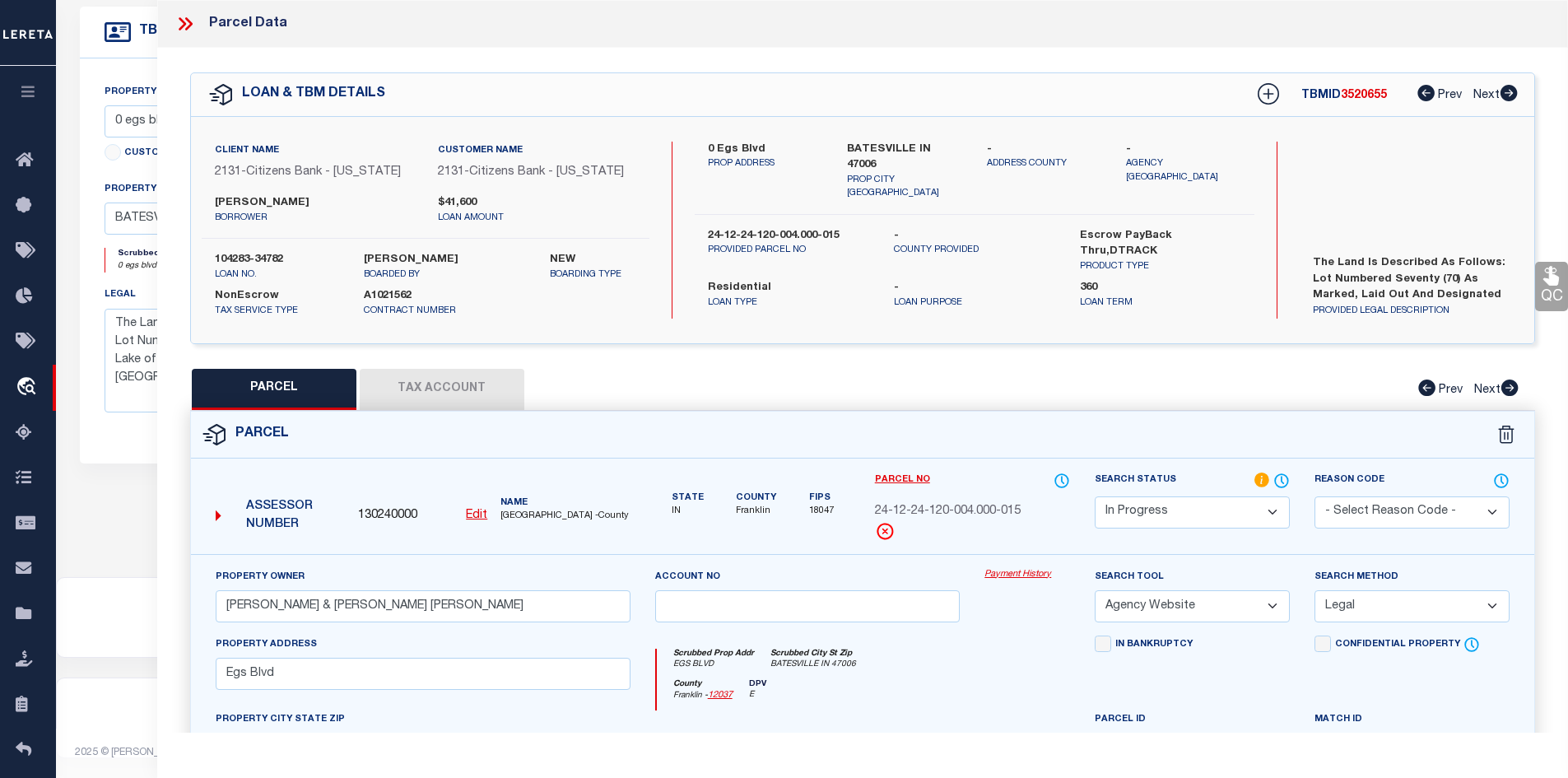
click at [448, 384] on button "Tax Account" at bounding box center [442, 389] width 164 height 42
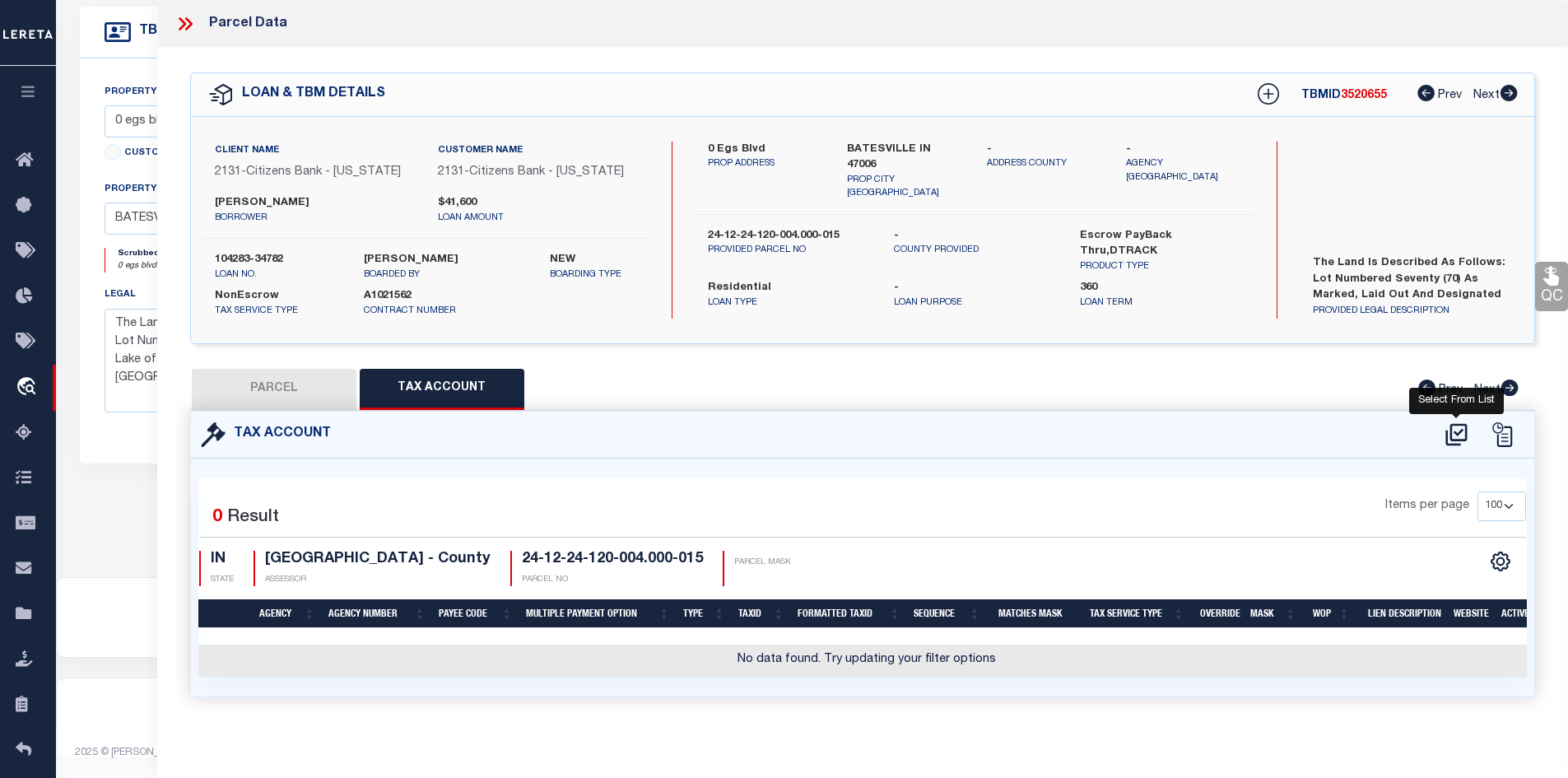
click at [1455, 433] on icon at bounding box center [1455, 434] width 27 height 27
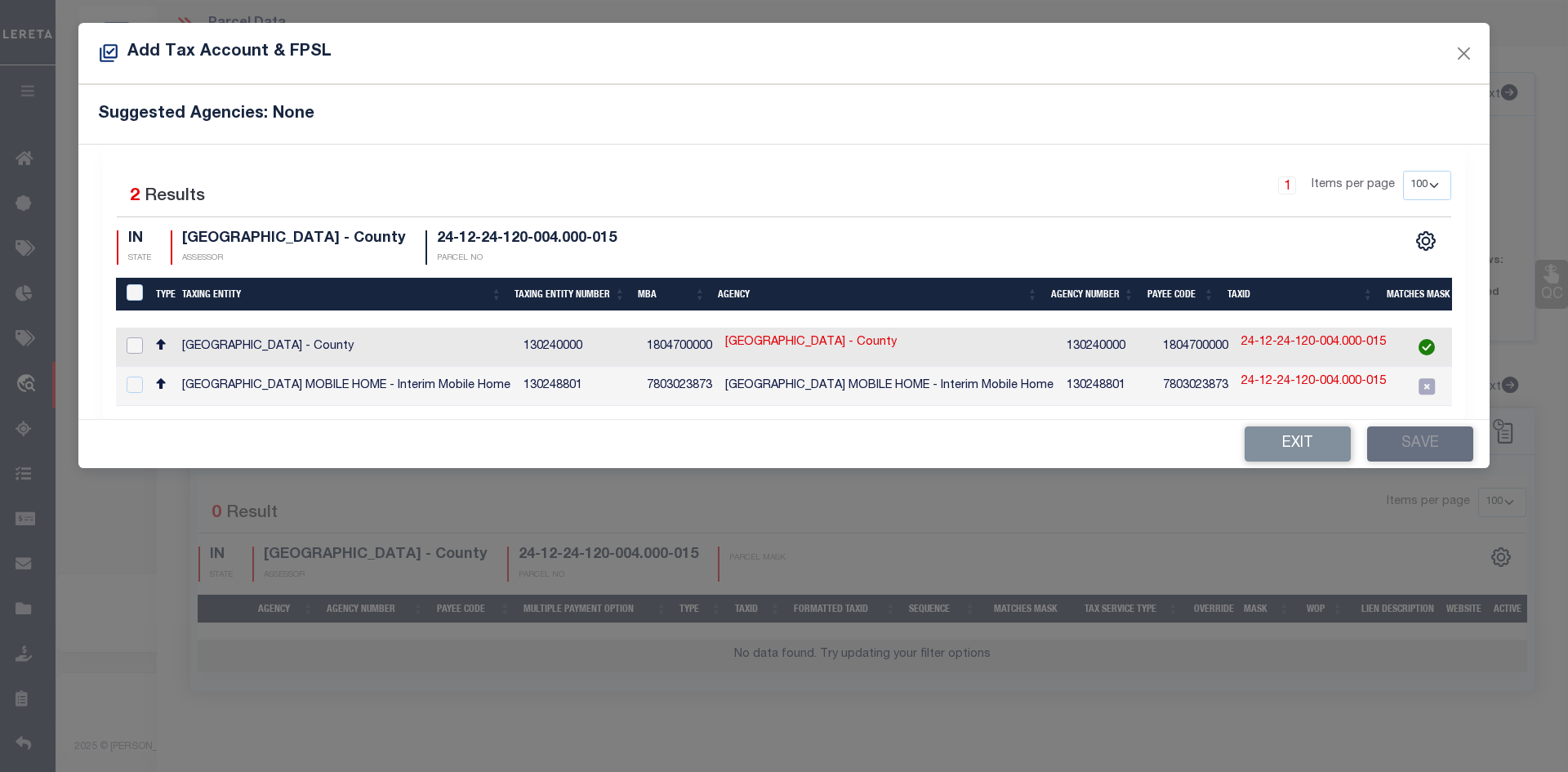
click at [139, 344] on input "checkbox" at bounding box center [135, 345] width 17 height 17
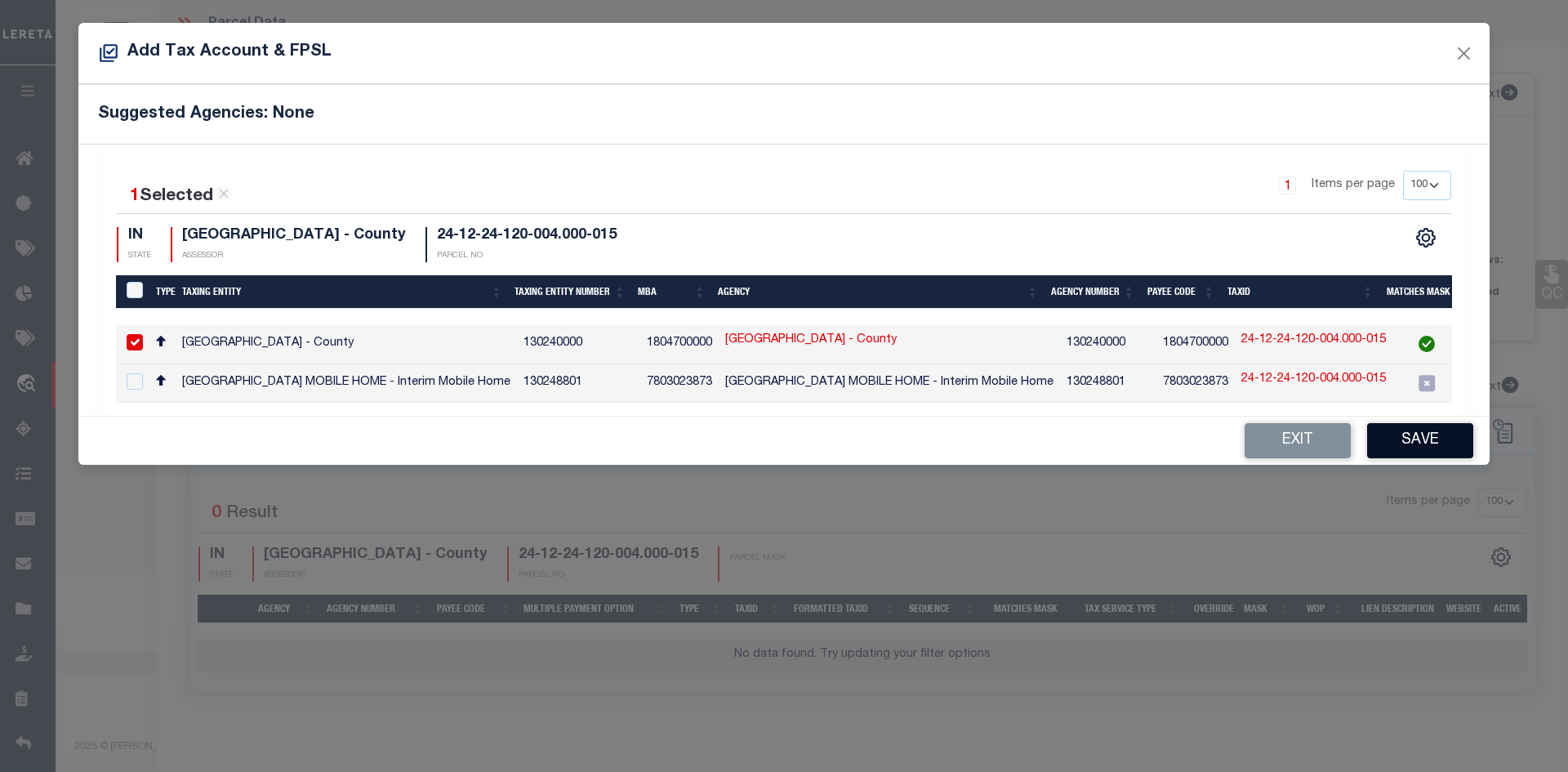
click at [1422, 451] on button "Save" at bounding box center [1421, 441] width 106 height 35
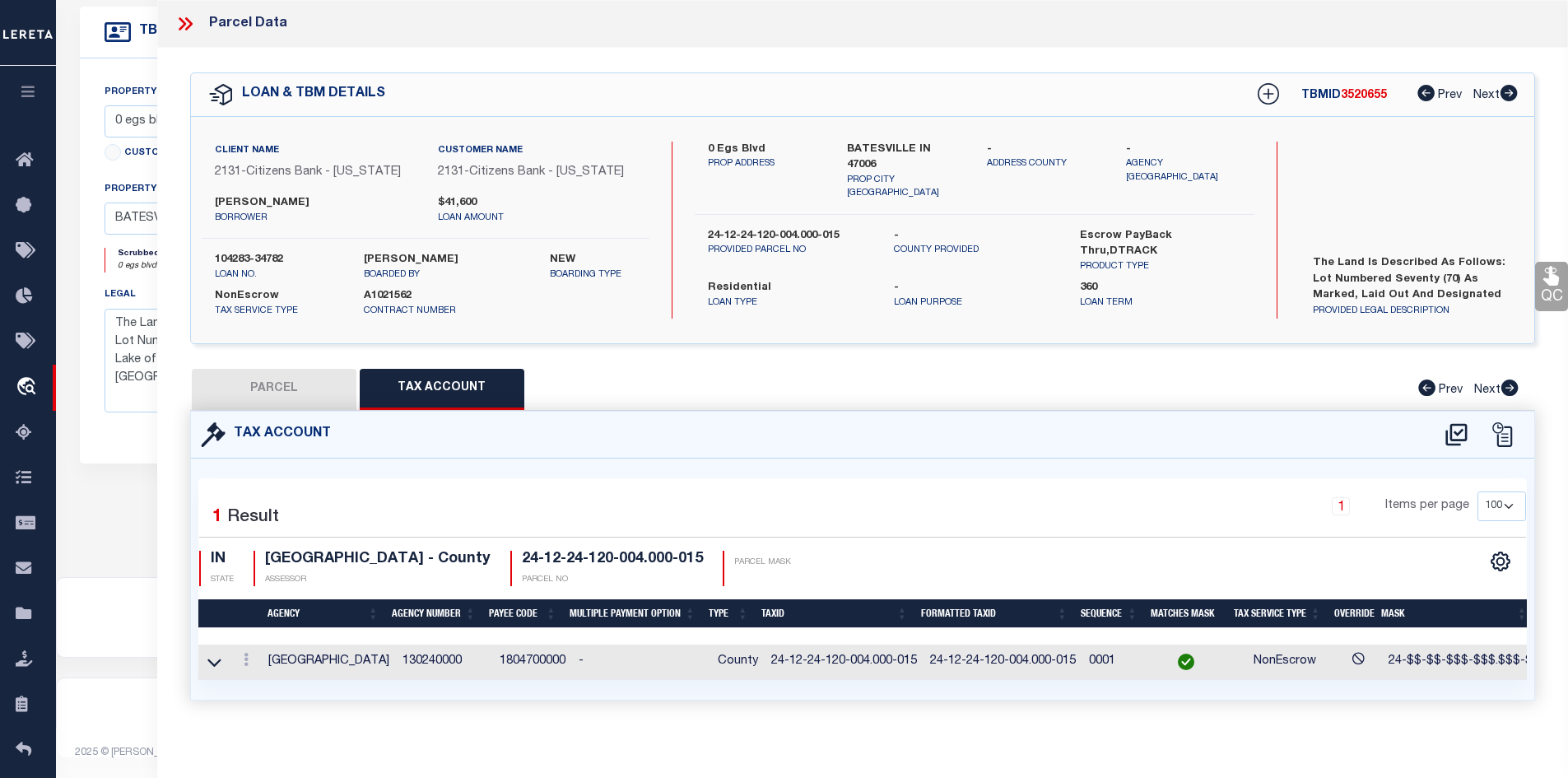
click at [259, 389] on button "PARCEL" at bounding box center [274, 389] width 164 height 42
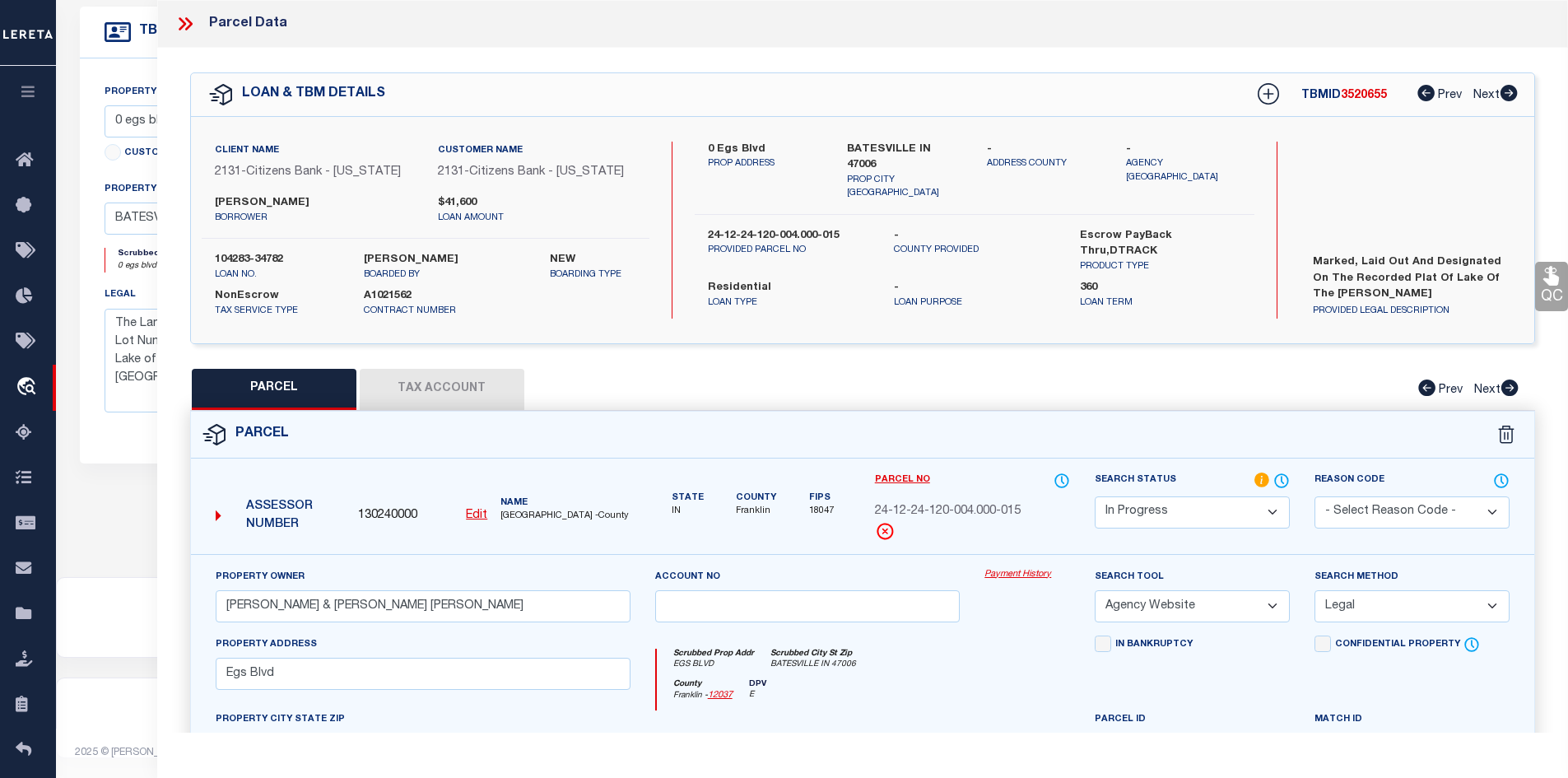
scroll to position [63, 0]
click at [1438, 279] on label "The Land is described as follows: Lot Numbered Seventy (70) as marked, laid out…" at bounding box center [1411, 280] width 222 height 50
click at [409, 369] on button "Tax Account" at bounding box center [442, 389] width 164 height 42
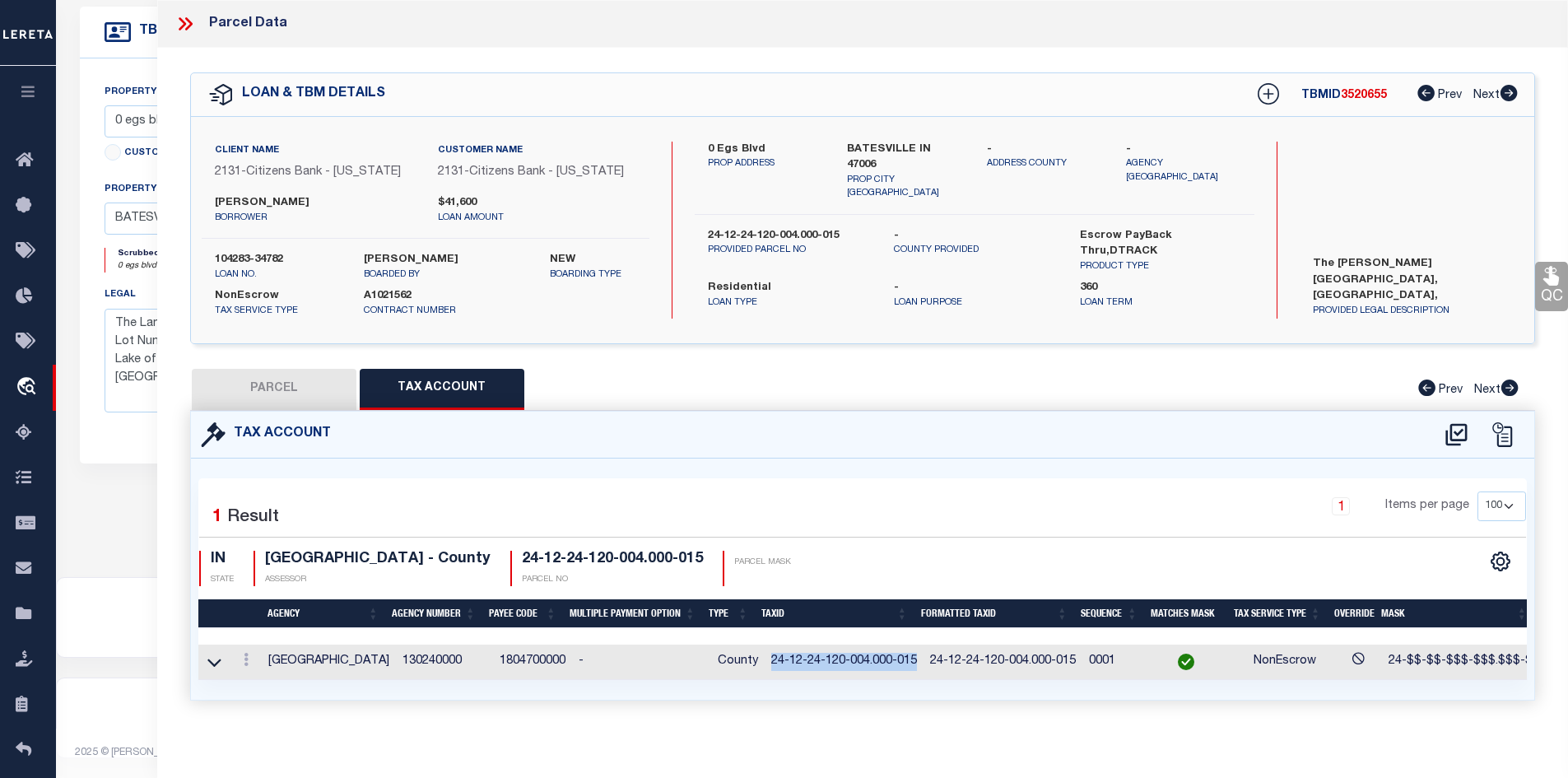
drag, startPoint x: 763, startPoint y: 658, endPoint x: 904, endPoint y: 659, distance: 141.0
click at [904, 659] on td "24-12-24-120-004.000-015" at bounding box center [844, 662] width 158 height 36
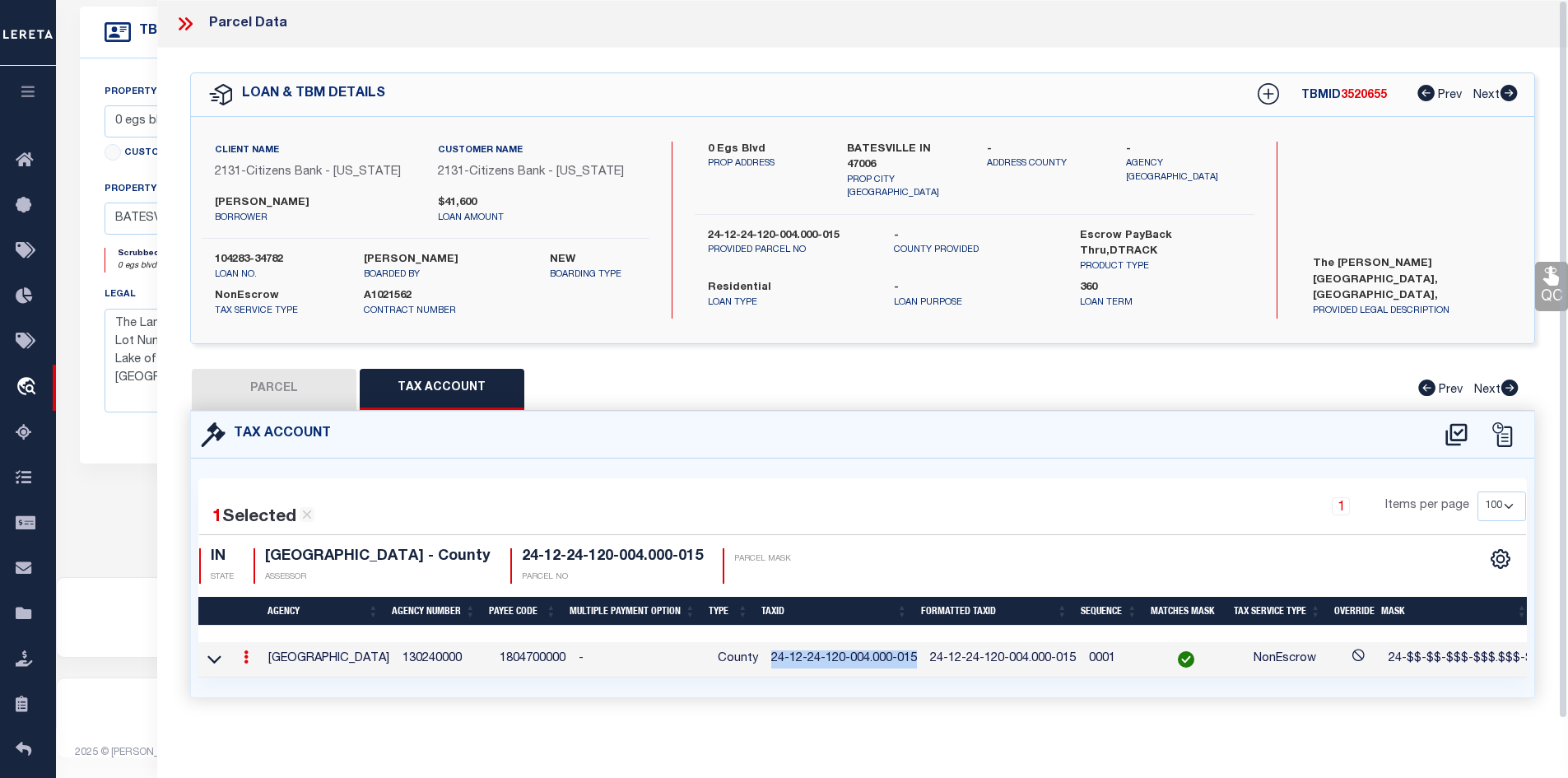
click at [292, 374] on button "PARCEL" at bounding box center [274, 389] width 164 height 42
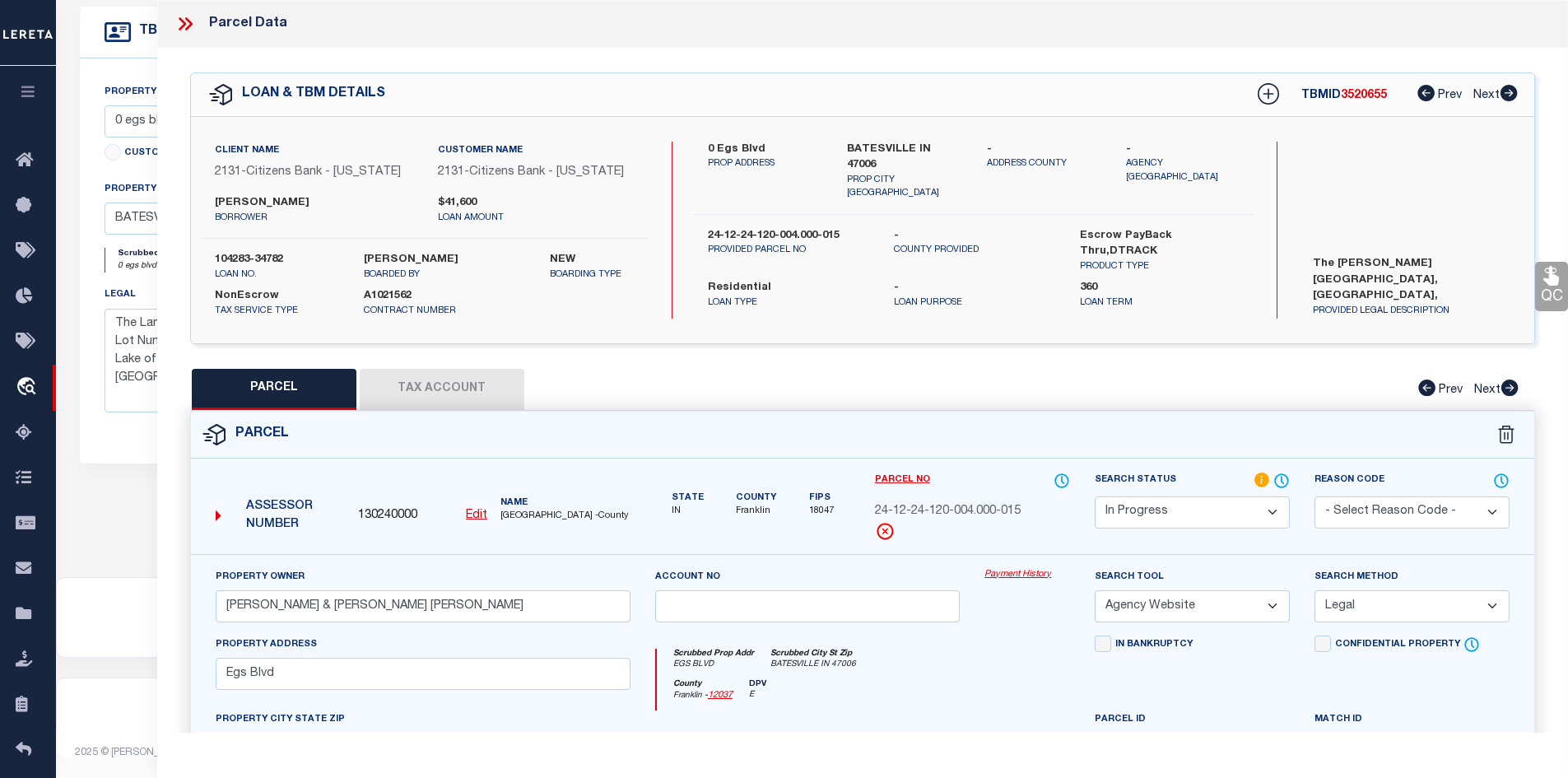
scroll to position [165, 0]
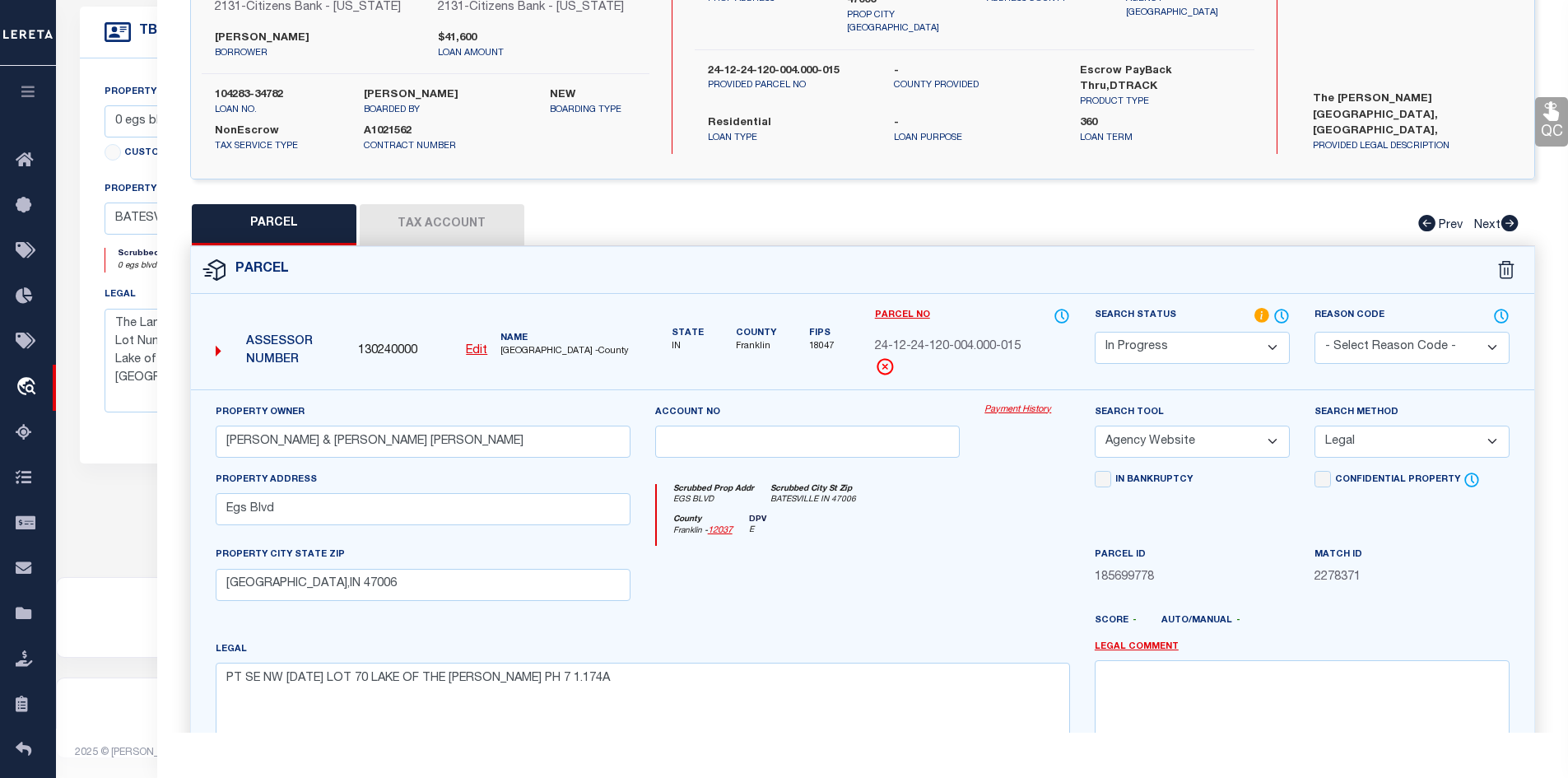
click at [426, 224] on button "Tax Account" at bounding box center [442, 225] width 164 height 42
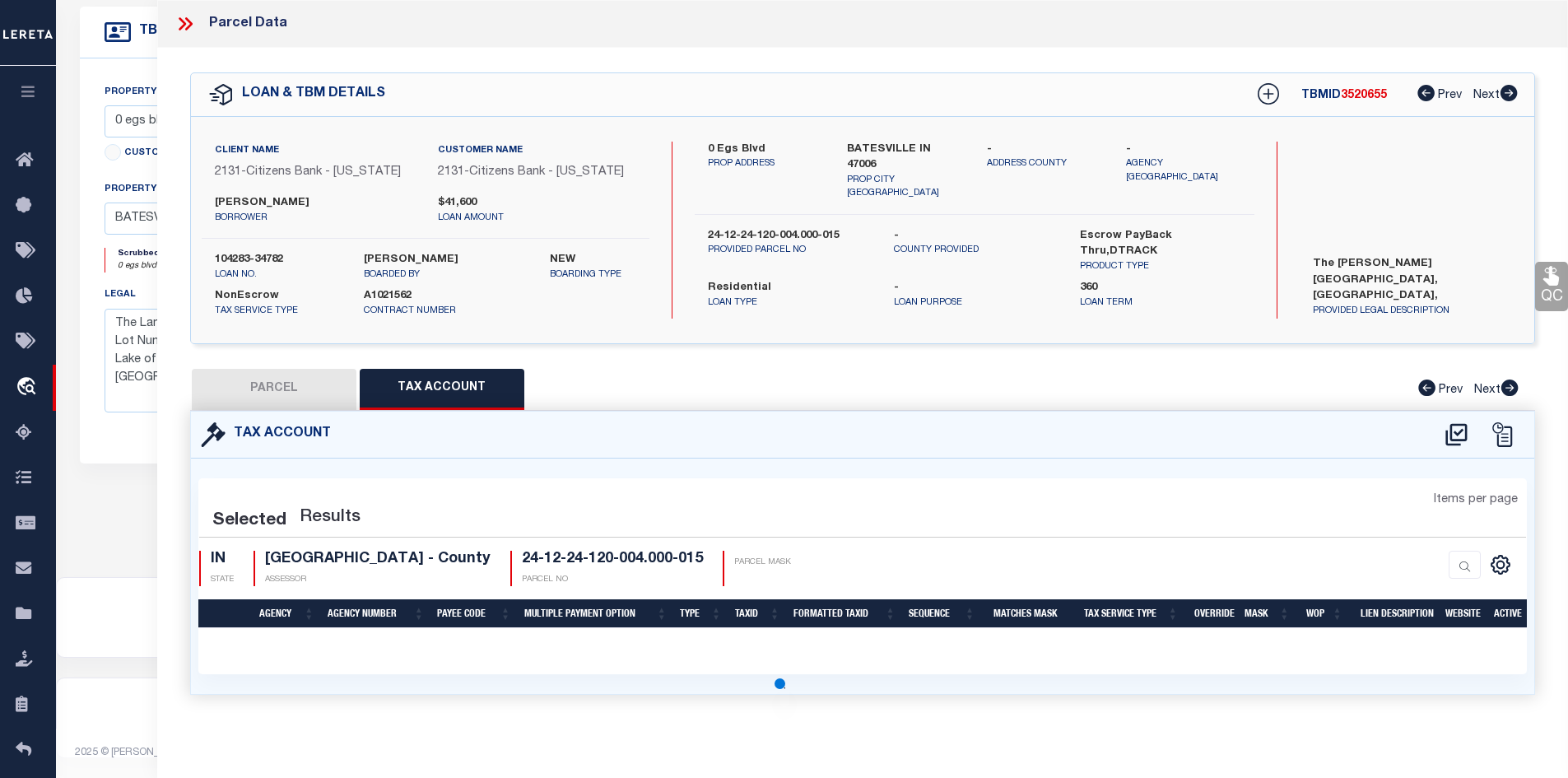
scroll to position [0, 0]
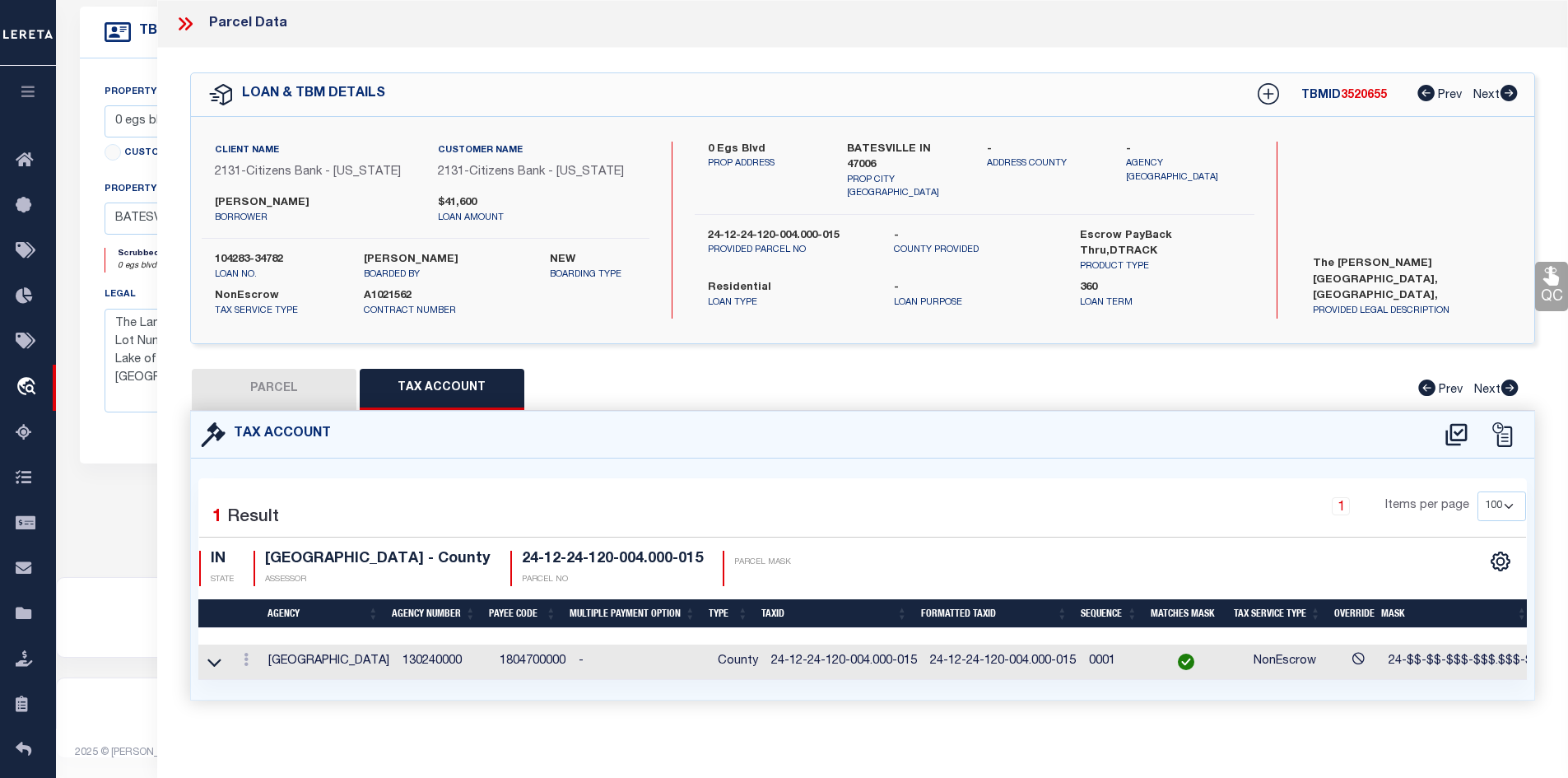
click at [280, 381] on button "PARCEL" at bounding box center [274, 389] width 164 height 42
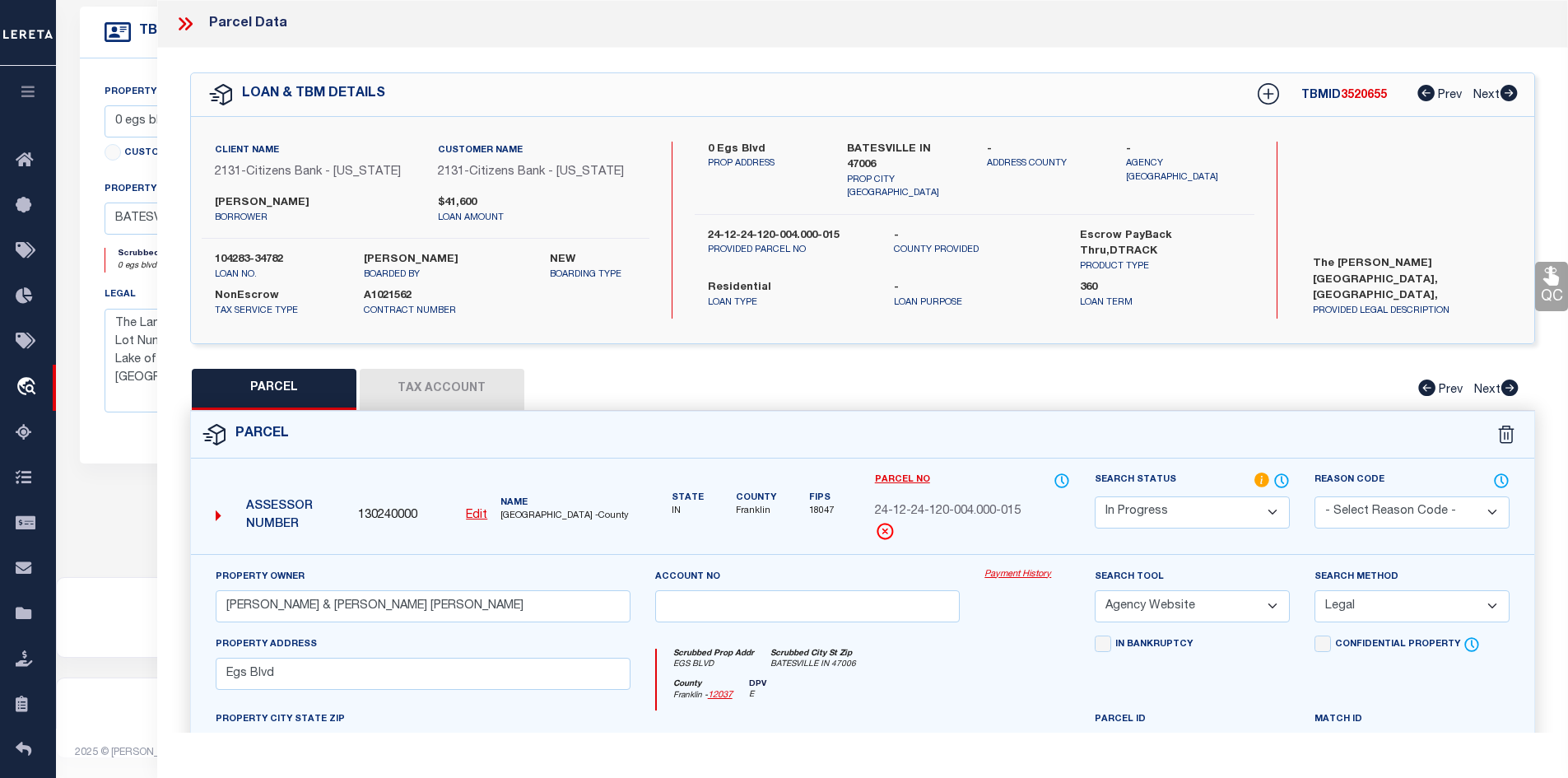
click at [756, 358] on div "QC QC QC" at bounding box center [863, 546] width 1411 height 997
click at [425, 397] on button "Tax Account" at bounding box center [442, 389] width 164 height 42
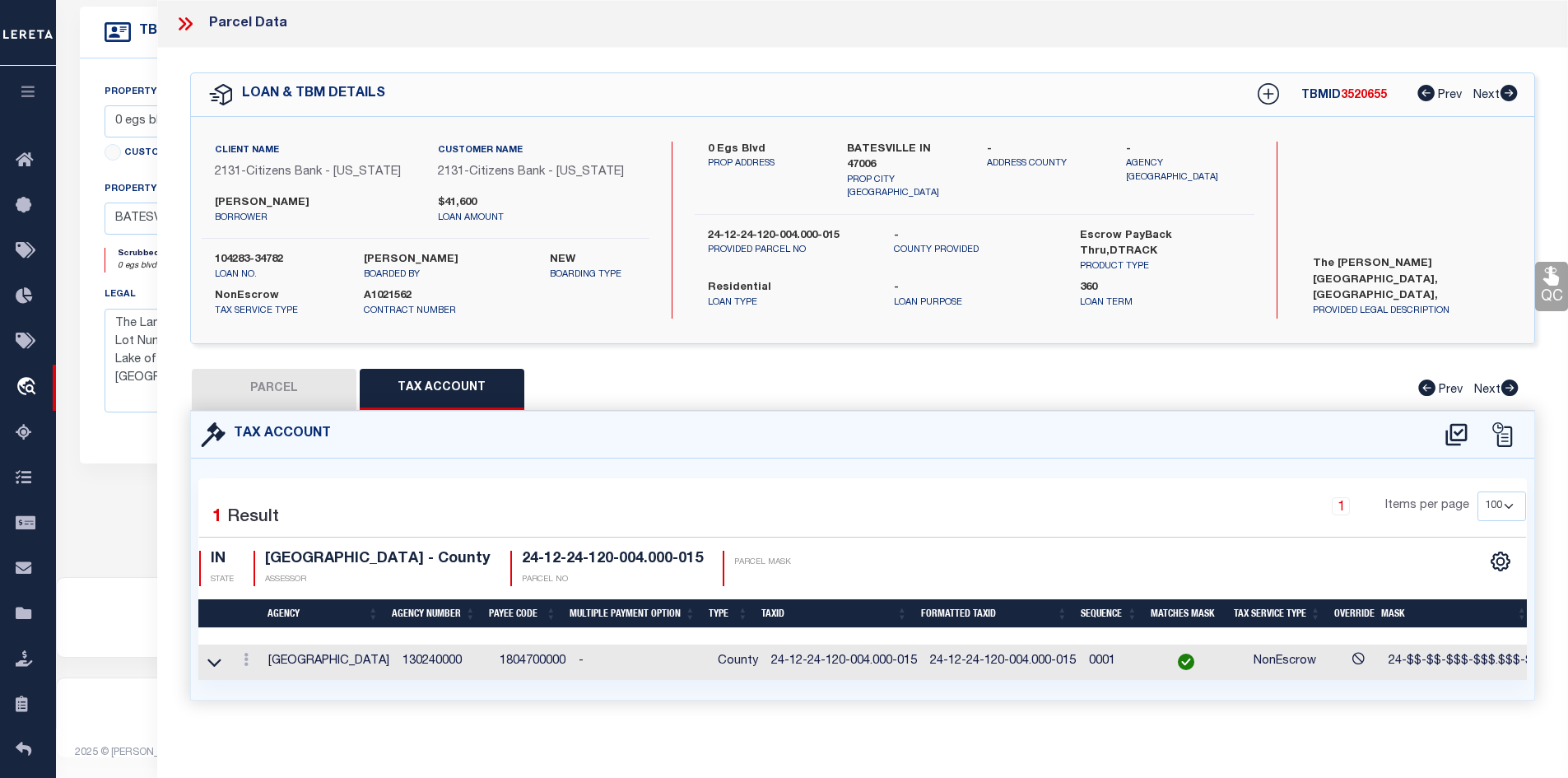
click at [281, 383] on button "PARCEL" at bounding box center [274, 389] width 164 height 42
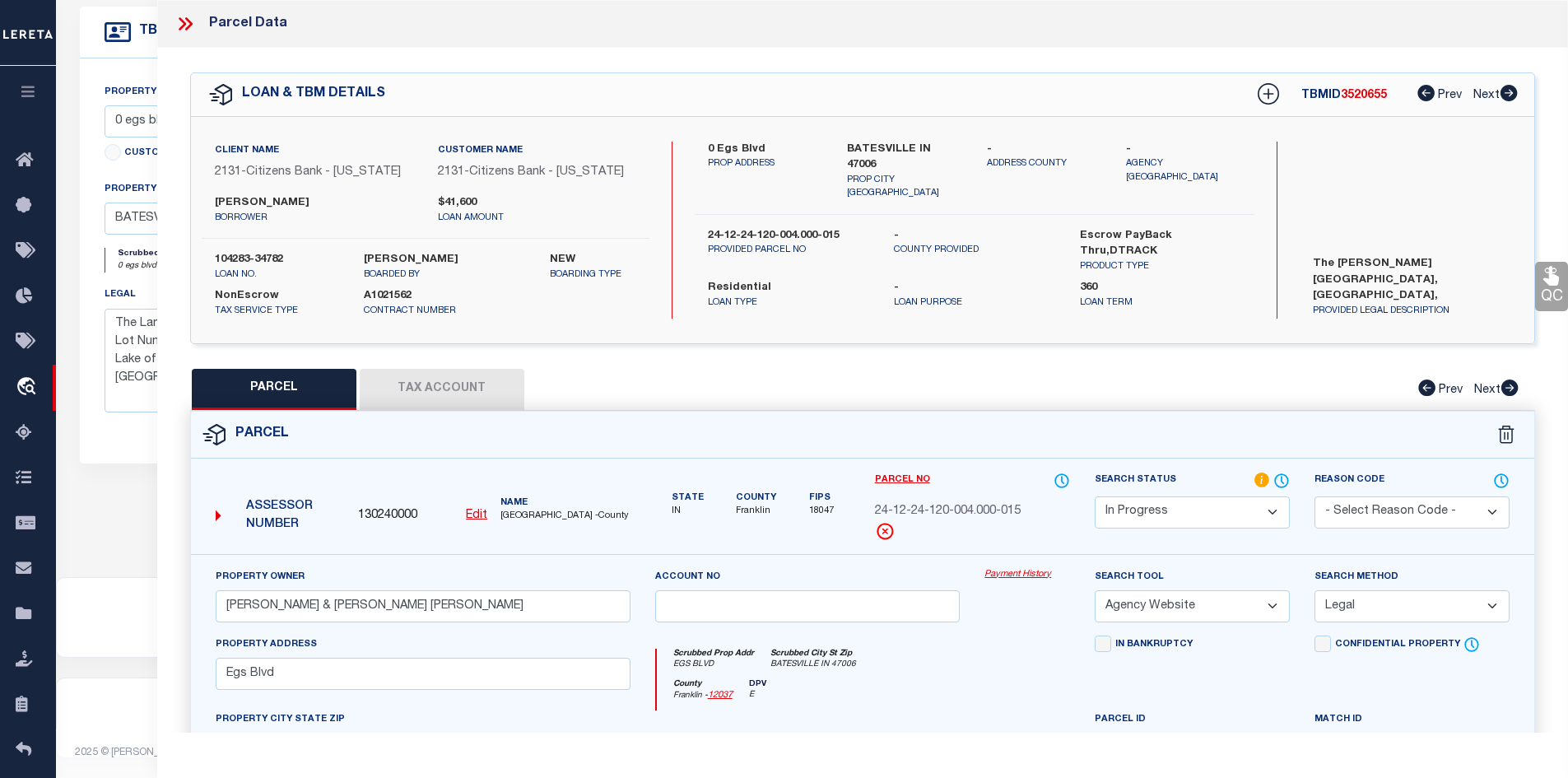
click at [1033, 646] on div "Scrubbed Prop Addr EGS BLVD [GEOGRAPHIC_DATA] [GEOGRAPHIC_DATA] IN 47006 [GEOGR…" at bounding box center [863, 673] width 440 height 75
